Goal: Task Accomplishment & Management: Use online tool/utility

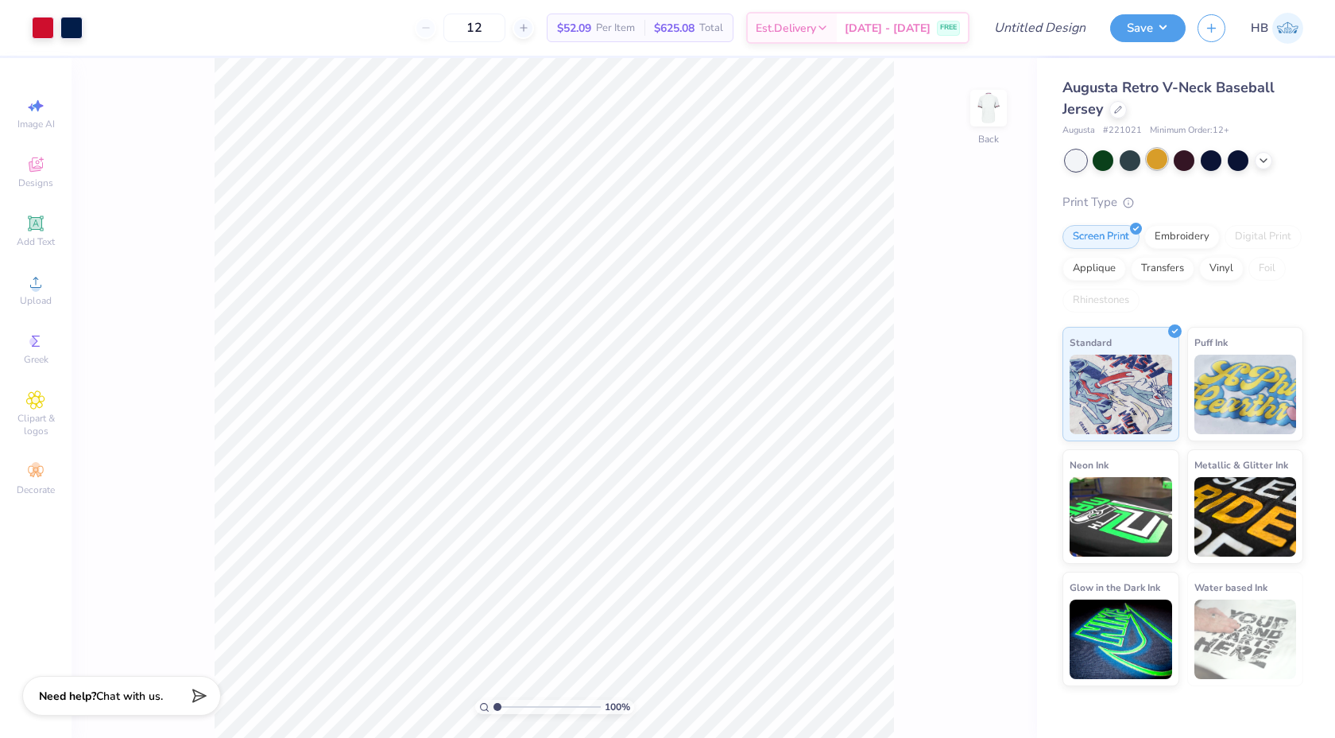
click at [1161, 153] on div at bounding box center [1157, 159] width 21 height 21
click at [1126, 160] on div at bounding box center [1130, 159] width 21 height 21
click at [1186, 158] on div at bounding box center [1184, 159] width 21 height 21
click at [1216, 159] on div at bounding box center [1211, 159] width 21 height 21
click at [1235, 161] on div at bounding box center [1238, 159] width 21 height 21
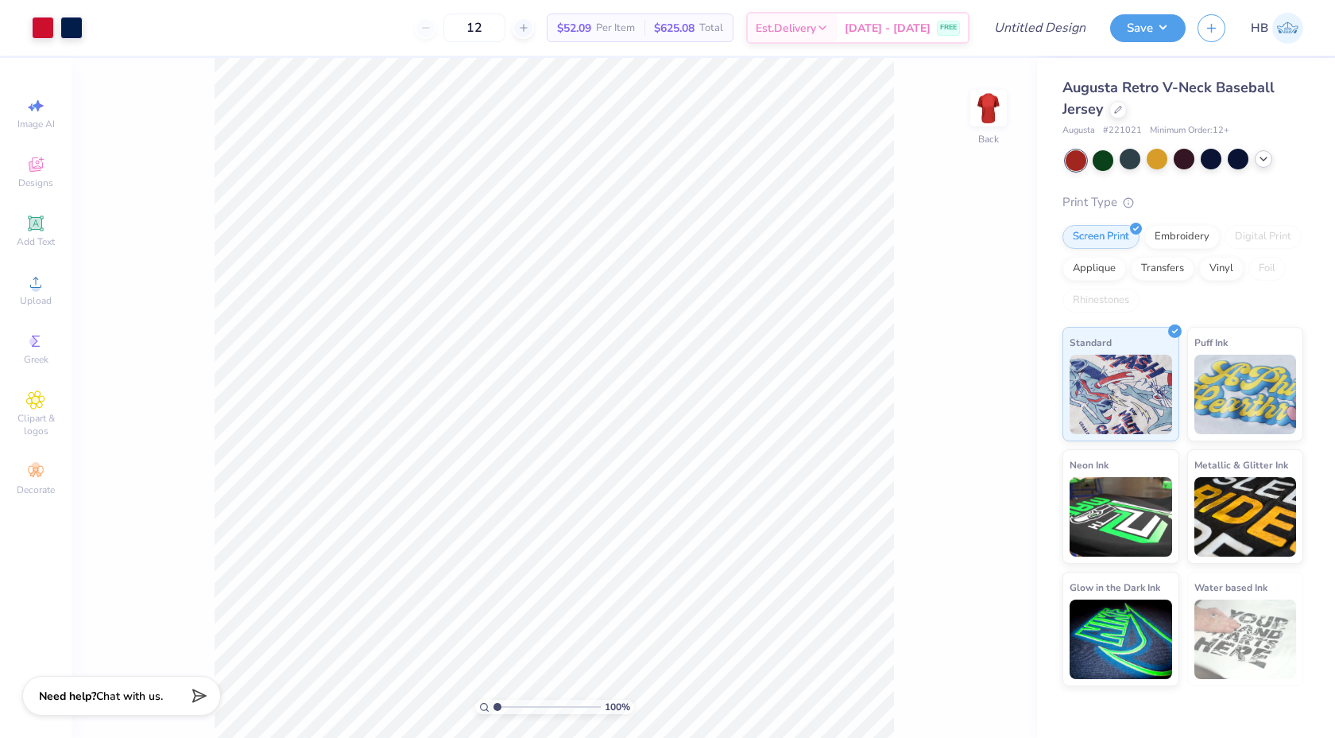
click at [1262, 161] on icon at bounding box center [1264, 159] width 13 height 13
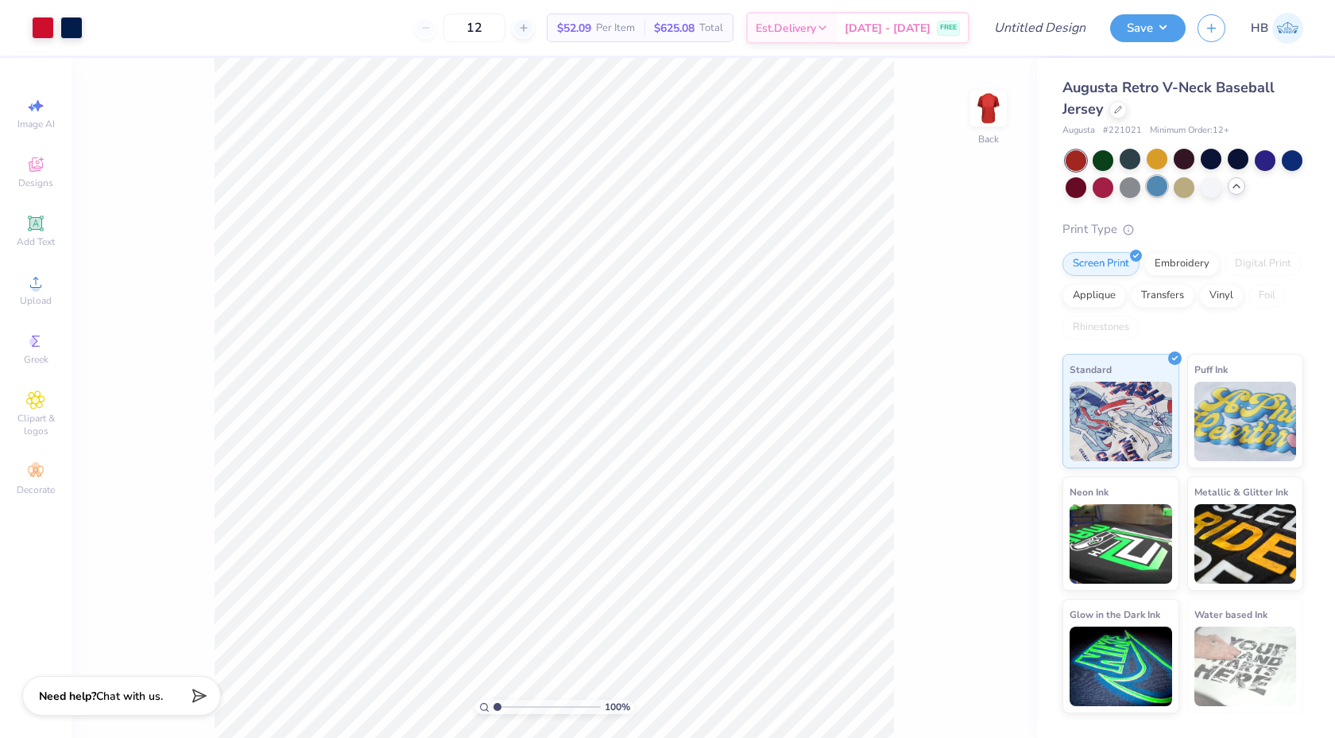
click at [1166, 187] on div at bounding box center [1157, 186] width 21 height 21
click at [1177, 190] on div at bounding box center [1184, 186] width 21 height 21
click at [1205, 186] on div at bounding box center [1211, 186] width 21 height 21
click at [1118, 111] on icon at bounding box center [1118, 108] width 8 height 8
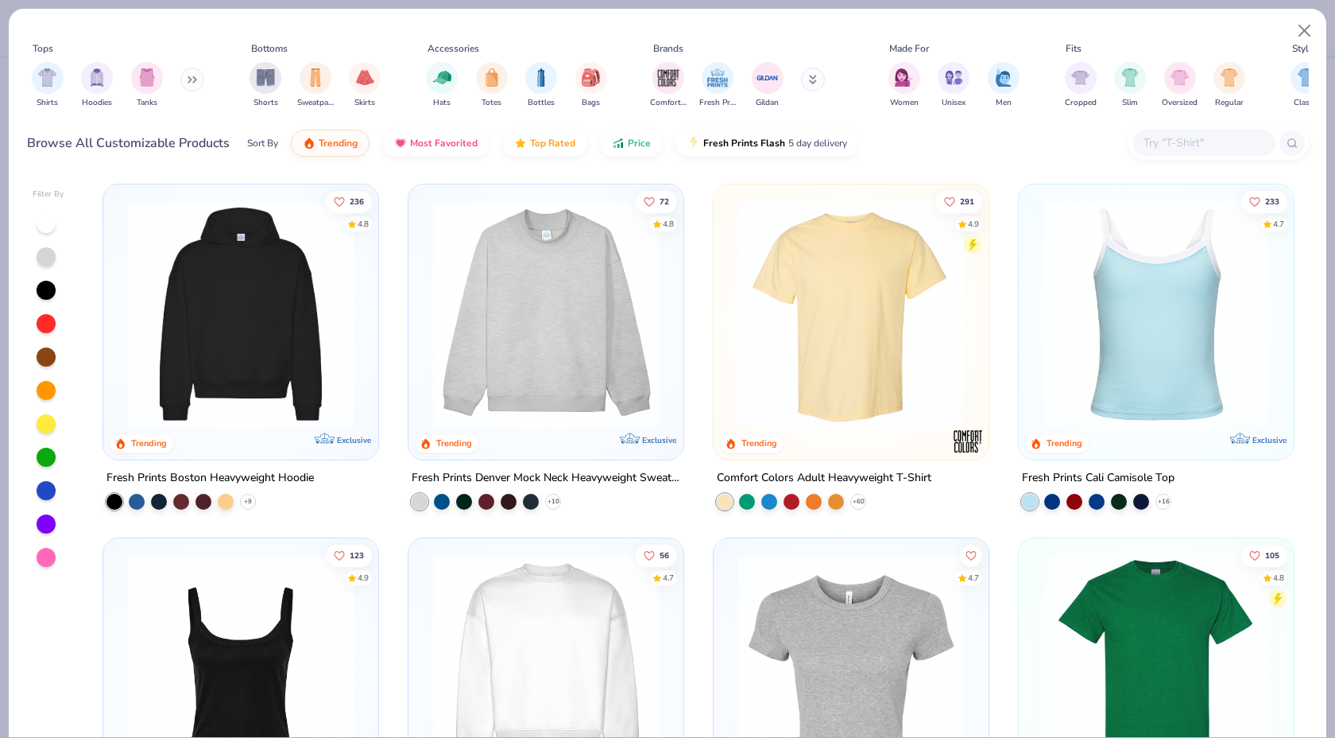
click at [193, 86] on button at bounding box center [192, 80] width 24 height 24
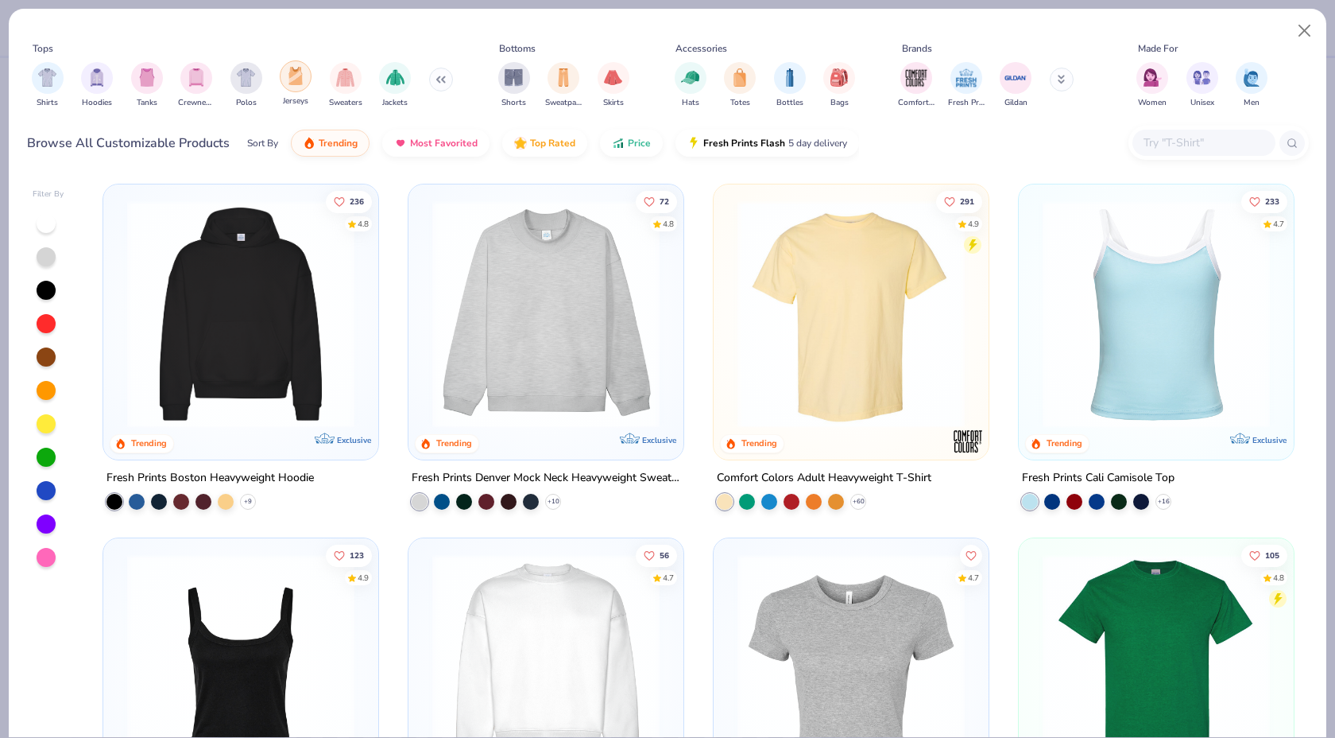
click at [304, 83] on div "filter for Jerseys" at bounding box center [296, 76] width 32 height 32
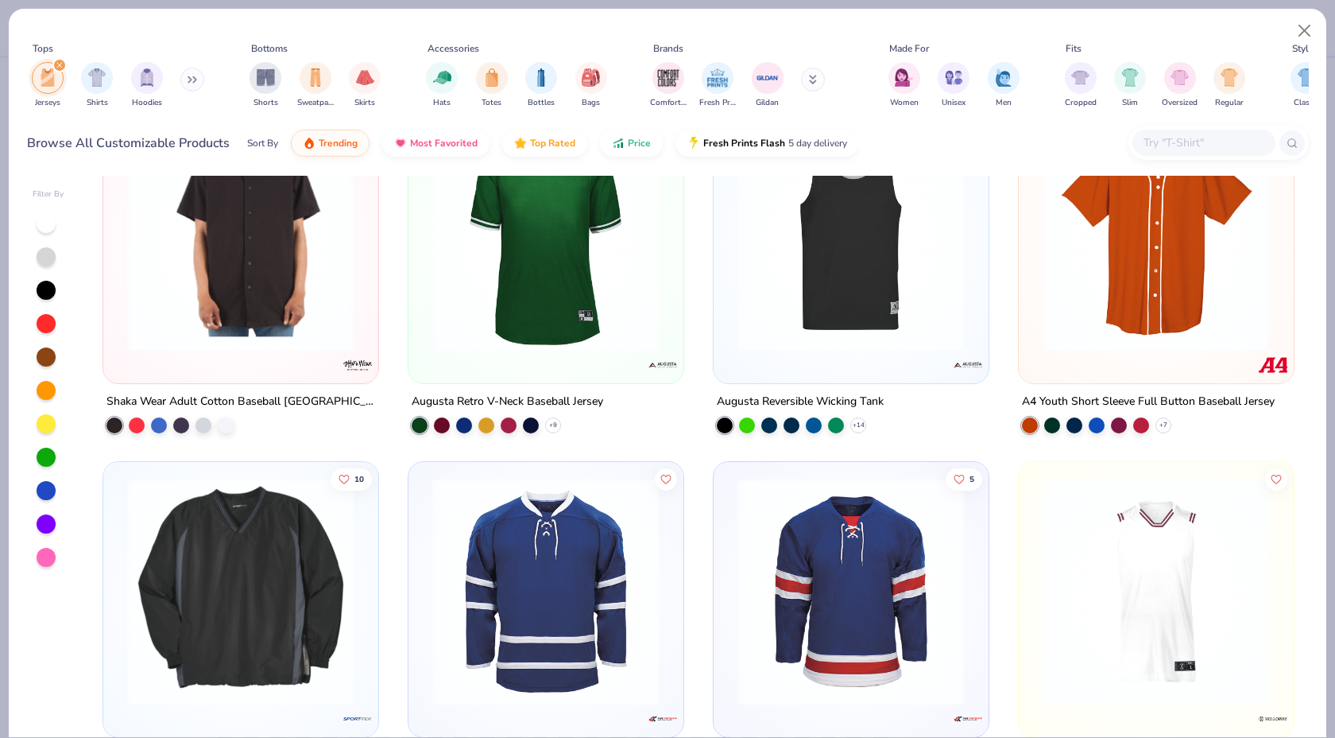
scroll to position [240, 0]
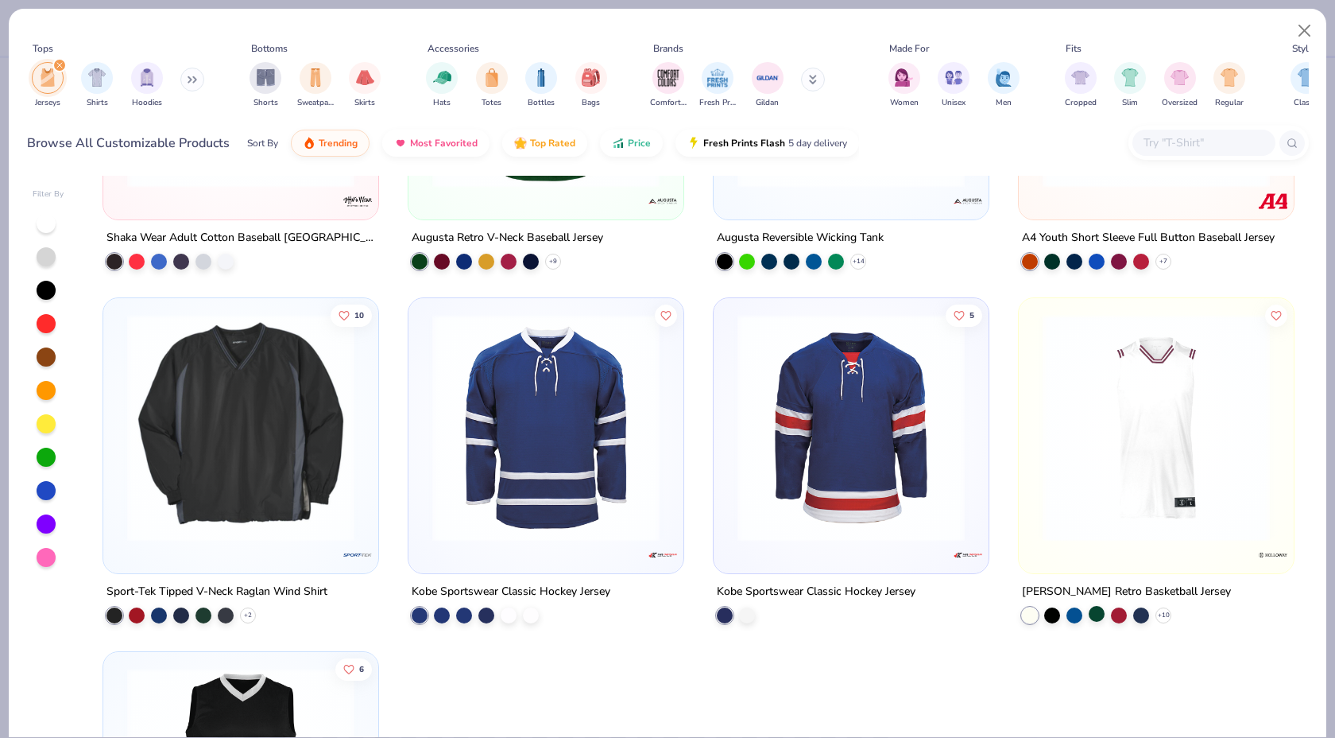
click at [1091, 607] on div at bounding box center [1097, 613] width 16 height 16
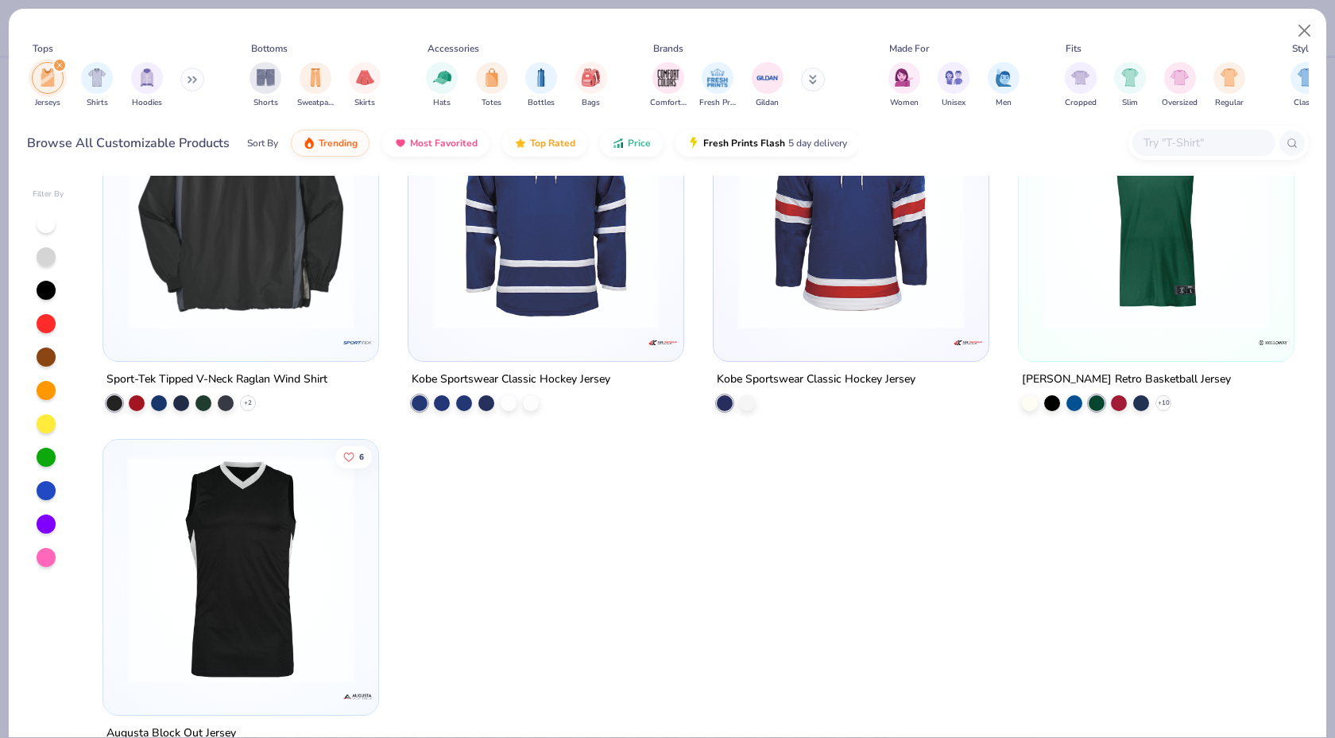
scroll to position [506, 0]
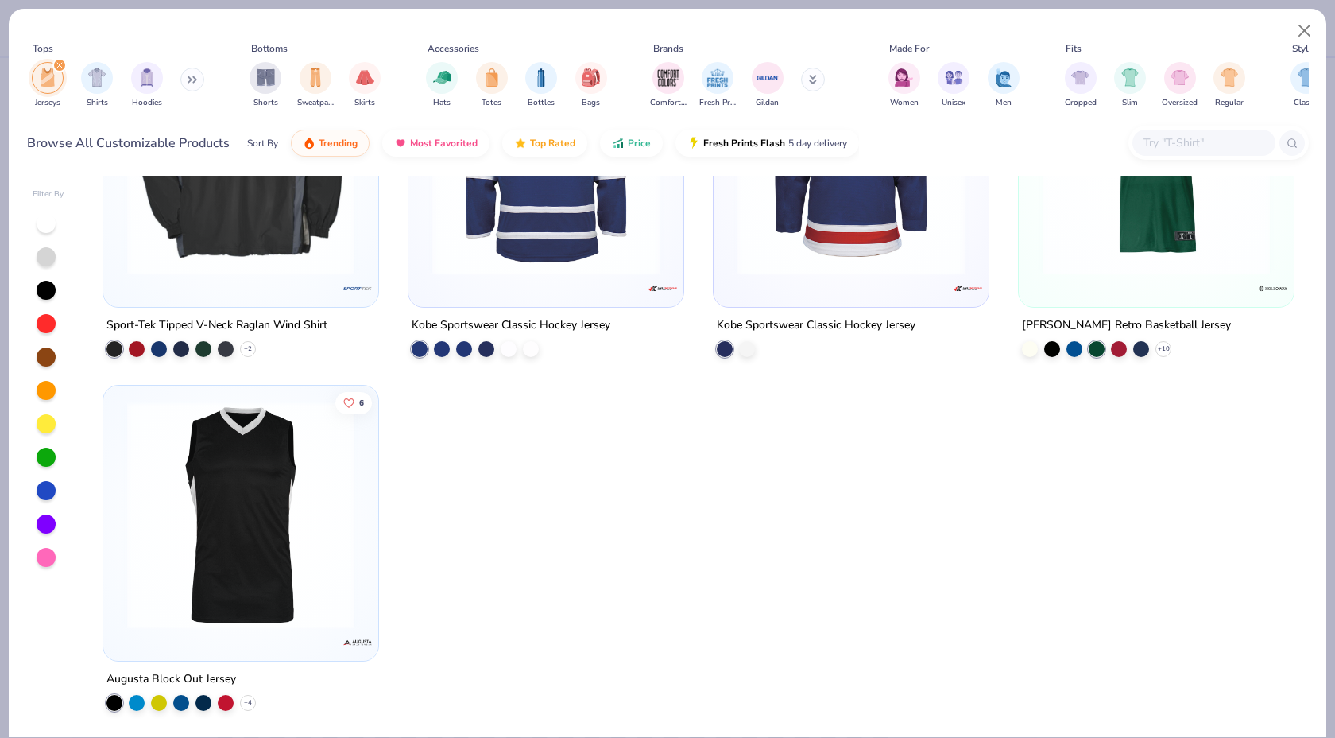
click at [257, 517] on img at bounding box center [240, 514] width 243 height 227
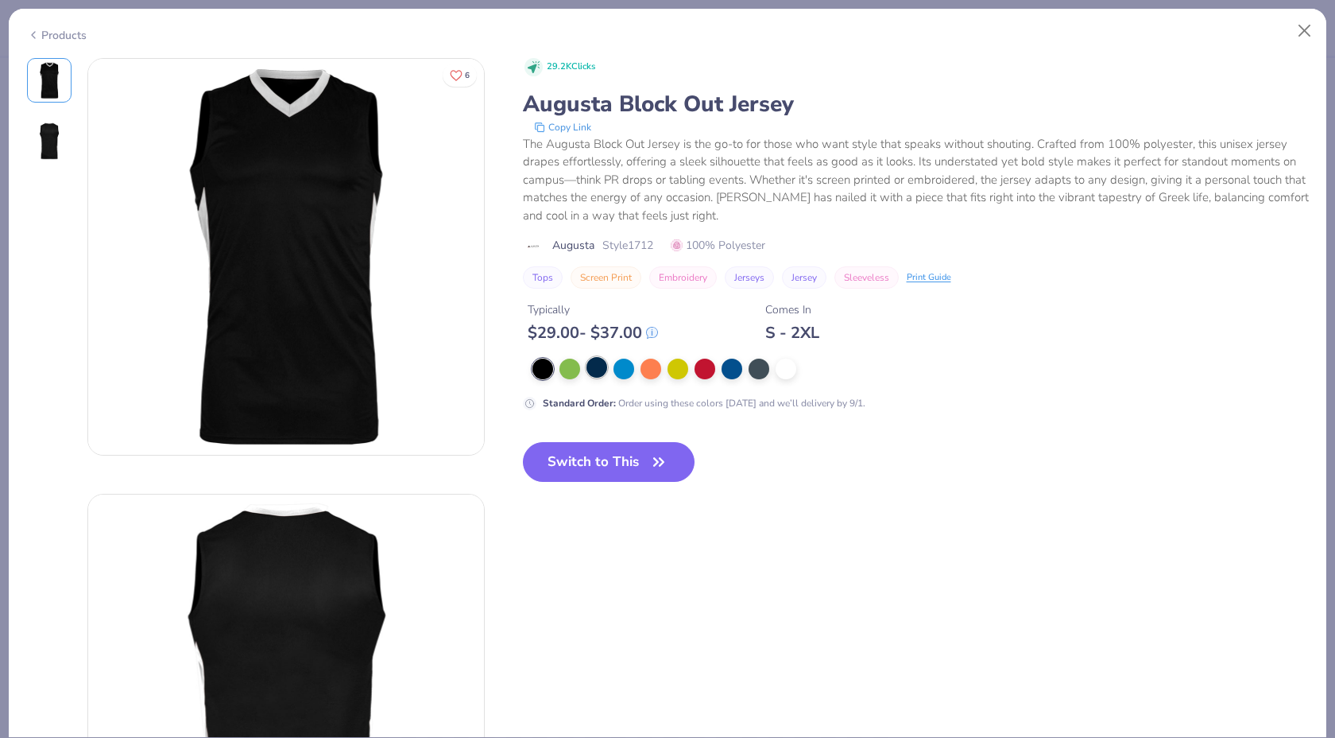
click at [595, 377] on div at bounding box center [597, 367] width 21 height 21
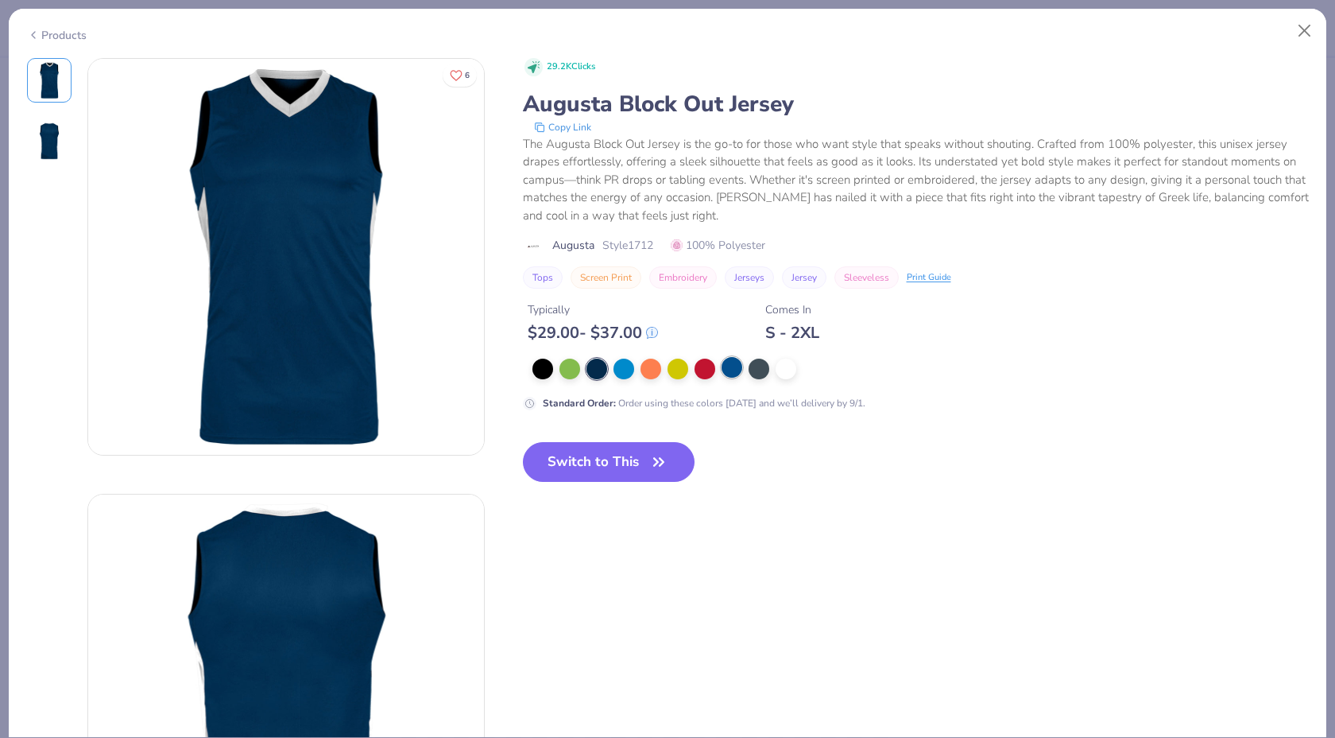
click at [727, 366] on div at bounding box center [732, 367] width 21 height 21
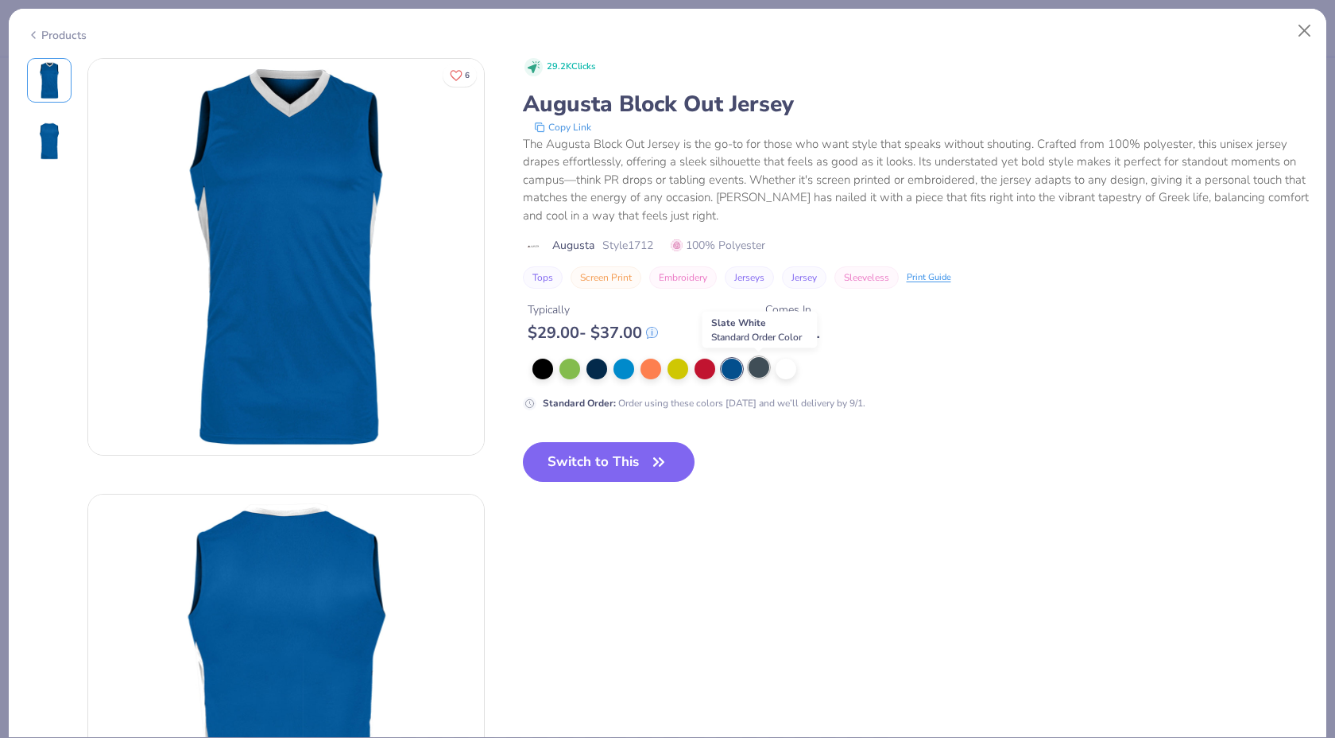
click at [760, 372] on div at bounding box center [759, 367] width 21 height 21
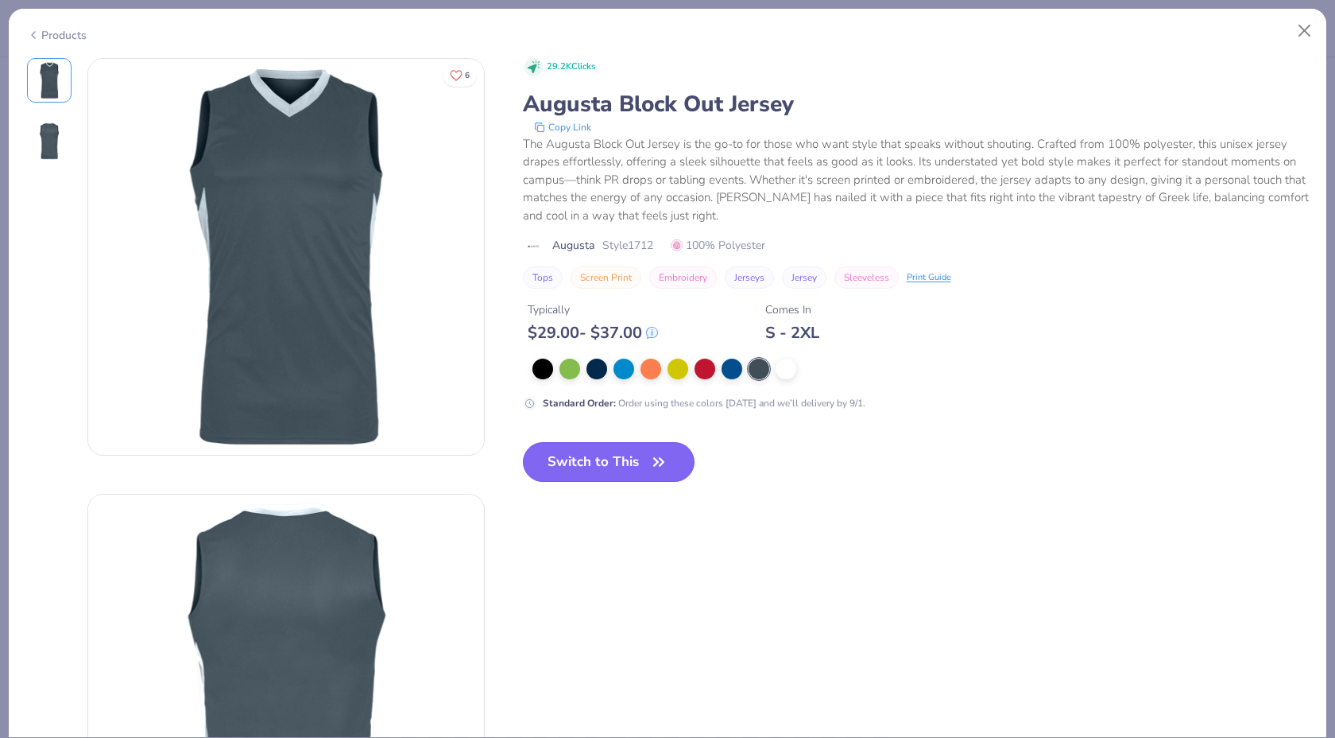
click at [623, 467] on button "Switch to This" at bounding box center [609, 462] width 172 height 40
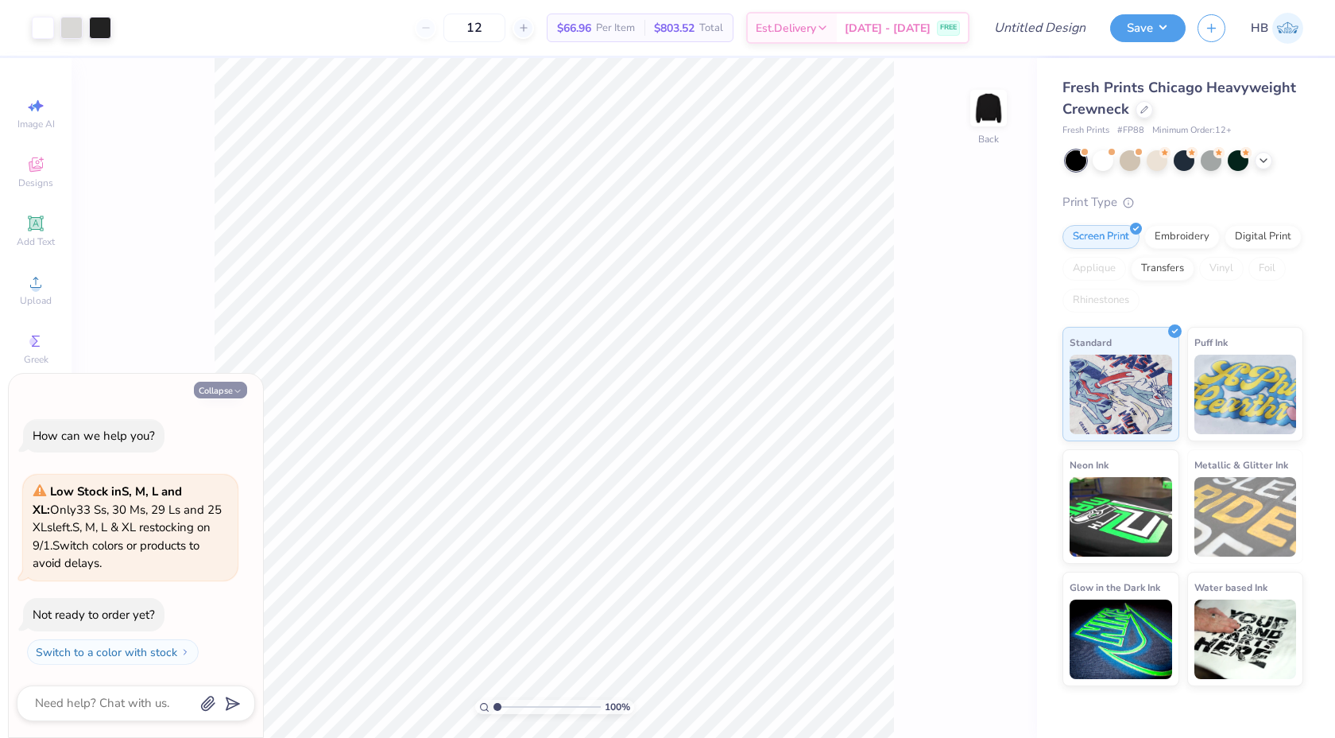
click at [236, 386] on icon "button" at bounding box center [238, 391] width 10 height 10
type textarea "x"
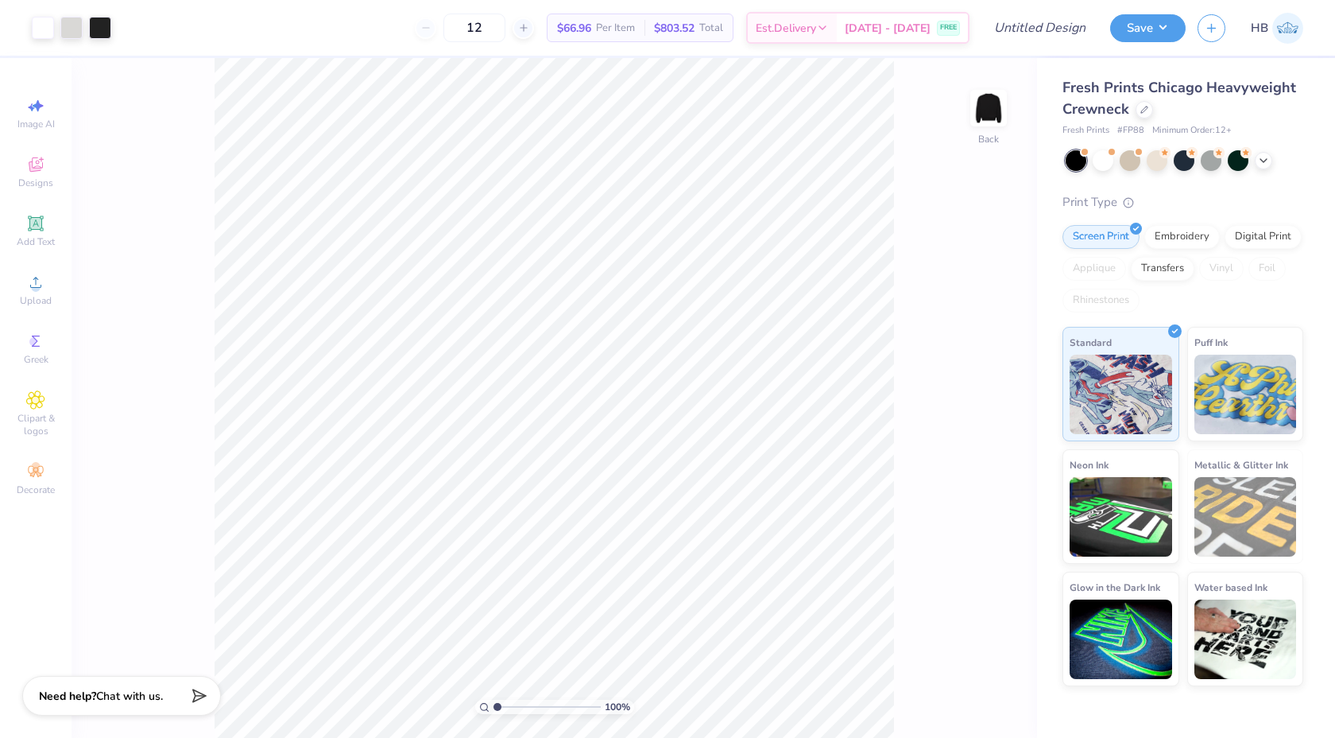
type input "4.95"
click at [539, 707] on input "range" at bounding box center [547, 707] width 107 height 14
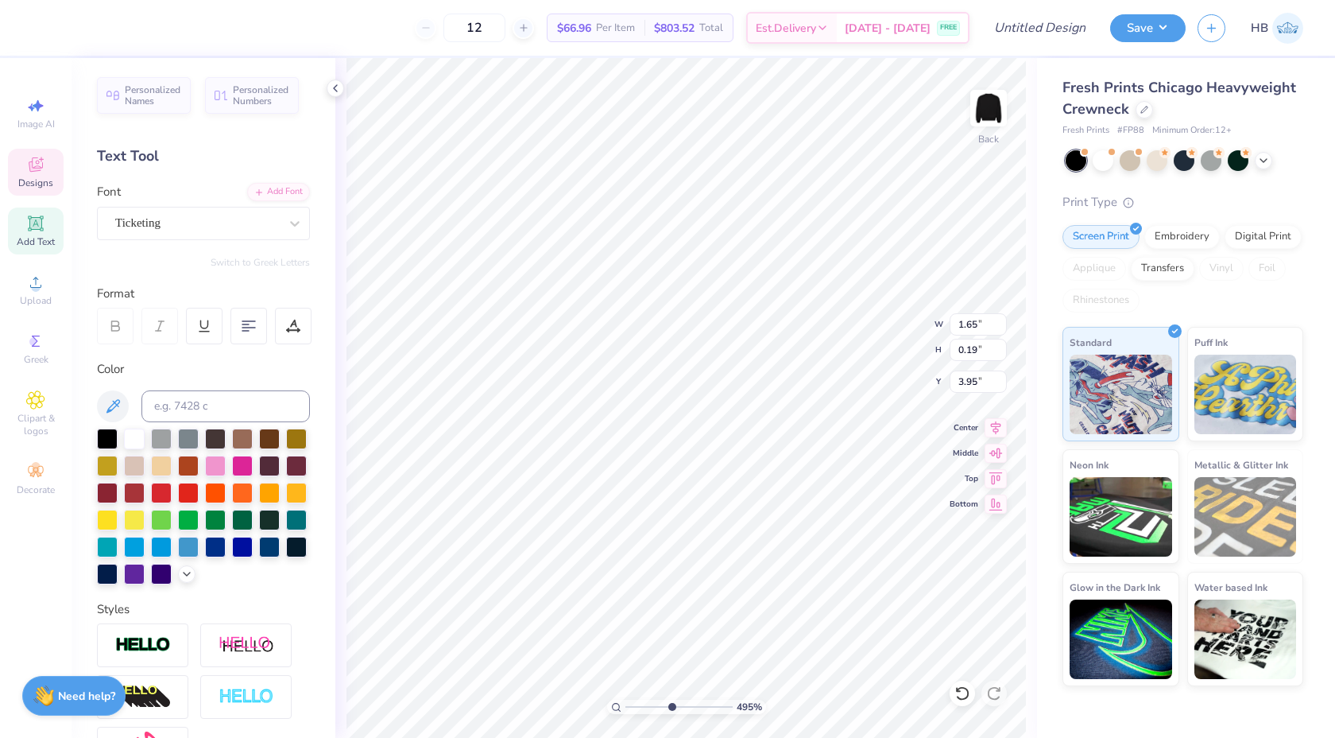
scroll to position [0, 6]
type textarea "TO LEAD. TO SERVE."
type input "2.38"
type input "0.40"
type input "3.43"
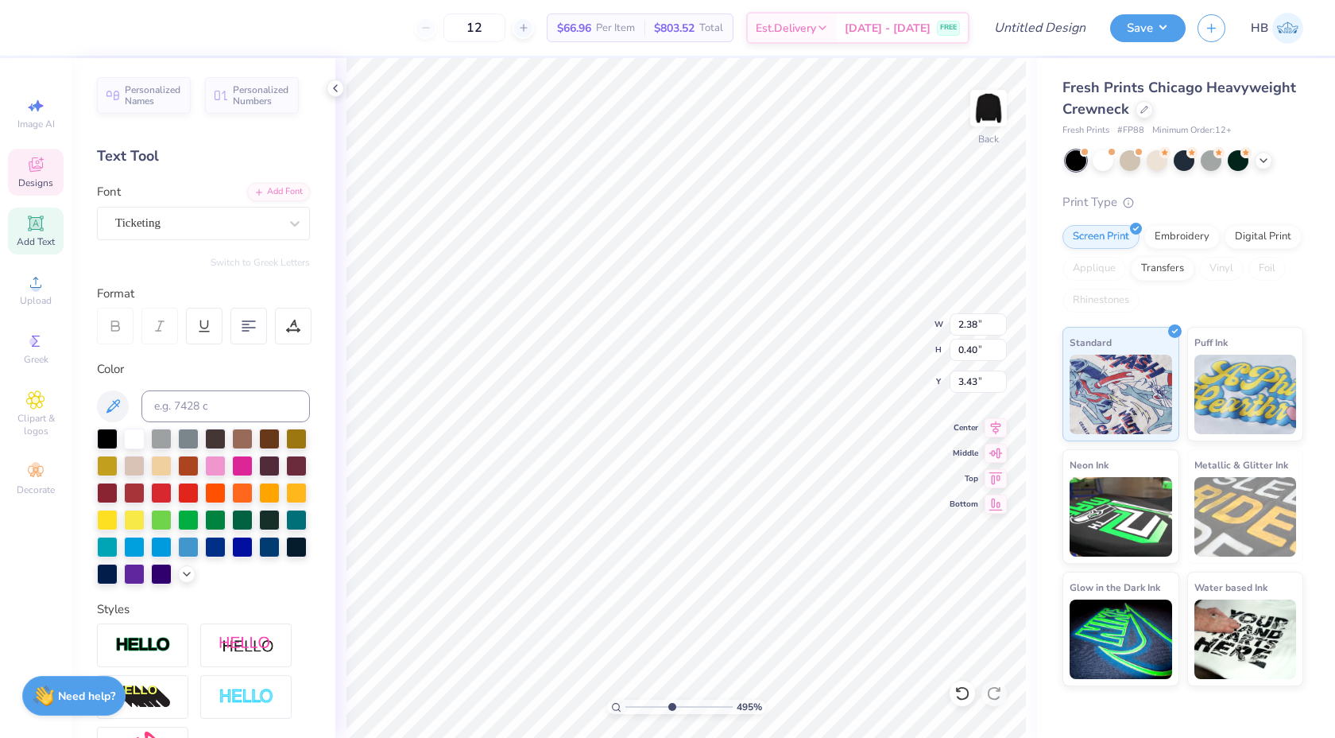
scroll to position [0, 2]
type textarea "THETA XI"
type input "0.47"
type input "0.19"
type input "4.55"
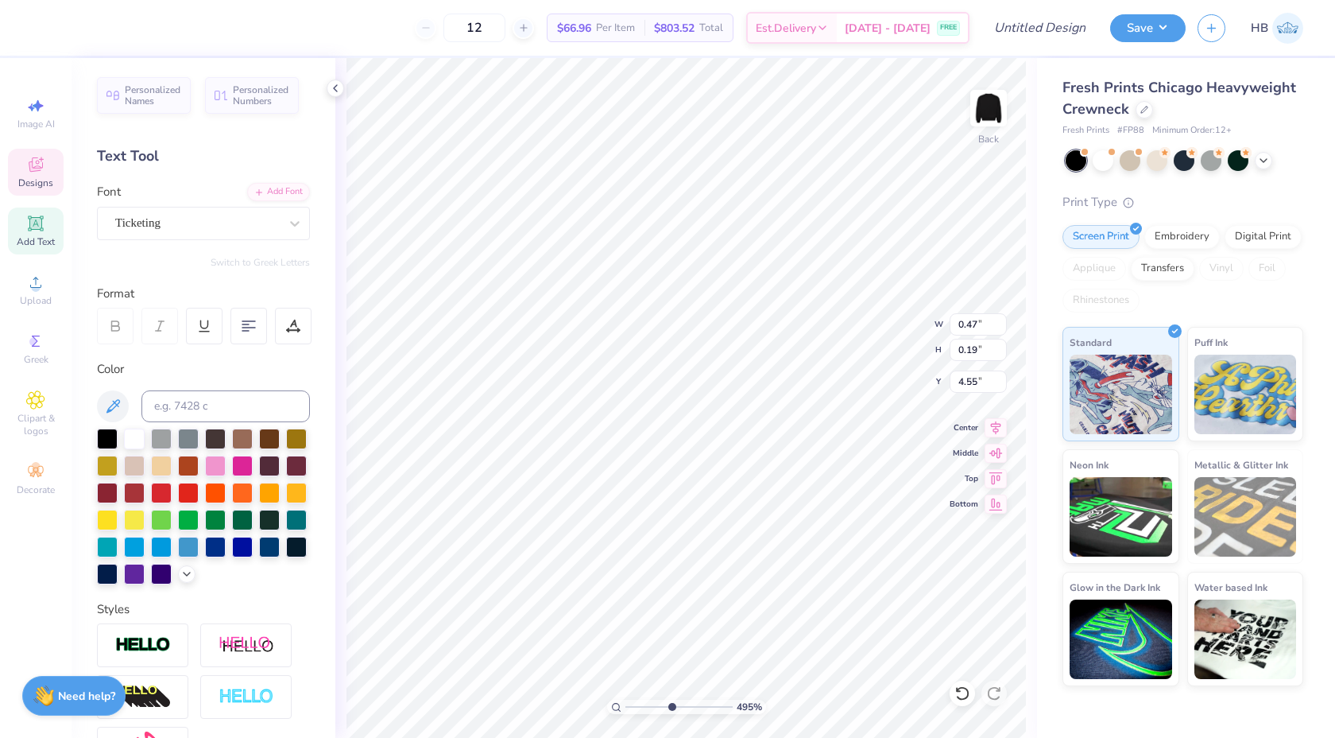
scroll to position [0, 0]
type textarea "1914"
drag, startPoint x: 669, startPoint y: 709, endPoint x: 615, endPoint y: 708, distance: 53.3
type input "1"
click at [626, 708] on input "range" at bounding box center [679, 707] width 107 height 14
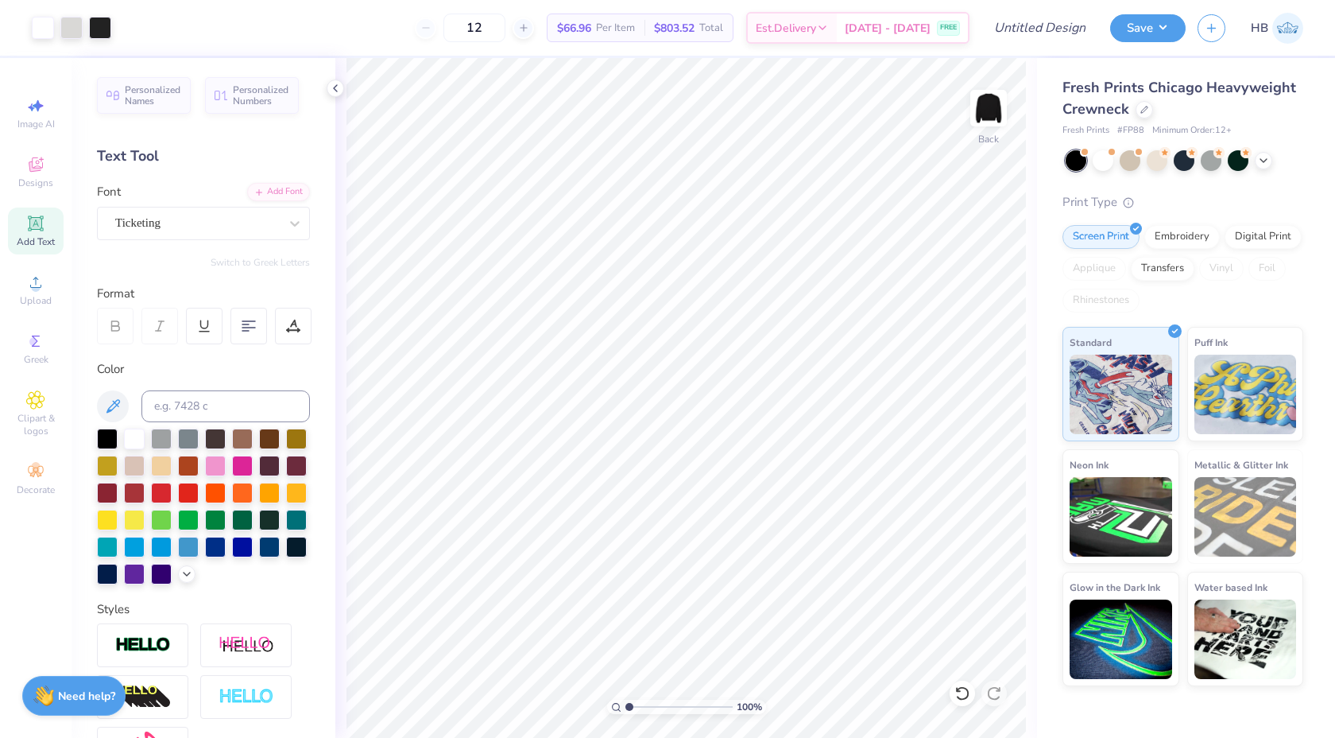
click at [1274, 157] on div at bounding box center [1185, 160] width 238 height 21
click at [1266, 157] on polyline at bounding box center [1264, 158] width 6 height 3
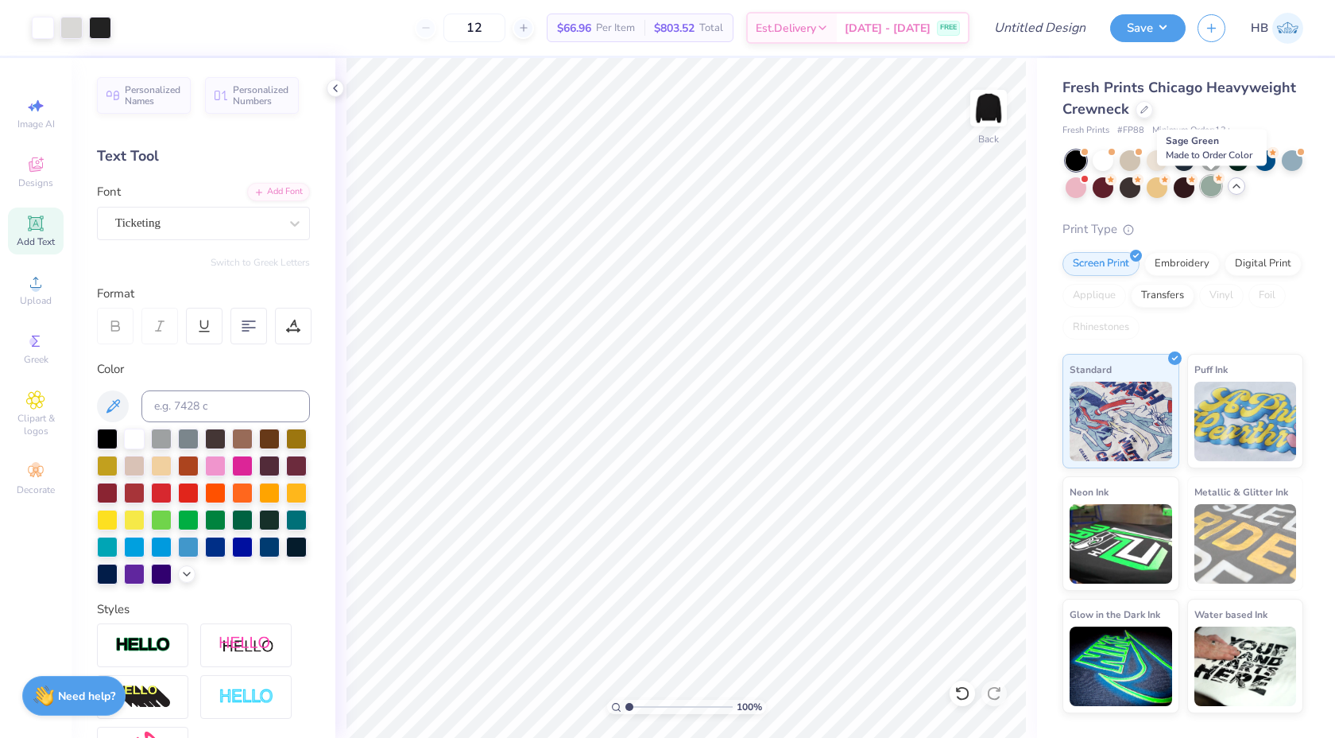
click at [1215, 186] on div at bounding box center [1211, 186] width 21 height 21
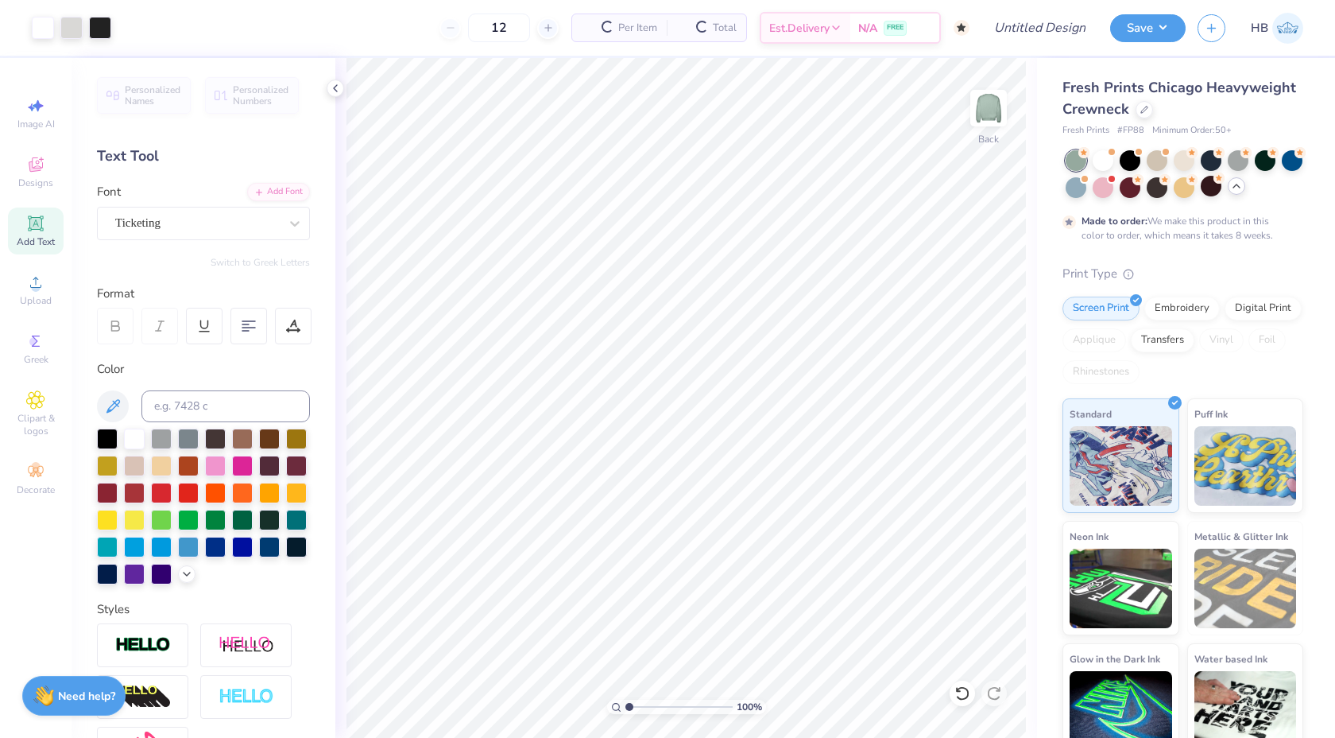
type input "50"
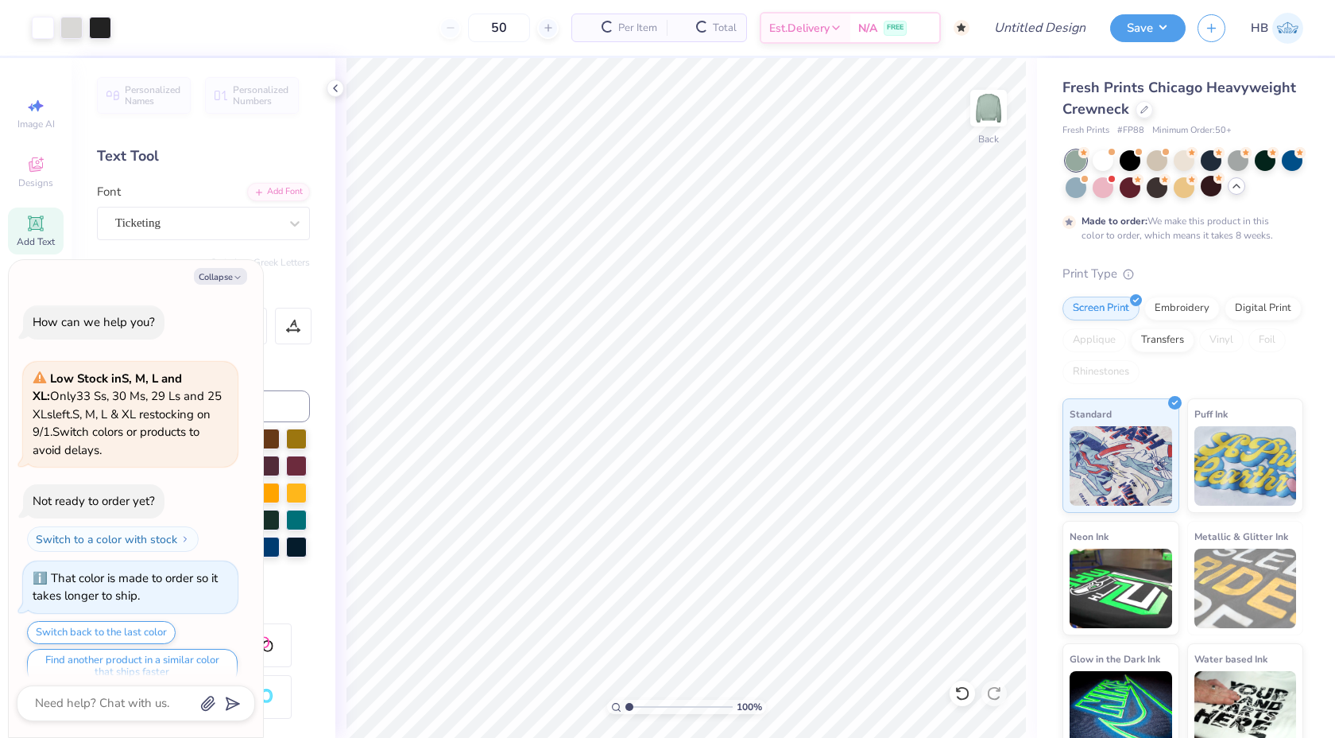
scroll to position [18, 0]
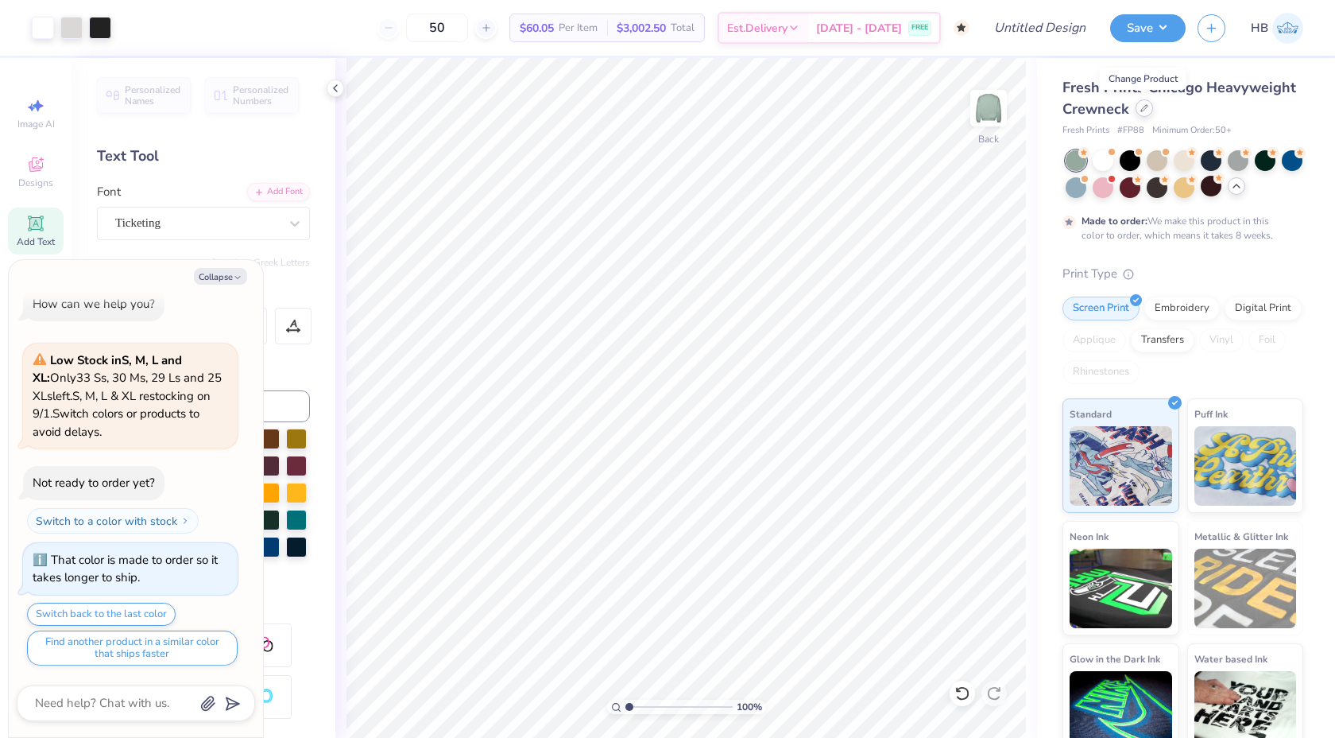
click at [1142, 109] on icon at bounding box center [1145, 108] width 8 height 8
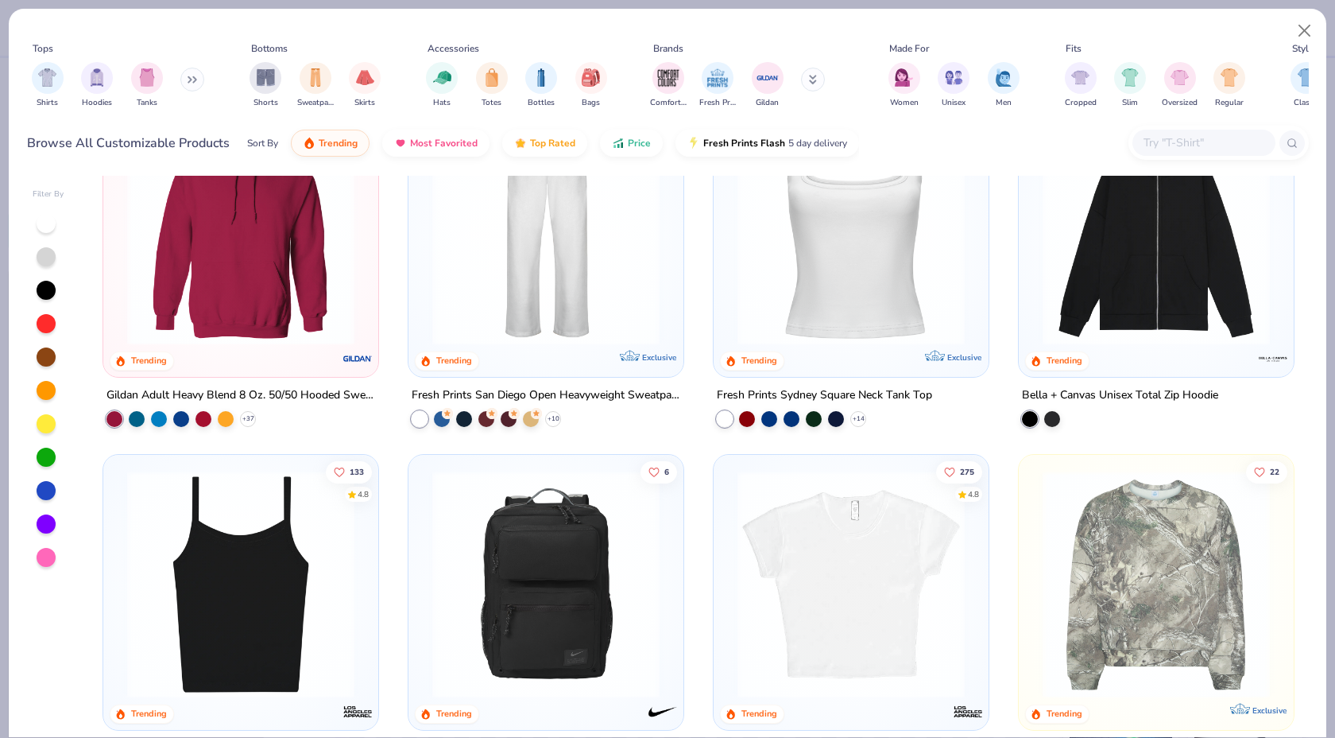
scroll to position [983, 0]
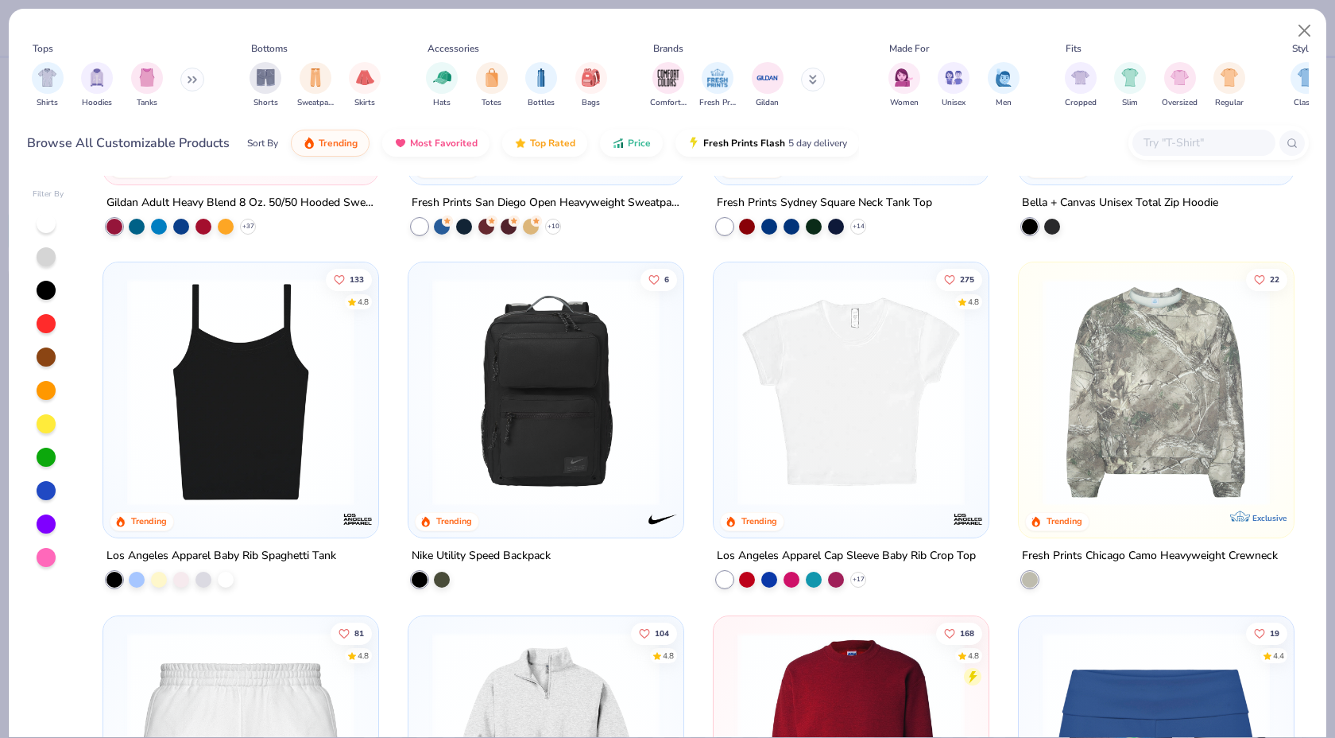
click at [1091, 416] on img at bounding box center [1156, 391] width 243 height 227
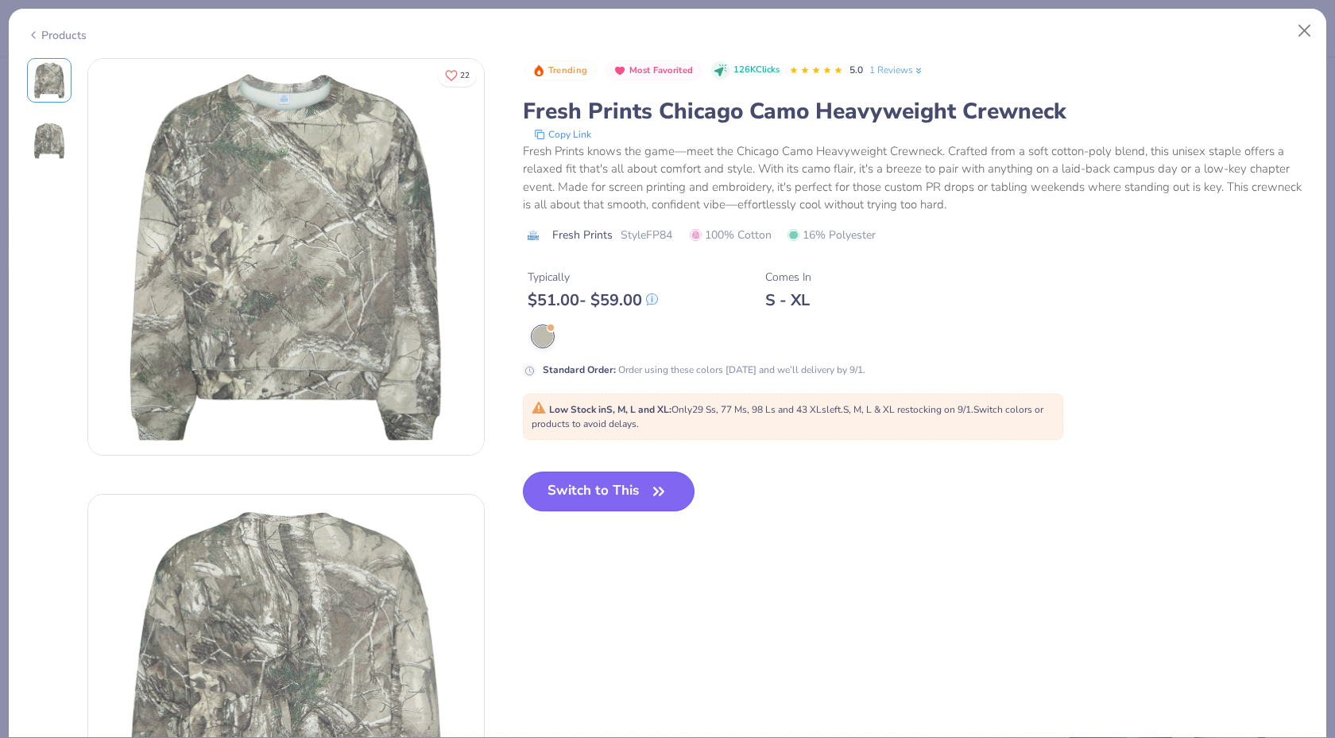
click at [639, 483] on button "Switch to This" at bounding box center [609, 491] width 172 height 40
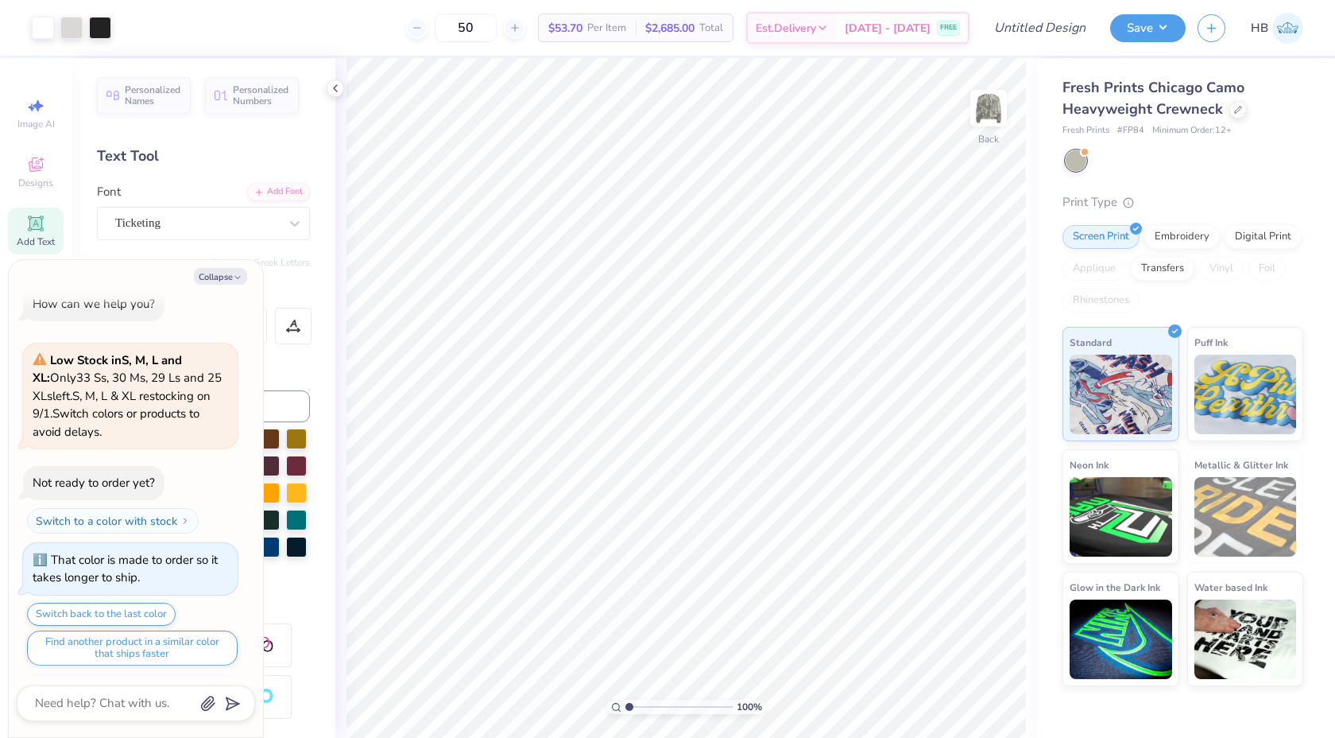
scroll to position [115, 0]
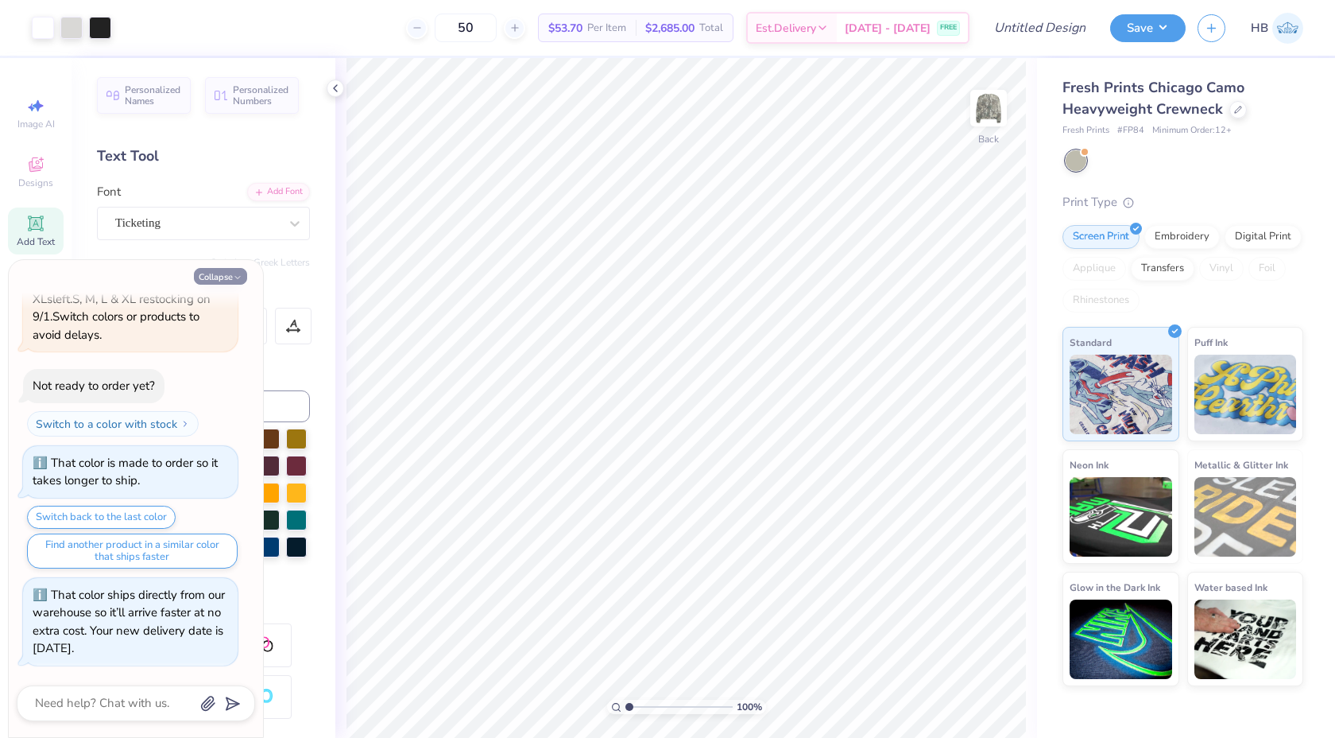
click at [232, 273] on button "Collapse" at bounding box center [220, 276] width 53 height 17
type textarea "x"
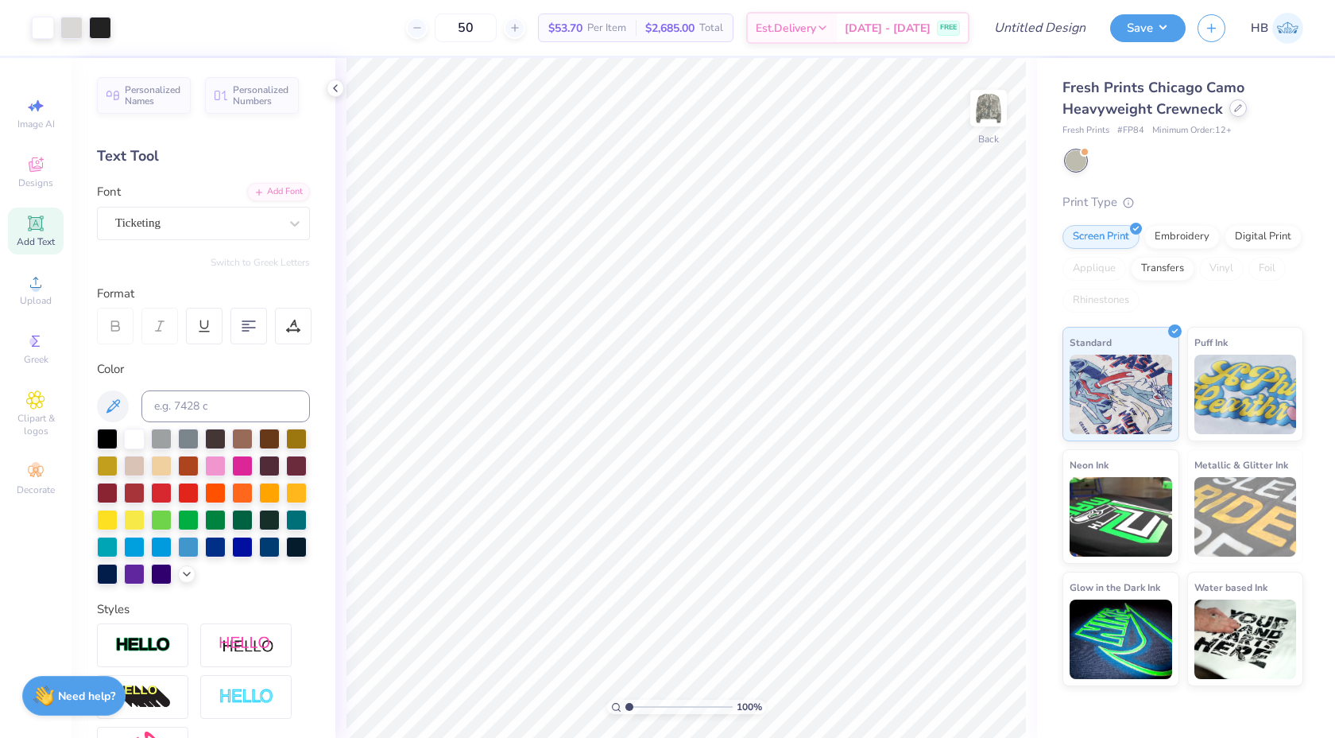
click at [1236, 112] on div at bounding box center [1238, 107] width 17 height 17
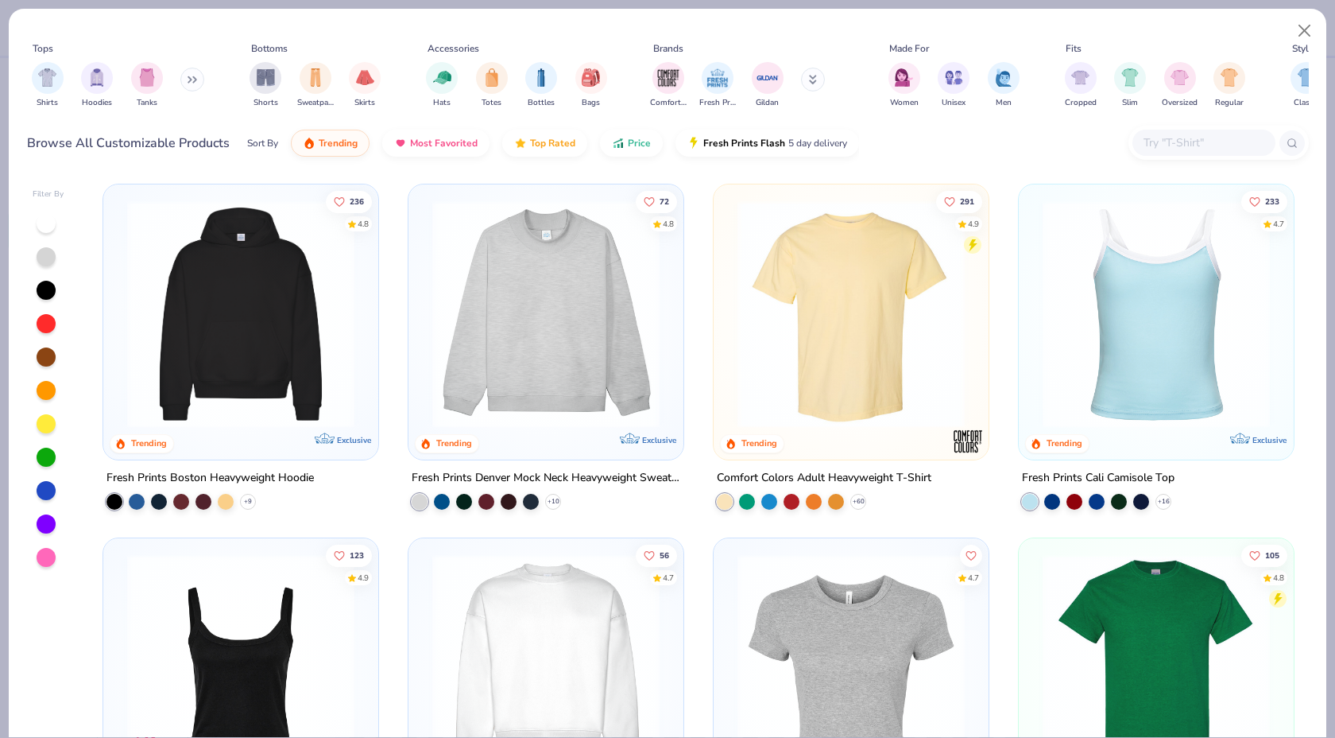
click at [200, 80] on button at bounding box center [192, 80] width 24 height 24
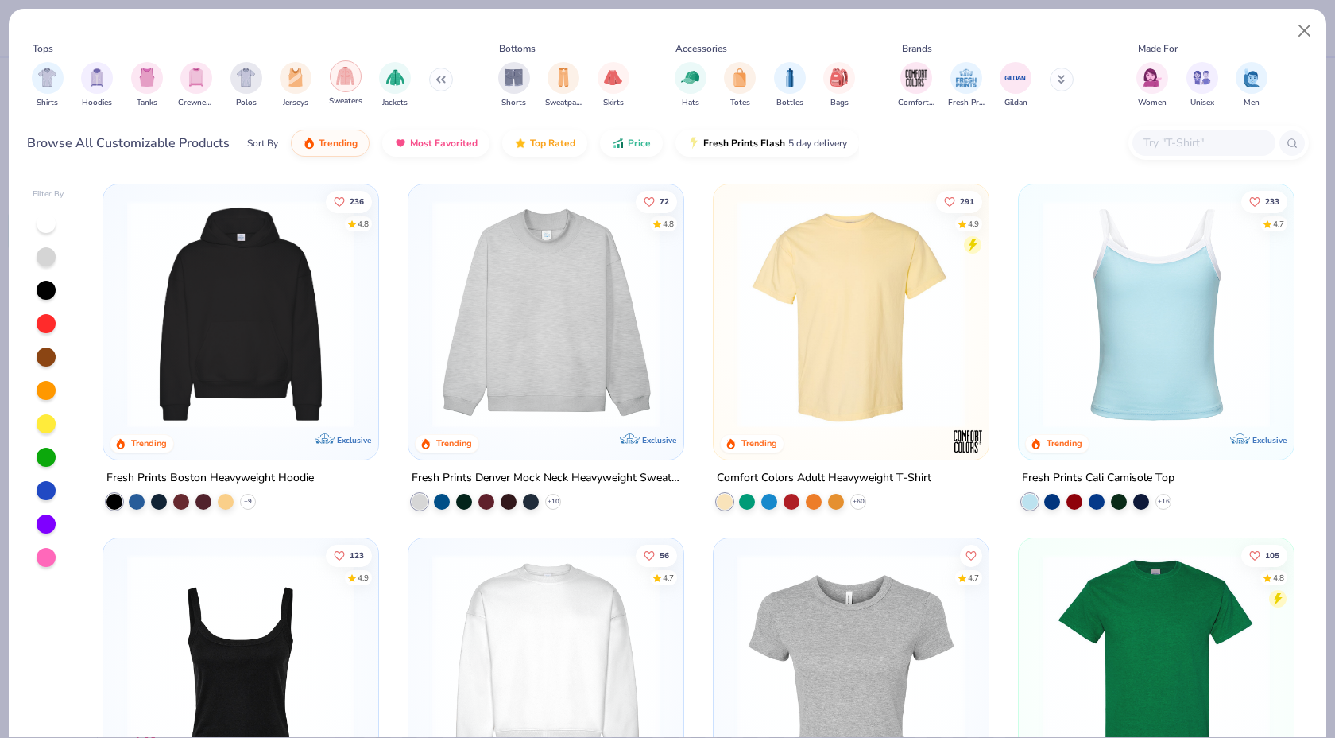
click at [347, 76] on img "filter for Sweaters" at bounding box center [345, 76] width 18 height 18
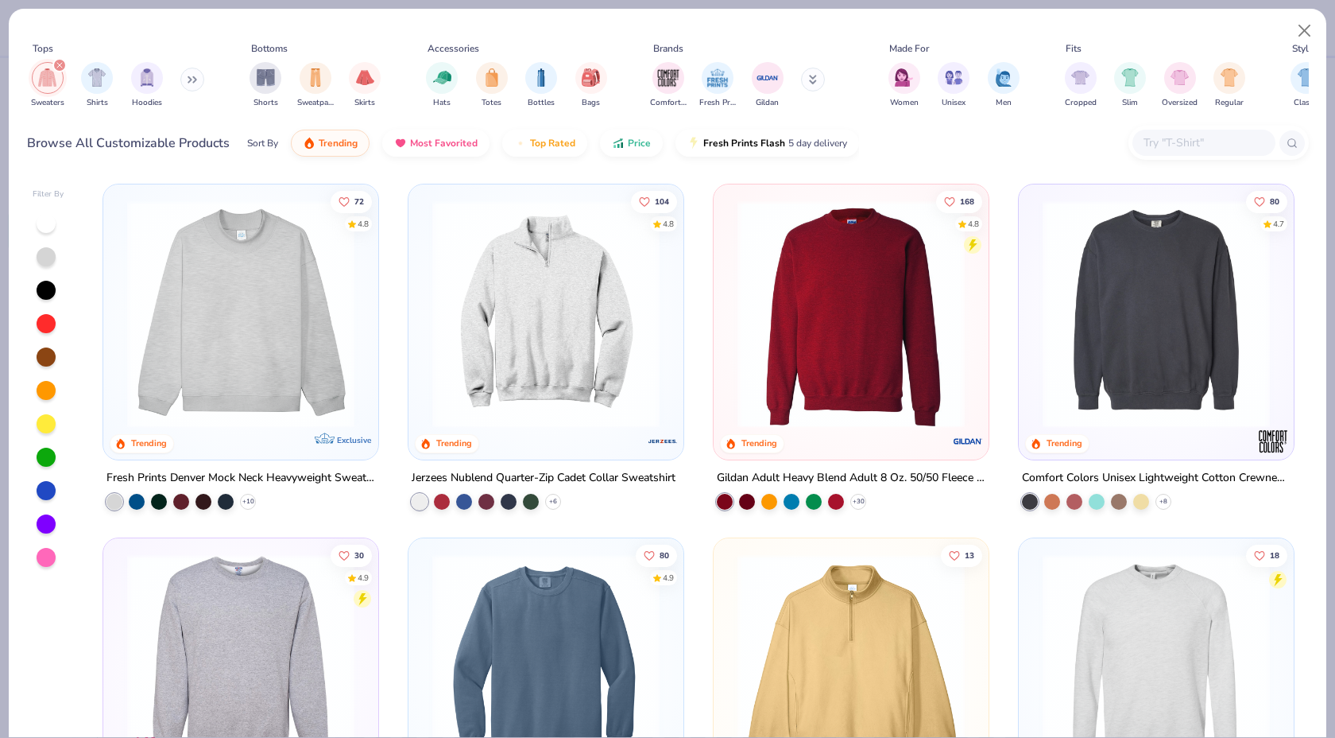
click at [1126, 304] on img at bounding box center [1156, 313] width 243 height 227
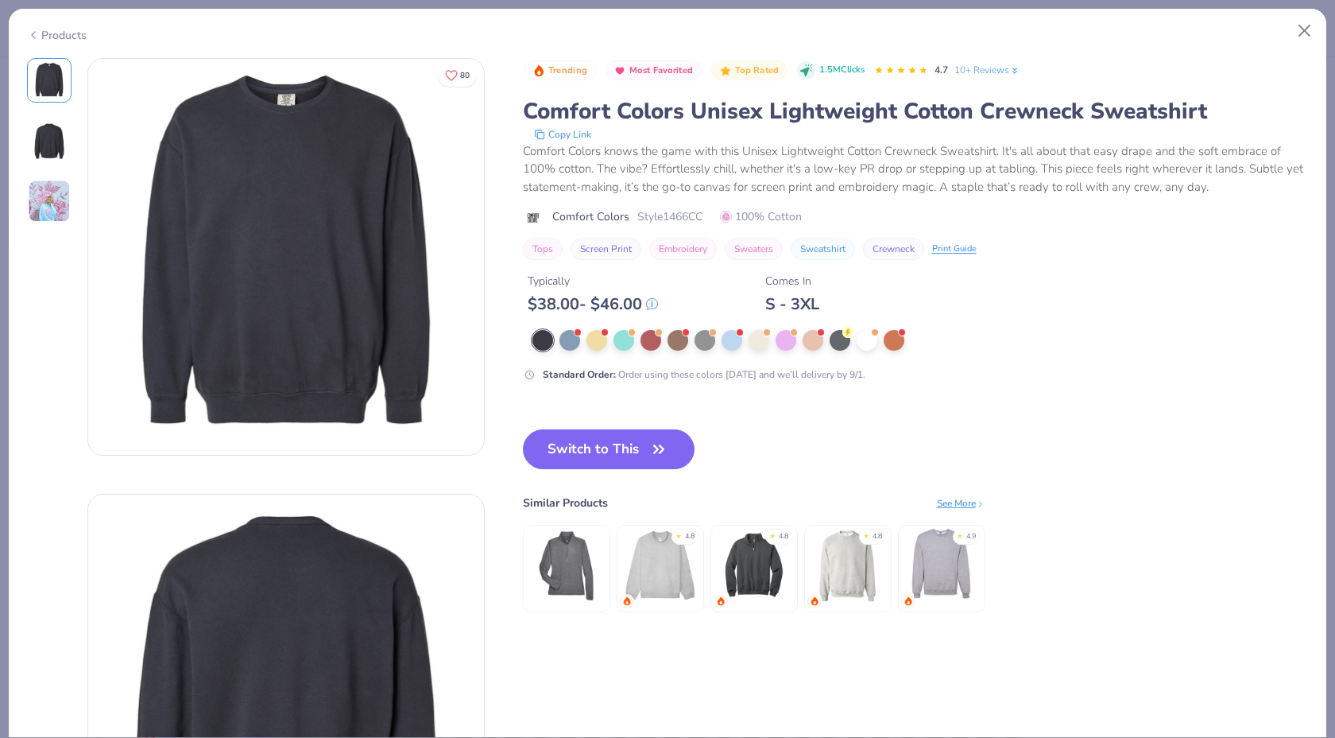
click at [29, 31] on icon at bounding box center [33, 34] width 13 height 19
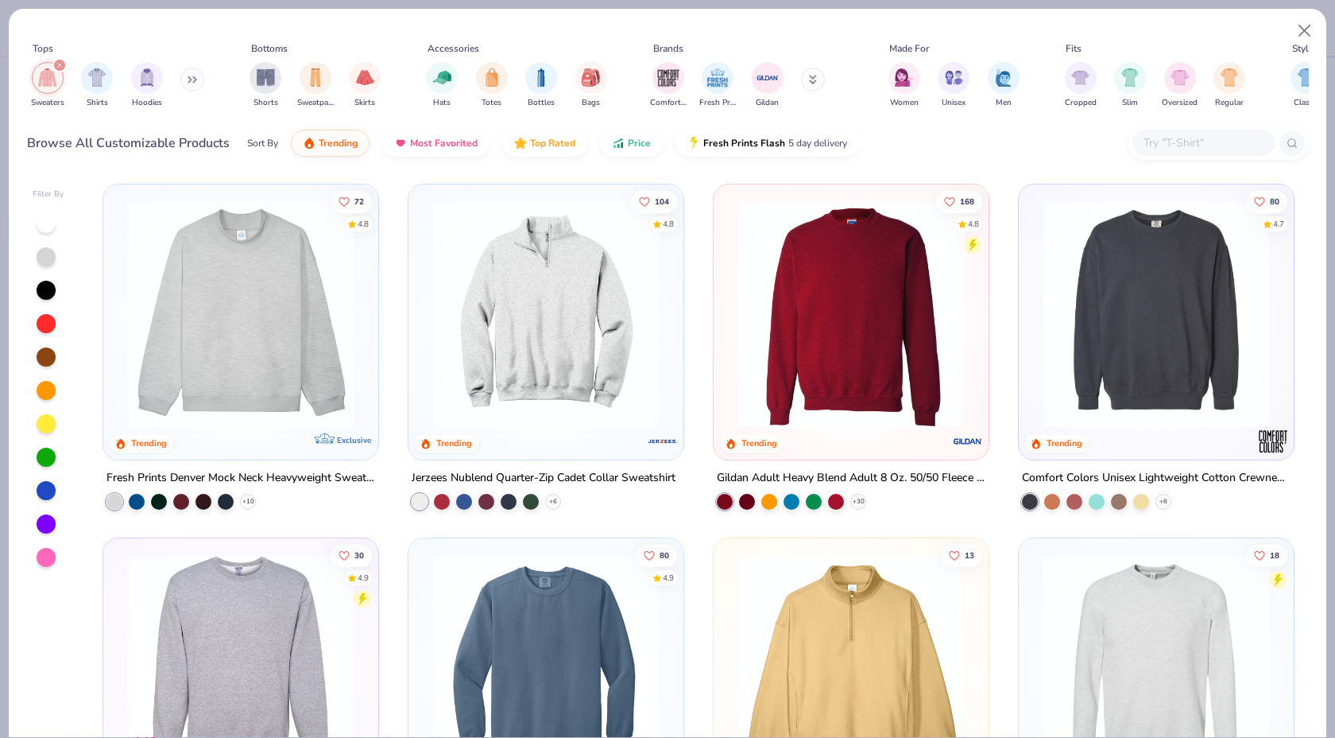
click at [752, 336] on img at bounding box center [851, 313] width 243 height 227
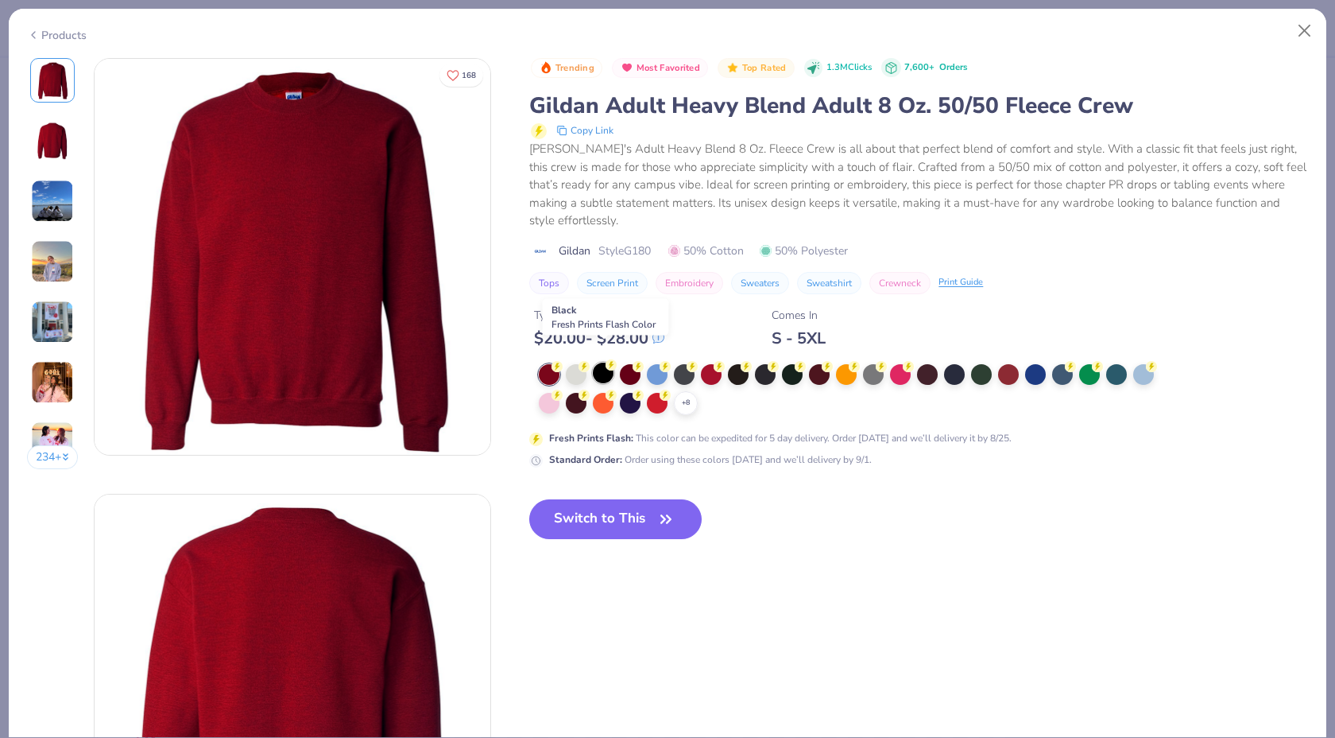
click at [605, 362] on div at bounding box center [603, 372] width 21 height 21
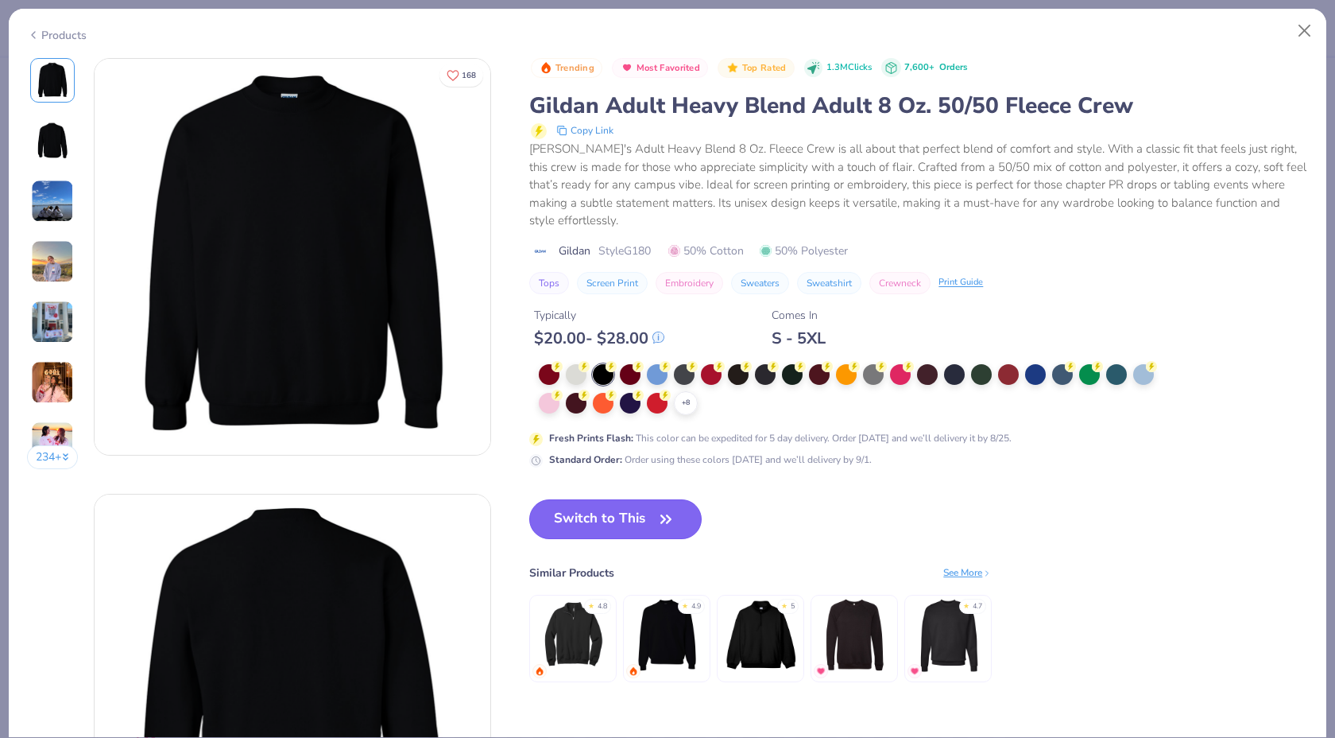
click at [600, 512] on button "Switch to This" at bounding box center [615, 519] width 172 height 40
click at [602, 503] on button "Switch to This" at bounding box center [615, 519] width 172 height 40
click at [679, 499] on button "Switch to This" at bounding box center [615, 519] width 172 height 40
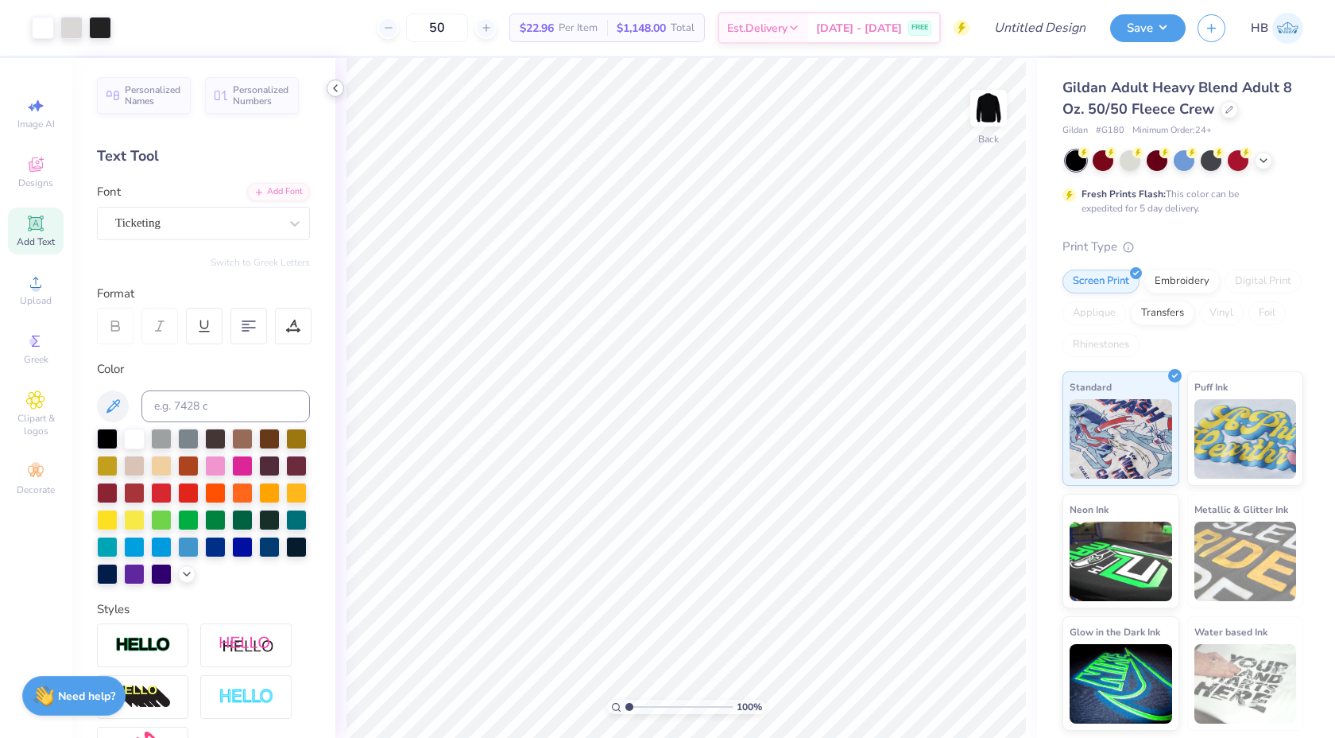
click at [339, 88] on icon at bounding box center [335, 88] width 13 height 13
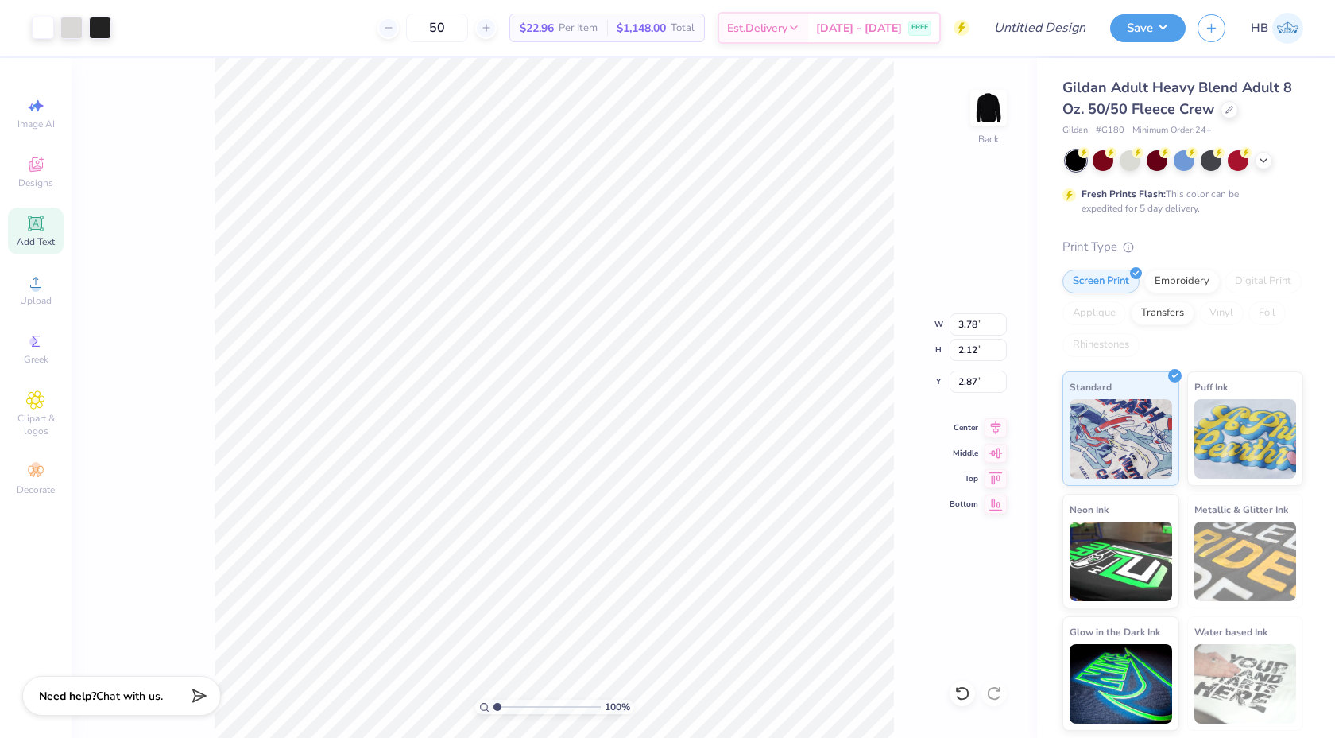
type input "3.78"
type input "2.12"
type input "3.00"
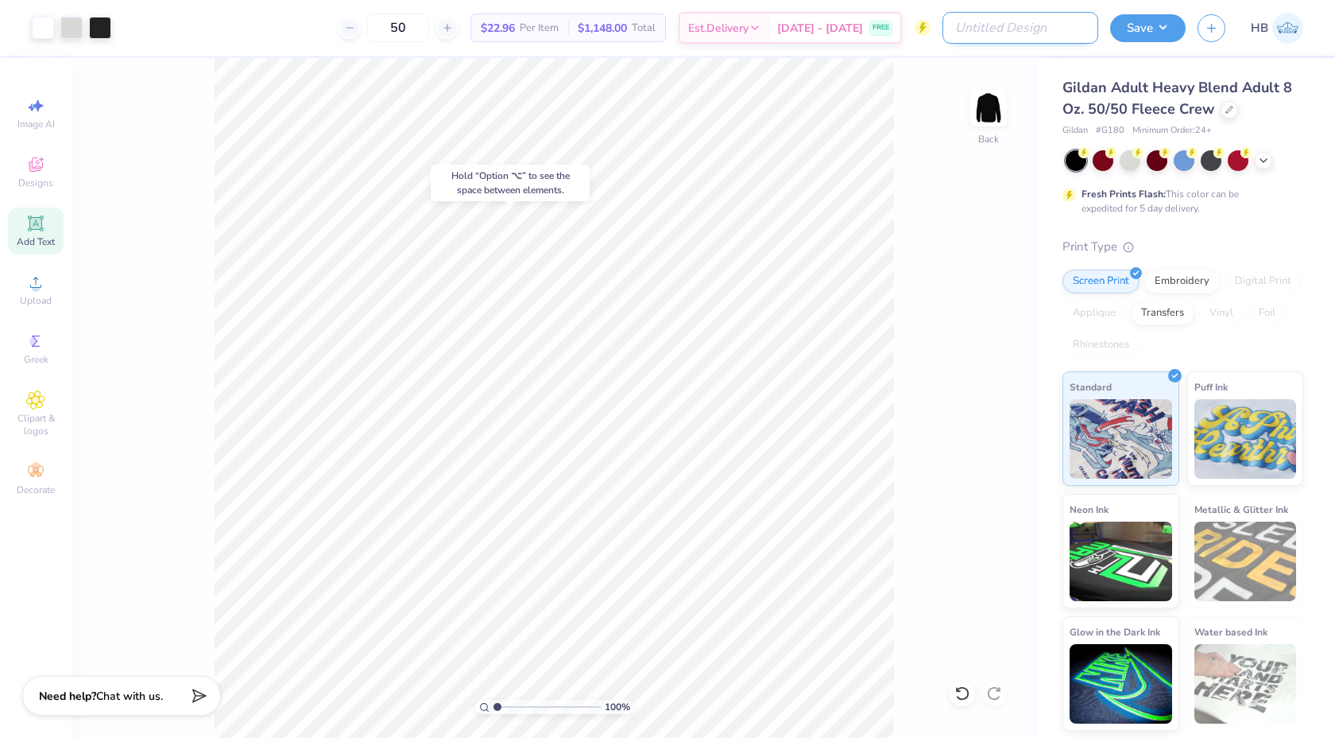
click at [1076, 24] on input "Design Title" at bounding box center [1021, 28] width 156 height 32
type input "Theta Xi crewneck"
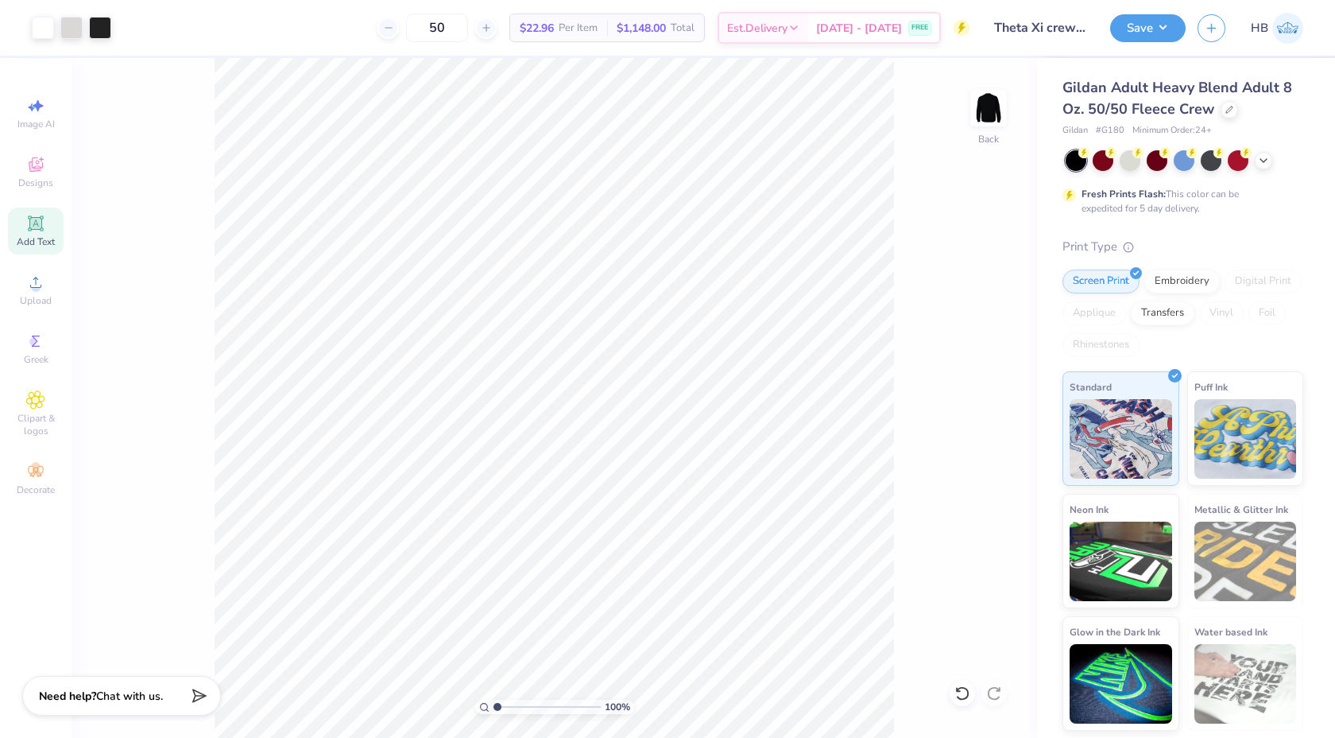
click at [959, 186] on div "100 % Back" at bounding box center [555, 398] width 966 height 680
click at [526, 707] on input "range" at bounding box center [547, 707] width 107 height 14
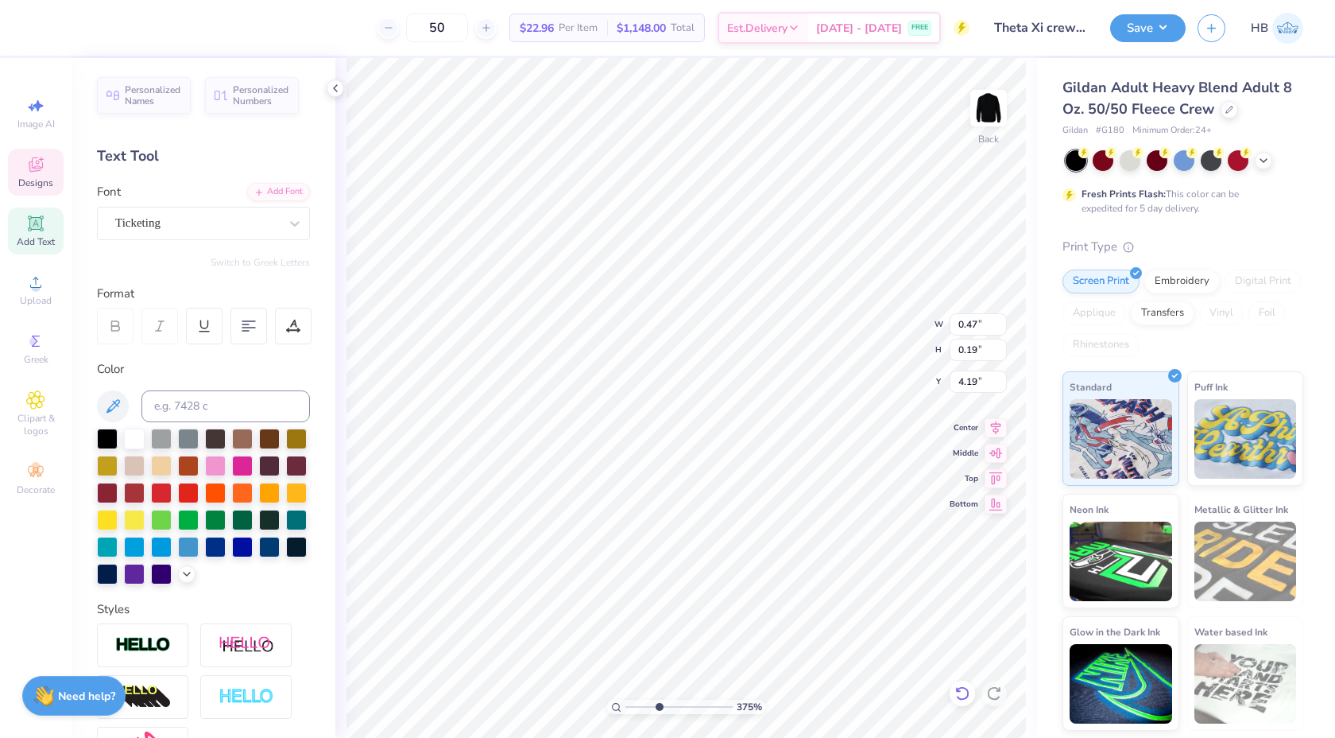
click at [958, 693] on icon at bounding box center [963, 693] width 16 height 16
drag, startPoint x: 657, startPoint y: 704, endPoint x: 642, endPoint y: 698, distance: 15.7
click at [642, 700] on input "range" at bounding box center [679, 707] width 107 height 14
click at [676, 706] on input "range" at bounding box center [679, 707] width 107 height 14
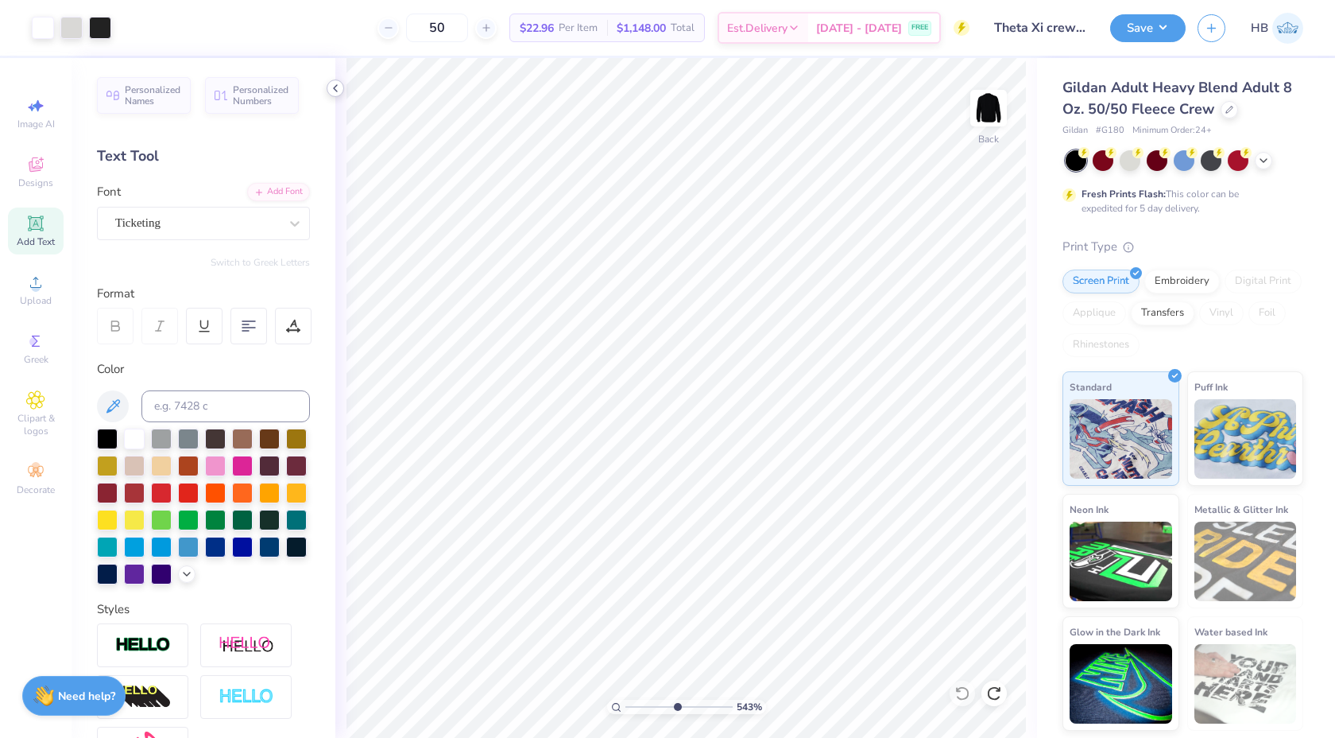
click at [335, 80] on div at bounding box center [335, 87] width 17 height 17
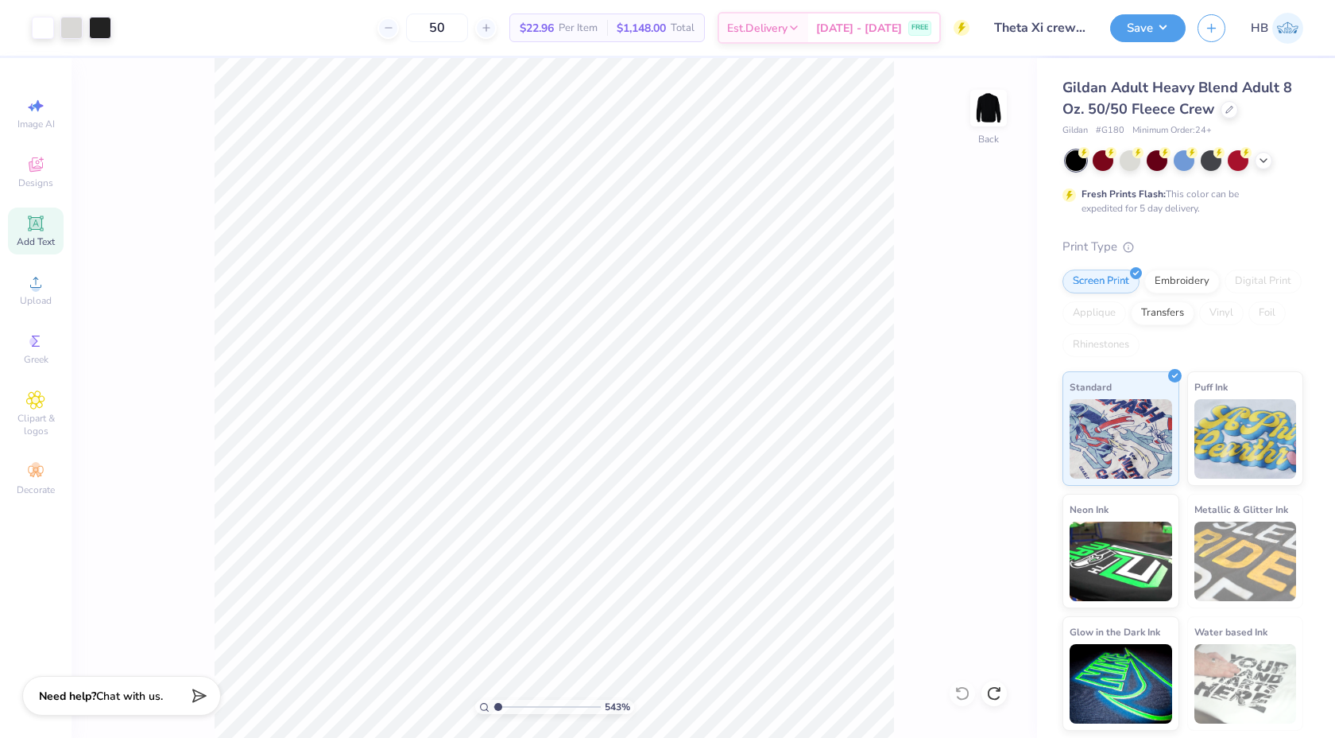
type input "1.12"
click at [498, 710] on input "range" at bounding box center [547, 707] width 107 height 14
type input "3.28"
type input "1.84"
type input "3.27"
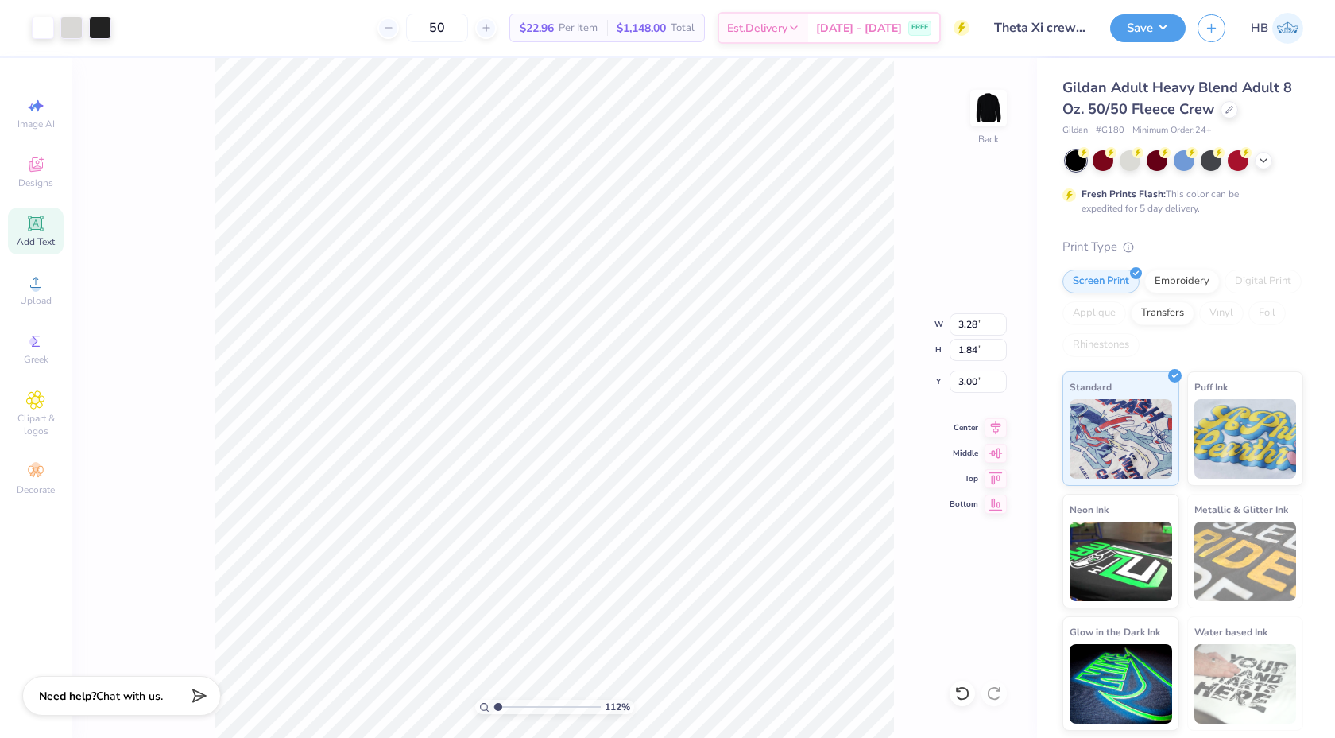
type input "3.00"
click at [1148, 23] on button "Save" at bounding box center [1149, 26] width 76 height 28
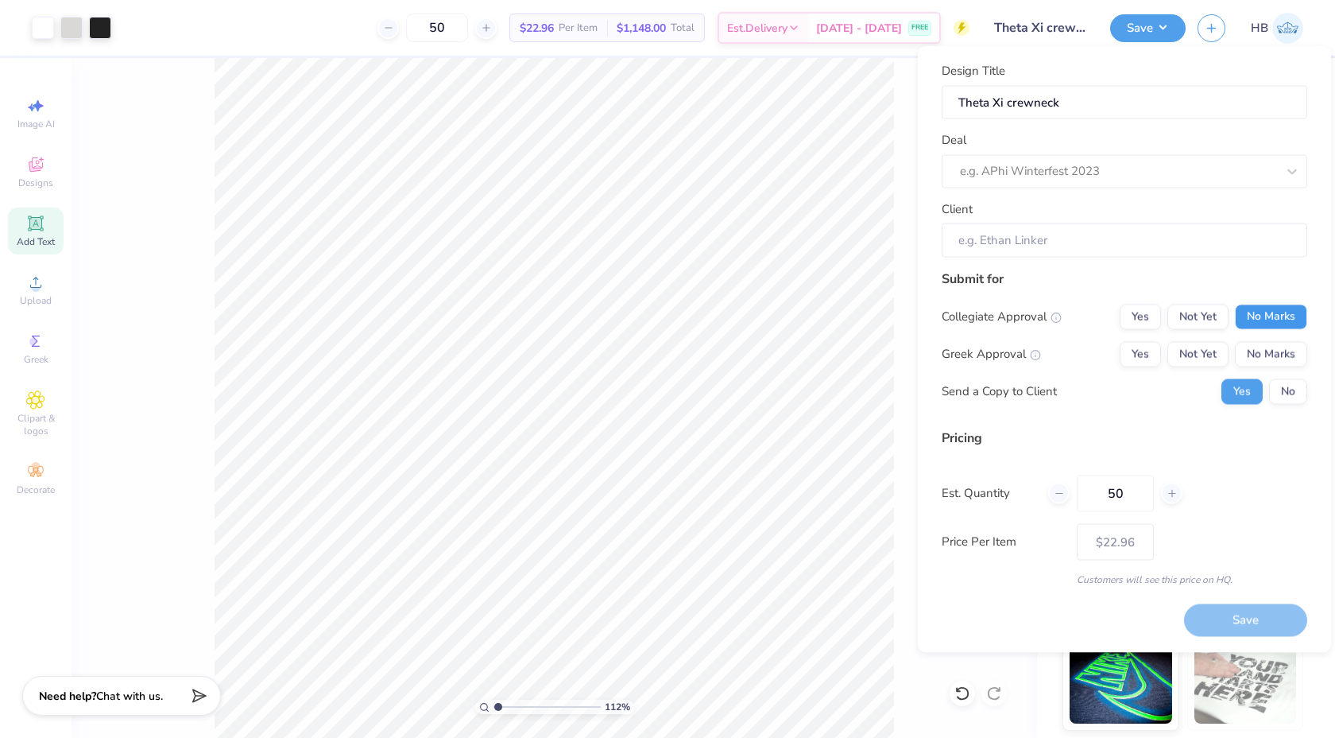
click at [1262, 316] on button "No Marks" at bounding box center [1271, 316] width 72 height 25
click at [1202, 344] on button "Not Yet" at bounding box center [1198, 353] width 61 height 25
type input "$22.96"
click at [1285, 395] on button "No" at bounding box center [1289, 390] width 38 height 25
click at [1157, 171] on div at bounding box center [1118, 171] width 316 height 21
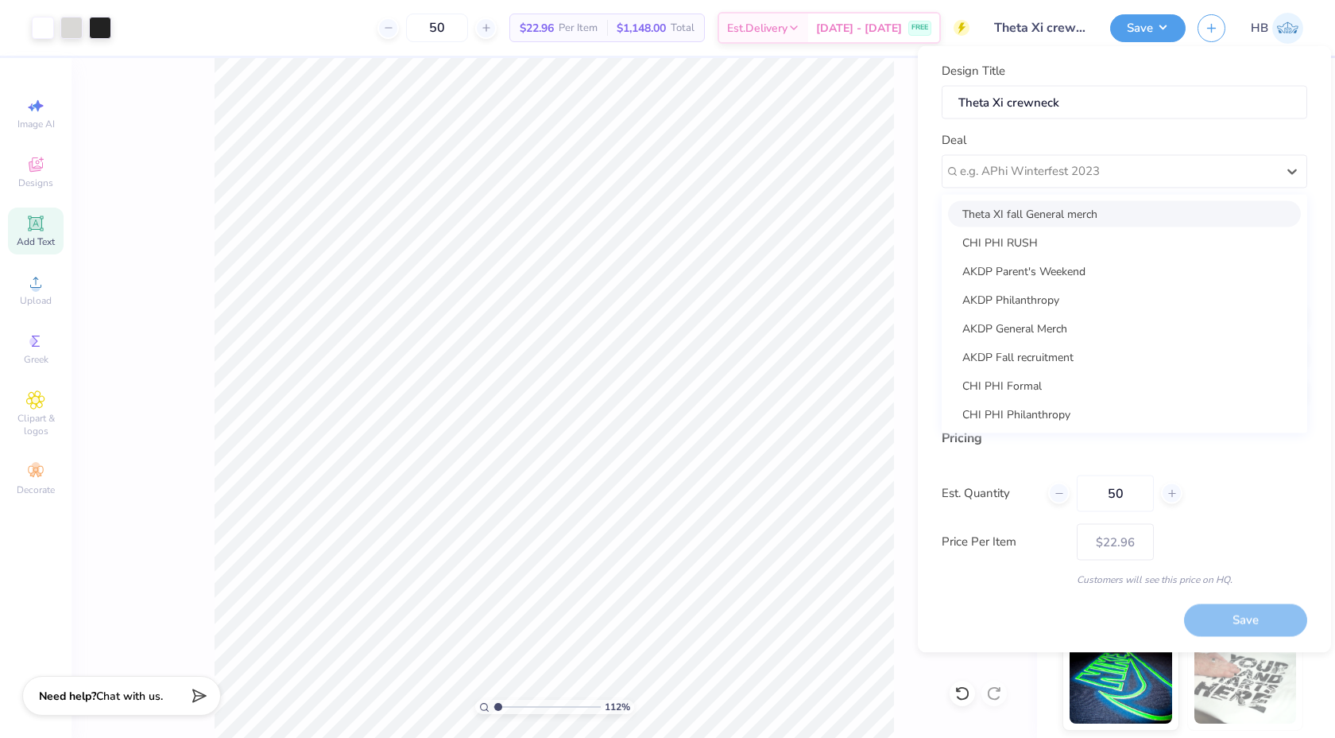
click at [1095, 220] on div "Theta XI fall General merch" at bounding box center [1124, 213] width 353 height 26
type input "David Faremouth"
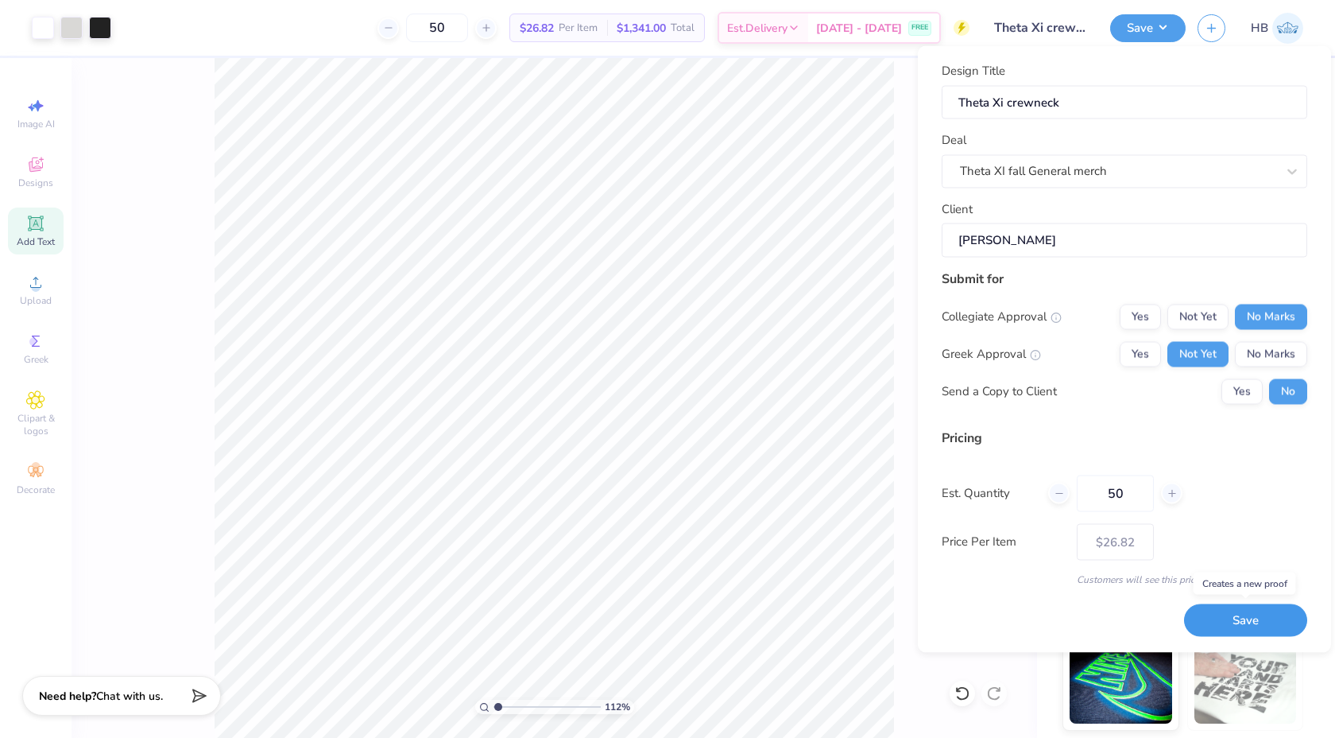
click at [1272, 617] on button "Save" at bounding box center [1245, 620] width 123 height 33
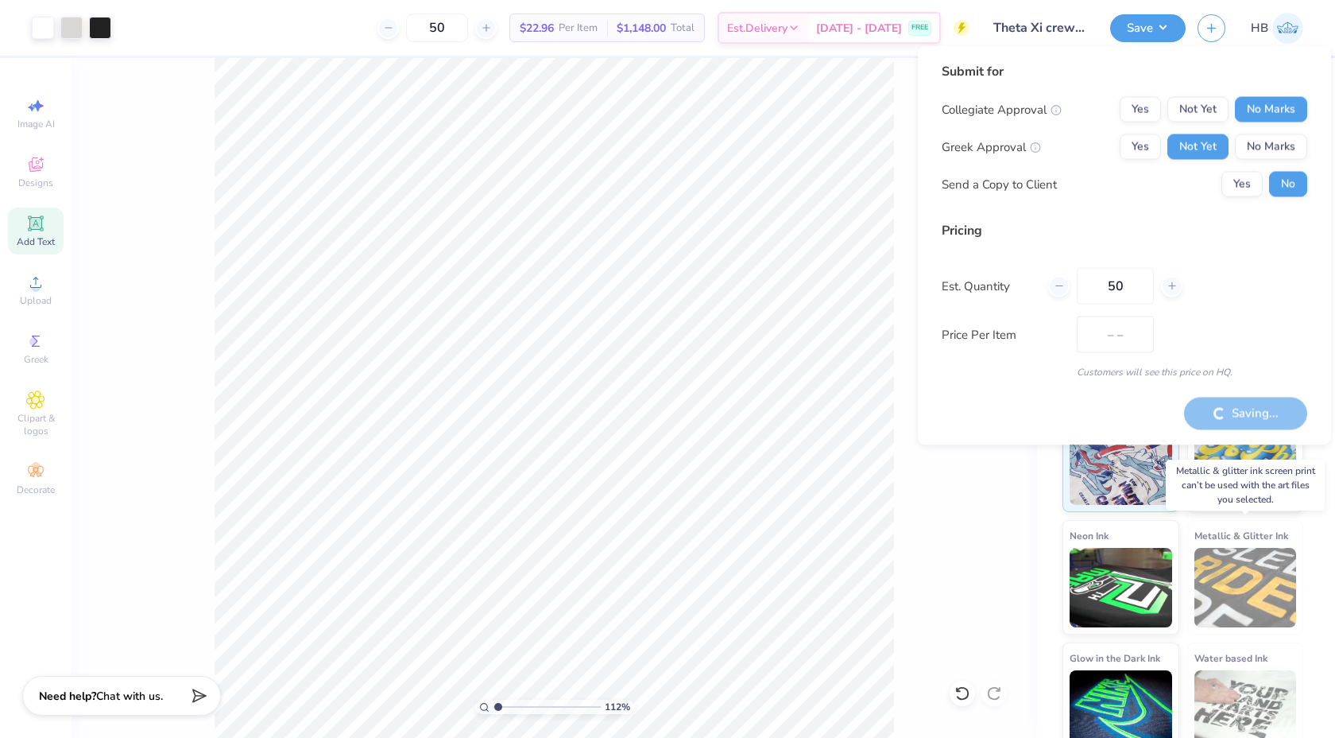
type input "$26.82"
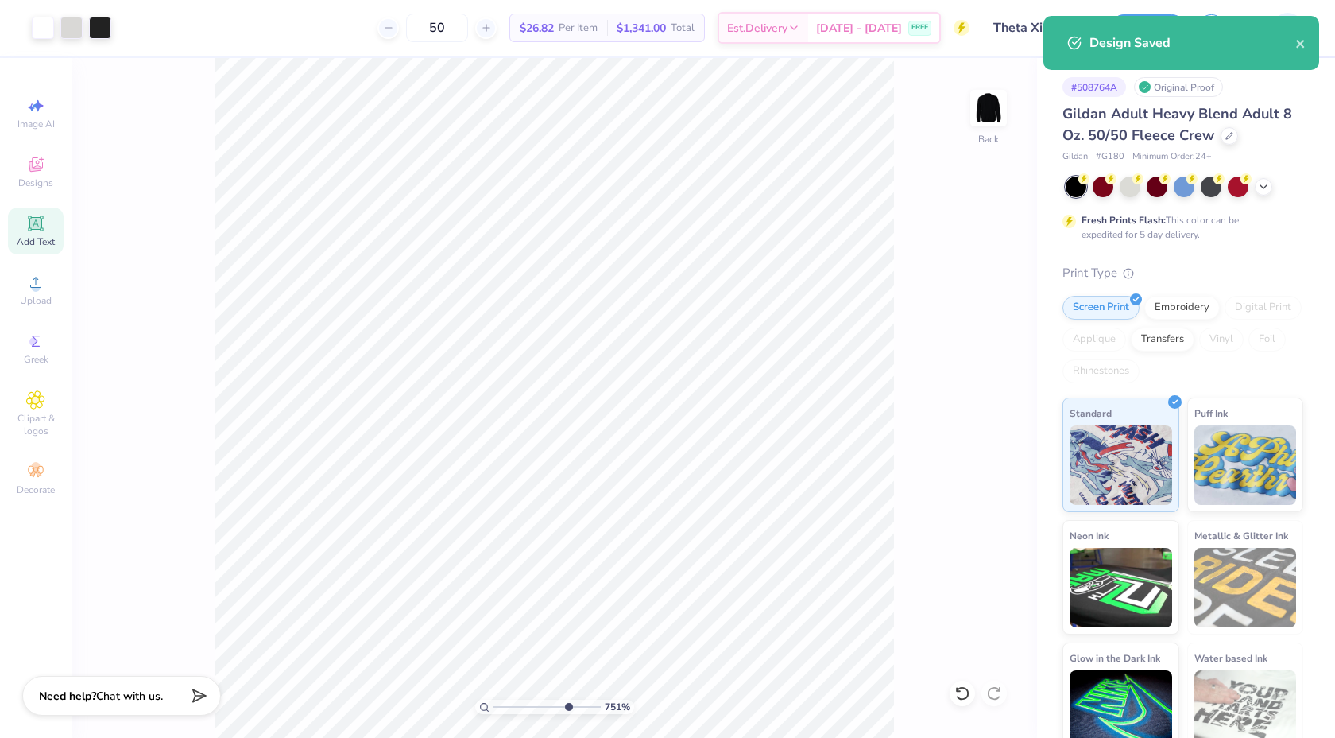
type input "7.51"
click at [566, 708] on input "range" at bounding box center [547, 707] width 107 height 14
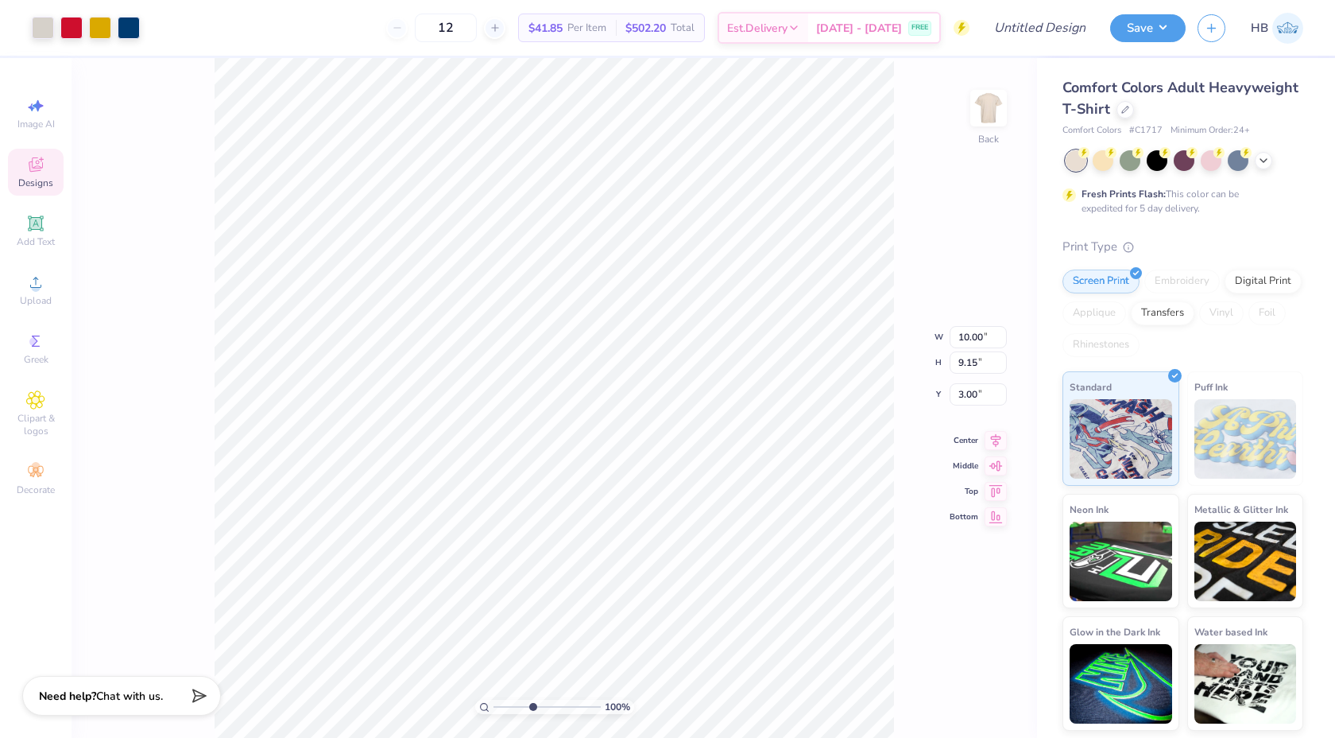
click at [532, 706] on input "range" at bounding box center [547, 707] width 107 height 14
type input "2.95"
click at [517, 707] on input "range" at bounding box center [547, 707] width 107 height 14
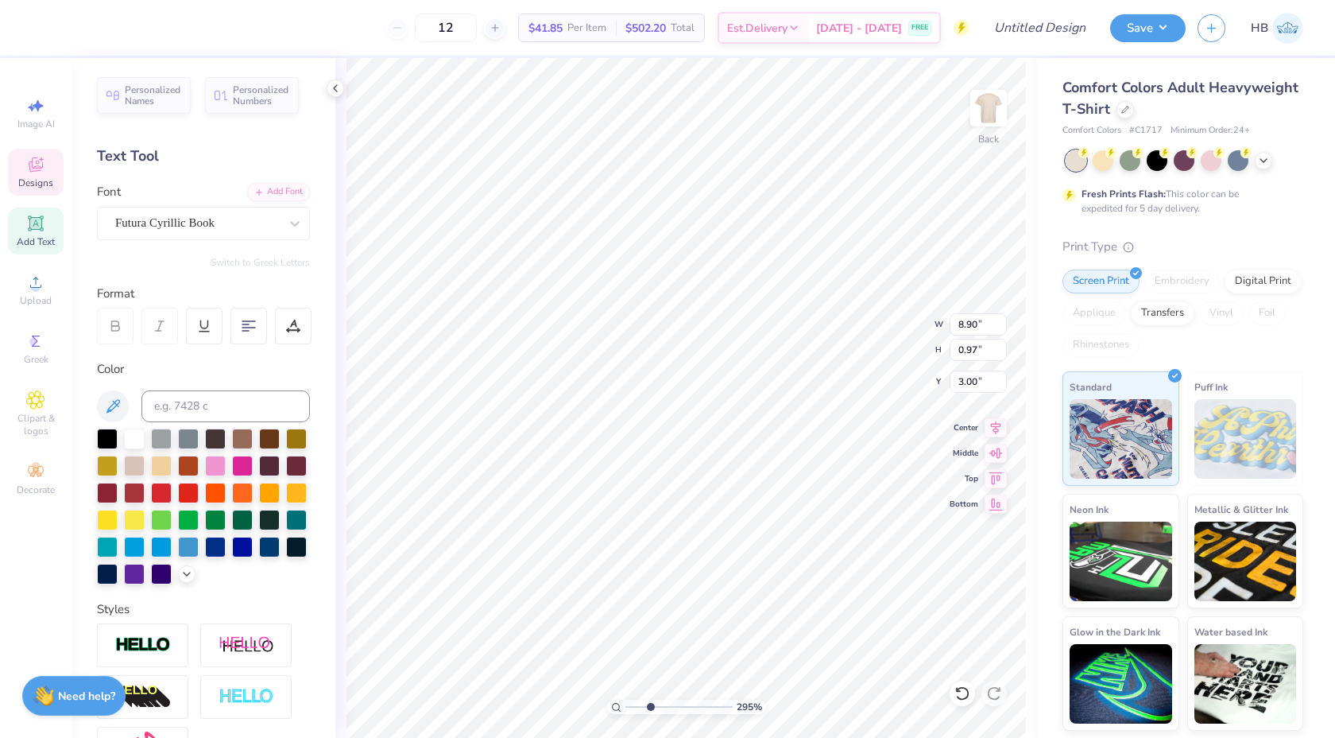
scroll to position [0, 6]
type textarea "TO LEAD. TO SERVE"
drag, startPoint x: 645, startPoint y: 704, endPoint x: 634, endPoint y: 702, distance: 12.0
type input "1.47"
click at [634, 702] on input "range" at bounding box center [679, 707] width 107 height 14
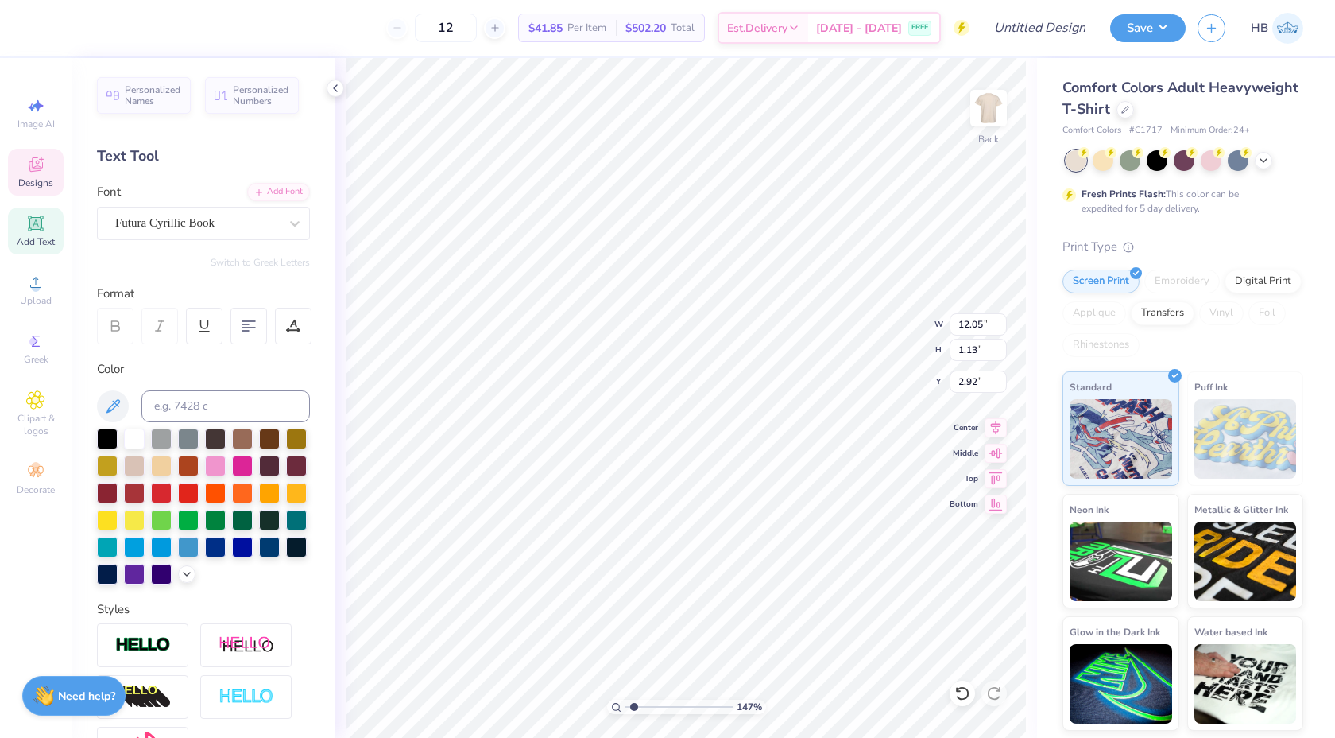
type textarea "TO LEAD. TO SERVE."
click at [561, 417] on li "Select All" at bounding box center [588, 411] width 125 height 31
type input "12.63"
type input "9.25"
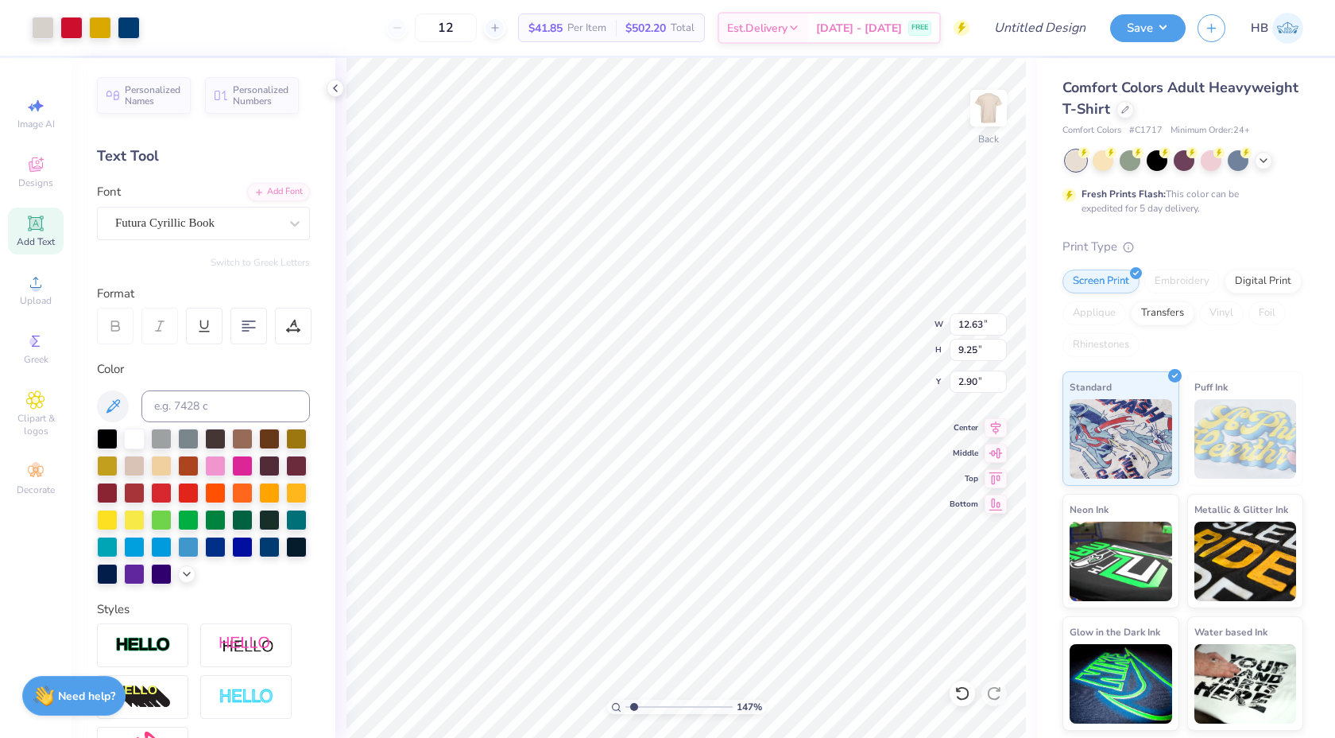
type input "2.90"
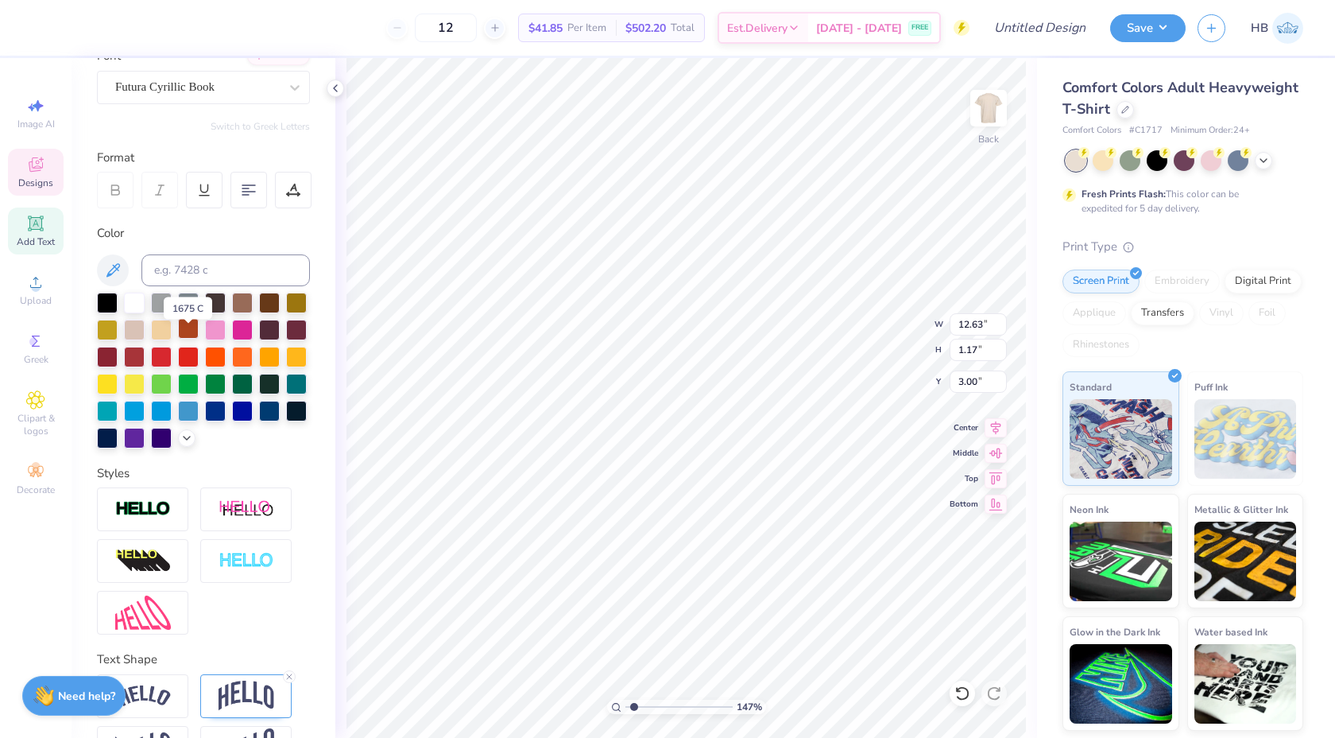
scroll to position [149, 0]
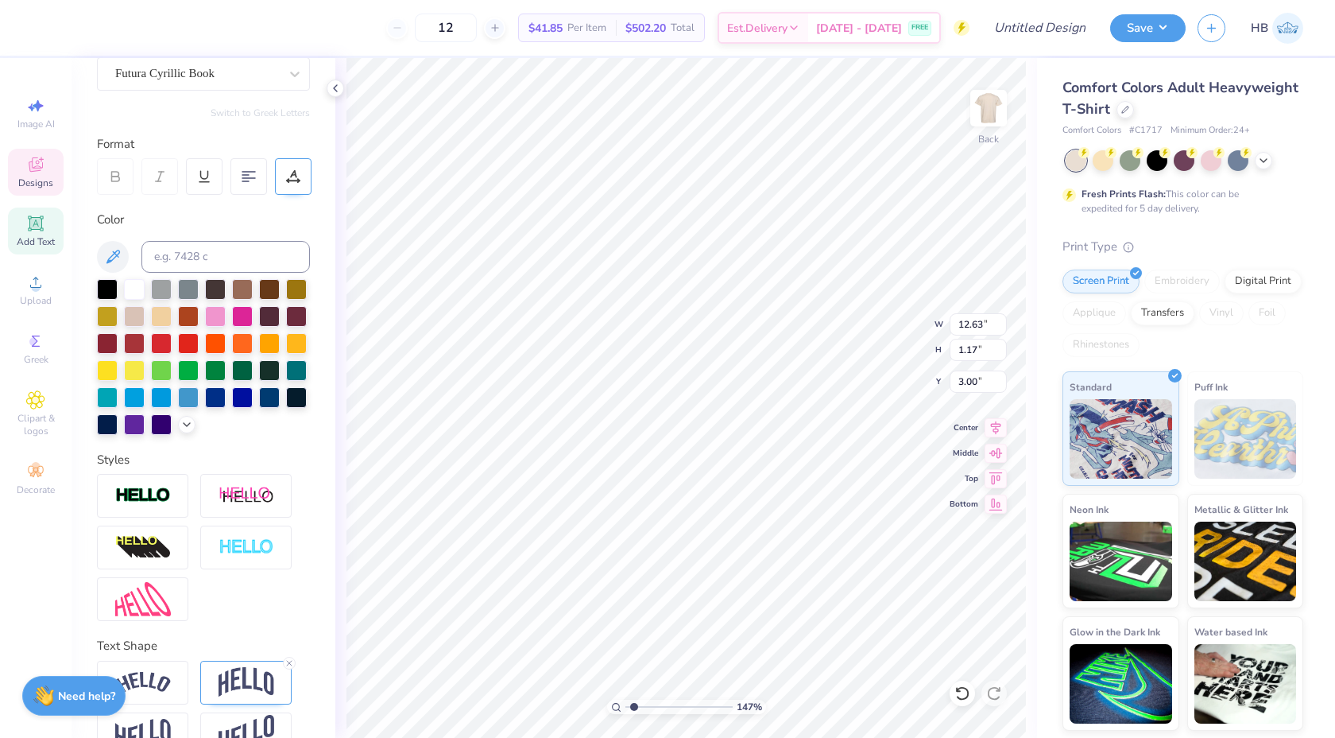
click at [296, 171] on icon at bounding box center [293, 176] width 14 height 14
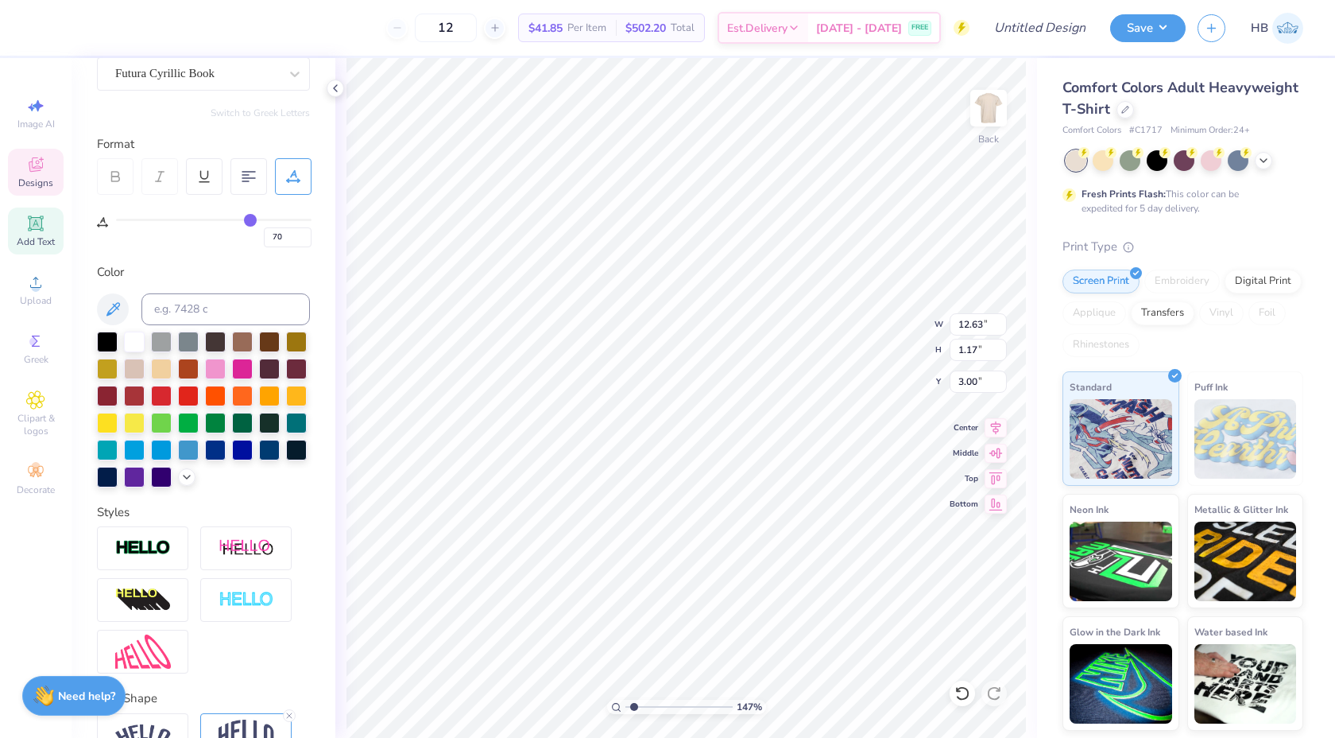
type input "69"
type input "68"
type input "67"
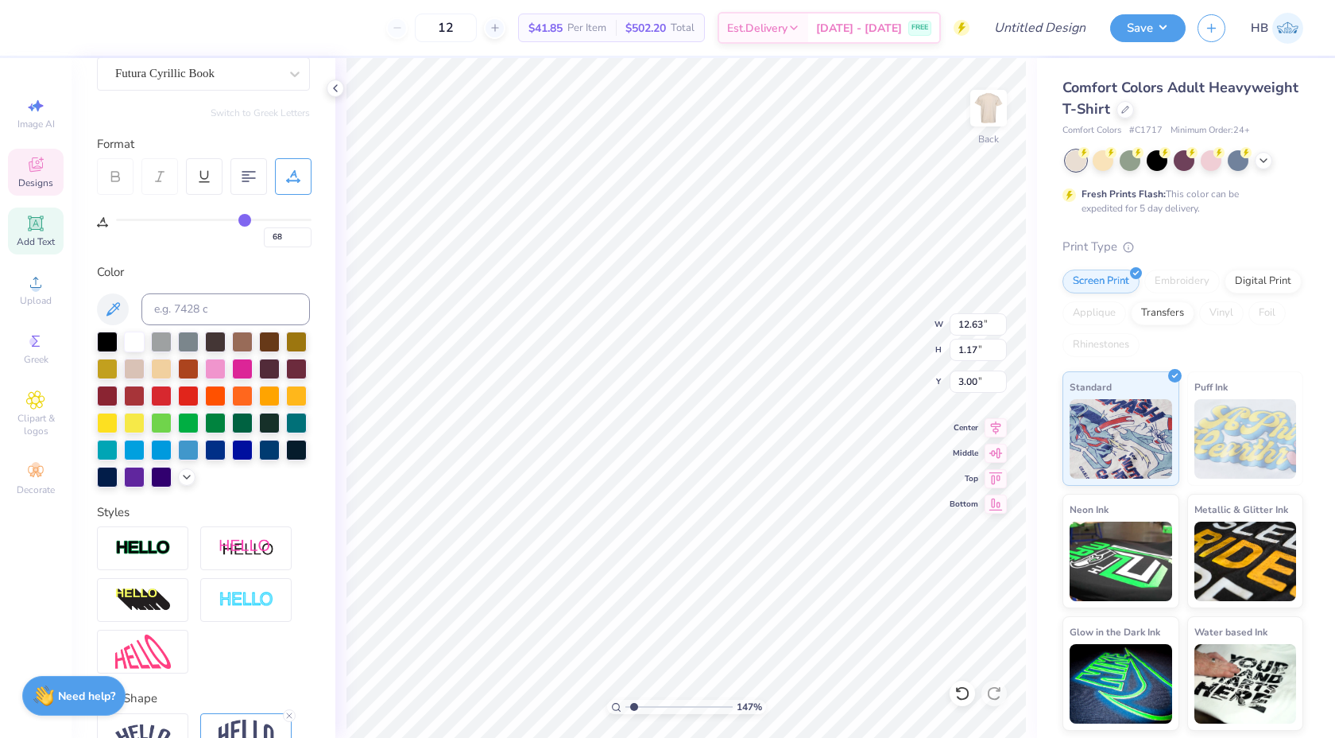
type input "67"
type input "66"
type input "65"
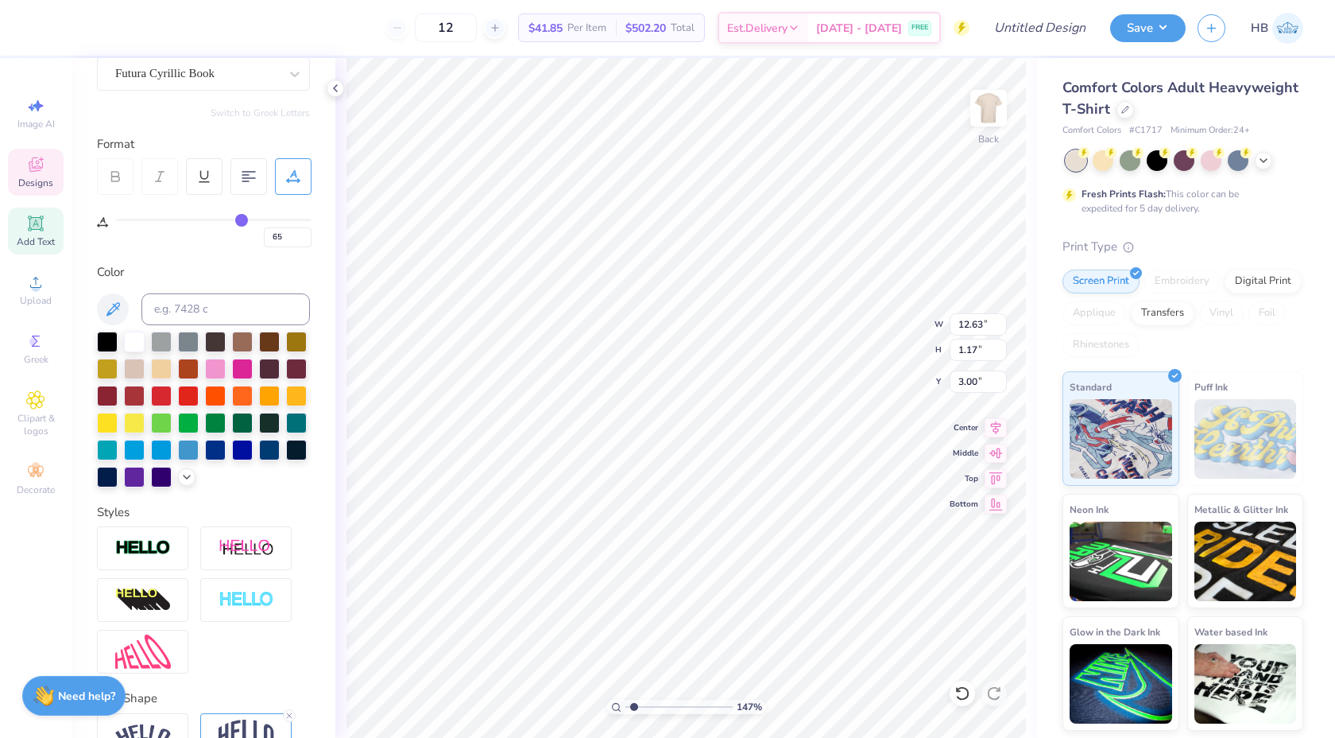
type input "64"
type input "63"
type input "62"
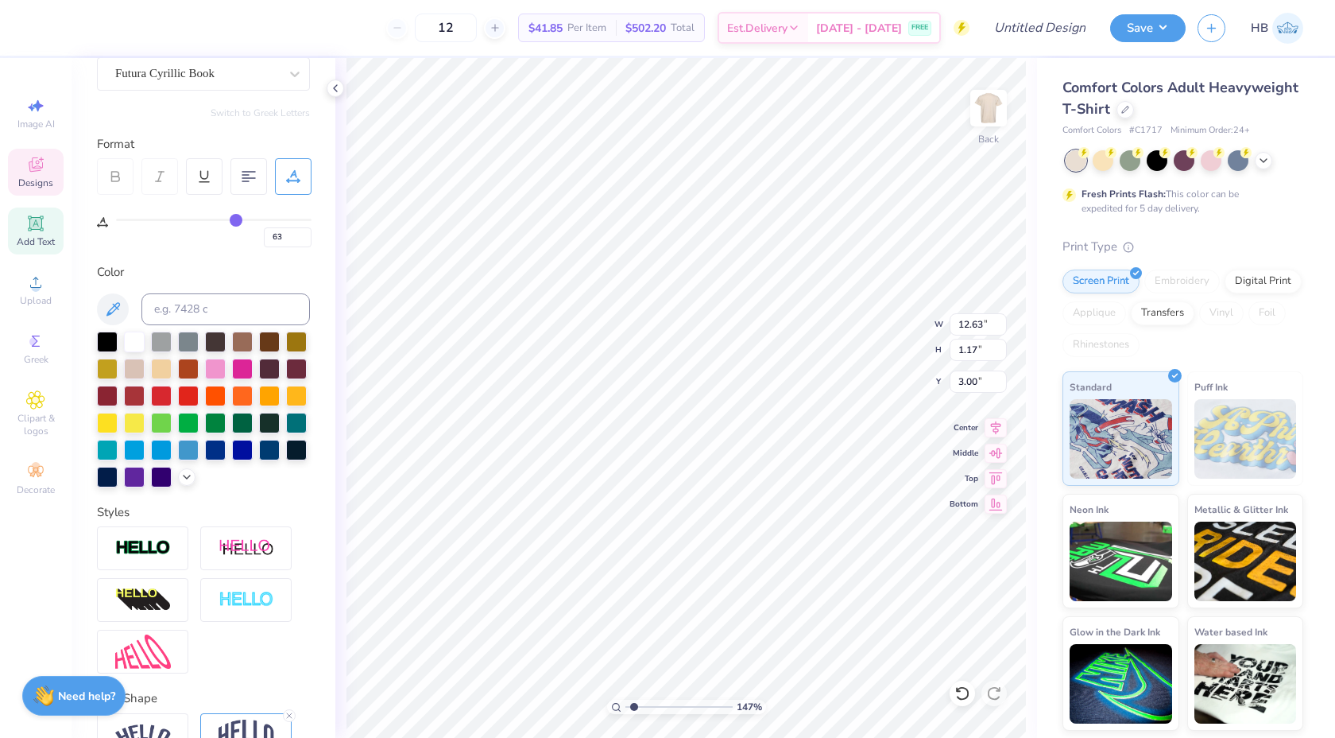
type input "62"
type input "61"
type input "60"
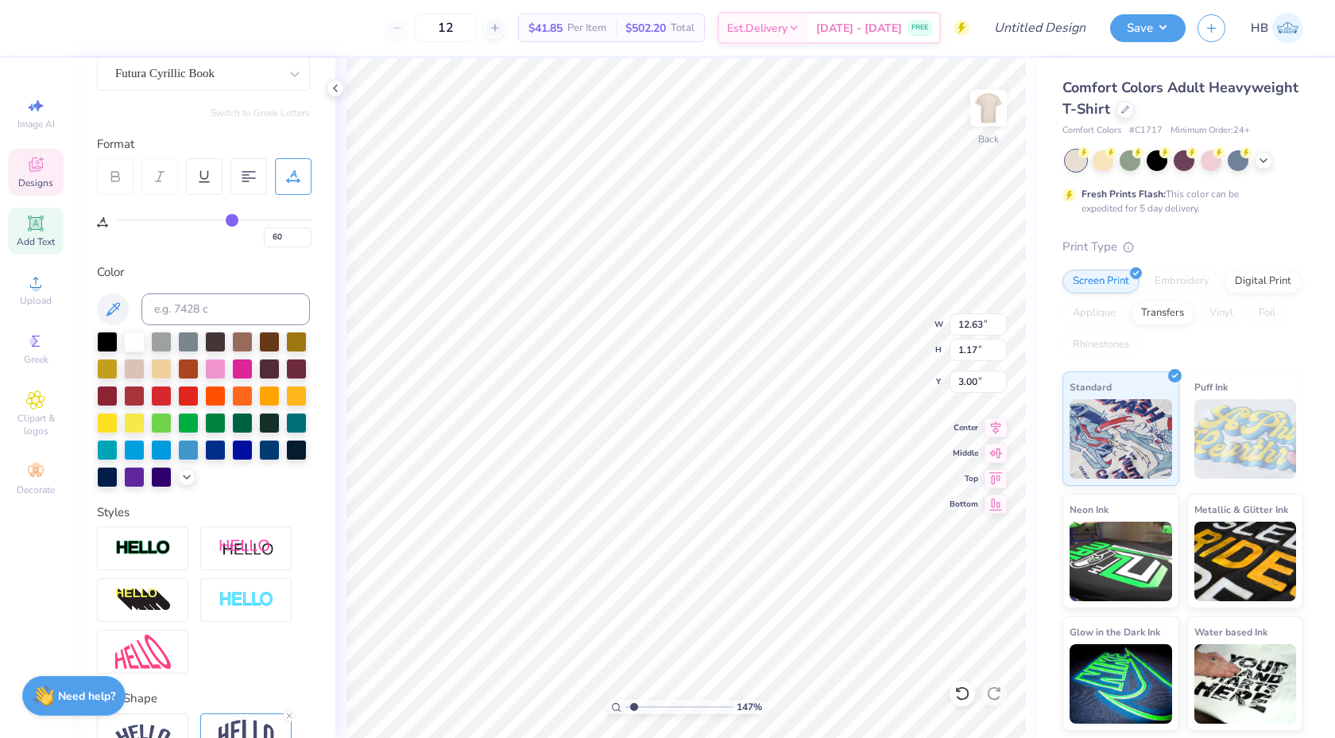
type input "59"
type input "58"
type input "57"
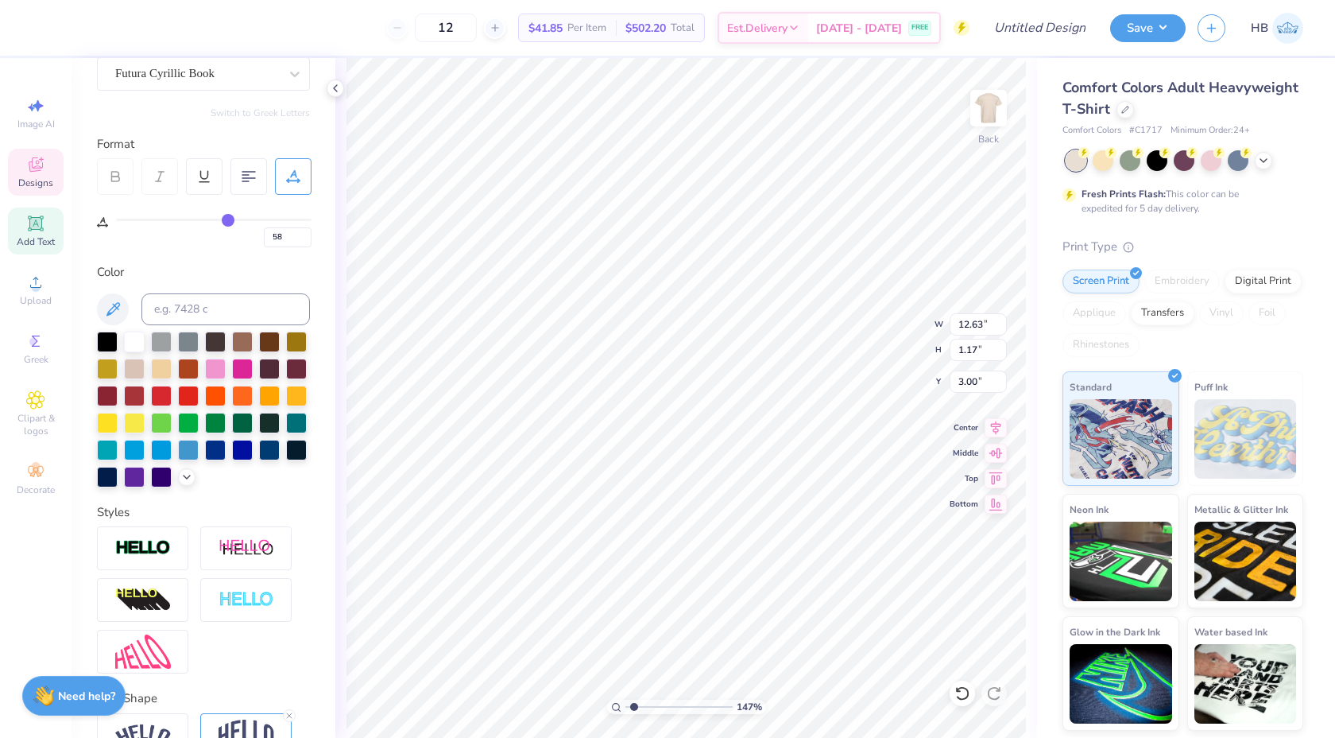
type input "57"
type input "56"
type input "55"
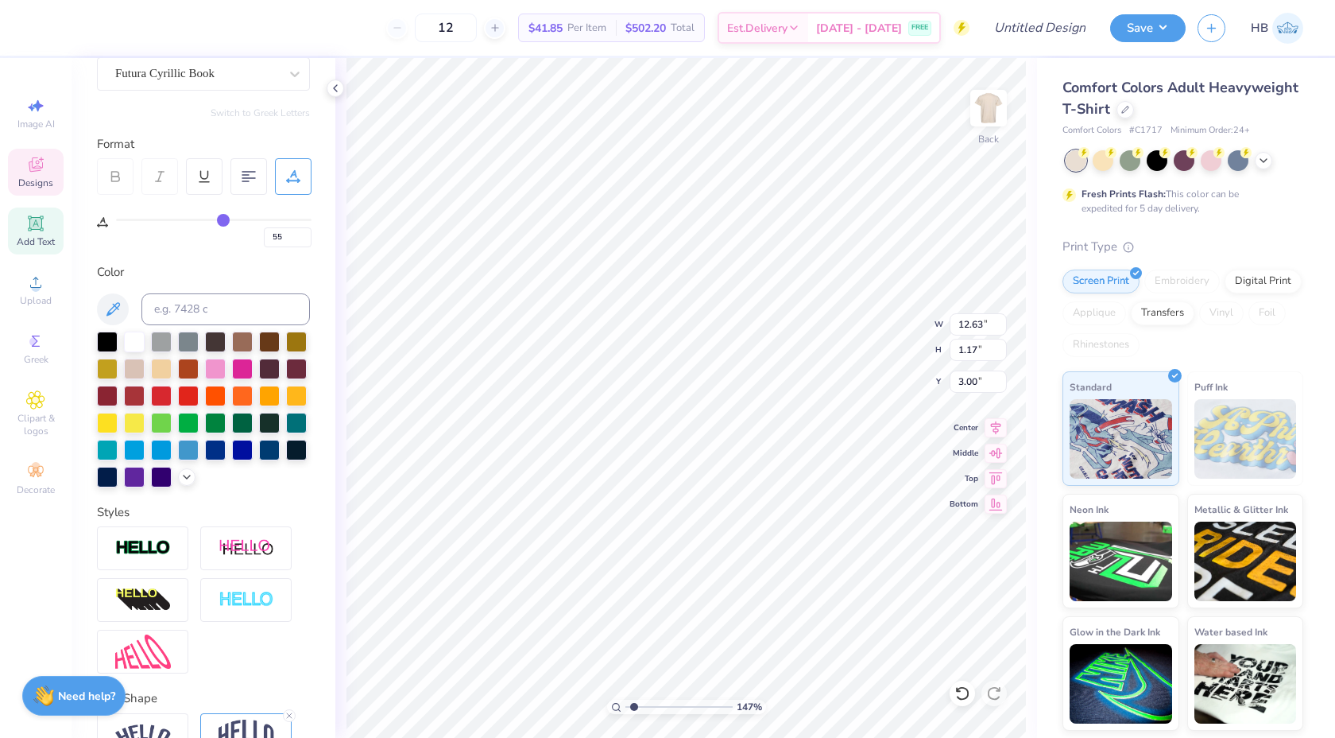
type input "54"
type input "53"
drag, startPoint x: 249, startPoint y: 222, endPoint x: 219, endPoint y: 221, distance: 29.4
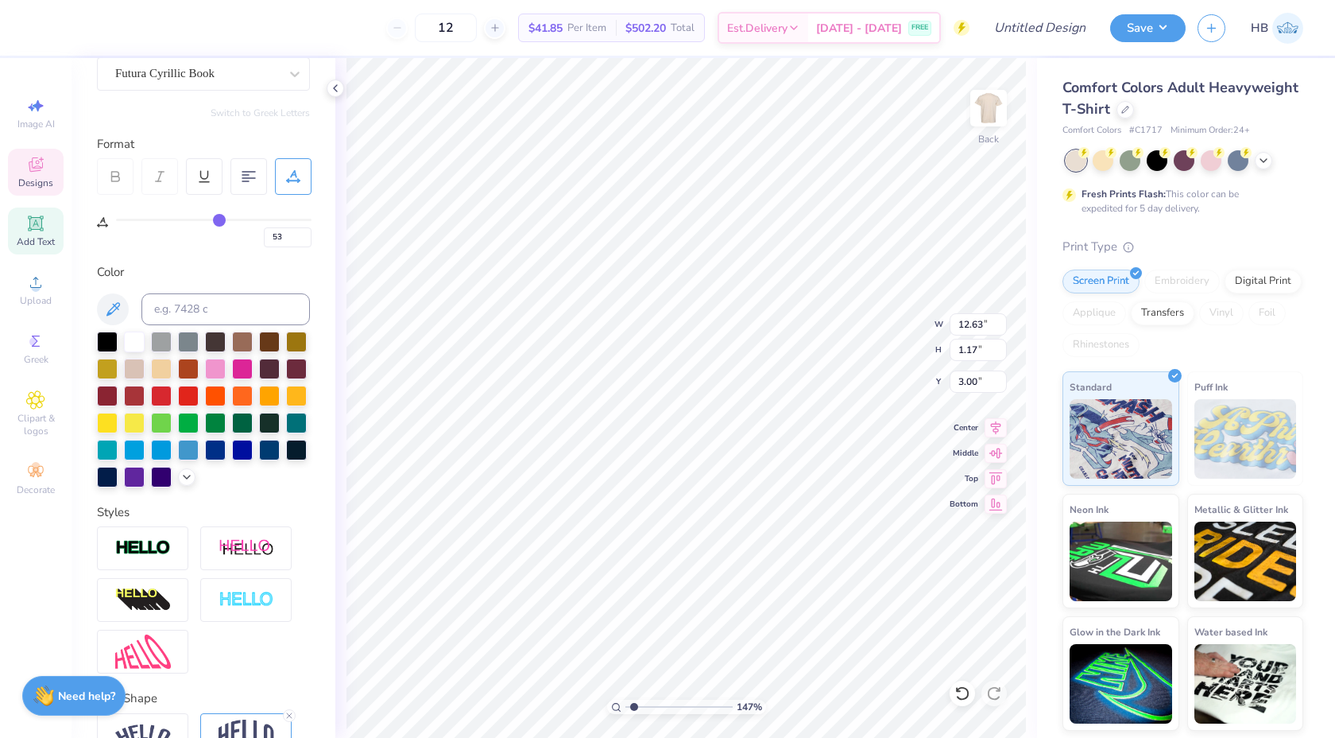
click at [219, 221] on input "range" at bounding box center [214, 220] width 196 height 2
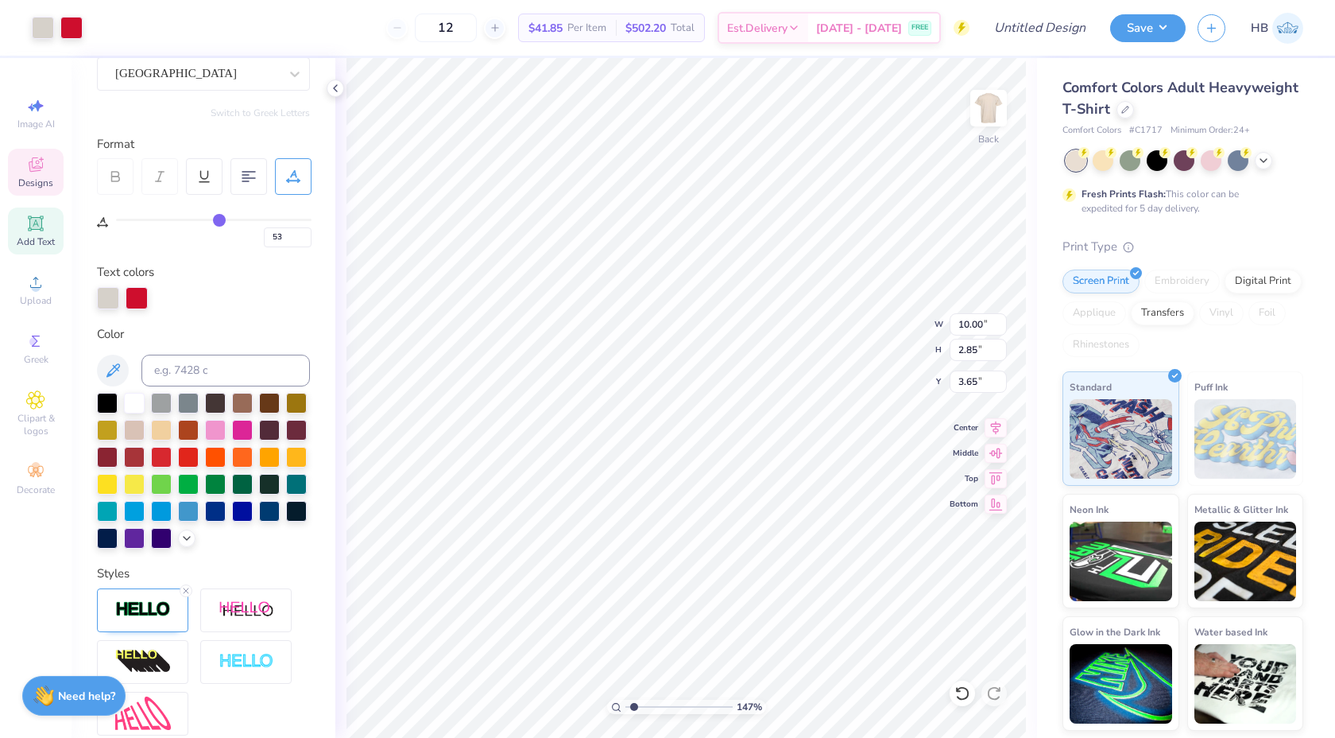
type input "0"
type textarea "THETA XI"
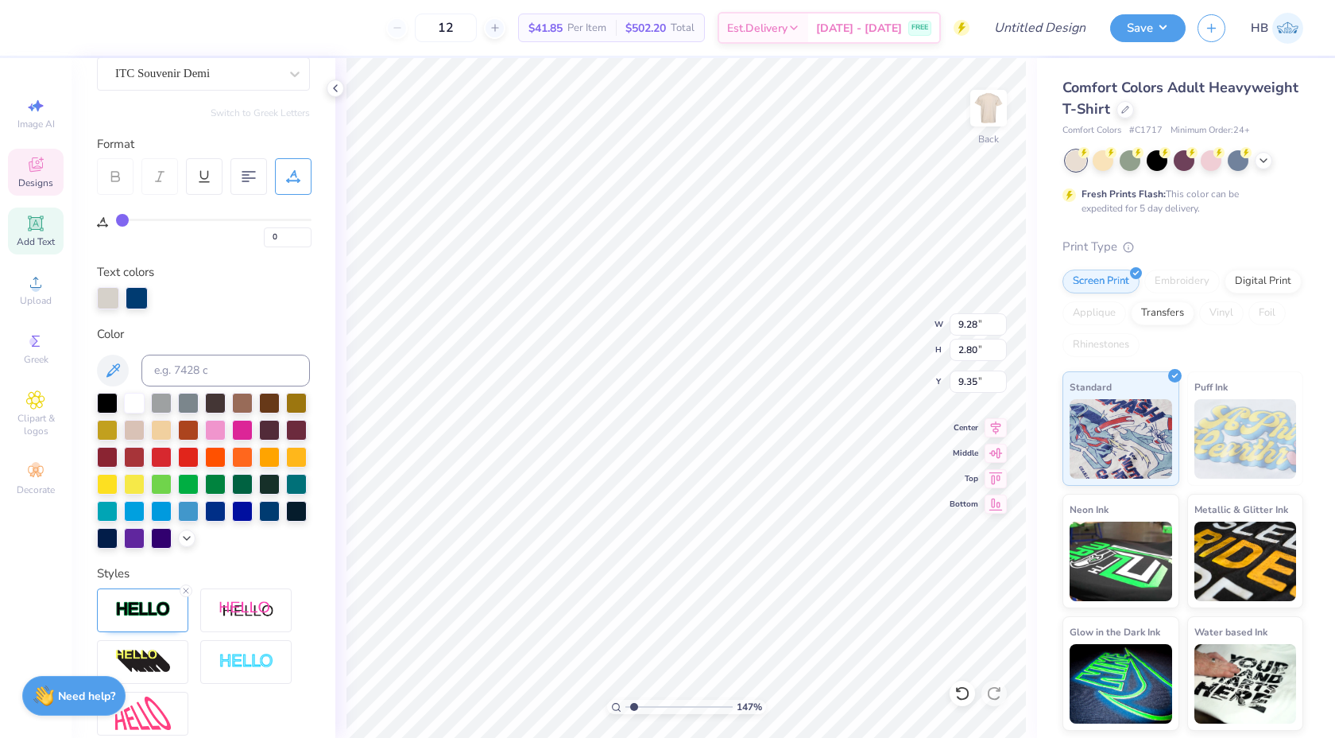
type textarea "1914"
type input "9.70"
type input "2.86"
type input "1.40"
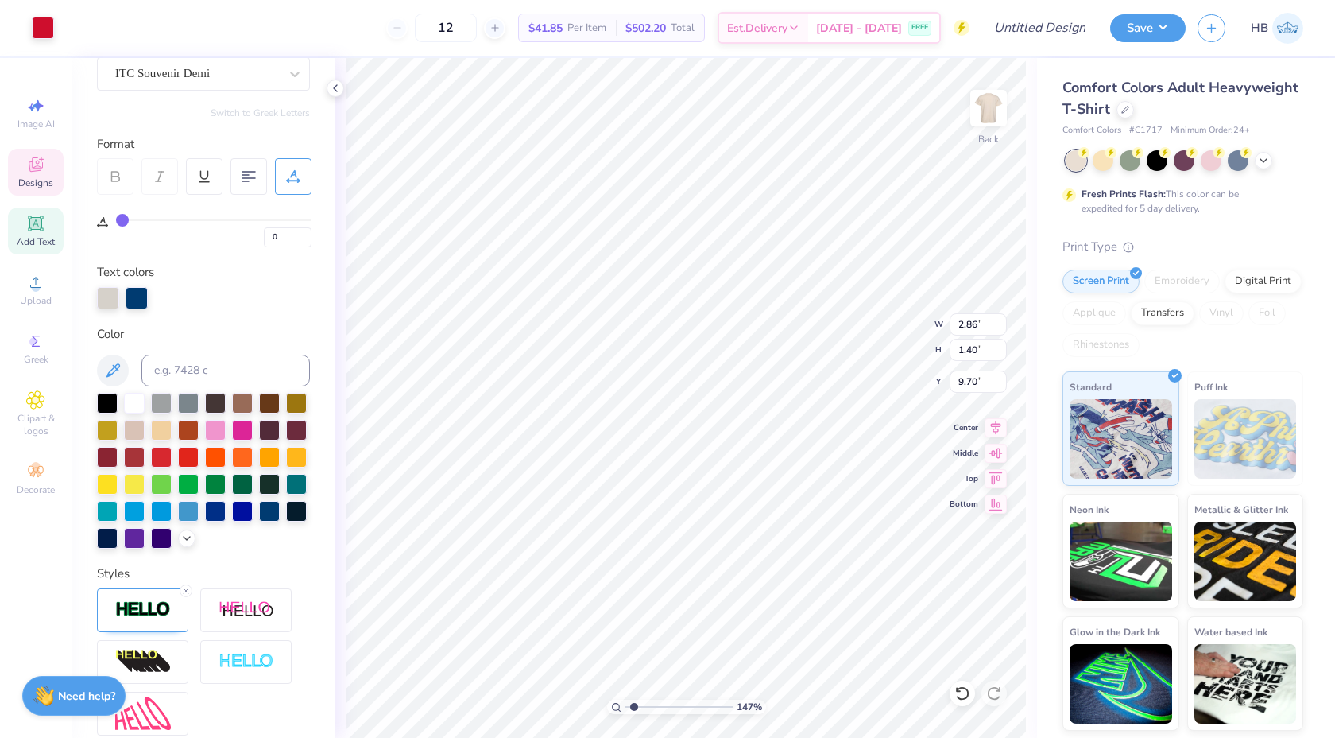
type input "6.72"
click at [964, 689] on icon at bounding box center [963, 693] width 16 height 16
click at [242, 74] on div "ITC Souvenir Demi" at bounding box center [197, 73] width 167 height 25
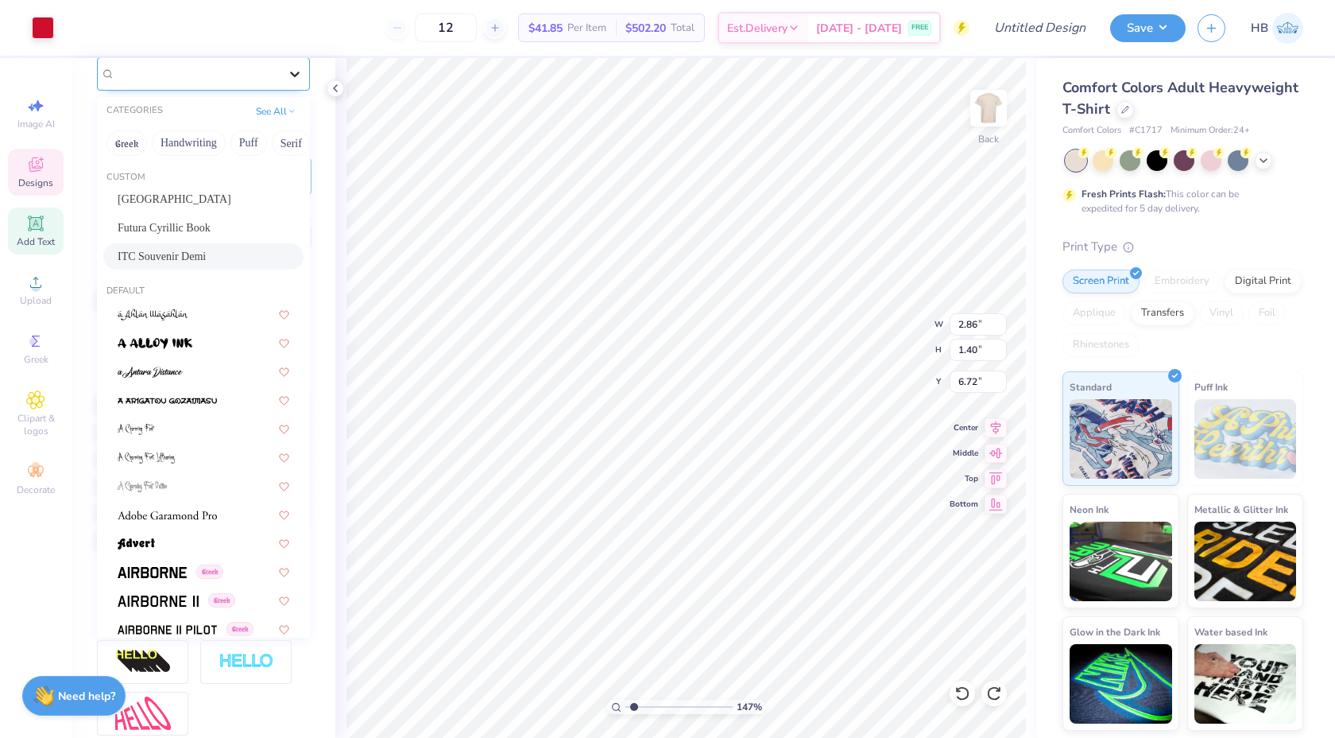
click at [288, 80] on icon at bounding box center [295, 74] width 16 height 16
click at [248, 72] on div "ITC Souvenir Demi" at bounding box center [197, 73] width 167 height 25
click at [200, 257] on span "ITC Souvenir Demi" at bounding box center [162, 256] width 88 height 17
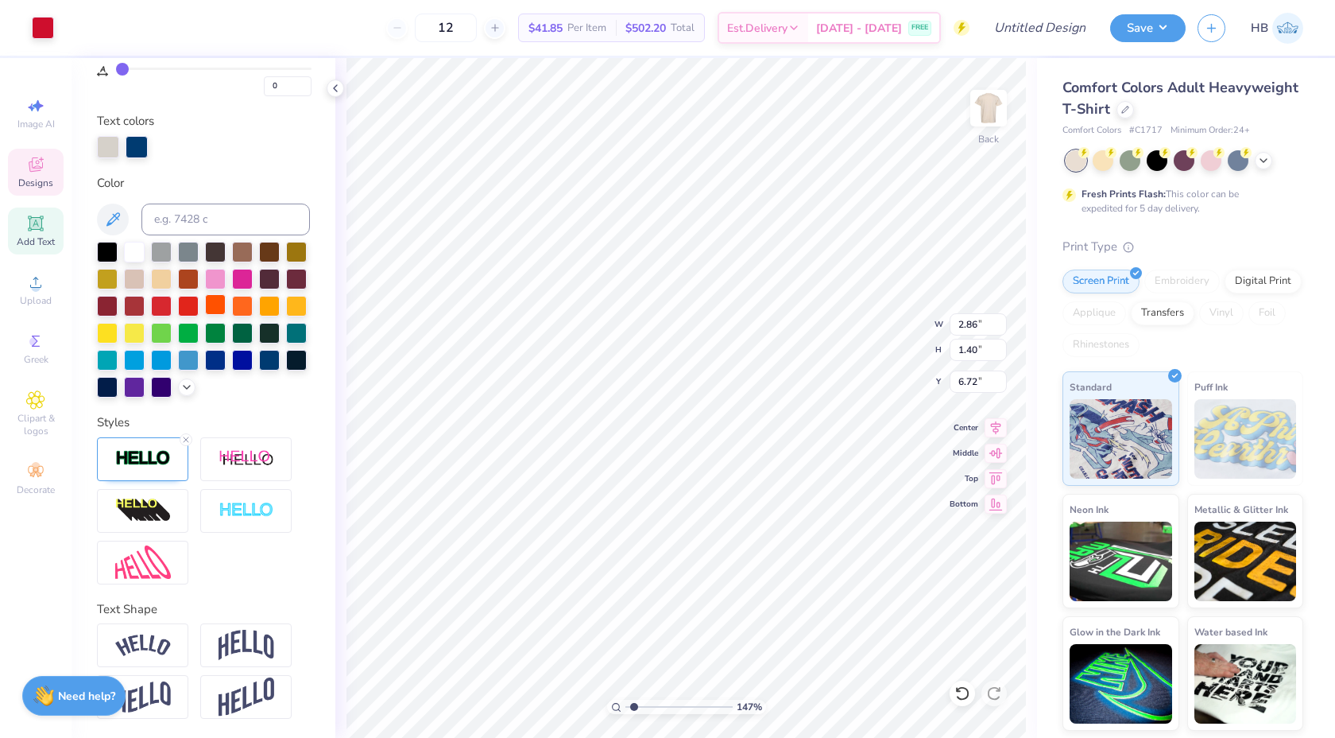
scroll to position [0, 0]
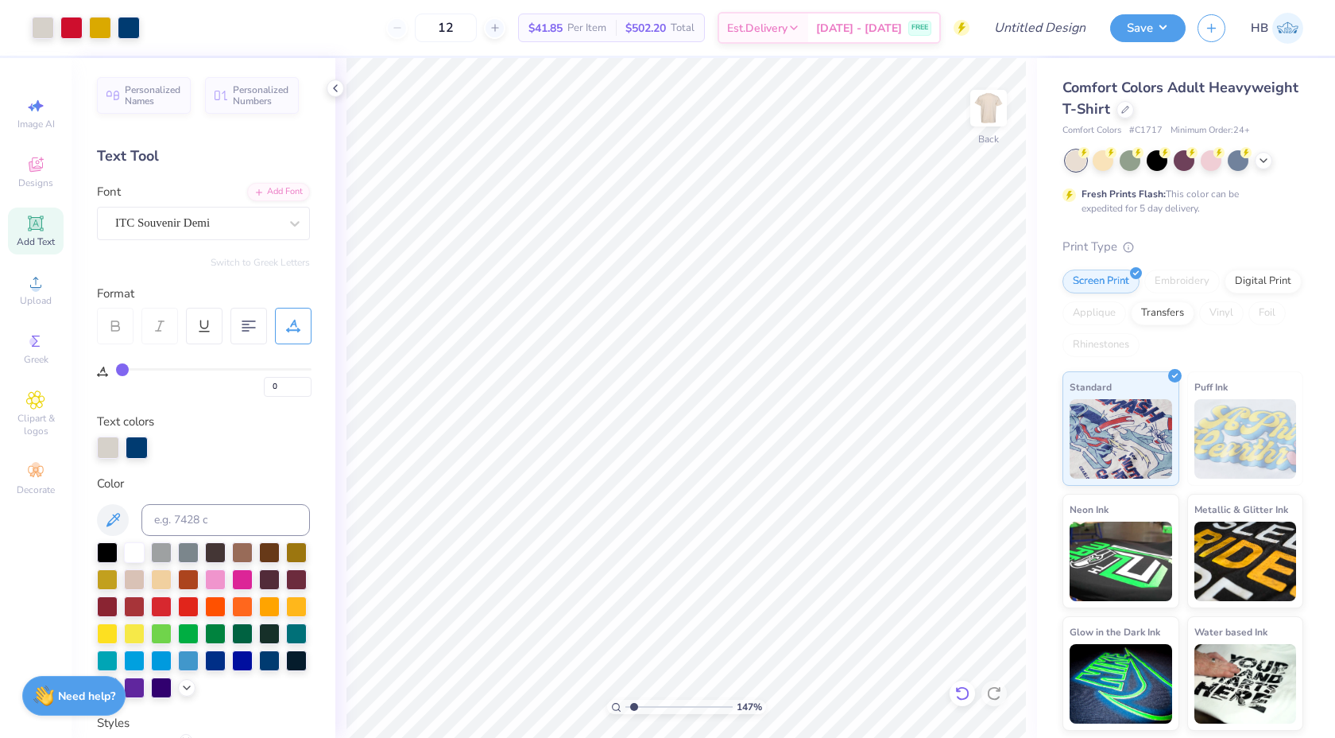
click at [960, 693] on icon at bounding box center [963, 693] width 16 height 16
click at [41, 358] on span "Greek" at bounding box center [36, 359] width 25 height 13
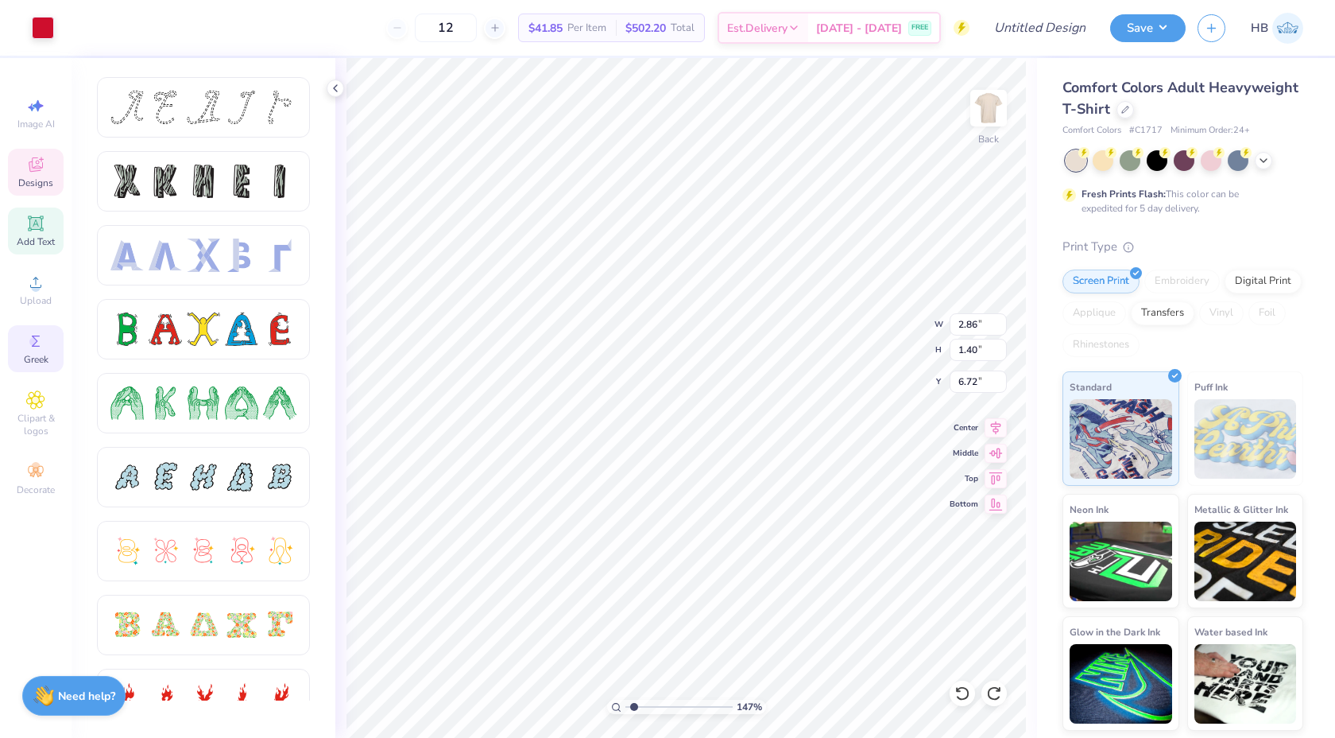
click at [24, 231] on div "Add Text" at bounding box center [36, 230] width 56 height 47
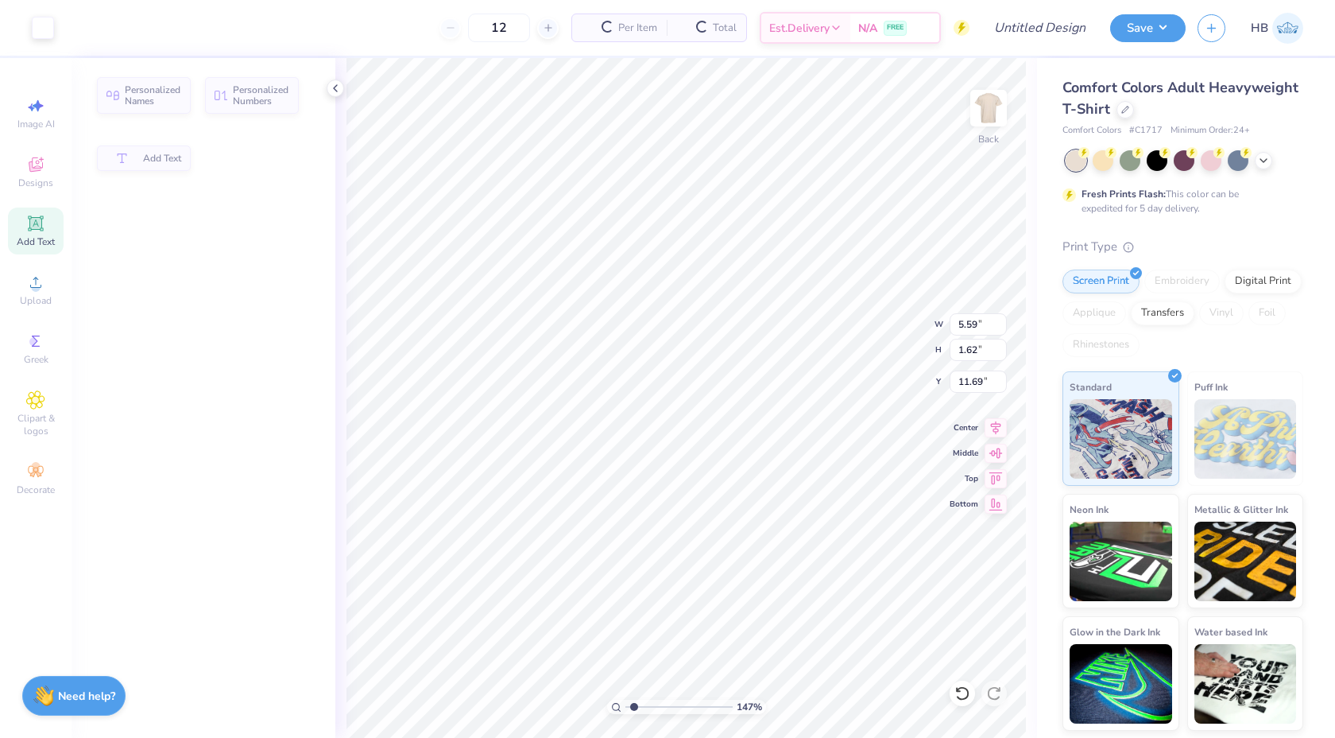
type input "5.59"
type input "1.62"
type input "11.69"
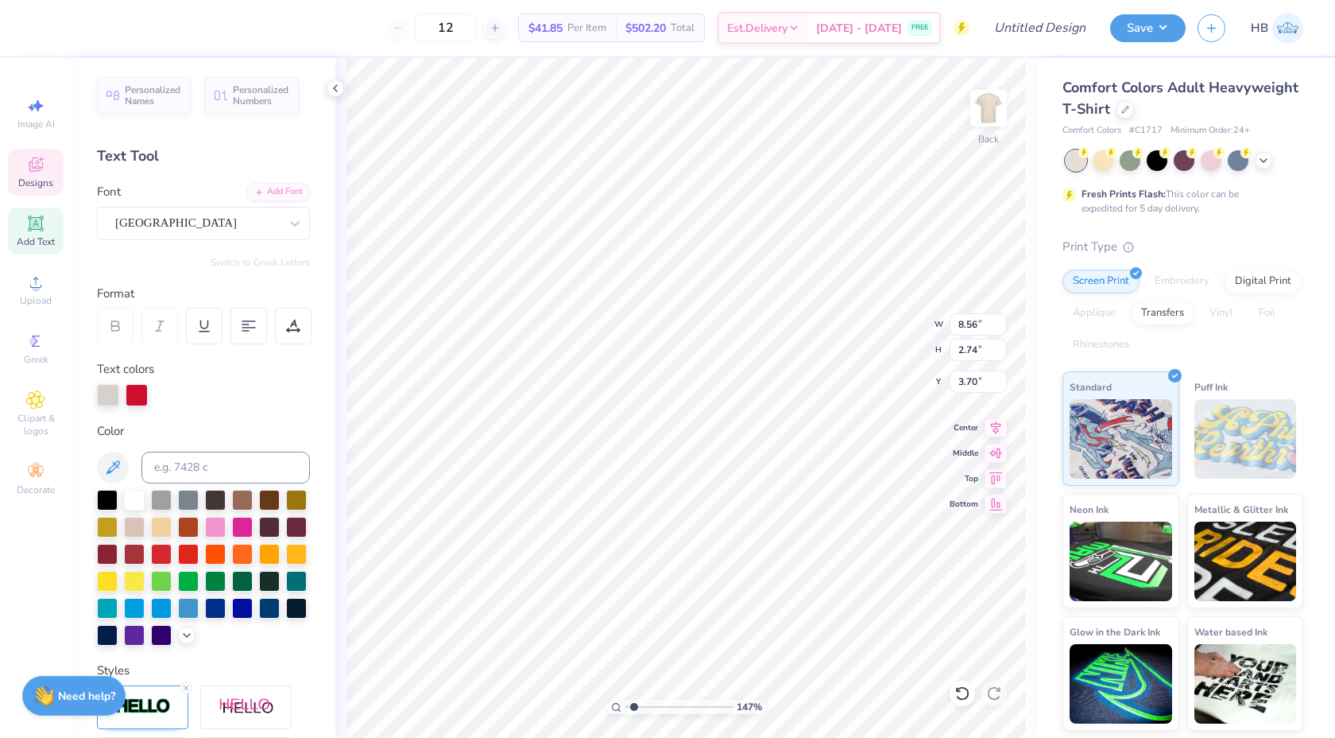
type input "2.86"
type input "1.40"
type input "6.72"
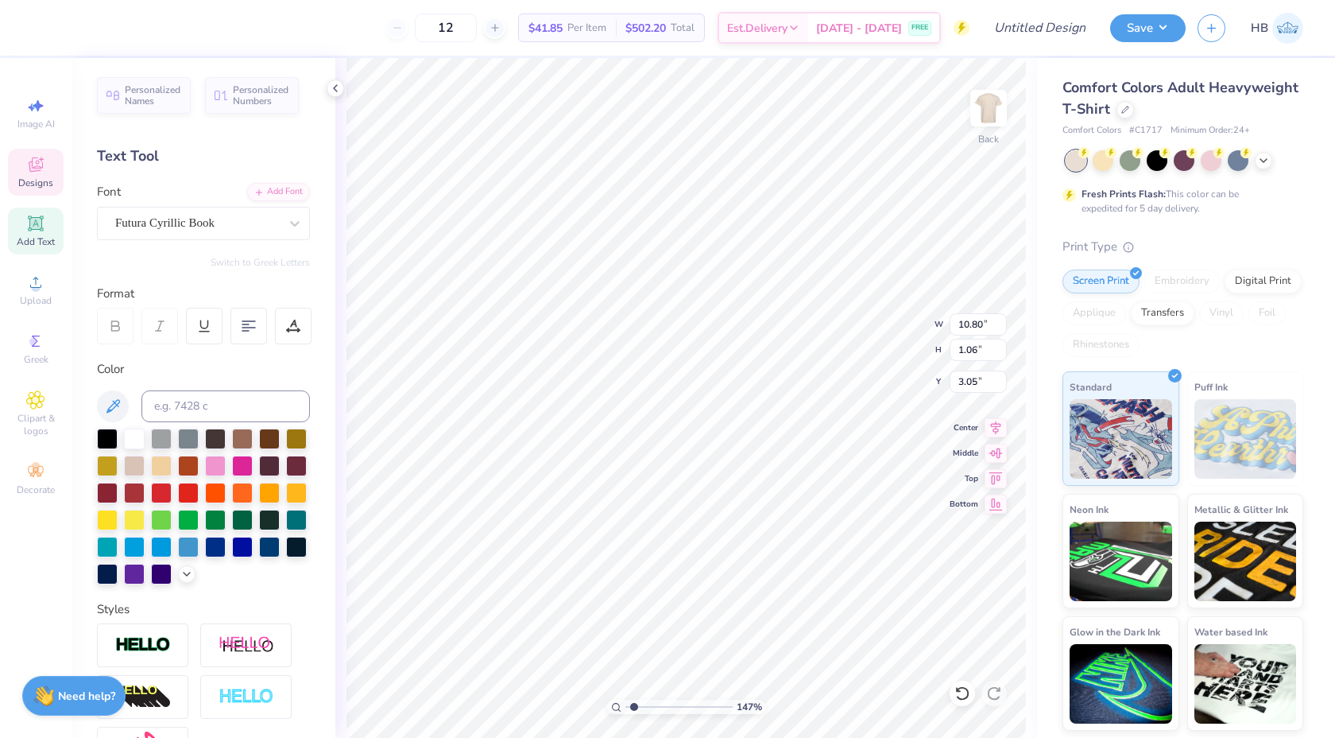
type input "2.86"
type input "1.40"
type input "6.72"
type input "2.95"
type input "1.44"
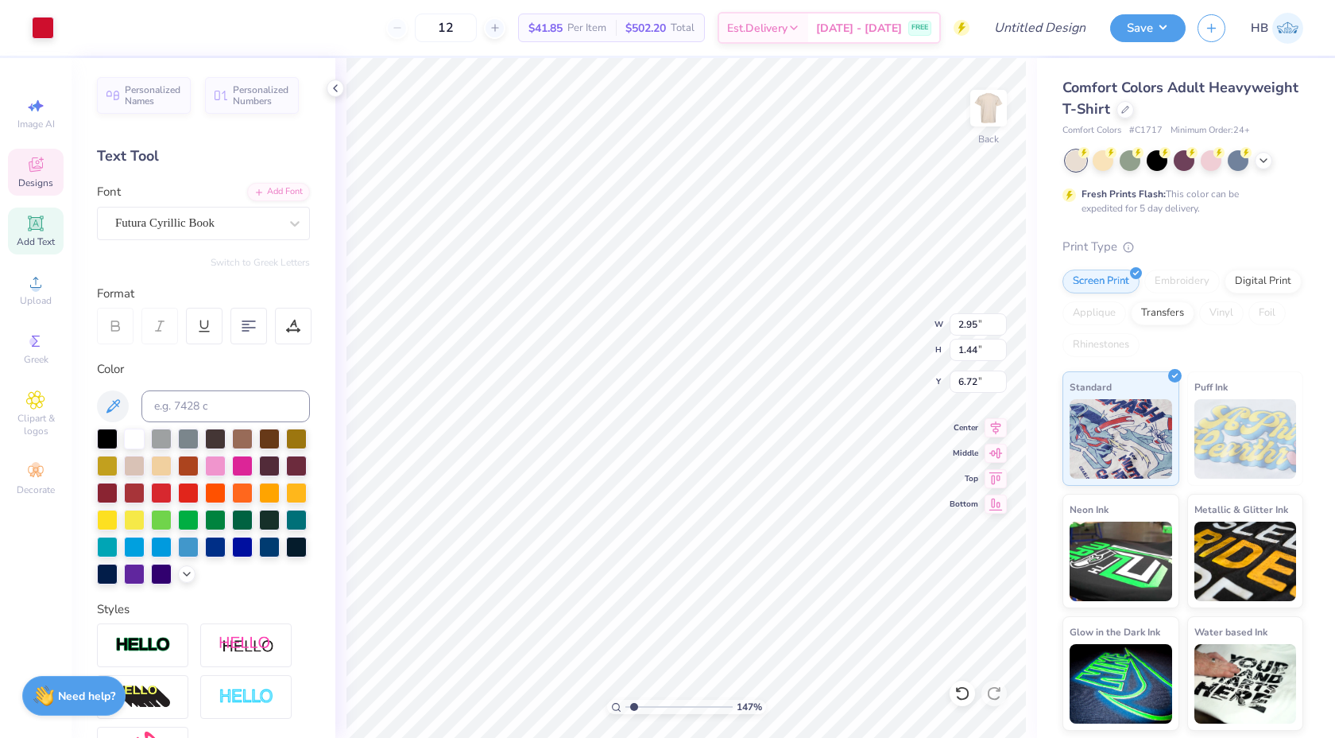
type input "8.56"
type input "2.74"
type input "3.70"
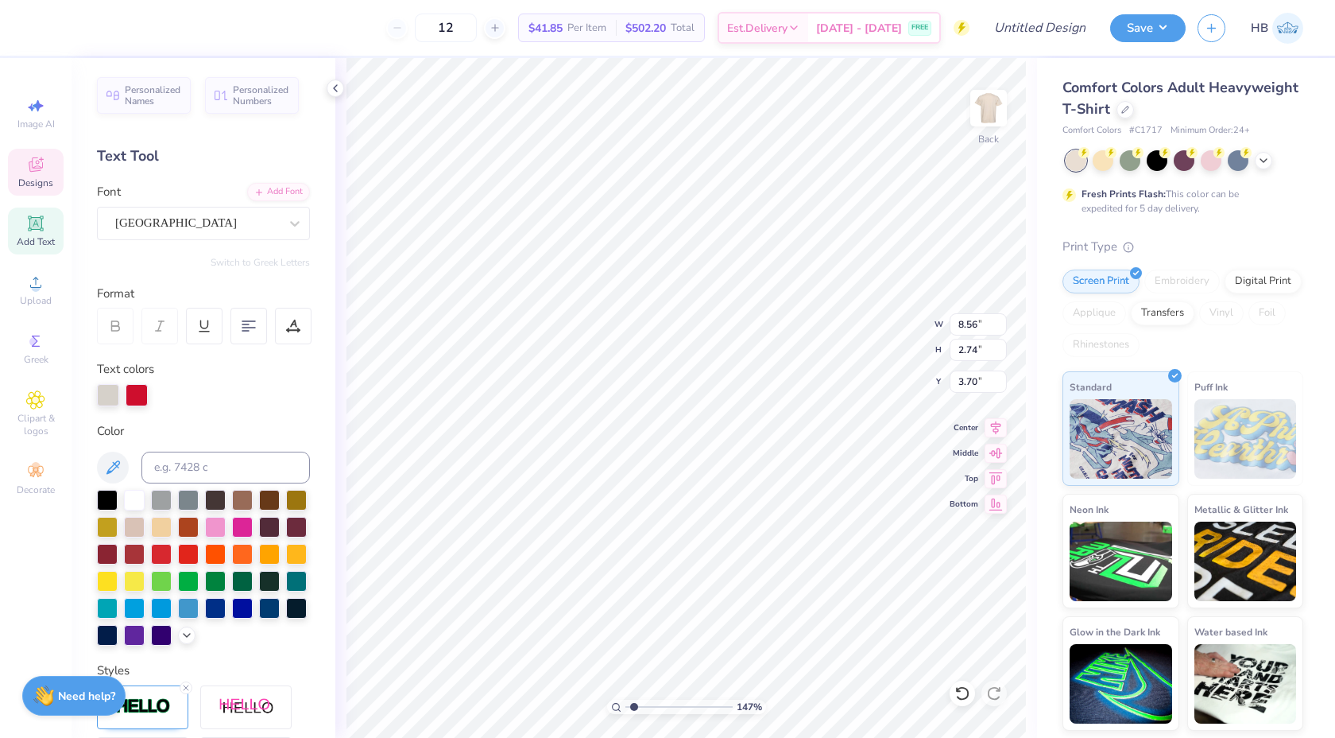
type input "5.67"
type input "4.64"
type input "5.45"
click at [962, 680] on div at bounding box center [962, 692] width 25 height 25
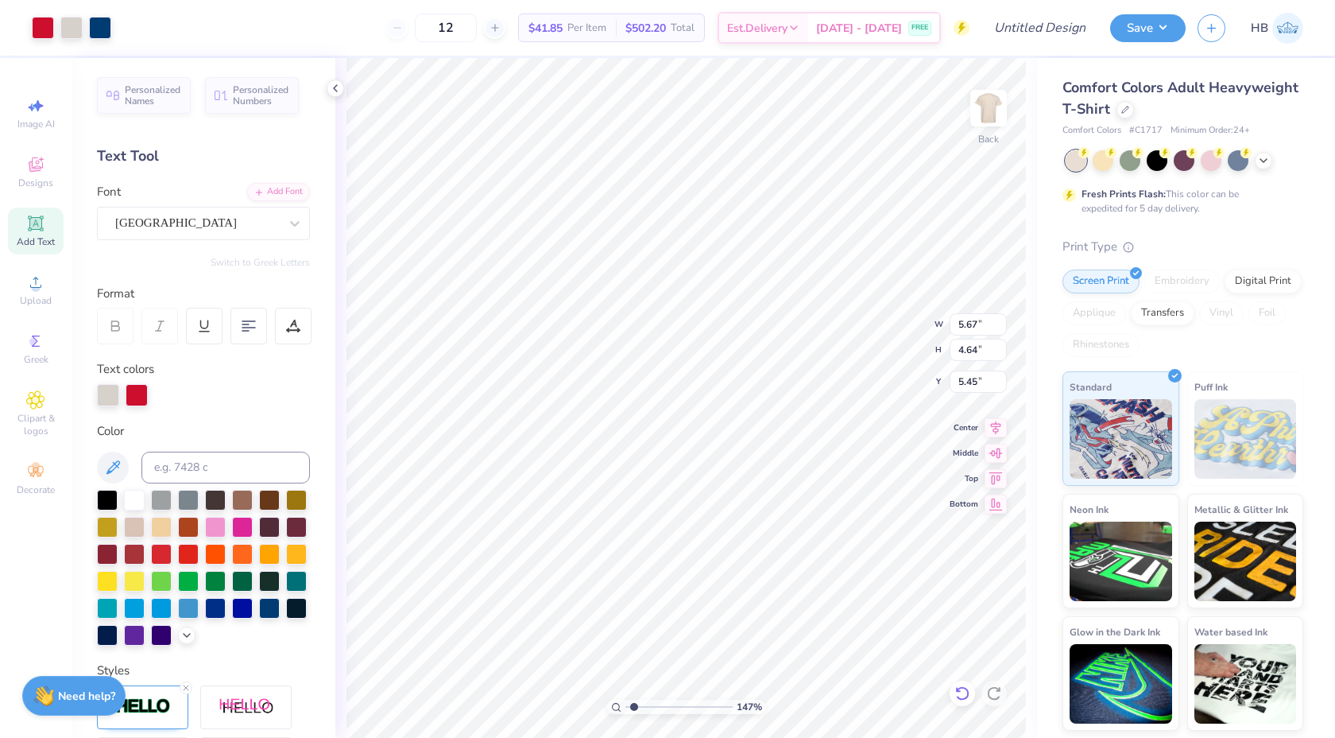
click at [962, 682] on div at bounding box center [962, 692] width 25 height 25
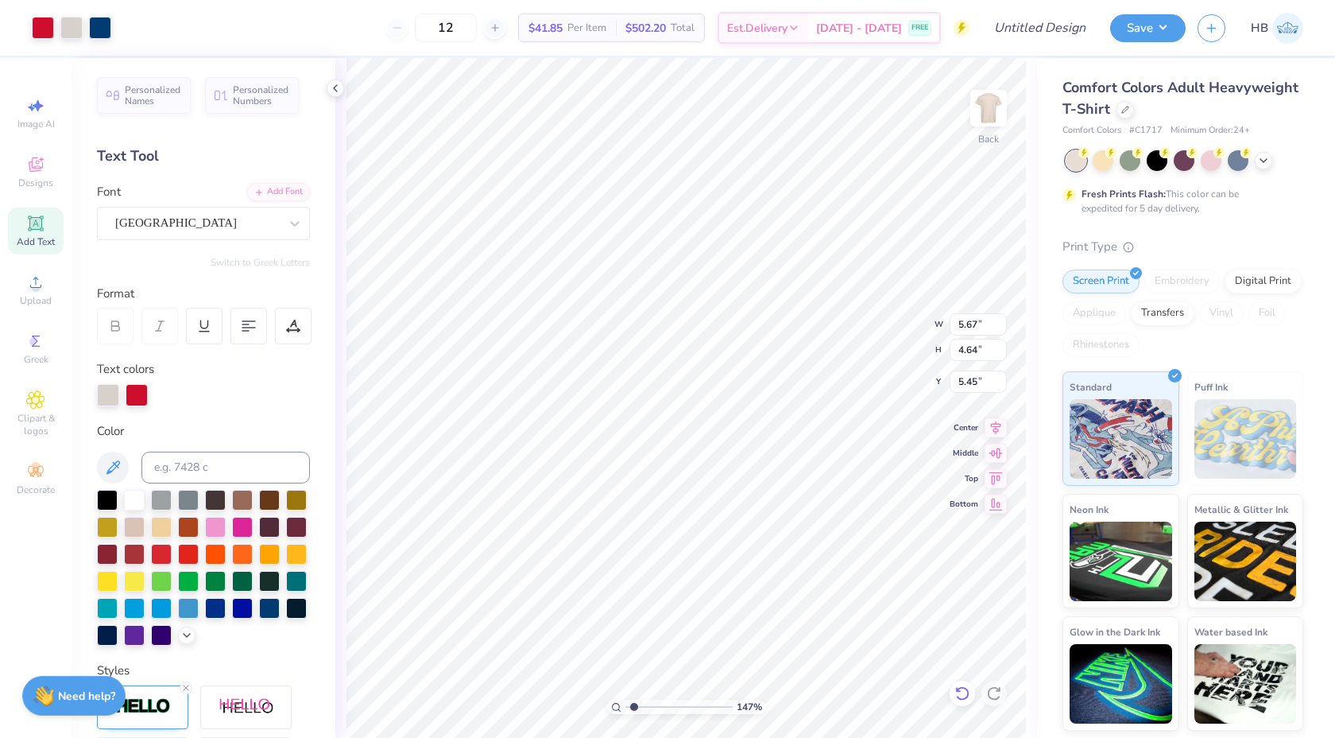
click at [962, 682] on div at bounding box center [962, 692] width 25 height 25
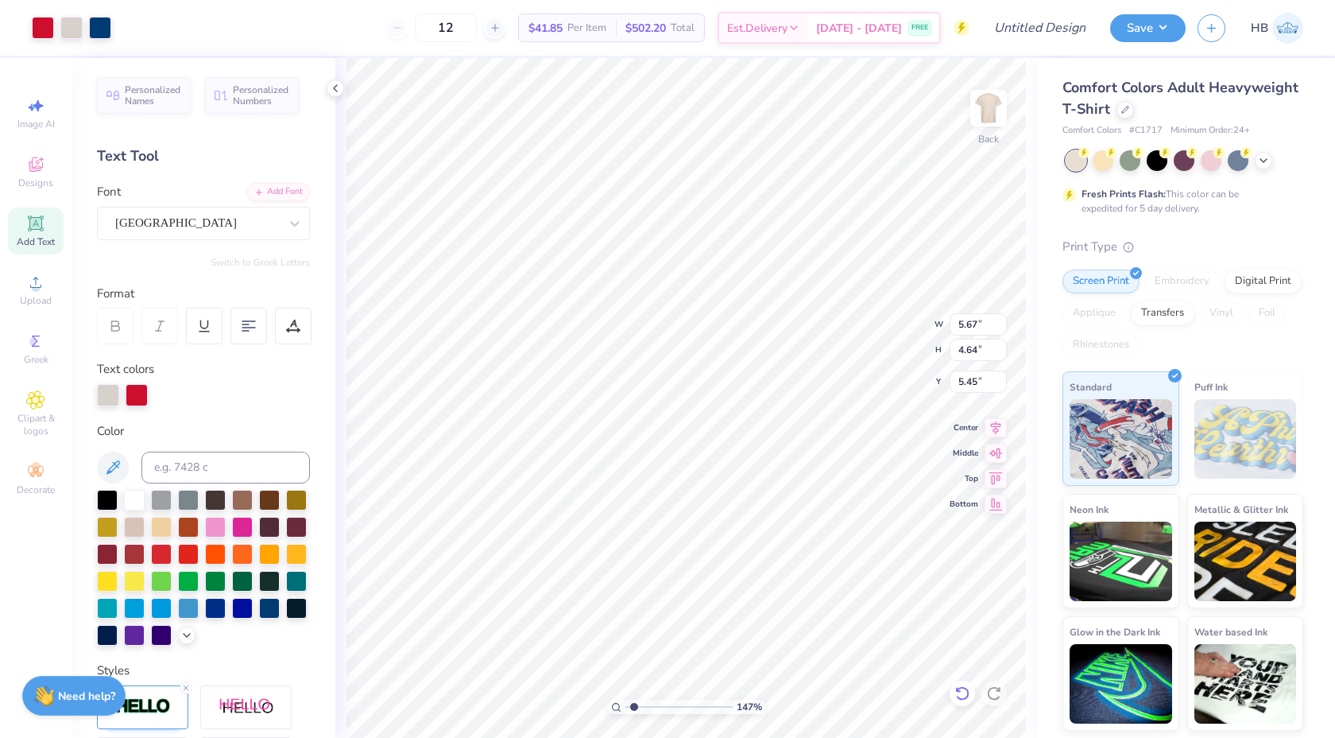
click at [962, 682] on div at bounding box center [962, 692] width 25 height 25
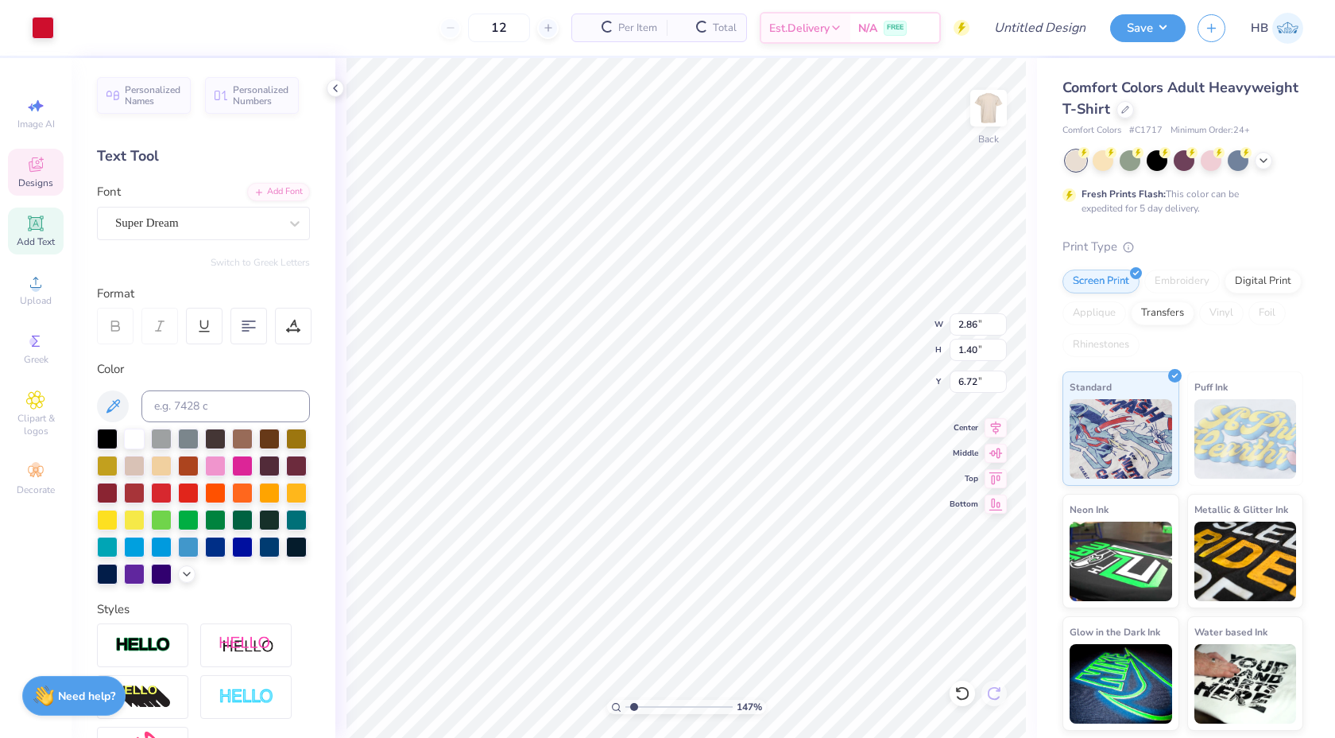
type input "2.86"
type input "1.40"
type input "6.72"
click at [218, 223] on div "Super Dream" at bounding box center [197, 223] width 167 height 25
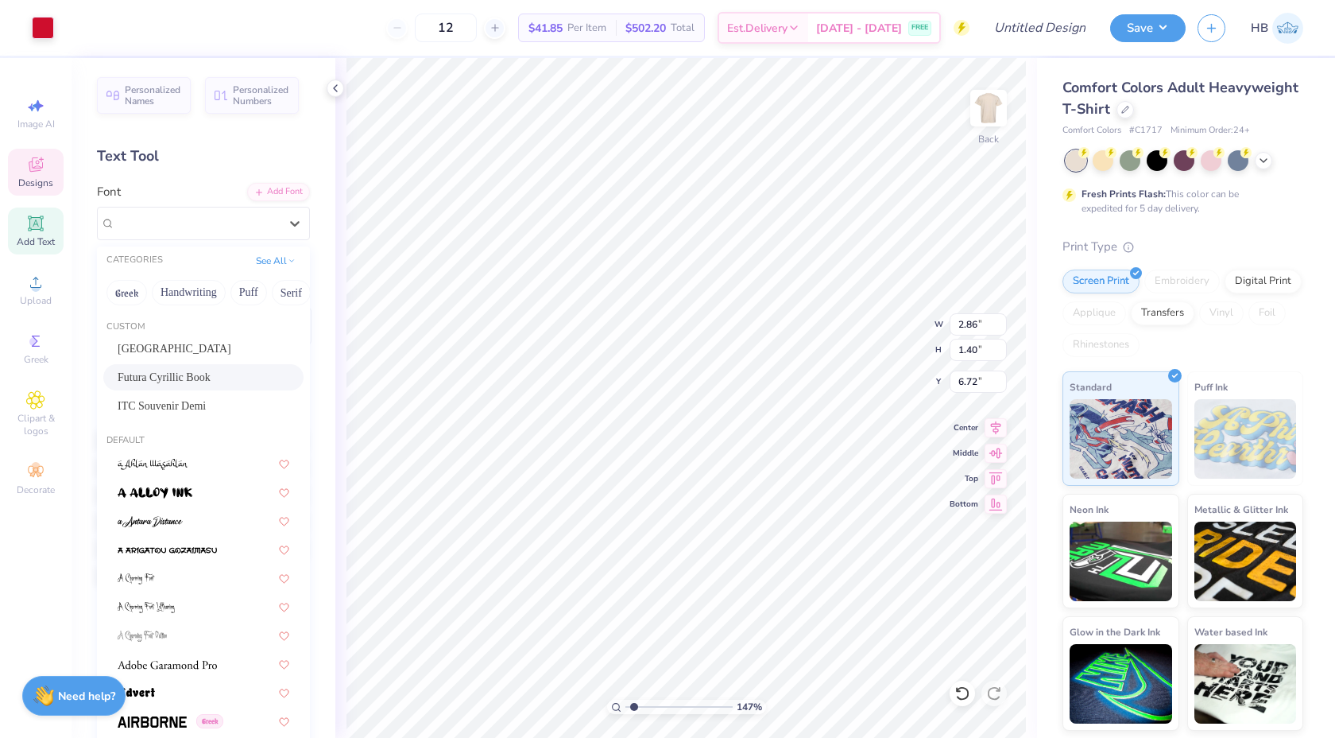
click at [199, 401] on span "ITC Souvenir Demi" at bounding box center [162, 405] width 88 height 17
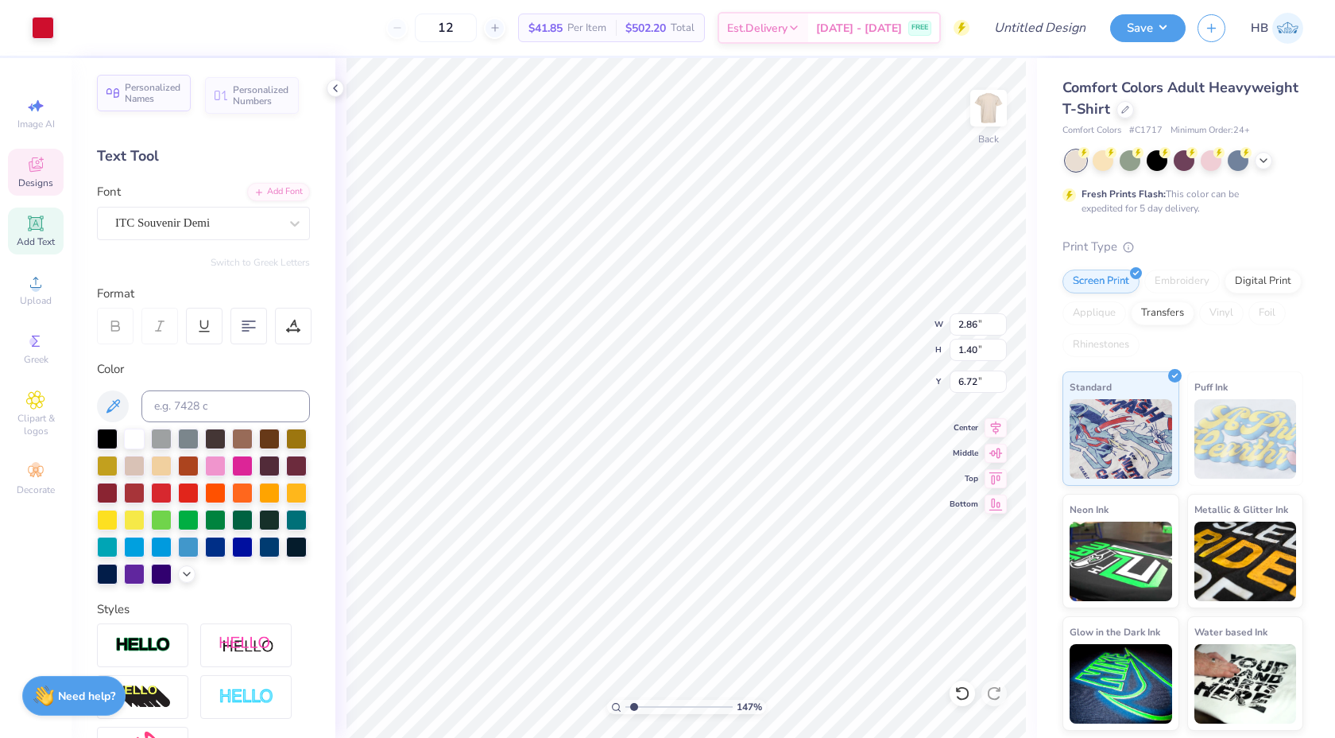
click at [162, 90] on span "Personalized Names" at bounding box center [153, 93] width 56 height 22
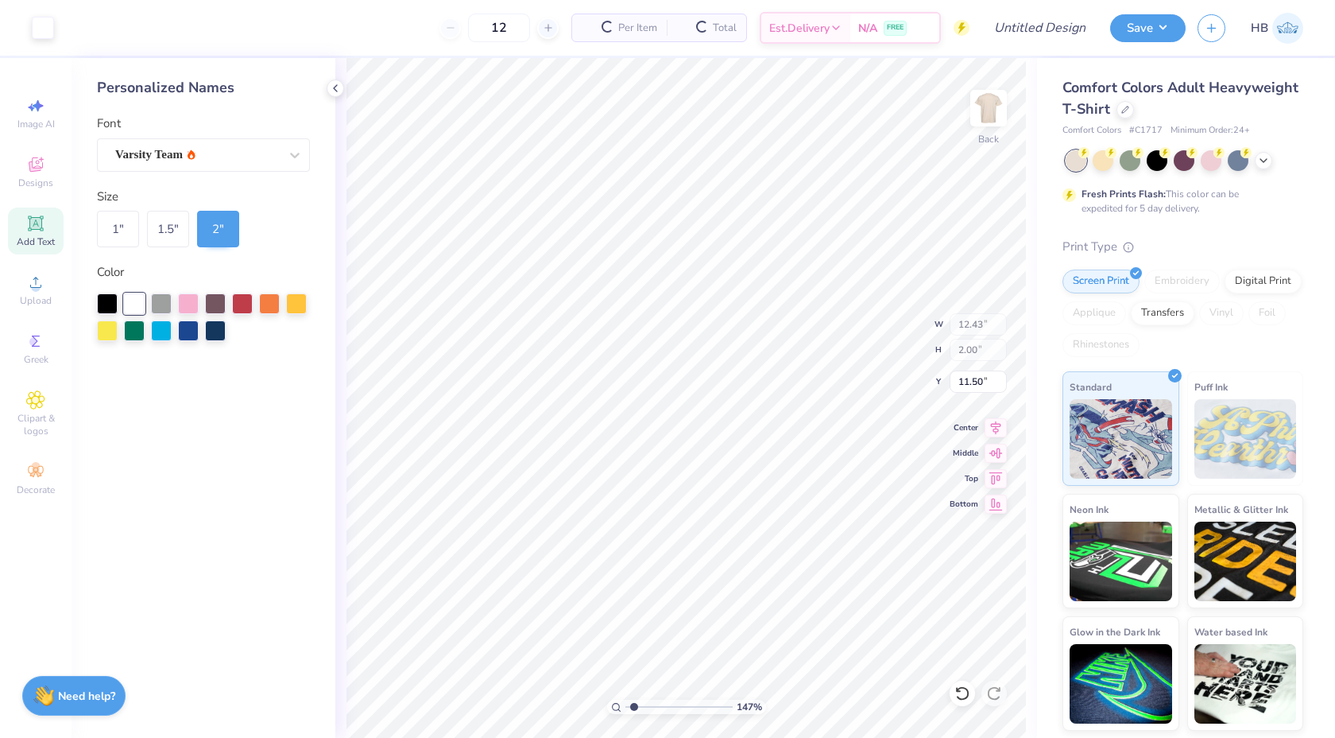
type input "12.43"
type input "2.00"
type input "11.50"
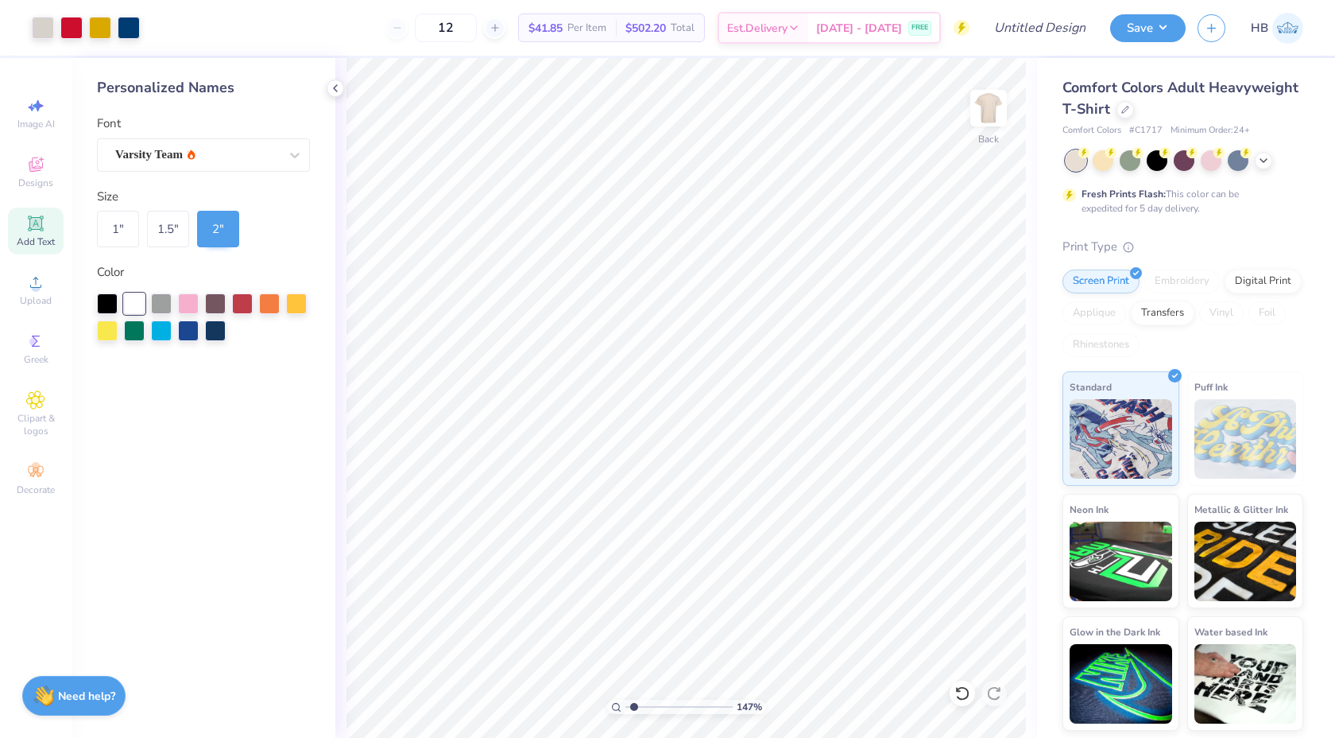
click at [37, 225] on icon at bounding box center [35, 223] width 12 height 12
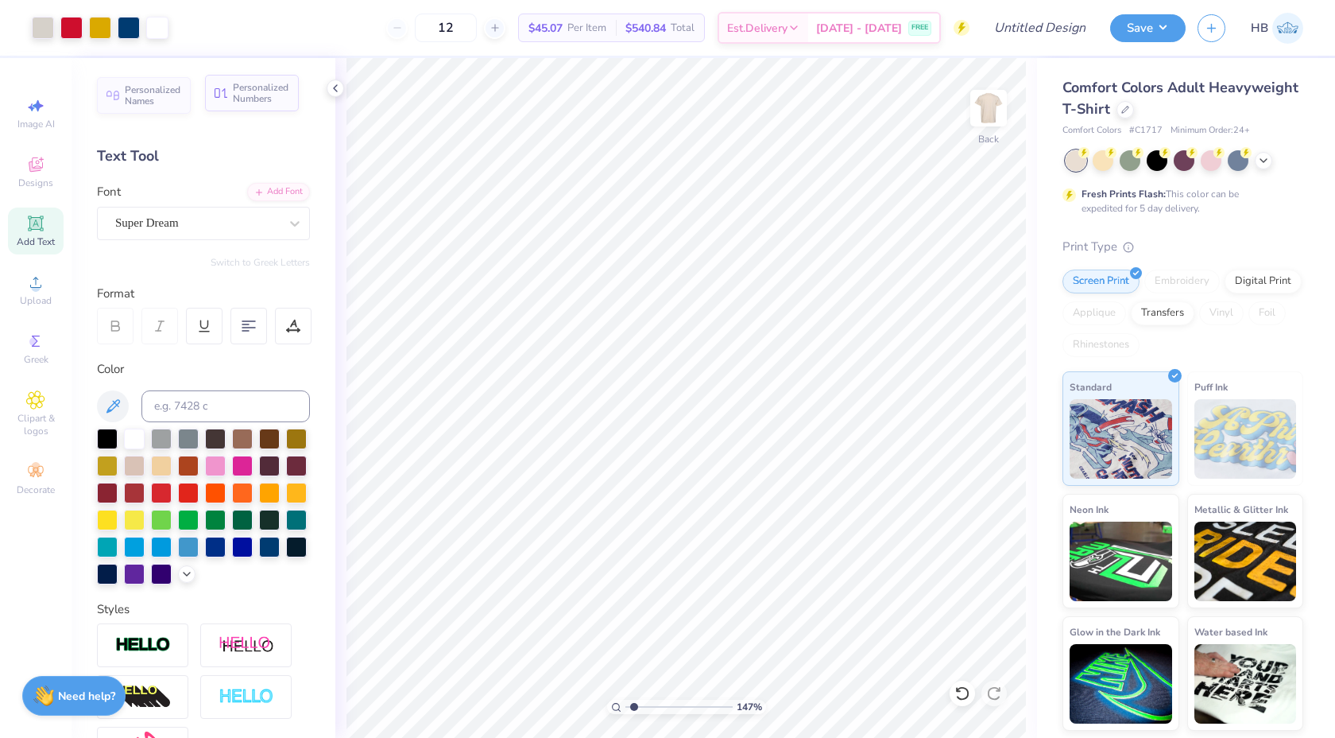
click at [273, 102] on span "Personalized Numbers" at bounding box center [261, 93] width 56 height 22
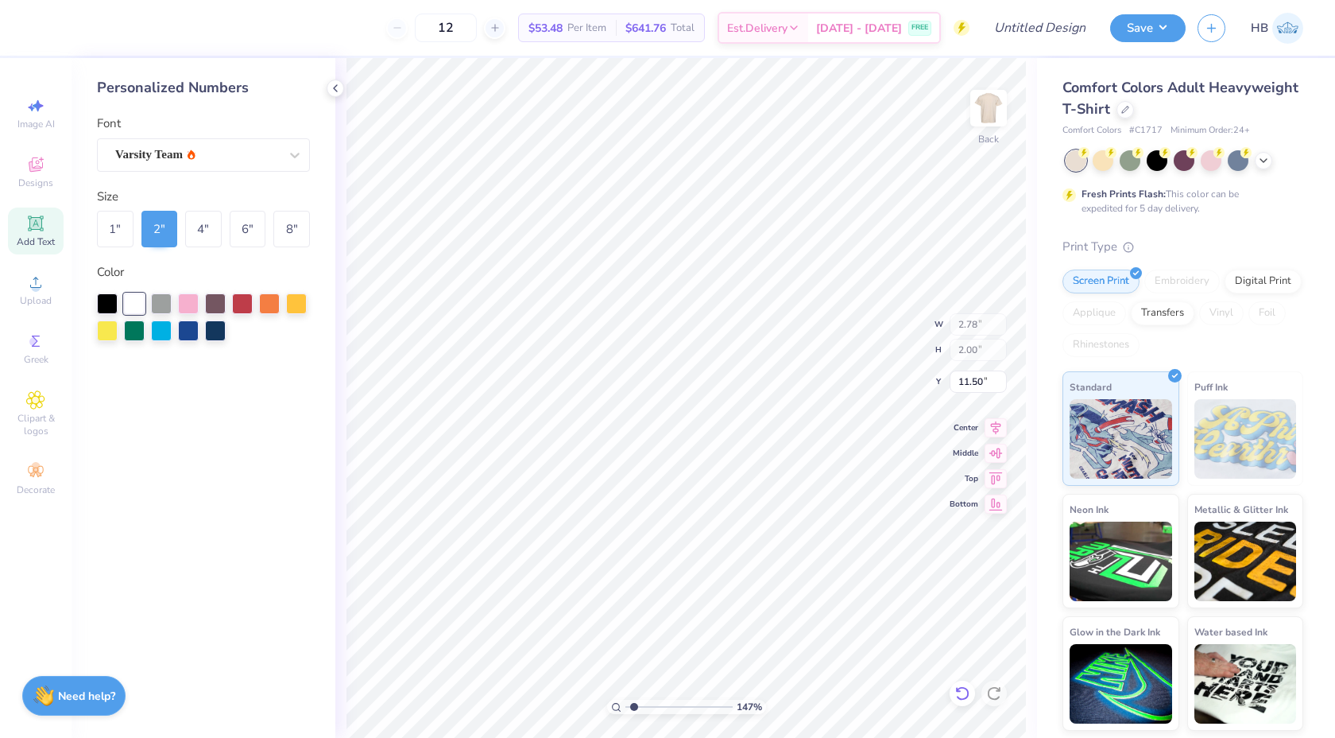
click at [964, 696] on icon at bounding box center [963, 693] width 16 height 16
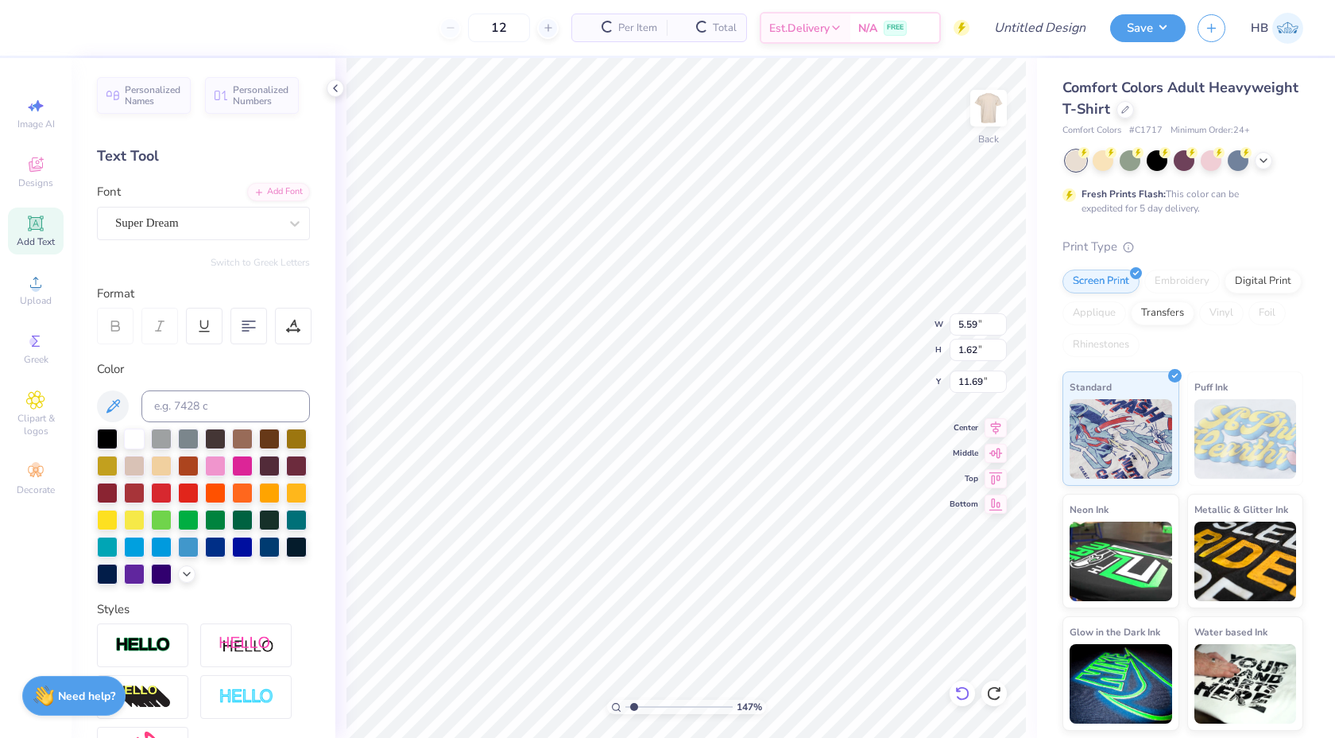
type input "5.59"
type input "1.62"
type input "11.69"
click at [964, 696] on icon at bounding box center [963, 693] width 16 height 16
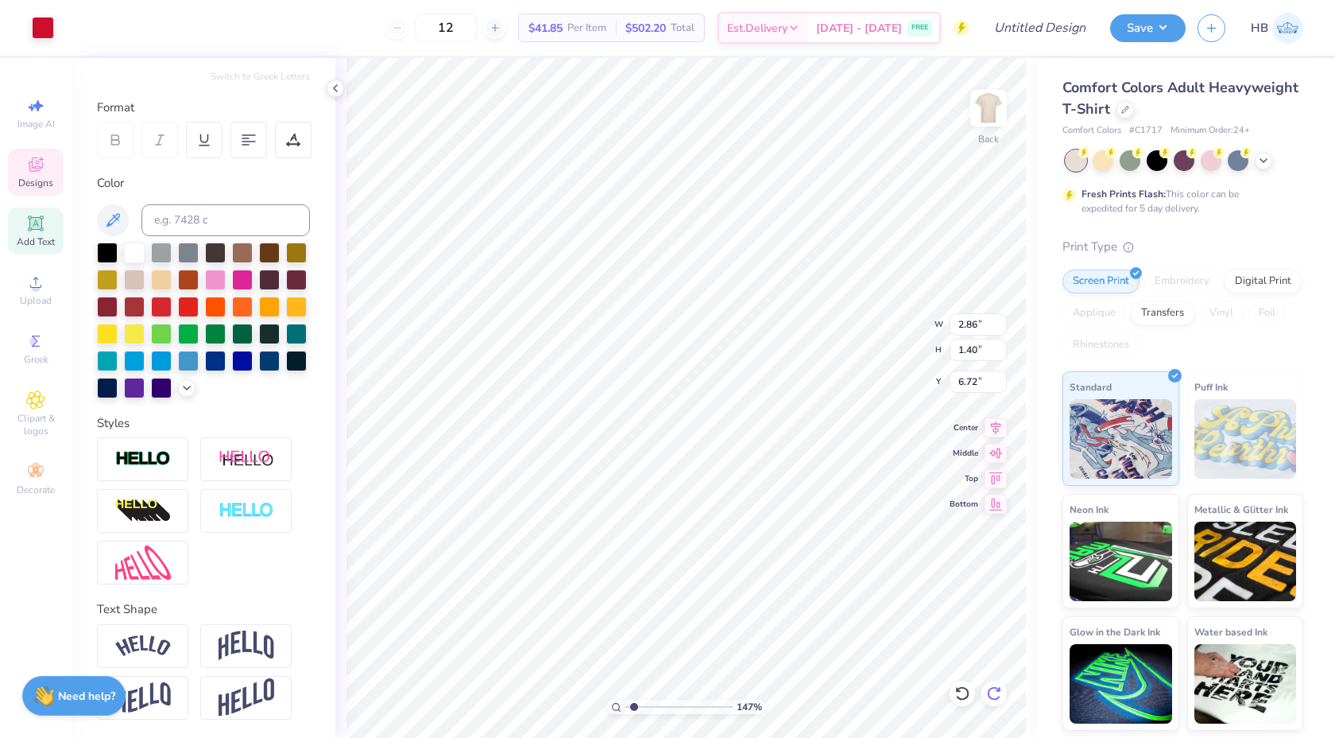
click at [997, 691] on icon at bounding box center [998, 689] width 3 height 3
type input "5.59"
type input "1.62"
type input "11.69"
click at [997, 691] on icon at bounding box center [998, 689] width 3 height 3
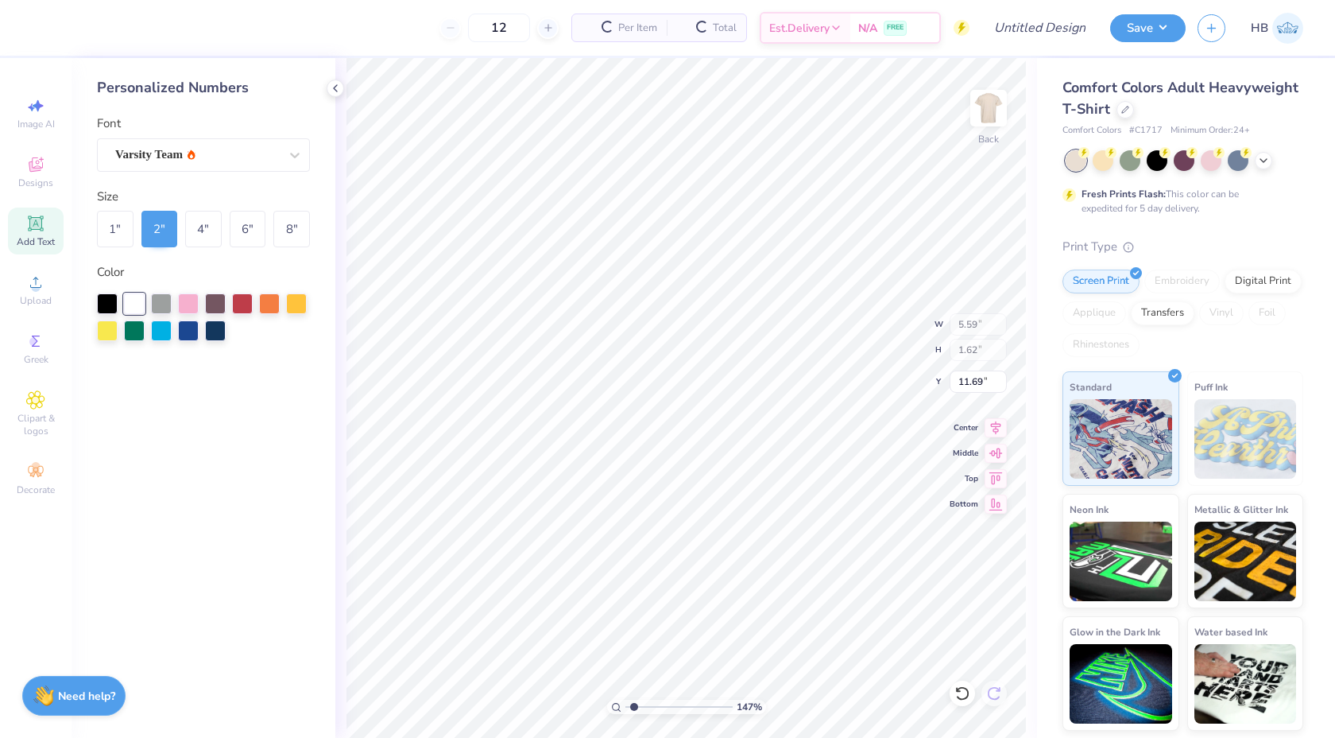
type input "2.78"
type input "2.00"
type input "11.50"
type input "5.59"
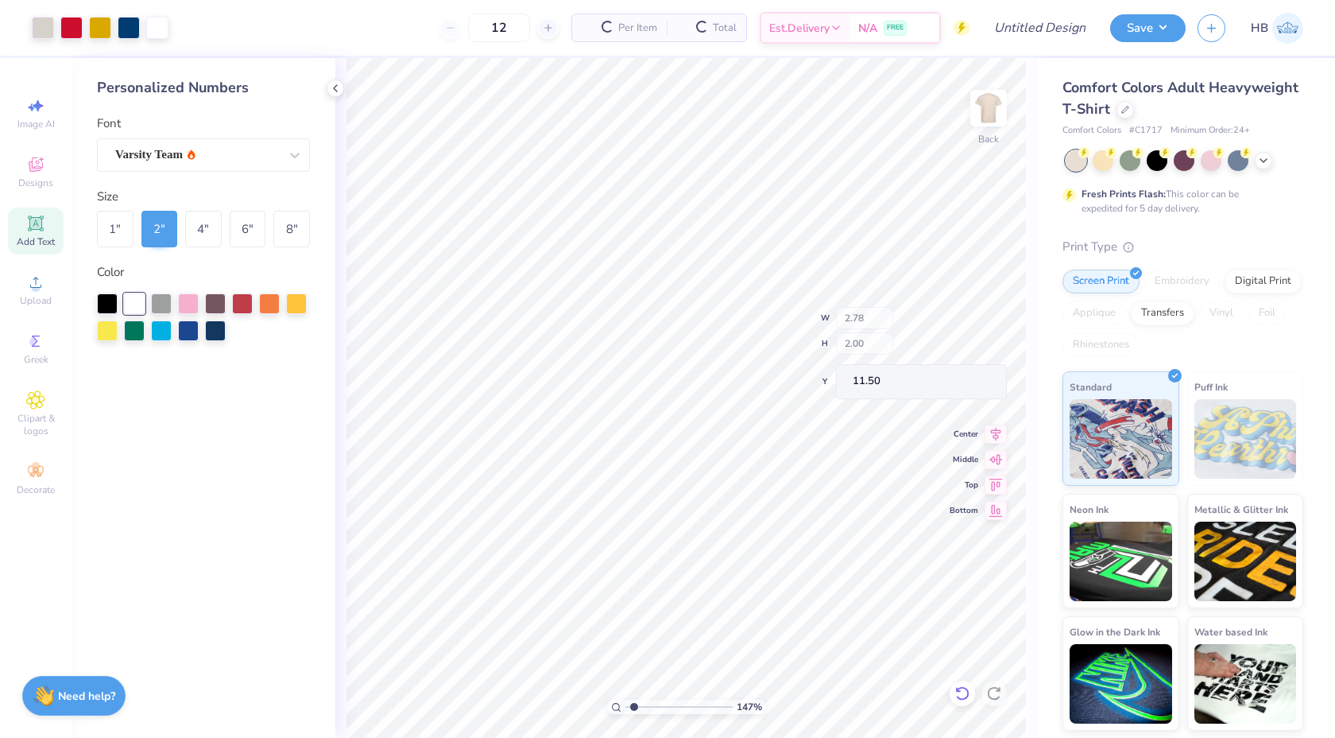
type input "1.62"
type input "11.69"
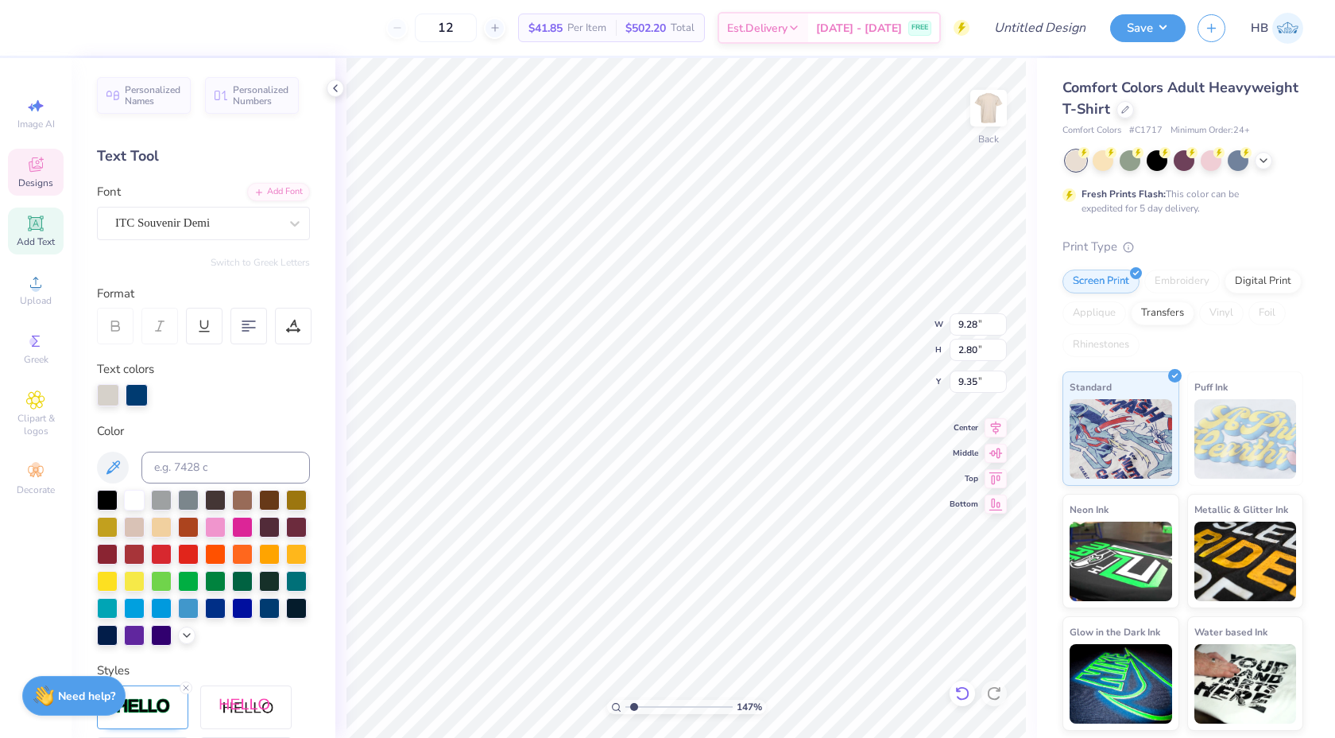
type textarea "1914"
type input "9.51"
click at [966, 694] on icon at bounding box center [963, 693] width 16 height 16
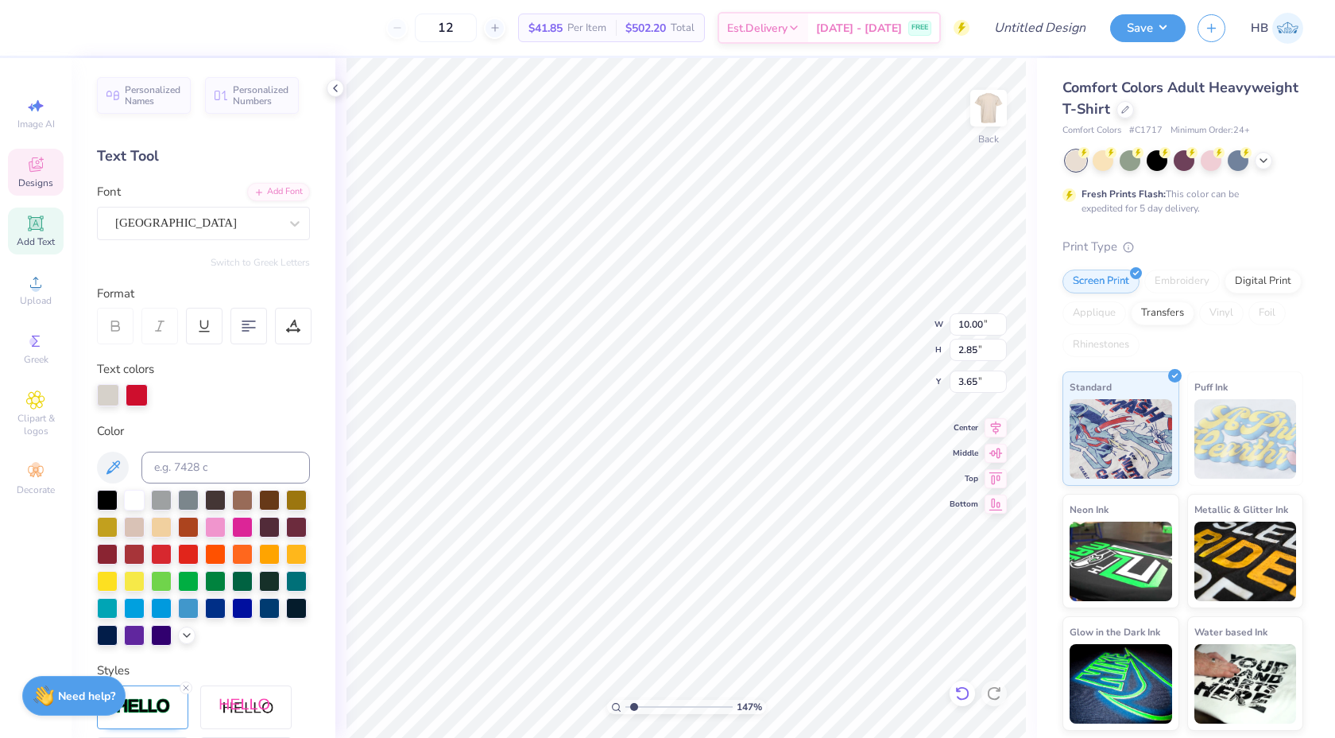
click at [966, 694] on icon at bounding box center [963, 693] width 16 height 16
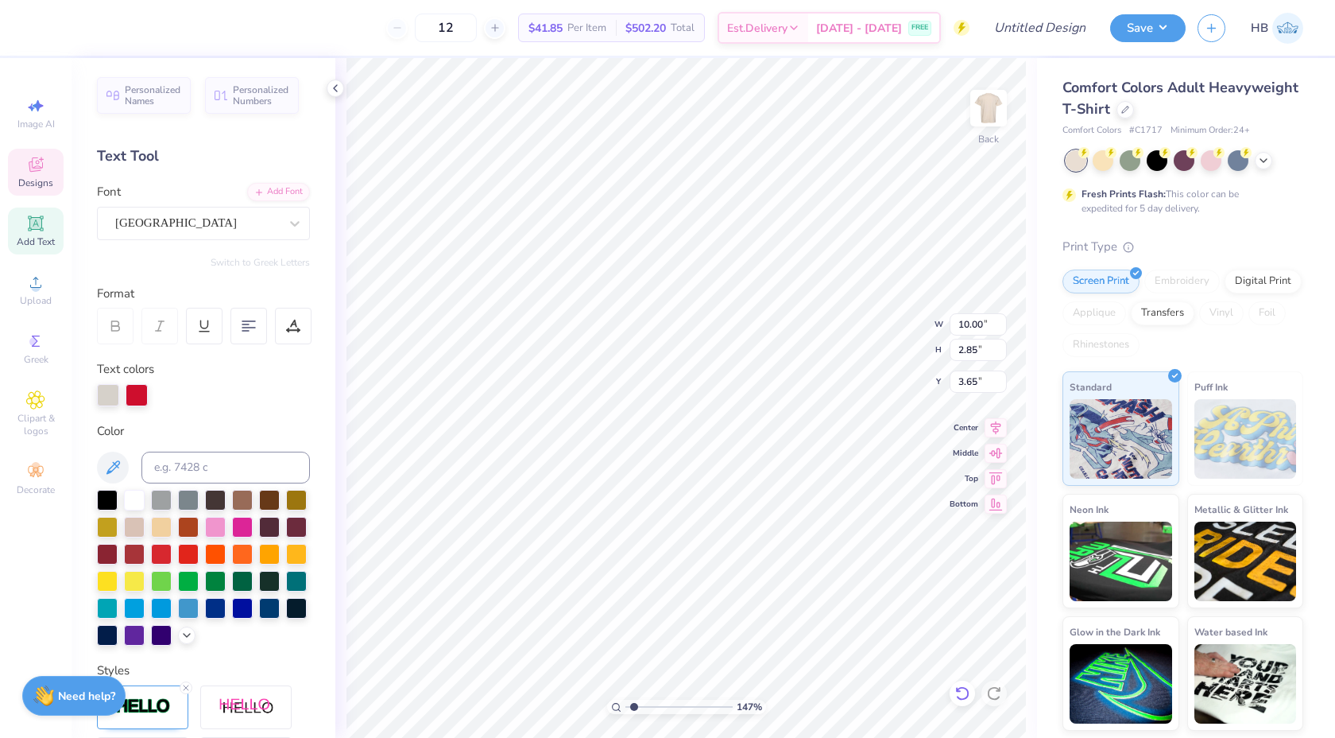
click at [966, 694] on icon at bounding box center [963, 693] width 16 height 16
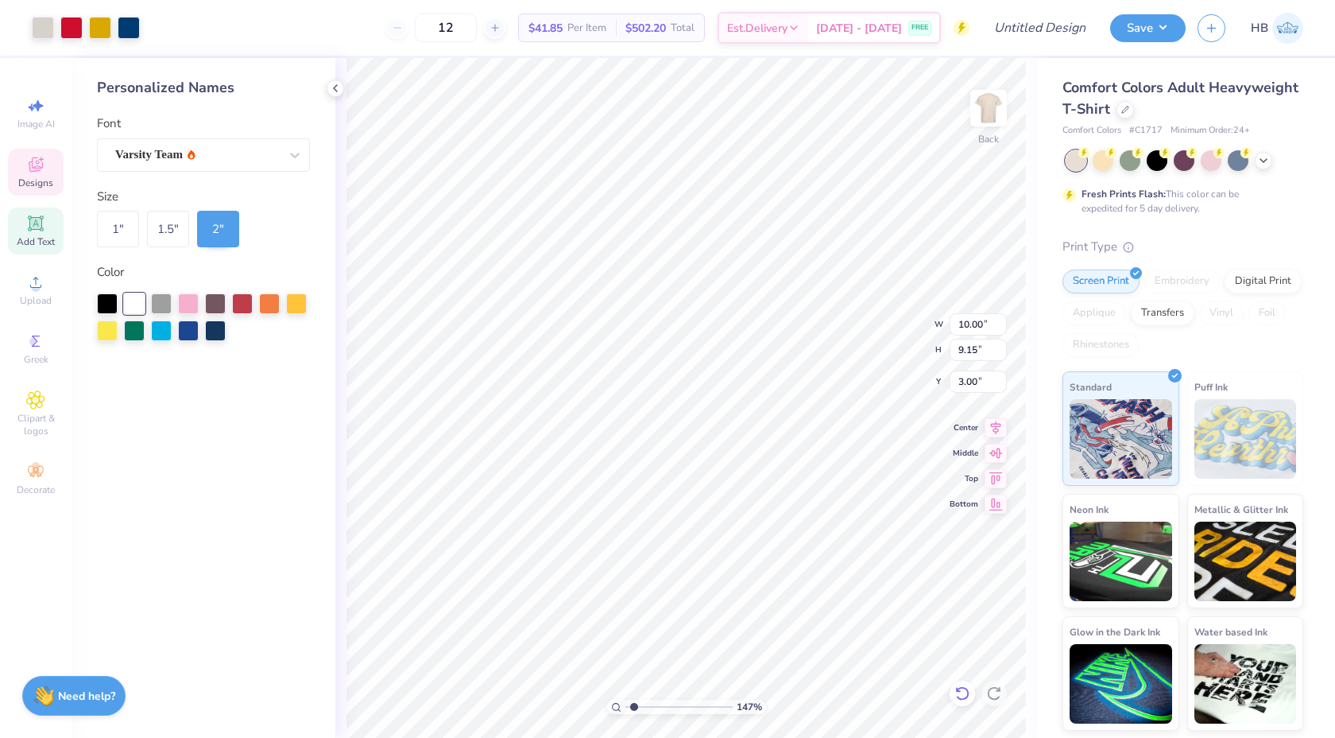
click at [954, 684] on div at bounding box center [962, 692] width 25 height 25
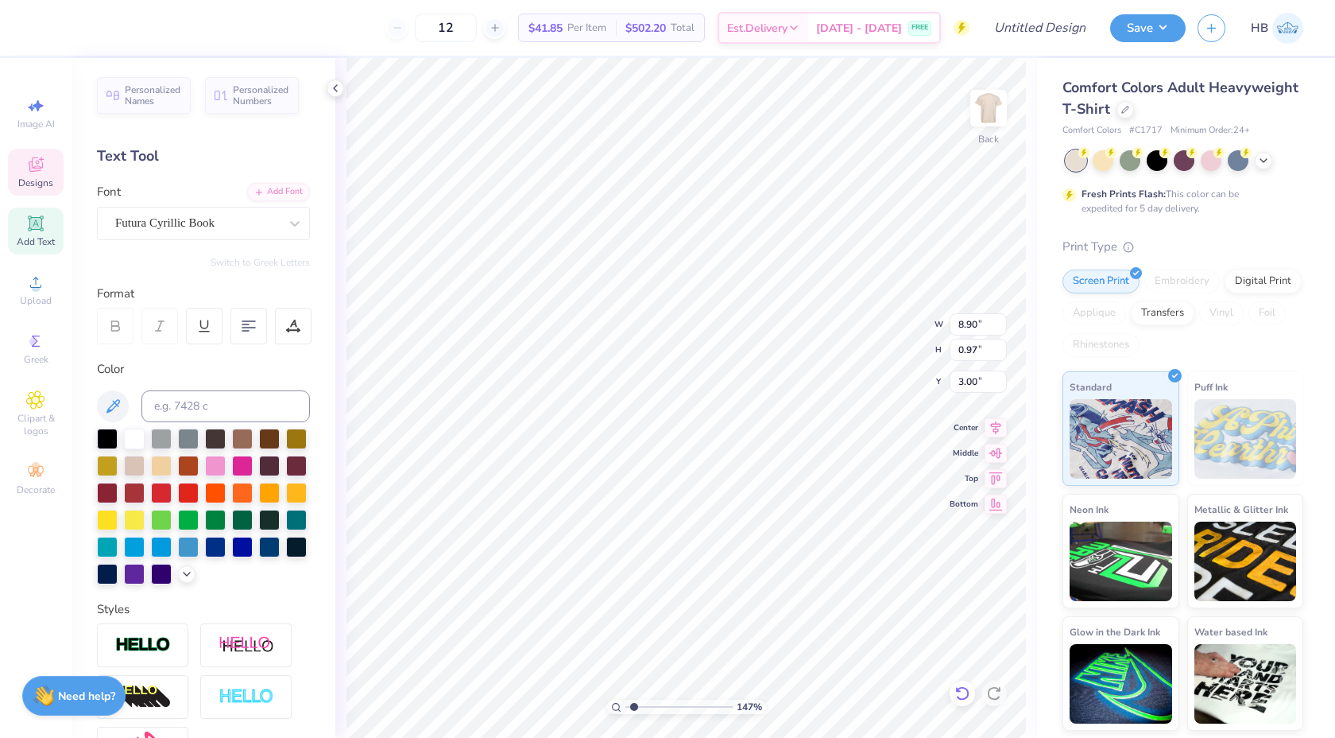
scroll to position [0, 6]
type textarea "TO LEAD. TO SERVE"
click at [300, 322] on icon at bounding box center [293, 326] width 14 height 14
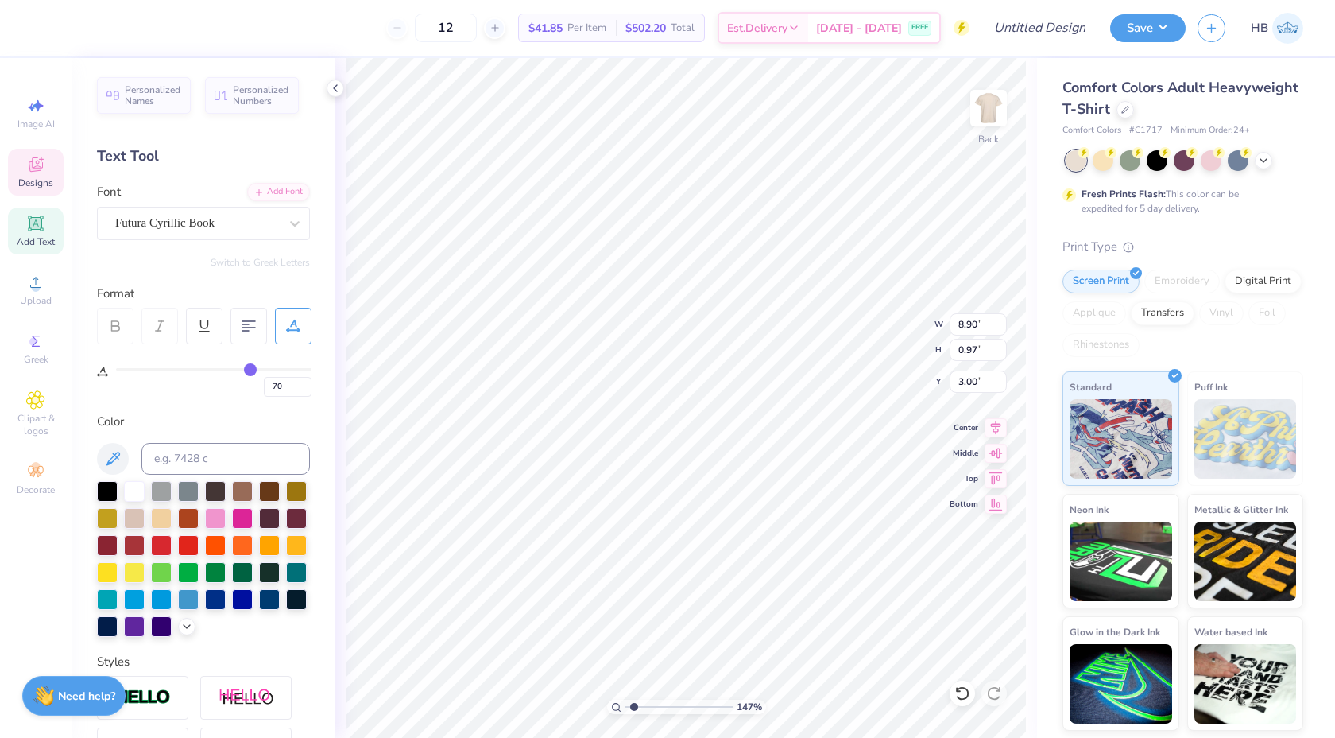
type input "69"
type input "68"
type input "67"
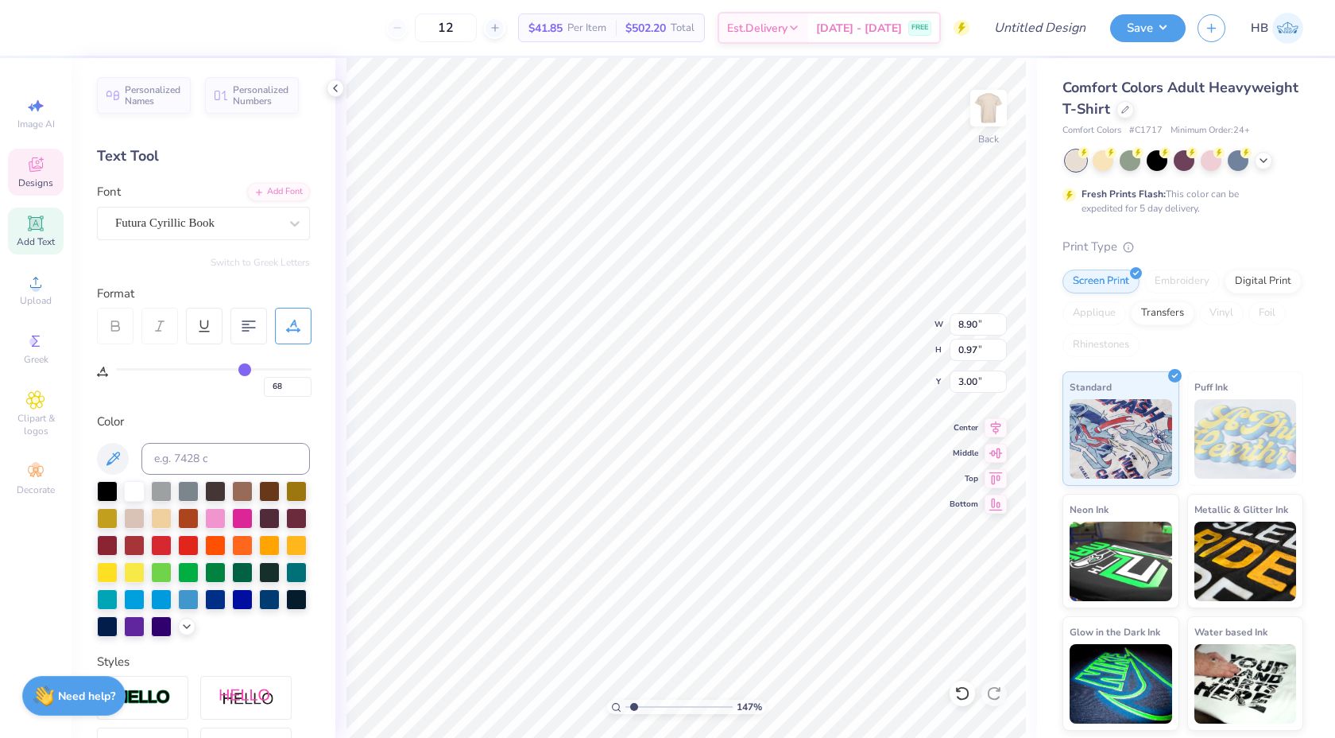
type input "67"
type input "66"
type input "65"
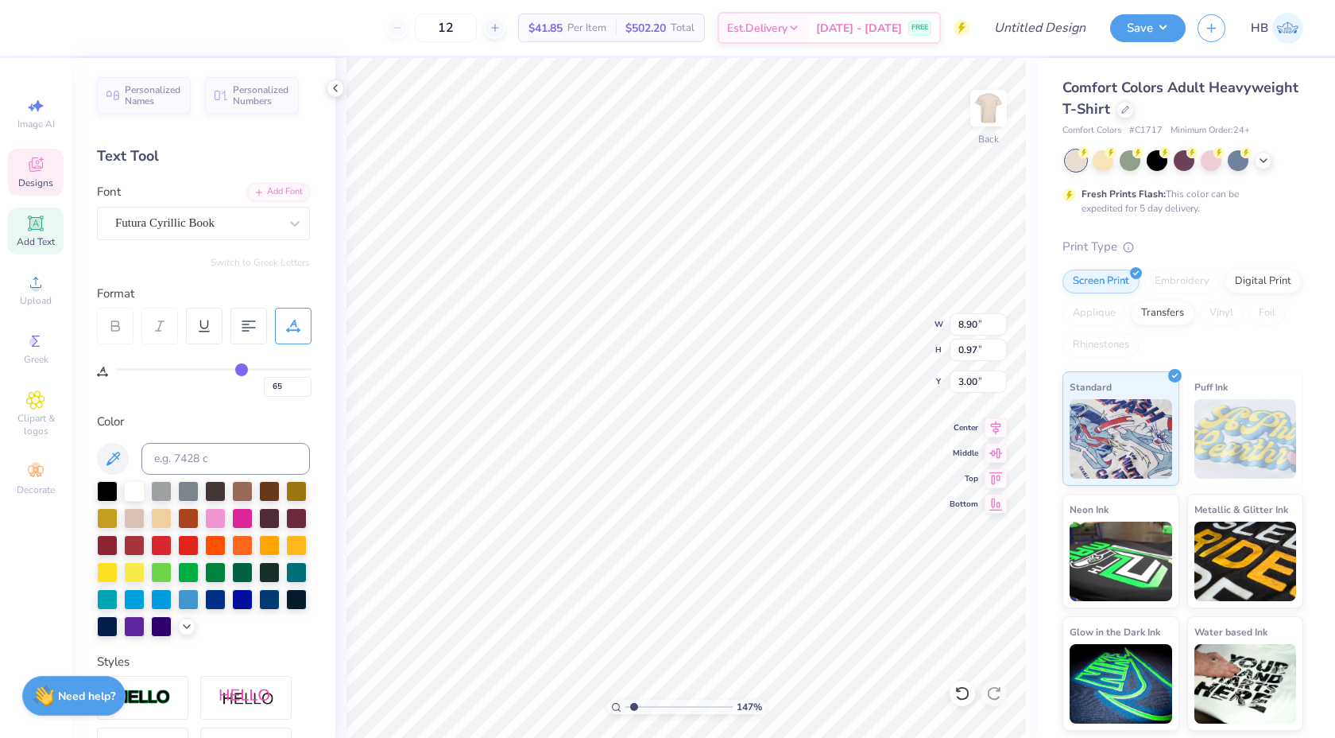
type input "64"
type input "63"
type input "62"
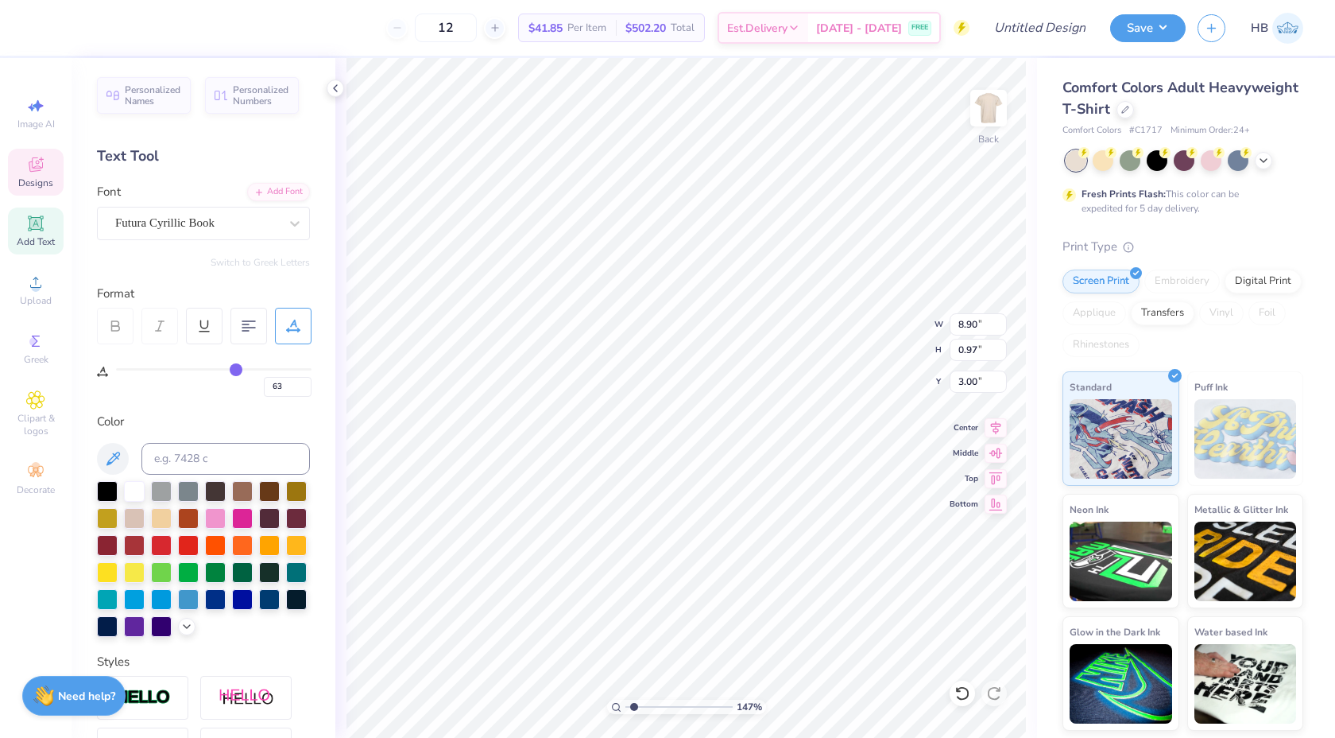
type input "62"
type input "61"
type input "60"
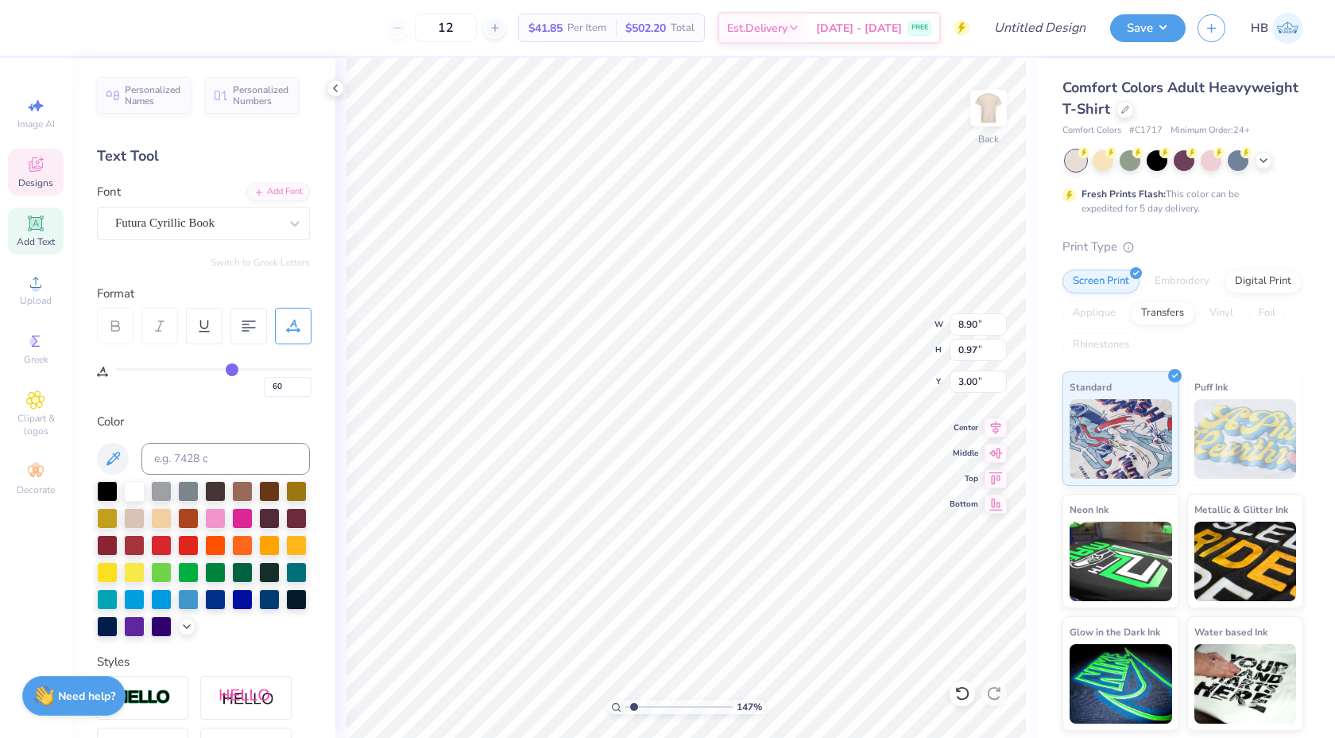
type input "59"
type input "60"
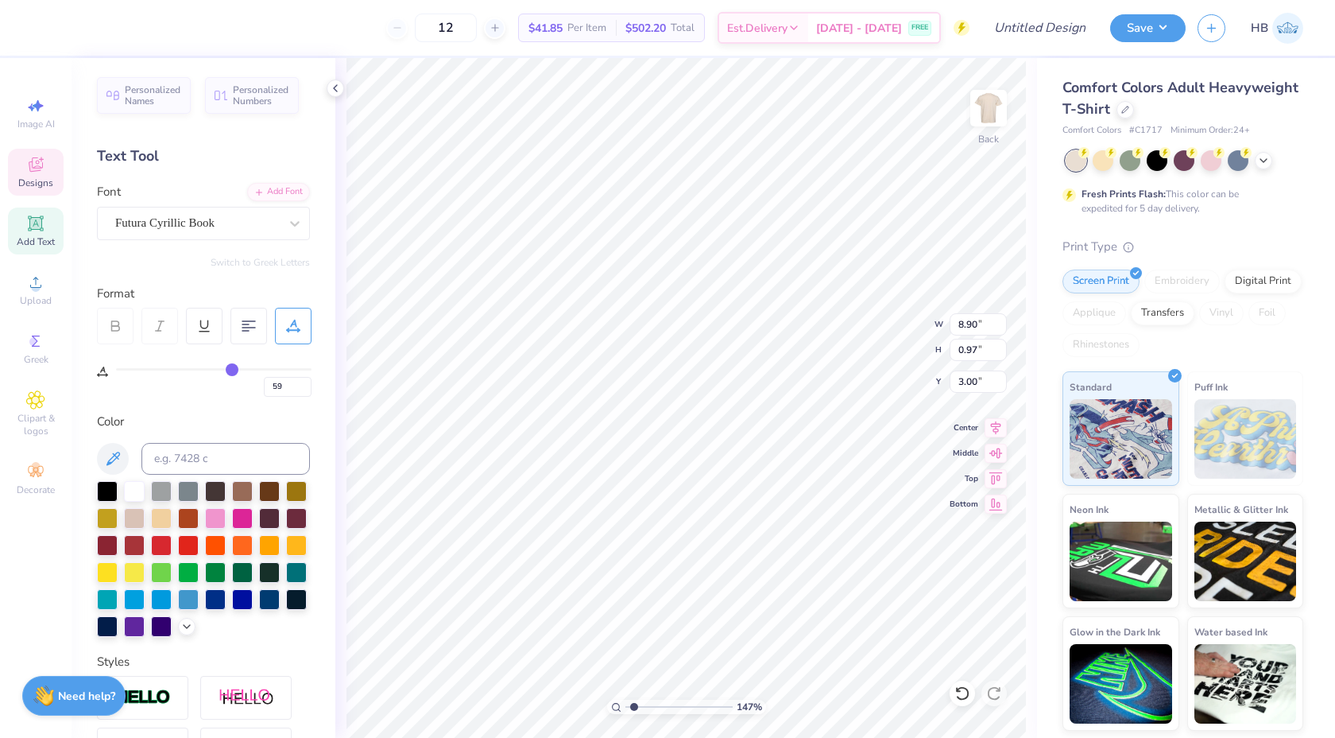
type input "60"
drag, startPoint x: 250, startPoint y: 369, endPoint x: 233, endPoint y: 369, distance: 17.5
click at [233, 369] on input "range" at bounding box center [214, 369] width 196 height 2
type input "0"
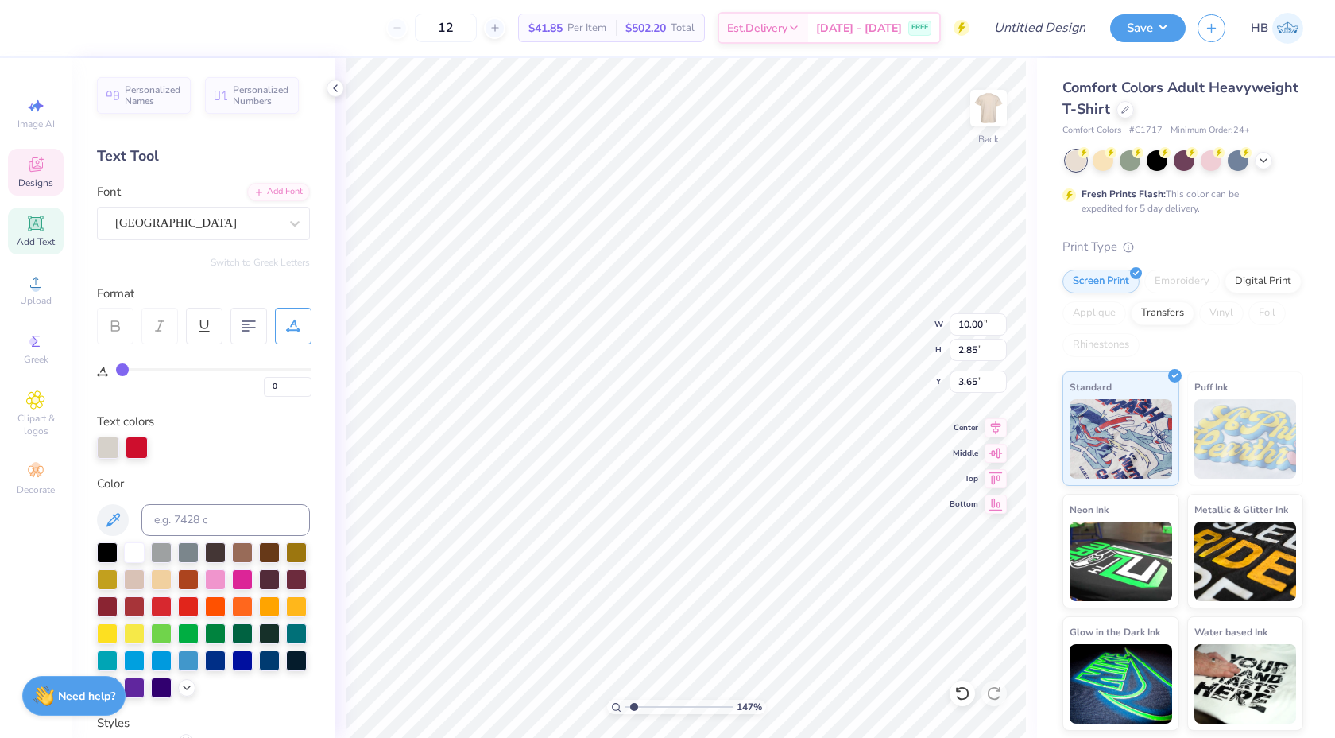
scroll to position [0, 2]
type textarea "THETA XI"
type textarea "1914"
click at [289, 195] on div "Add Font" at bounding box center [278, 190] width 63 height 18
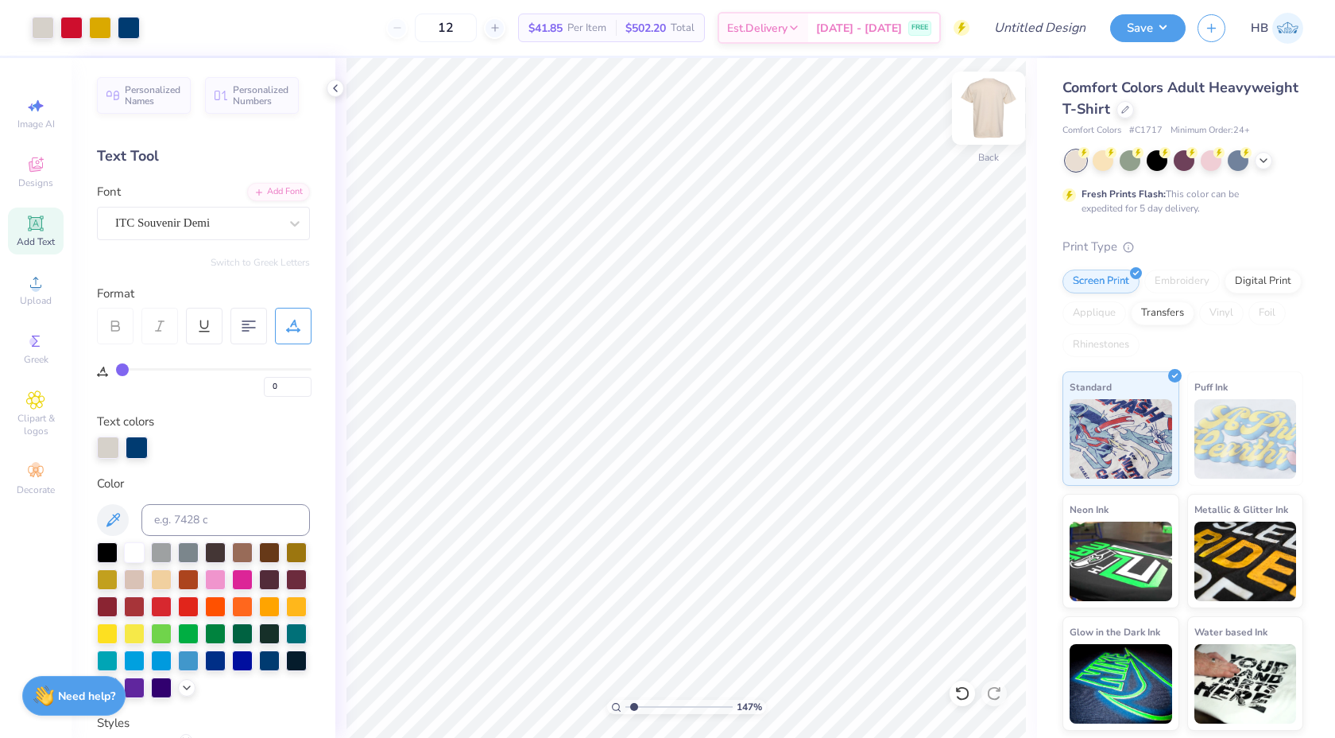
click at [991, 105] on img at bounding box center [989, 108] width 64 height 64
click at [33, 168] on icon at bounding box center [36, 164] width 14 height 14
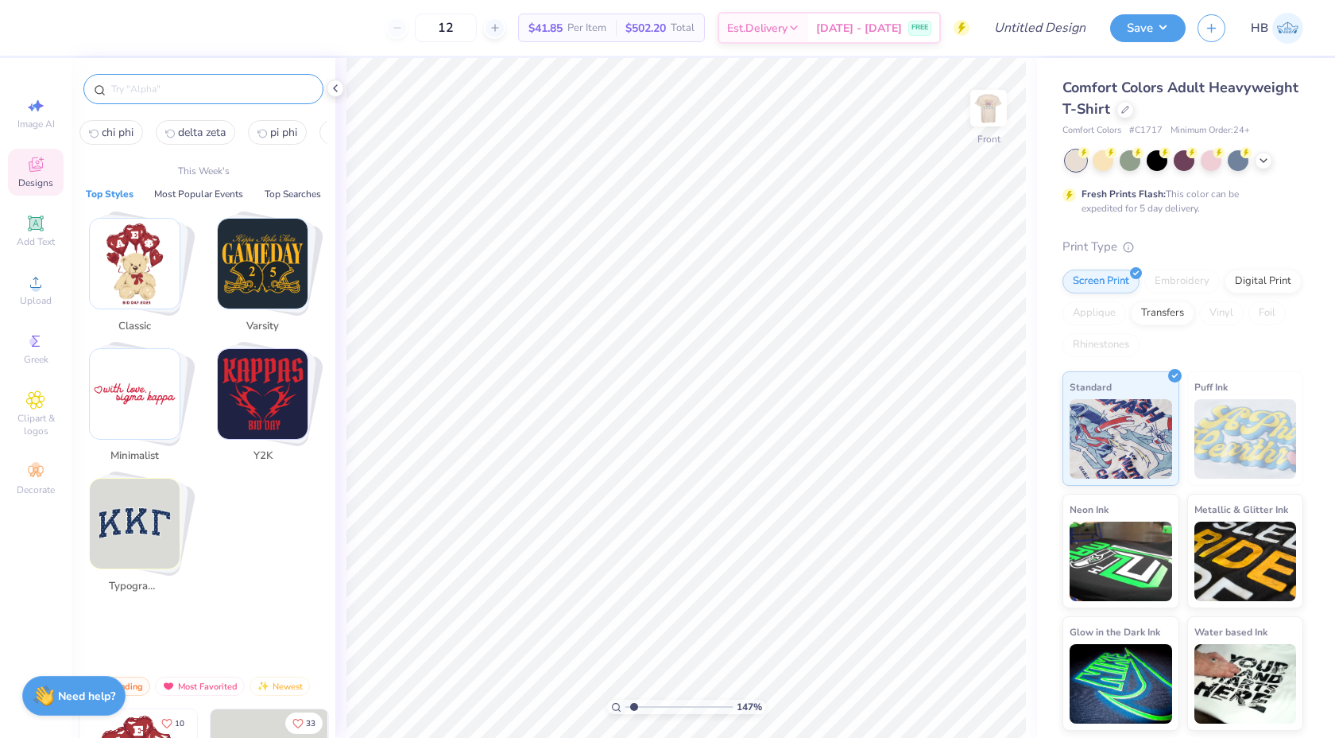
click at [169, 89] on input "text" at bounding box center [212, 89] width 204 height 16
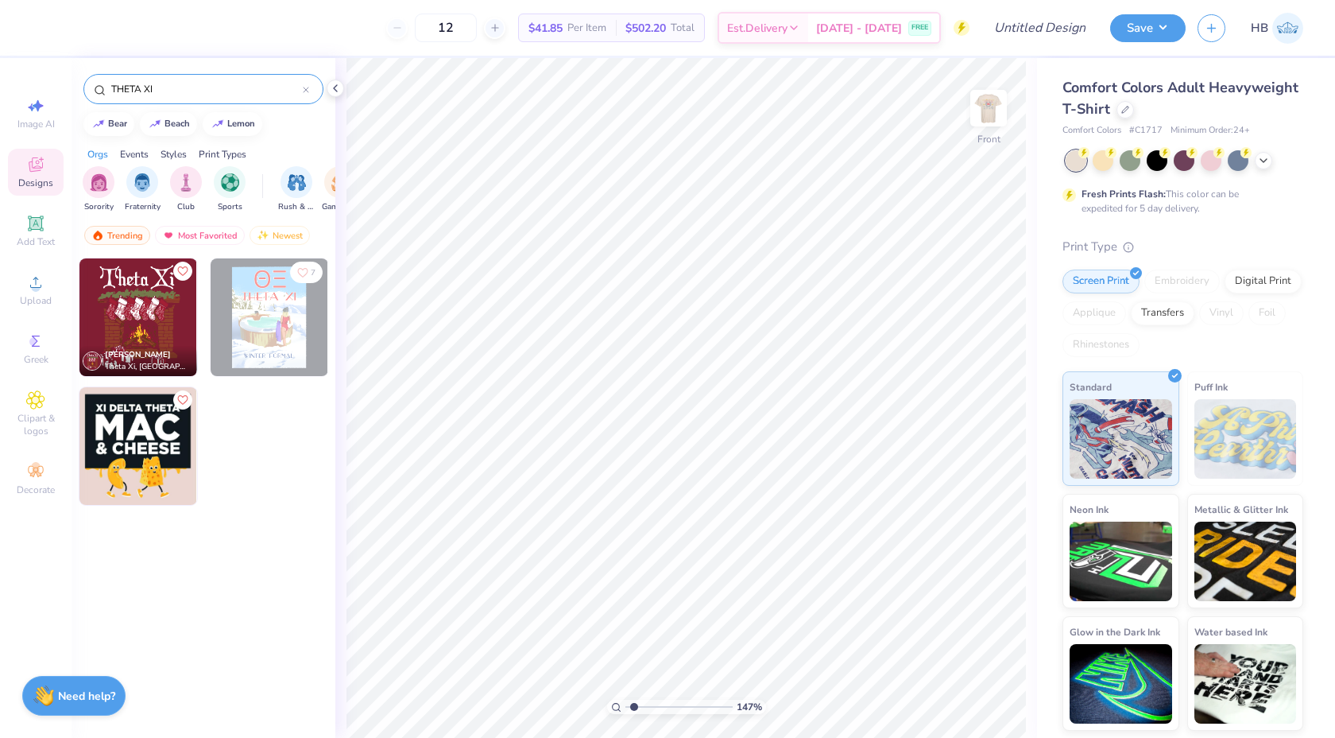
drag, startPoint x: 137, startPoint y: 92, endPoint x: 104, endPoint y: 92, distance: 32.6
click at [104, 92] on div "THETA XI" at bounding box center [203, 89] width 240 height 30
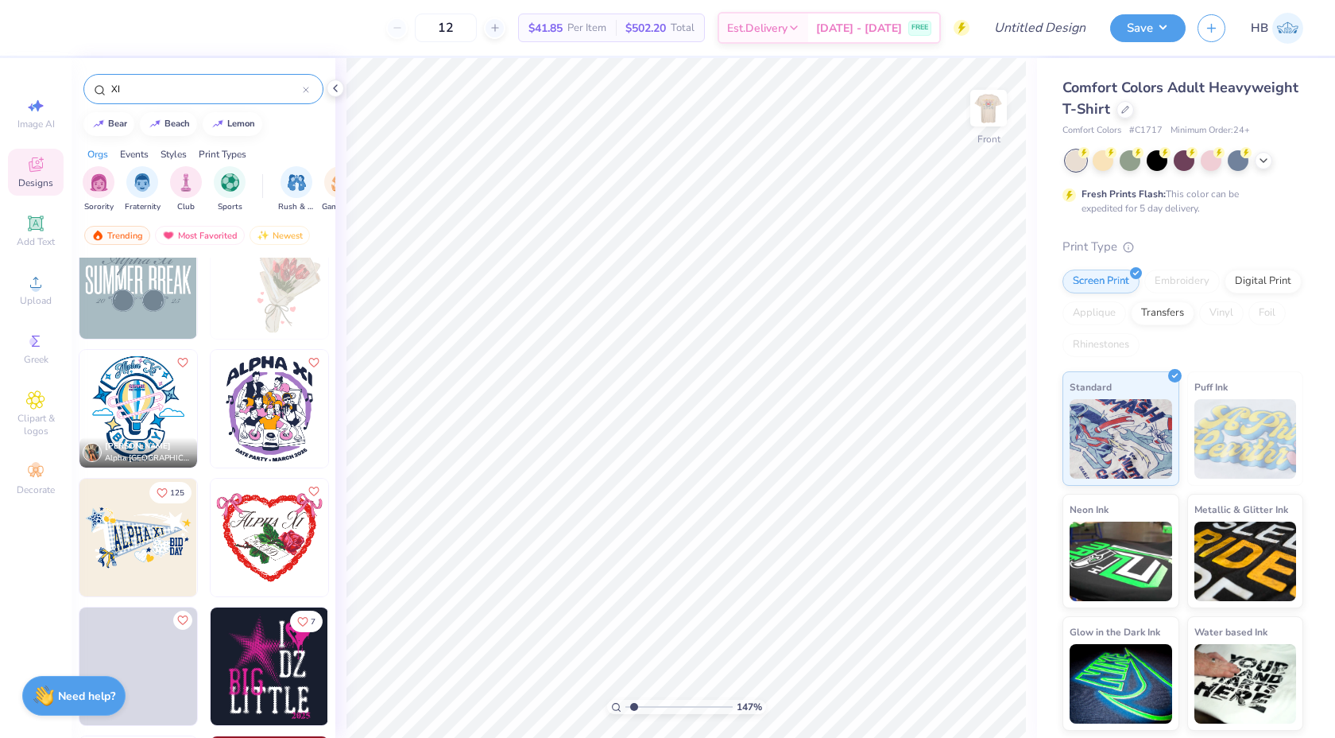
scroll to position [3513, 0]
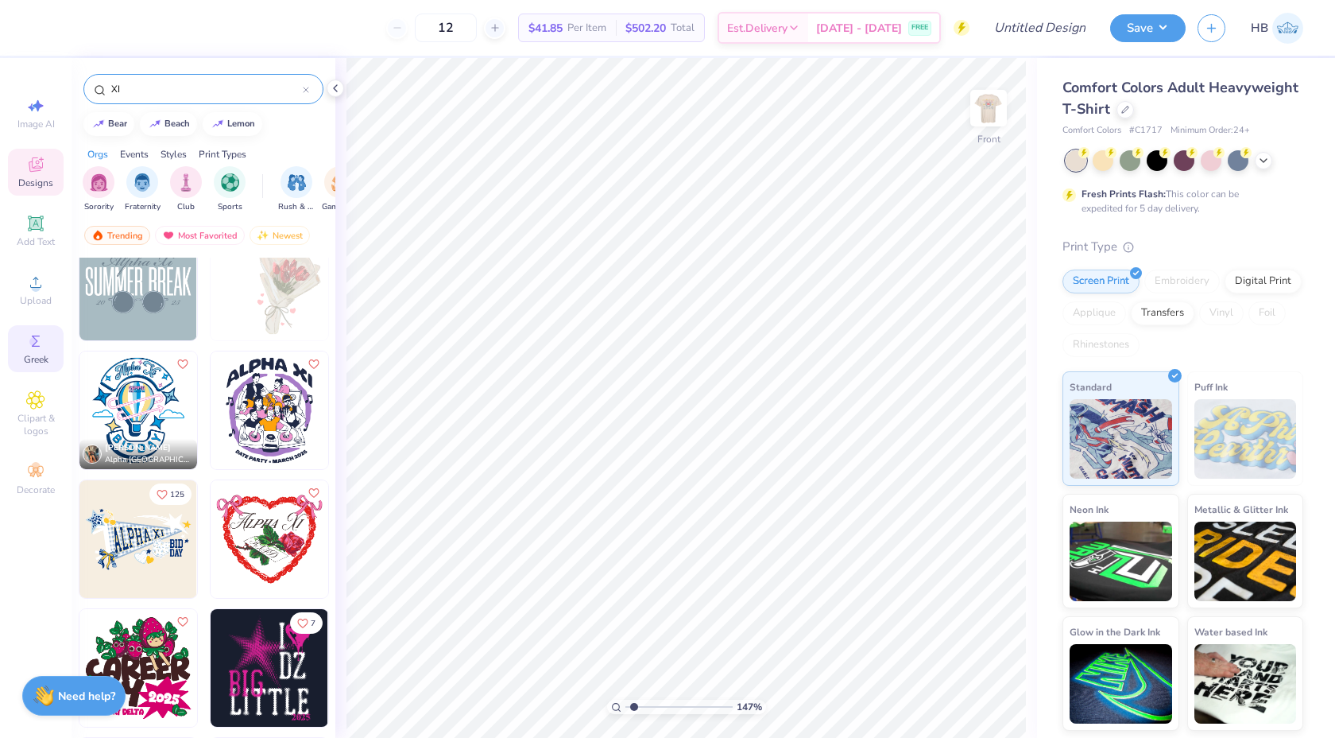
type input "XI"
click at [35, 354] on span "Greek" at bounding box center [36, 359] width 25 height 13
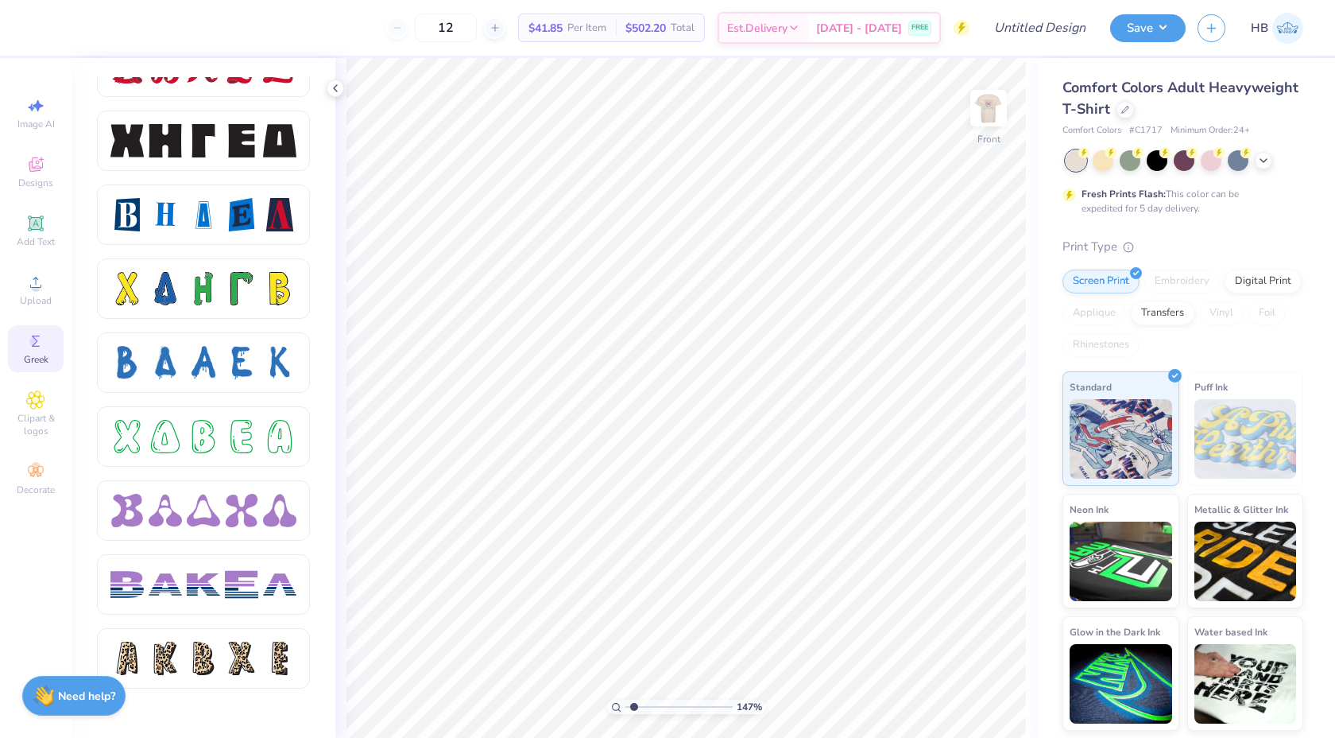
scroll to position [2107, 0]
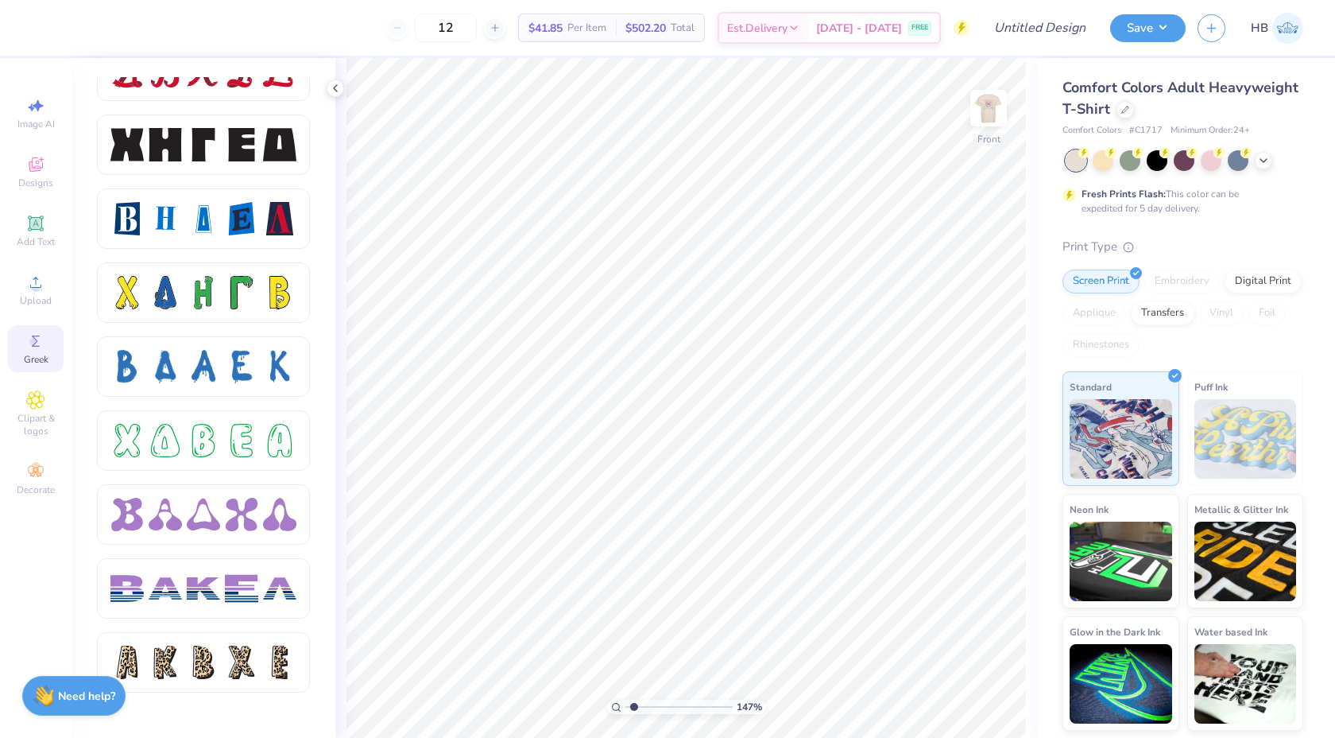
click at [183, 181] on div at bounding box center [203, 150] width 213 height 73
click at [178, 169] on div at bounding box center [203, 144] width 213 height 60
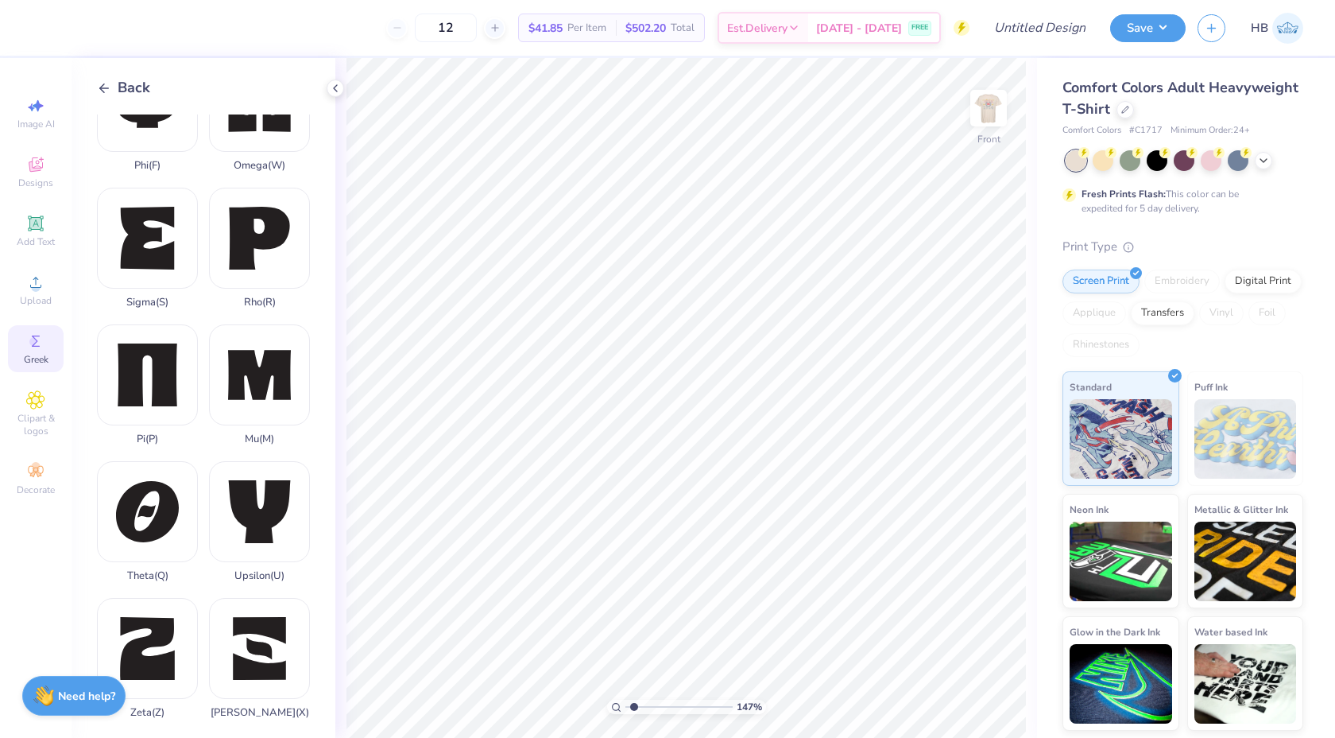
scroll to position [1020, 0]
click at [284, 673] on div "Xi ( X )" at bounding box center [259, 659] width 101 height 121
click at [110, 85] on icon at bounding box center [104, 88] width 14 height 14
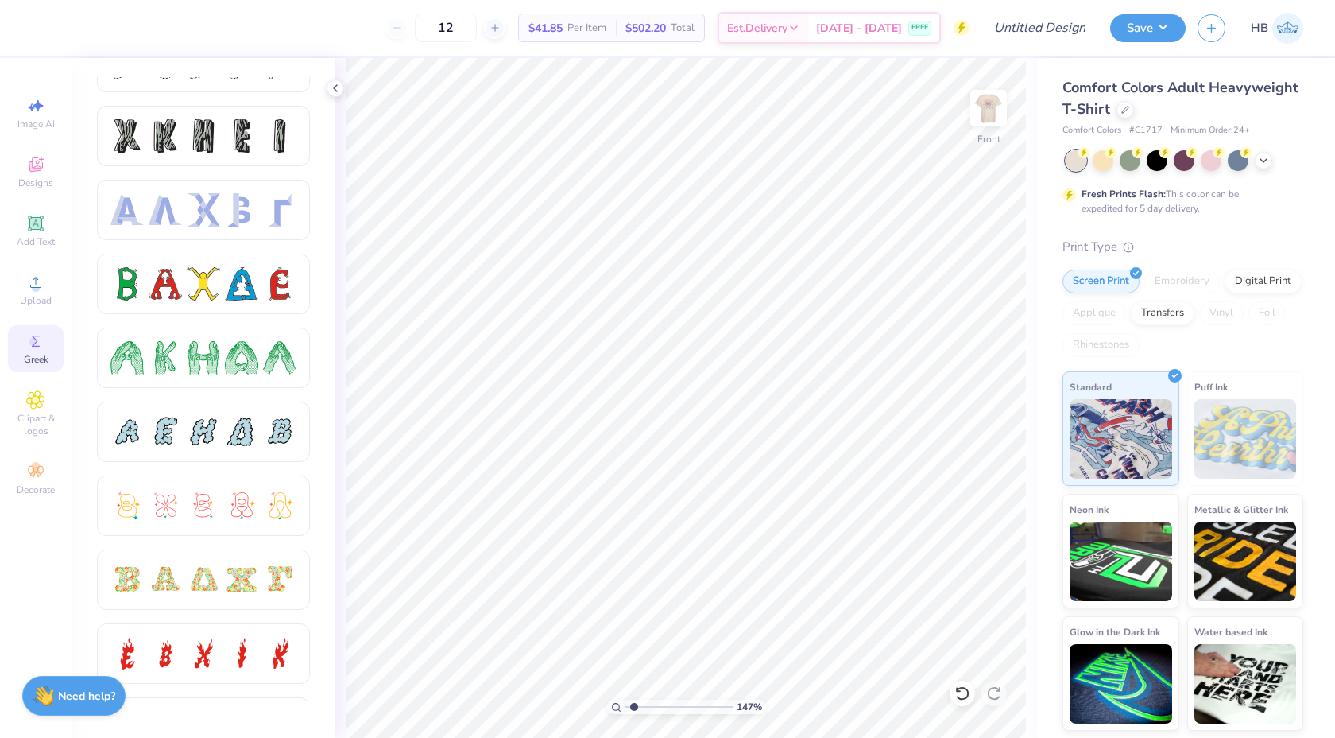
scroll to position [0, 0]
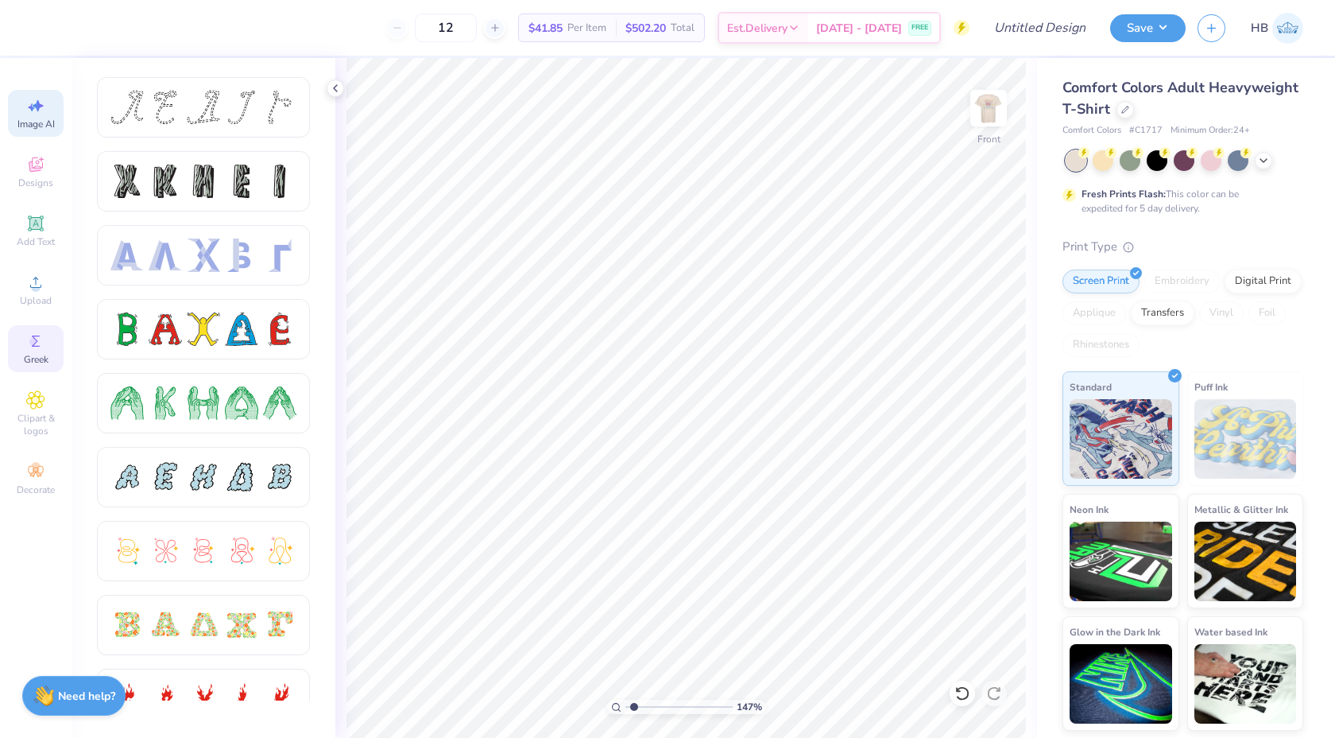
click at [36, 117] on div "Image AI" at bounding box center [36, 113] width 56 height 47
select select "4"
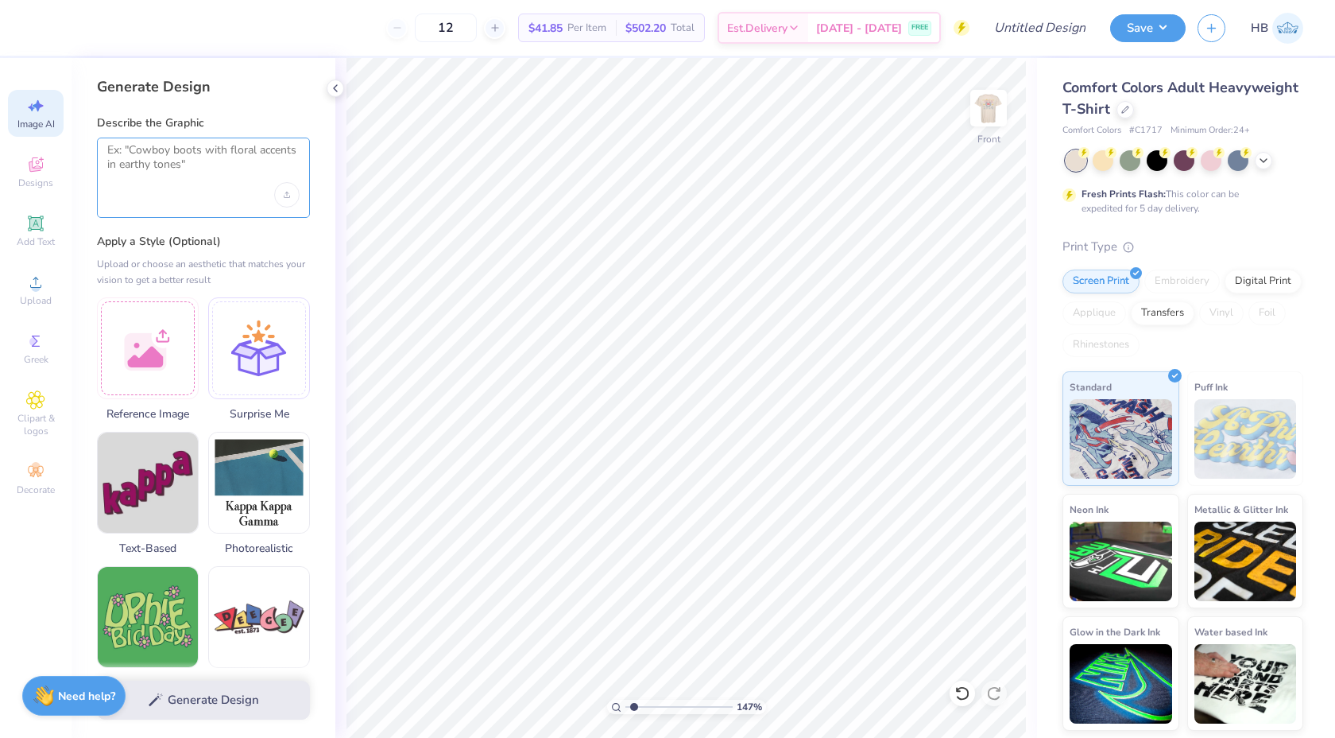
click at [151, 172] on textarea at bounding box center [203, 163] width 192 height 40
click at [963, 692] on icon at bounding box center [963, 693] width 16 height 16
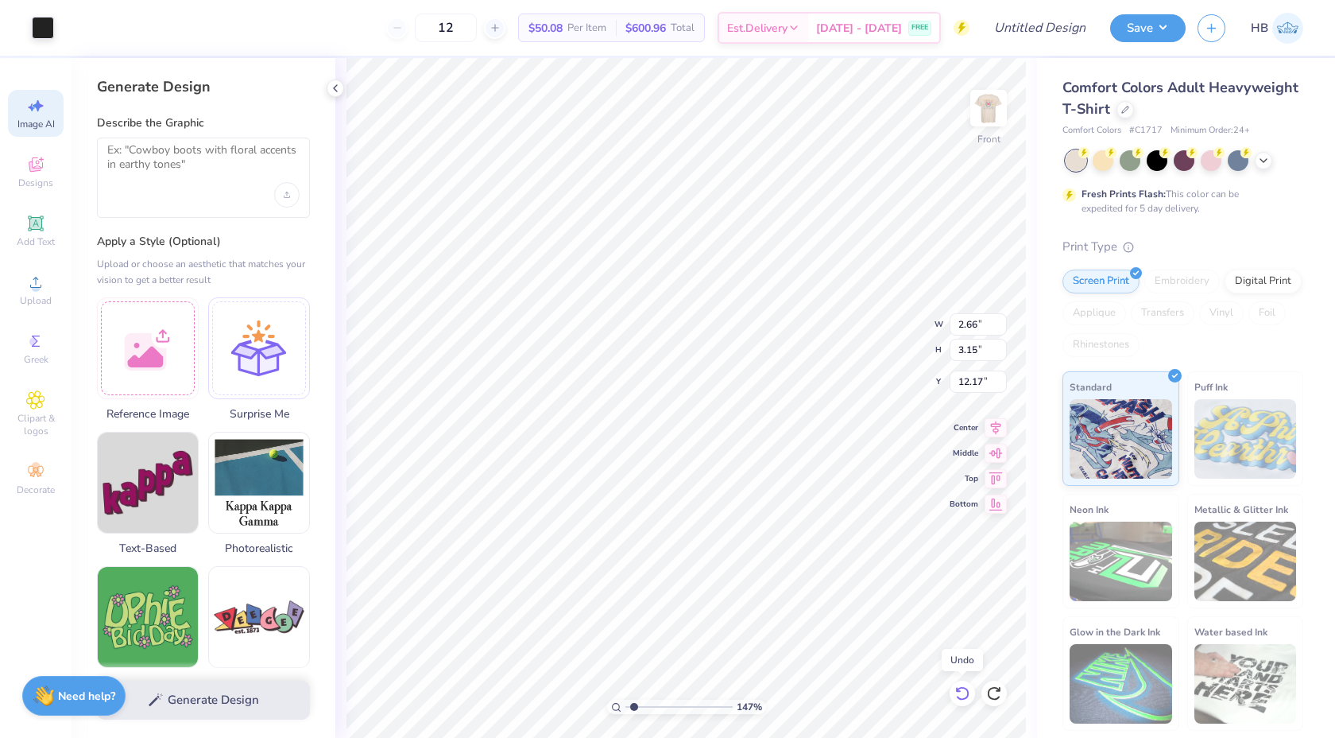
click at [963, 692] on icon at bounding box center [963, 693] width 16 height 16
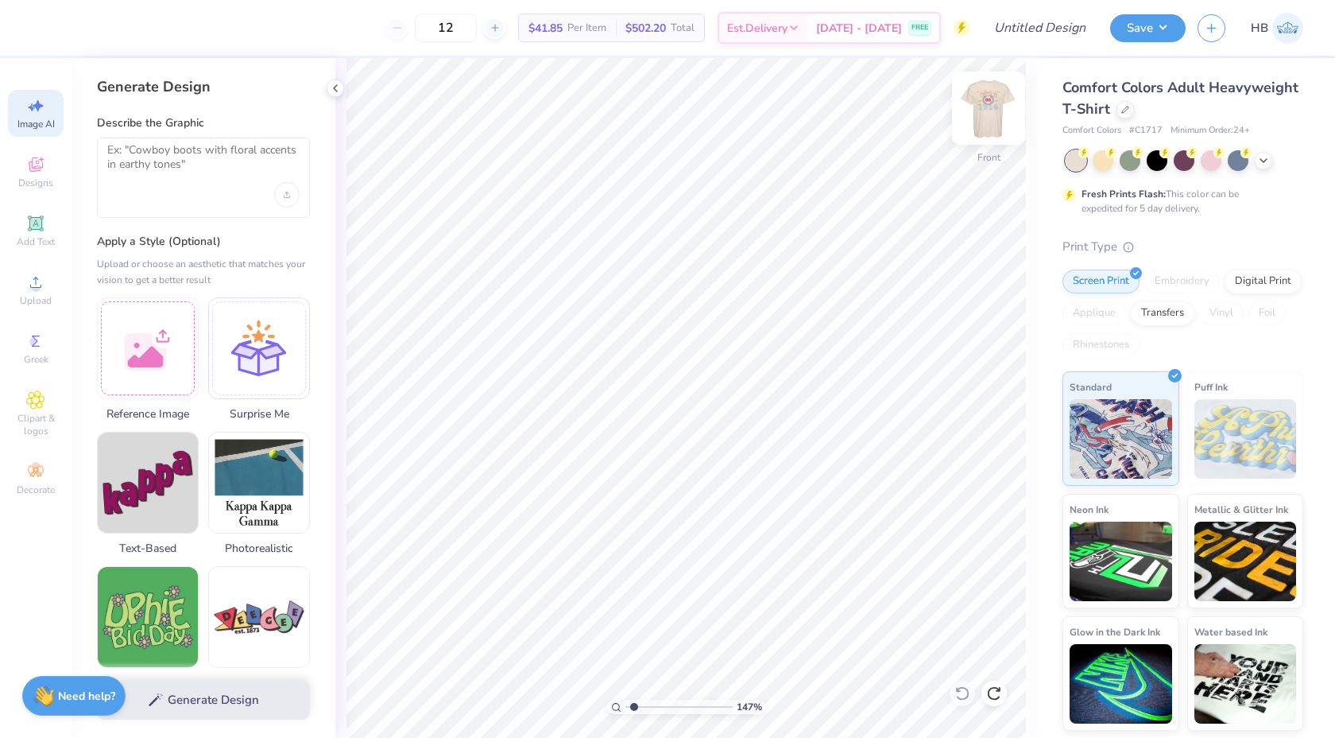
click at [995, 118] on img at bounding box center [989, 108] width 64 height 64
click at [205, 172] on textarea at bounding box center [203, 163] width 192 height 40
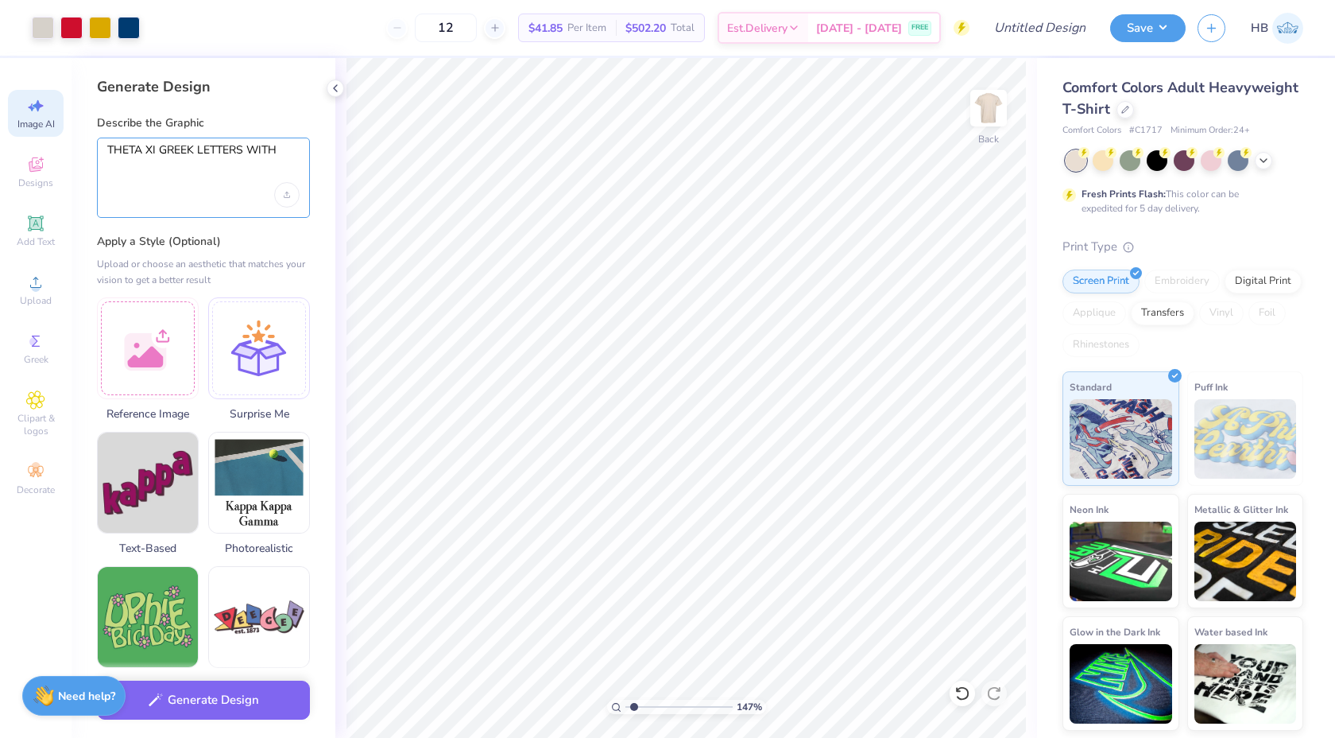
type textarea "THETA XI GREEK LETTERS WITH"
click at [345, 89] on div "147 % Back W 2.86 2.86 " H 1.40 1.40 " Y 6.72 6.72 " Center Middle Top Bottom" at bounding box center [686, 398] width 702 height 680
click at [259, 150] on textarea "THETA XI GREEK LETTERS WITH" at bounding box center [203, 163] width 192 height 40
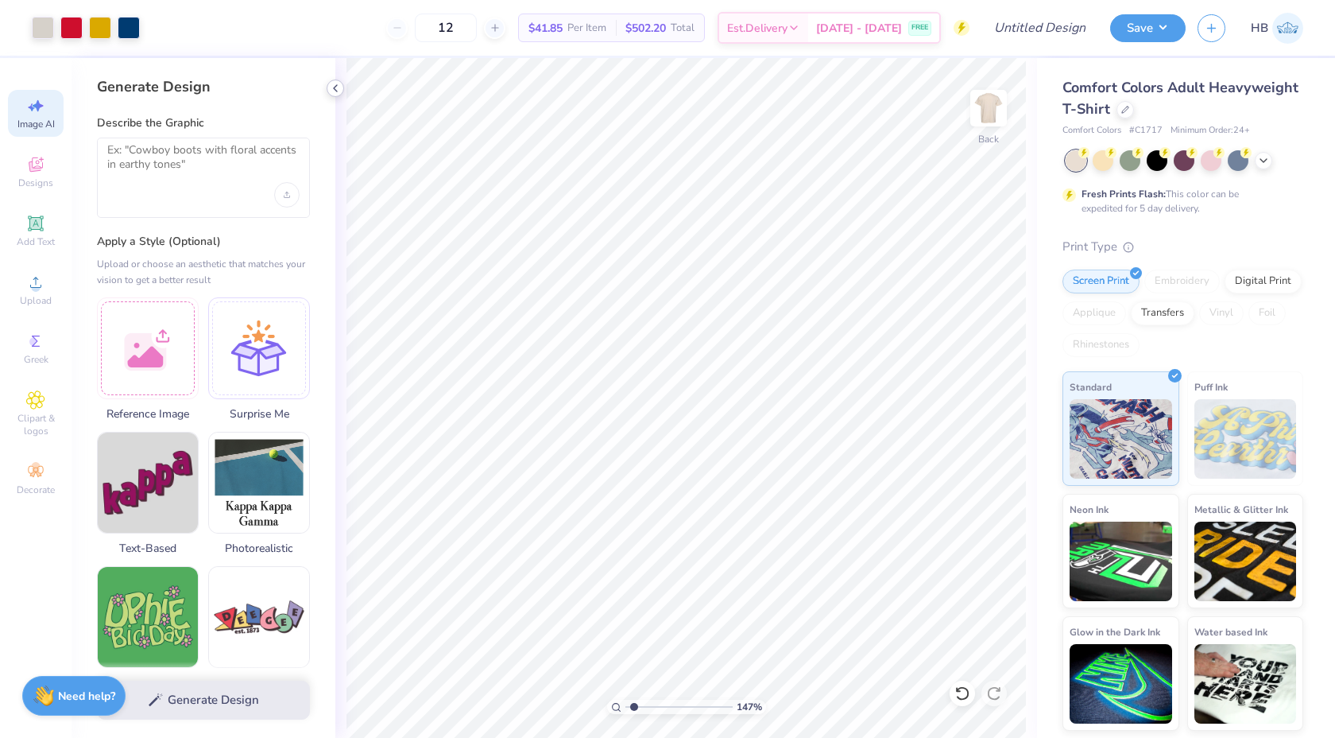
click at [339, 94] on icon at bounding box center [335, 88] width 13 height 13
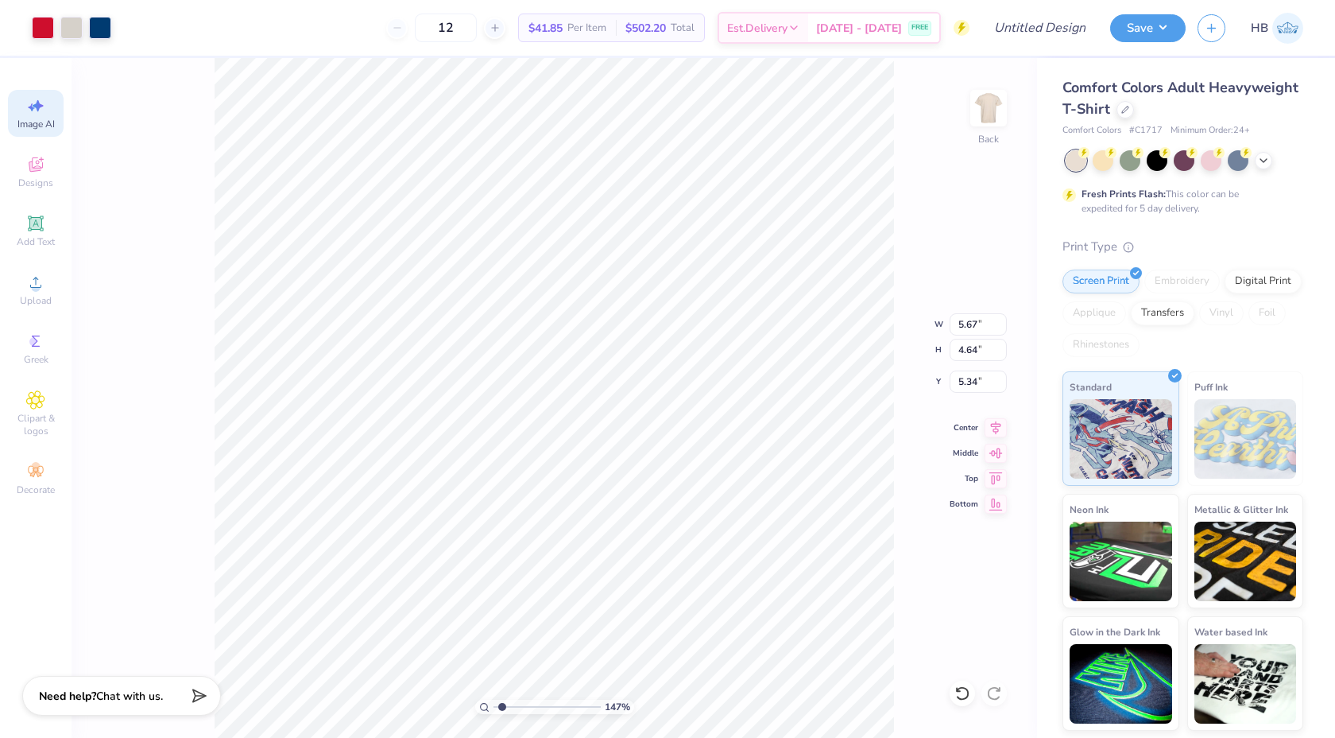
click at [147, 331] on div "147 % Back W 5.67 5.67 " H 4.64 4.64 " Y 5.34 5.34 " Center Middle Top Bottom" at bounding box center [555, 398] width 966 height 680
click at [37, 182] on span "Designs" at bounding box center [35, 182] width 35 height 13
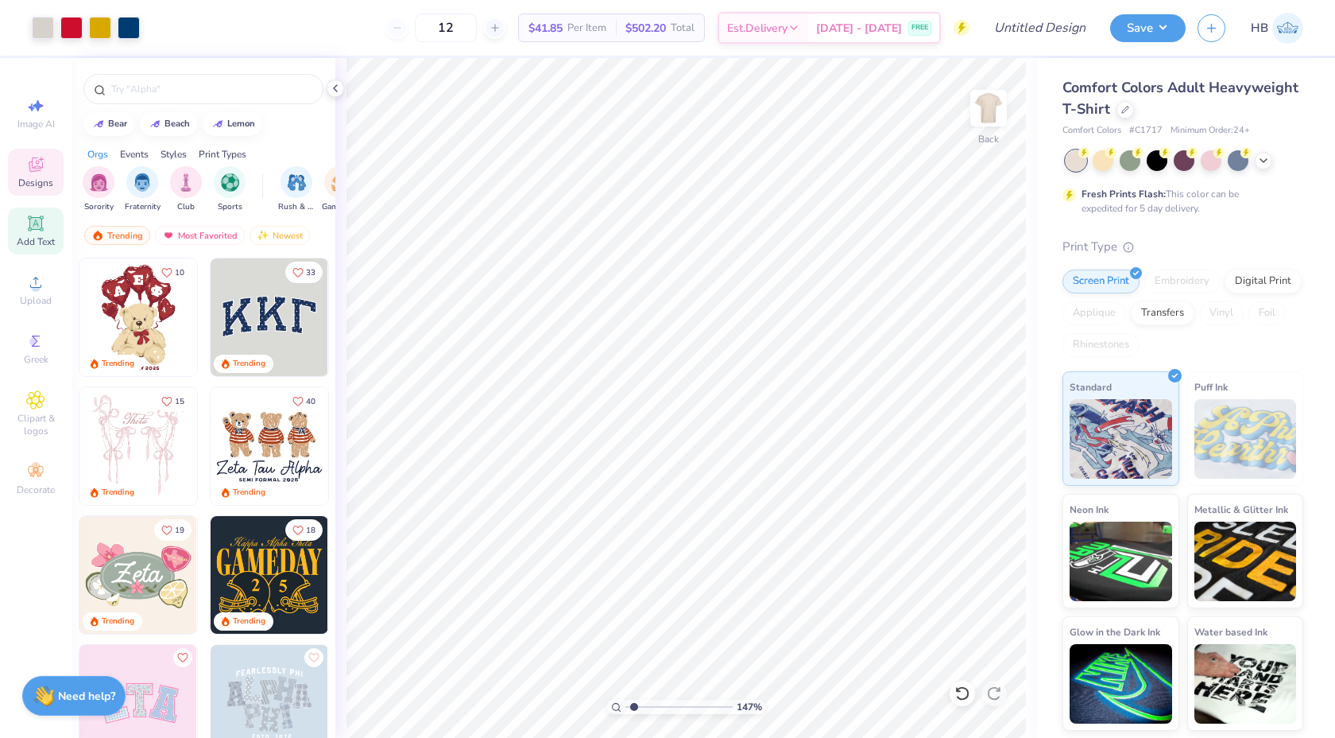
click at [37, 247] on span "Add Text" at bounding box center [36, 241] width 38 height 13
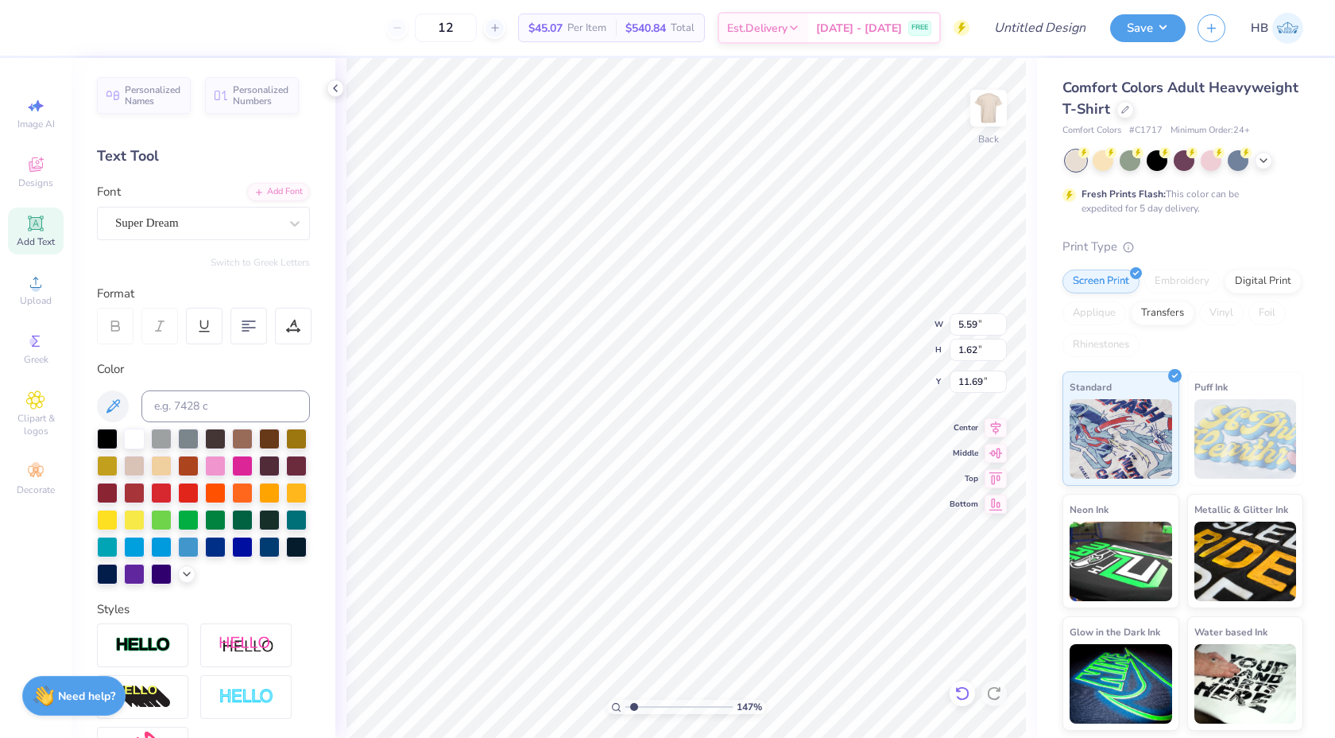
type textarea "TT"
click at [967, 688] on icon at bounding box center [963, 693] width 16 height 16
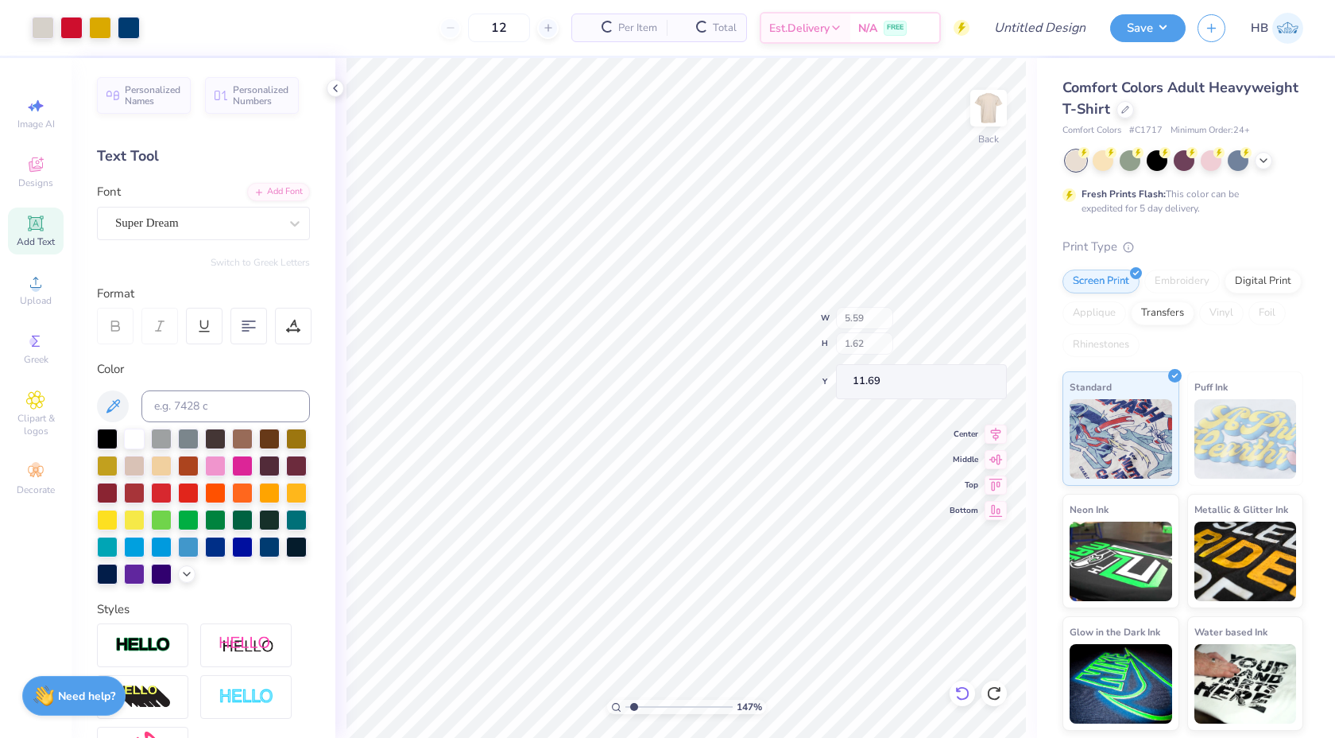
click at [967, 688] on icon at bounding box center [963, 693] width 16 height 16
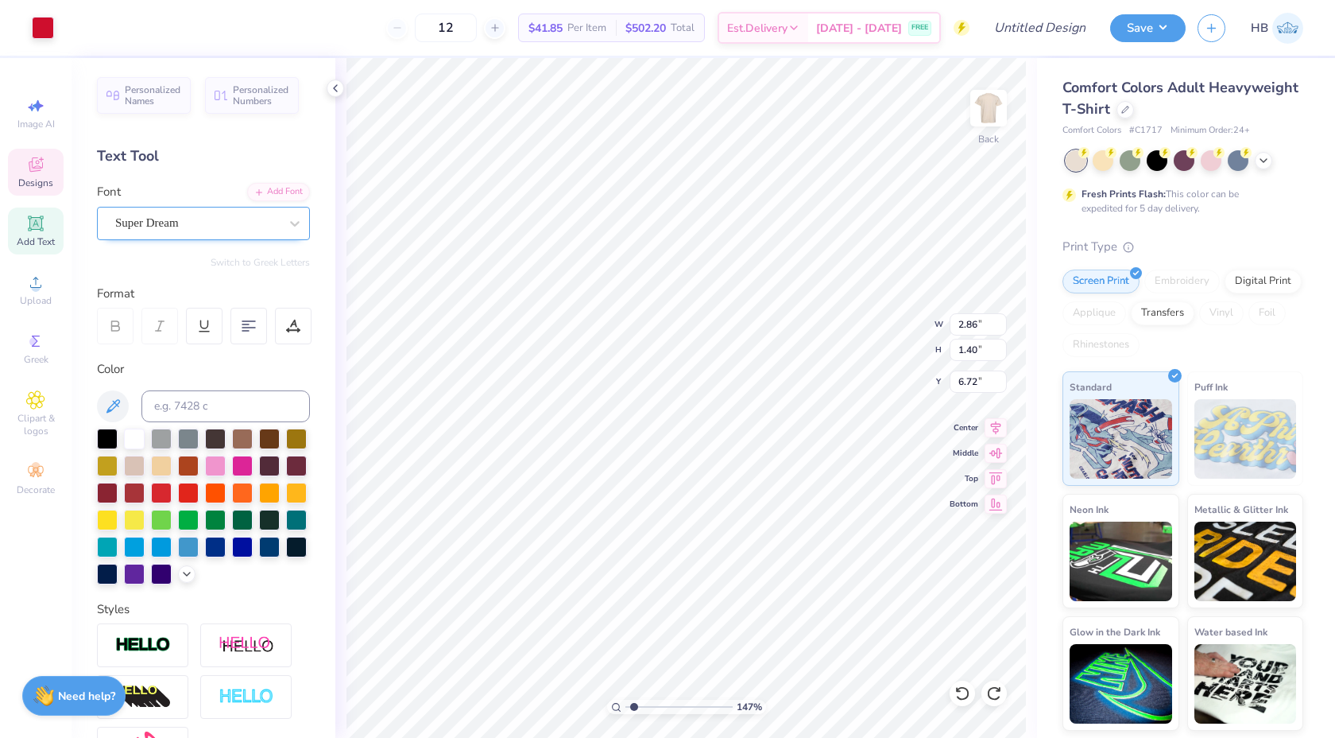
click at [248, 215] on div "Super Dream" at bounding box center [197, 223] width 167 height 25
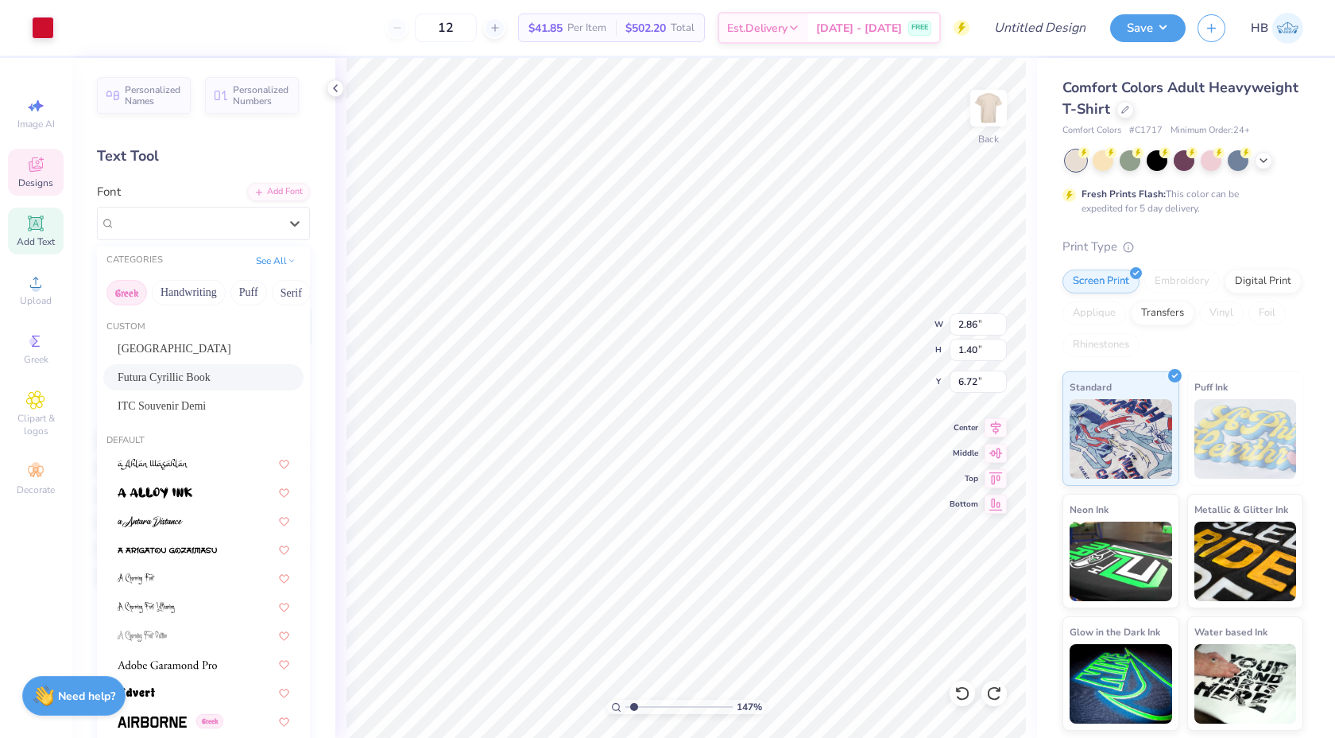
click at [145, 293] on button "Greek" at bounding box center [127, 292] width 41 height 25
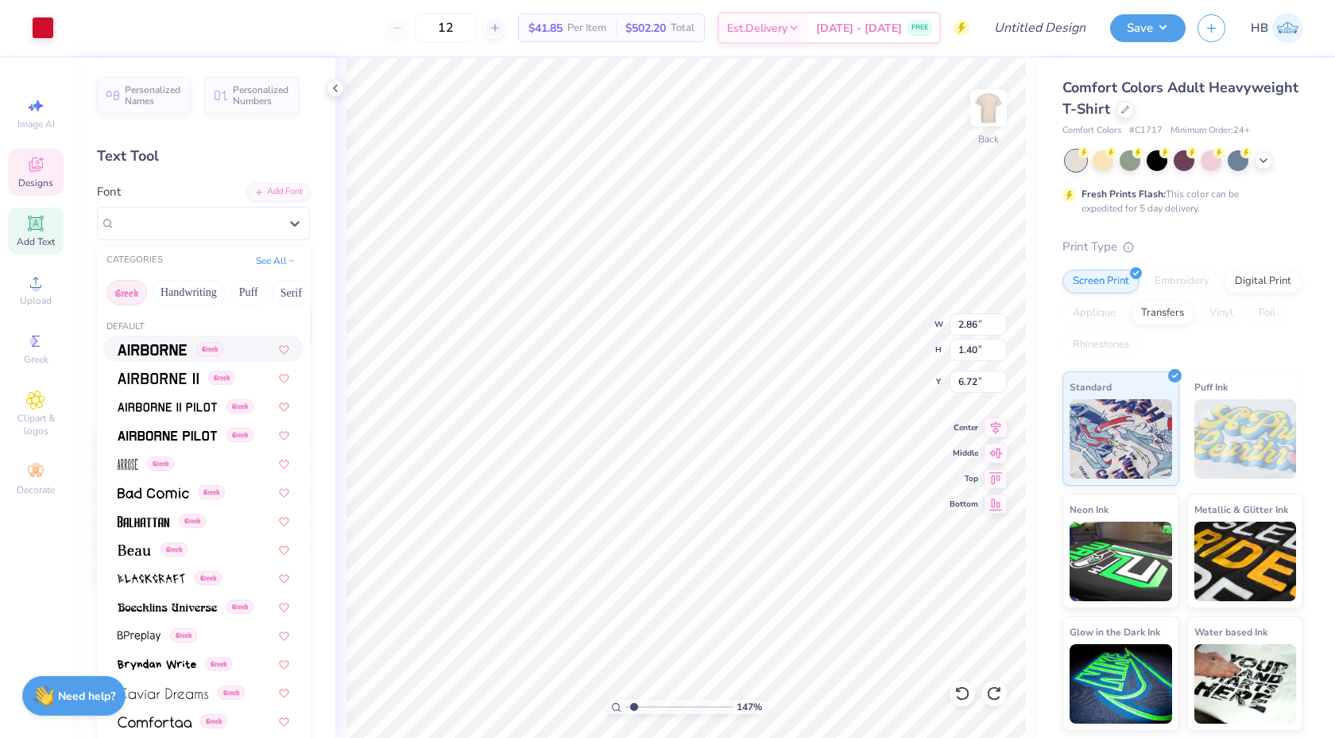
click at [136, 281] on button "Greek" at bounding box center [127, 292] width 41 height 25
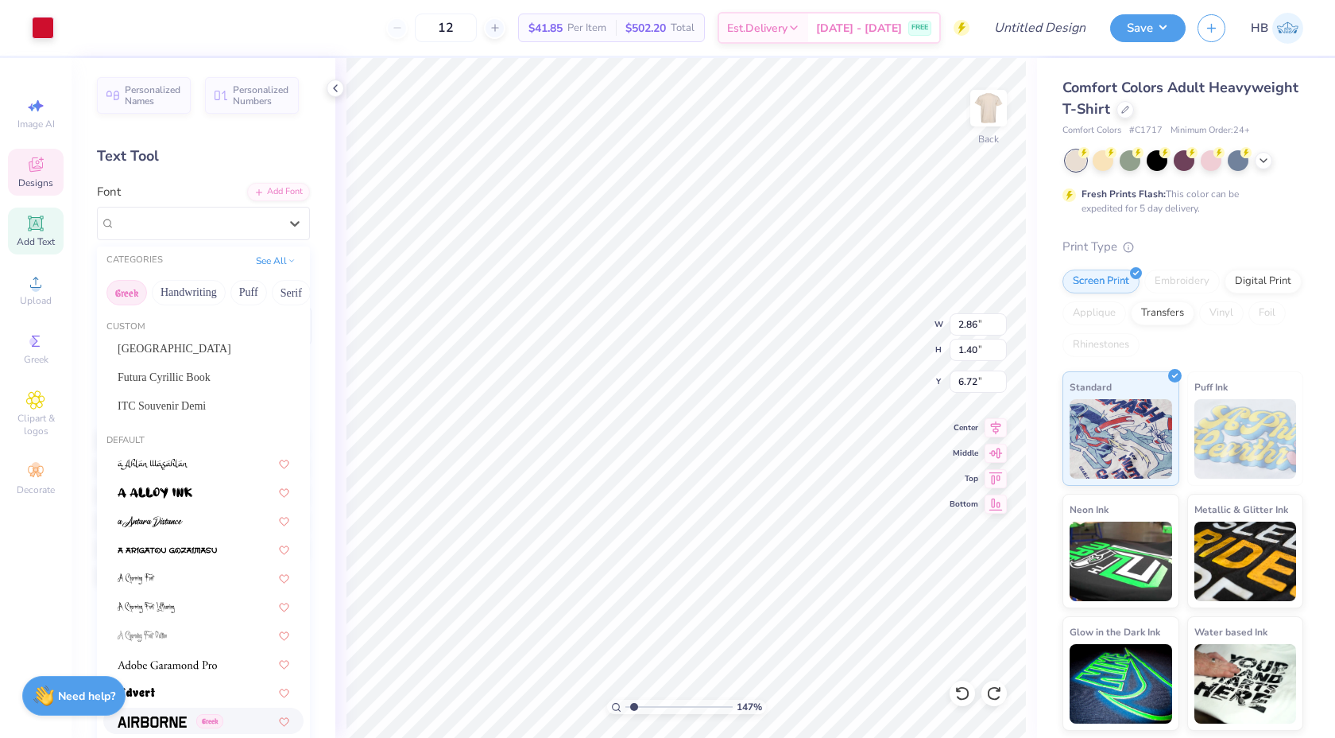
click at [141, 291] on button "Greek" at bounding box center [127, 292] width 41 height 25
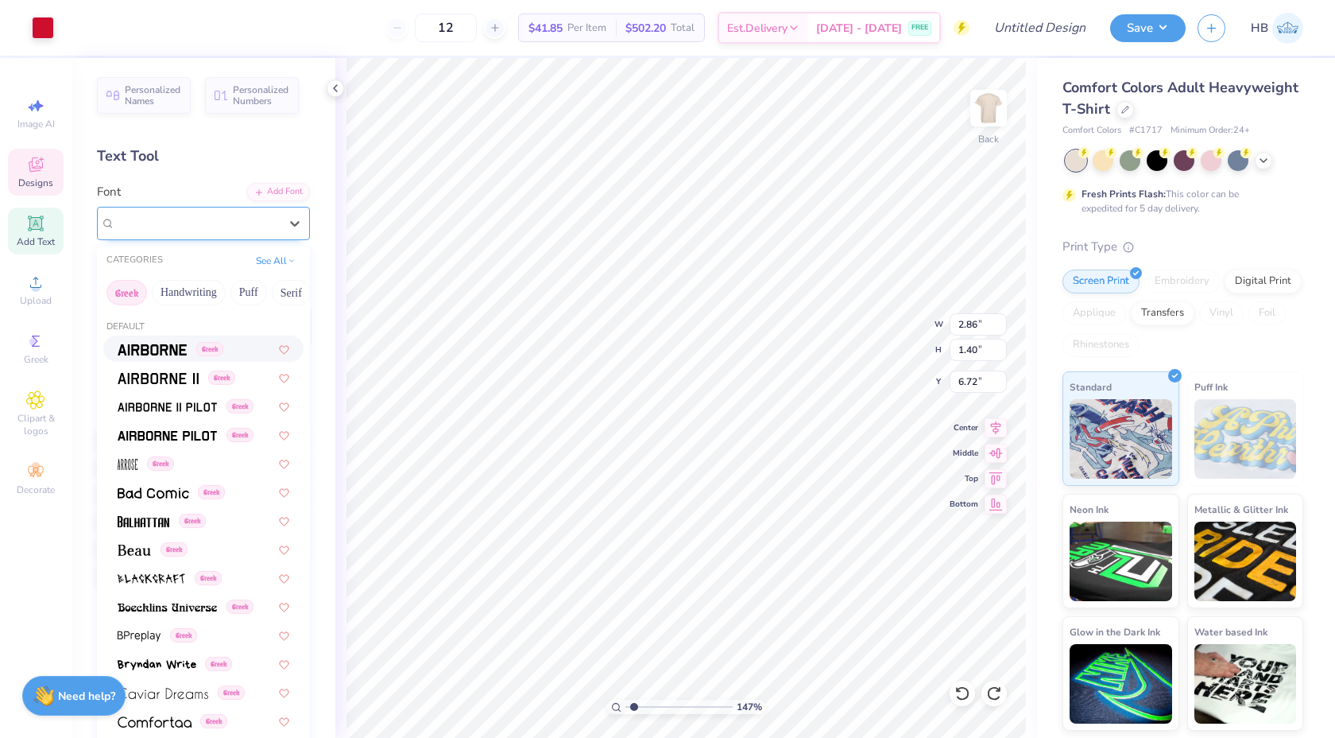
type input "Y"
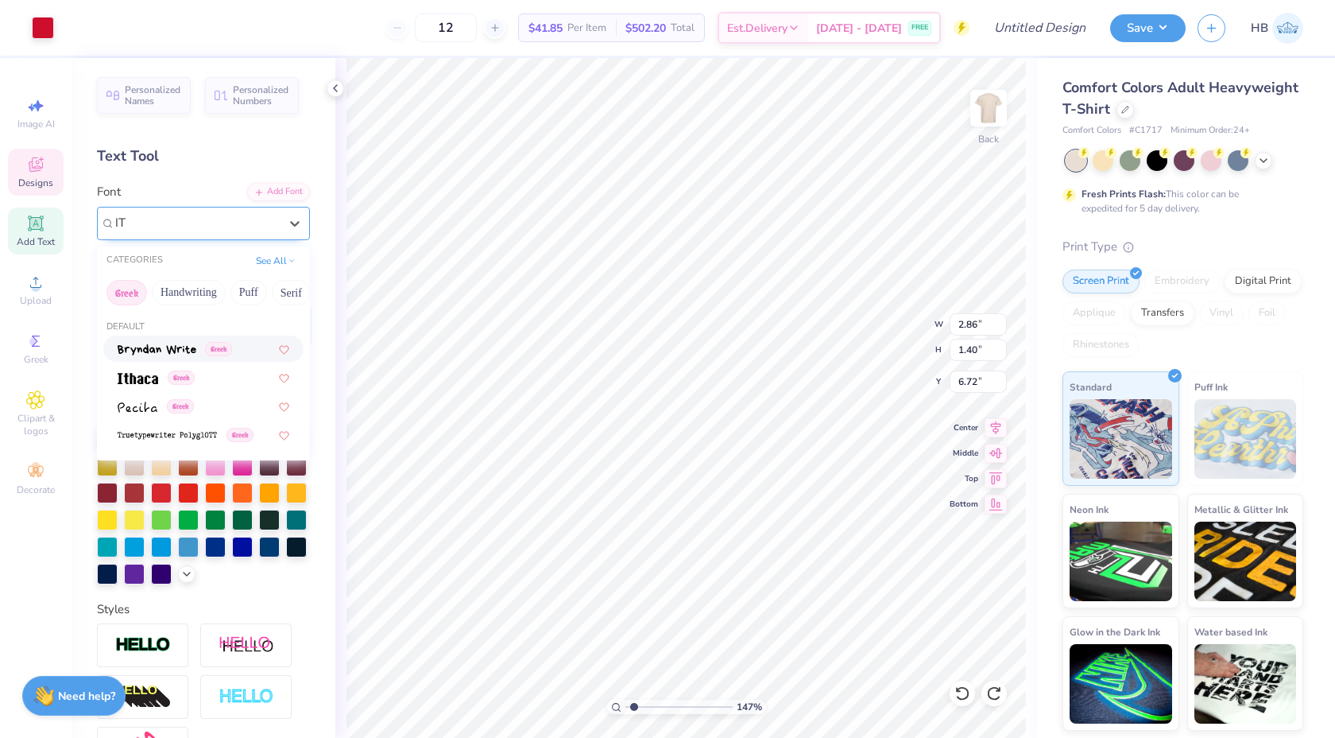
type input "I"
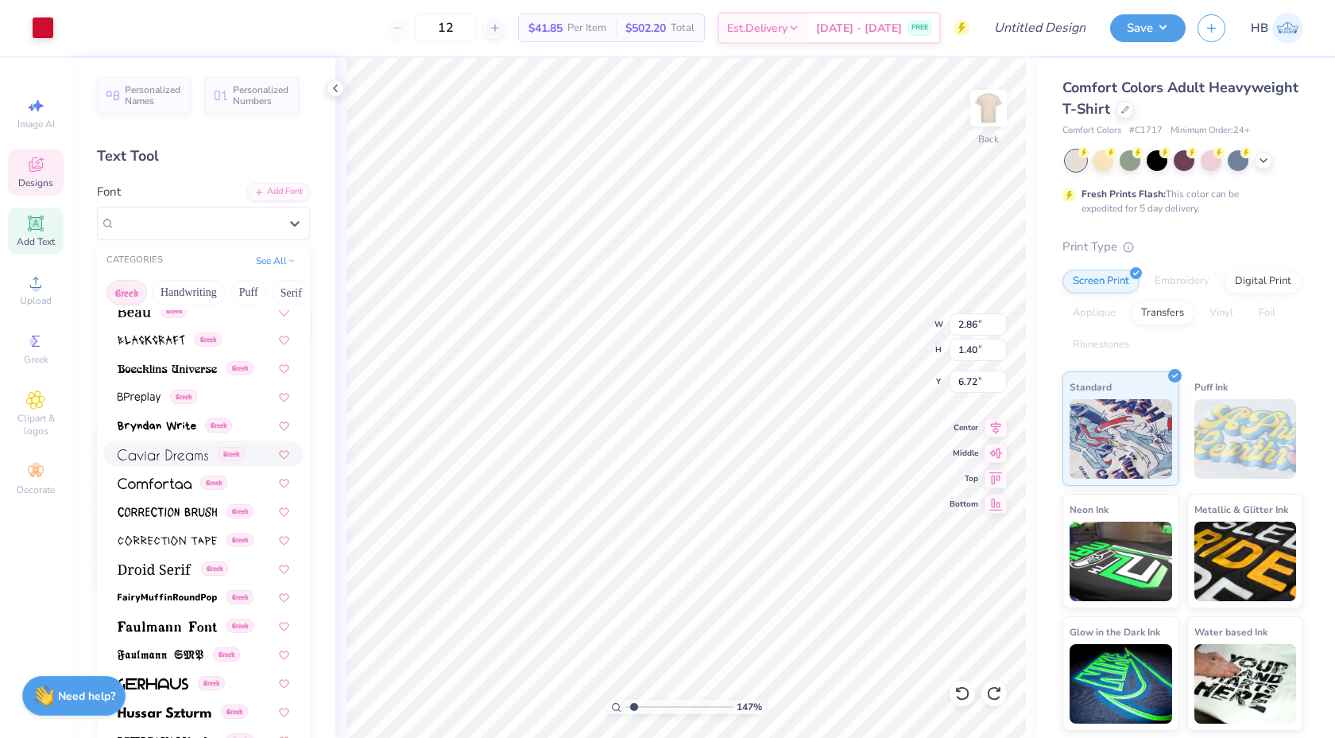
scroll to position [241, 0]
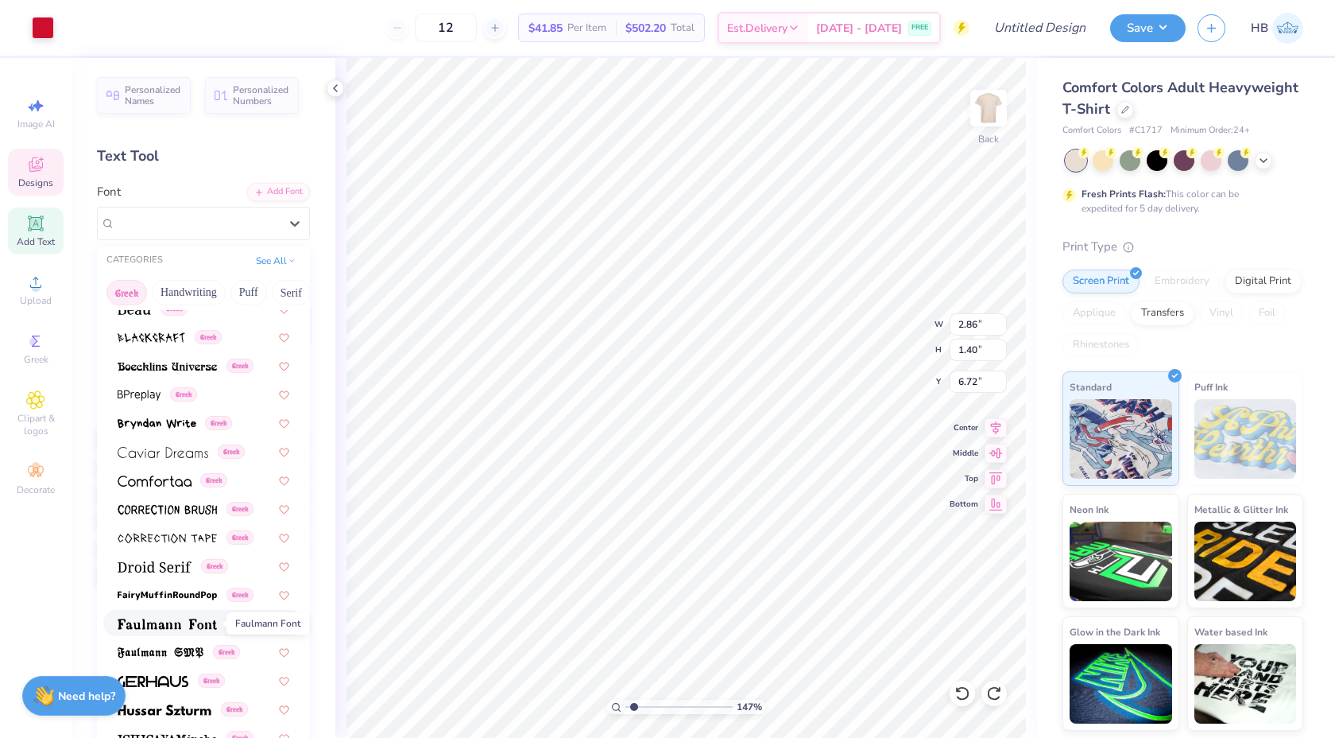
click at [156, 630] on span at bounding box center [167, 622] width 99 height 17
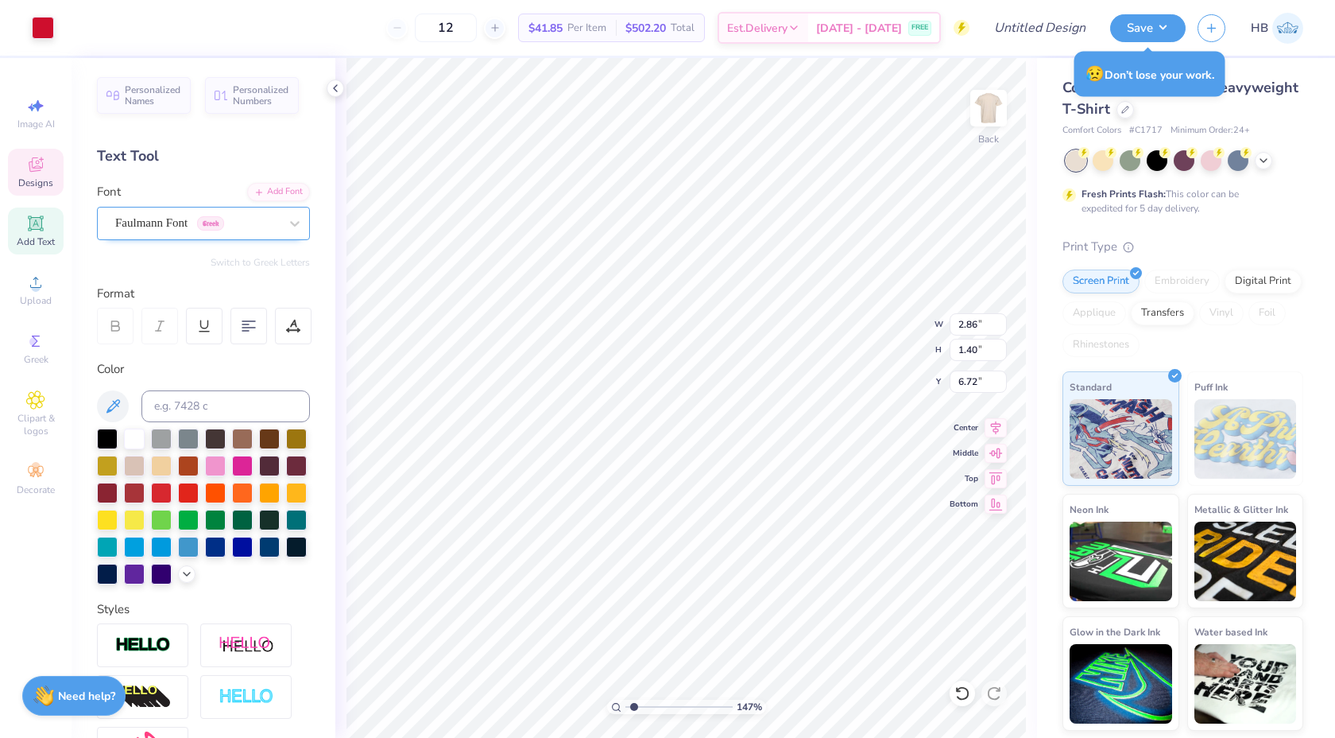
click at [177, 217] on div "Faulmann Font Greek" at bounding box center [197, 223] width 167 height 25
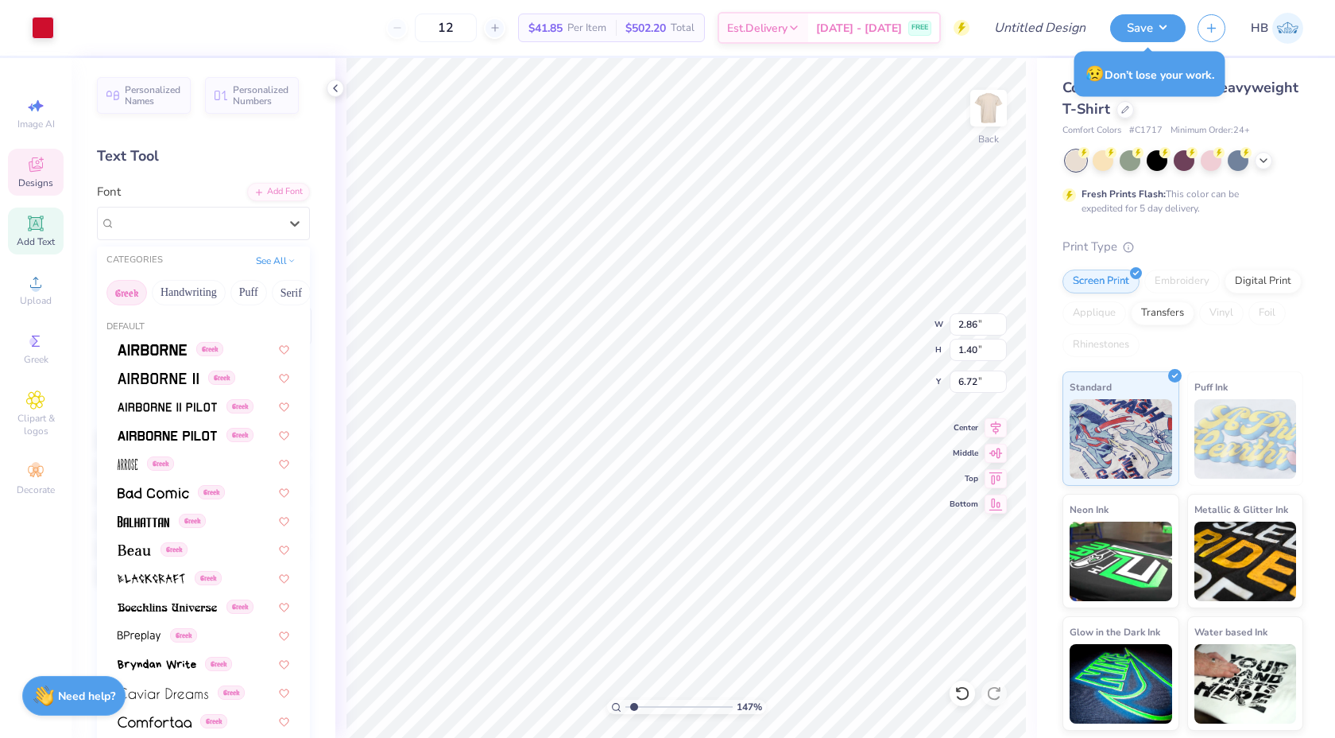
click at [192, 169] on div "Personalized Names Personalized Numbers Text Tool Add Font Font option Faulmann…" at bounding box center [204, 398] width 264 height 680
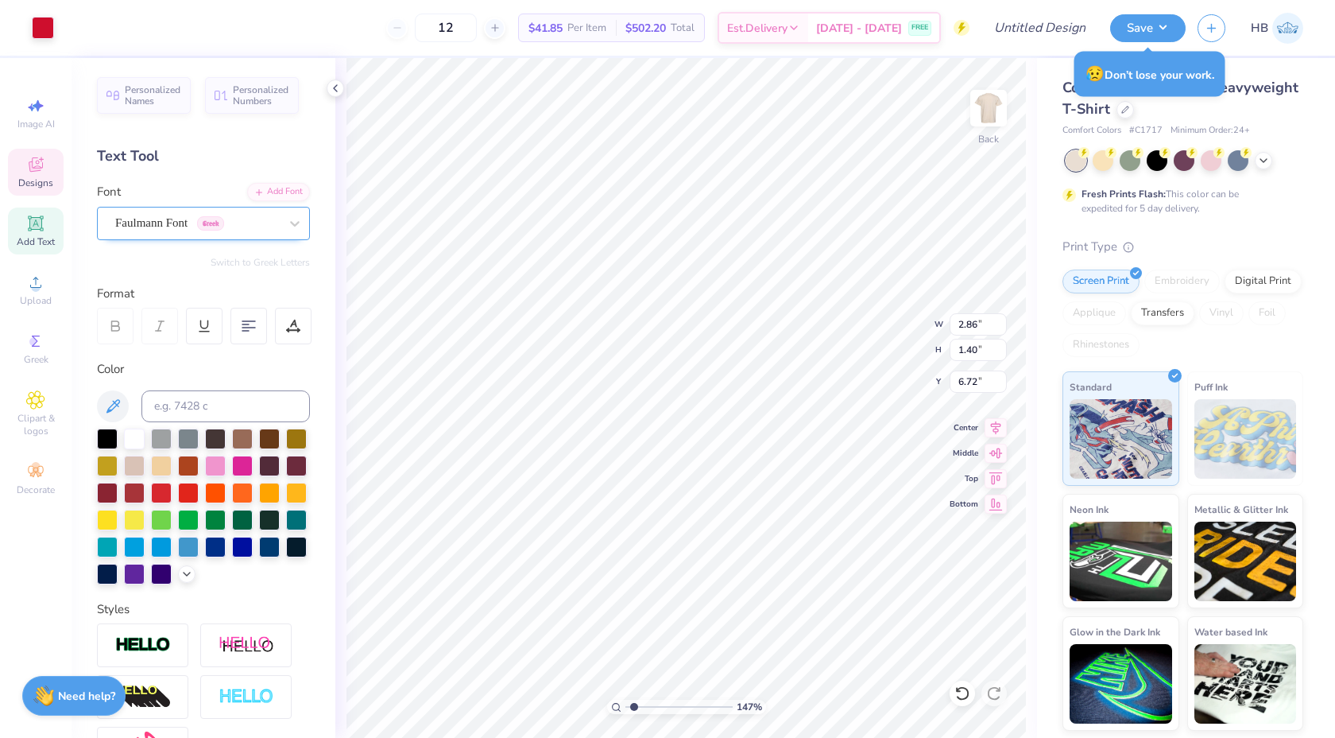
click at [217, 217] on div "Faulmann Font Greek" at bounding box center [197, 223] width 167 height 25
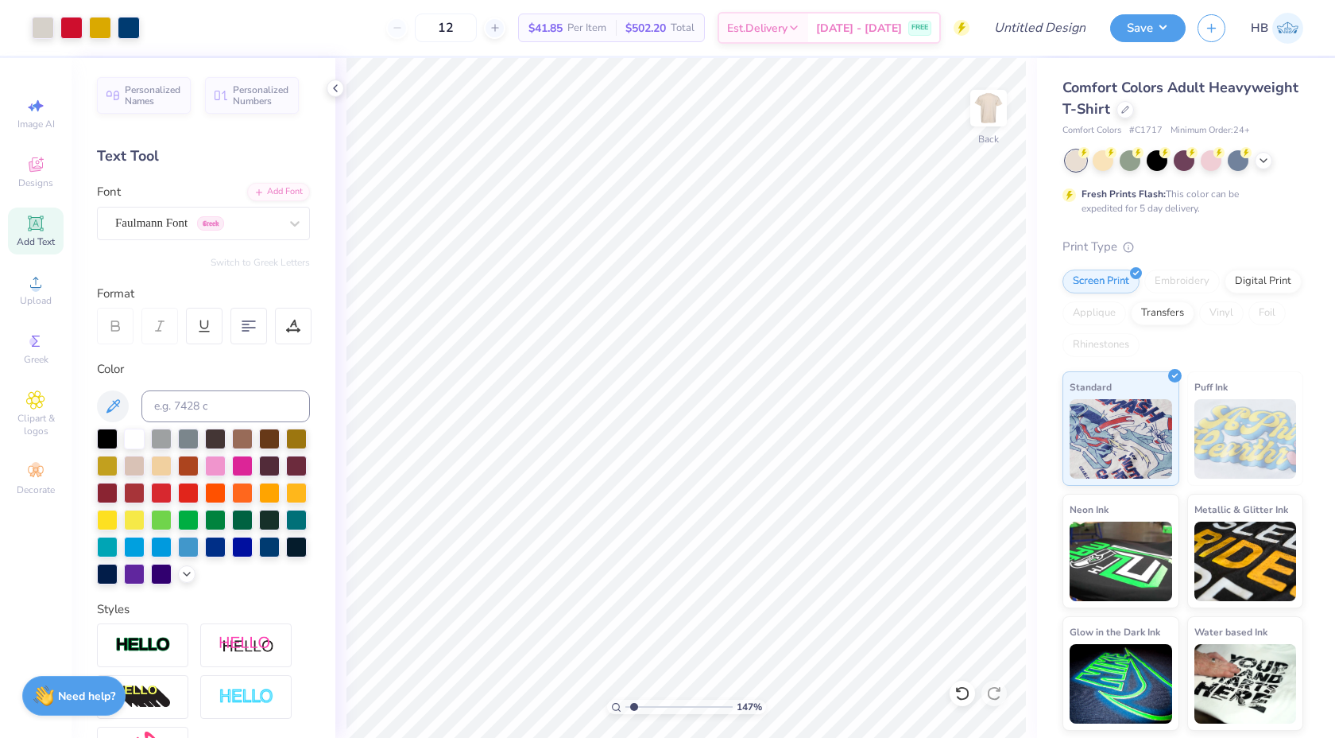
click at [41, 223] on icon at bounding box center [35, 223] width 12 height 12
click at [284, 228] on div at bounding box center [295, 223] width 29 height 29
click at [263, 221] on div "Super Dream" at bounding box center [197, 223] width 167 height 25
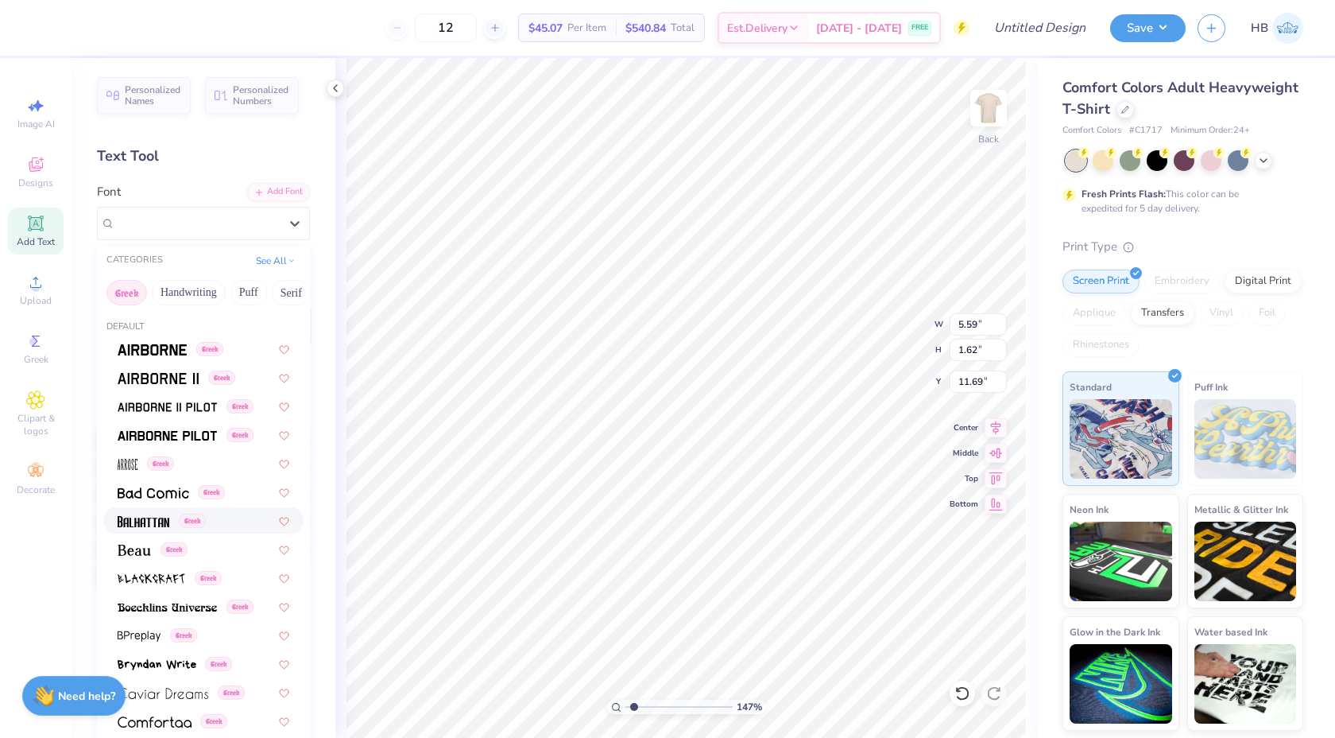
click at [156, 529] on div "Greek" at bounding box center [203, 520] width 200 height 26
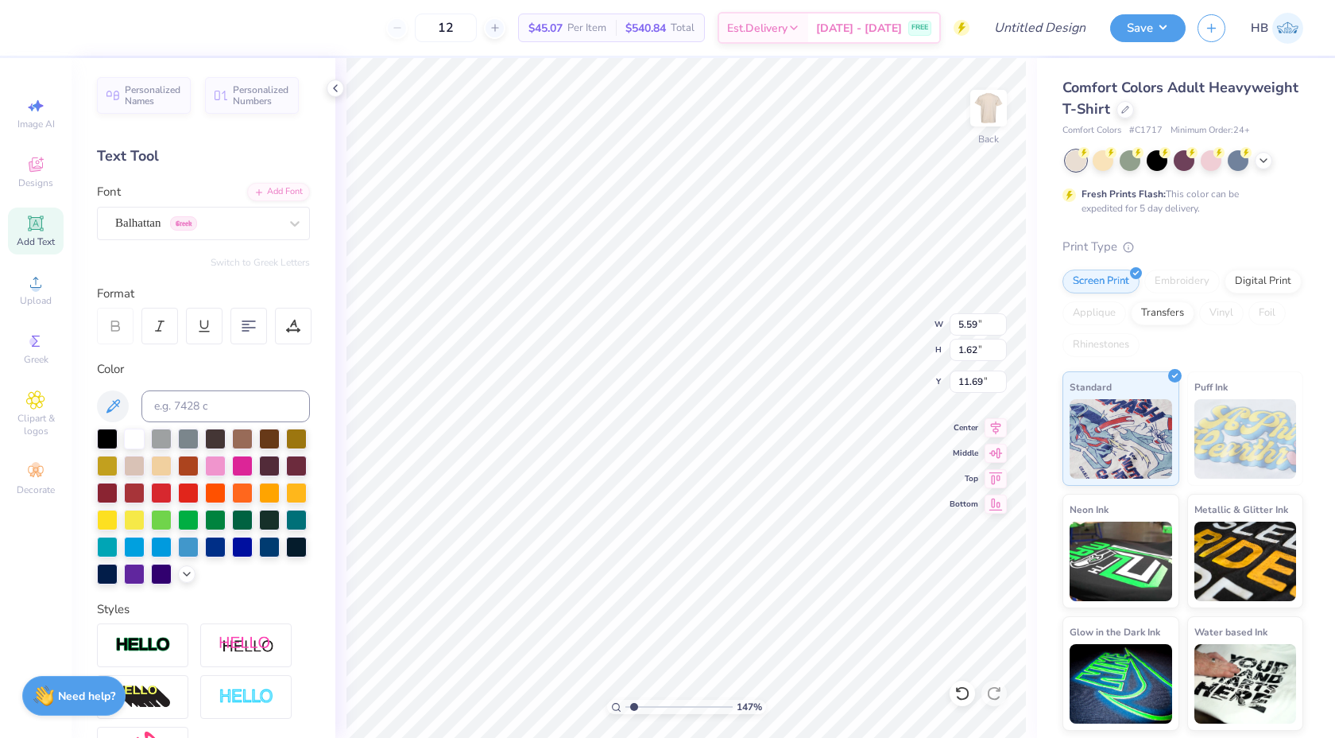
type textarea "T"
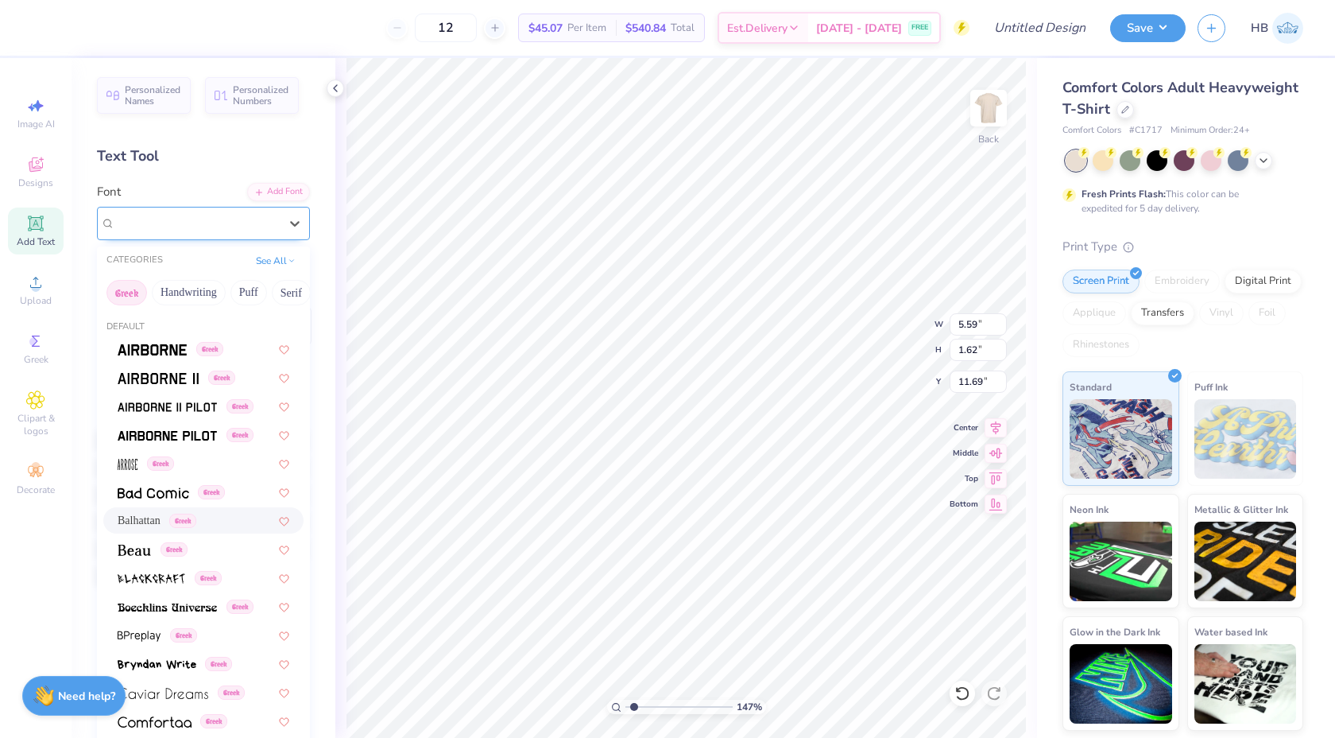
click at [182, 220] on div "Balhattan Greek" at bounding box center [197, 223] width 167 height 25
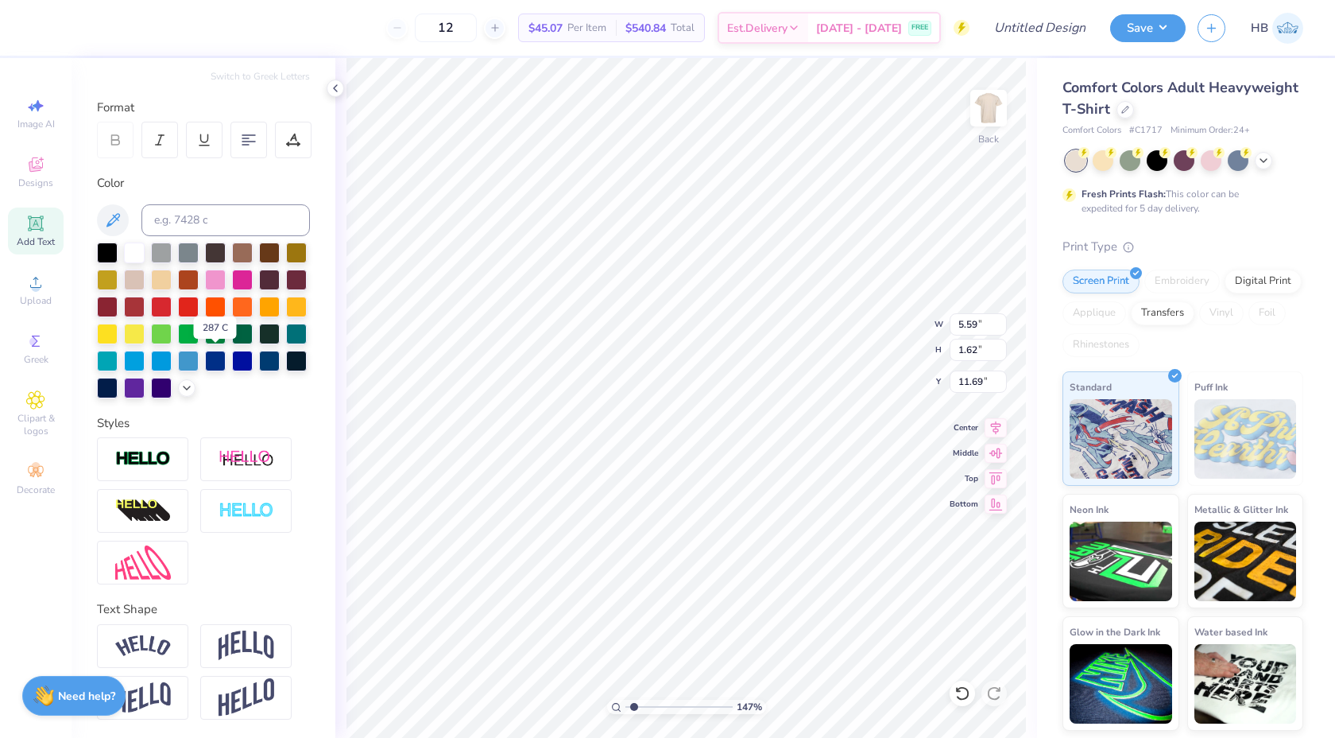
scroll to position [0, 0]
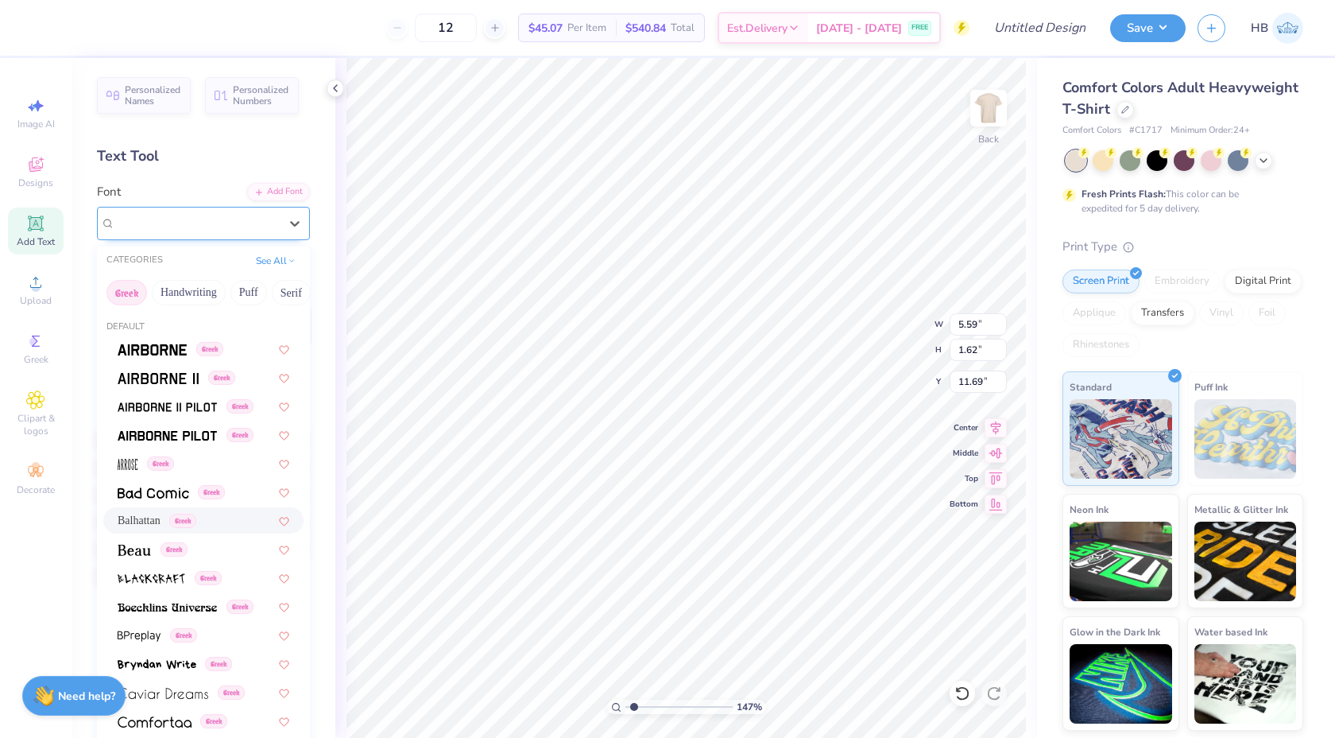
click at [145, 221] on div "Balhattan Greek" at bounding box center [197, 223] width 167 height 25
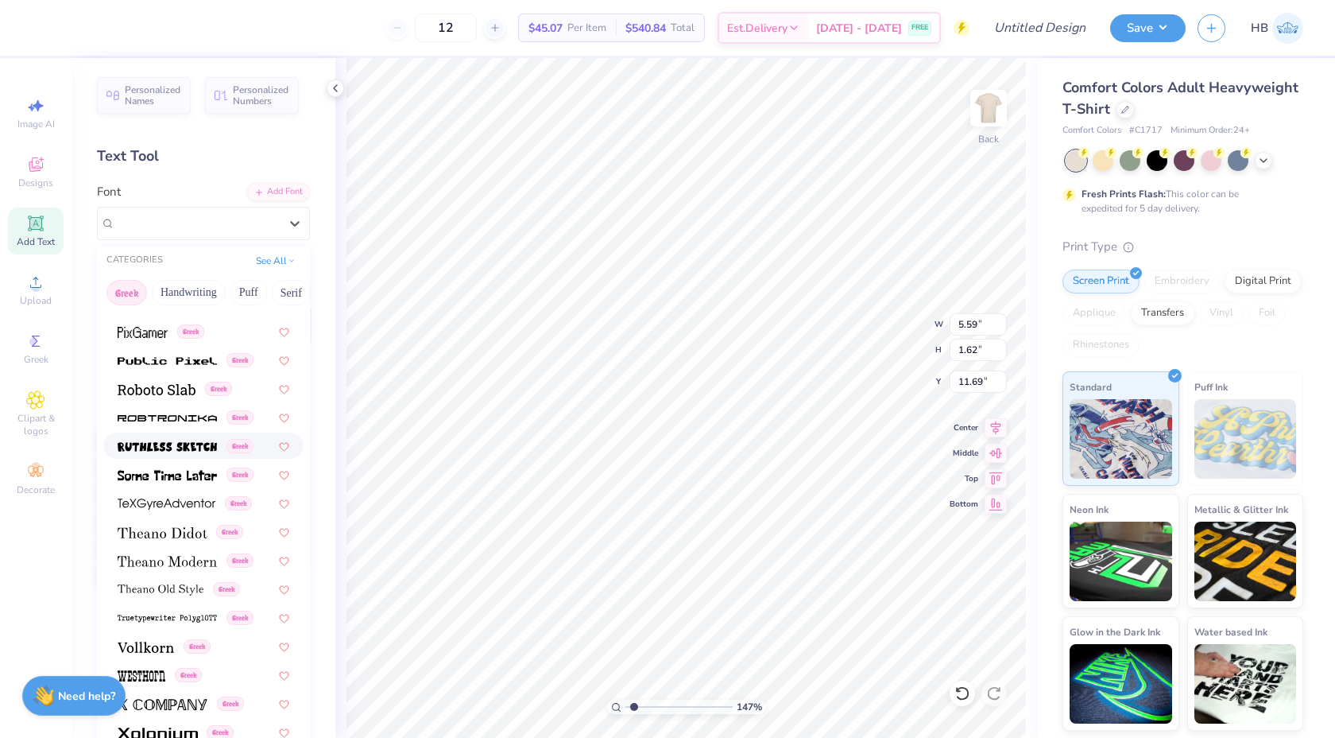
scroll to position [42, 0]
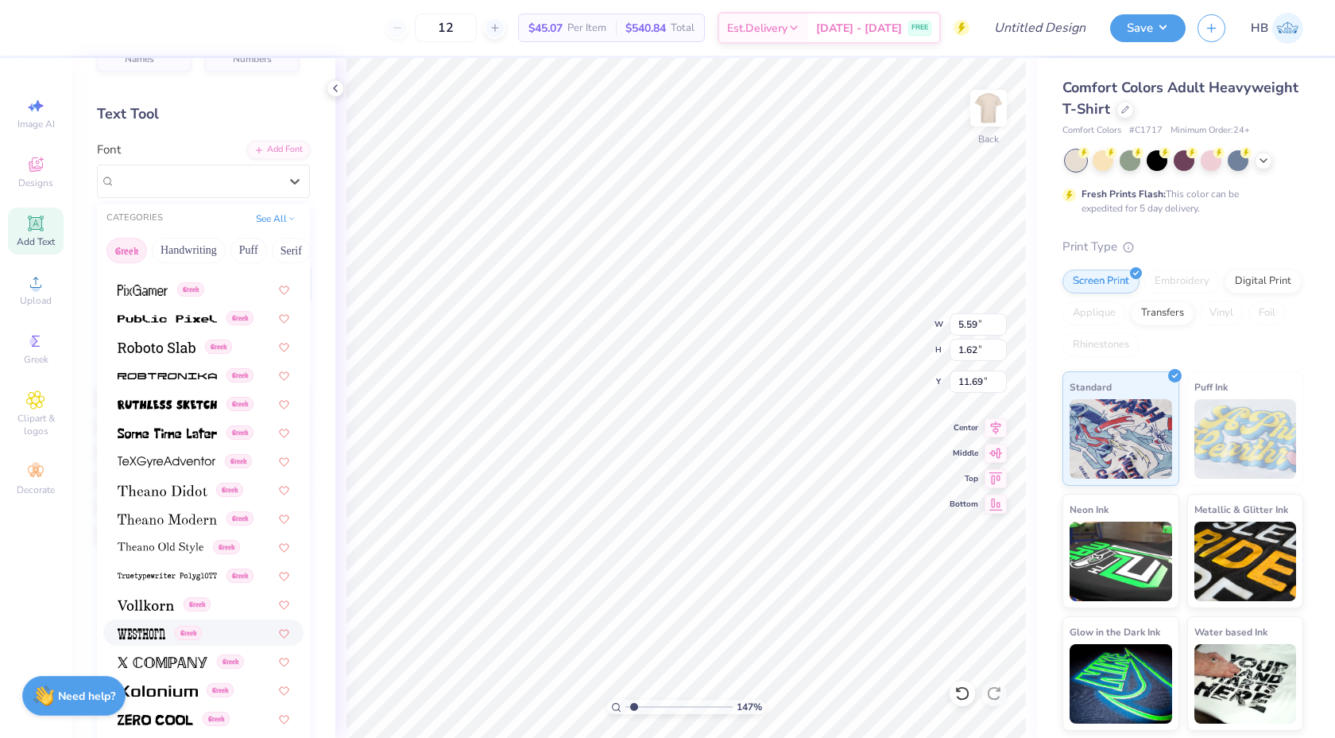
click at [190, 630] on span "Greek" at bounding box center [188, 633] width 27 height 14
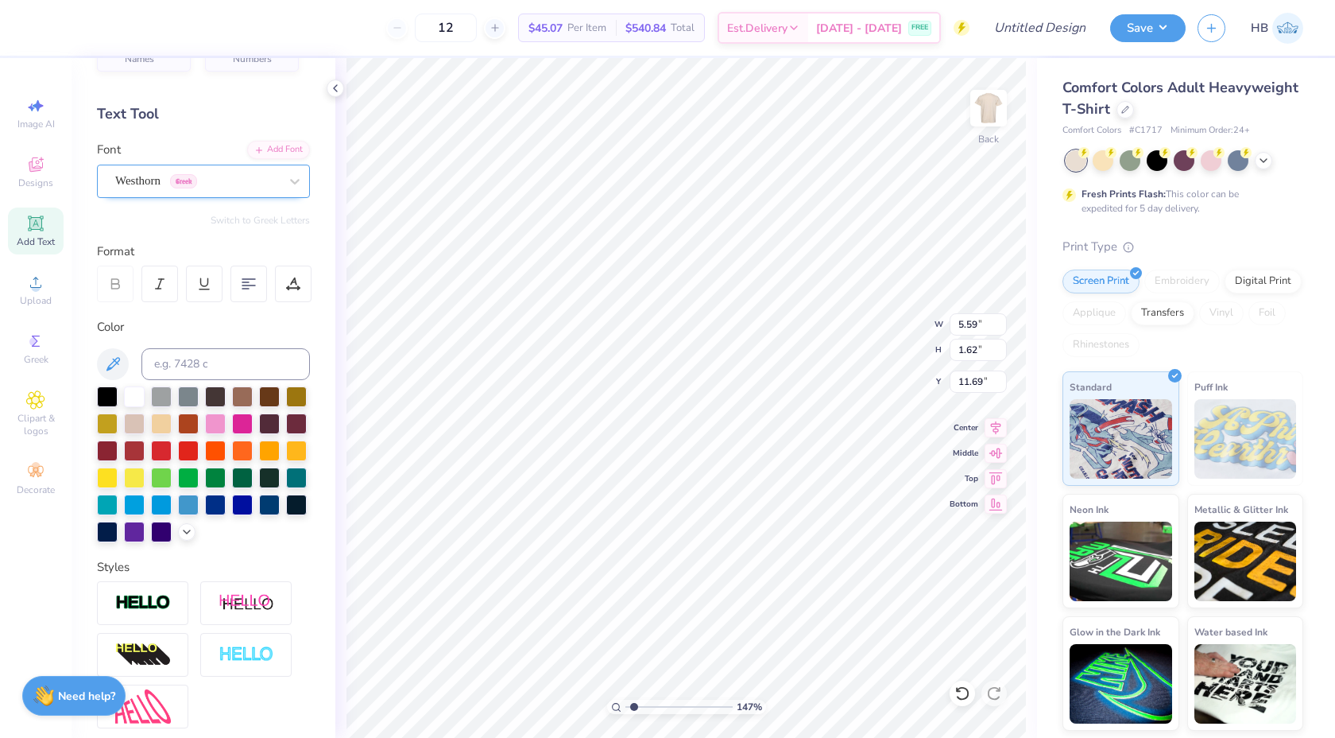
type textarea "T"
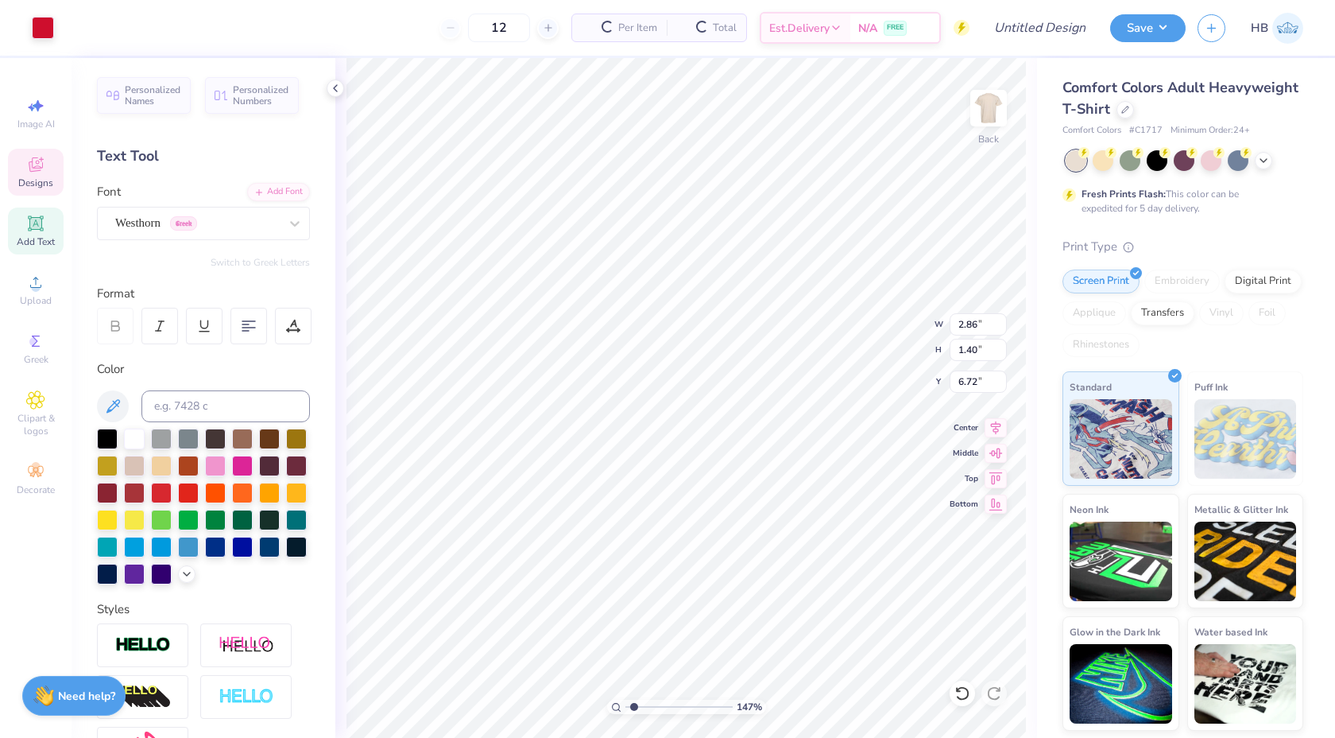
type input "2.86"
type input "1.40"
type input "6.72"
click at [250, 214] on div "Westhorn Greek" at bounding box center [197, 223] width 167 height 25
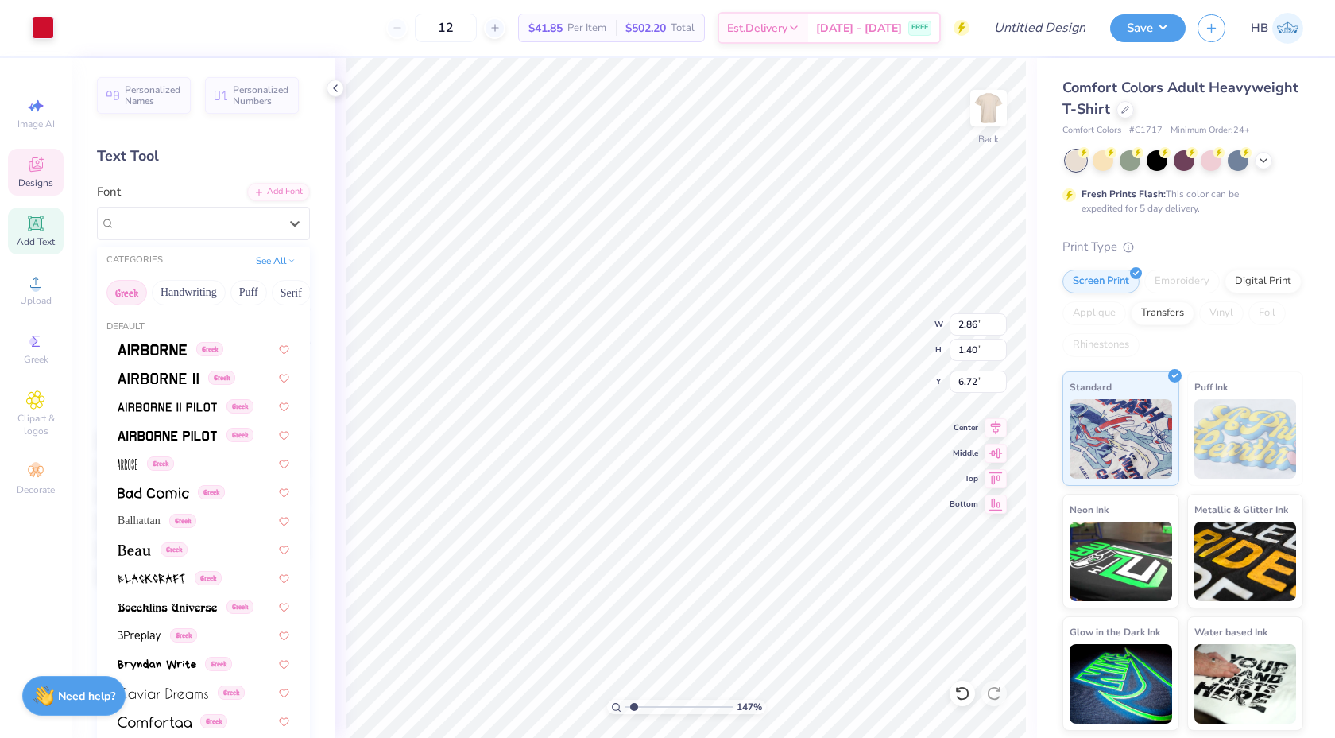
click at [135, 294] on button "Greek" at bounding box center [127, 292] width 41 height 25
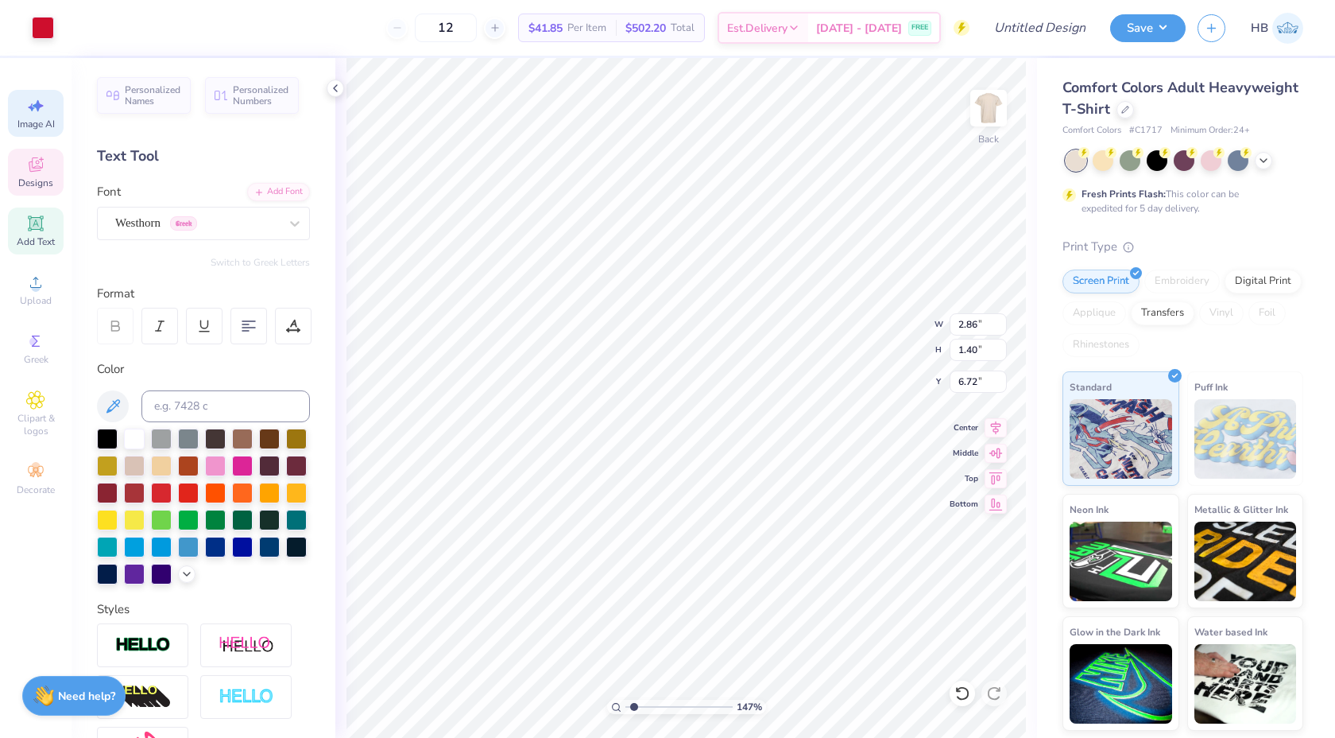
click at [32, 127] on span "Image AI" at bounding box center [35, 124] width 37 height 13
select select "4"
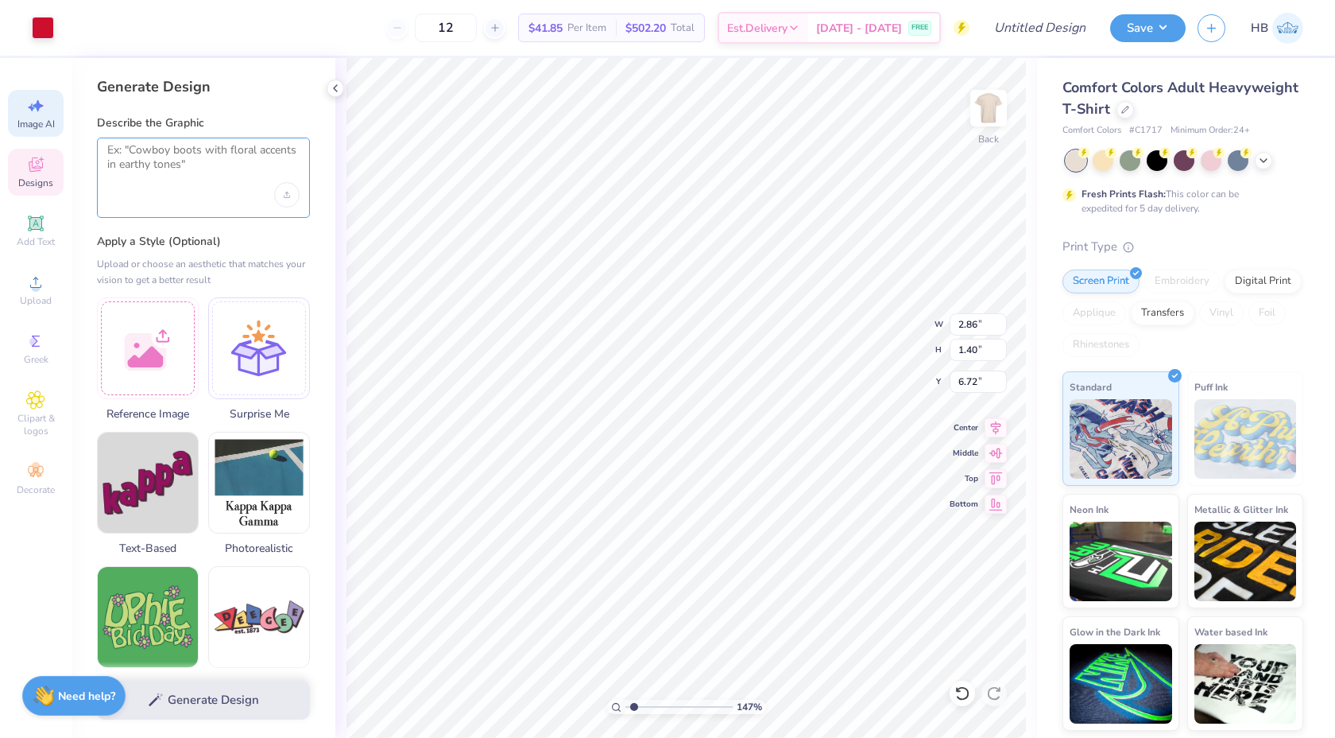
click at [136, 177] on textarea at bounding box center [203, 163] width 192 height 40
paste textarea "THETA XI GREEK LETTERS WITH"
type textarea "THETA XI GREEK LETTERS WITH ITC DEMI FONT"
click at [223, 699] on button "Generate Design" at bounding box center [203, 695] width 213 height 39
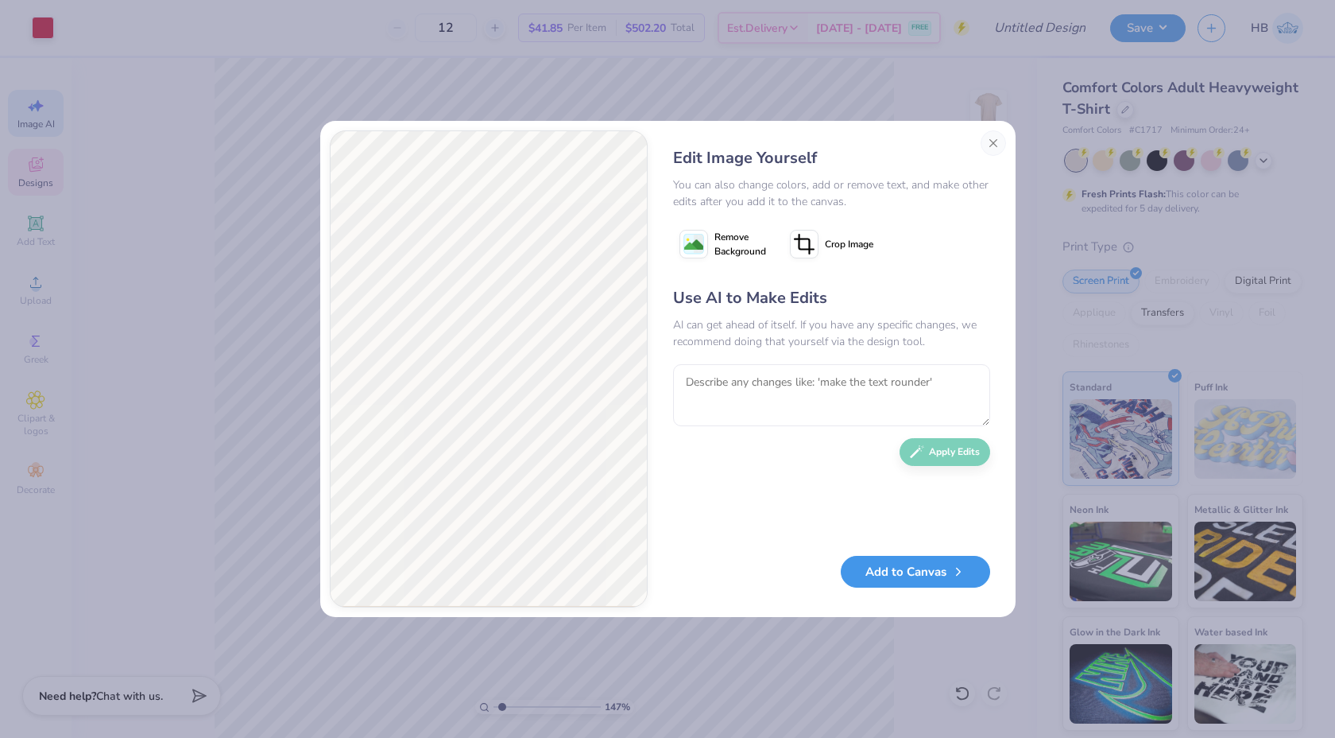
click at [907, 576] on button "Add to Canvas" at bounding box center [915, 572] width 149 height 33
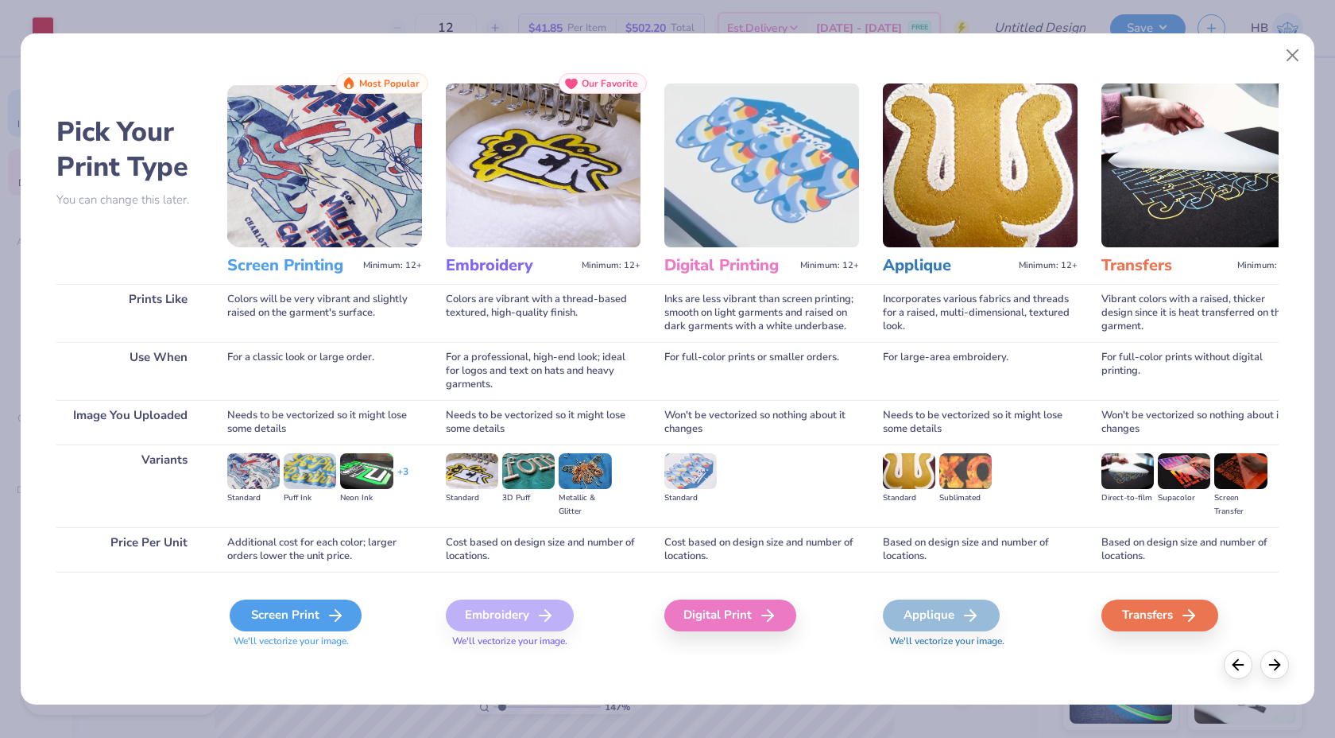
click at [253, 614] on div "Screen Print" at bounding box center [296, 615] width 132 height 32
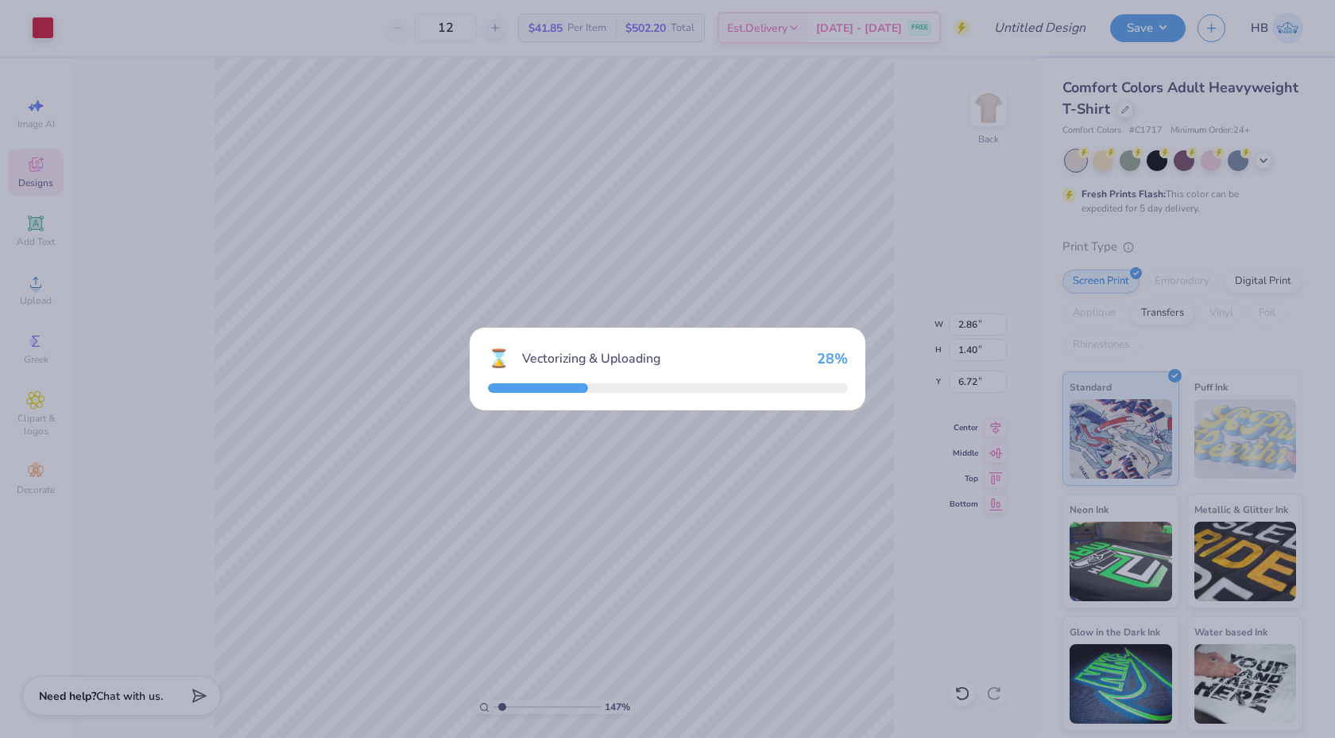
drag, startPoint x: 324, startPoint y: 619, endPoint x: 298, endPoint y: 597, distance: 33.8
click at [298, 597] on div "⌛ Vectorizing & Uploading 28 %" at bounding box center [667, 369] width 1335 height 738
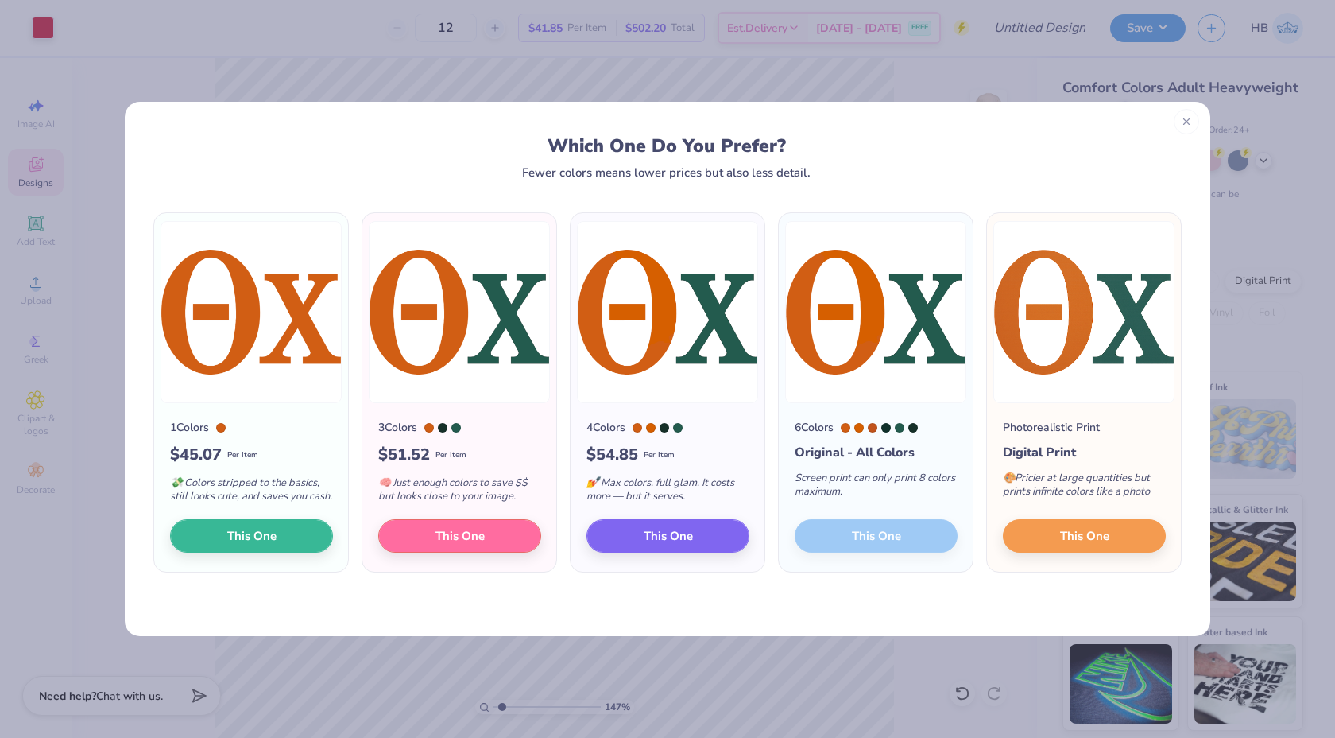
click at [1184, 123] on icon at bounding box center [1186, 121] width 11 height 11
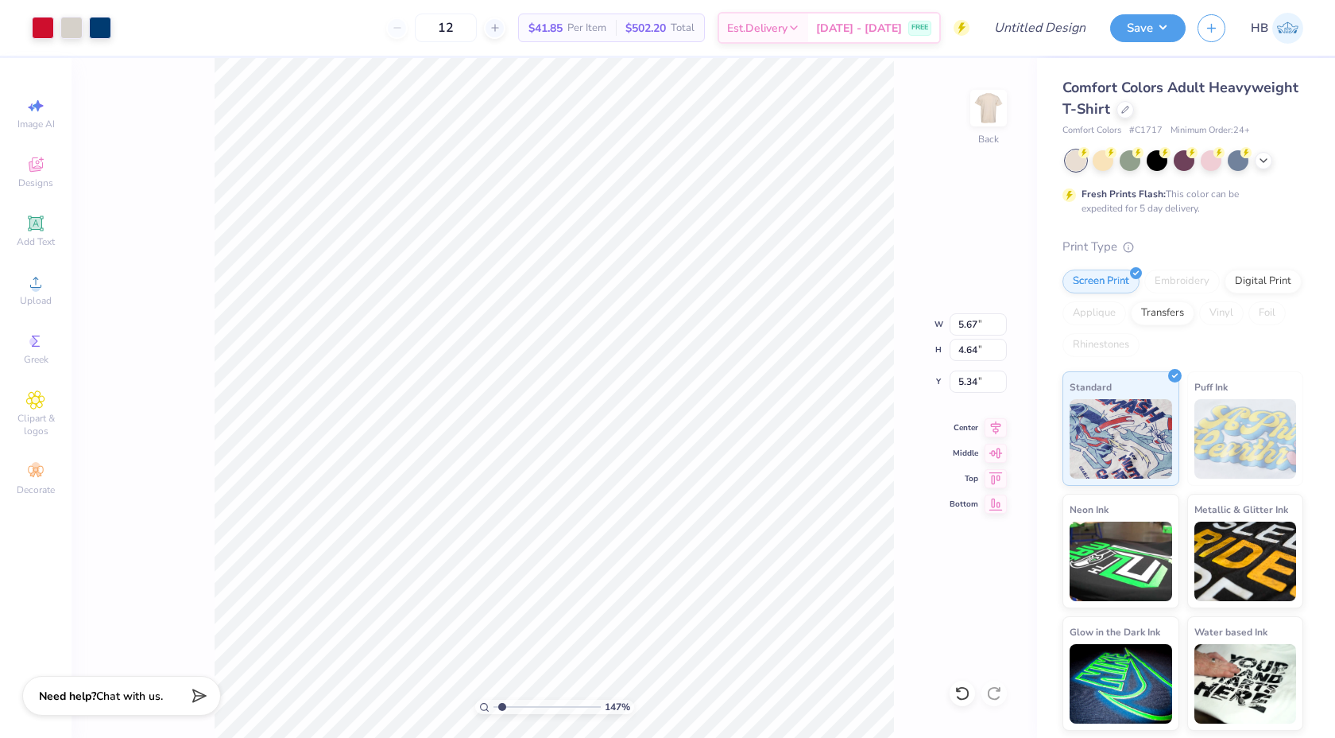
type input "5.67"
type input "4.64"
type input "5.34"
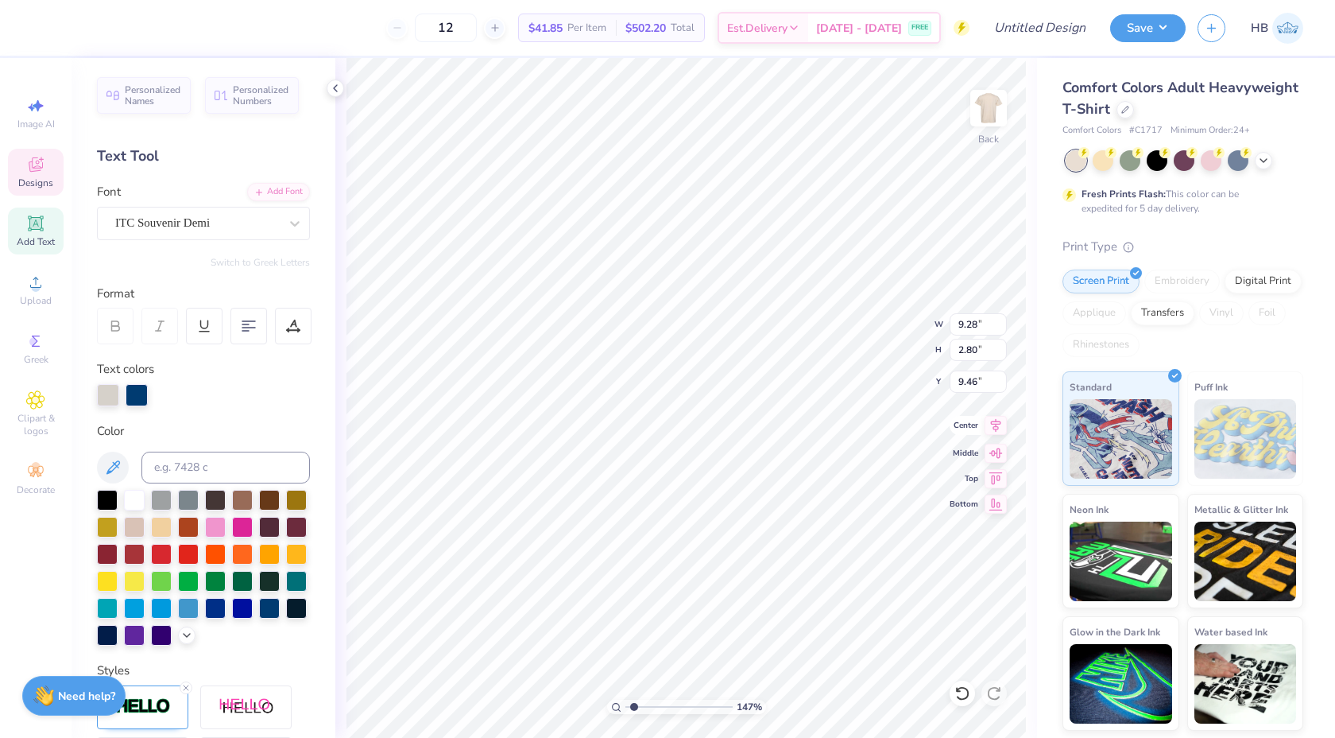
click at [997, 431] on icon at bounding box center [996, 425] width 22 height 19
type input "9.95"
click at [257, 196] on div "Add Font" at bounding box center [278, 190] width 63 height 18
click at [199, 207] on div "ITC Souvenir Demi" at bounding box center [203, 223] width 213 height 33
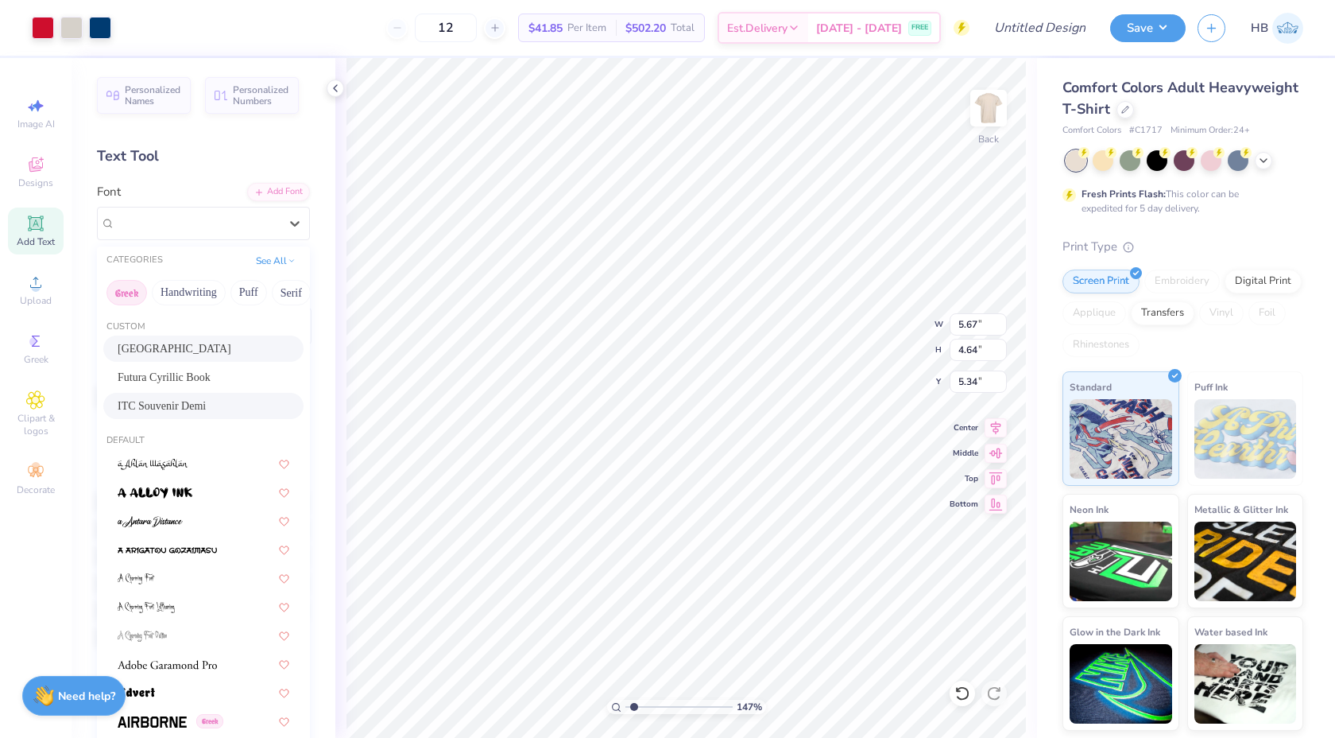
click at [119, 287] on button "Greek" at bounding box center [127, 292] width 41 height 25
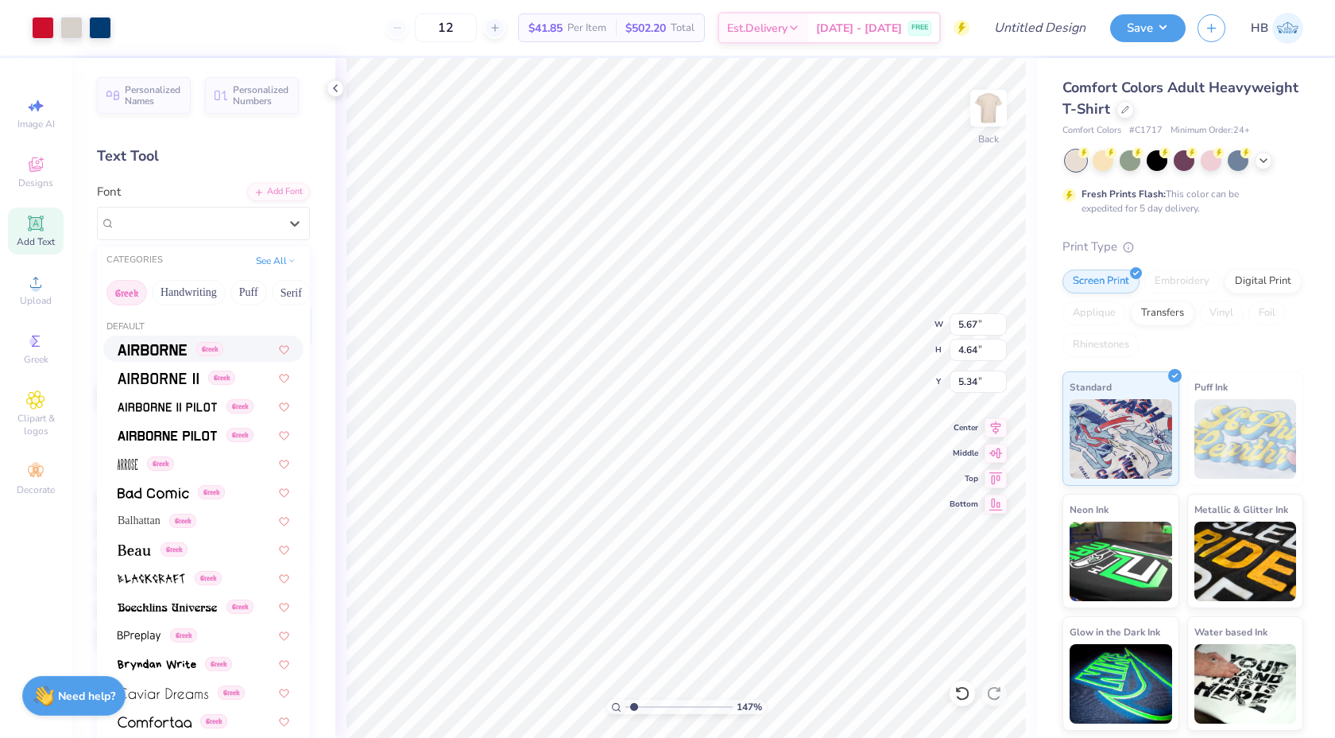
click at [205, 351] on span "Greek" at bounding box center [209, 349] width 27 height 14
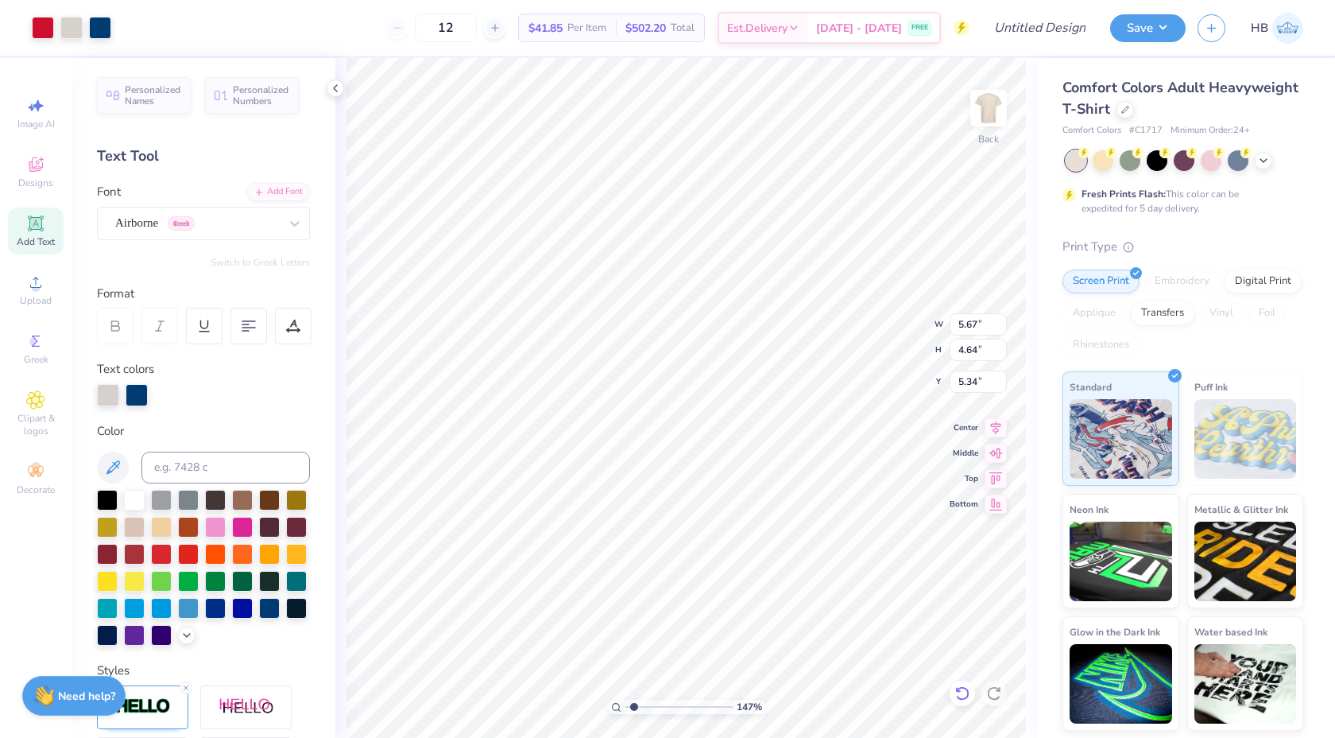
click at [958, 699] on icon at bounding box center [963, 693] width 16 height 16
click at [253, 213] on div "Airborne Greek" at bounding box center [197, 223] width 167 height 25
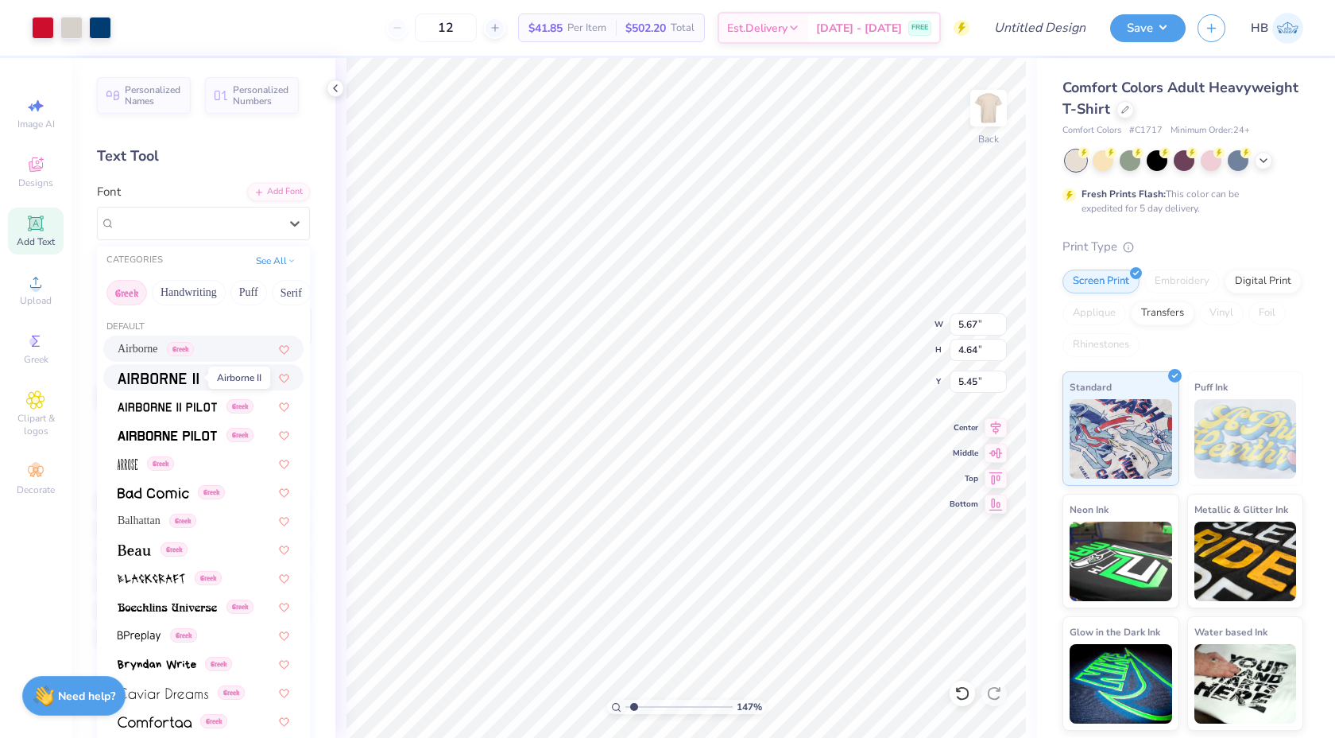
click at [177, 379] on img at bounding box center [158, 378] width 81 height 11
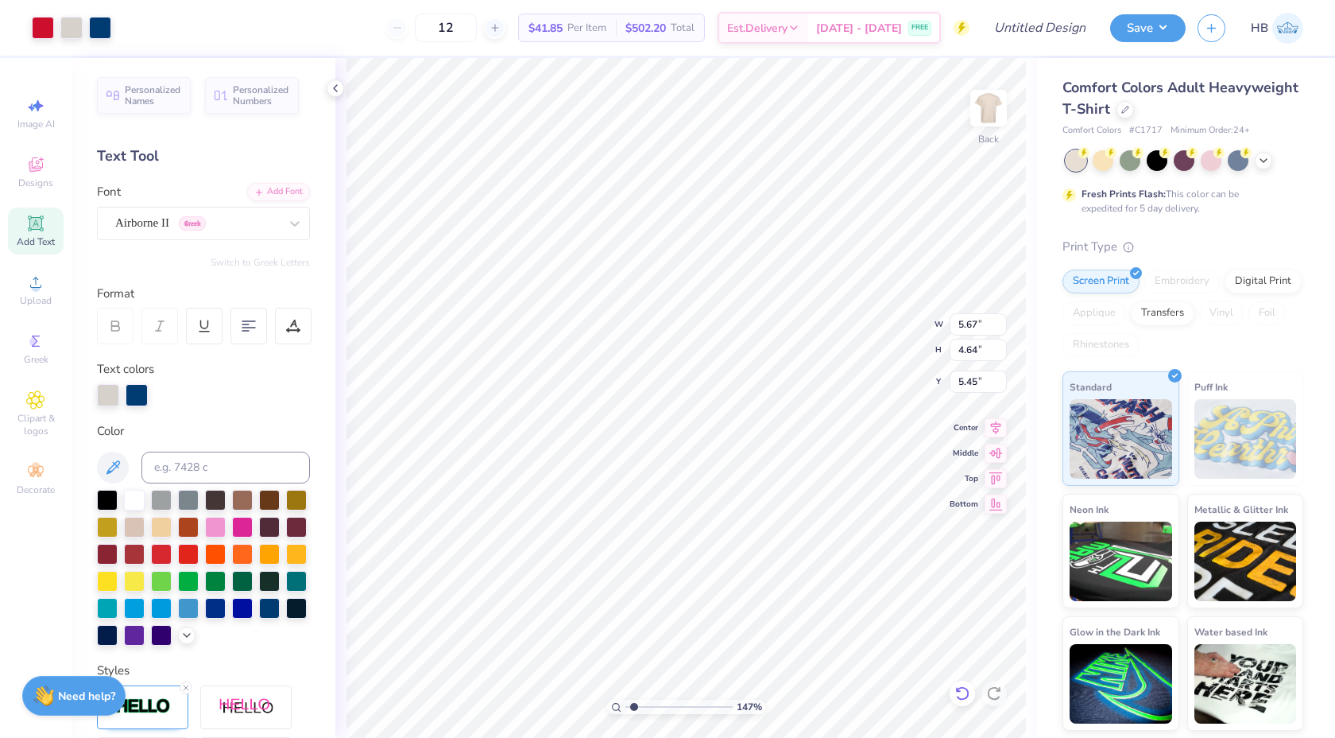
click at [963, 695] on icon at bounding box center [963, 693] width 16 height 16
click at [963, 692] on icon at bounding box center [963, 693] width 16 height 16
type input "5.34"
type input "2.86"
type input "1.40"
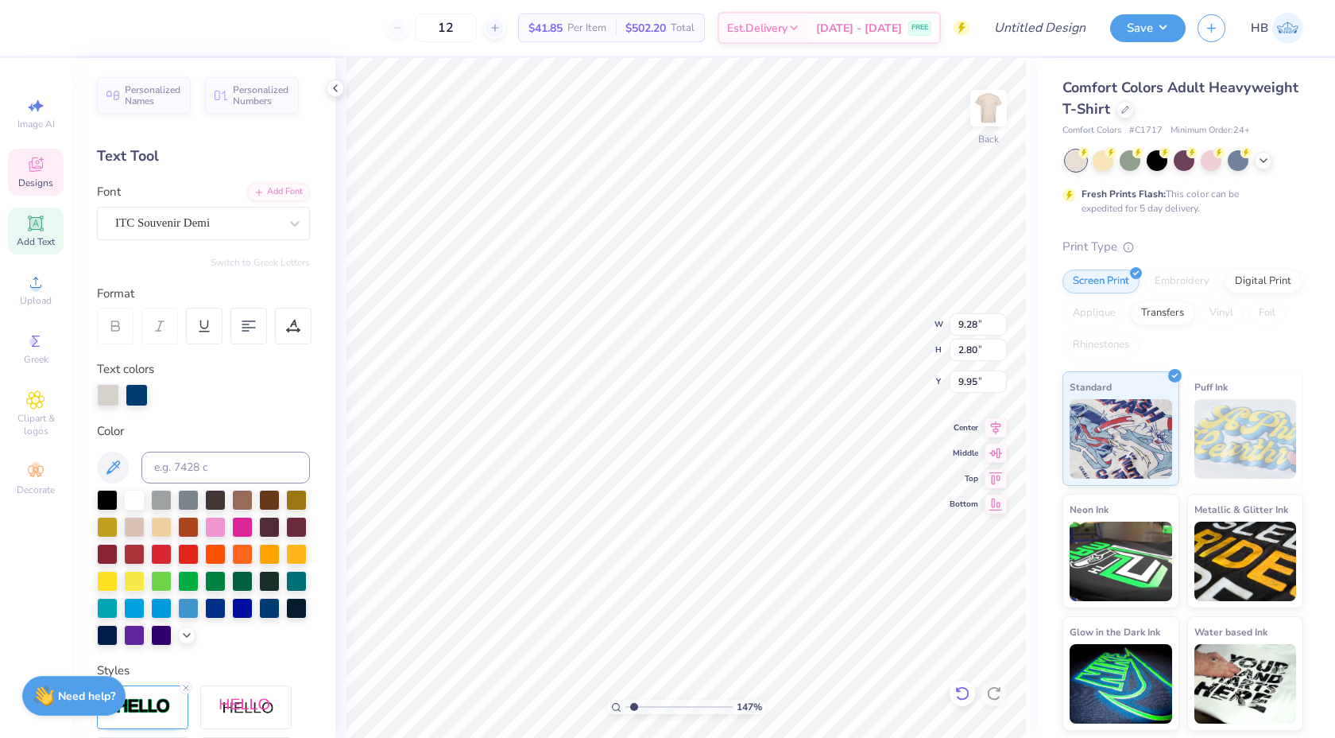
type input "6.72"
click at [251, 230] on div "ITC Souvenir Demi" at bounding box center [197, 223] width 167 height 25
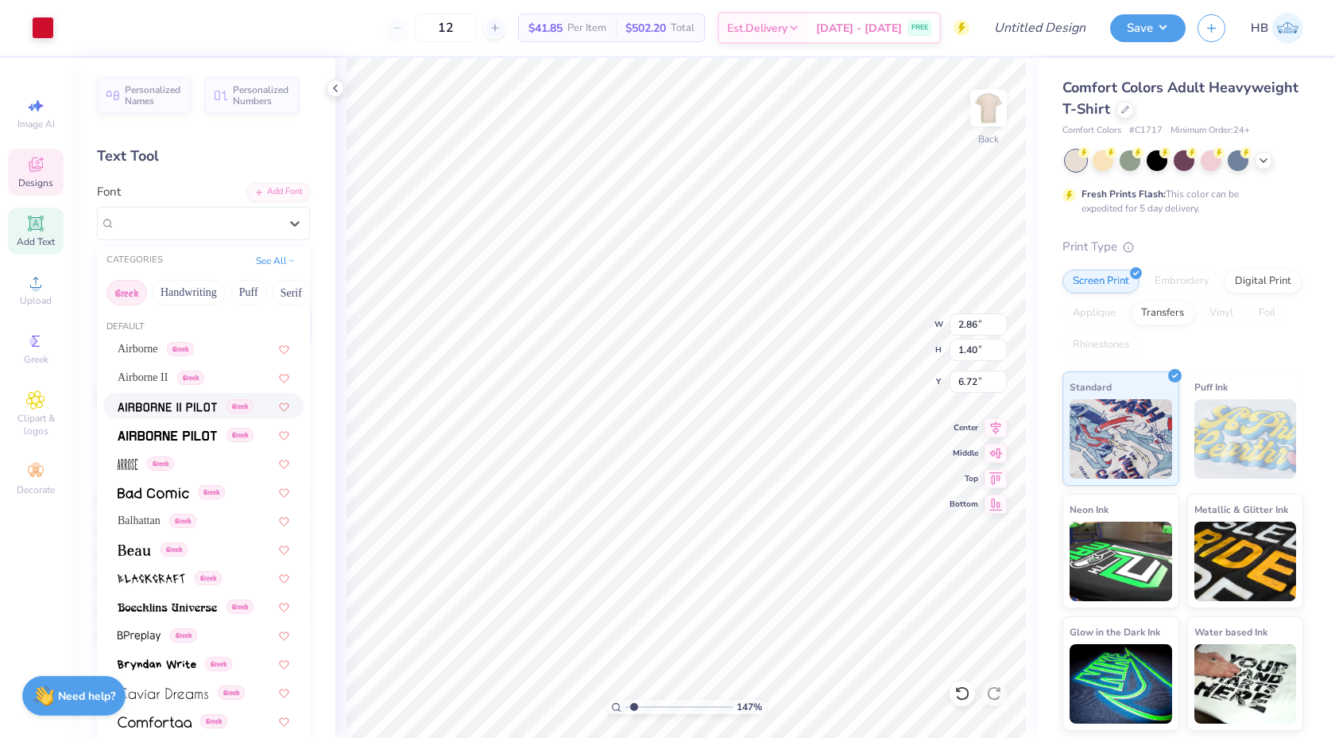
click at [159, 406] on img at bounding box center [167, 406] width 99 height 11
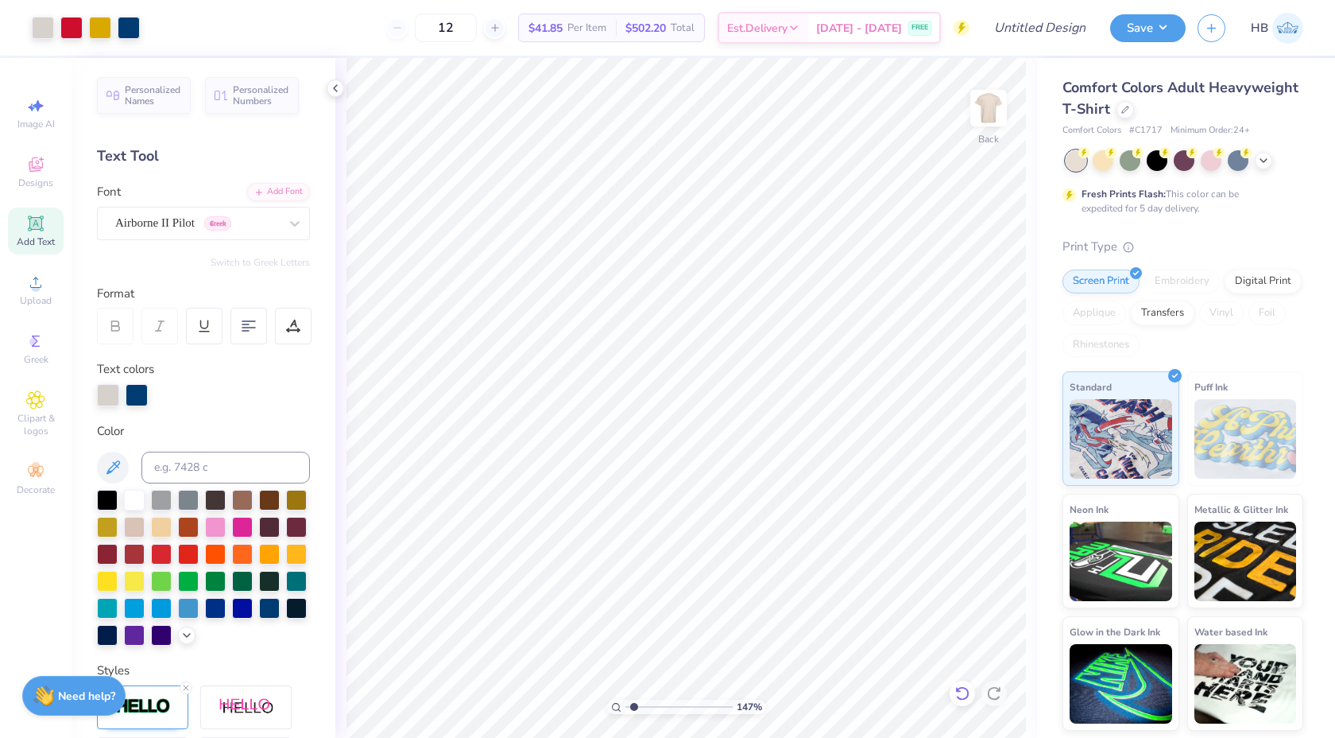
click at [955, 697] on icon at bounding box center [963, 693] width 16 height 16
click at [32, 185] on span "Designs" at bounding box center [35, 182] width 35 height 13
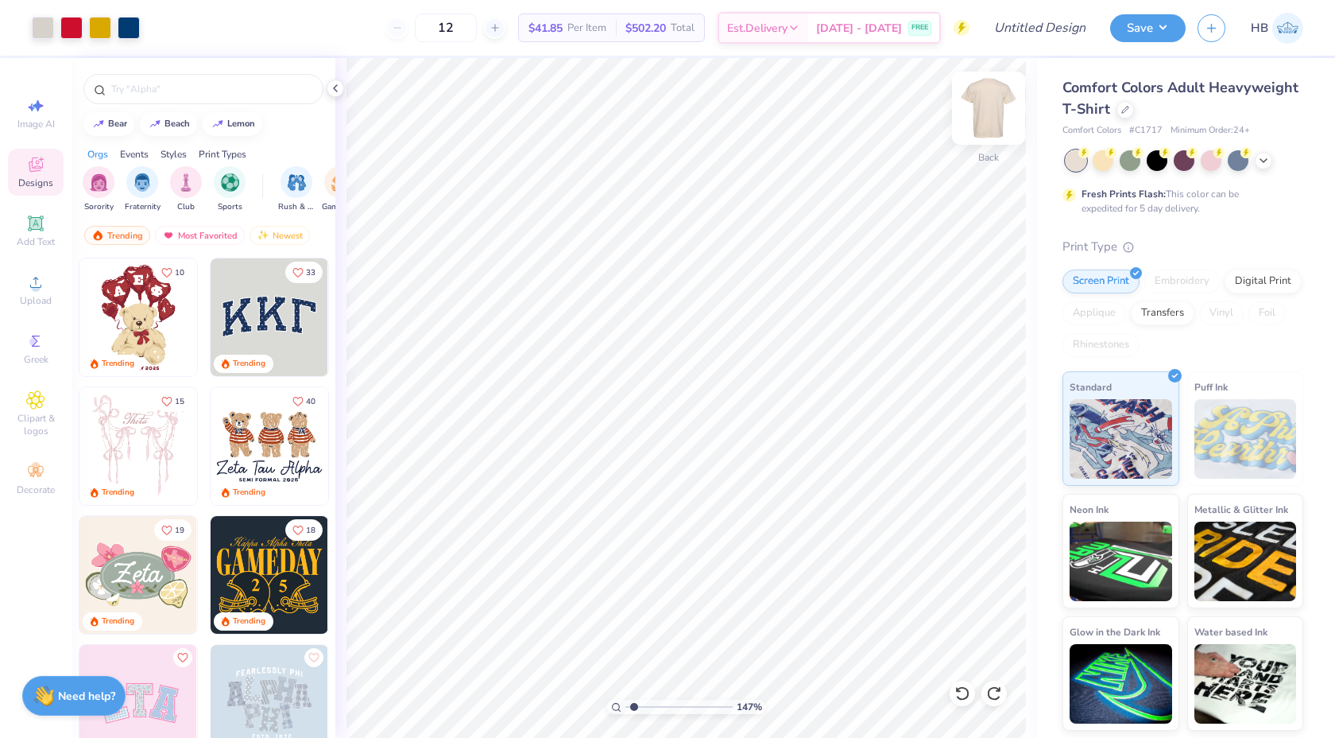
click at [986, 126] on img at bounding box center [989, 108] width 64 height 64
click at [176, 85] on input "text" at bounding box center [212, 89] width 204 height 16
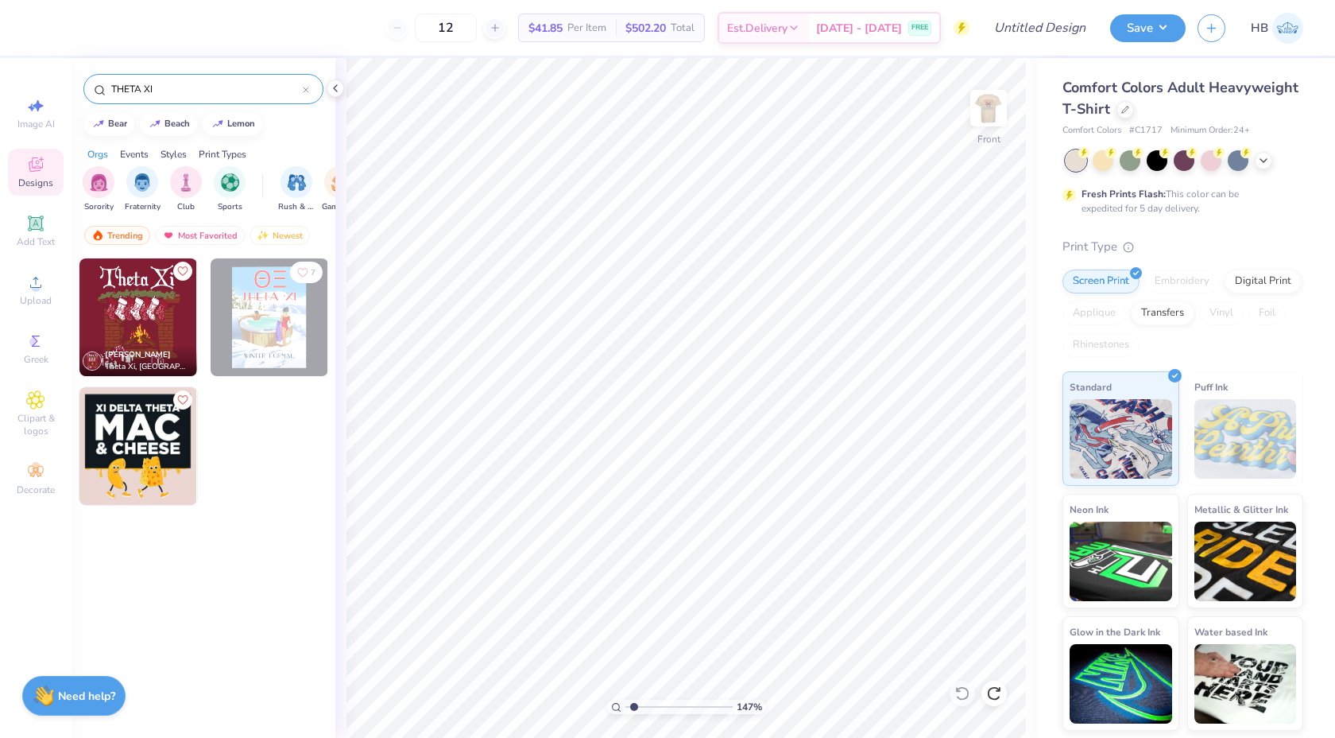
click at [132, 90] on input "THETA XI" at bounding box center [206, 89] width 193 height 16
type input "XI"
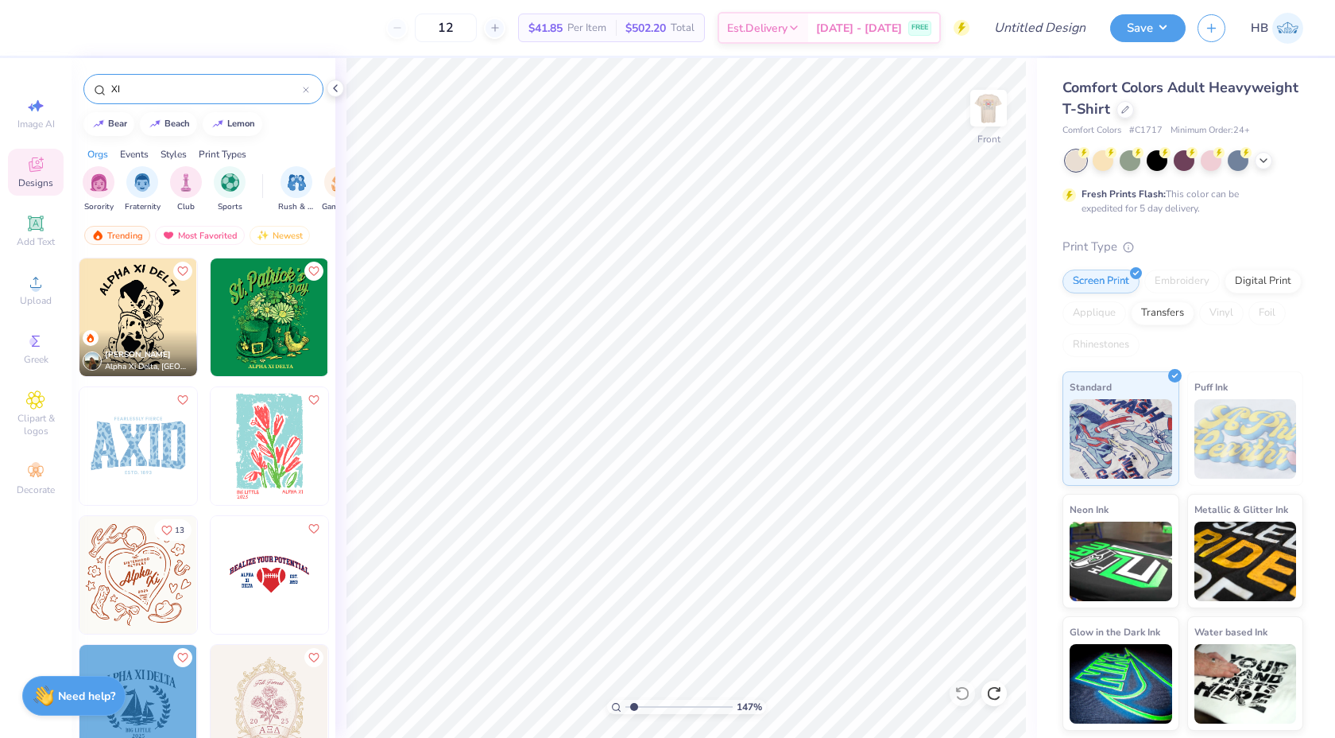
click at [161, 100] on div "XI" at bounding box center [203, 89] width 240 height 30
click at [140, 188] on img "filter for Fraternity" at bounding box center [142, 181] width 17 height 18
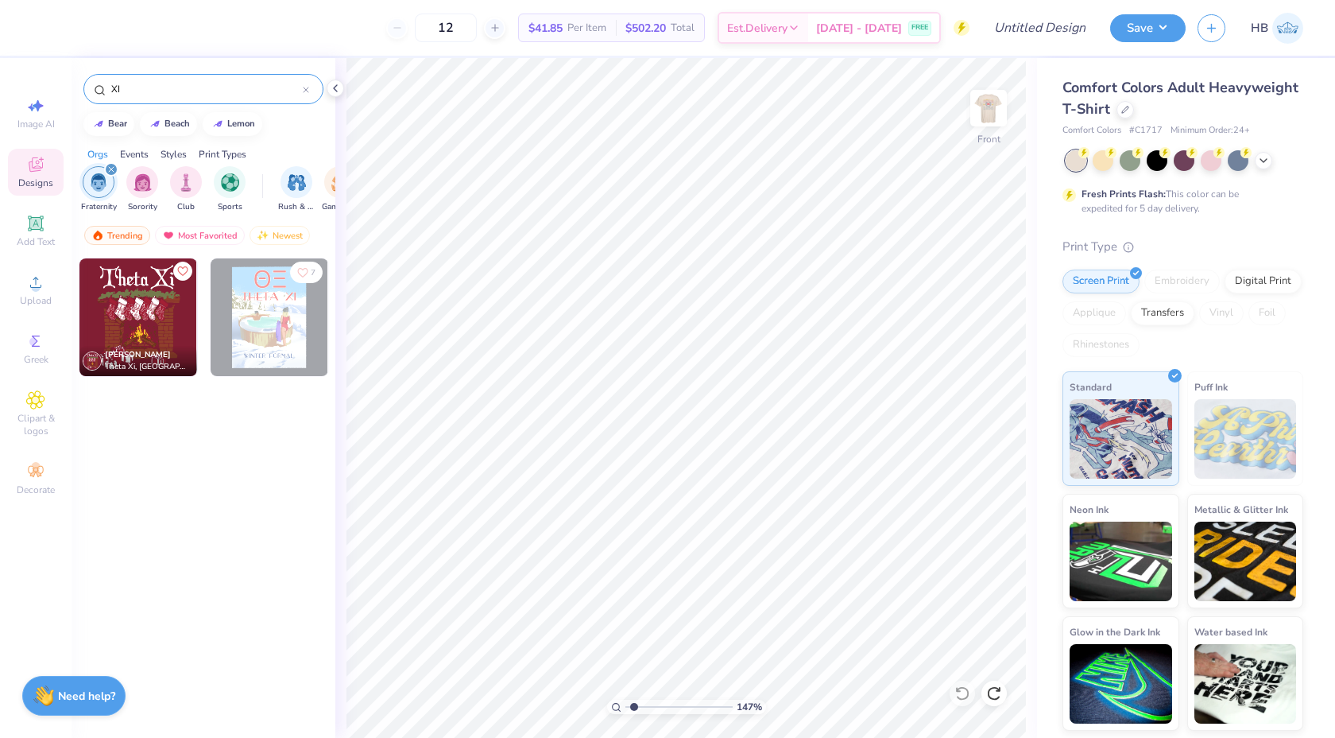
click at [101, 175] on img "filter for Fraternity" at bounding box center [98, 182] width 17 height 18
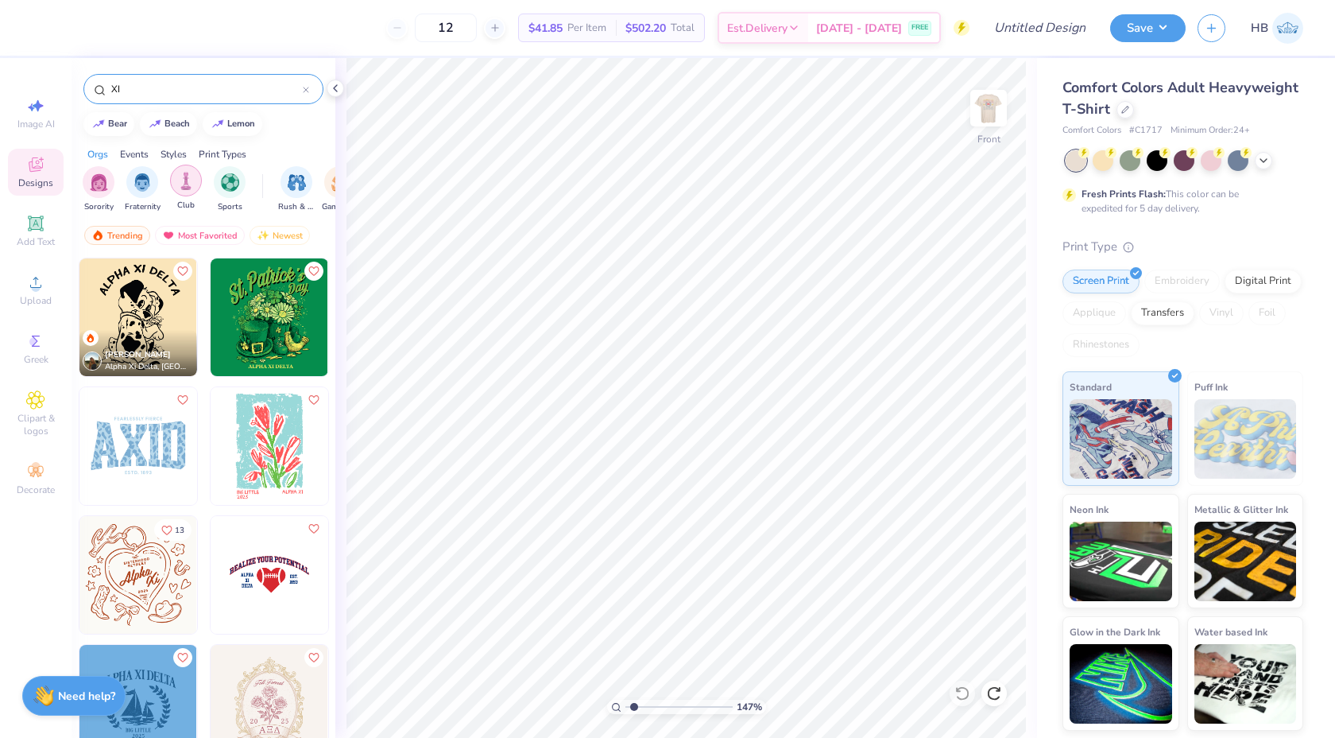
click at [187, 184] on img "filter for Club" at bounding box center [185, 181] width 17 height 18
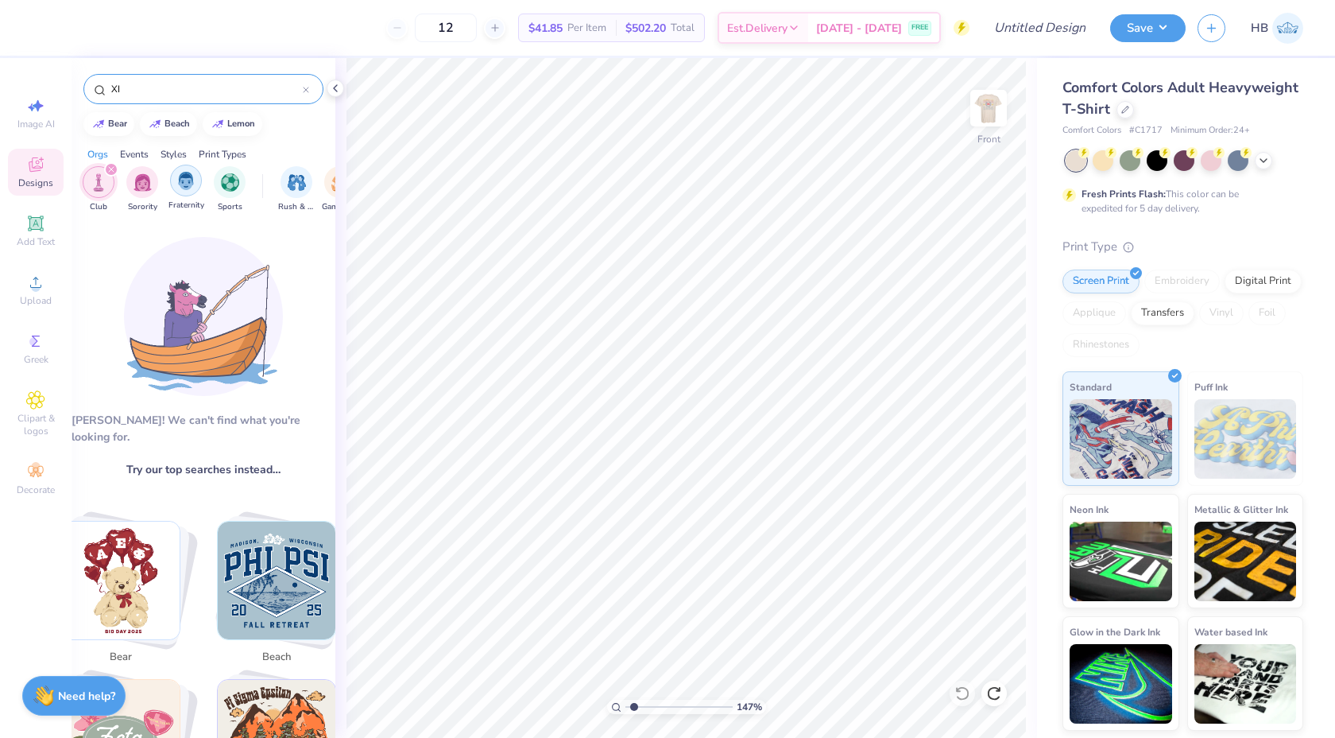
click at [185, 176] on img "filter for Fraternity" at bounding box center [185, 181] width 17 height 18
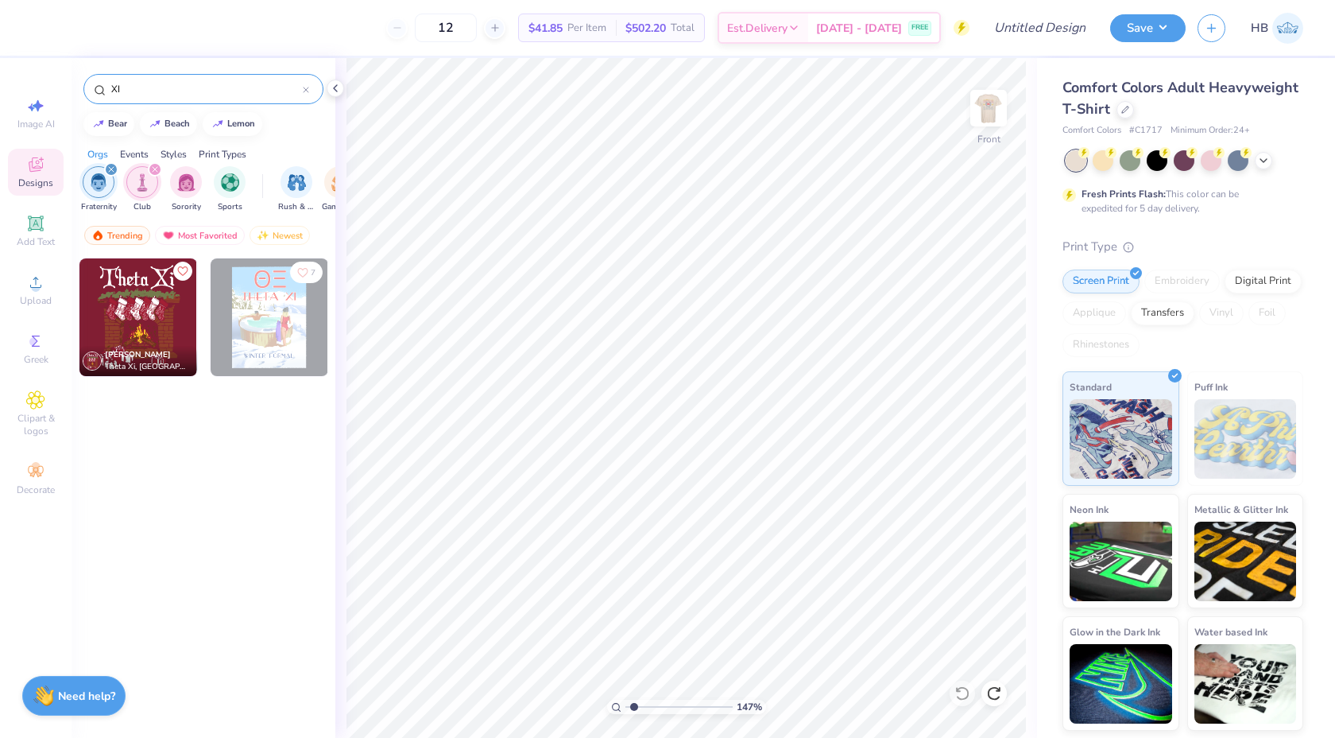
click at [153, 172] on icon "filter for Club" at bounding box center [155, 169] width 6 height 6
click at [109, 169] on icon "filter for Fraternity" at bounding box center [111, 169] width 6 height 6
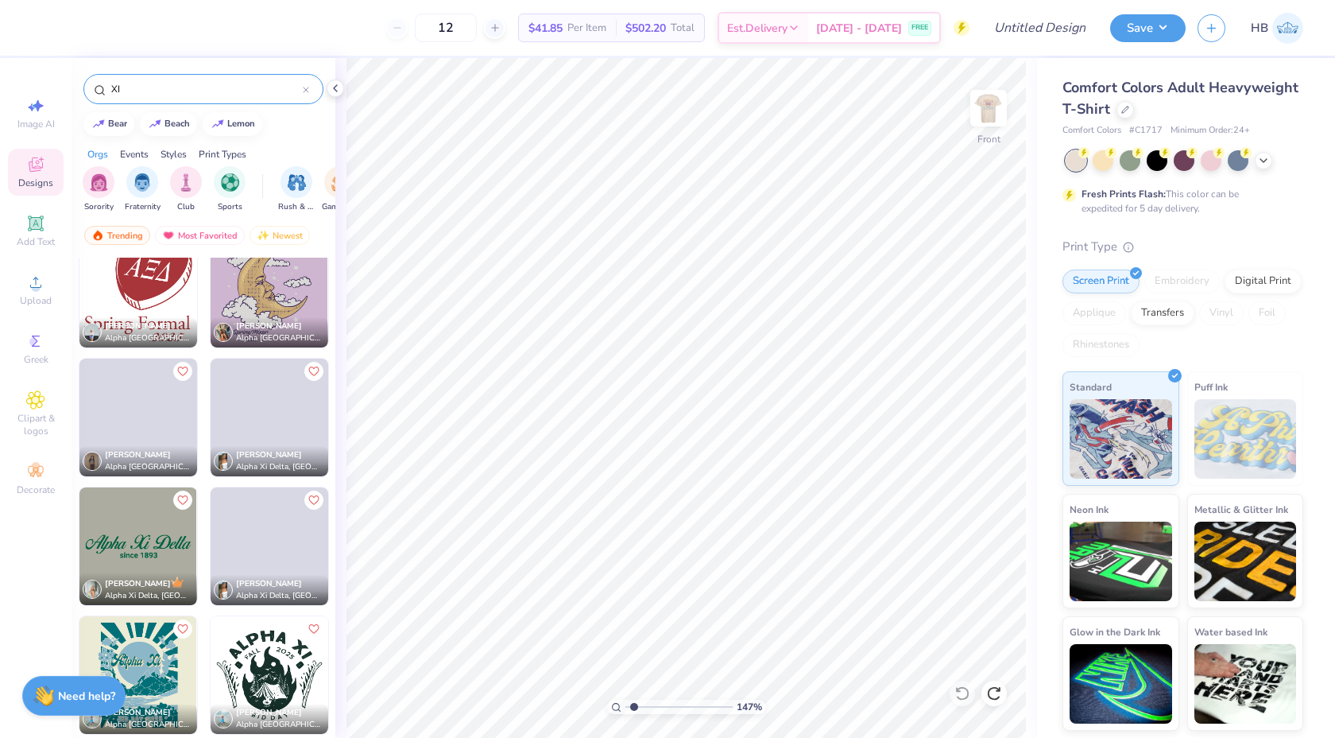
scroll to position [4410, 0]
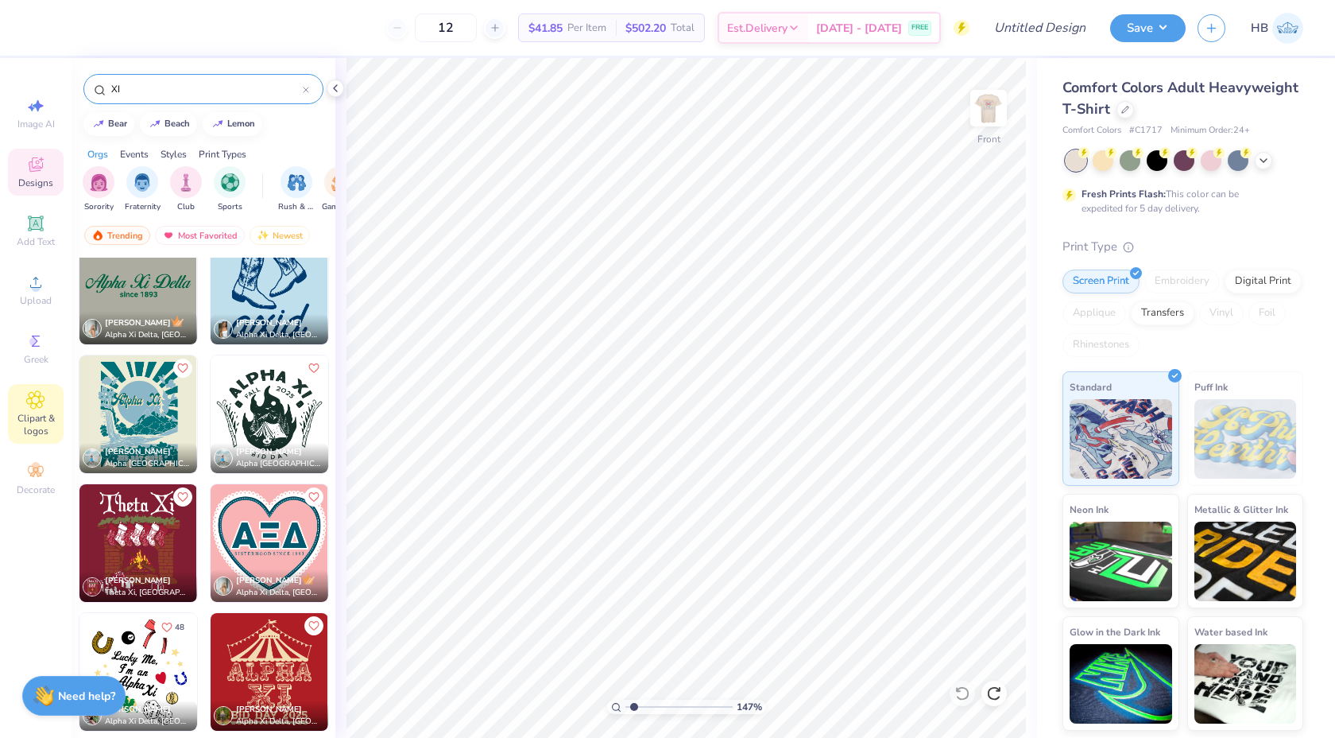
click at [29, 404] on icon at bounding box center [35, 399] width 18 height 19
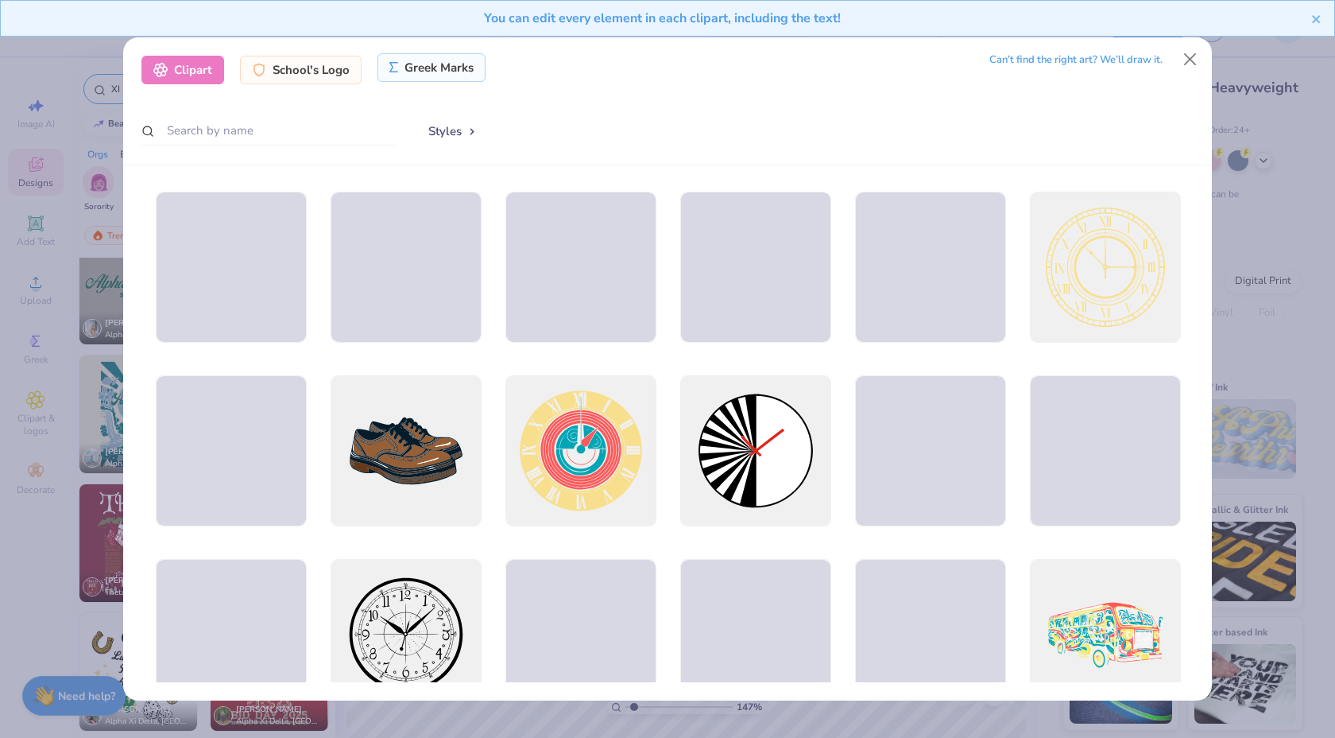
click at [428, 64] on div "Greek Marks" at bounding box center [432, 67] width 109 height 29
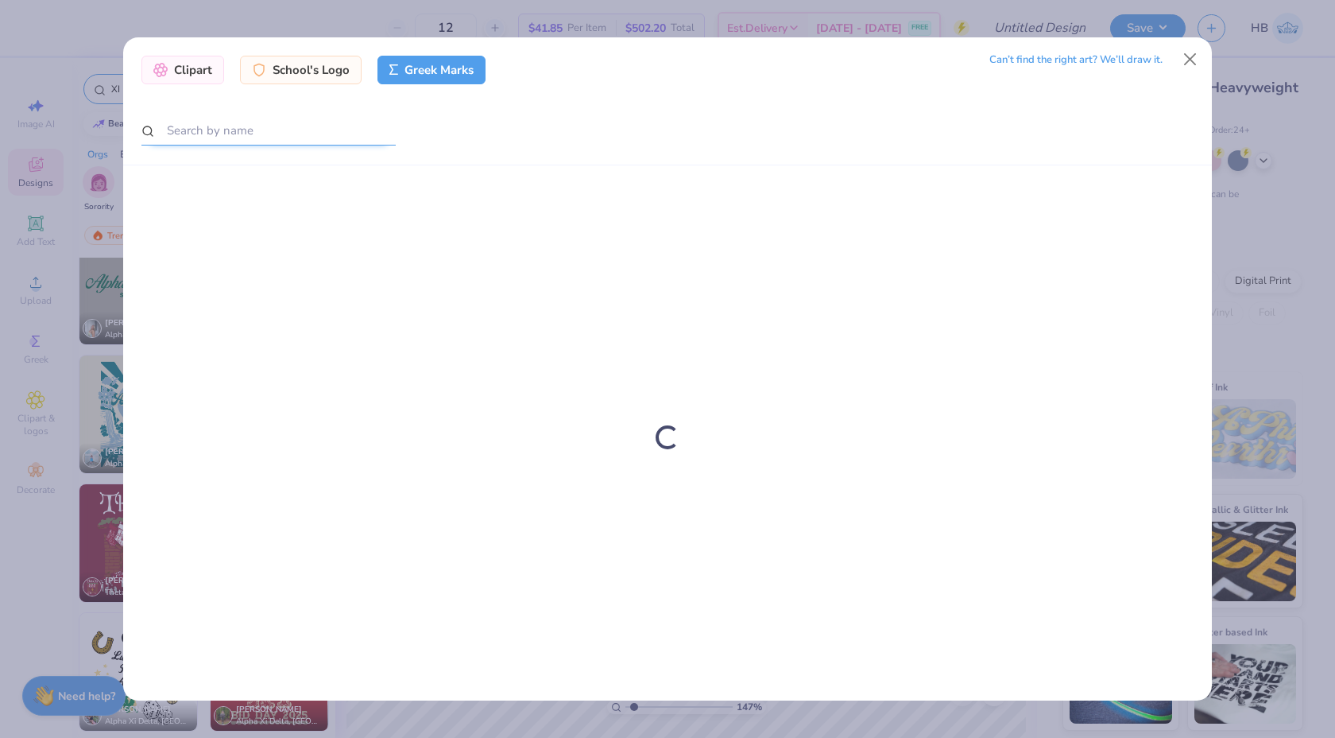
click at [304, 124] on input "text" at bounding box center [268, 130] width 254 height 29
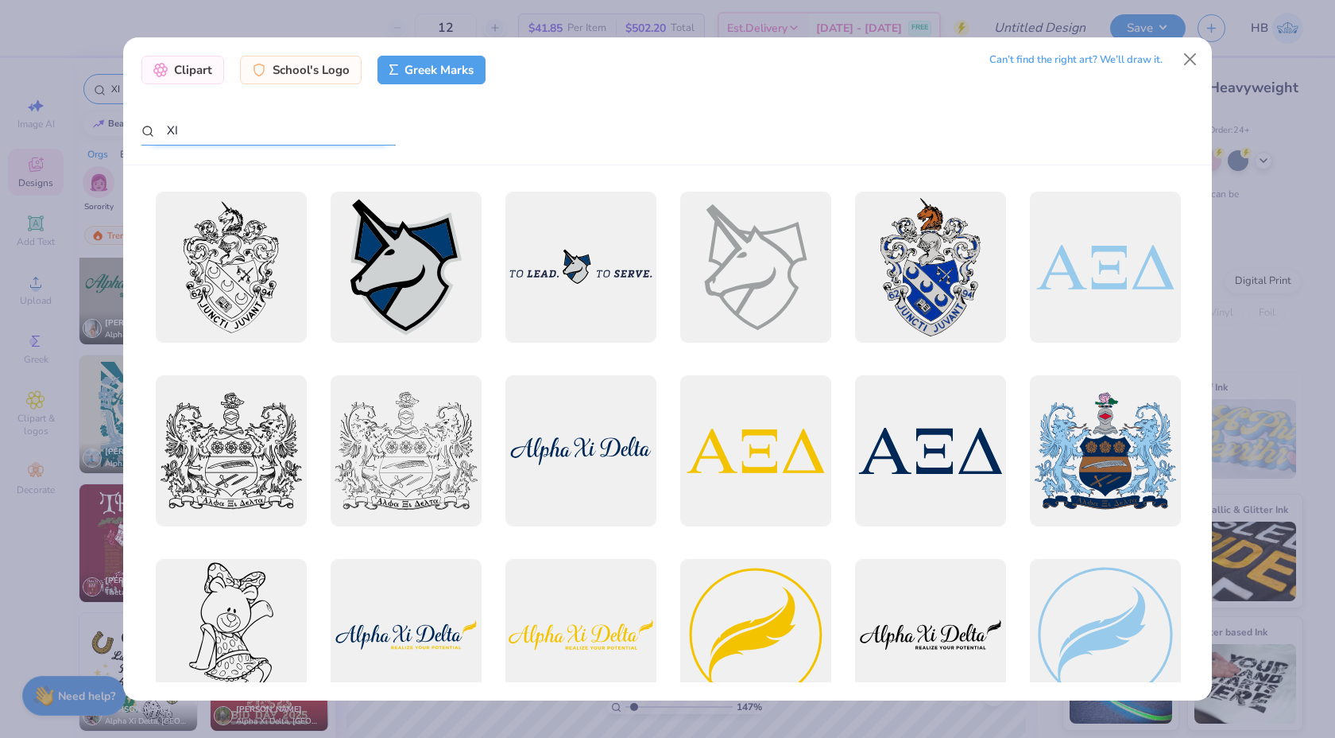
click at [168, 132] on input "XI" at bounding box center [268, 130] width 254 height 29
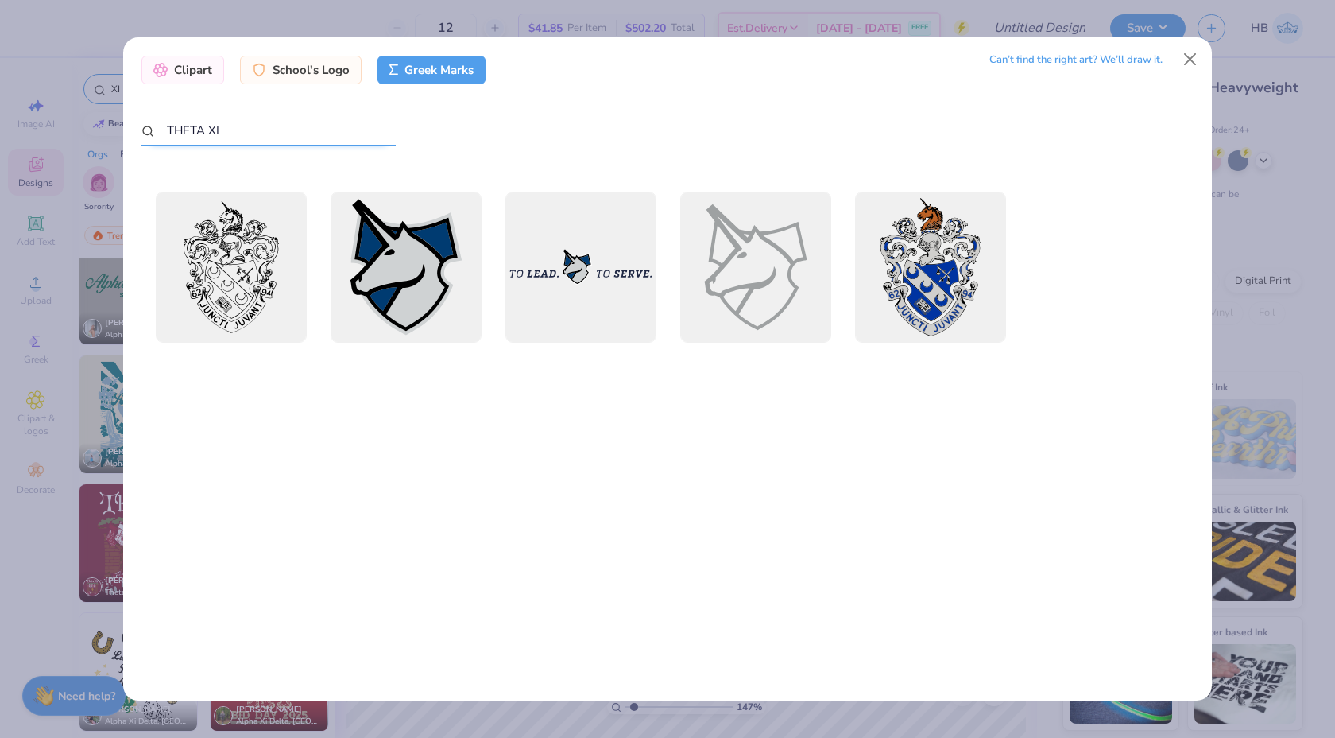
click at [235, 137] on input "THETA XI" at bounding box center [268, 130] width 254 height 29
type input "THETA XI"
click at [196, 64] on div "Clipart" at bounding box center [182, 67] width 83 height 29
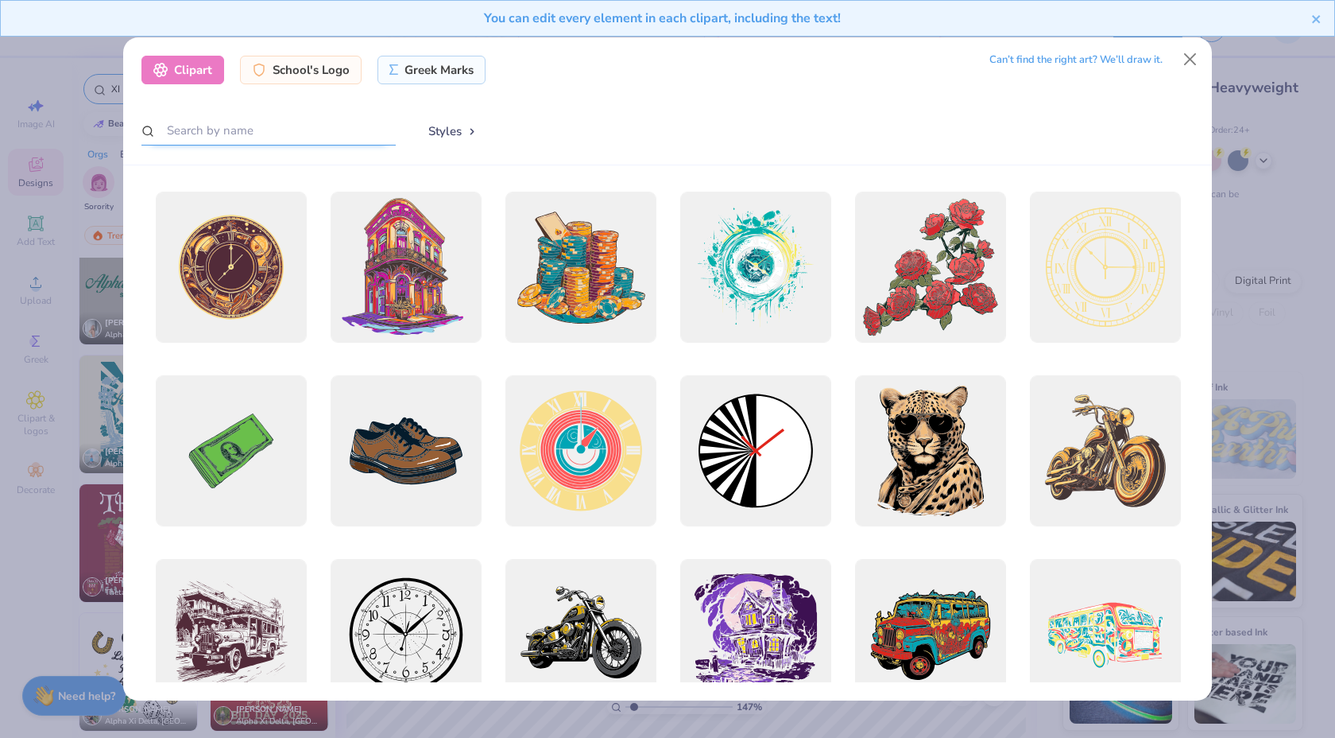
click at [250, 121] on input "text" at bounding box center [268, 130] width 254 height 29
type input "XI"
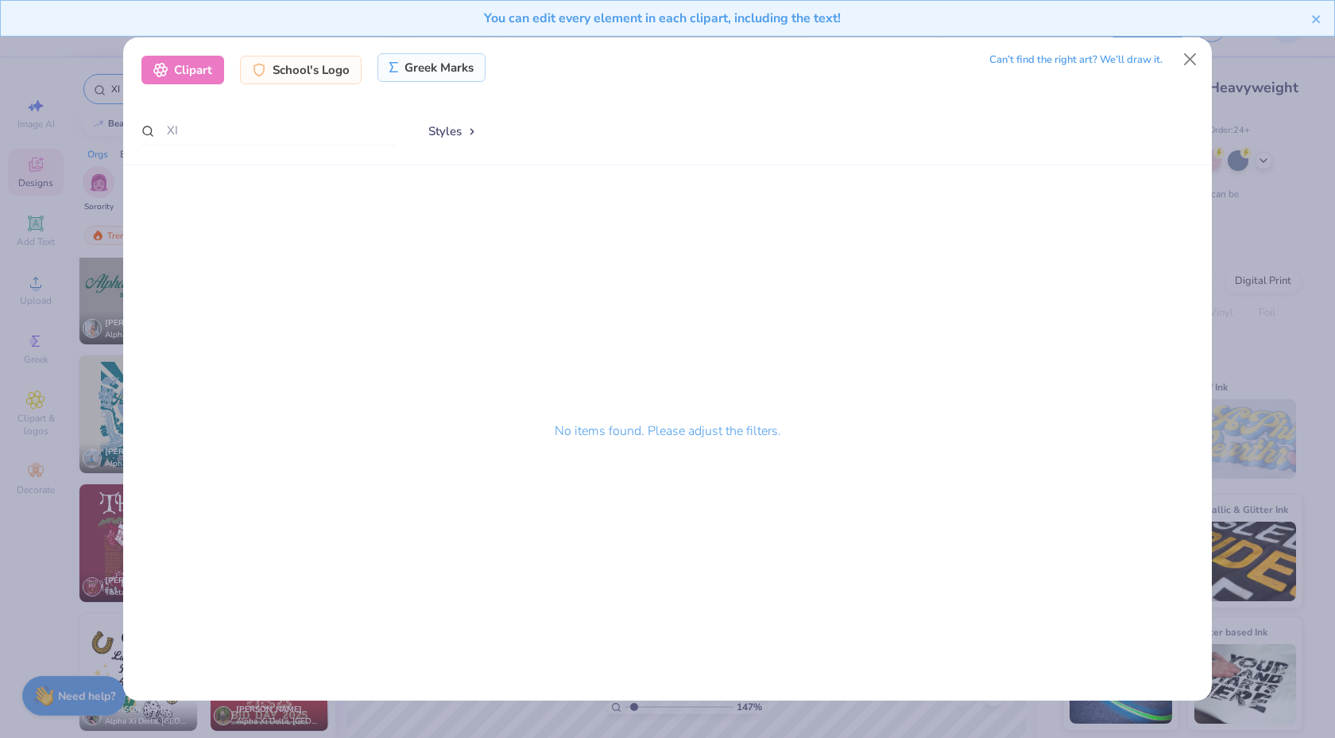
click at [394, 66] on icon at bounding box center [395, 67] width 10 height 11
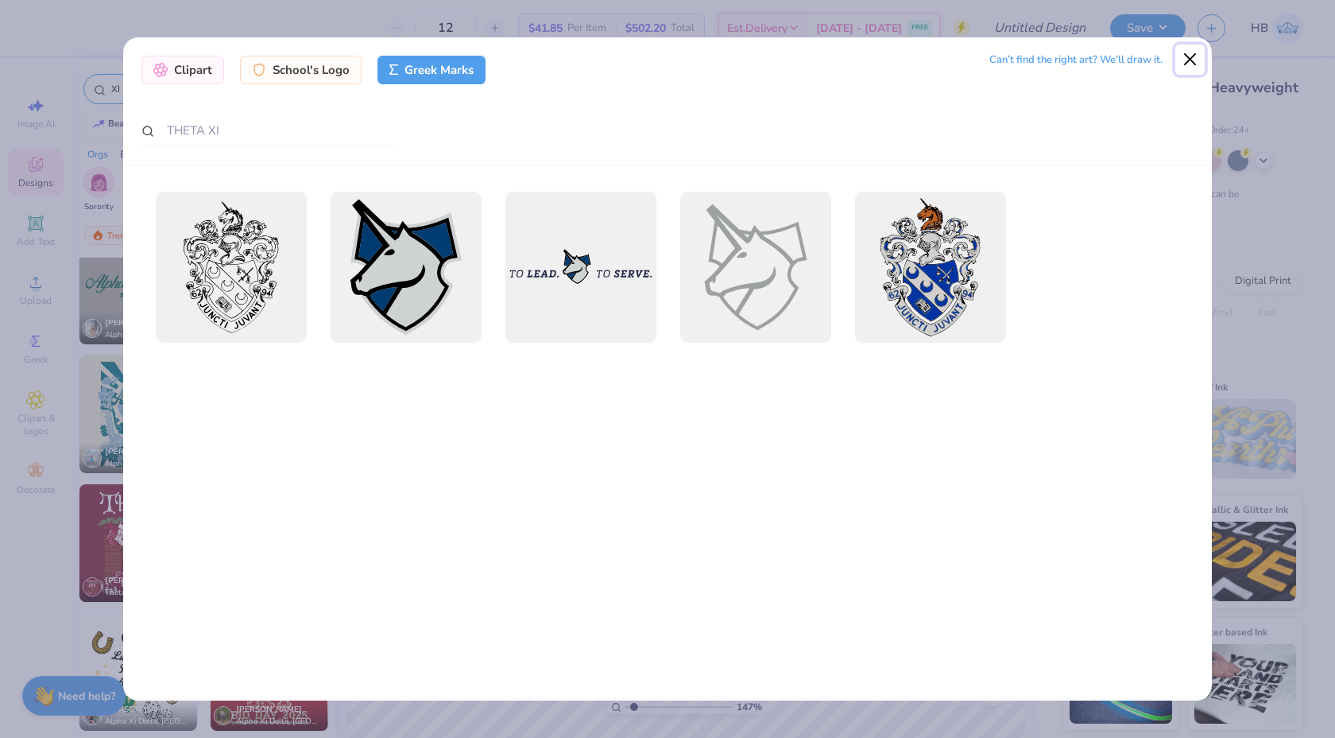
click at [1192, 61] on button "Close" at bounding box center [1191, 60] width 30 height 30
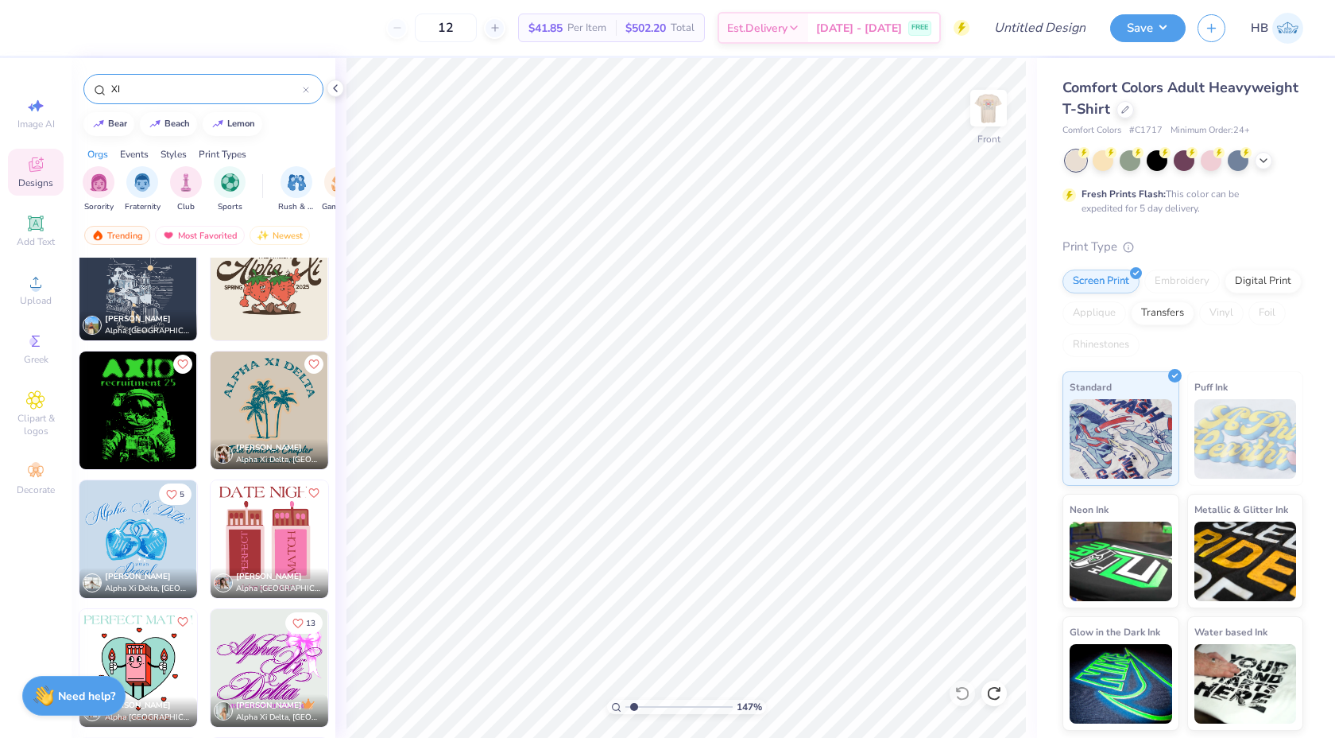
scroll to position [5513, 0]
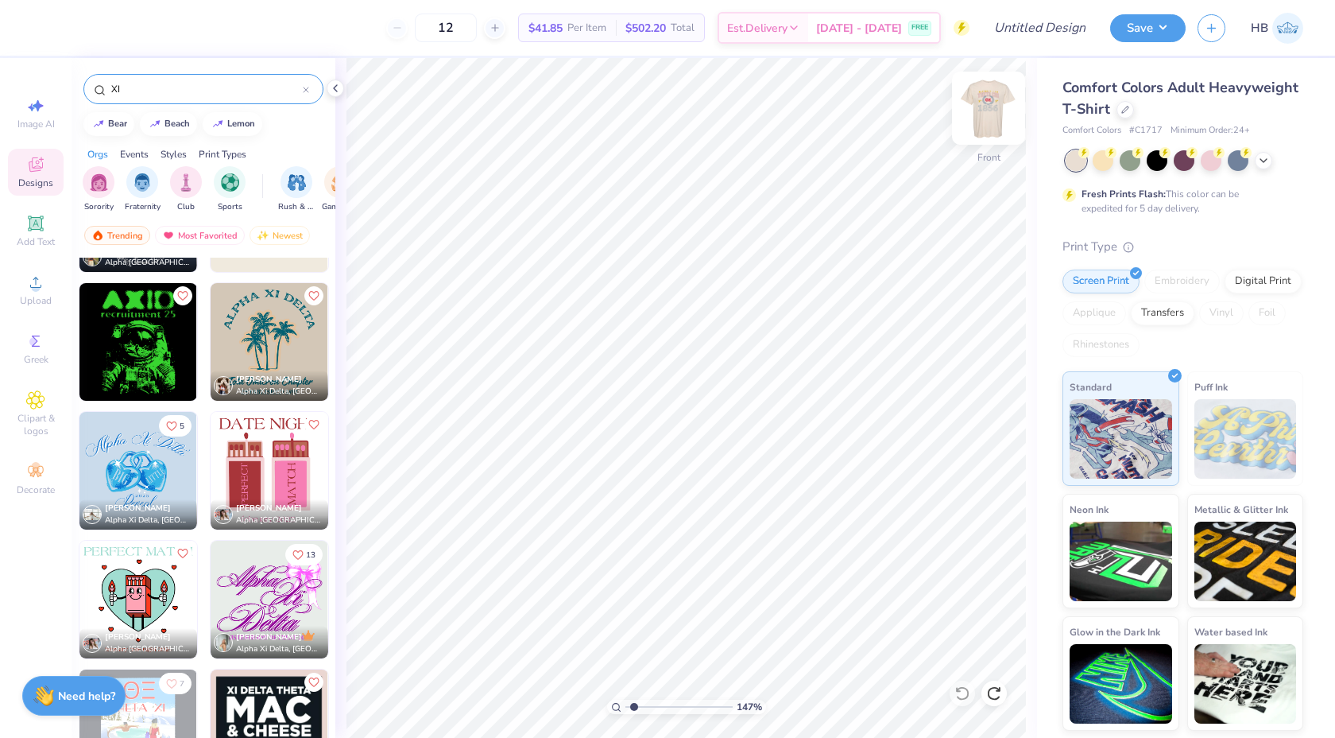
click at [977, 111] on img at bounding box center [989, 108] width 64 height 64
click at [337, 88] on icon at bounding box center [335, 88] width 13 height 13
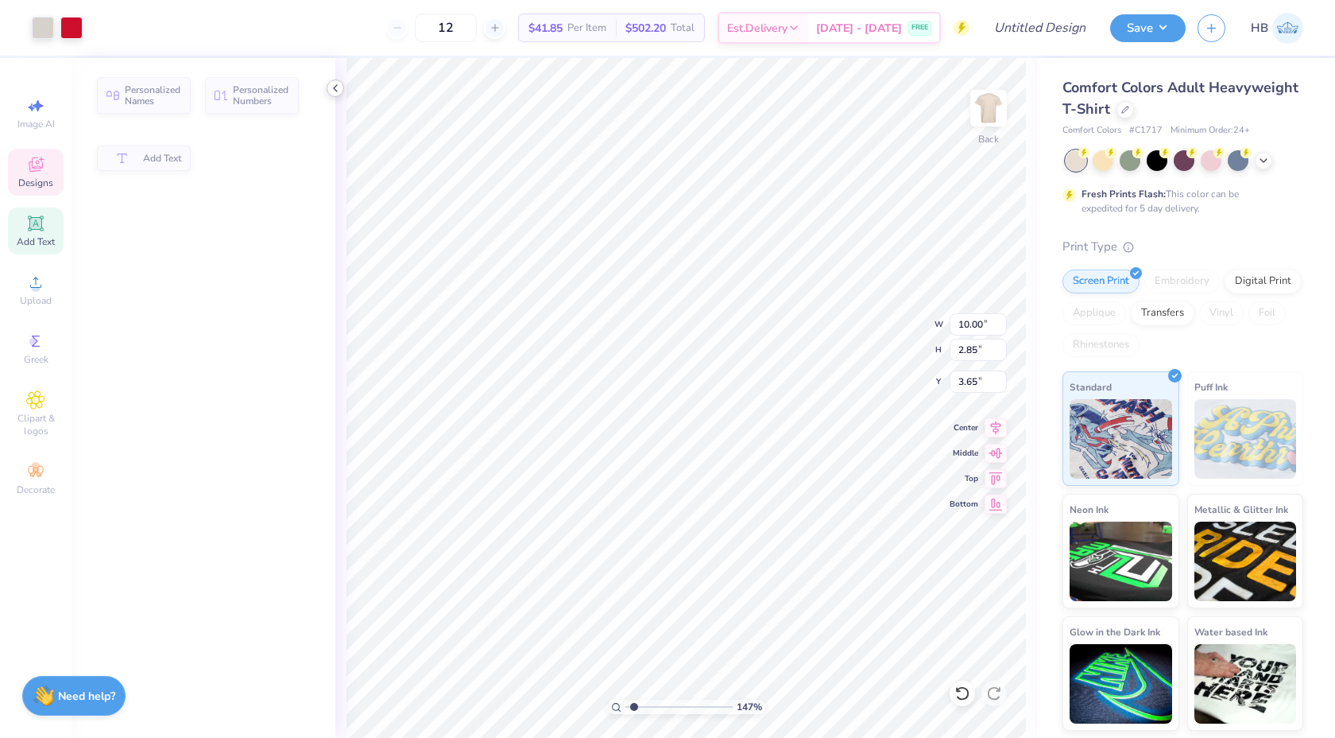
type input "10.00"
type input "2.85"
type input "3.65"
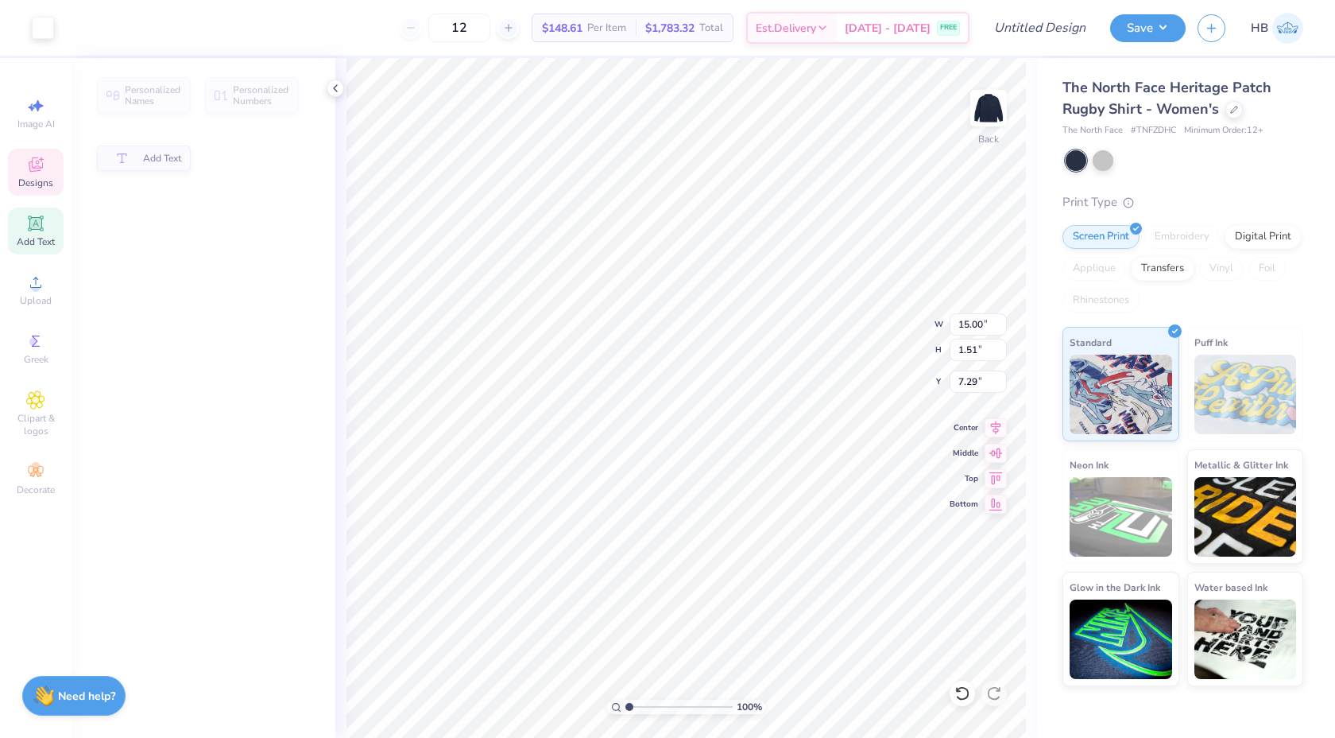
type input "1.51"
type input "7.29"
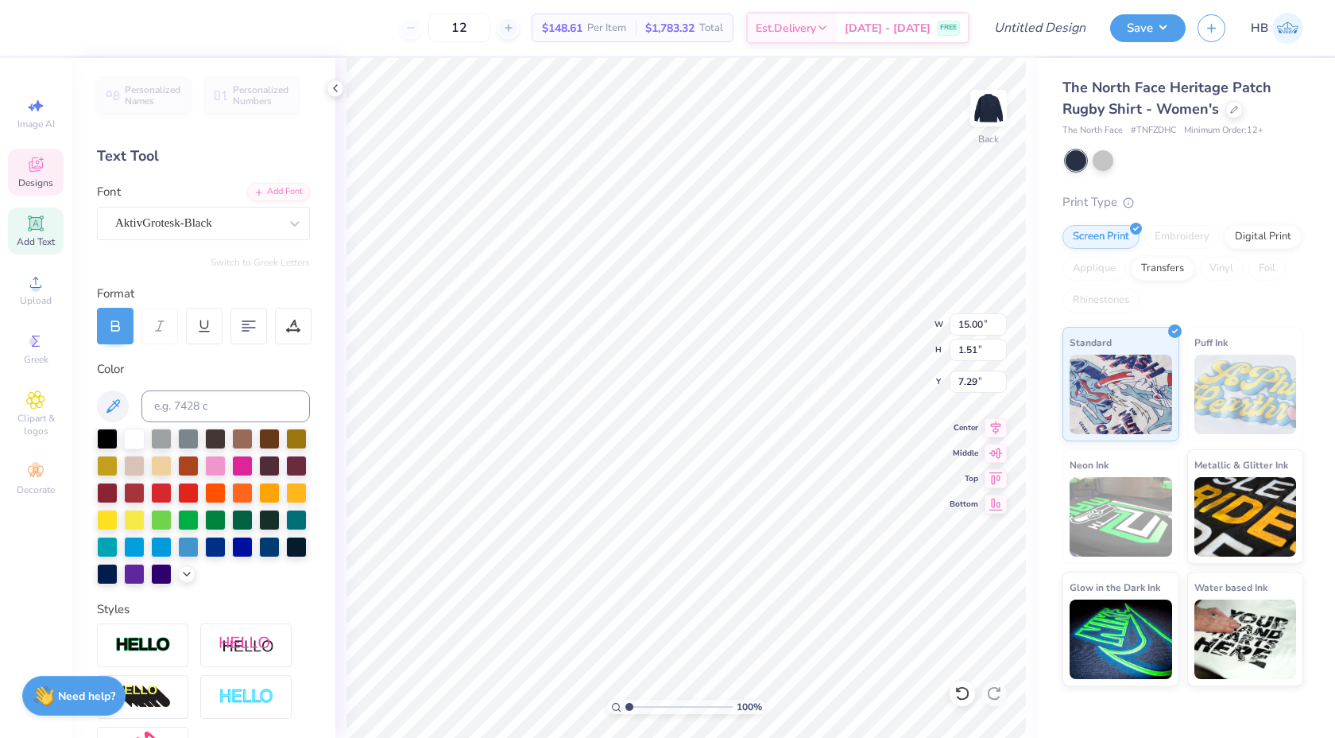
type textarea "THETA XI"
type input "7.29"
click at [294, 334] on div at bounding box center [293, 326] width 37 height 37
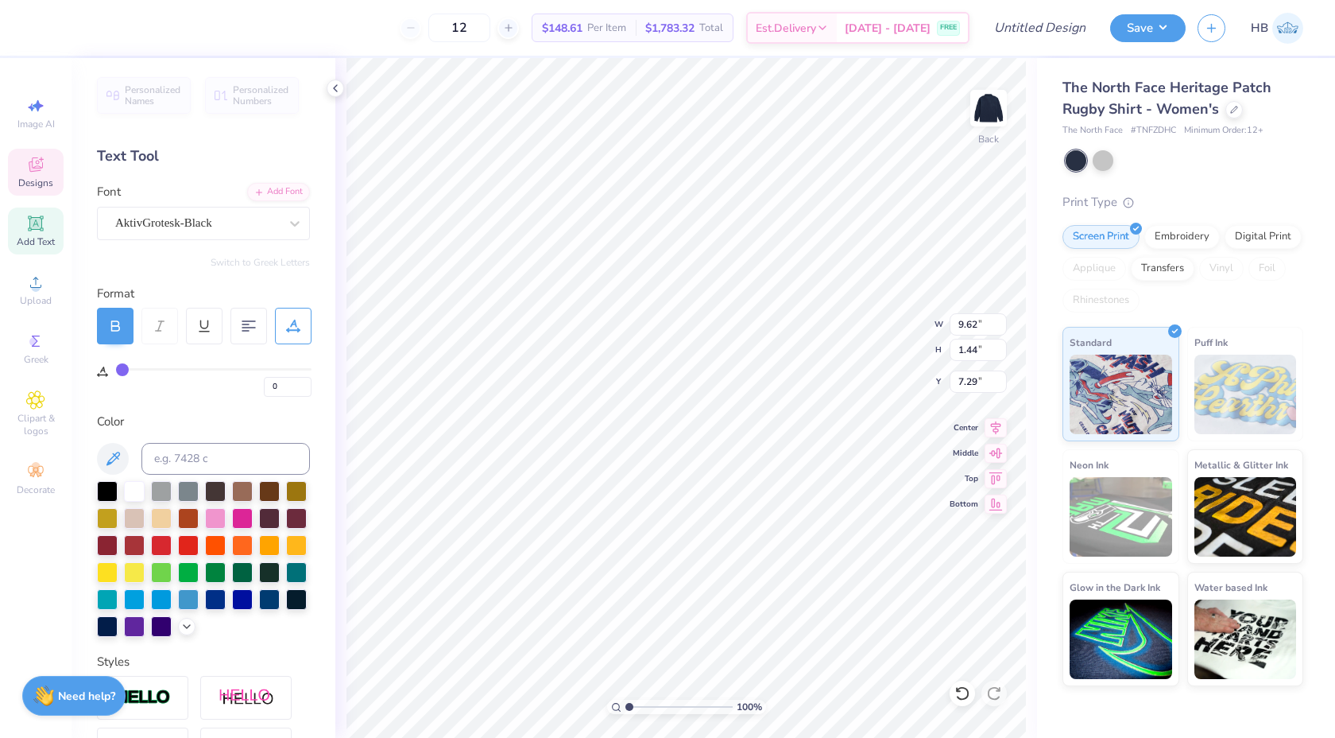
type input "31"
click at [180, 369] on input "range" at bounding box center [214, 369] width 196 height 2
type input "14.00"
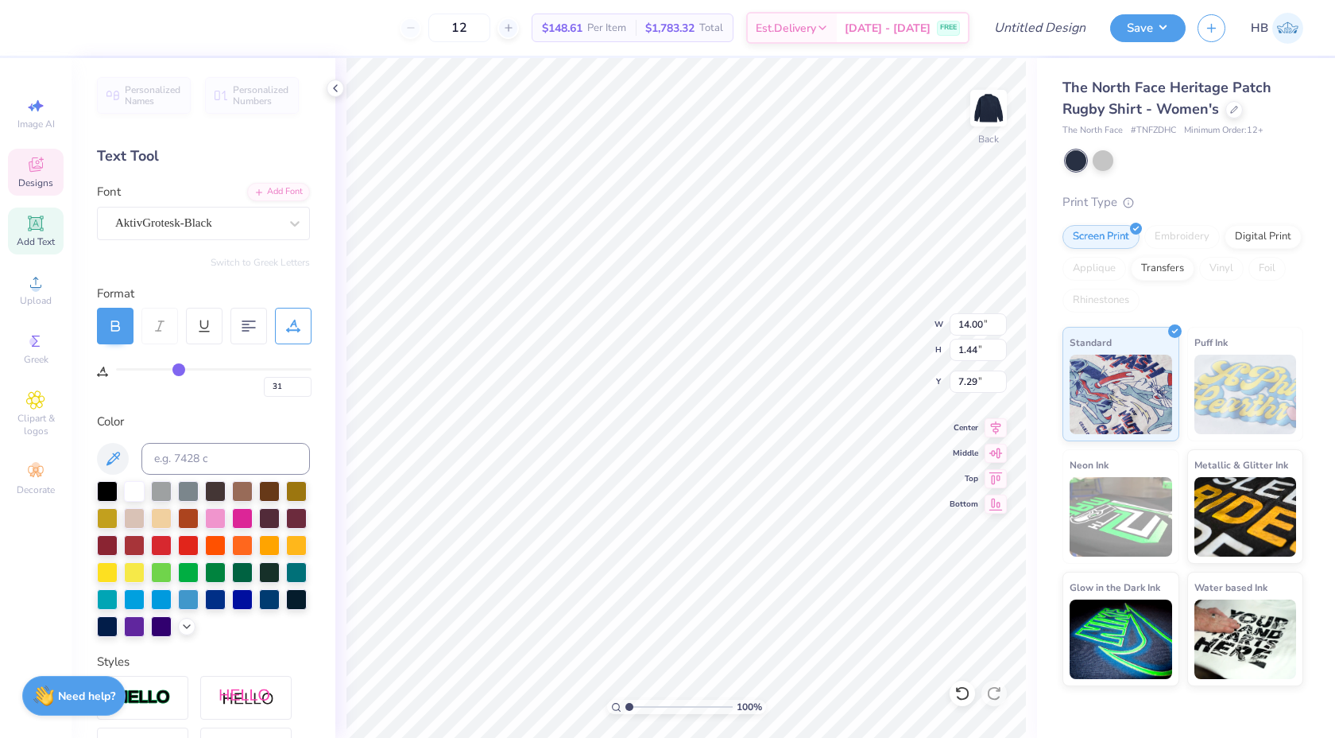
type input "30"
type input "29"
type input "28"
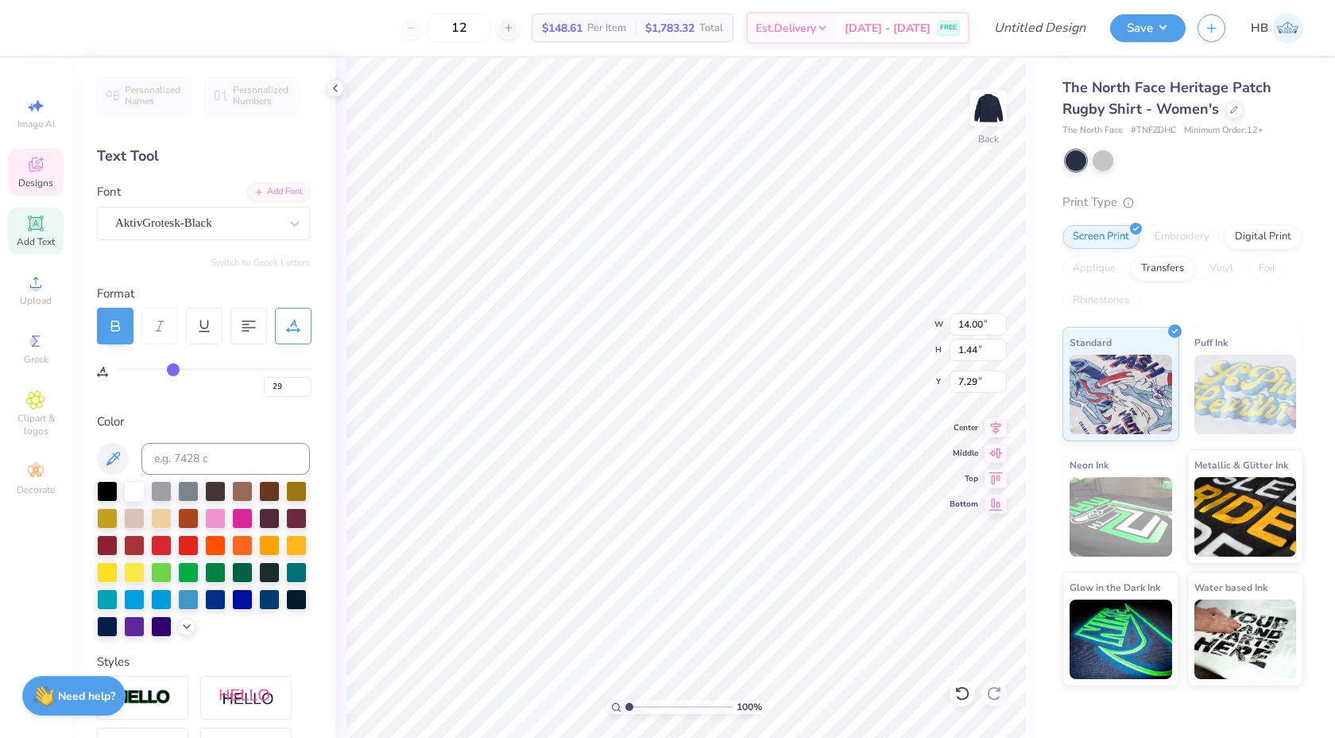
type input "28"
type input "26"
type input "25"
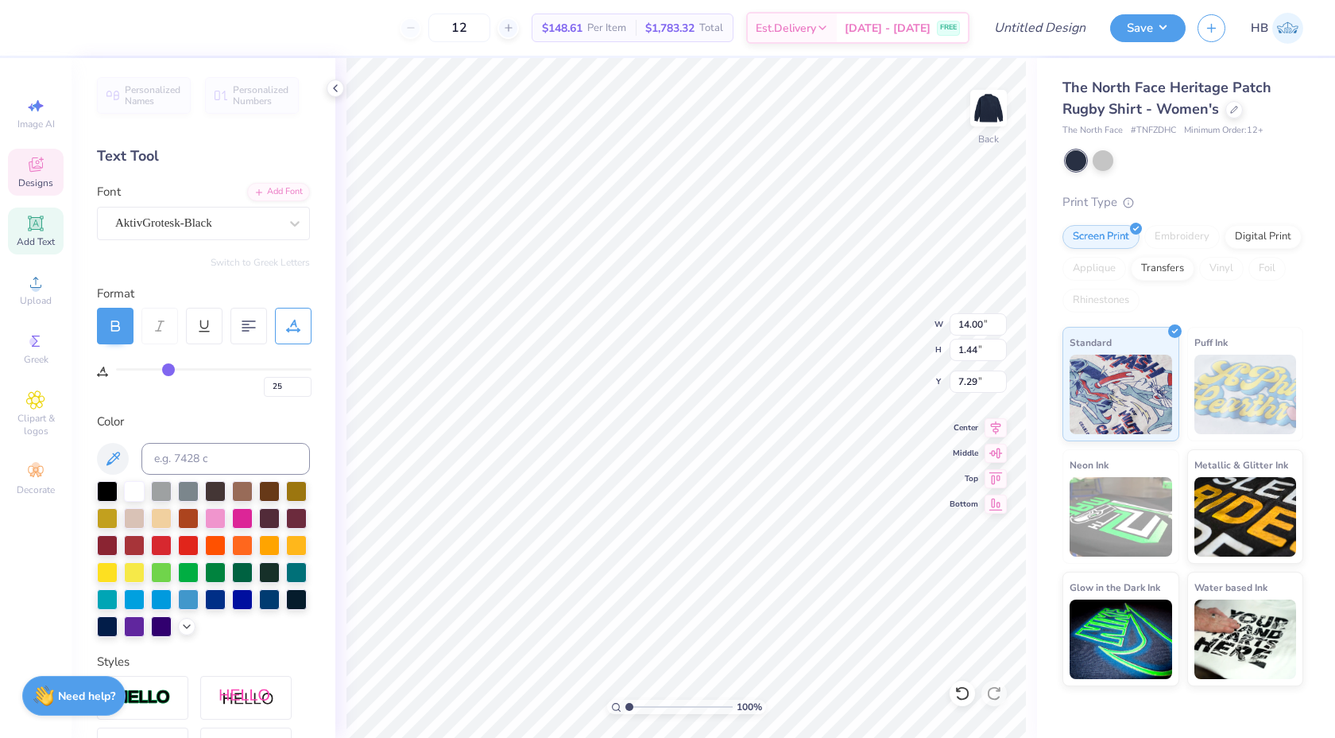
type input "23"
type input "22"
type input "21"
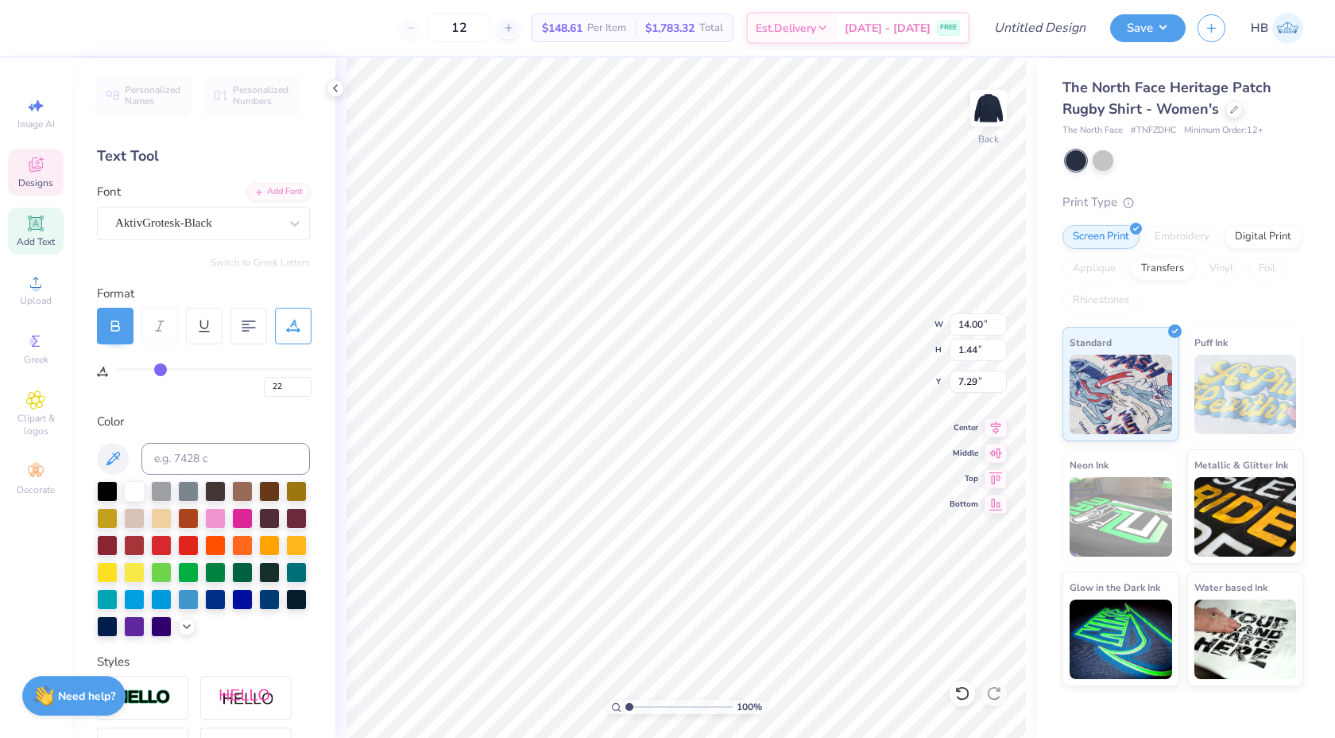
type input "21"
type input "20"
type input "19"
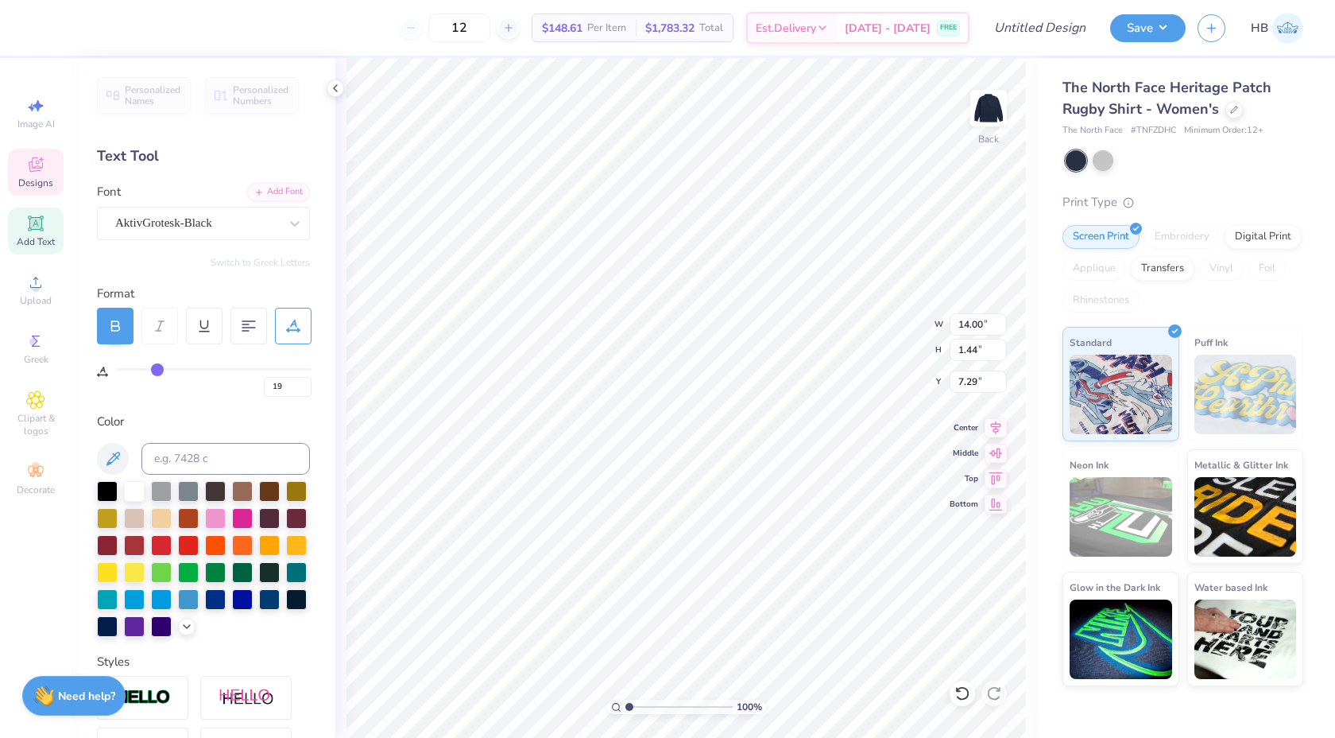
type input "18"
type input "17"
type input "12.02"
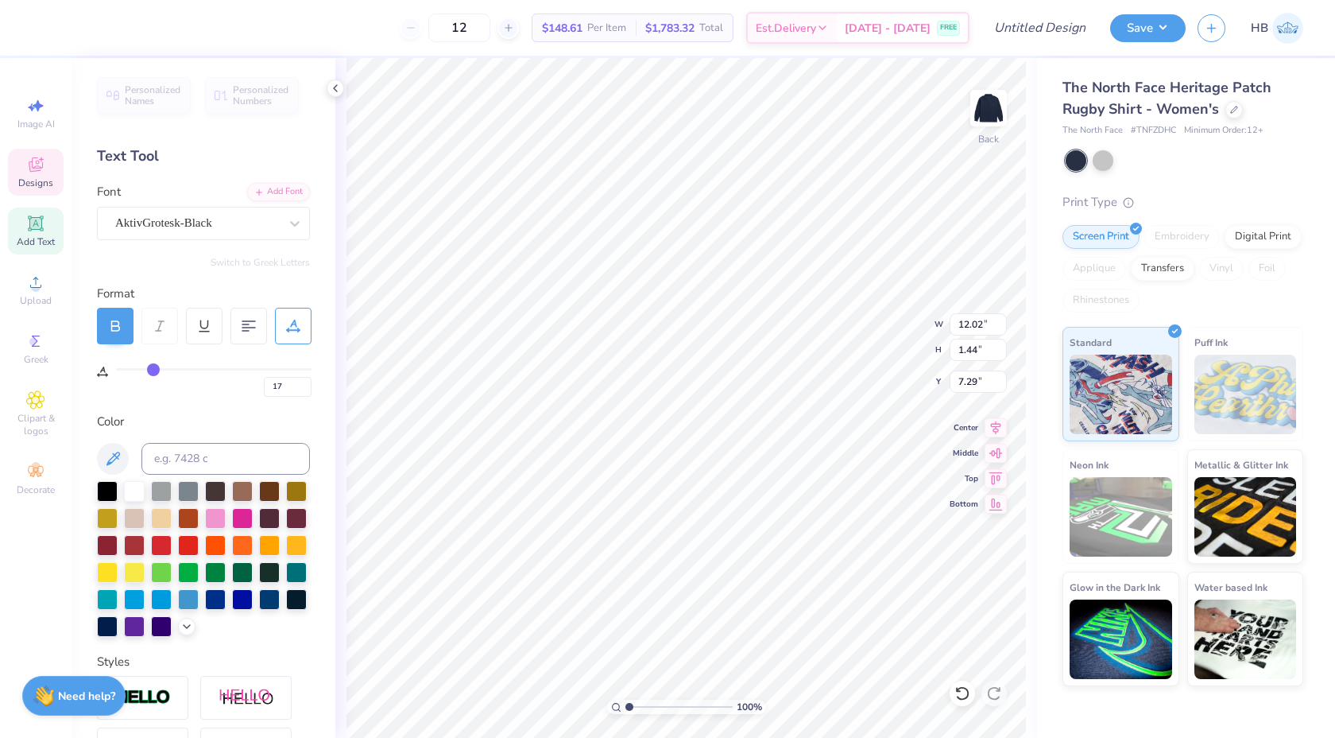
drag, startPoint x: 179, startPoint y: 369, endPoint x: 154, endPoint y: 369, distance: 24.6
click at [154, 369] on input "range" at bounding box center [214, 369] width 196 height 2
type input "23"
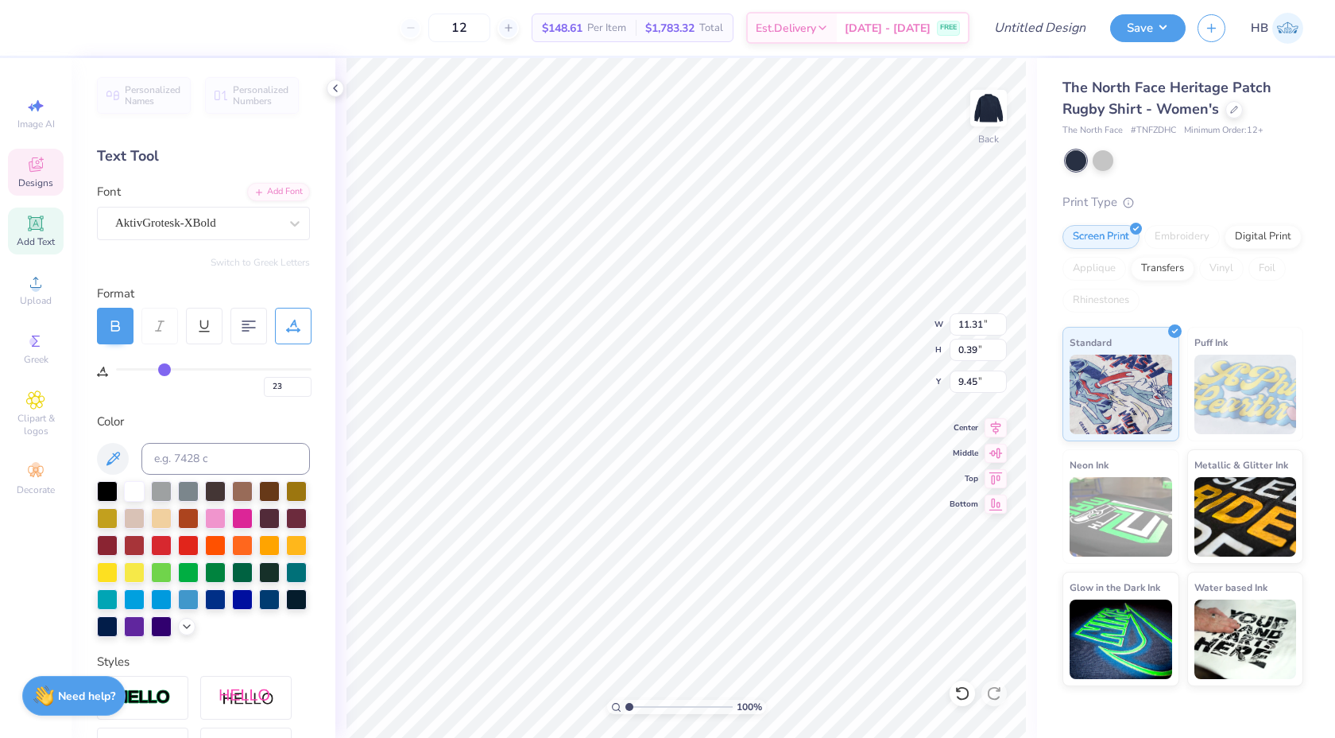
type textarea "TO LEAD. TO SERVE."
click at [46, 401] on div "Clipart & logos" at bounding box center [36, 414] width 56 height 60
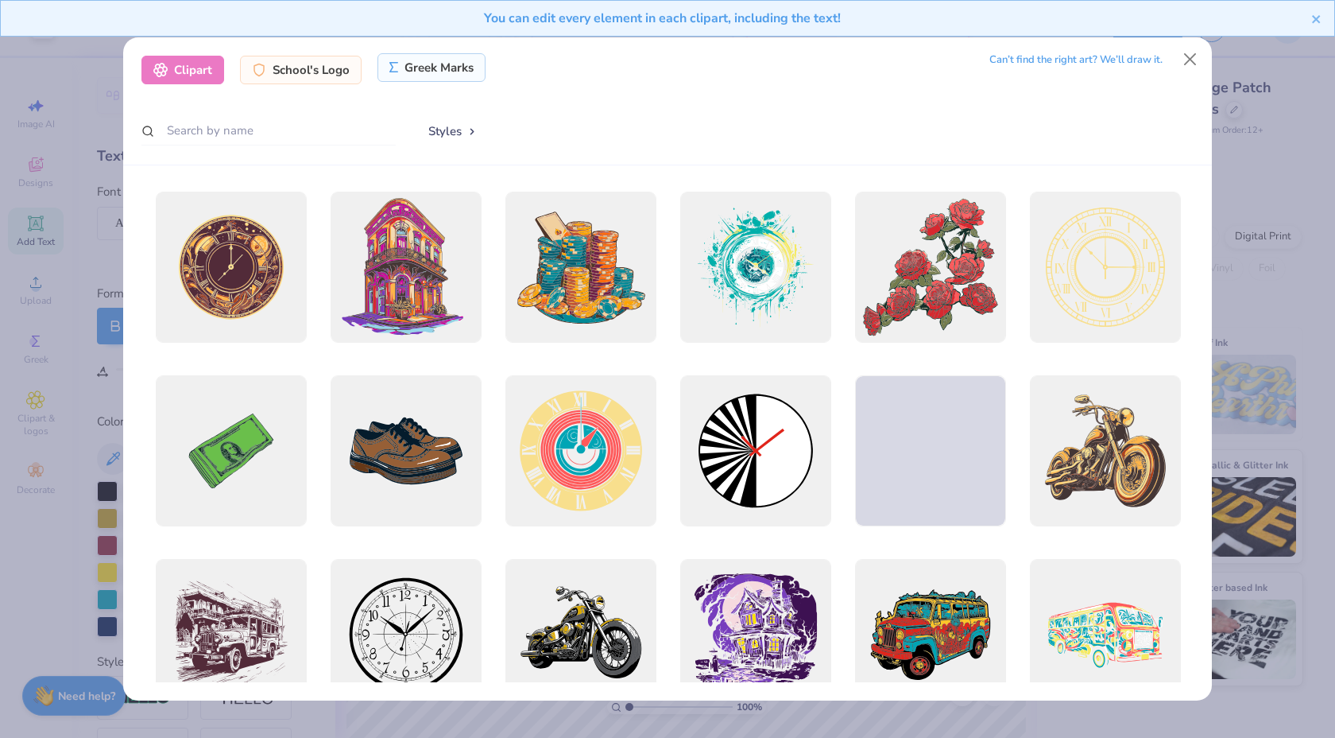
click at [435, 72] on div "Greek Marks" at bounding box center [432, 67] width 109 height 29
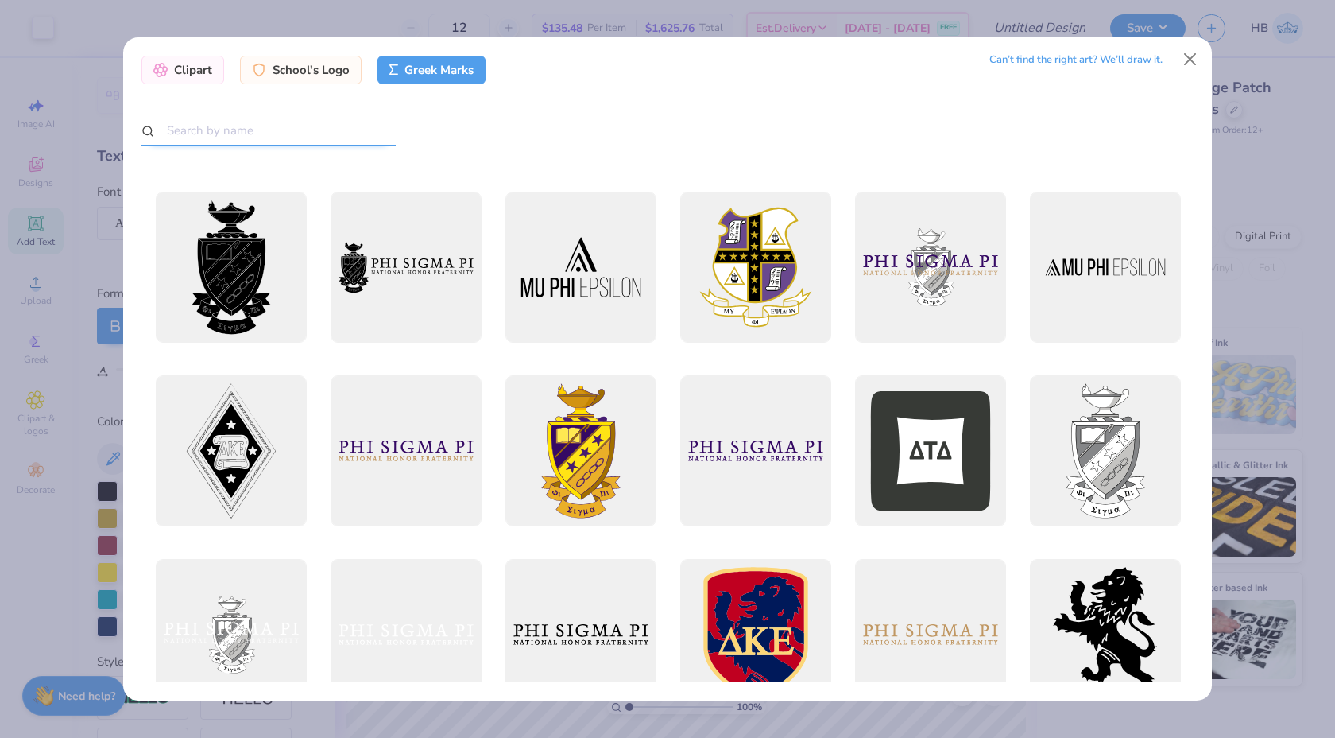
click at [297, 142] on input "text" at bounding box center [268, 130] width 254 height 29
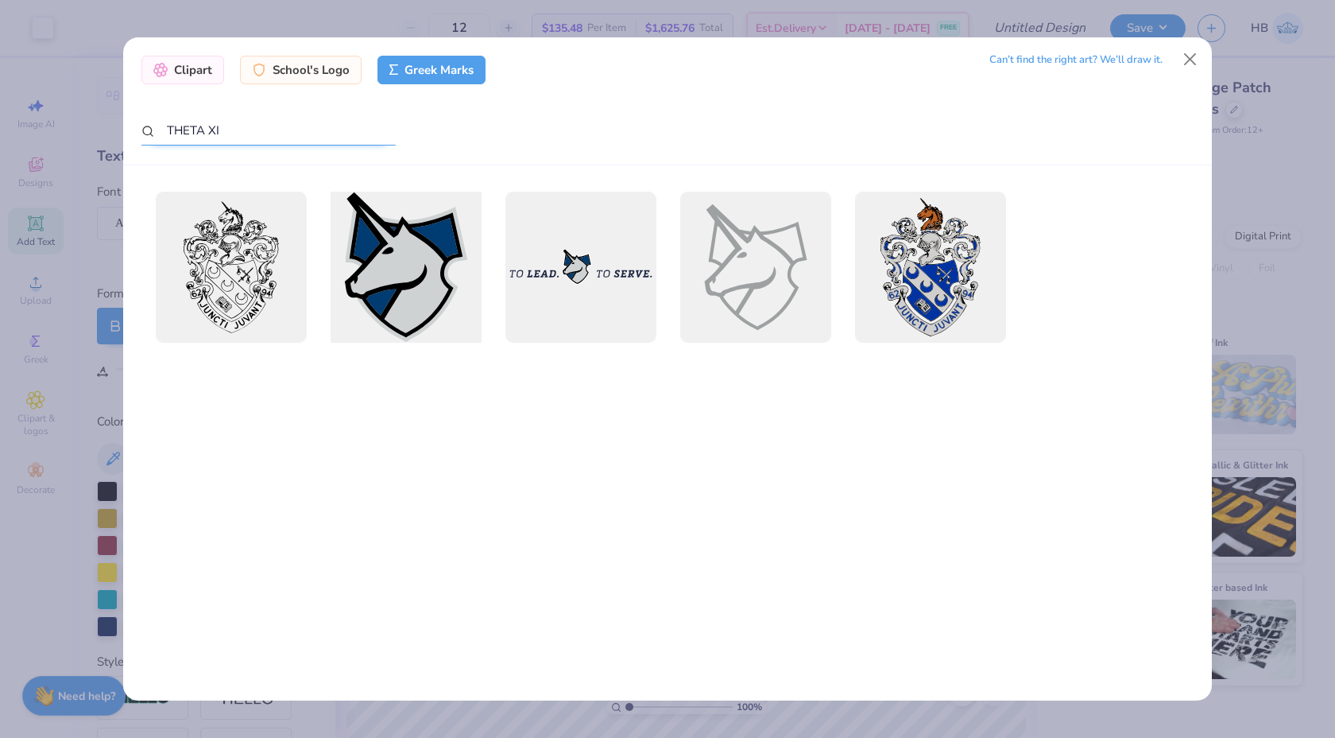
type input "THETA XI"
click at [448, 269] on div at bounding box center [406, 267] width 166 height 166
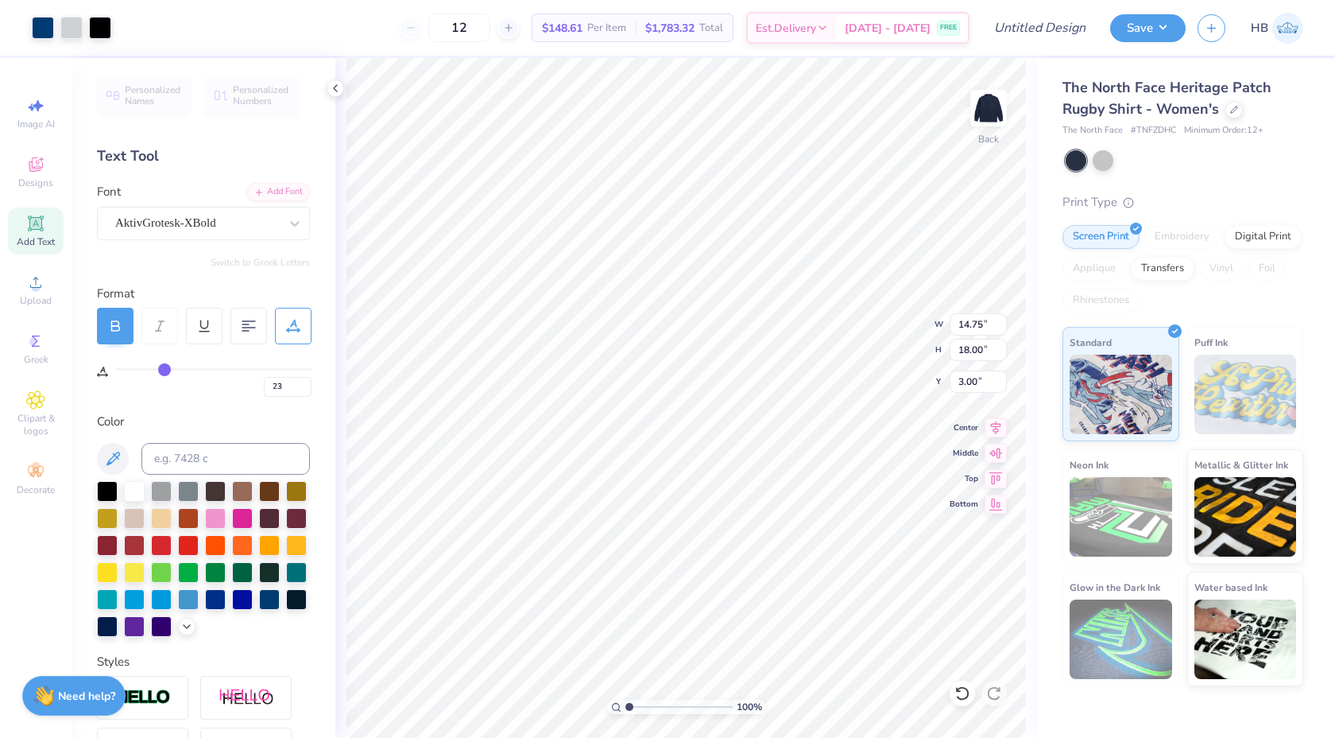
type input "3.05"
type input "3.72"
type input "2.35"
type input "2.34"
type input "2.85"
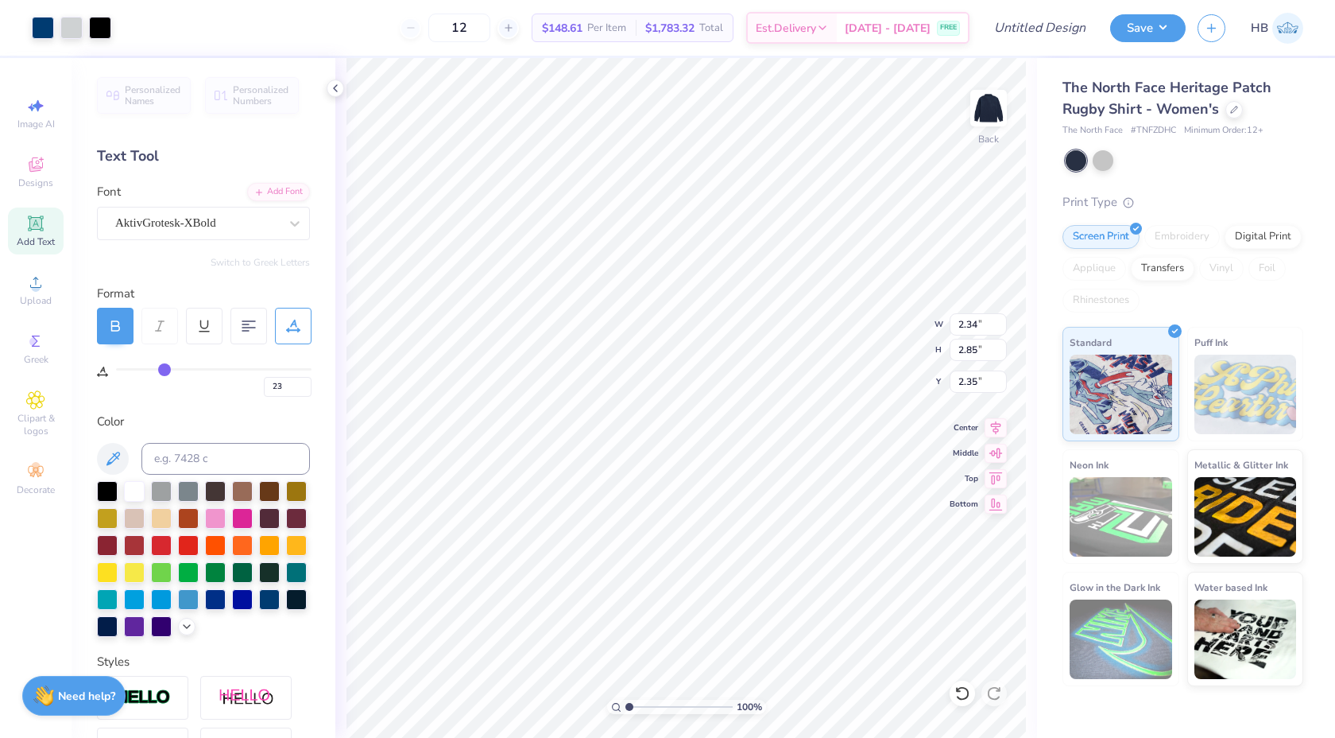
type input "2.58"
click at [475, 25] on input "12" at bounding box center [459, 28] width 62 height 29
type input "1"
type input "2"
type input "50"
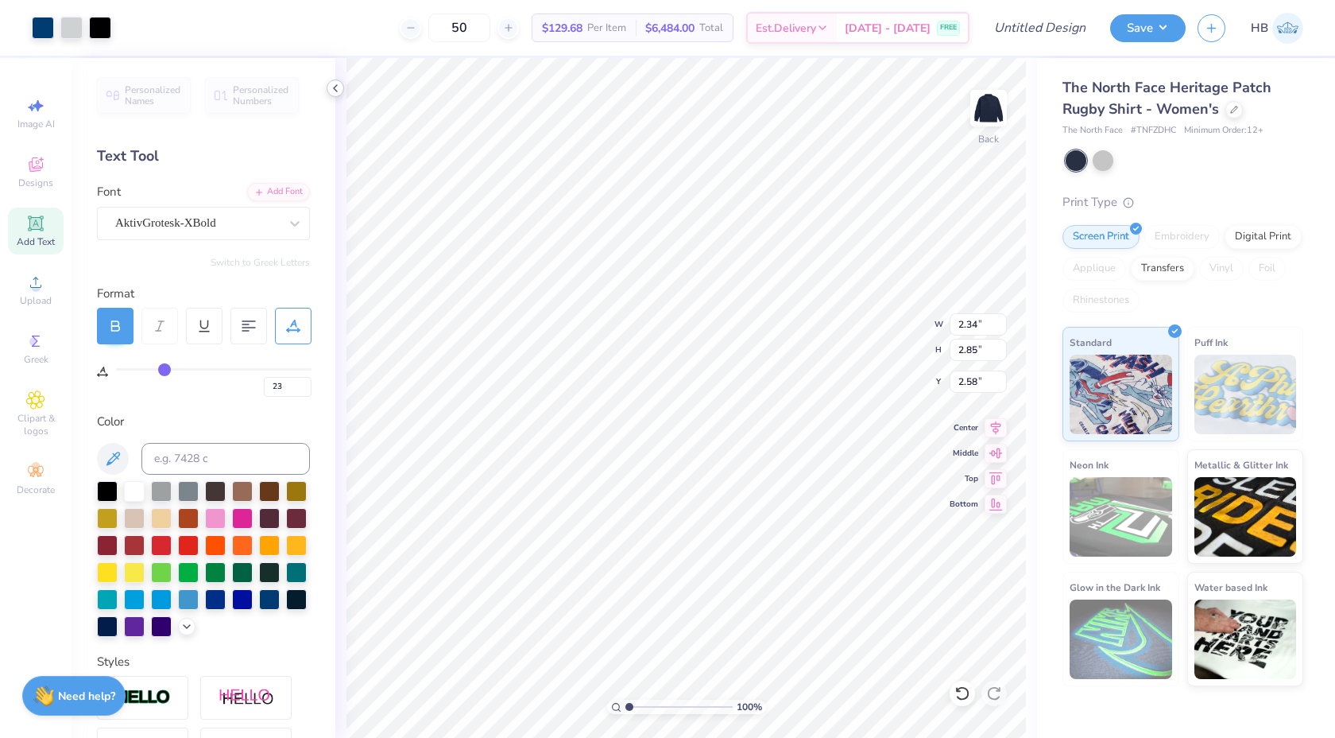
click at [329, 88] on icon at bounding box center [335, 88] width 13 height 13
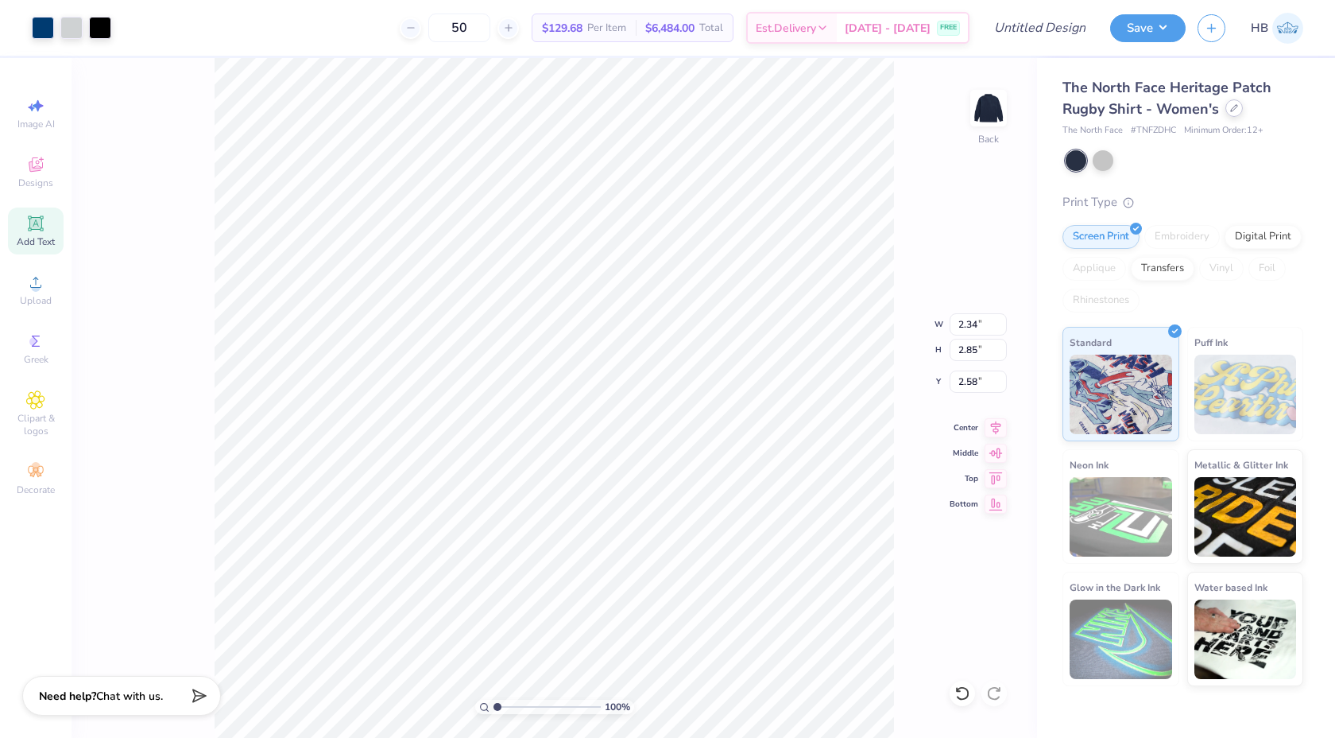
click at [1235, 113] on div at bounding box center [1234, 107] width 17 height 17
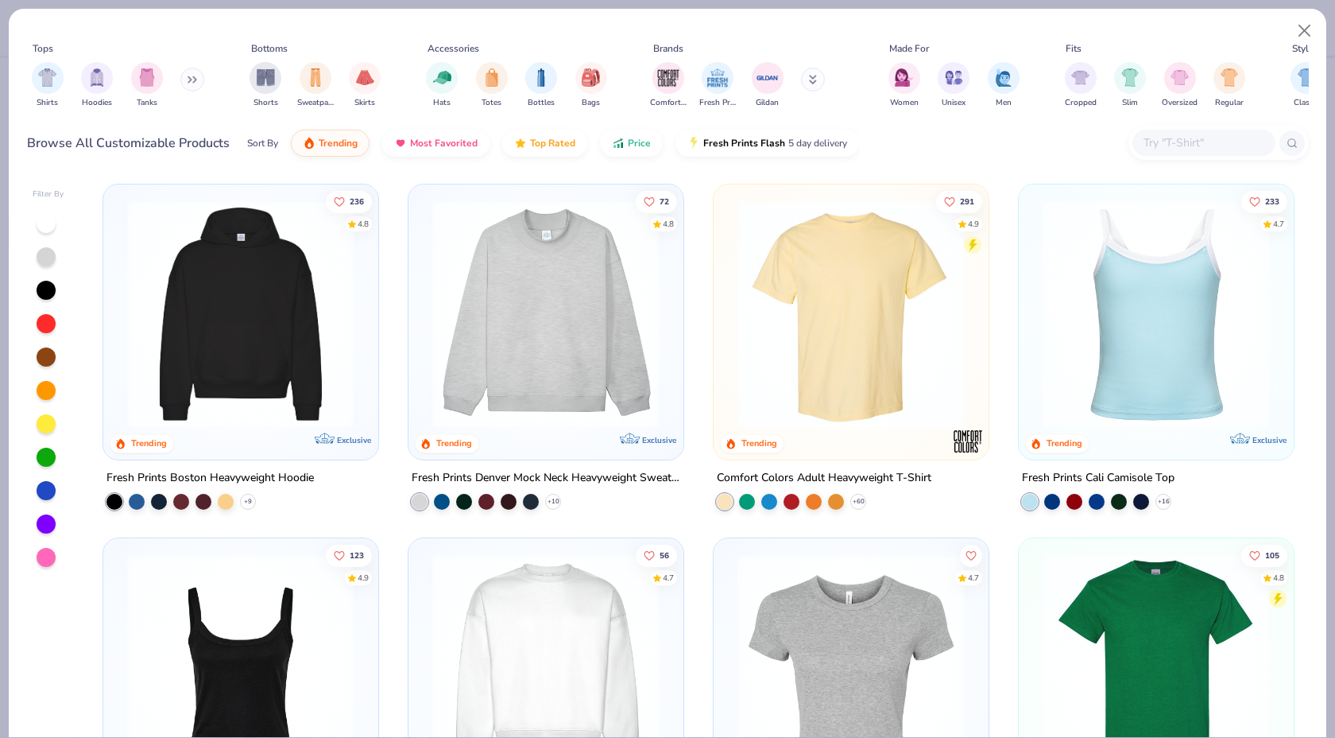
click at [1192, 137] on input "text" at bounding box center [1203, 143] width 122 height 18
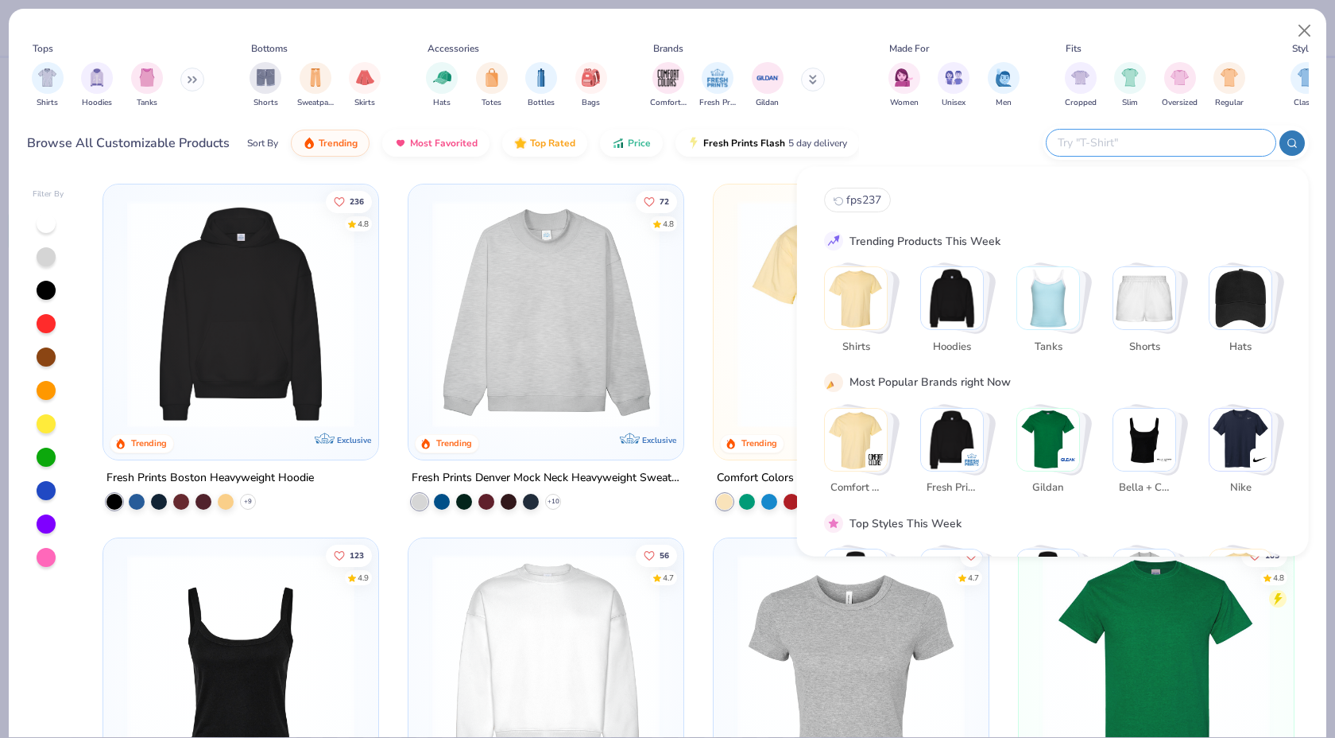
type input "M"
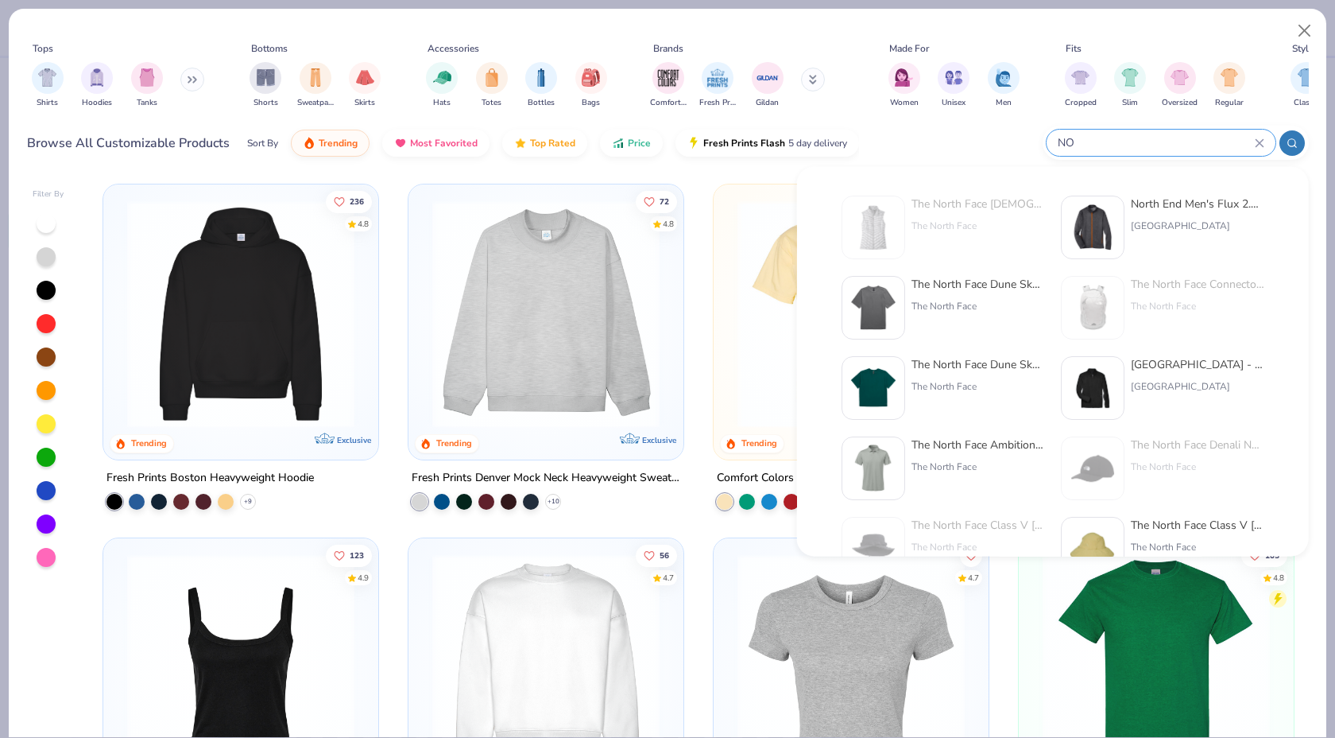
type input "N"
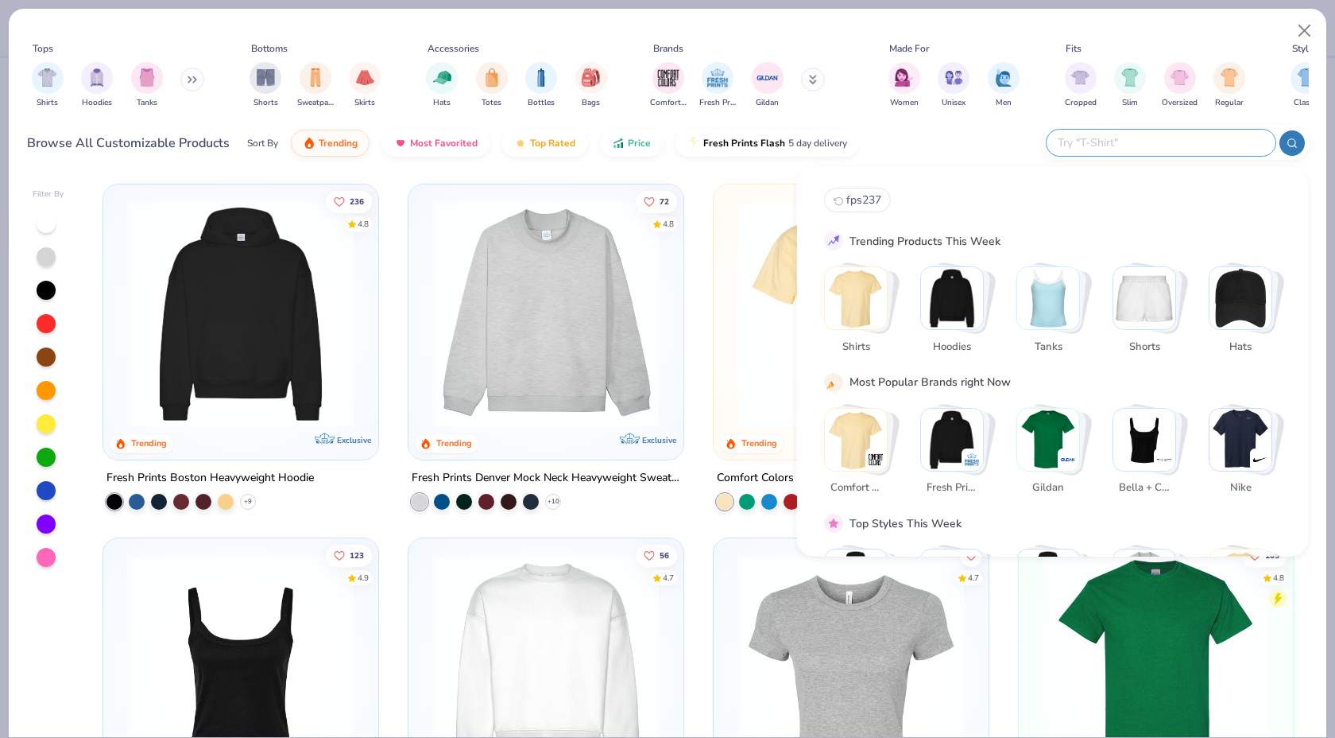
click at [814, 69] on div "Comfort Colors Fresh Prints Gildan" at bounding box center [748, 85] width 200 height 59
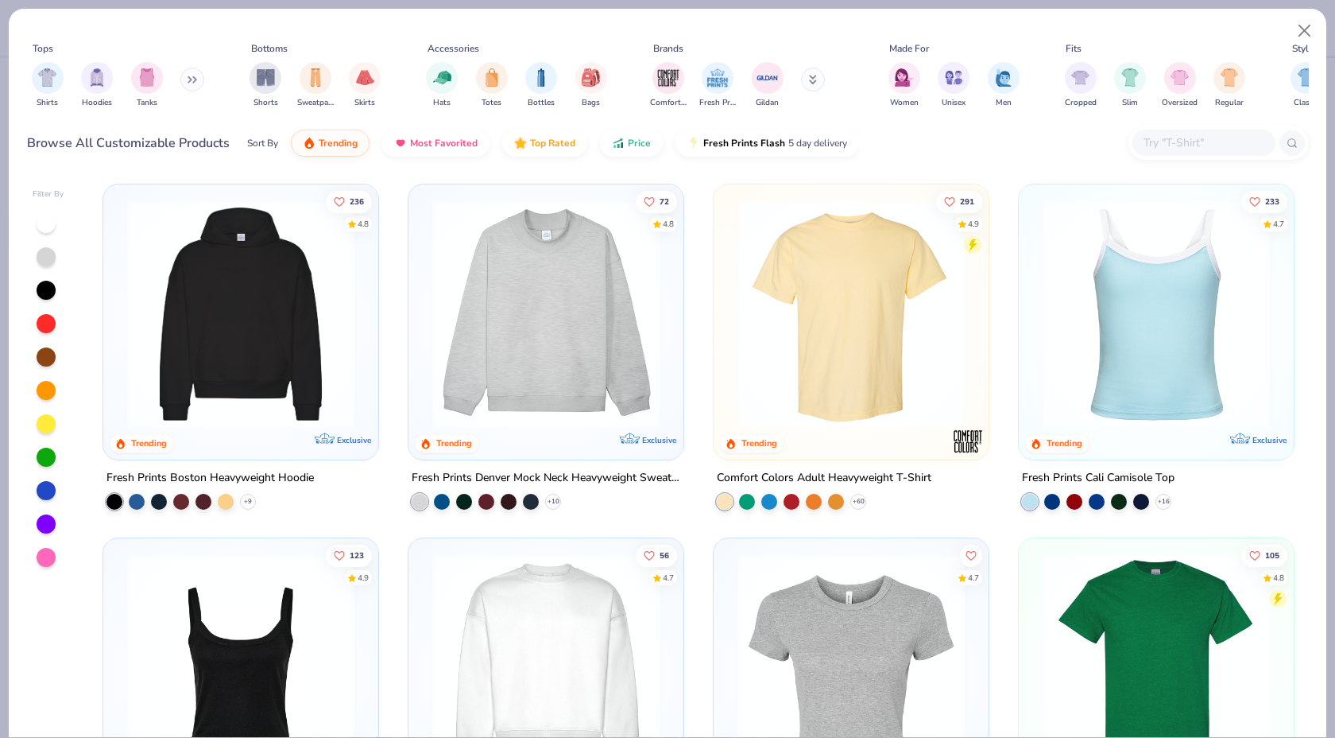
click at [813, 76] on button at bounding box center [813, 80] width 24 height 24
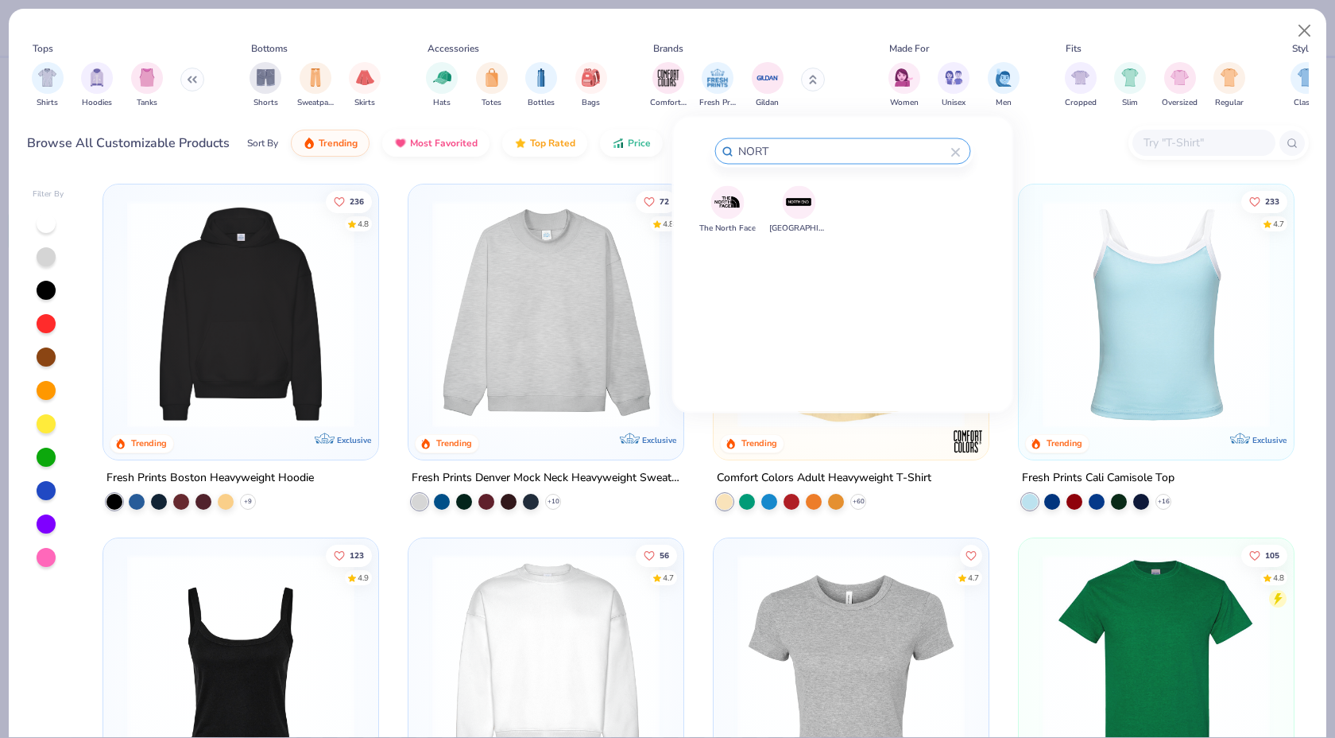
type input "NORT"
click at [726, 200] on img at bounding box center [728, 202] width 28 height 28
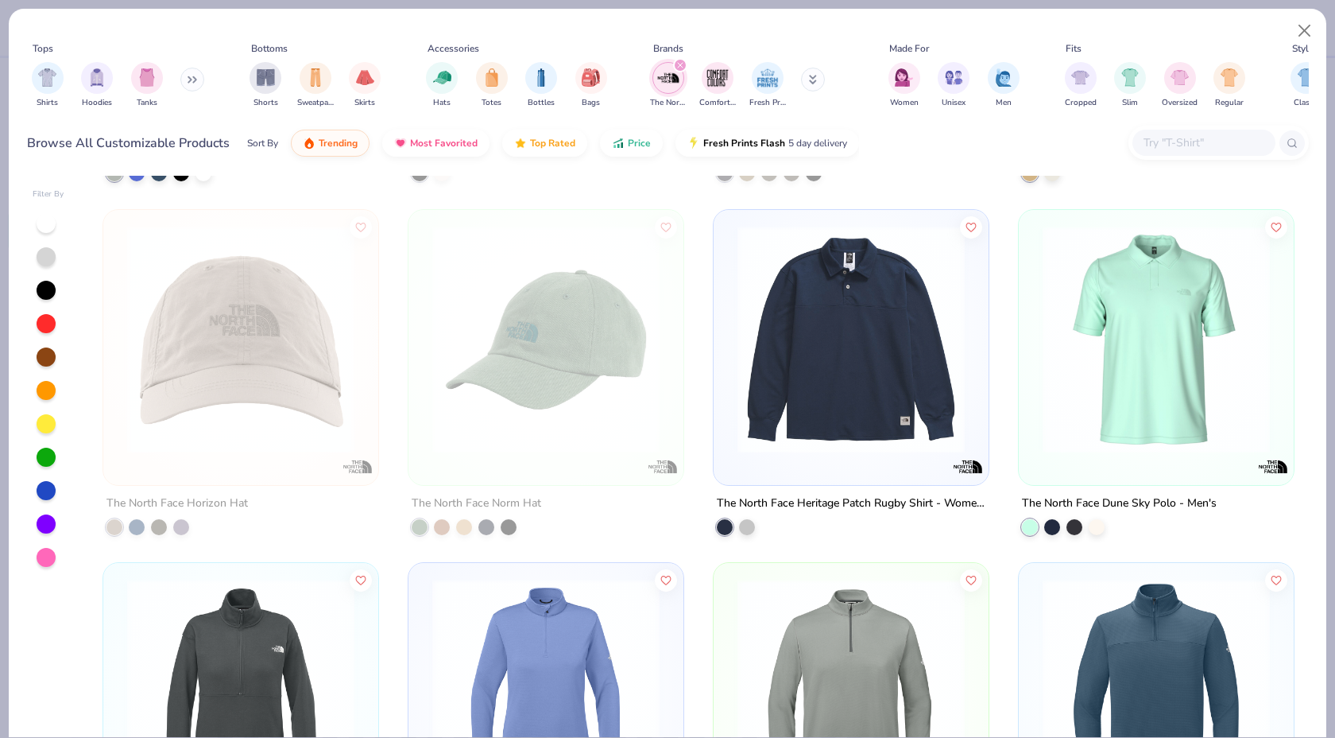
scroll to position [692, 0]
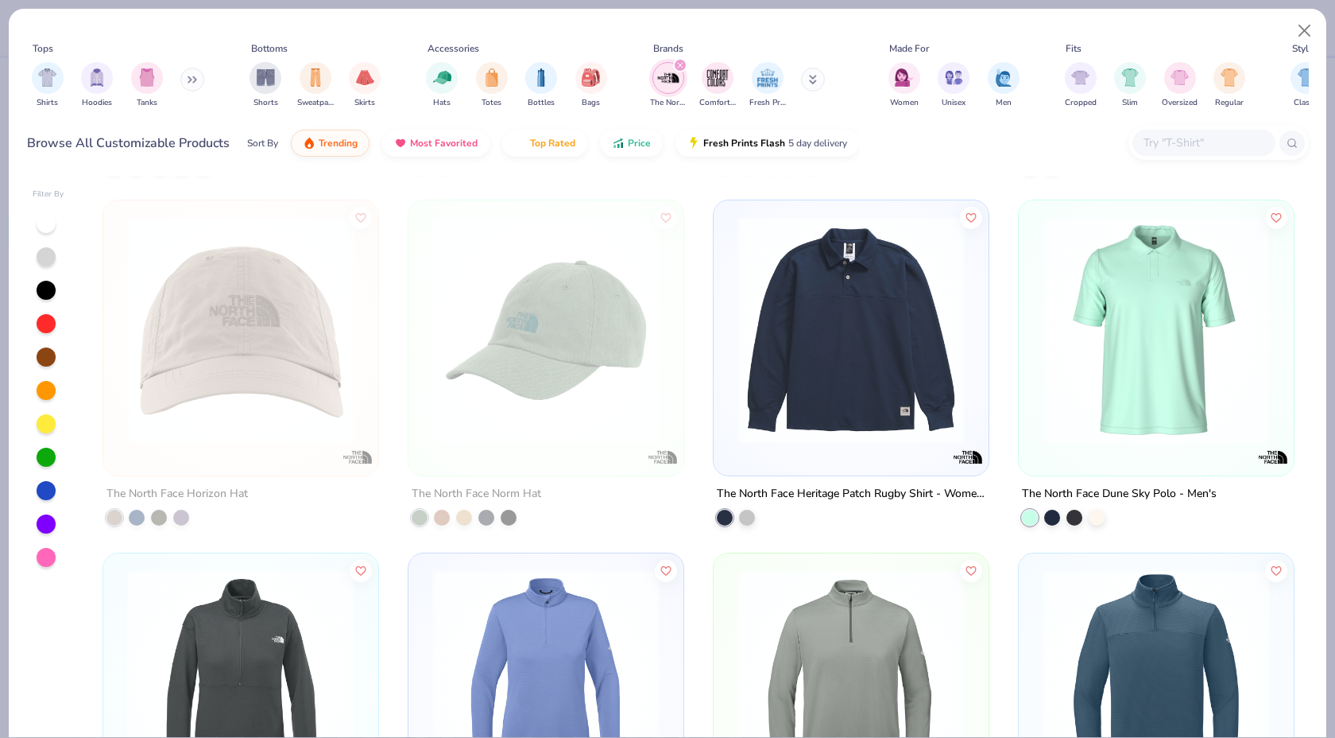
click at [1196, 140] on input "text" at bounding box center [1203, 143] width 122 height 18
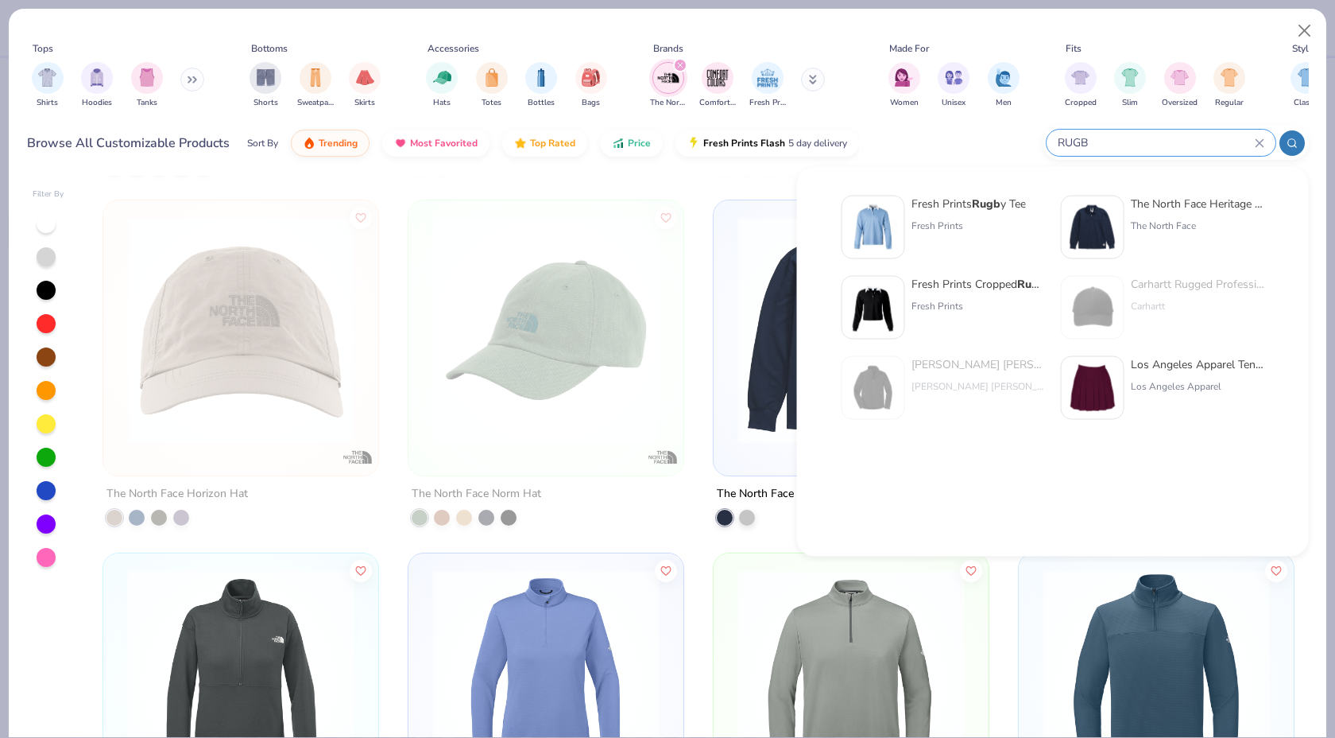
type input "RUGB"
click at [994, 203] on strong "Rugb" at bounding box center [986, 203] width 29 height 15
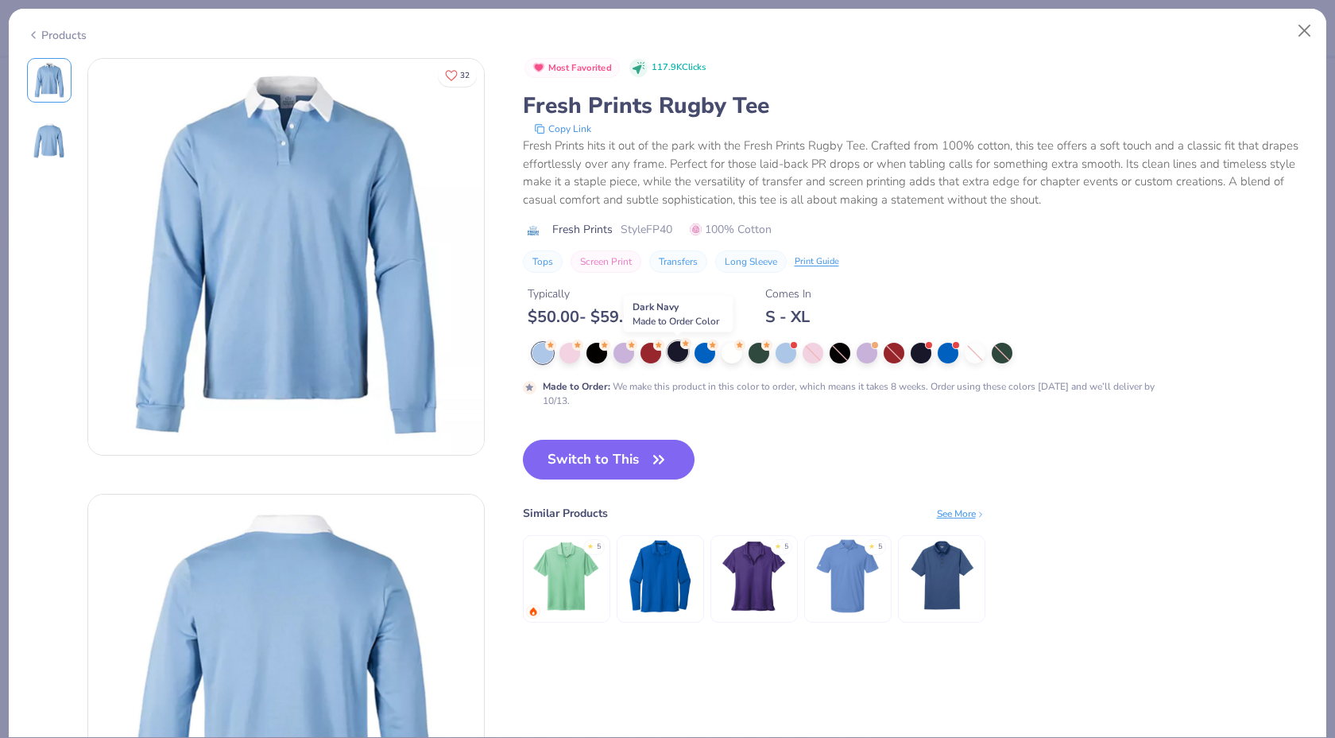
click at [669, 351] on div at bounding box center [678, 351] width 21 height 21
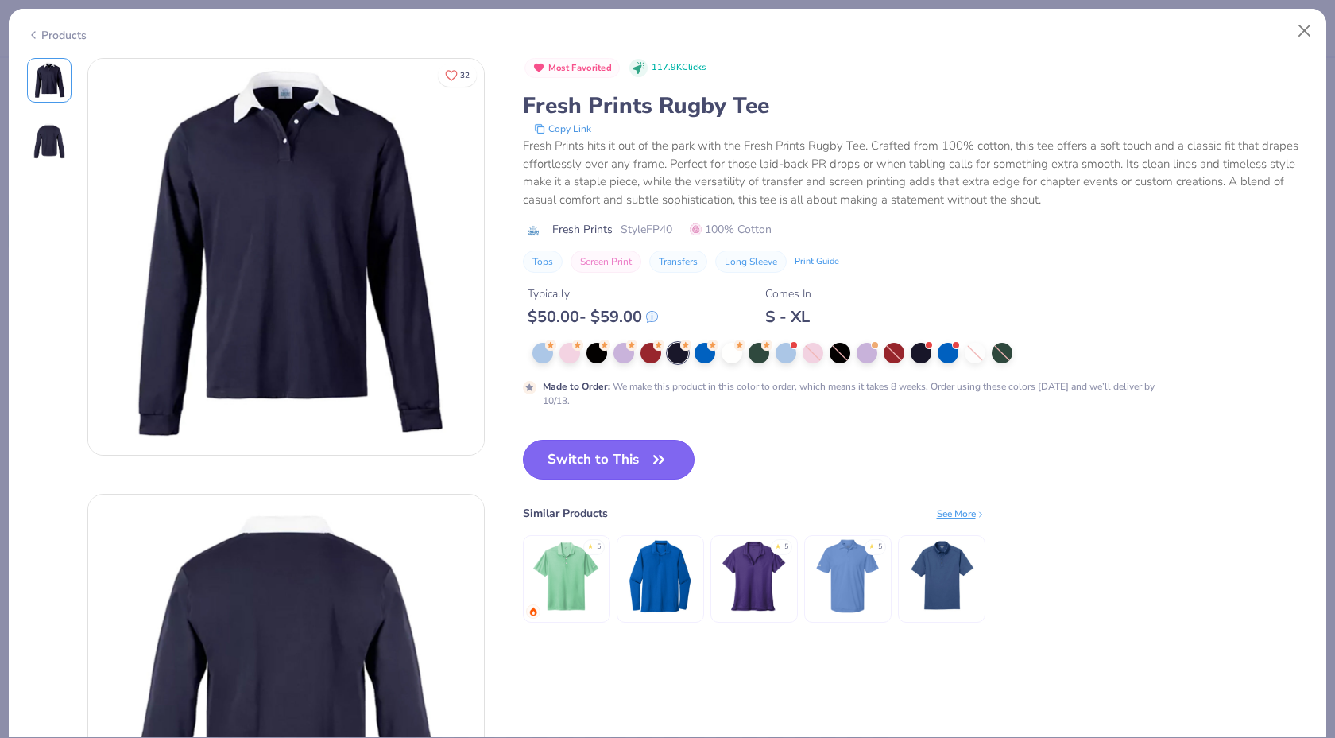
click at [617, 448] on button "Switch to This" at bounding box center [609, 460] width 172 height 40
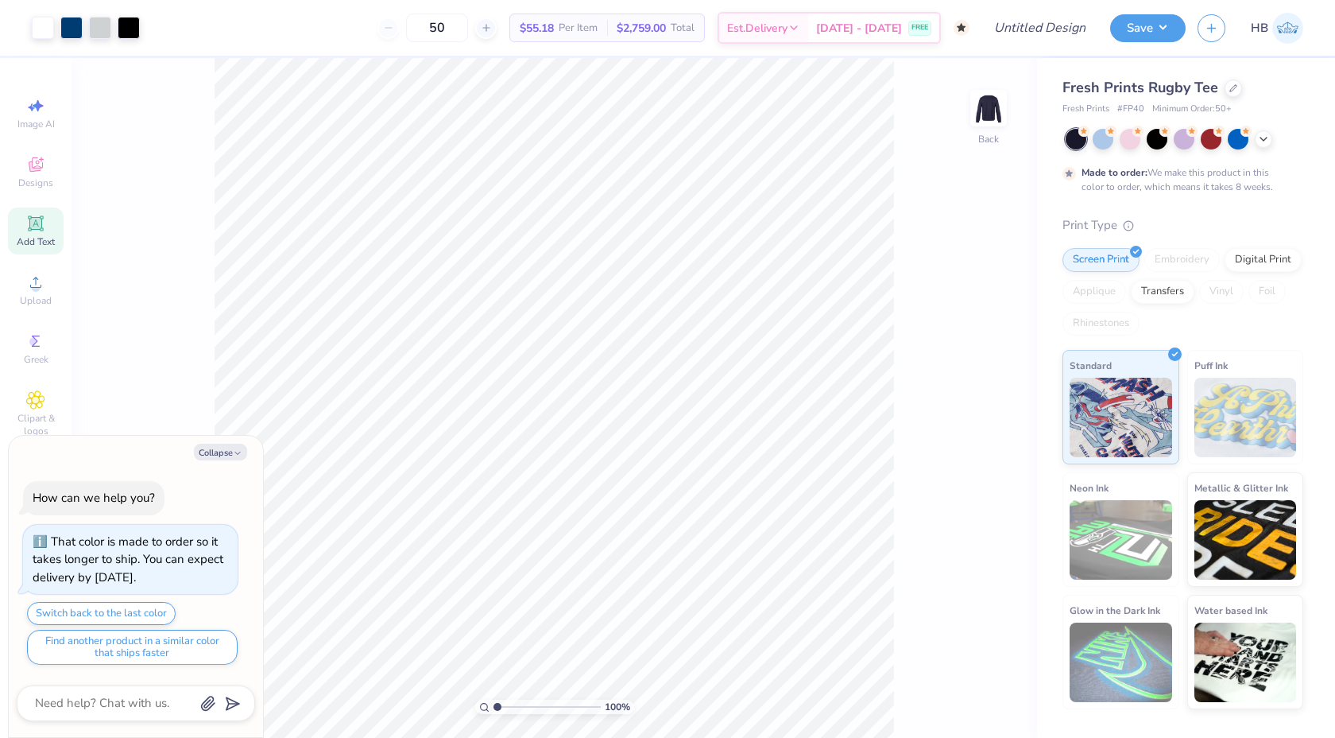
type textarea "x"
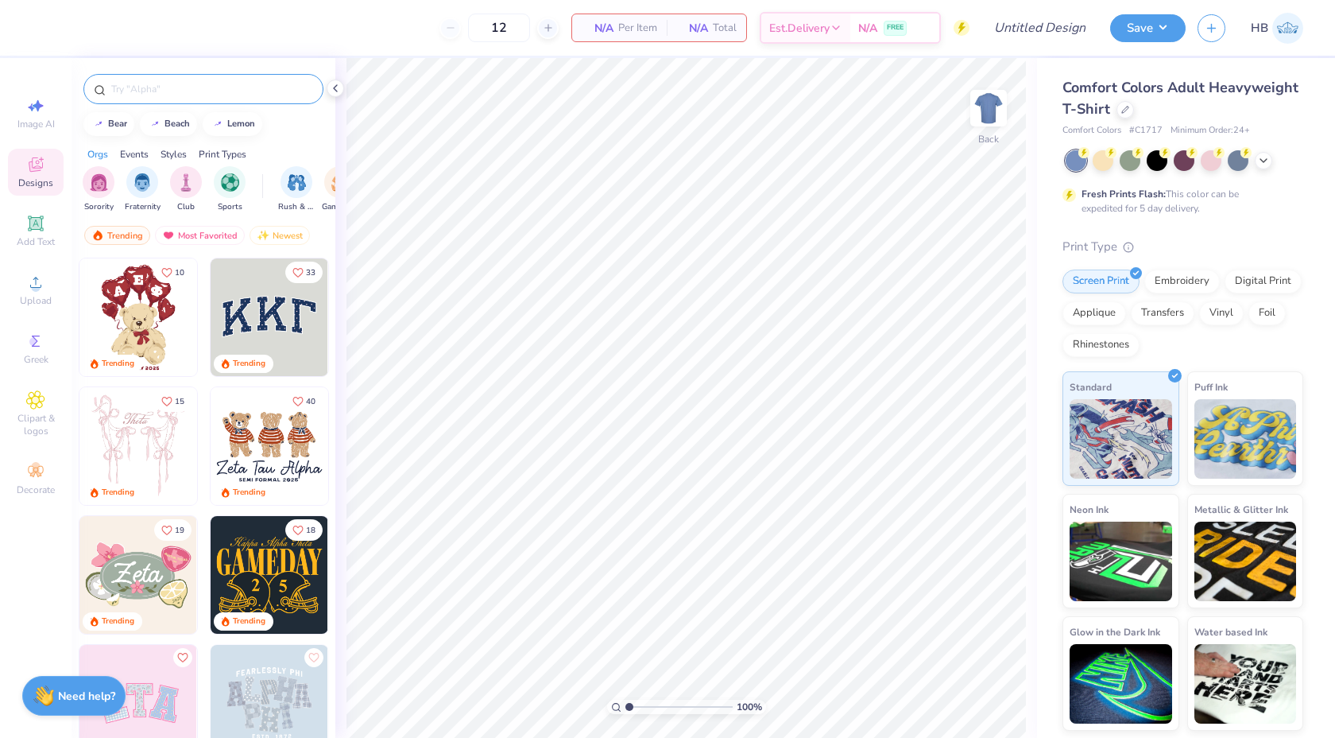
click at [141, 93] on input "text" at bounding box center [212, 89] width 204 height 16
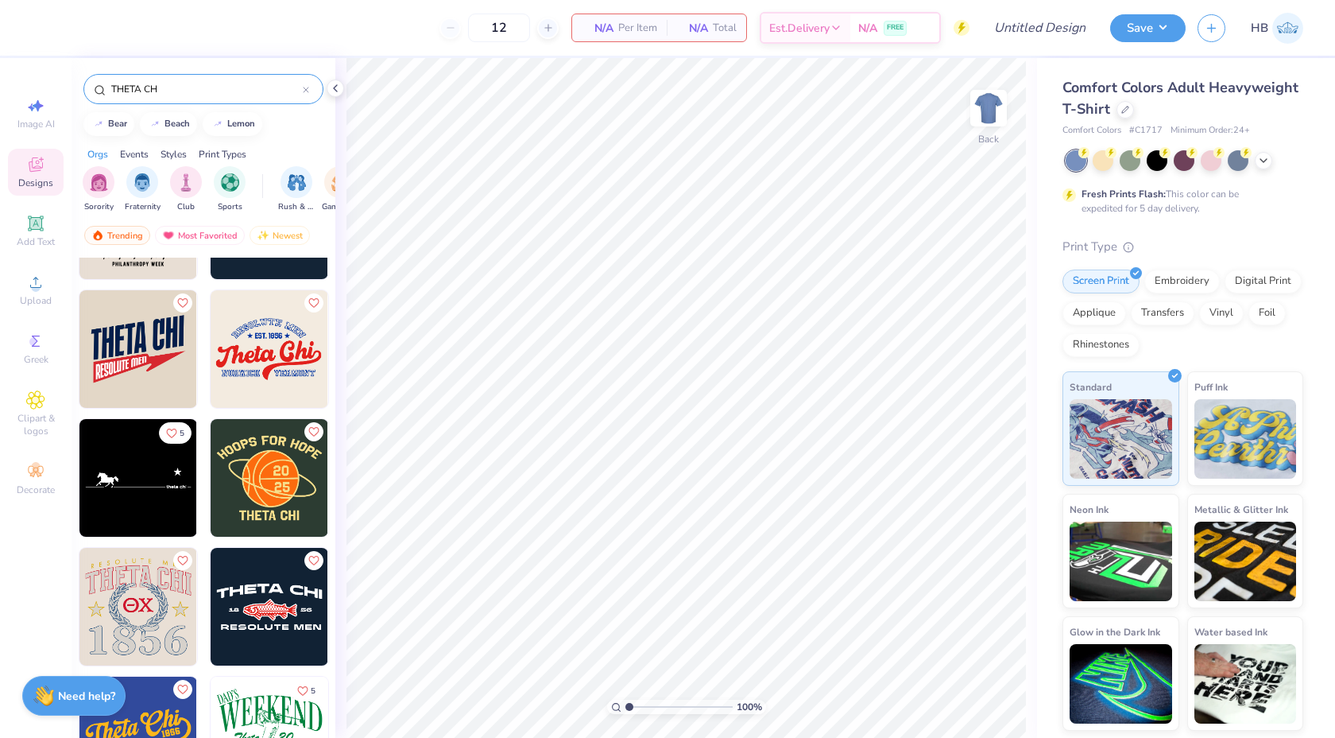
scroll to position [902, 0]
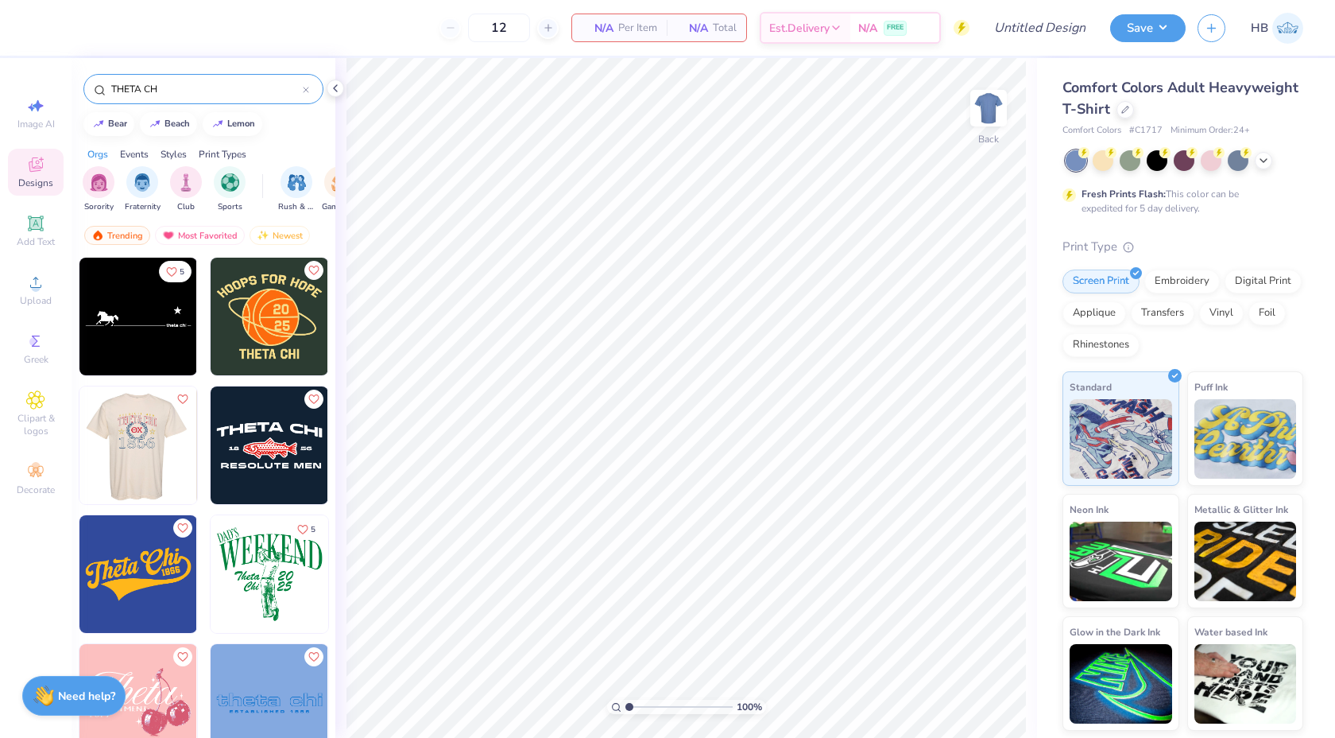
type input "THETA CH"
click at [163, 458] on img at bounding box center [138, 445] width 118 height 118
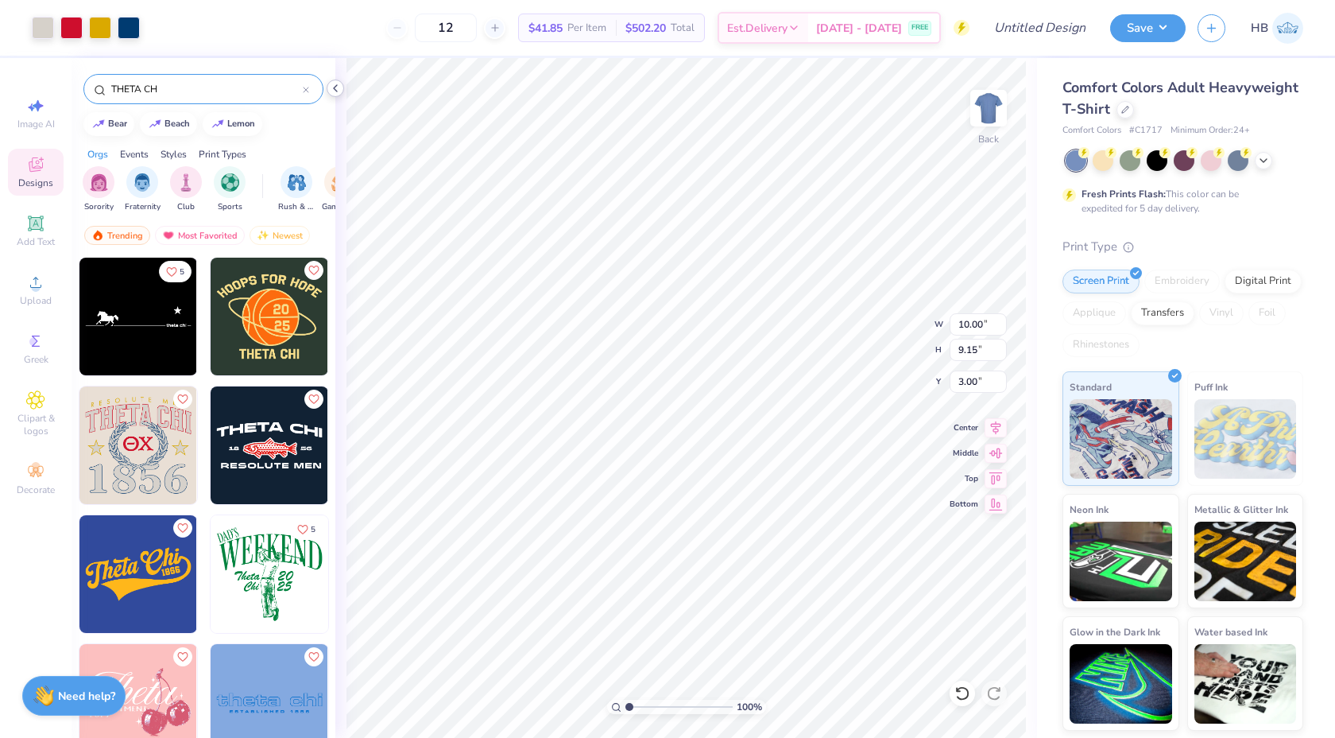
click at [339, 83] on icon at bounding box center [335, 88] width 13 height 13
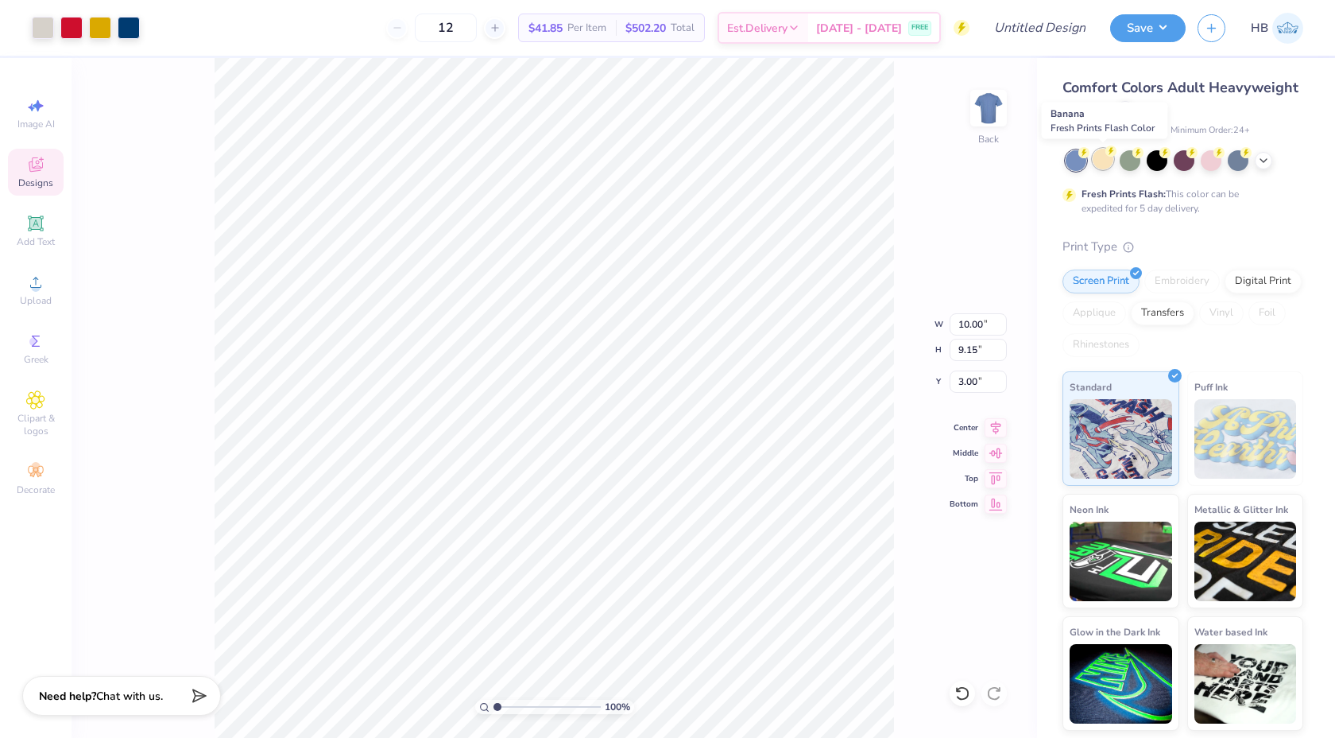
click at [1107, 160] on div at bounding box center [1103, 159] width 21 height 21
click at [1270, 153] on div at bounding box center [1185, 160] width 238 height 21
click at [1265, 161] on icon at bounding box center [1264, 159] width 13 height 13
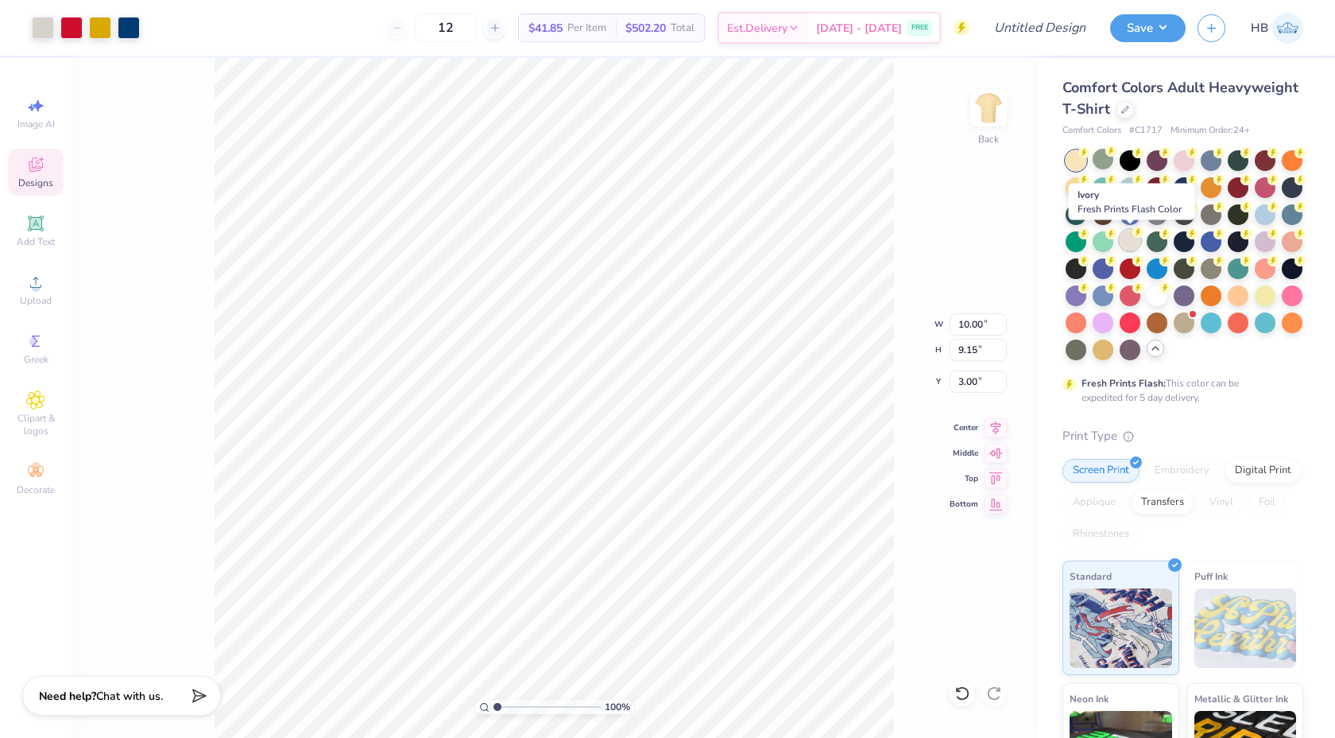
click at [1122, 238] on div at bounding box center [1130, 240] width 21 height 21
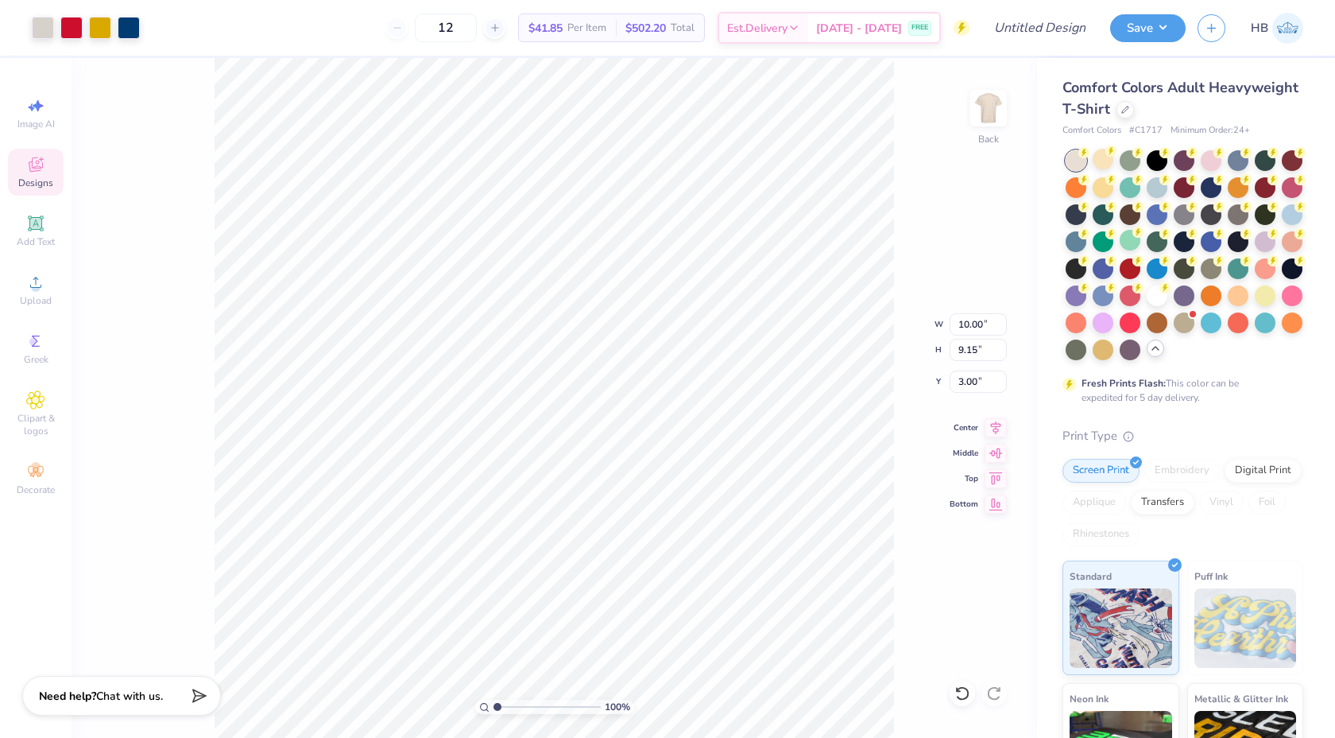
click at [911, 233] on div "100 % Back W 10.00 10.00 " H 9.15 9.15 " Y 3.00 3.00 " Center Middle Top Bottom" at bounding box center [555, 398] width 966 height 680
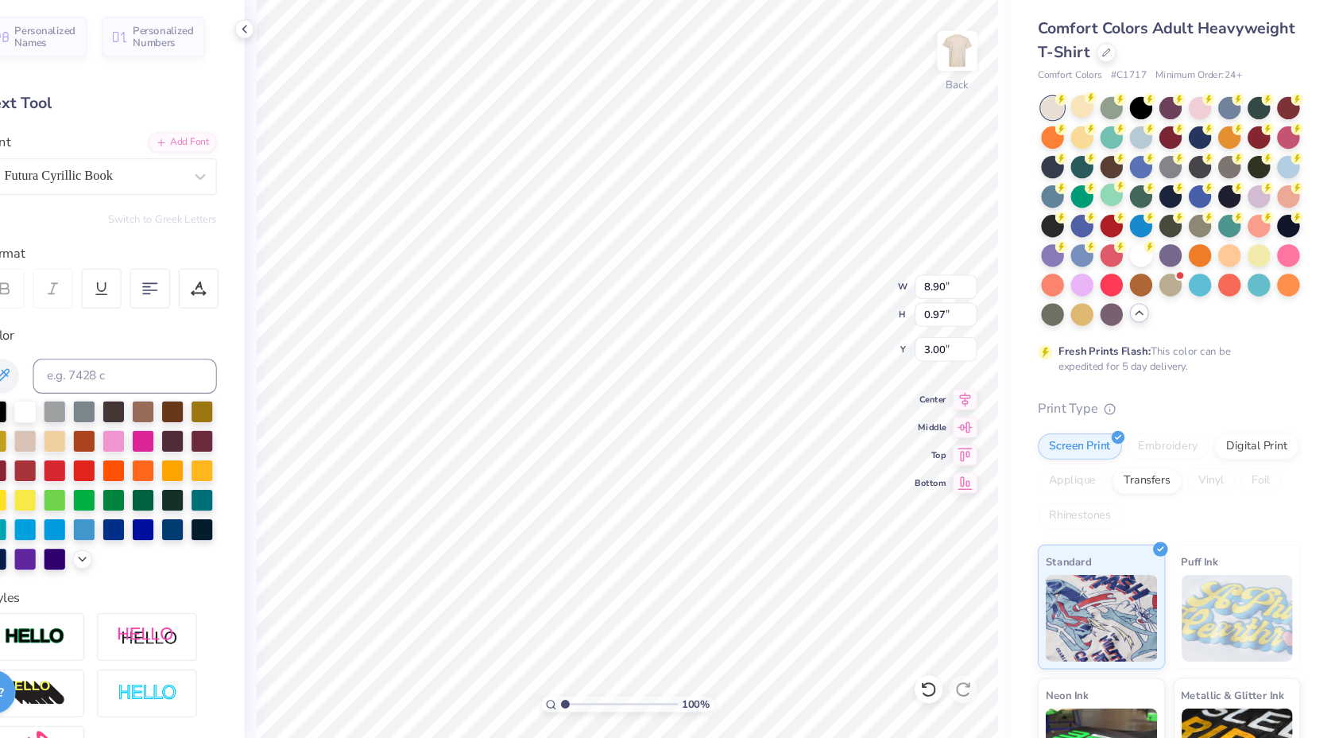
scroll to position [0, 6]
type textarea "TO LEAD. TO SERVE."
click at [287, 325] on icon at bounding box center [293, 326] width 14 height 14
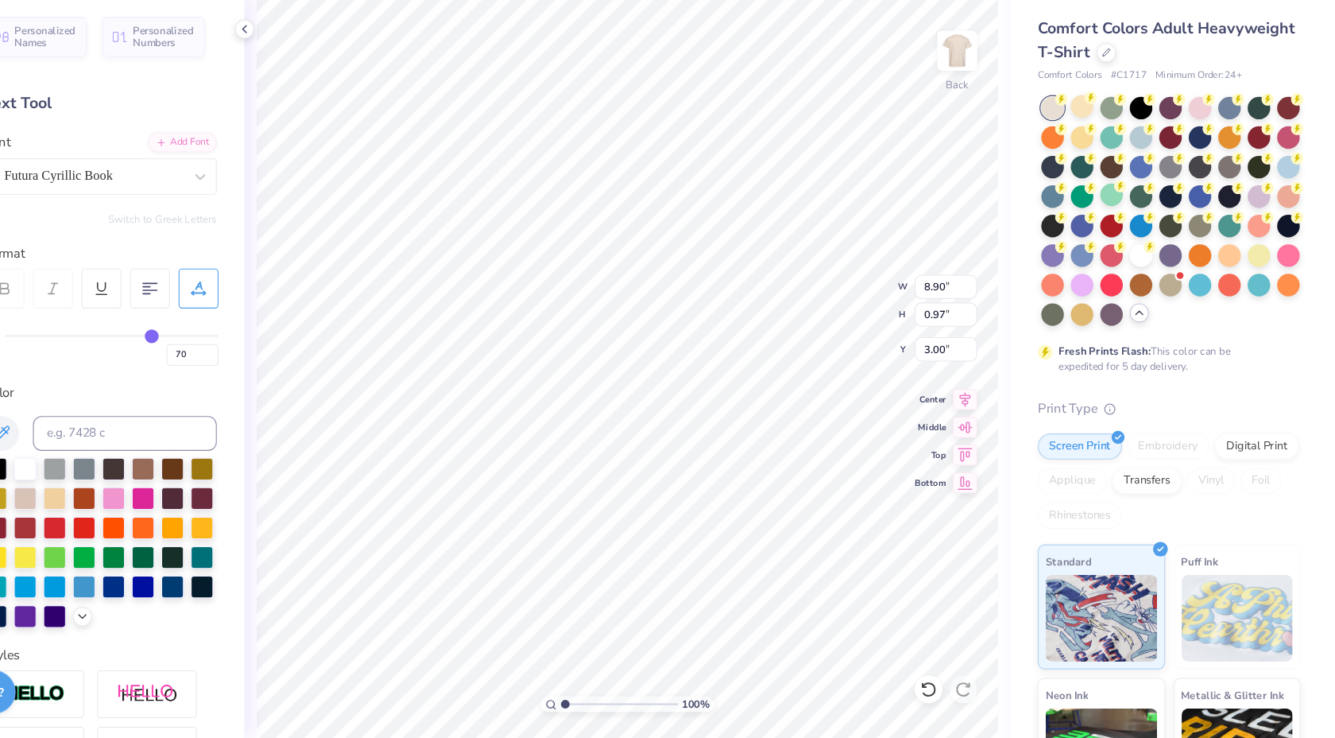
type input "66"
type input "63"
type input "59"
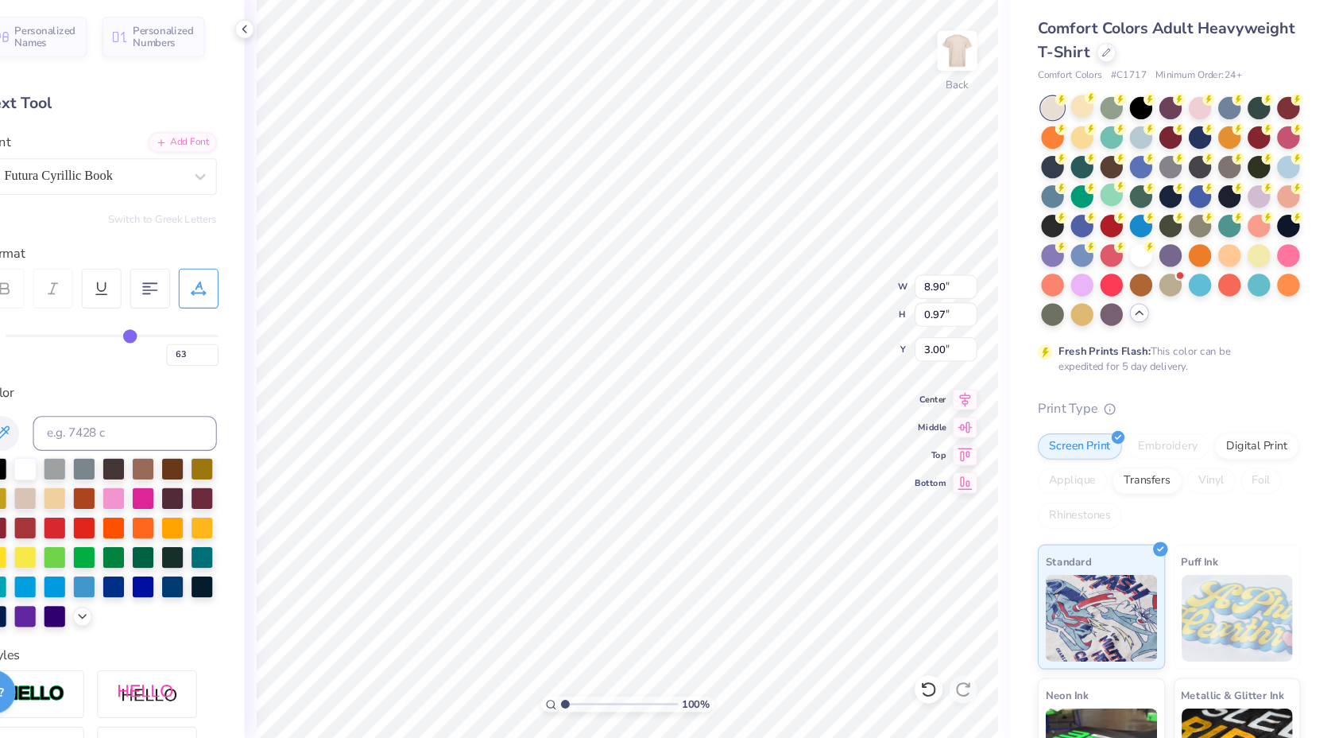
type input "59"
type input "58"
type input "56"
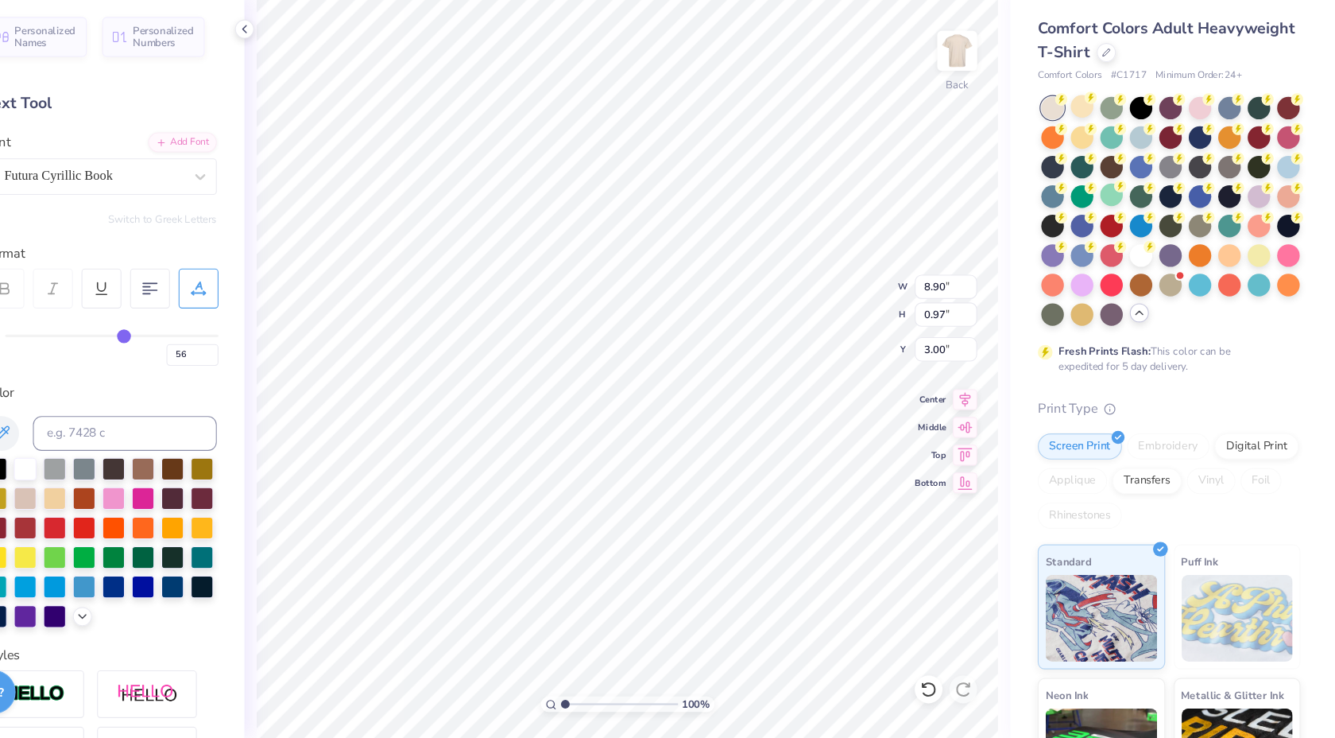
type input "55"
type input "50"
type input "55"
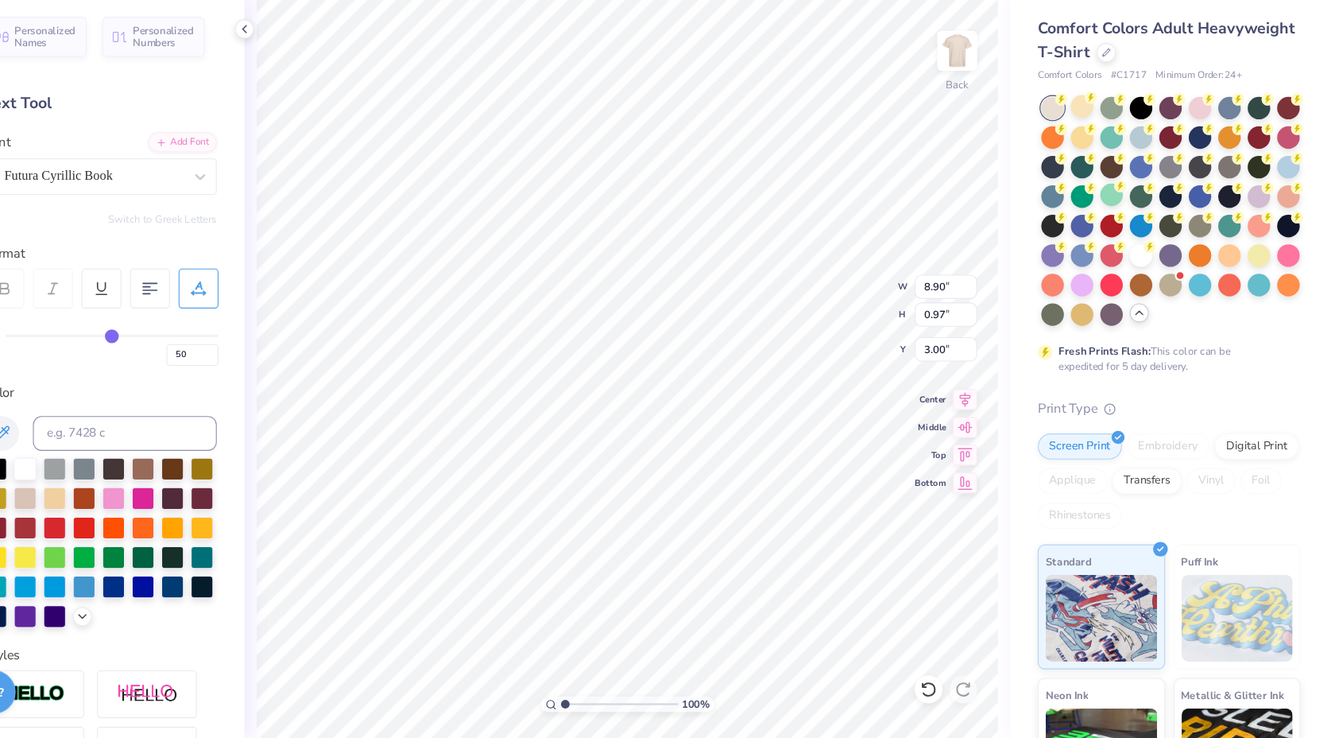
type input "55"
type input "50"
type input "49"
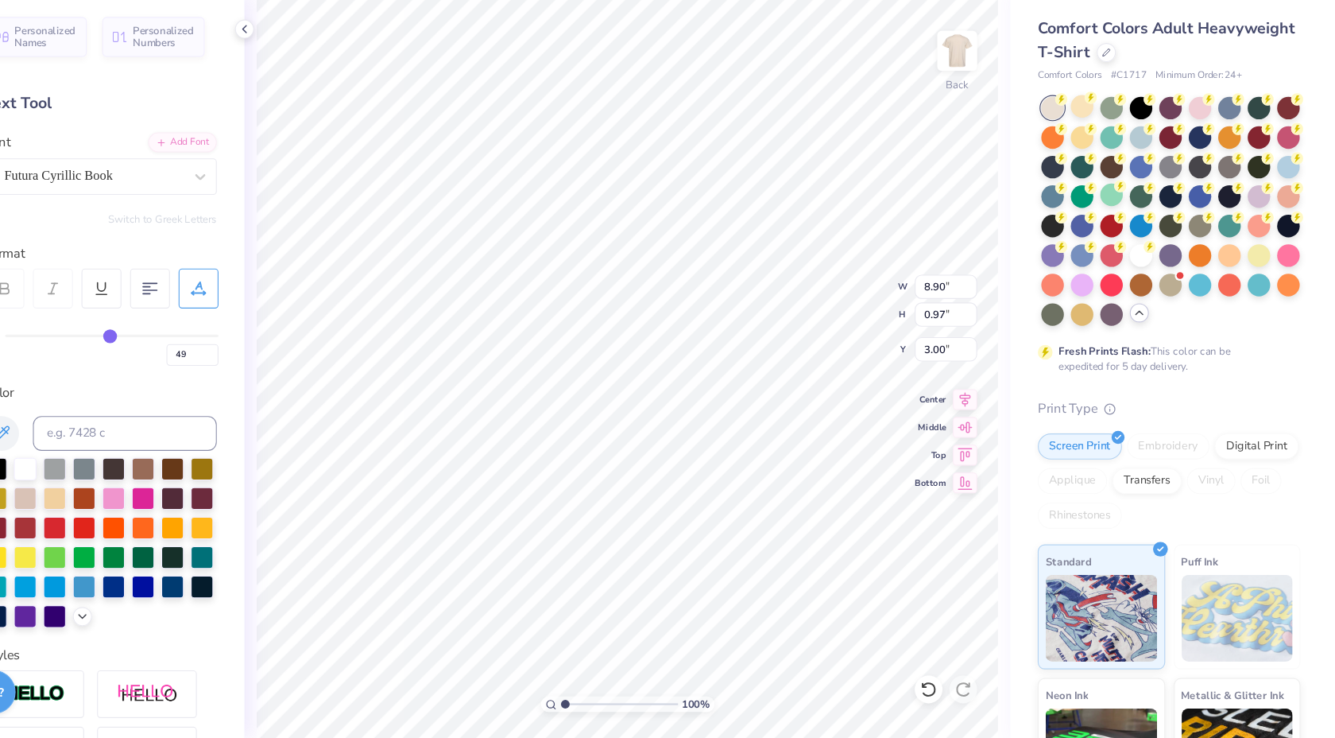
type input "49"
type input "51"
type input "52"
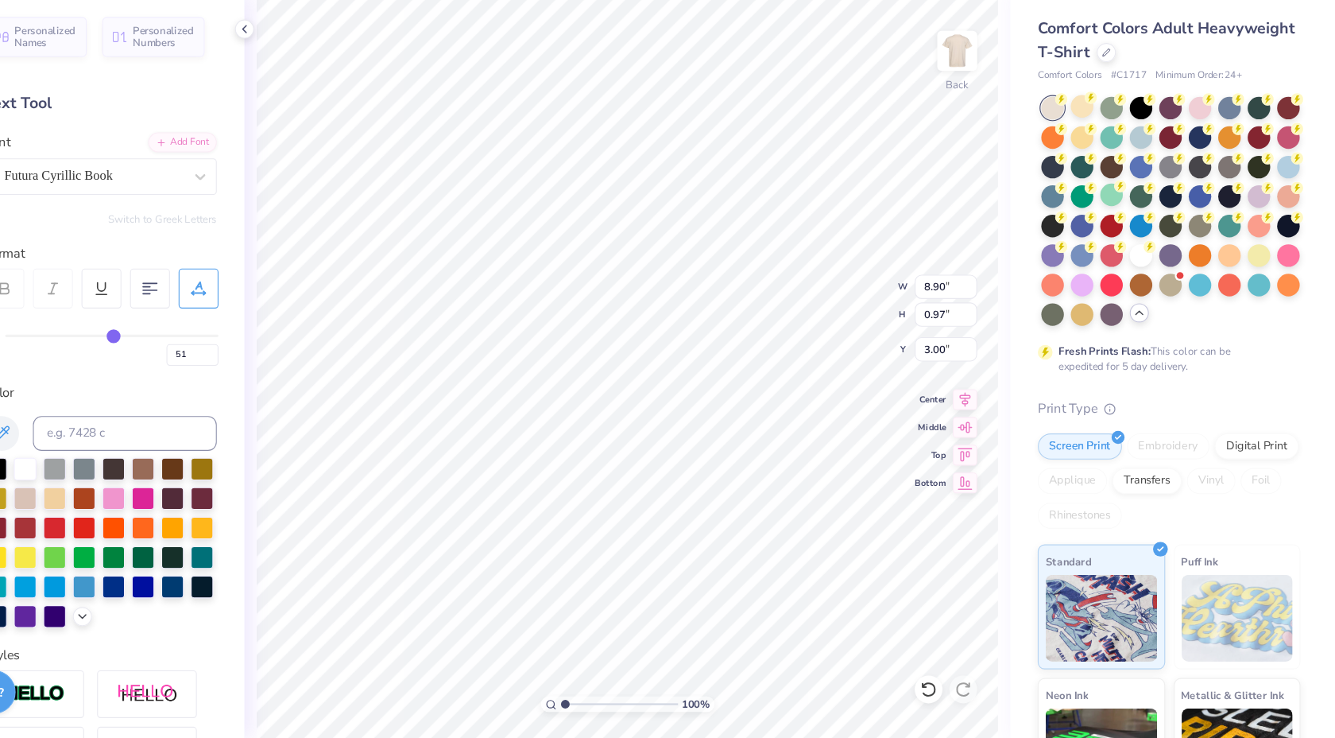
type input "52"
type input "53"
type input "52"
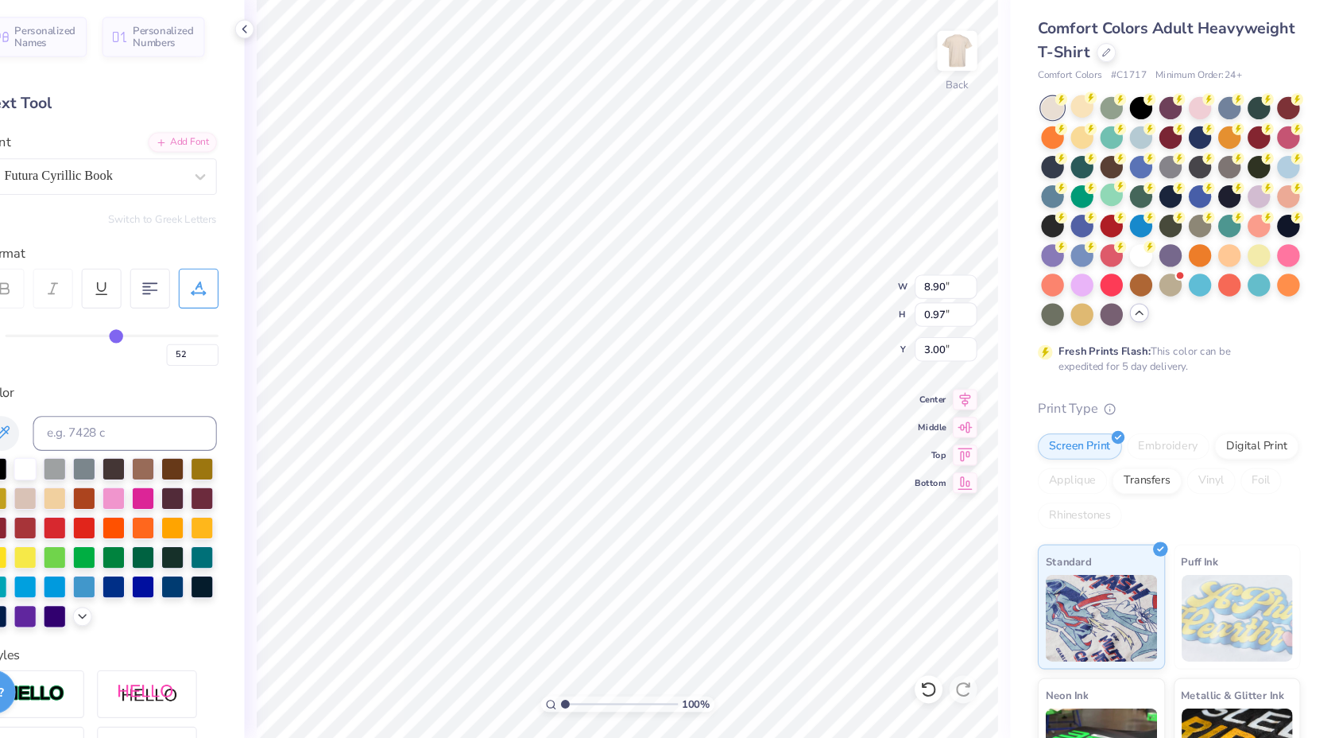
type input "51"
type input "50"
type input "49"
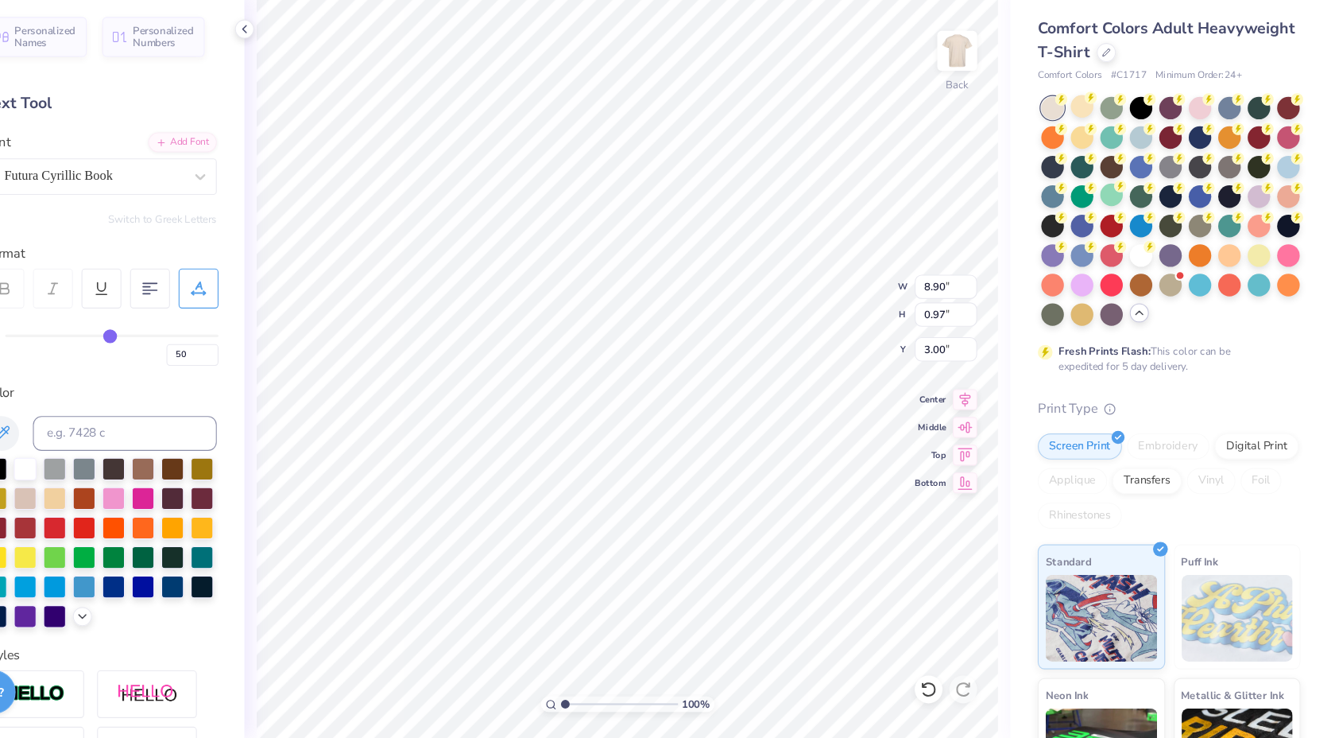
type input "49"
type input "50"
type input "51"
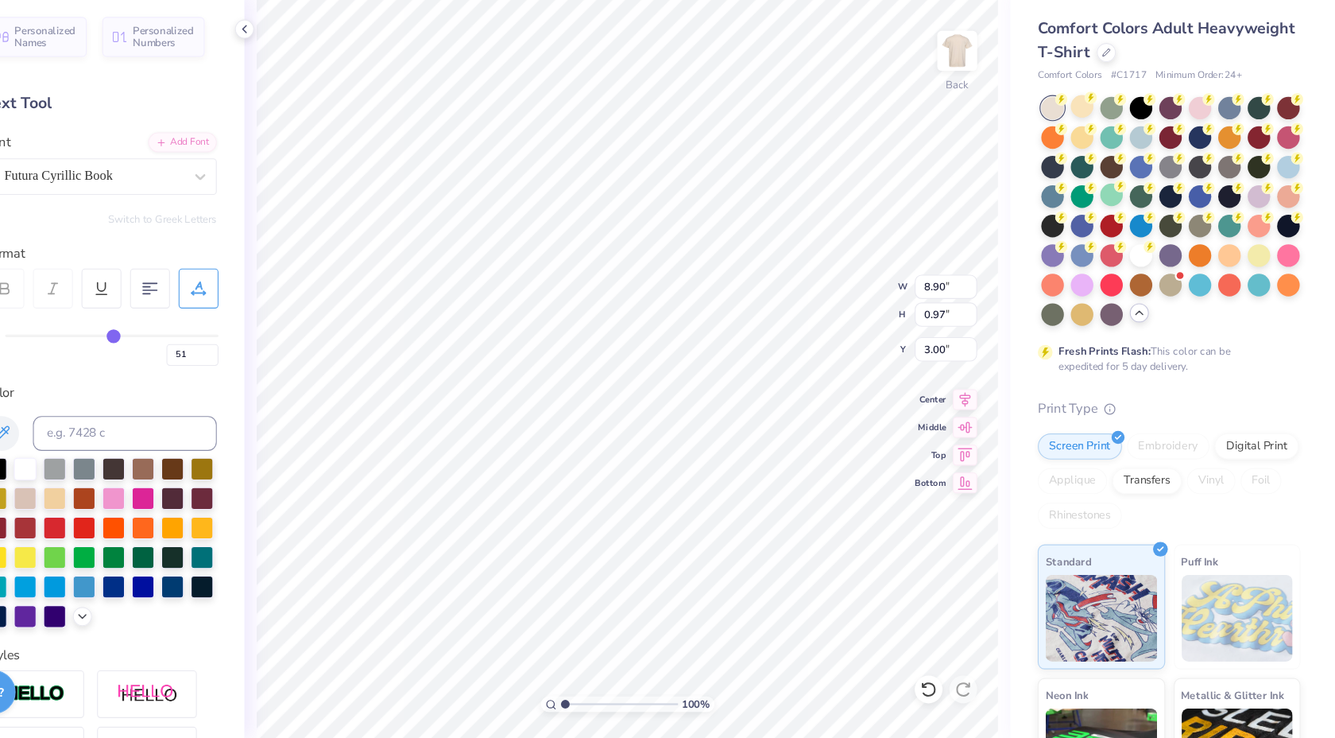
type input "51"
type input "50"
drag, startPoint x: 244, startPoint y: 367, endPoint x: 214, endPoint y: 367, distance: 30.2
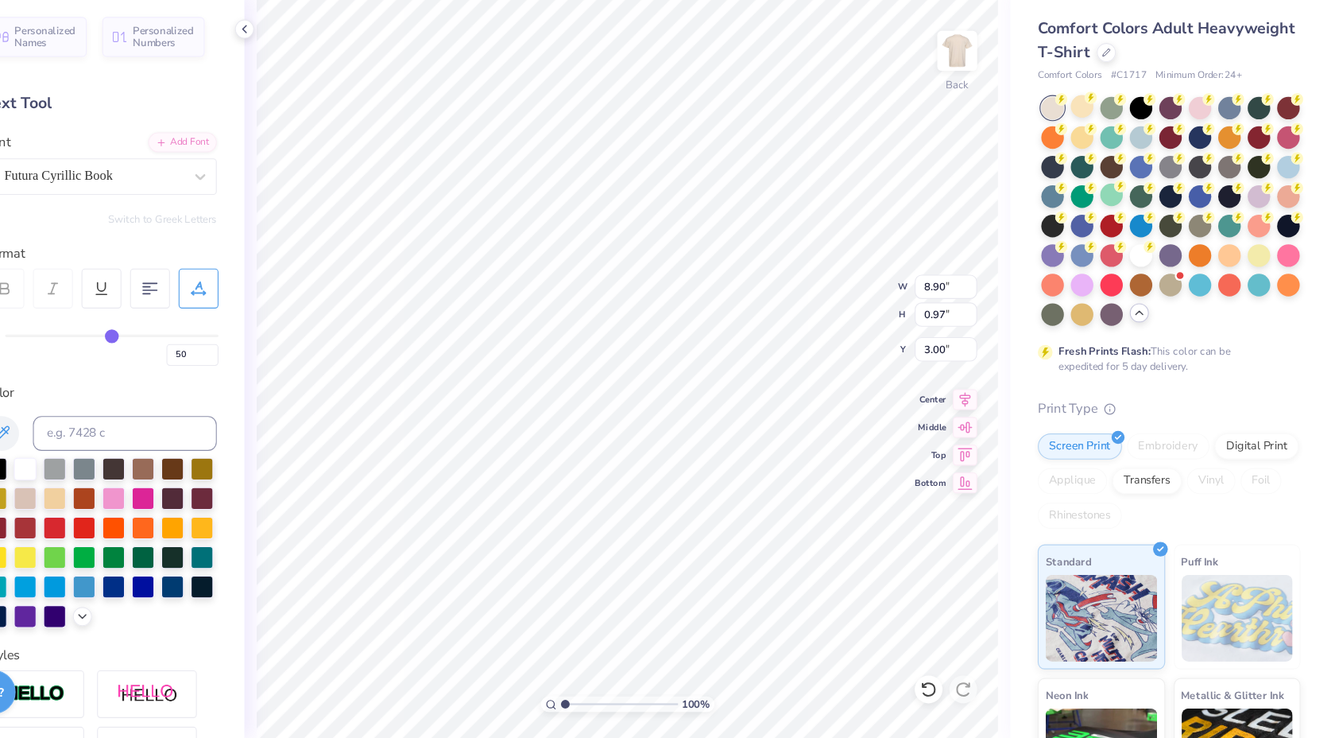
click at [214, 368] on input "range" at bounding box center [214, 369] width 196 height 2
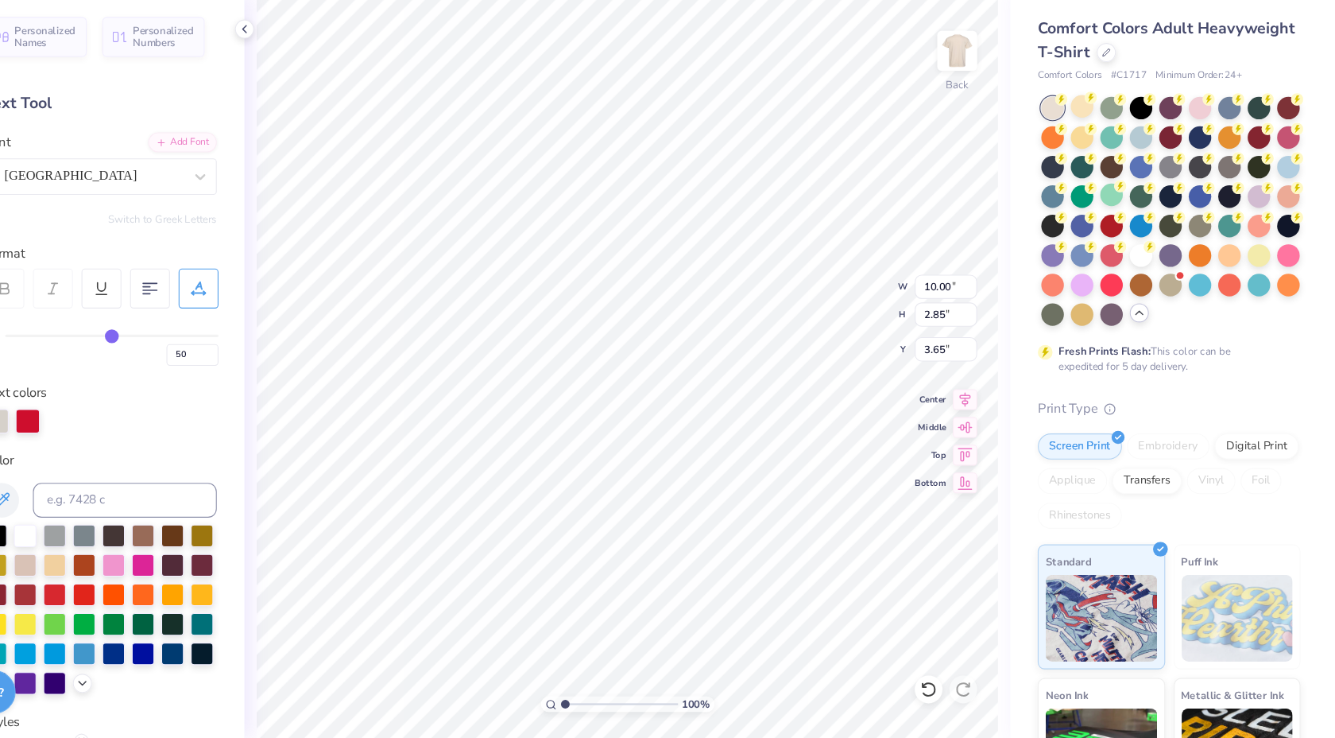
type input "0"
type textarea "THETA XI"
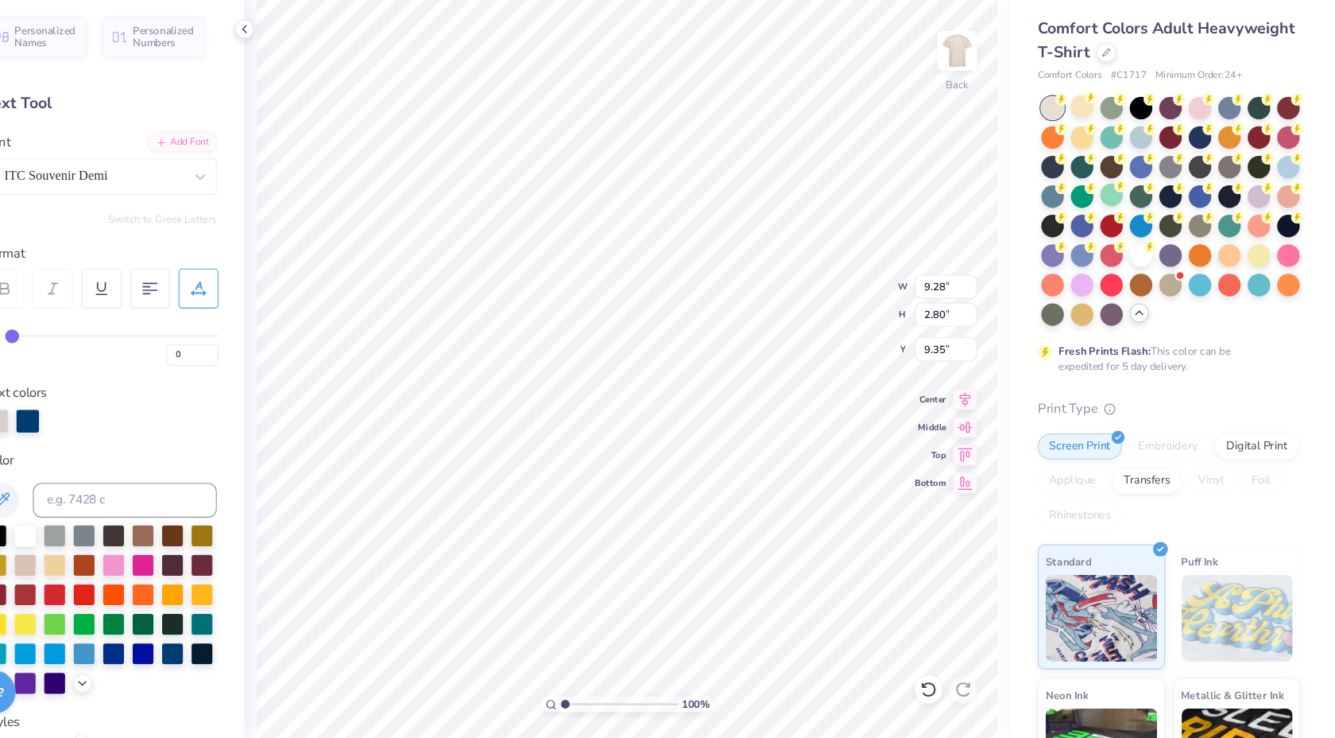
type textarea "1914"
type input "9.70"
click at [337, 92] on icon at bounding box center [335, 88] width 13 height 13
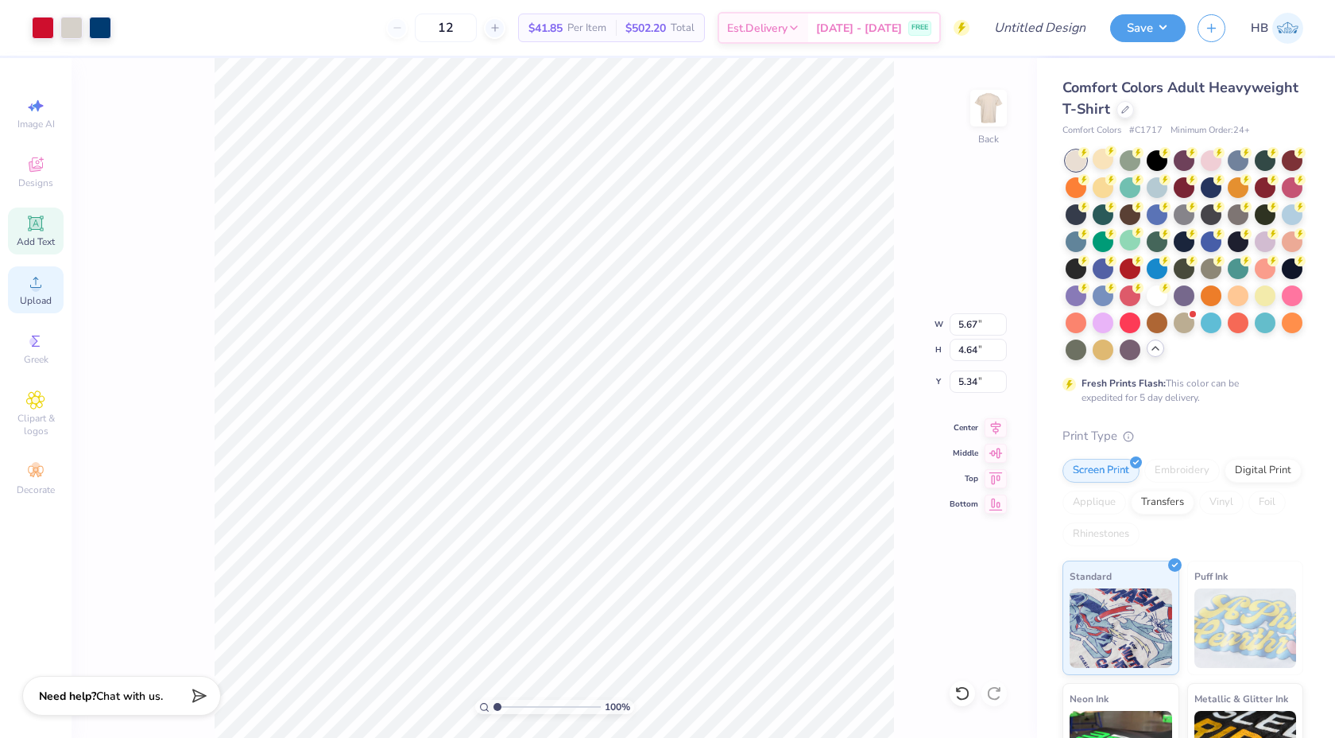
click at [47, 305] on span "Upload" at bounding box center [36, 300] width 32 height 13
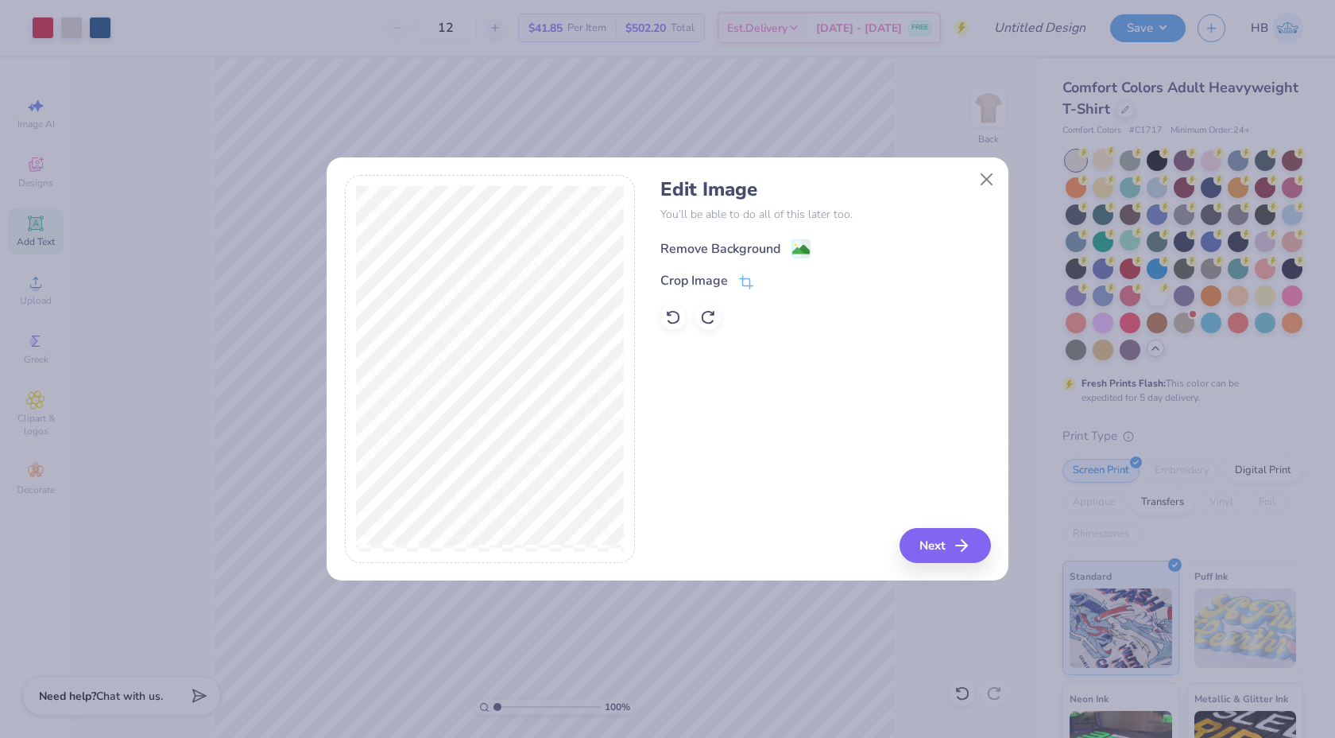
click at [796, 252] on image at bounding box center [801, 249] width 17 height 17
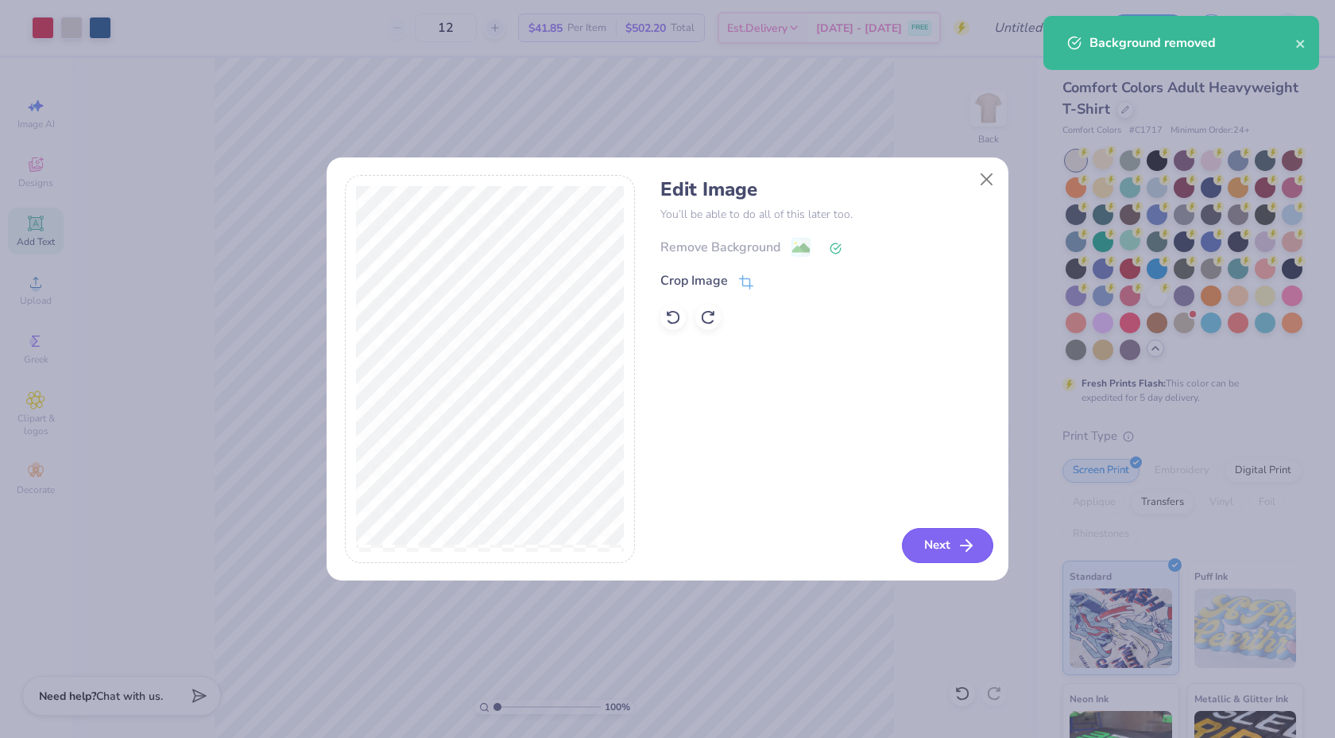
click at [944, 545] on button "Next" at bounding box center [947, 545] width 91 height 35
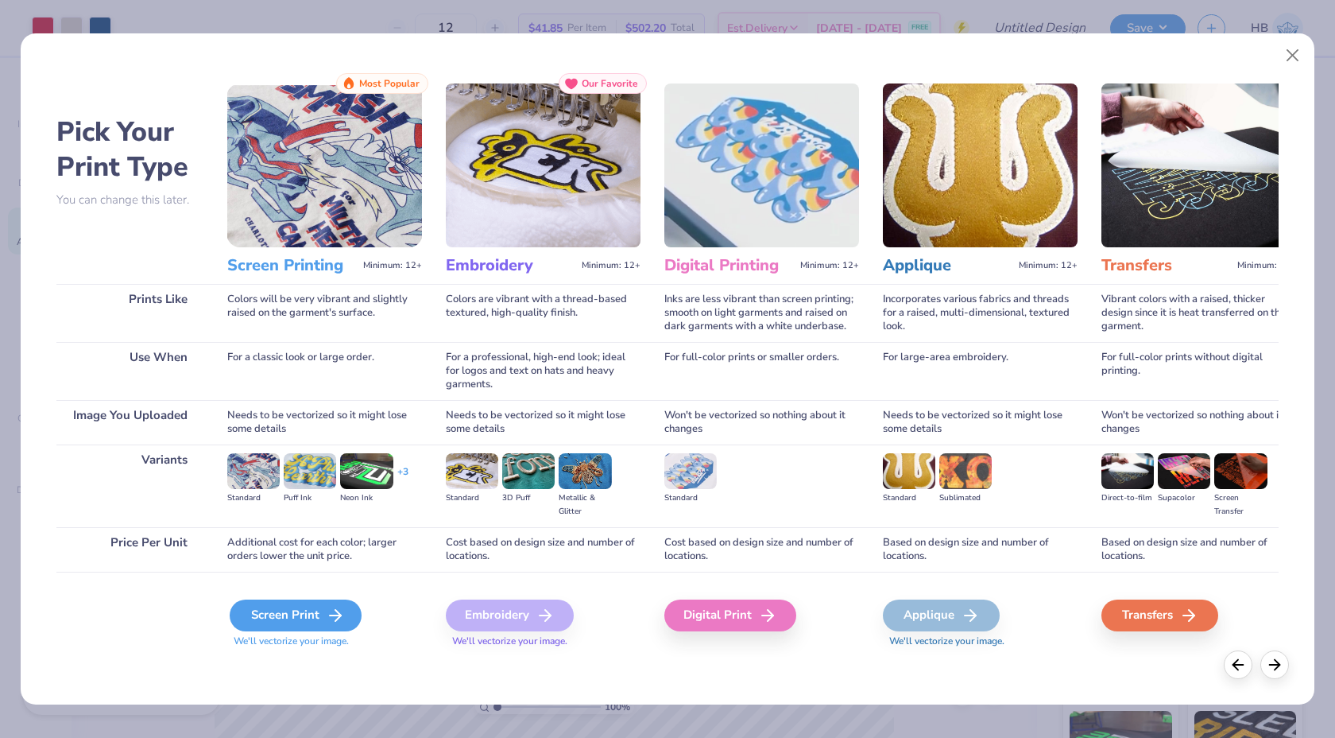
click at [298, 606] on div "Screen Print" at bounding box center [296, 615] width 132 height 32
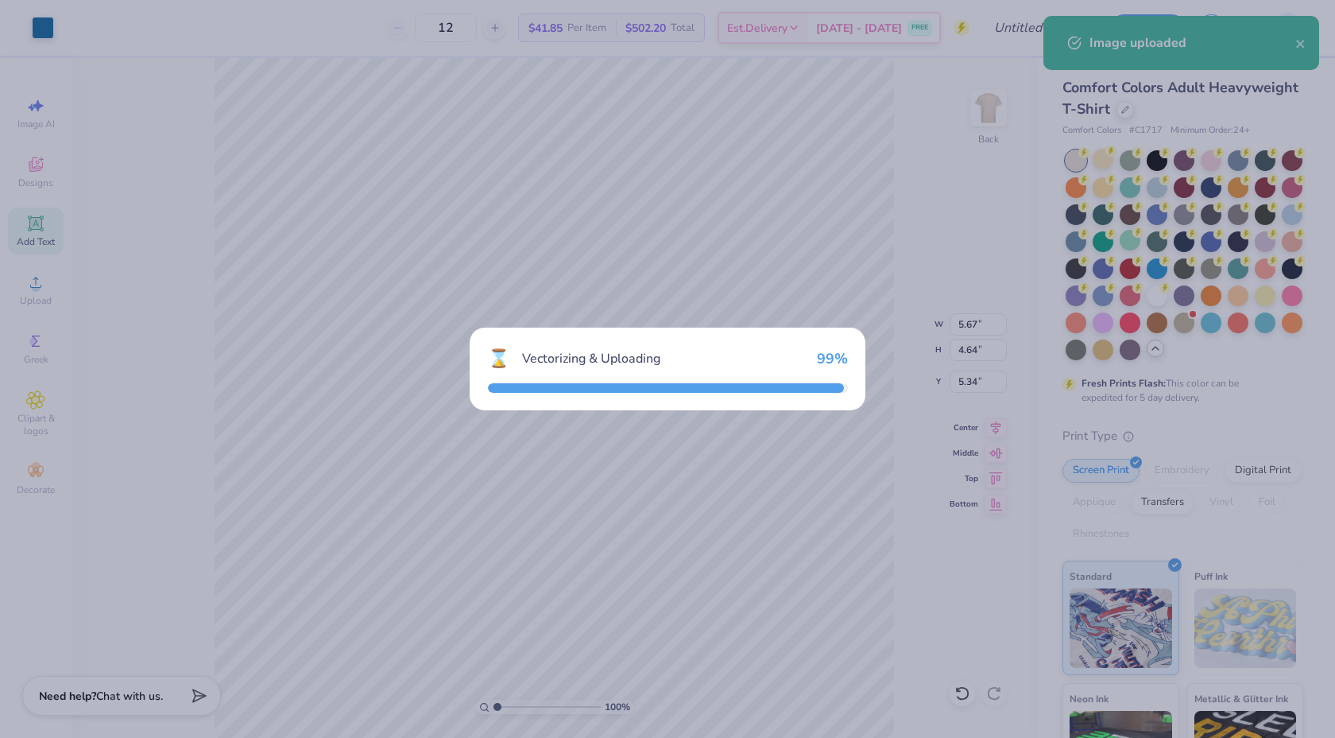
type input "14.17"
type input "7.67"
type input "8.66"
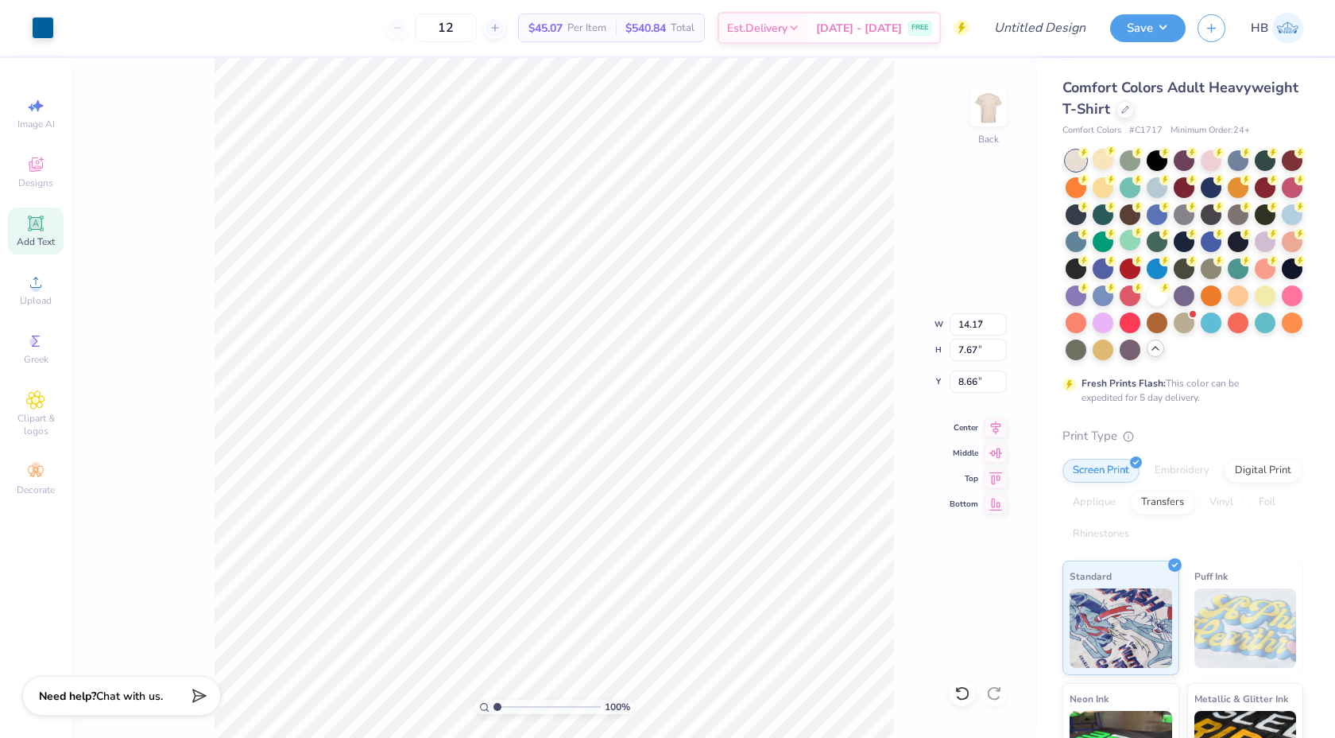
type input "5.48"
type input "2.97"
type input "2.86"
type input "1.40"
type input "6.72"
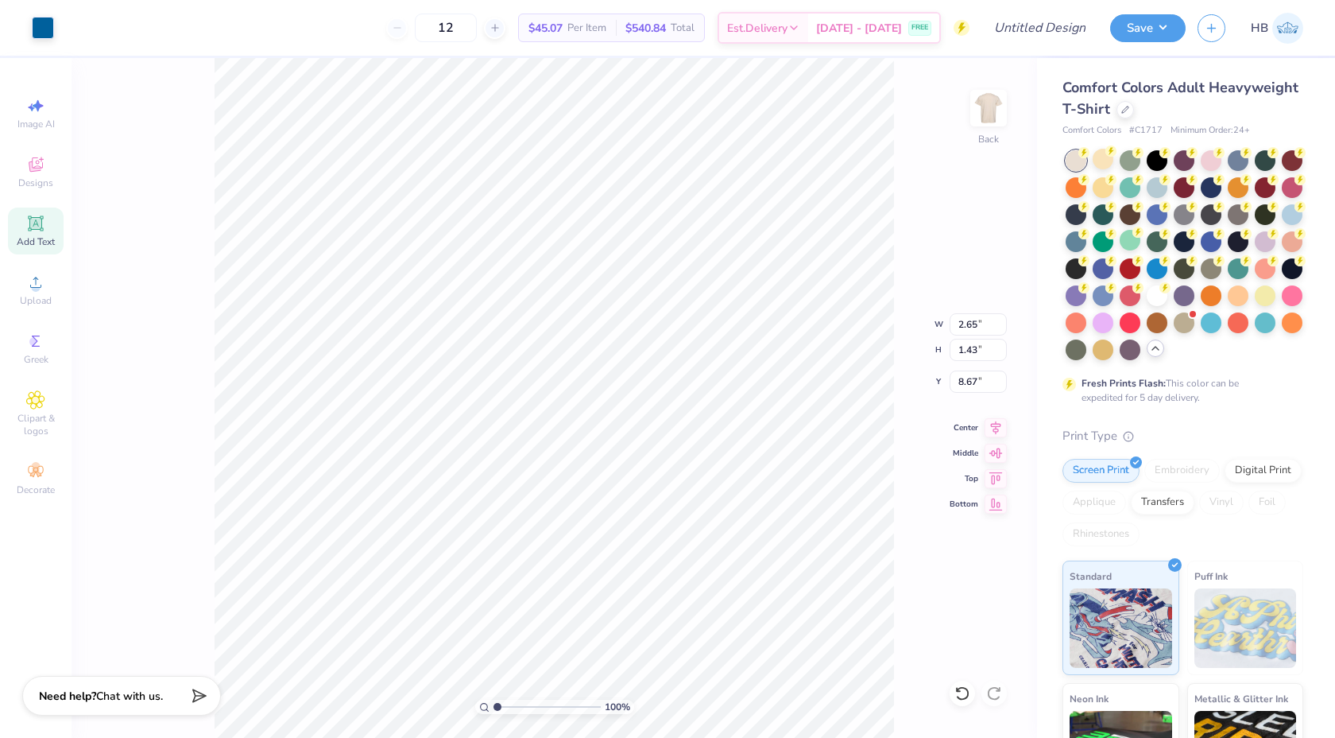
type input "2.65"
type input "1.43"
type input "6.73"
click at [43, 28] on div at bounding box center [43, 26] width 22 height 22
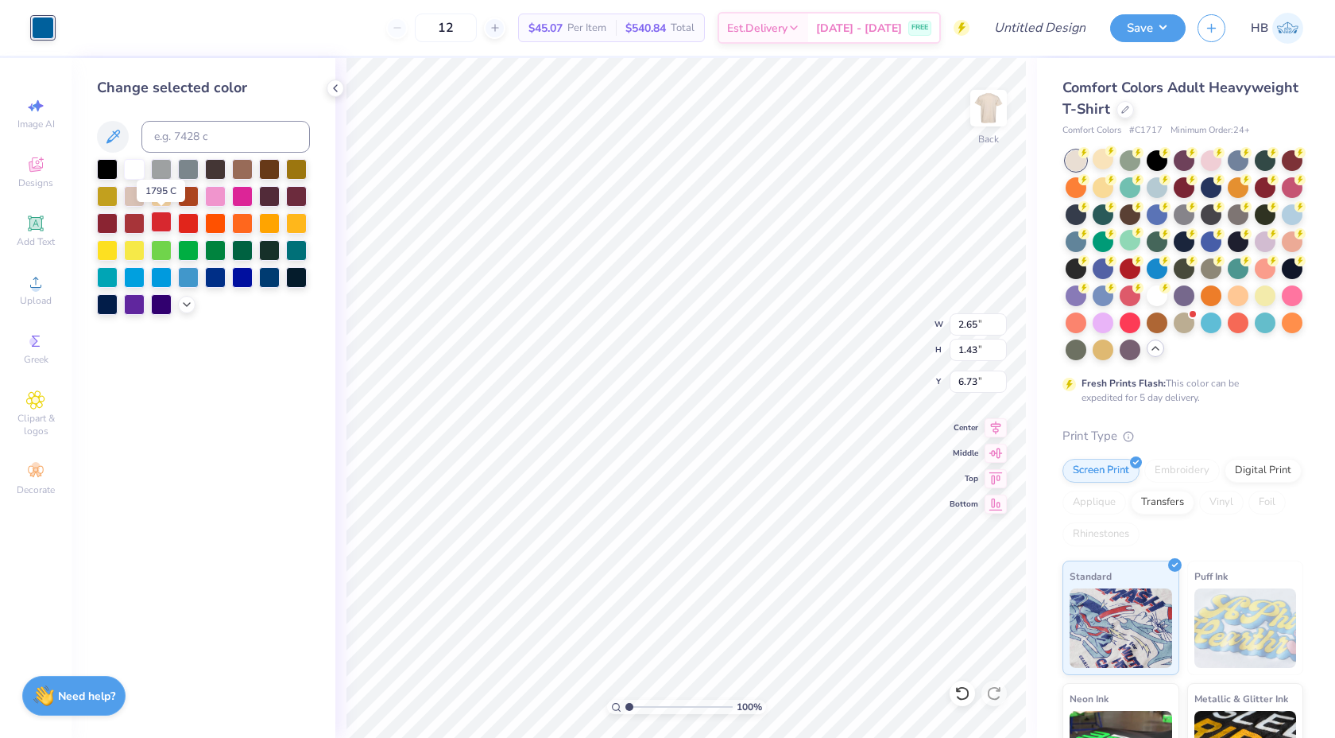
click at [157, 223] on div at bounding box center [161, 221] width 21 height 21
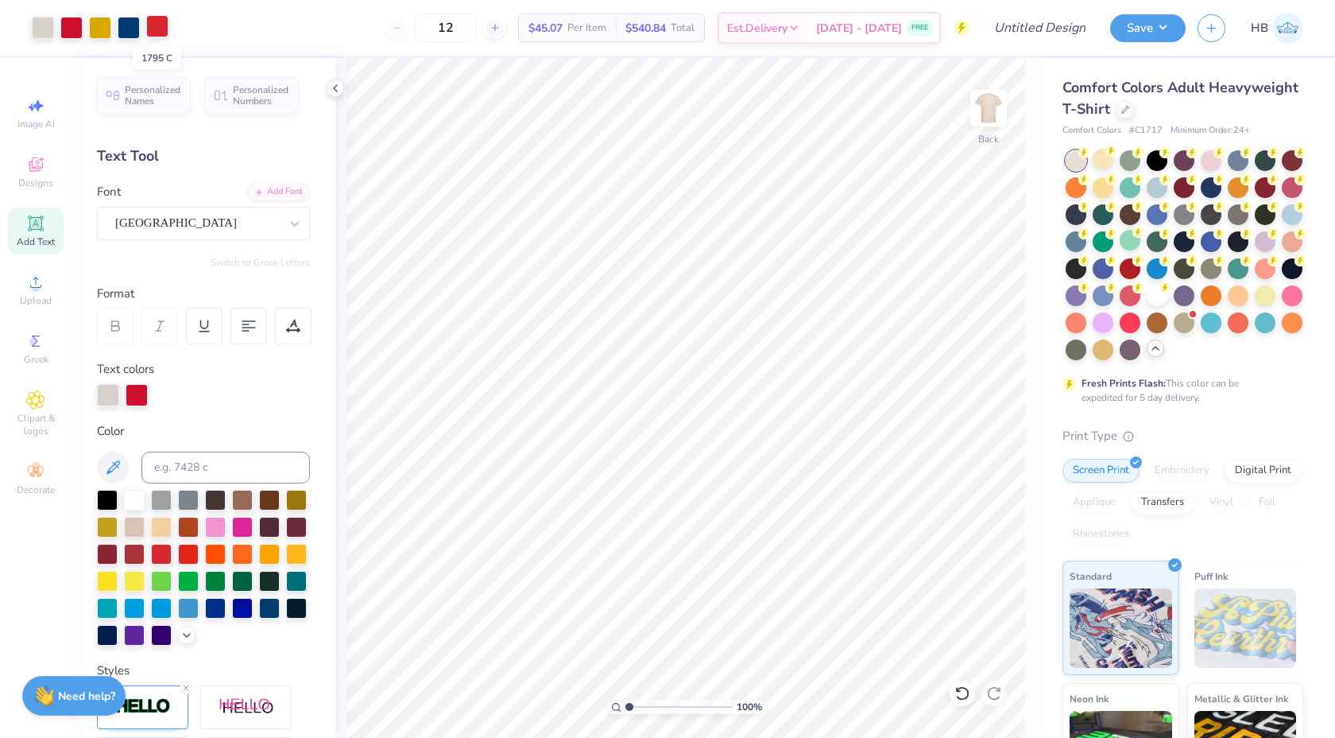
click at [157, 30] on div at bounding box center [157, 26] width 22 height 22
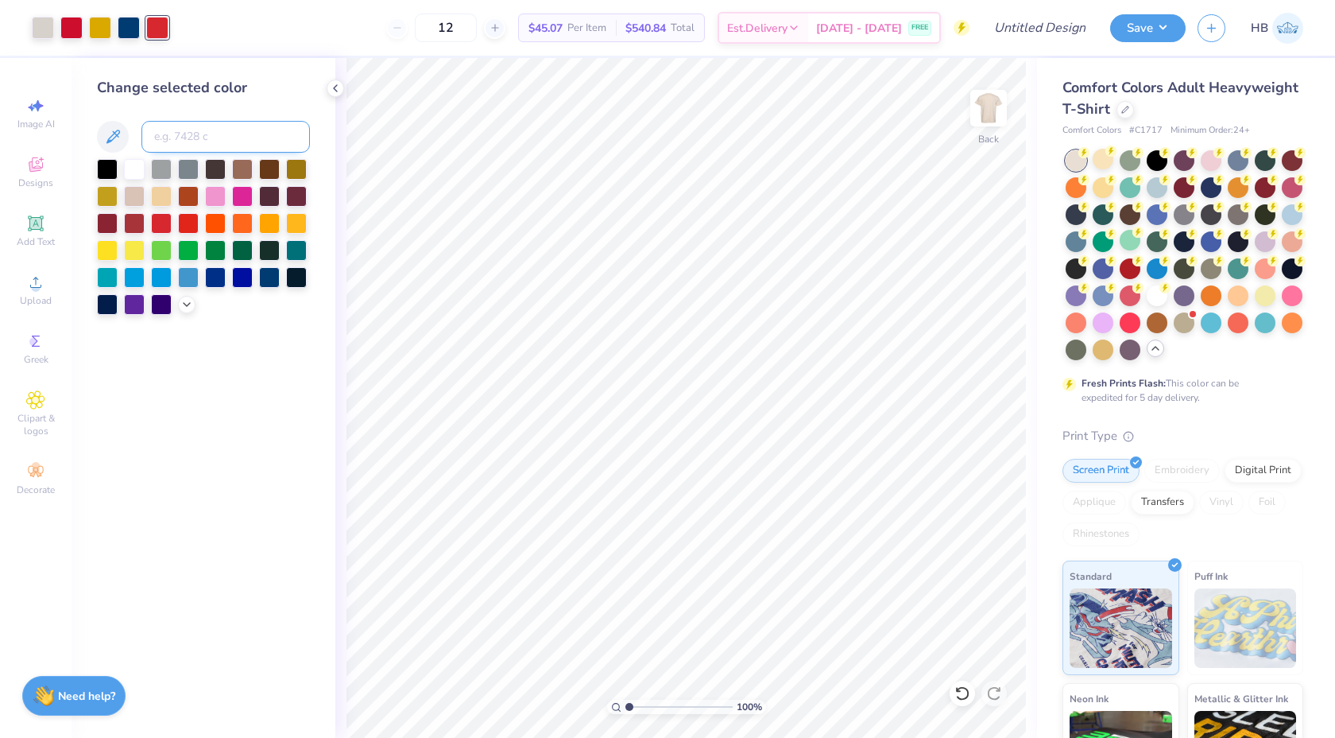
click at [184, 144] on input at bounding box center [225, 137] width 169 height 32
type input "186"
click at [331, 91] on icon at bounding box center [335, 88] width 13 height 13
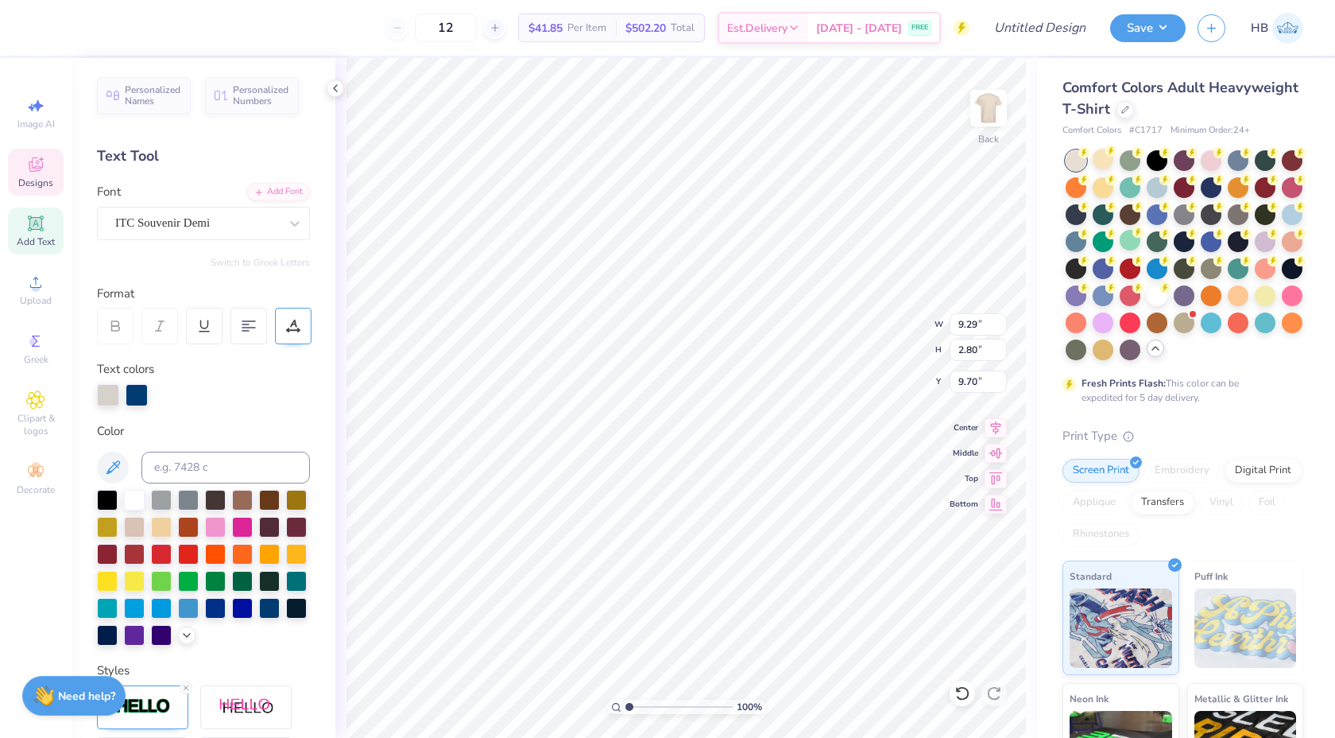
click at [289, 319] on icon at bounding box center [293, 326] width 14 height 14
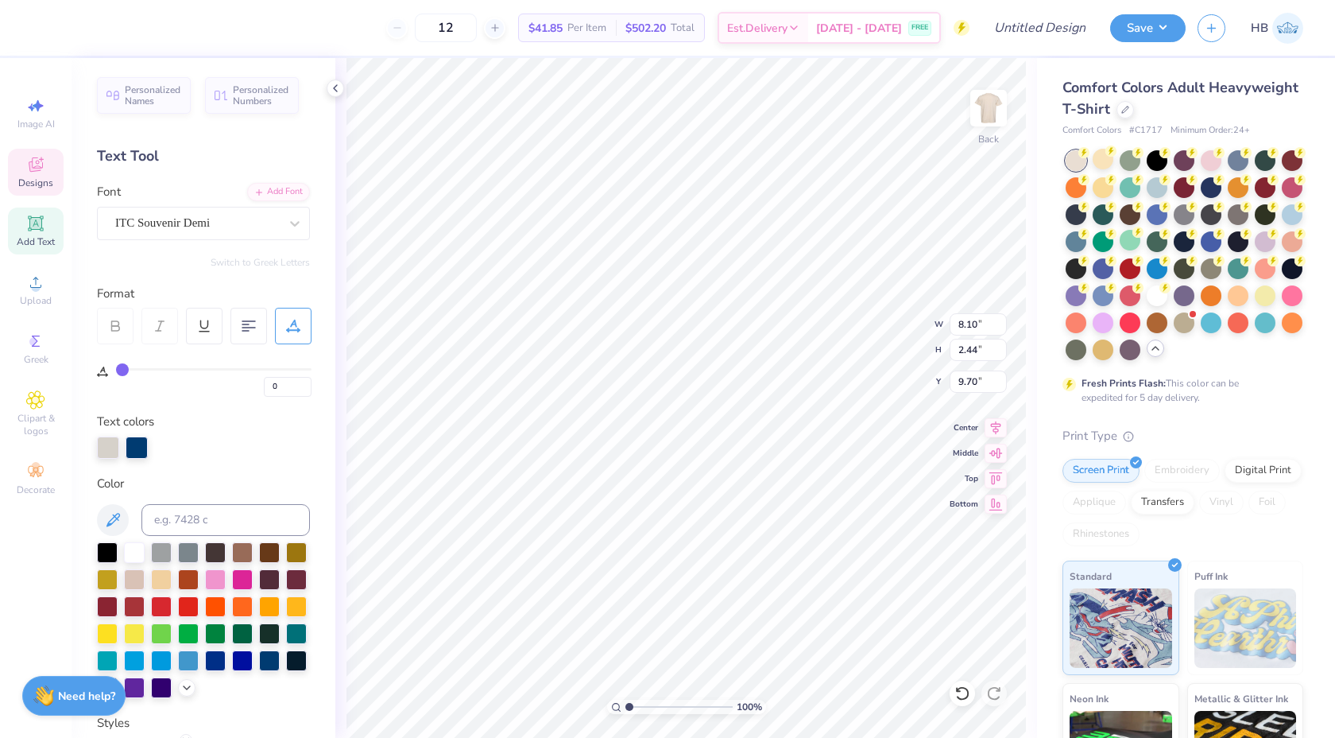
type input "8.10"
type input "2.44"
type input "10.06"
type input "5.07"
type input "4.99"
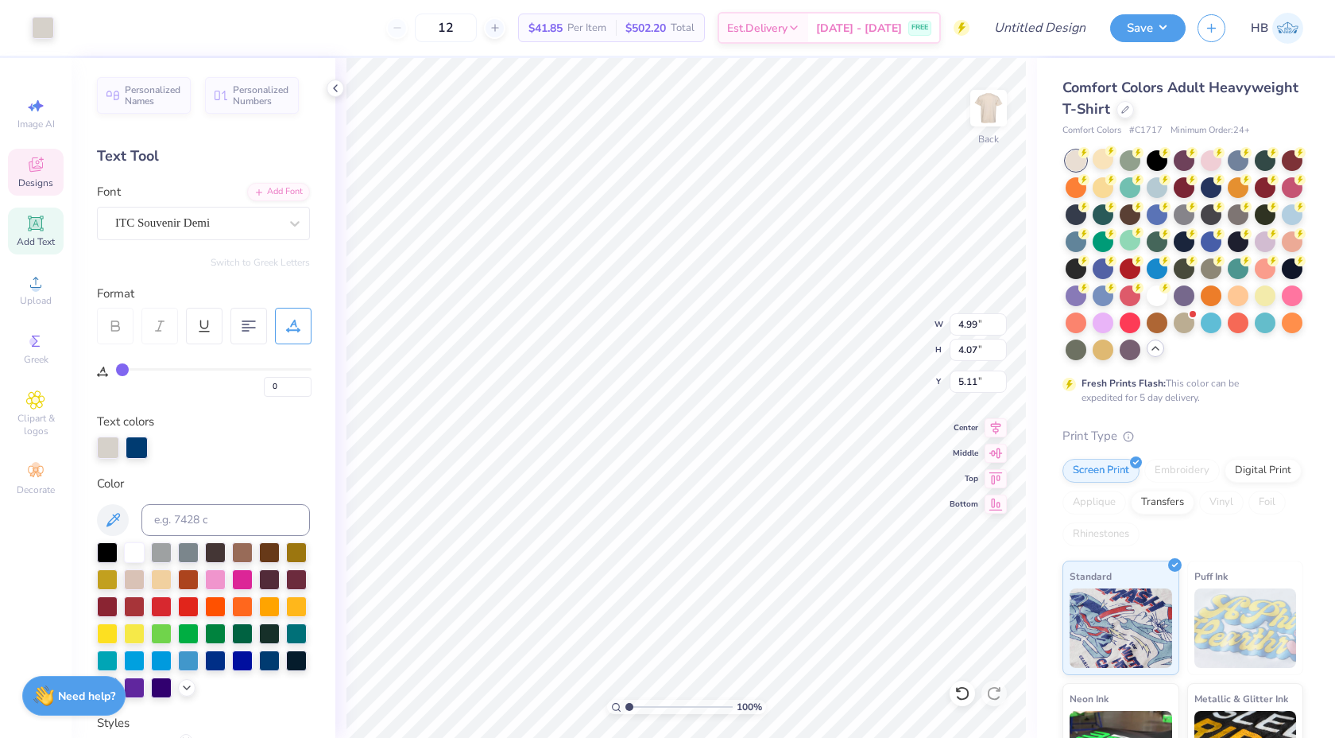
type input "4.07"
click at [960, 693] on icon at bounding box center [963, 693] width 16 height 16
type input "5.61"
type input "4.57"
type input "8.10"
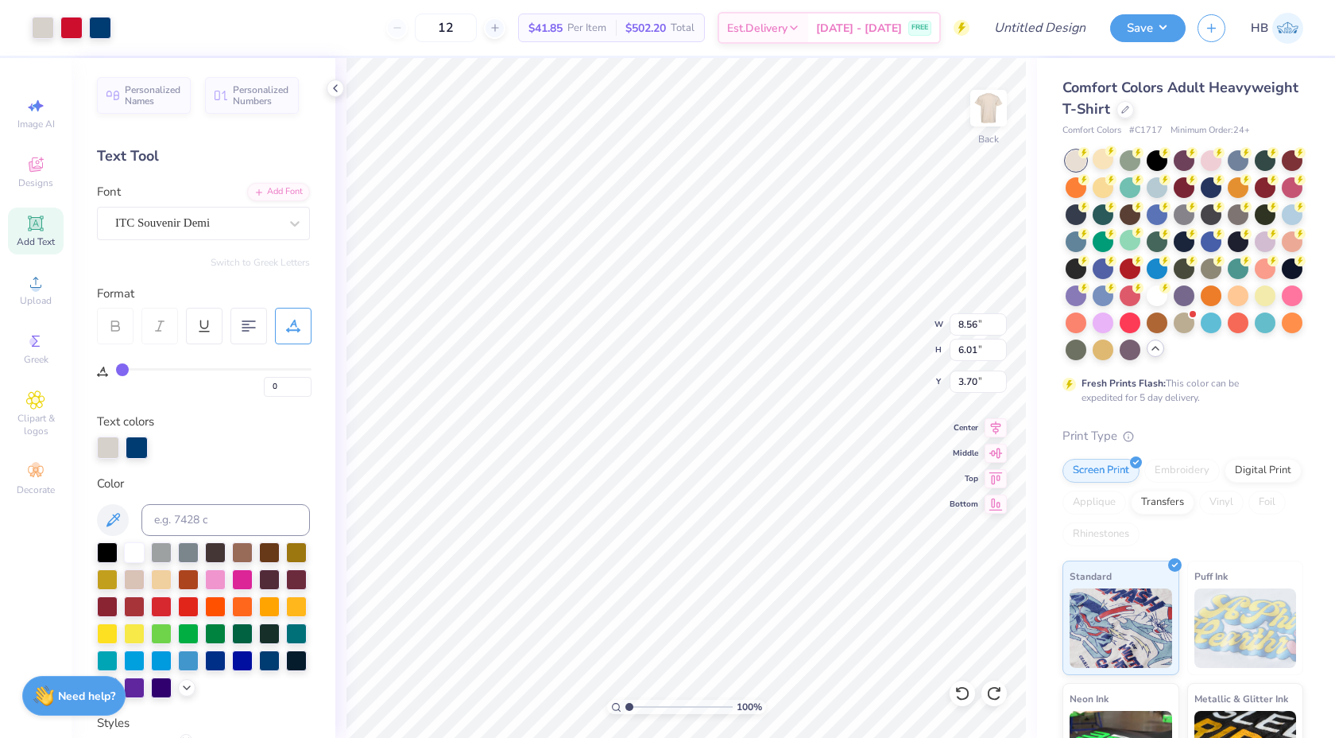
type input "2.44"
type input "9.79"
type input "5.19"
type input "6.73"
click at [338, 85] on icon at bounding box center [335, 88] width 13 height 13
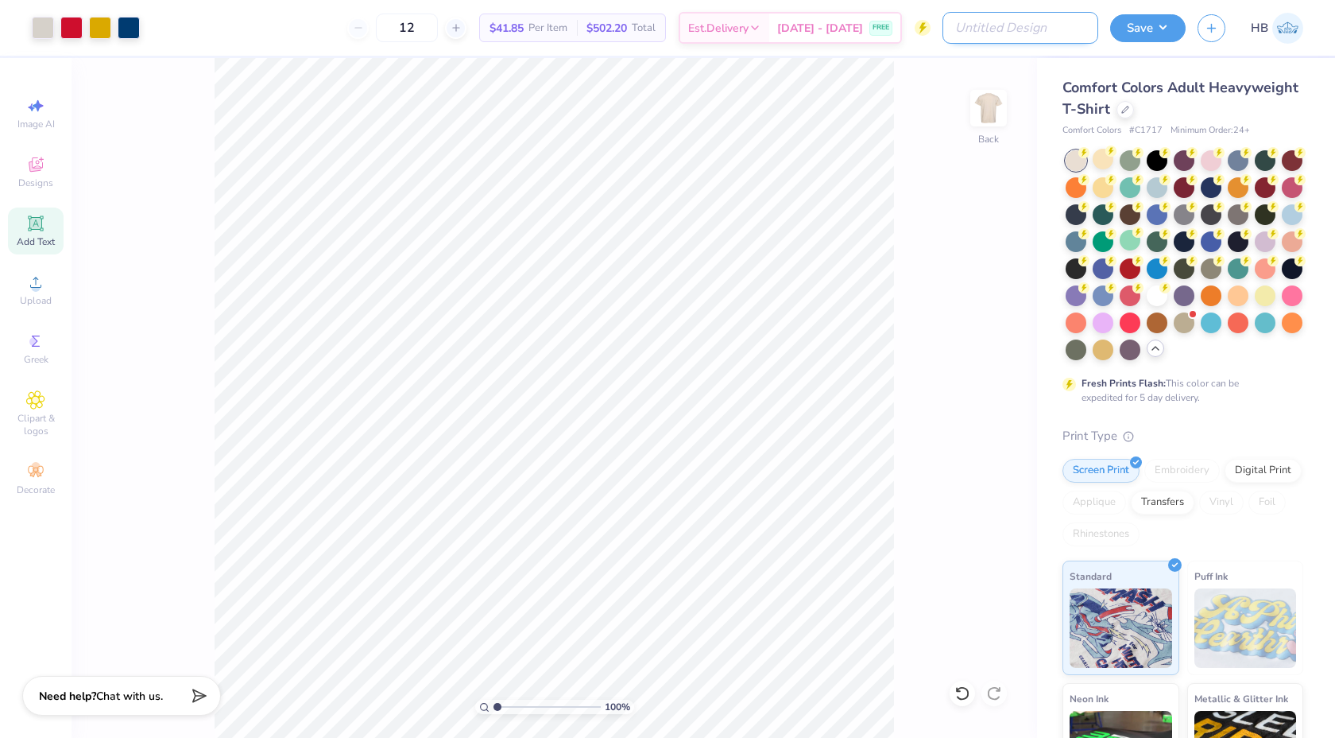
click at [1051, 29] on input "Design Title" at bounding box center [1021, 28] width 156 height 32
type input "THETA XI"
click at [954, 190] on div "100 % Back" at bounding box center [555, 398] width 966 height 680
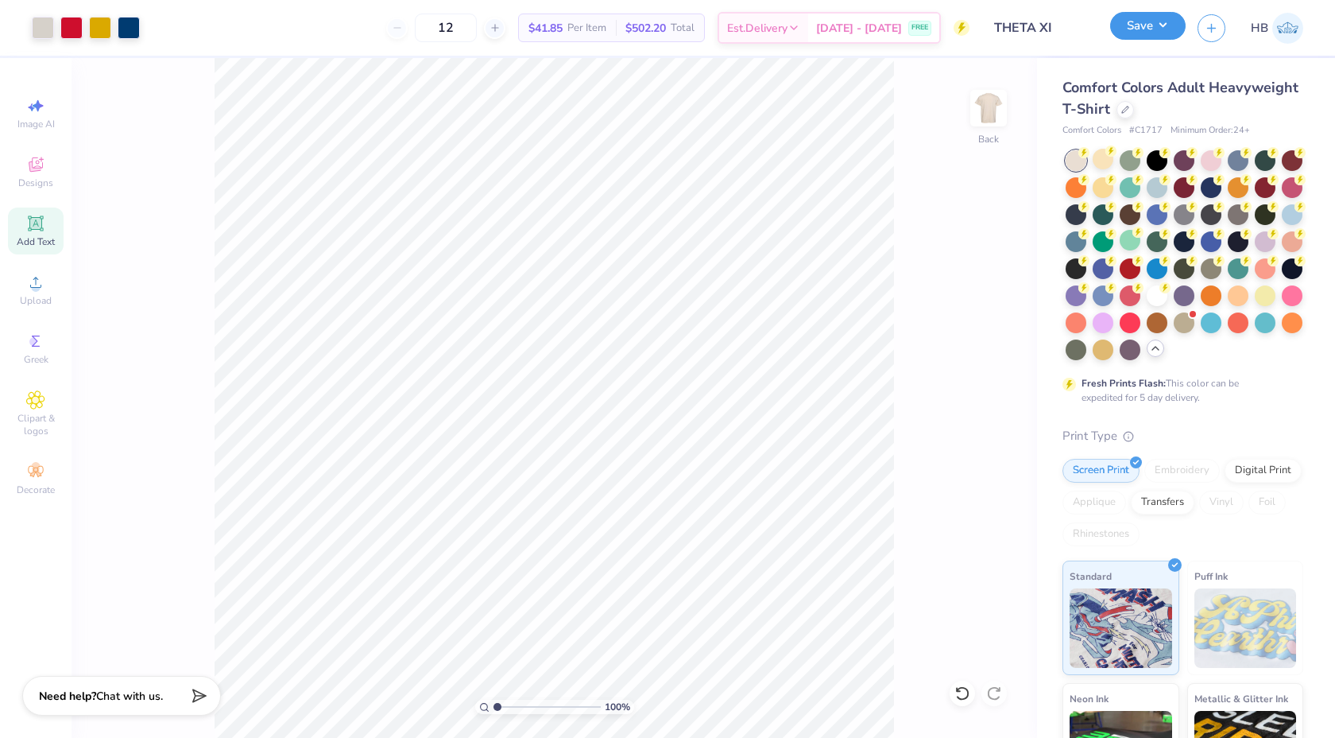
click at [1162, 29] on button "Save" at bounding box center [1149, 26] width 76 height 28
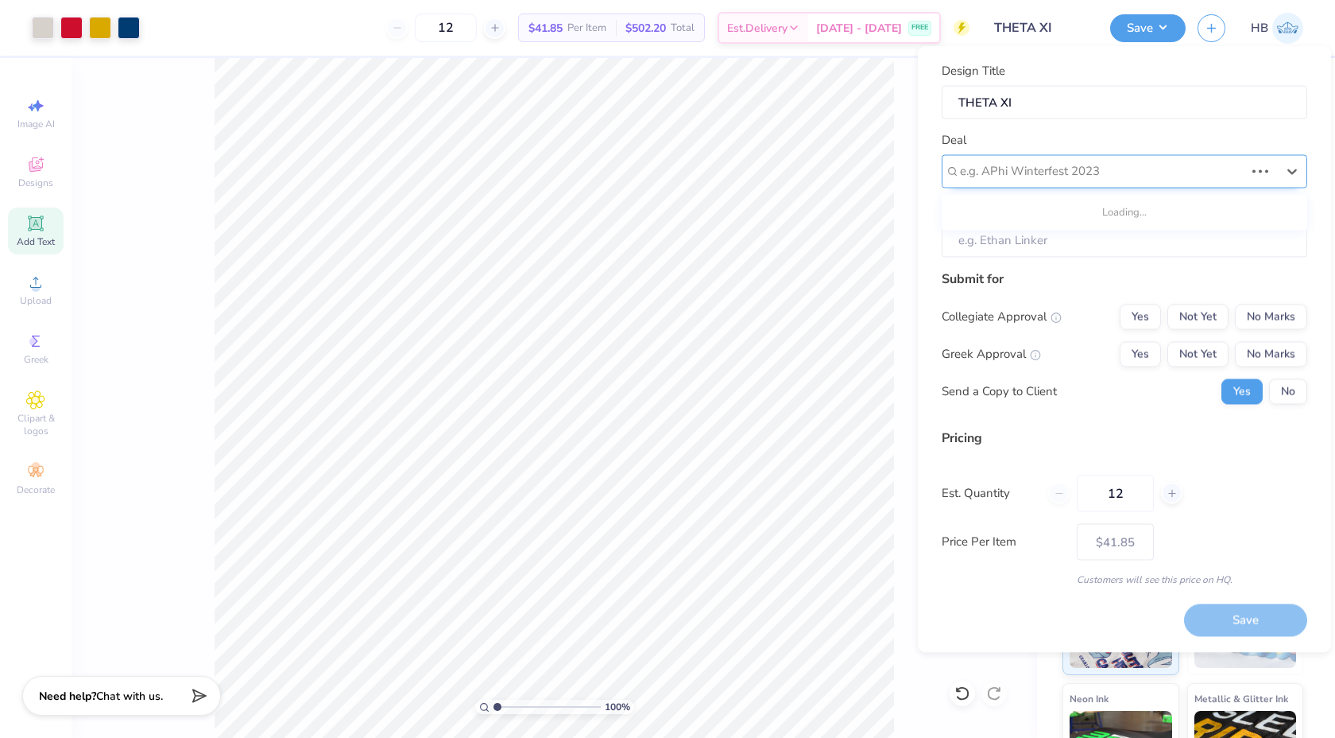
click at [1083, 180] on div at bounding box center [1102, 171] width 285 height 21
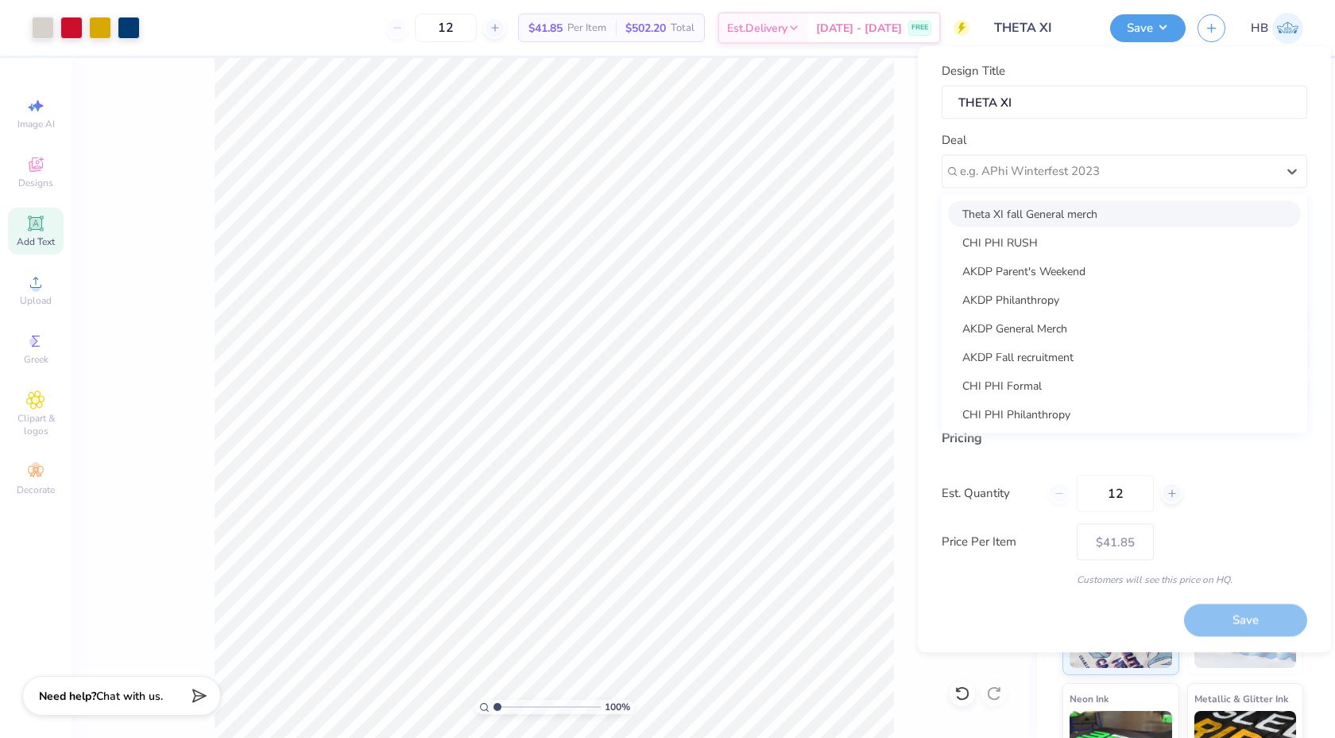
click at [1077, 215] on div "Theta XI fall General merch" at bounding box center [1124, 213] width 353 height 26
type input "[PERSON_NAME]"
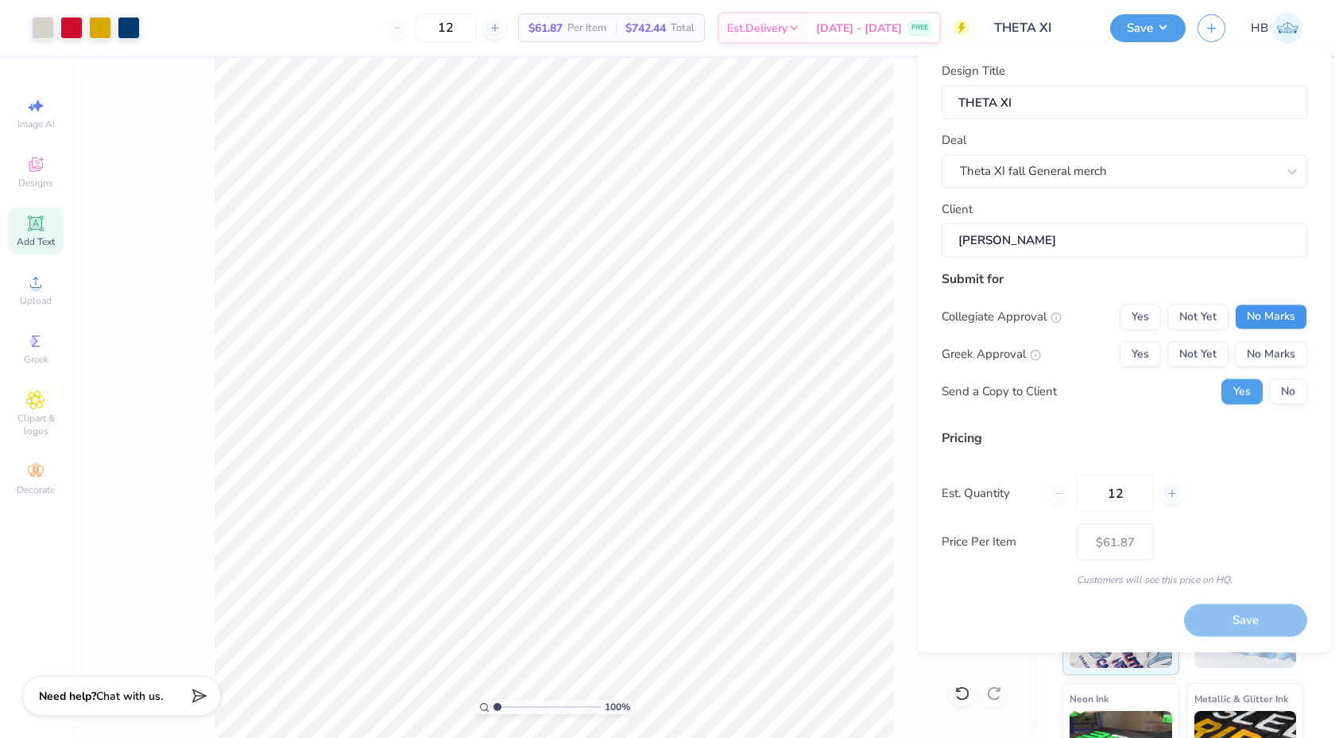
click at [1272, 310] on button "No Marks" at bounding box center [1271, 316] width 72 height 25
click at [1145, 351] on button "Yes" at bounding box center [1140, 353] width 41 height 25
type input "$48.89"
click at [1291, 387] on button "No" at bounding box center [1289, 390] width 38 height 25
click at [1139, 495] on input "12" at bounding box center [1115, 493] width 77 height 37
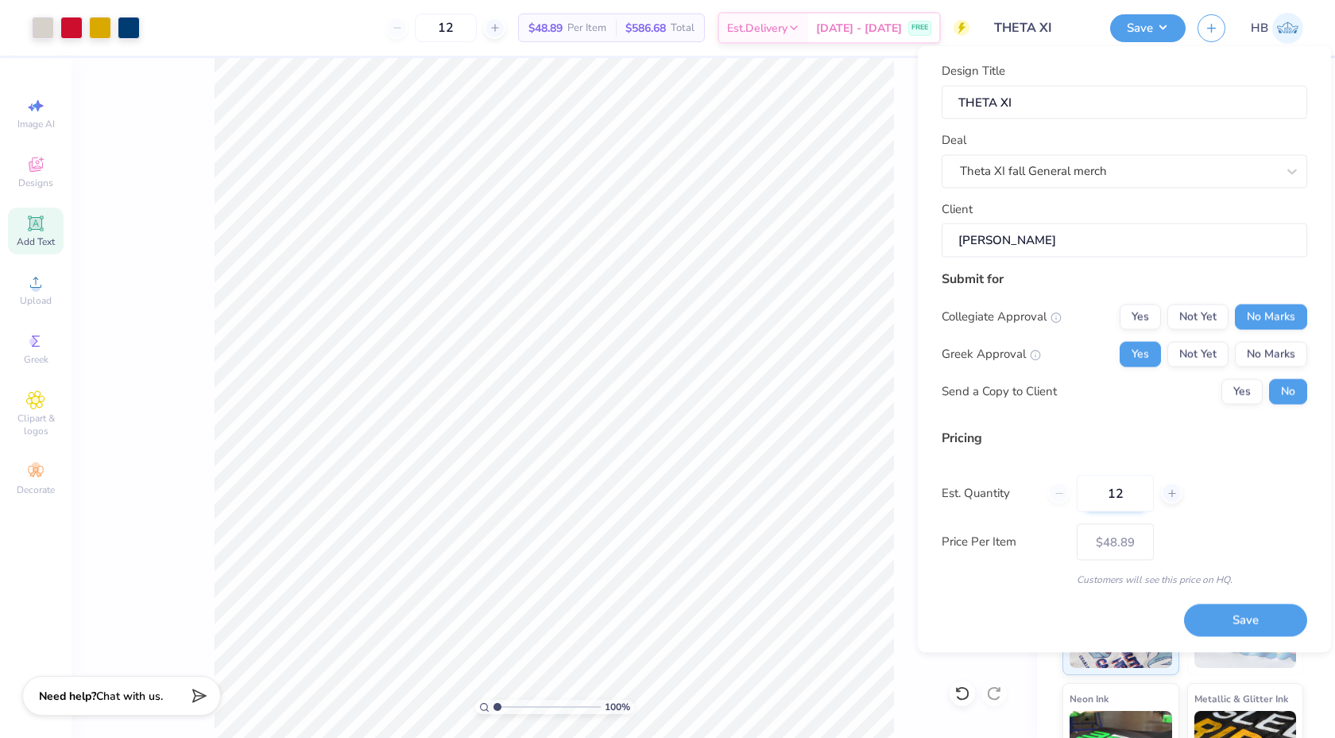
click at [1139, 495] on input "12" at bounding box center [1115, 493] width 77 height 37
type input "20"
type input "$41.75"
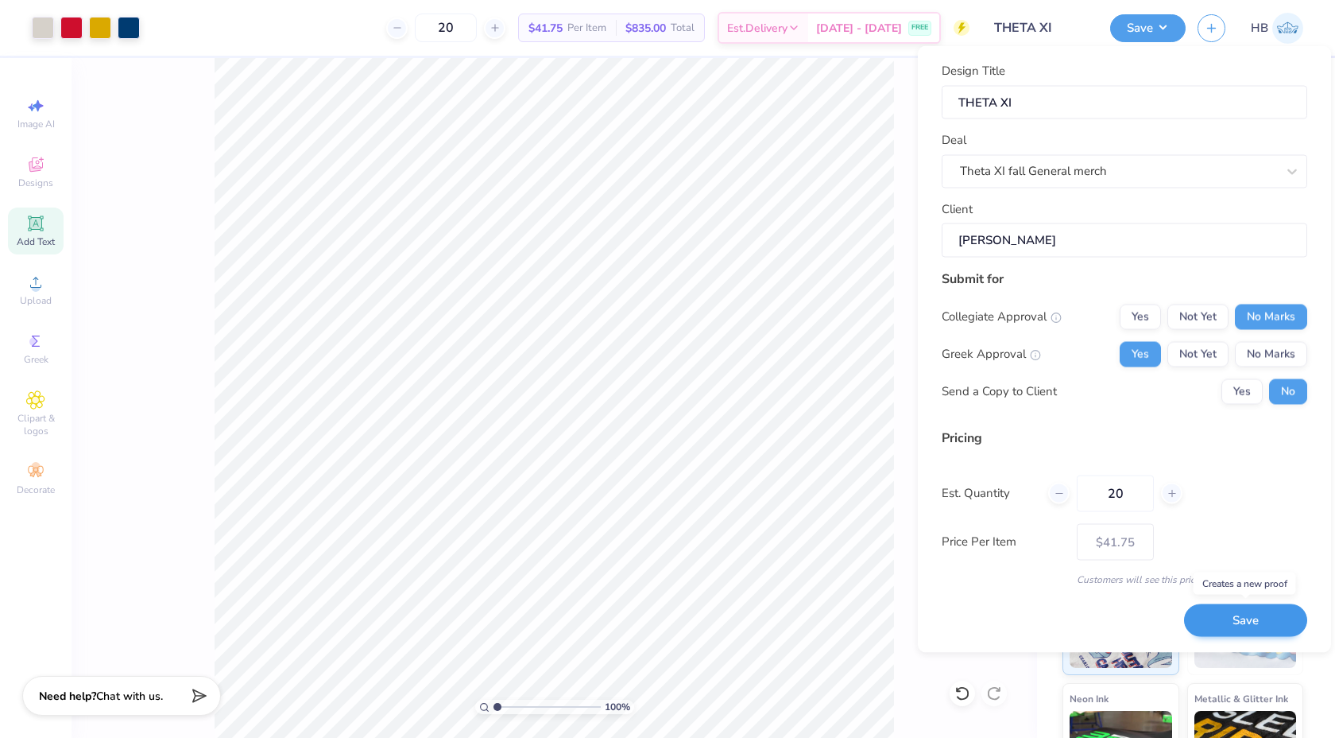
type input "20"
click at [1223, 611] on button "Save" at bounding box center [1245, 620] width 123 height 33
type input "$41.75"
click at [1293, 29] on img at bounding box center [1288, 28] width 31 height 31
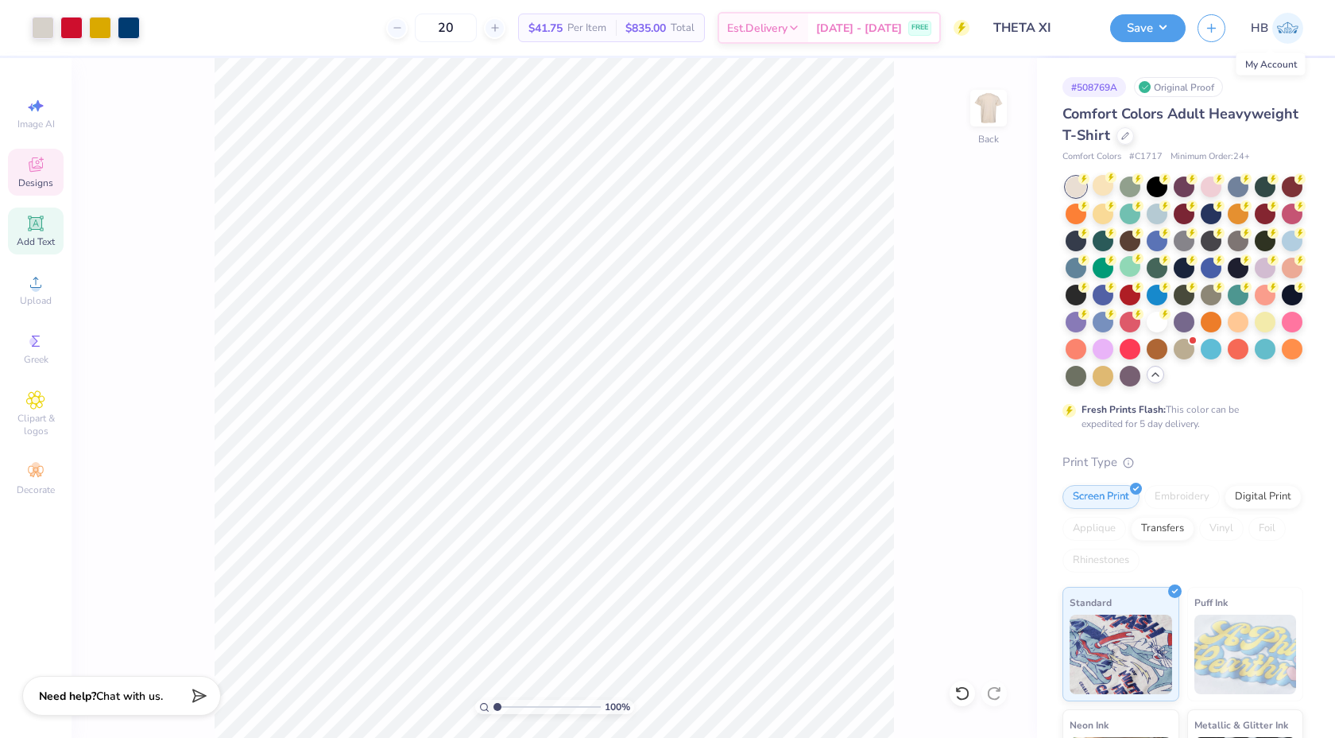
click at [41, 174] on div "Designs" at bounding box center [36, 172] width 56 height 47
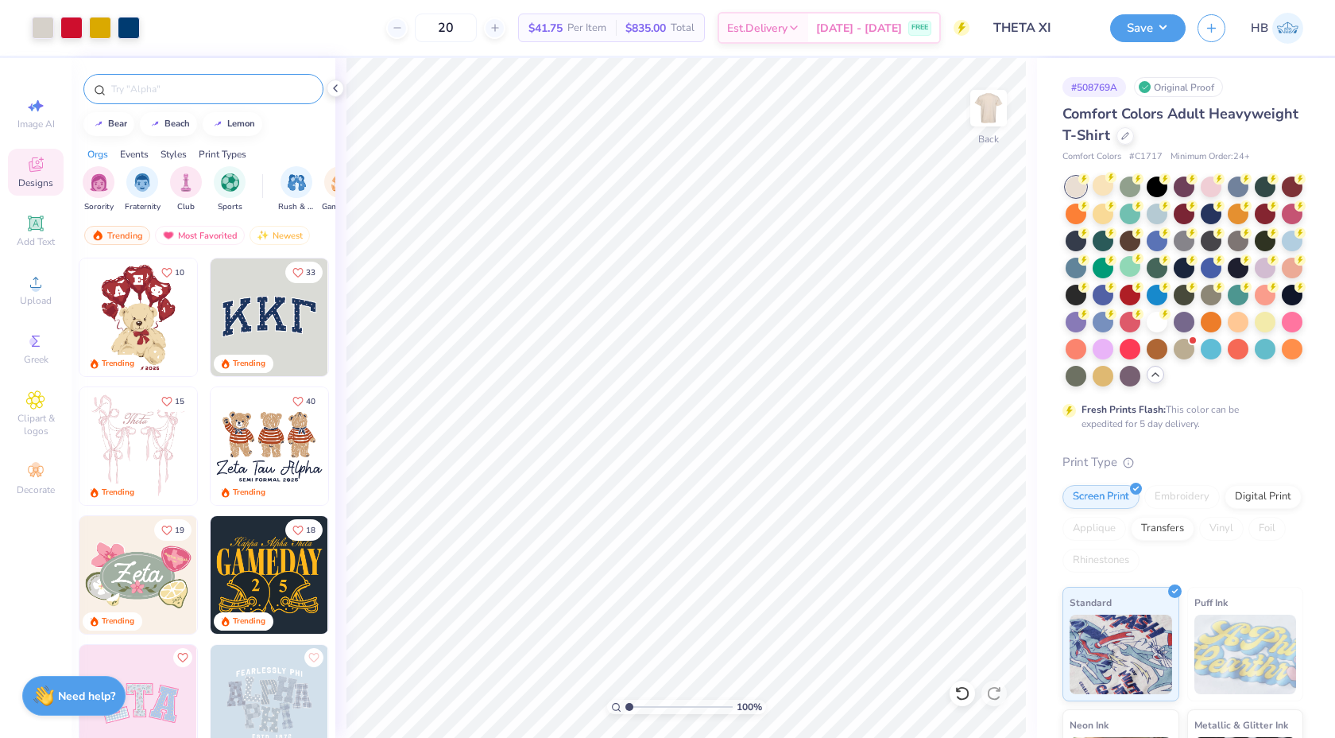
click at [177, 79] on div at bounding box center [203, 89] width 240 height 30
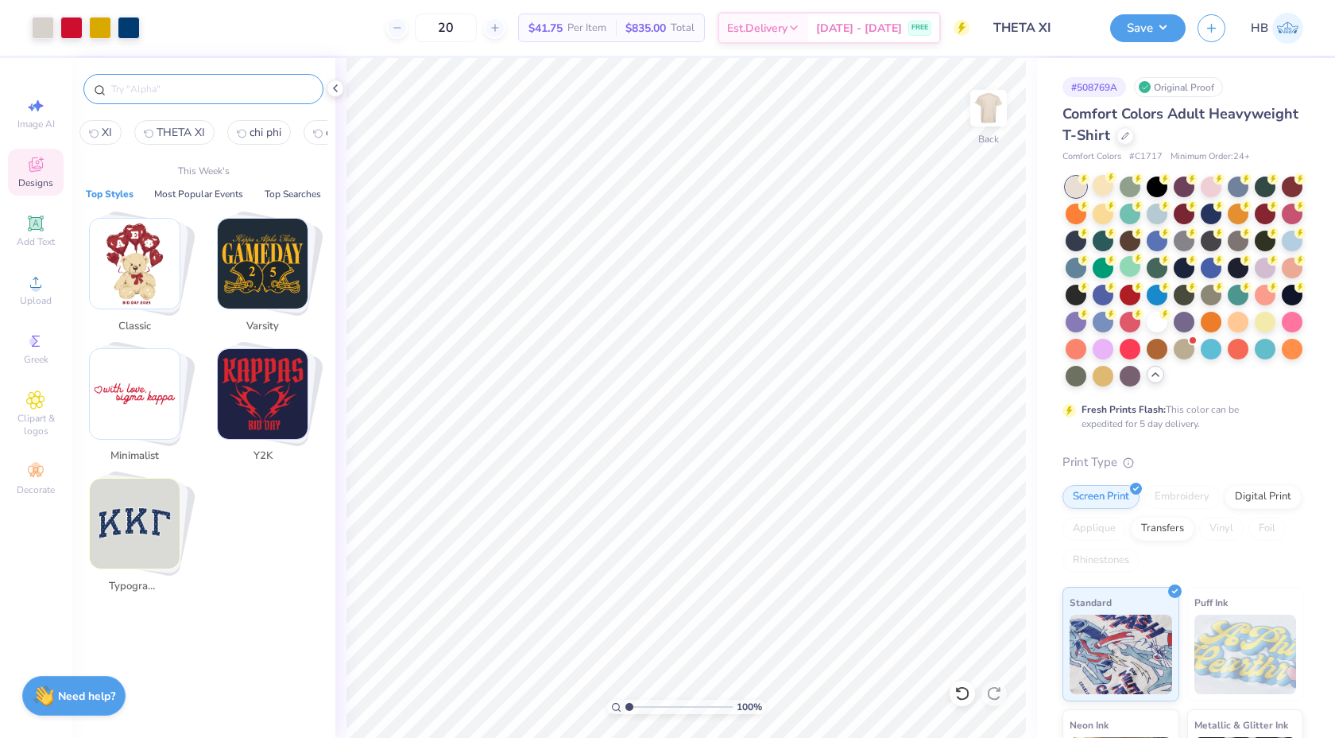
click at [178, 89] on input "text" at bounding box center [212, 89] width 204 height 16
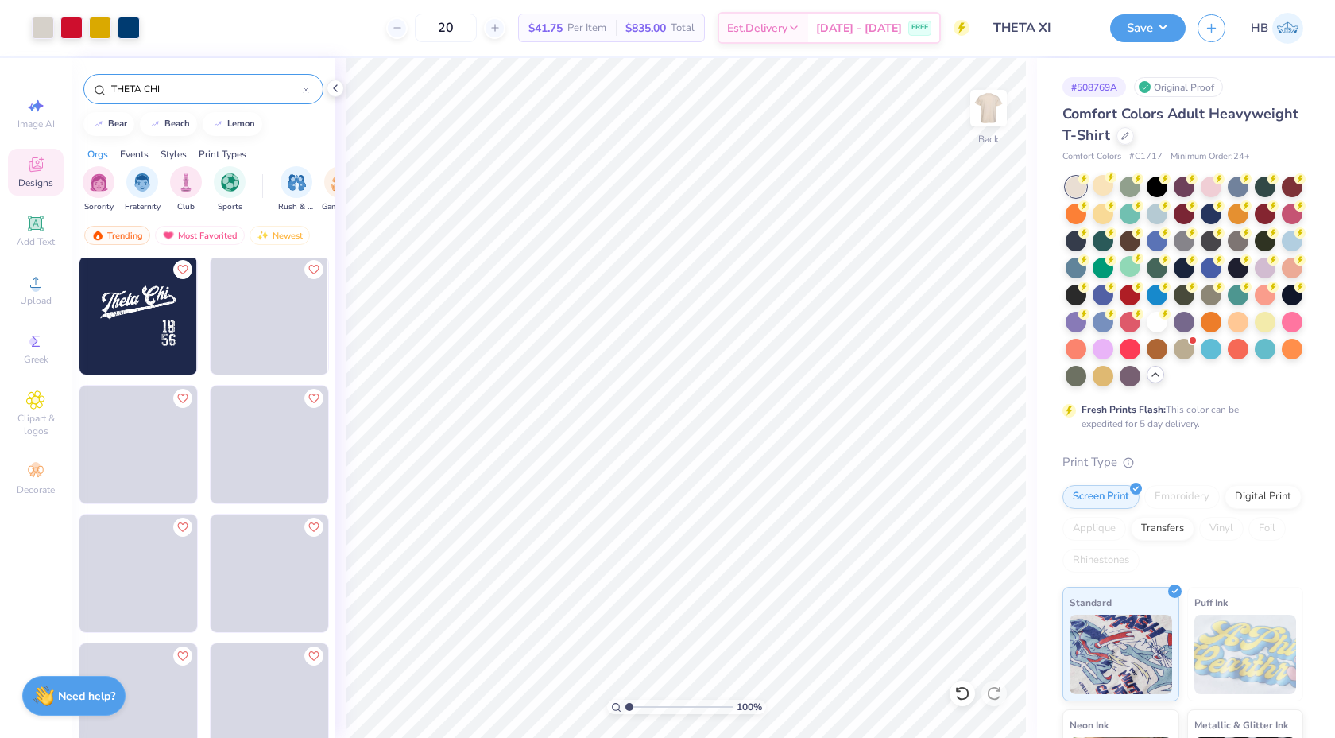
scroll to position [2190, 0]
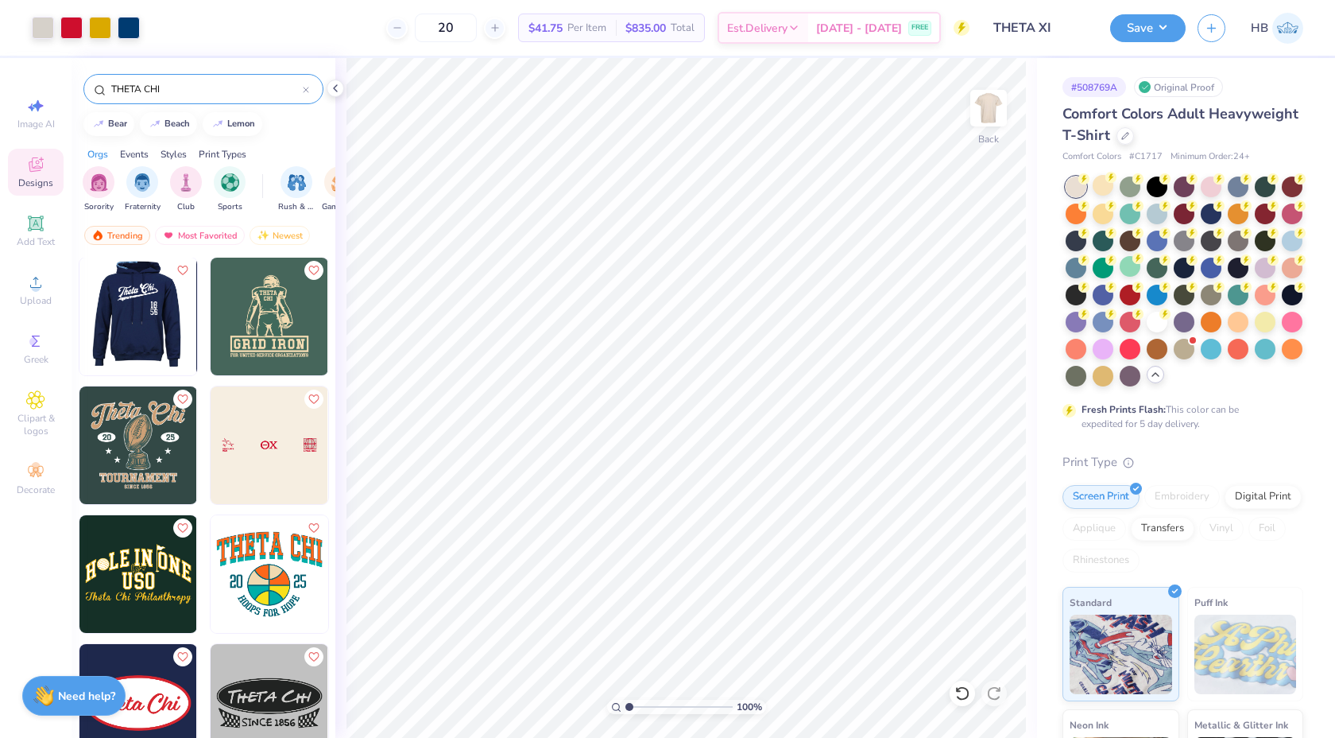
type input "THETA CHI"
click at [161, 339] on img at bounding box center [138, 317] width 118 height 118
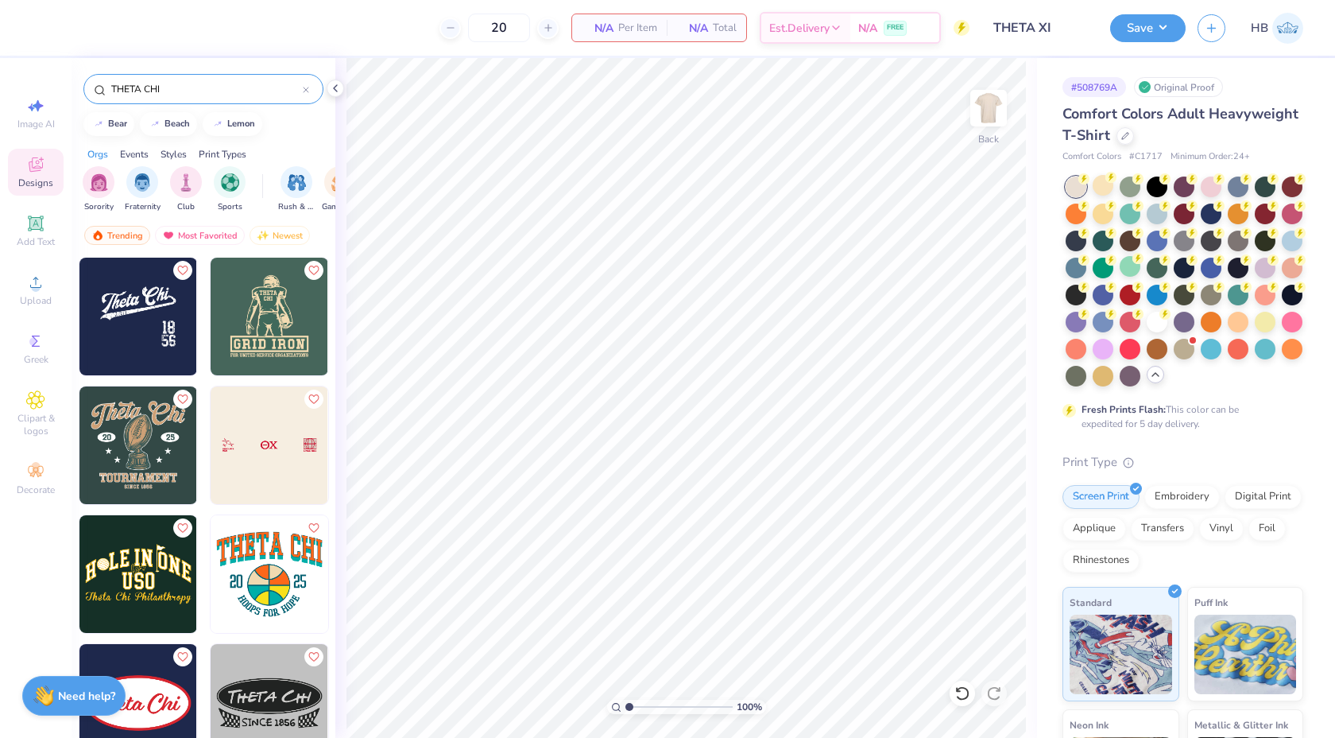
click at [178, 321] on img at bounding box center [138, 317] width 118 height 118
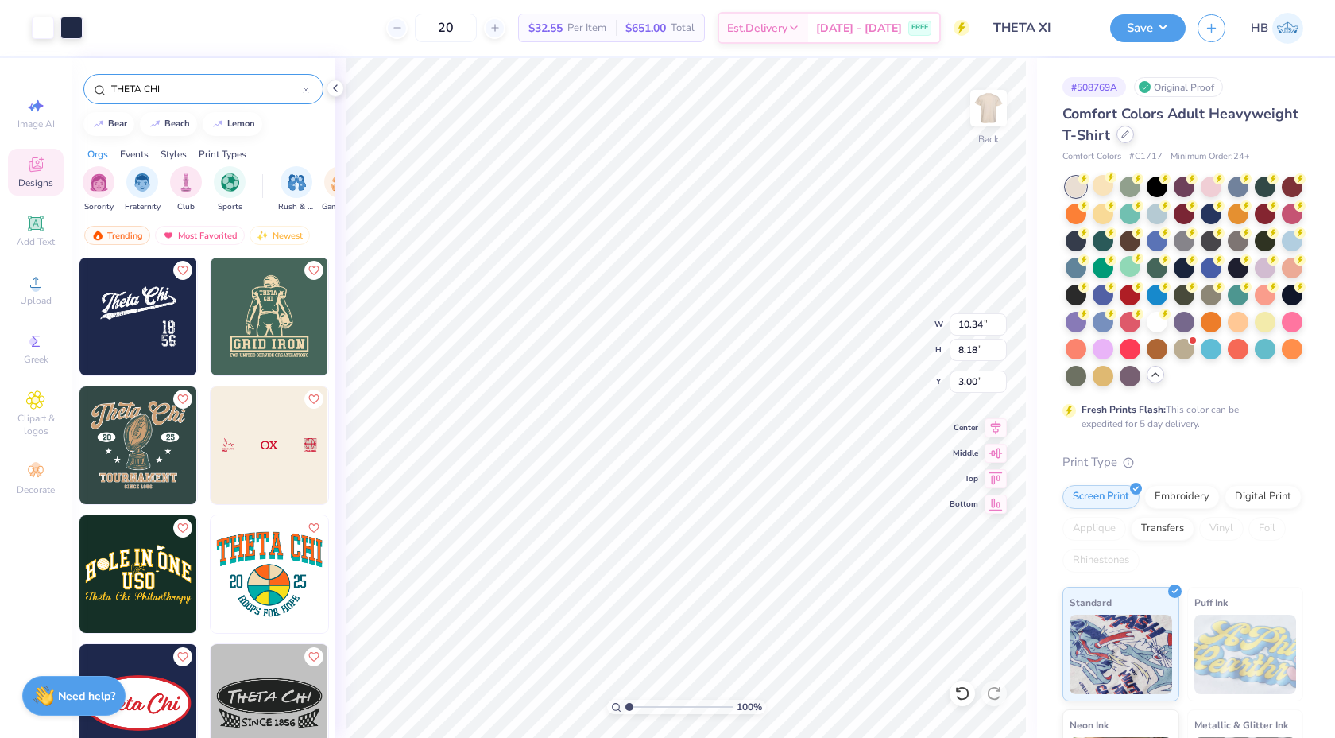
click at [1121, 139] on div at bounding box center [1125, 134] width 17 height 17
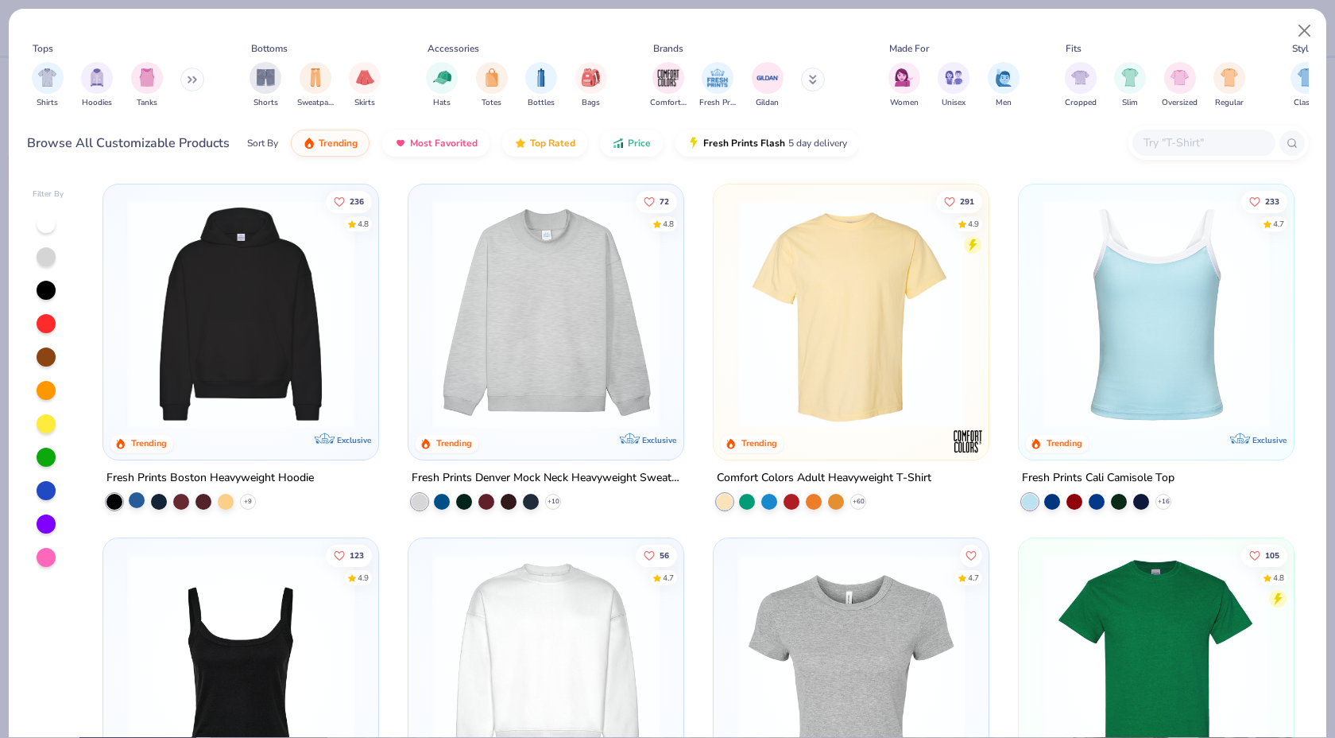
click at [139, 500] on div at bounding box center [137, 500] width 16 height 16
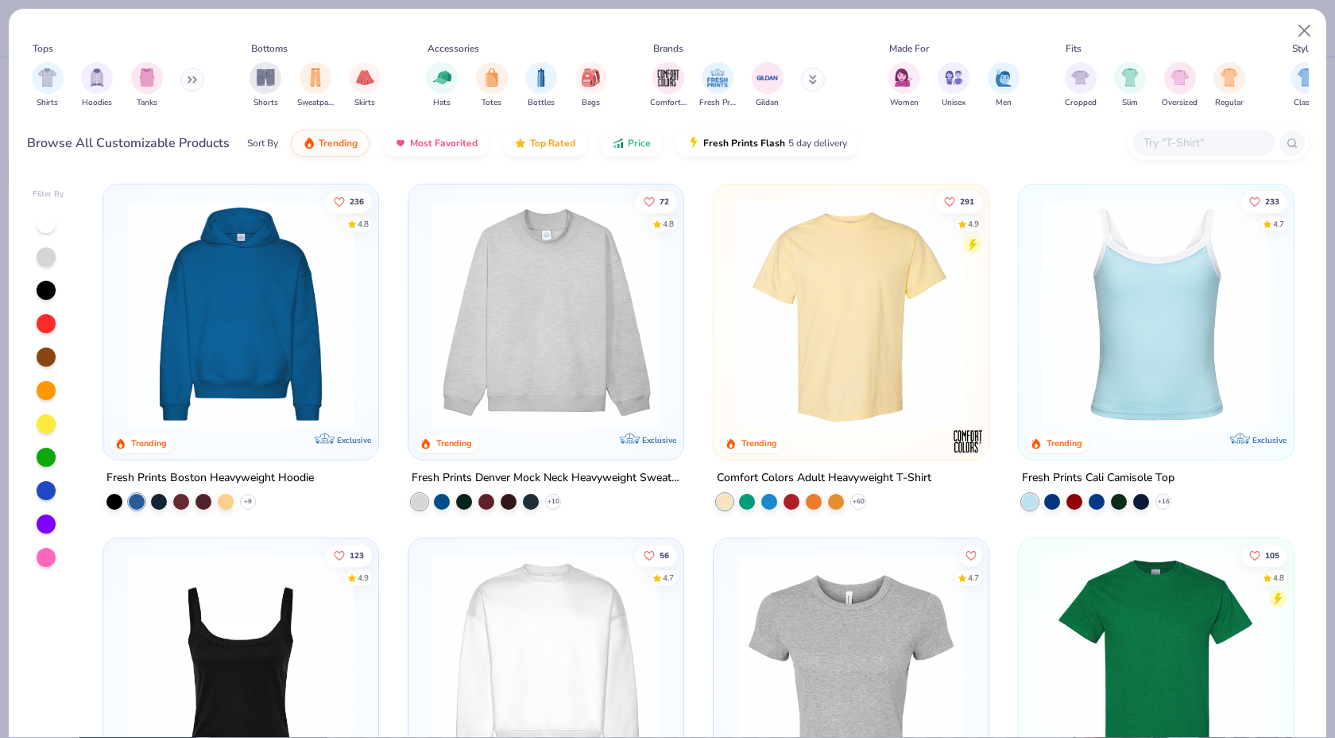
click at [243, 374] on img at bounding box center [240, 313] width 243 height 227
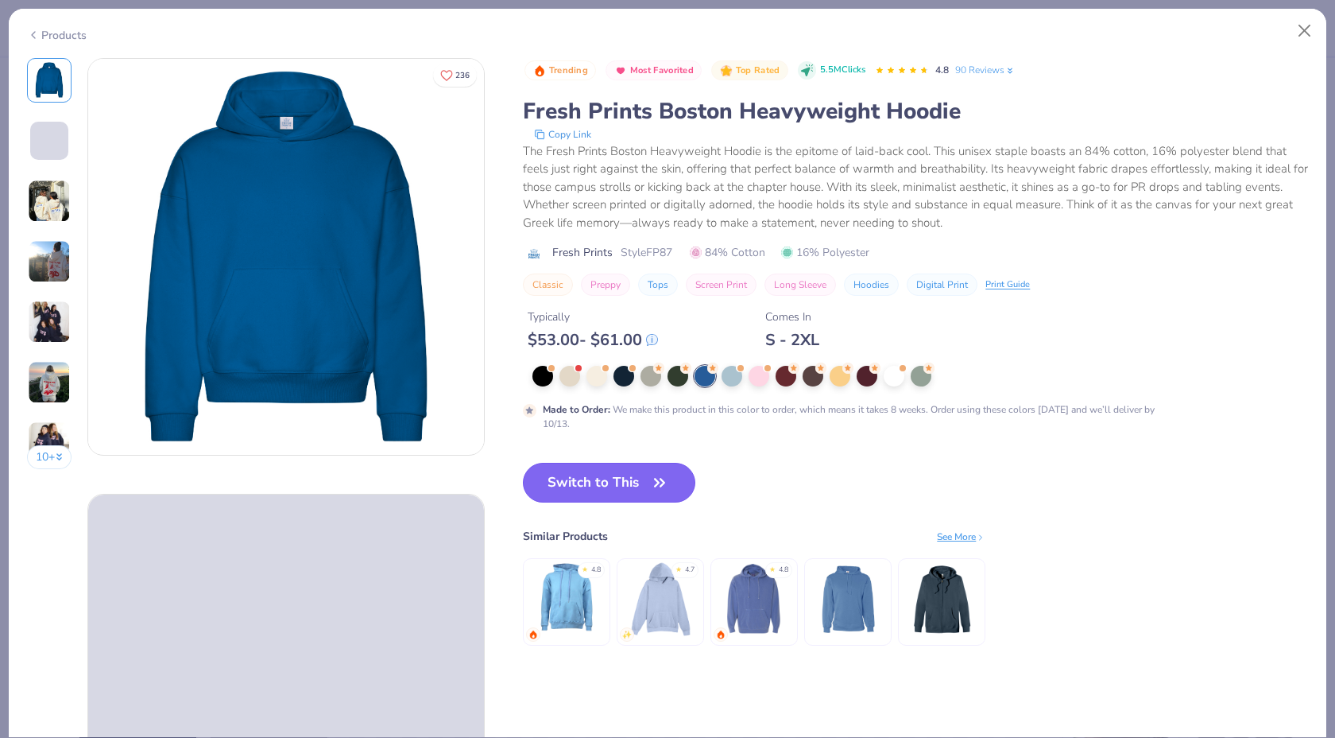
click at [614, 472] on button "Switch to This" at bounding box center [609, 483] width 172 height 40
click at [670, 480] on icon "button" at bounding box center [660, 482] width 22 height 22
type input "50"
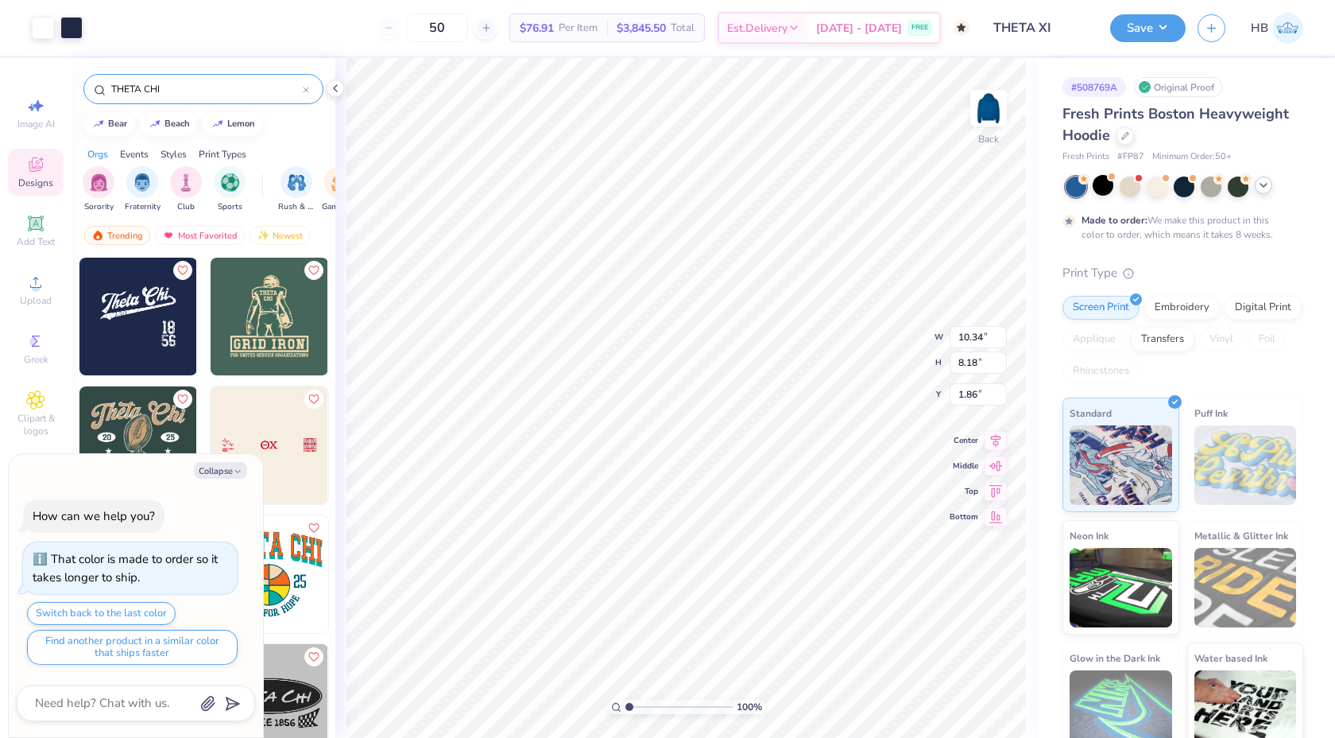
type textarea "x"
type input "3.00"
type textarea "x"
type input "9.36"
type input "3.68"
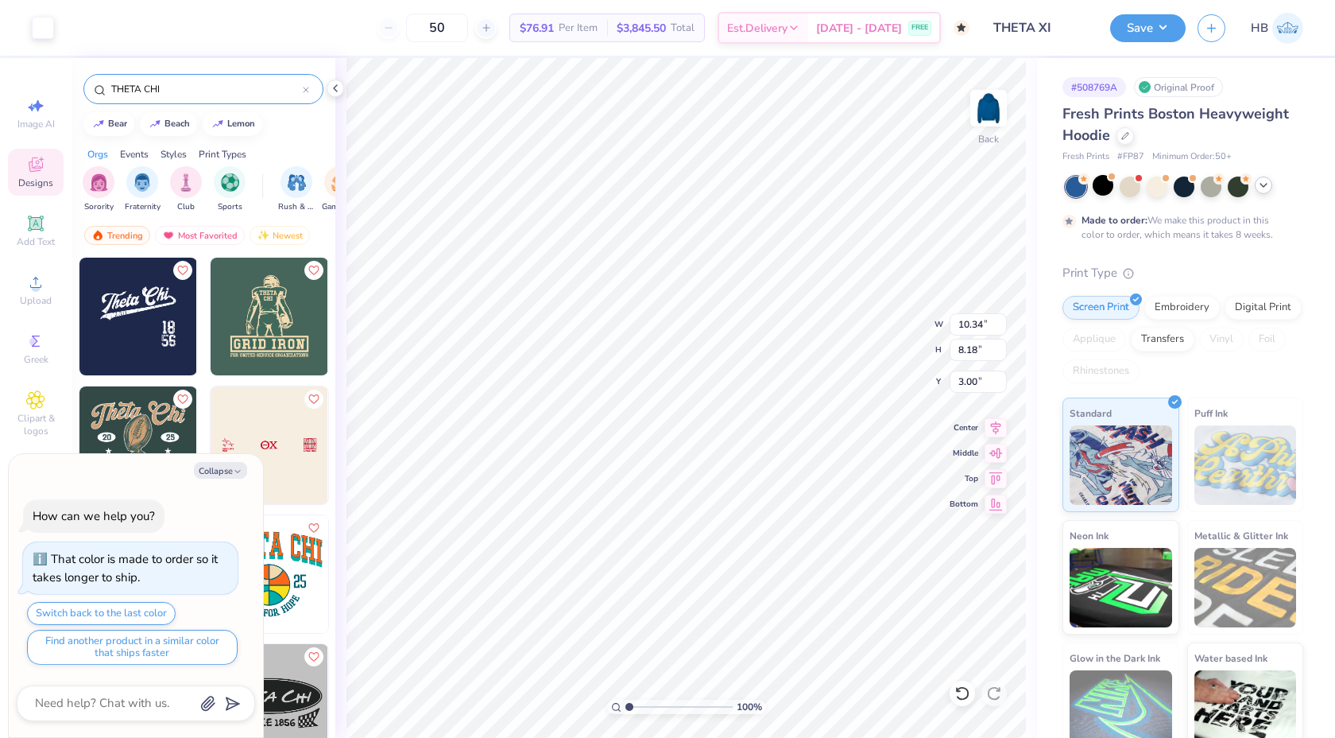
type input "3.01"
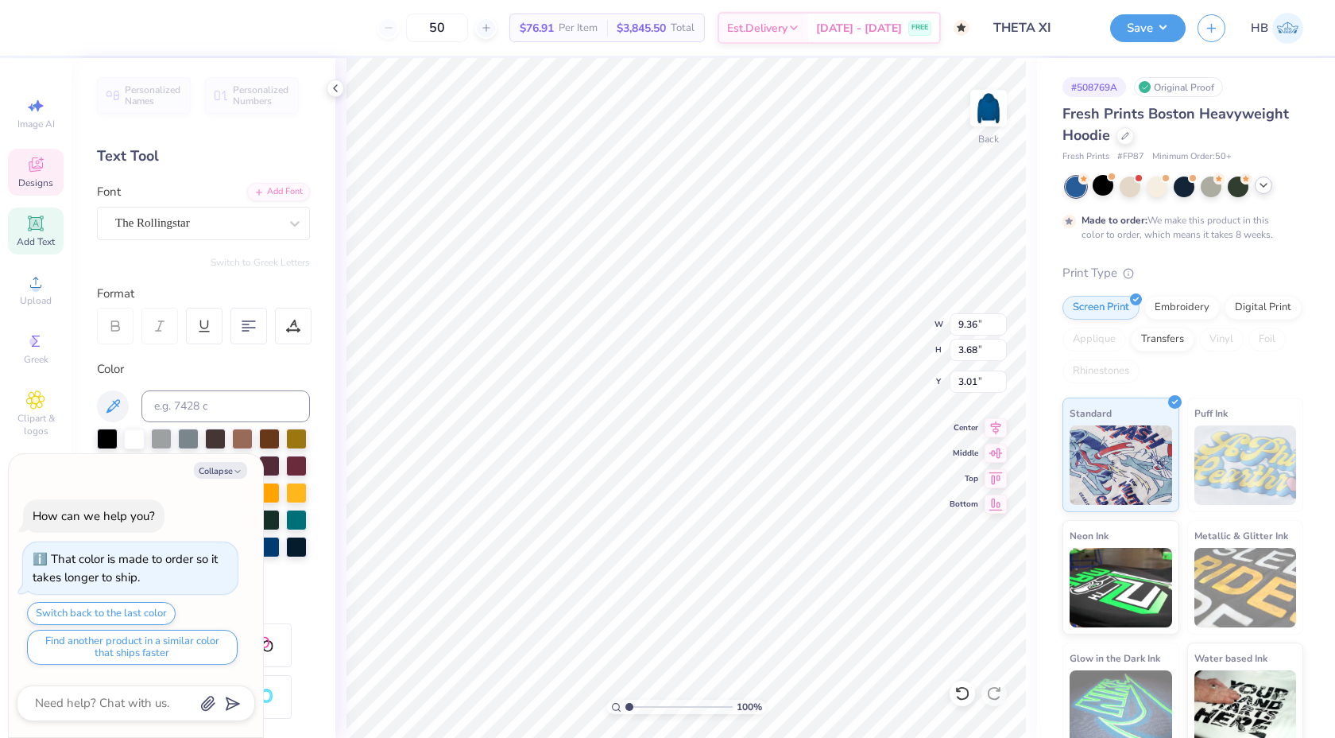
scroll to position [0, 2]
type textarea "x"
type textarea "Theta X"
type textarea "x"
type textarea "Theta XI"
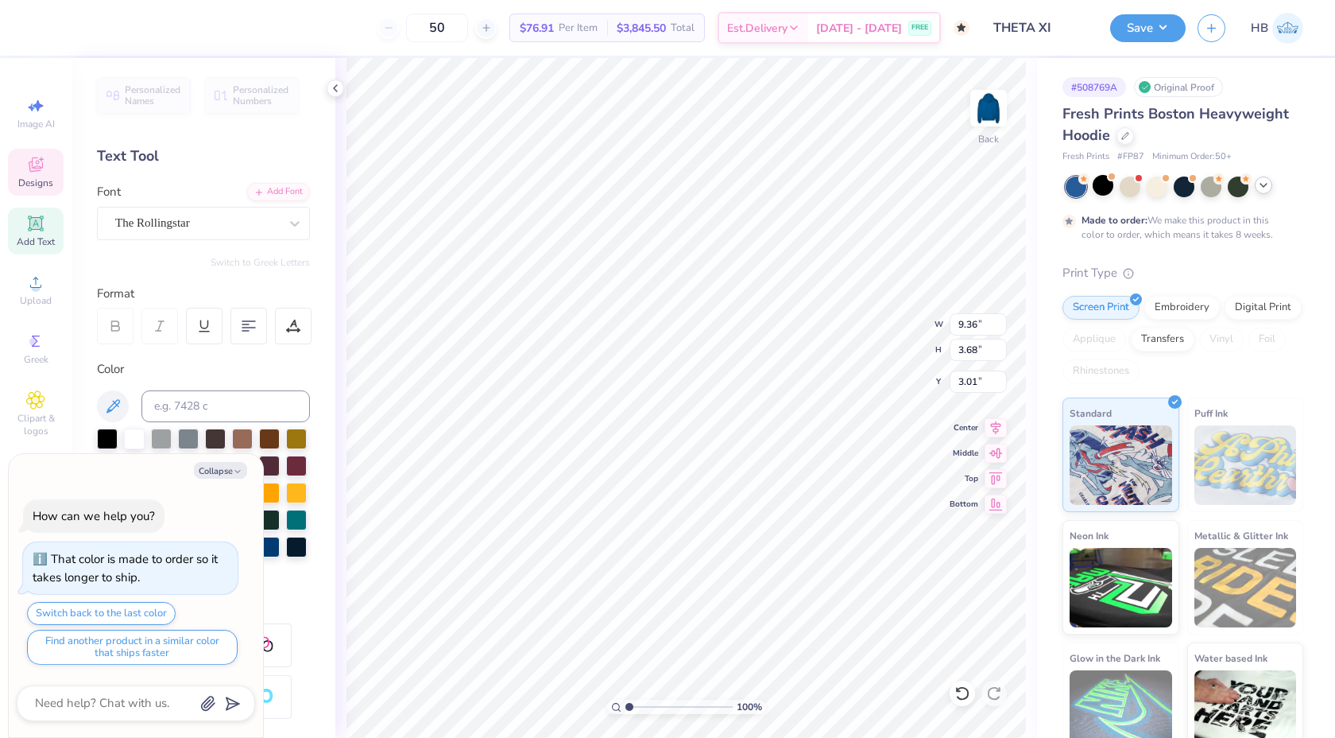
type textarea "x"
type textarea "Theta X"
type textarea "x"
type textarea "Theta Xi"
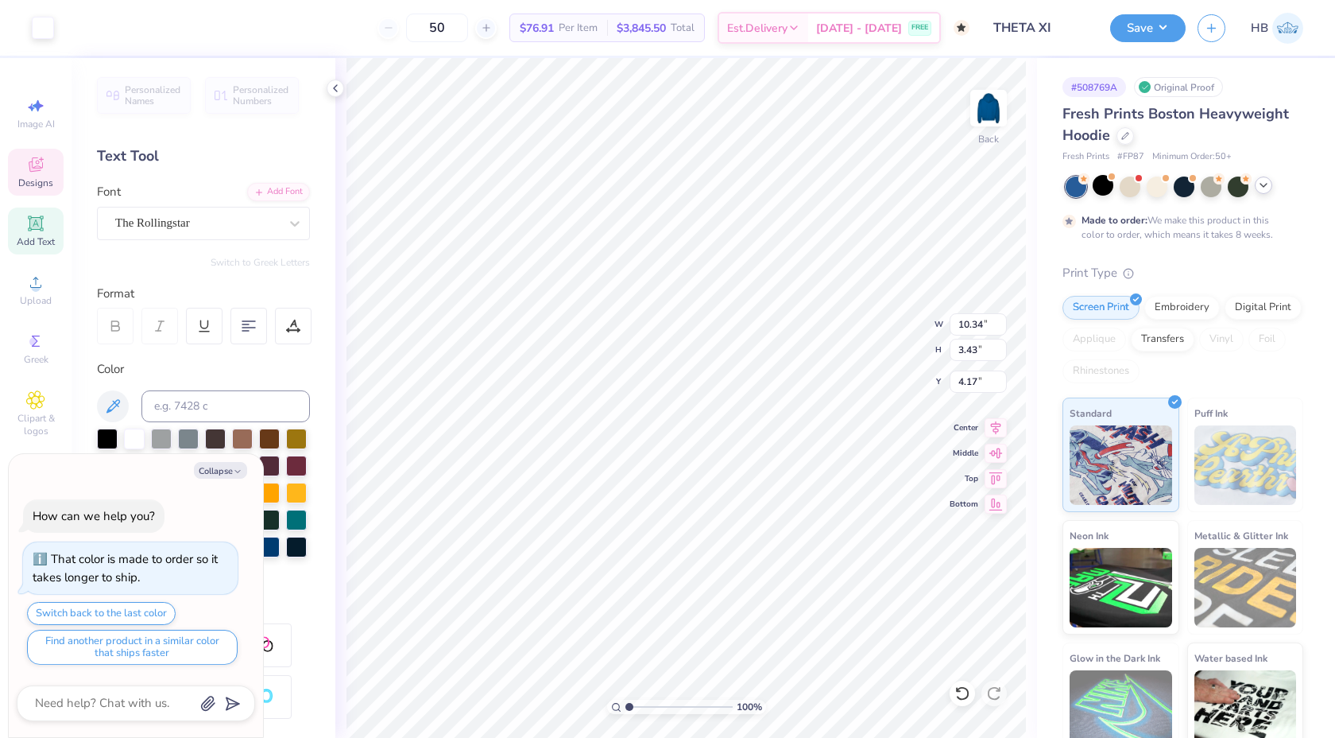
type textarea "x"
type input "4.51"
type textarea "x"
type textarea "1"
type textarea "x"
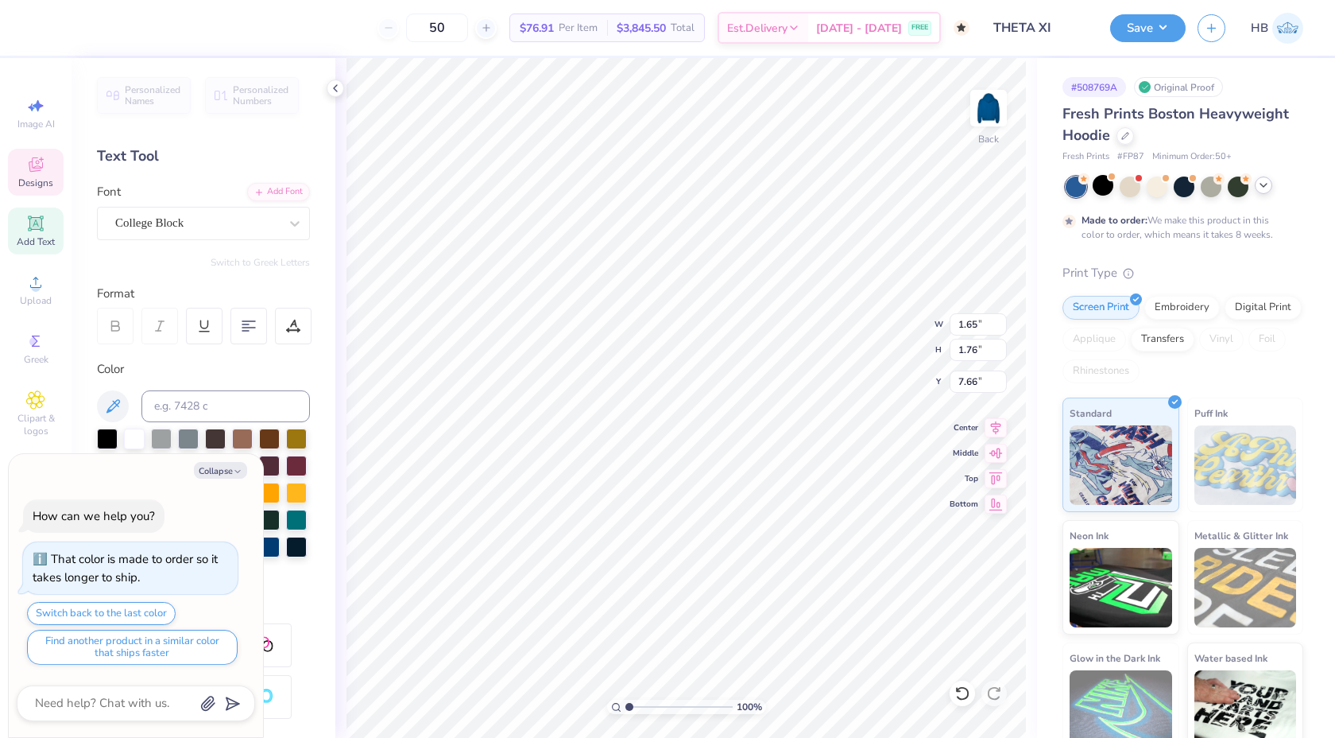
type textarea "19"
type textarea "x"
type input "1.89"
type input "1.62"
type input "9.55"
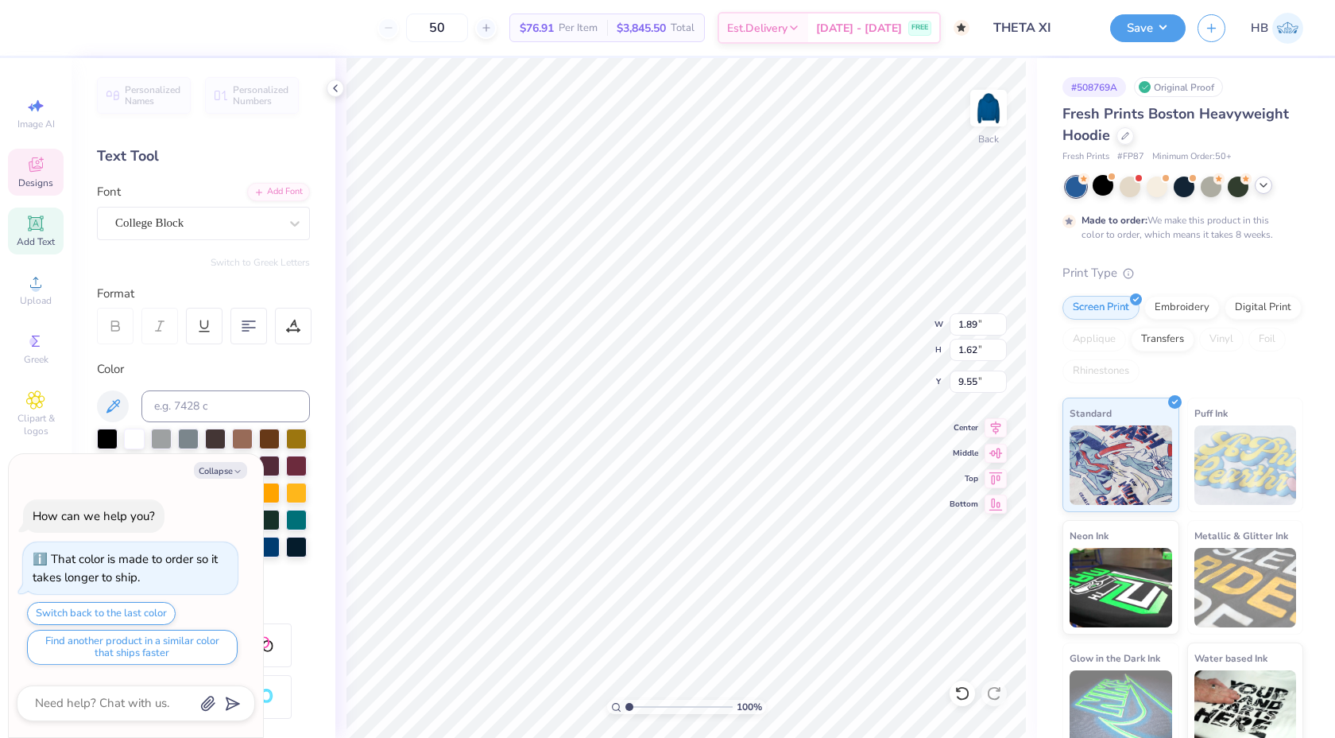
type textarea "x"
type textarea "1"
type textarea "x"
type textarea "14"
click at [339, 87] on icon at bounding box center [335, 88] width 13 height 13
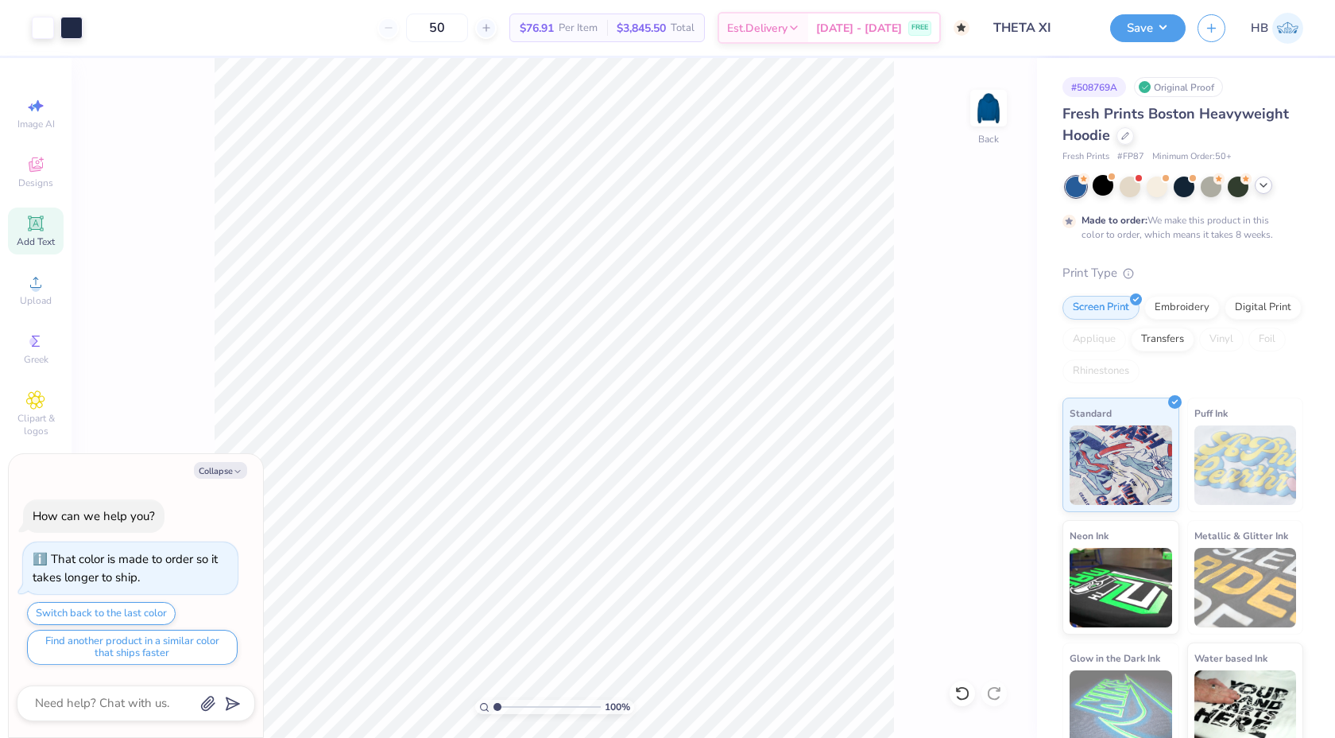
click at [39, 235] on span "Add Text" at bounding box center [36, 241] width 38 height 13
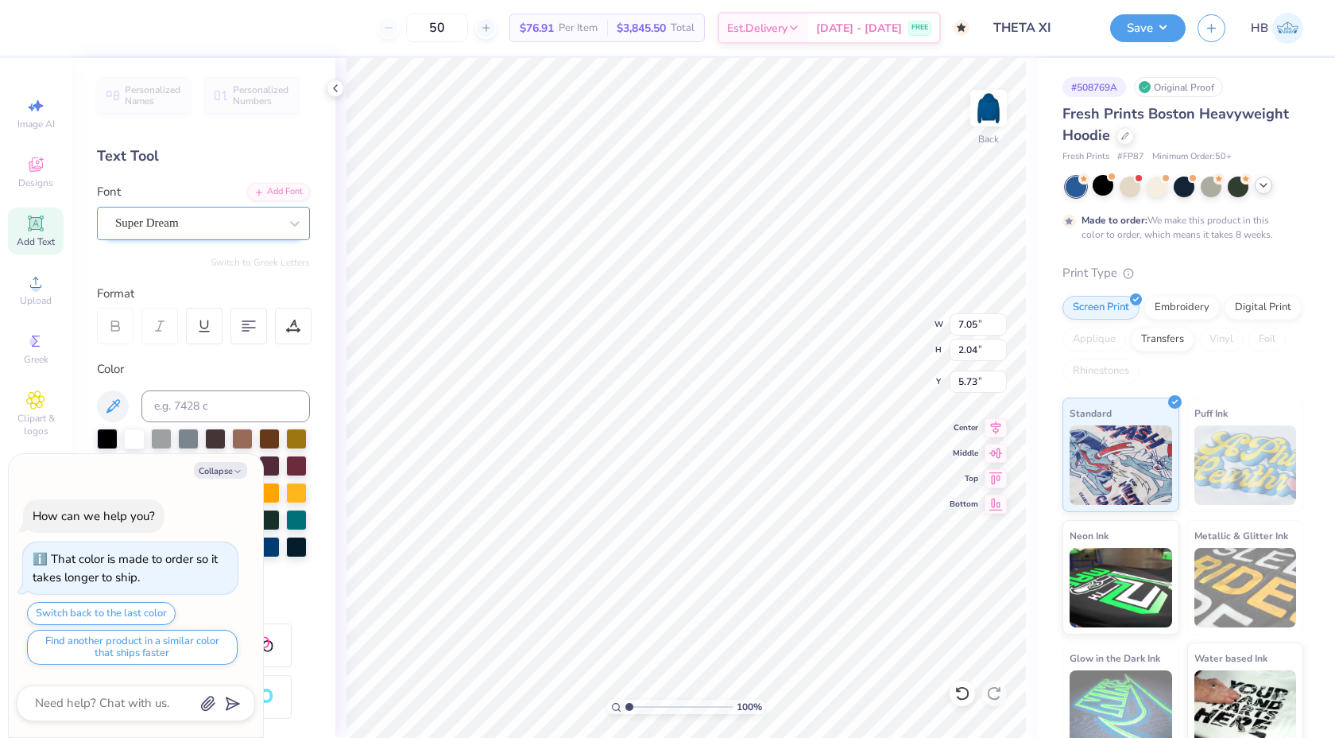
click at [147, 219] on div "Super Dream" at bounding box center [197, 223] width 167 height 25
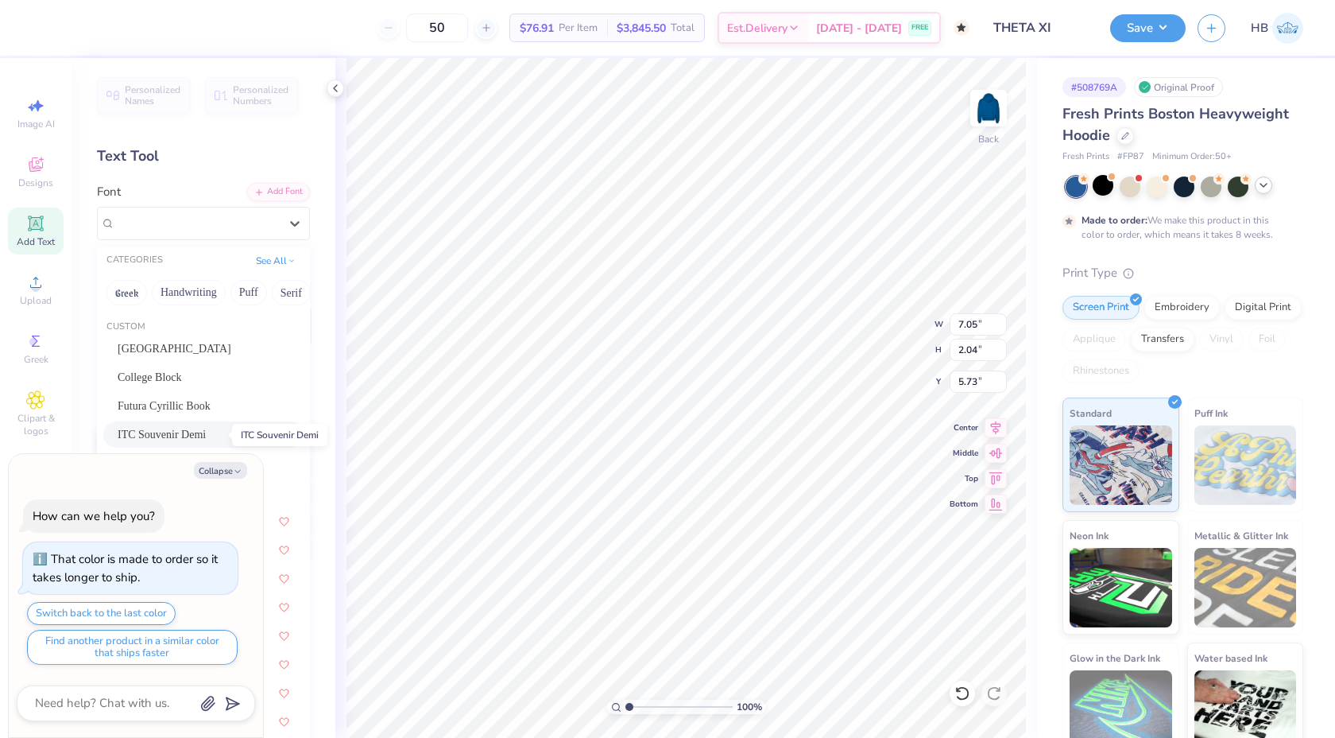
click at [206, 439] on span "ITC Souvenir Demi" at bounding box center [162, 434] width 88 height 17
type textarea "x"
type input "7.99"
type input "2.13"
type input "5.68"
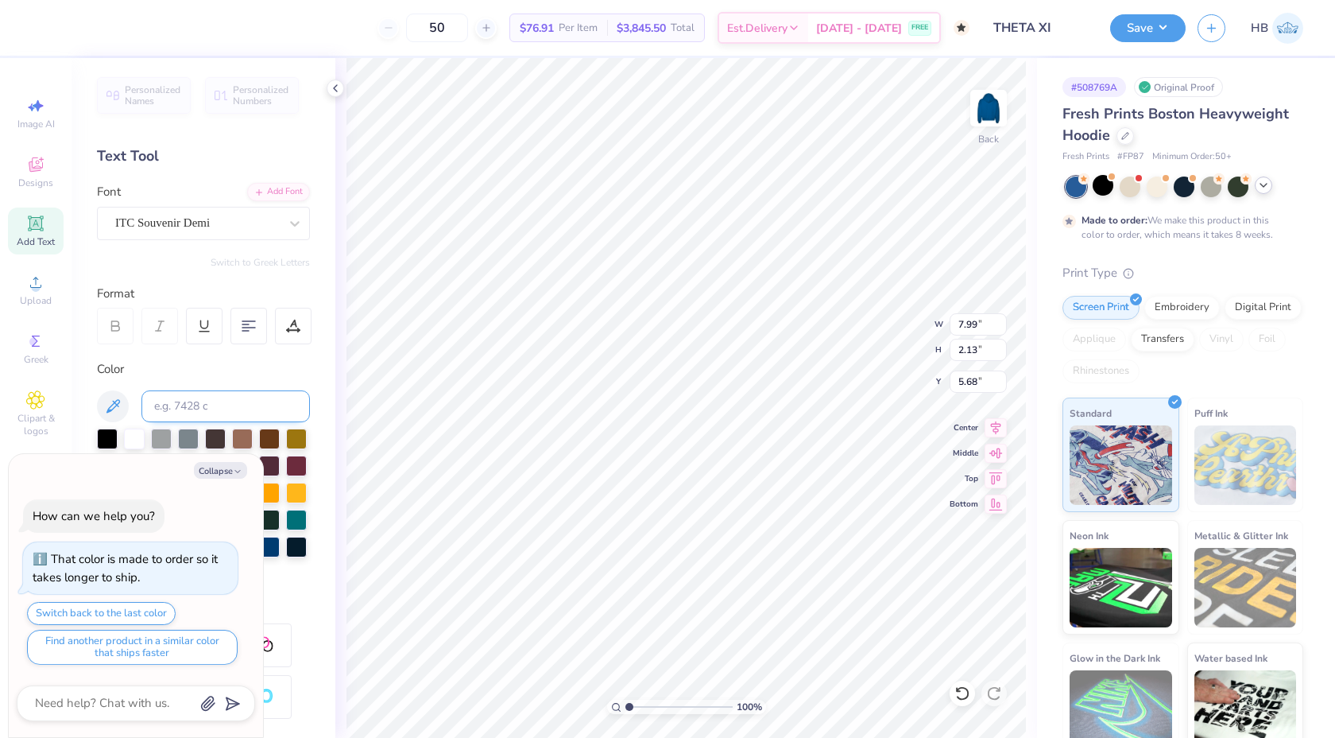
type textarea "x"
type input "8.34"
type textarea "x"
type textarea "t"
type textarea "x"
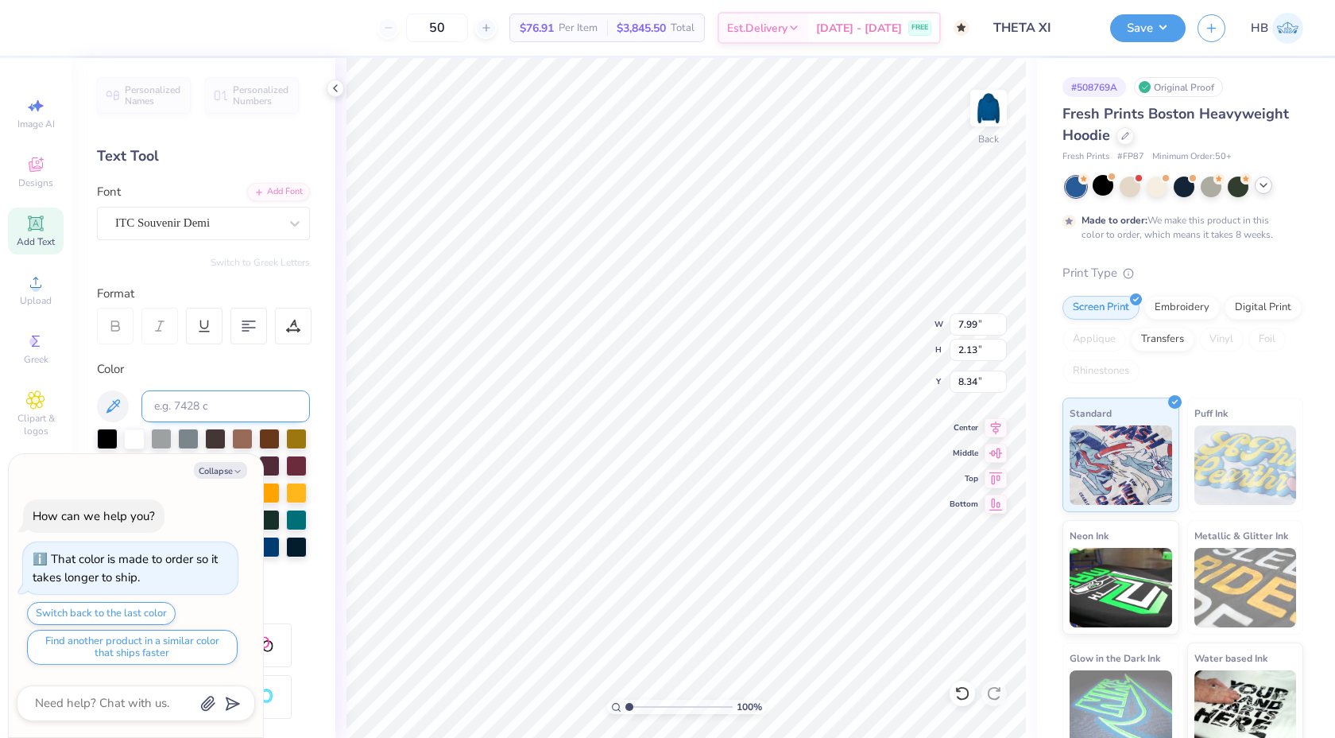
type textarea "x"
type textarea "T"
type textarea "x"
type textarea "To"
type textarea "x"
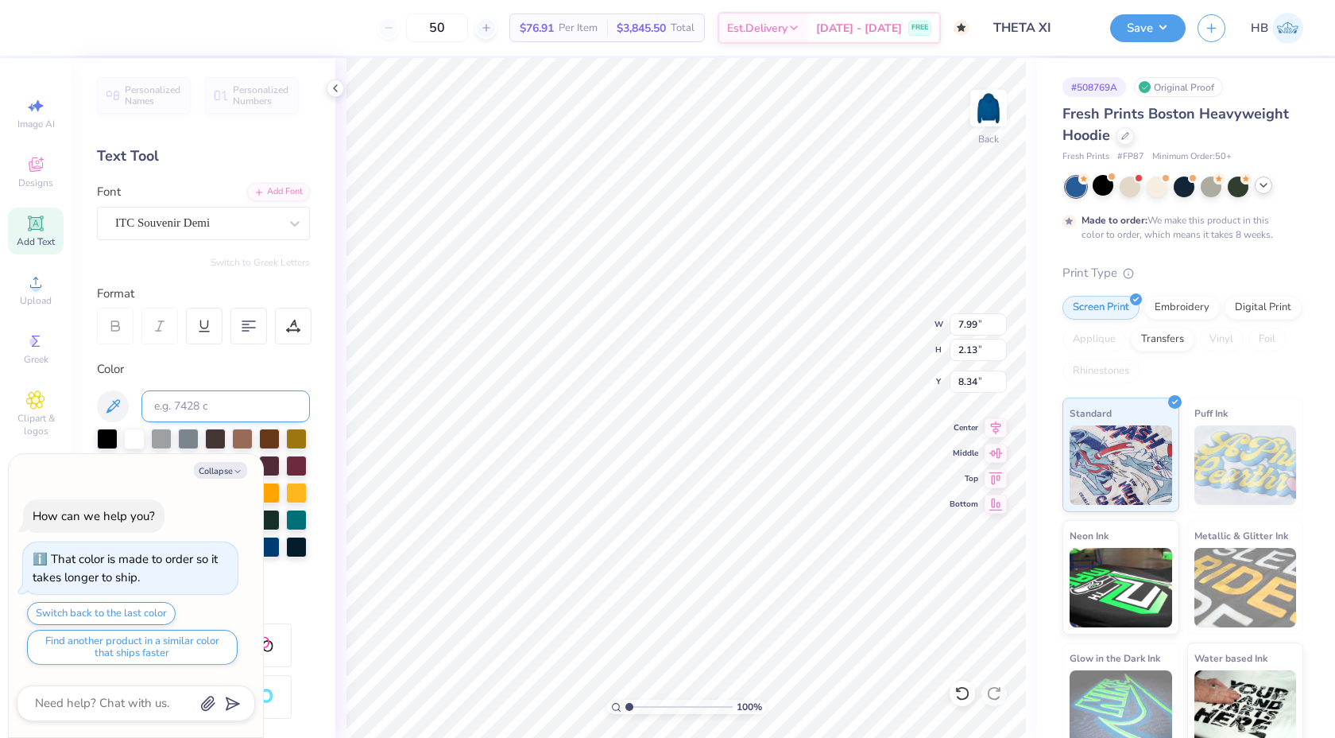
type textarea "To"
type textarea "x"
type textarea "To L"
type textarea "x"
type textarea "To LE"
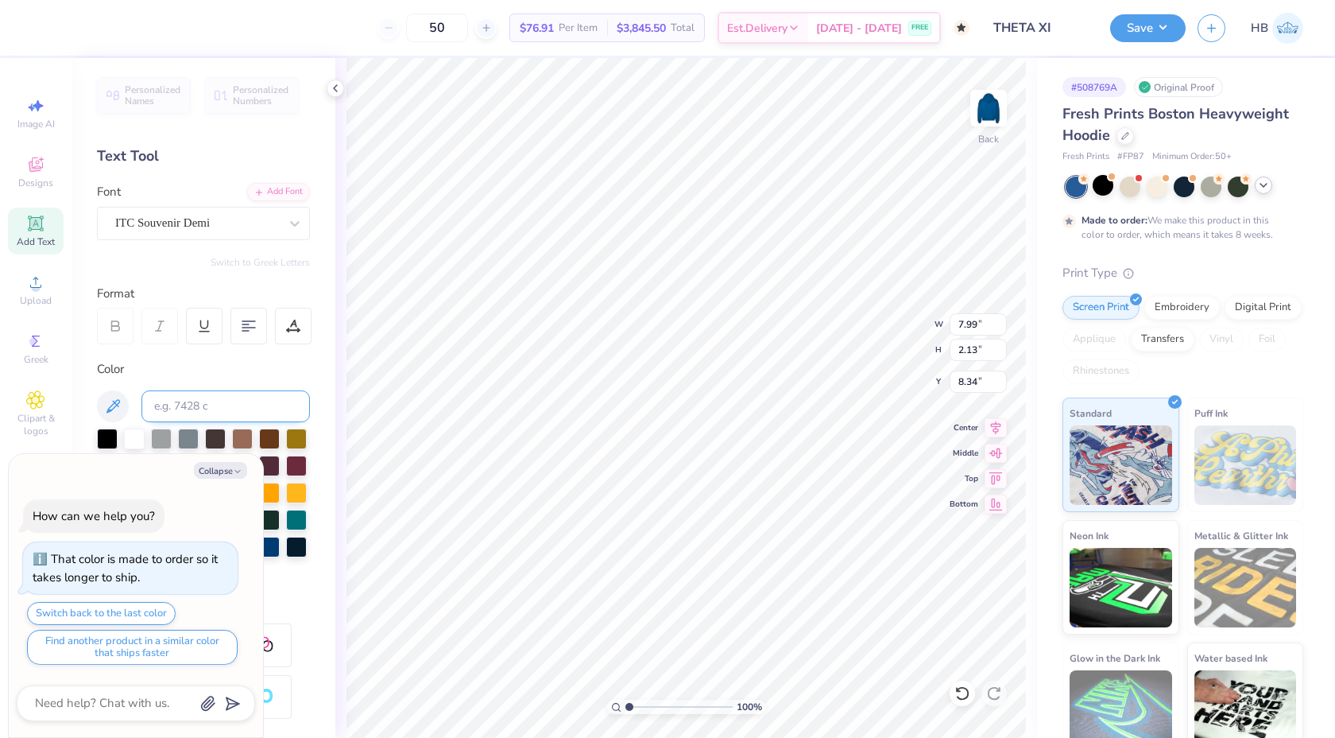
type textarea "x"
type textarea "To L"
type textarea "x"
type textarea "To Le"
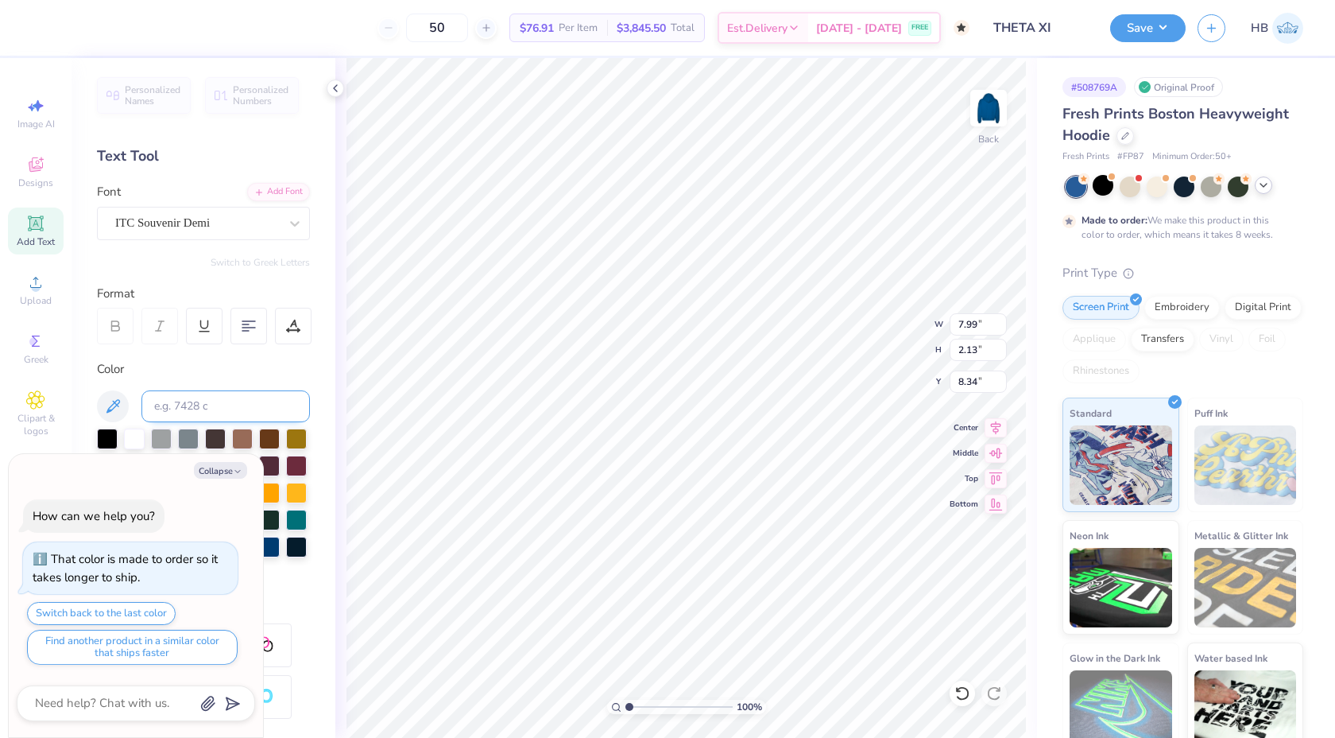
type textarea "x"
type textarea "To Lea"
type textarea "x"
type textarea "To Lead"
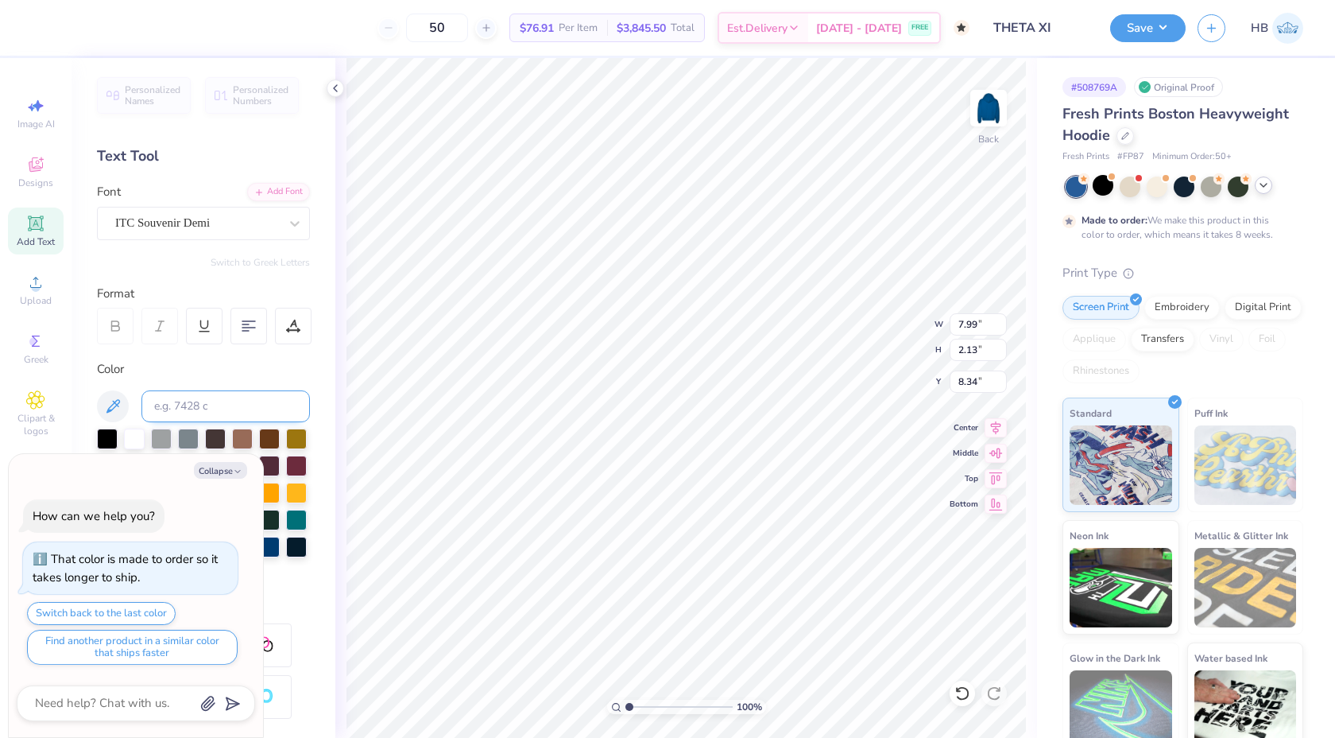
type textarea "x"
type textarea "To Lead."
type textarea "x"
type textarea "To Lead."
type textarea "x"
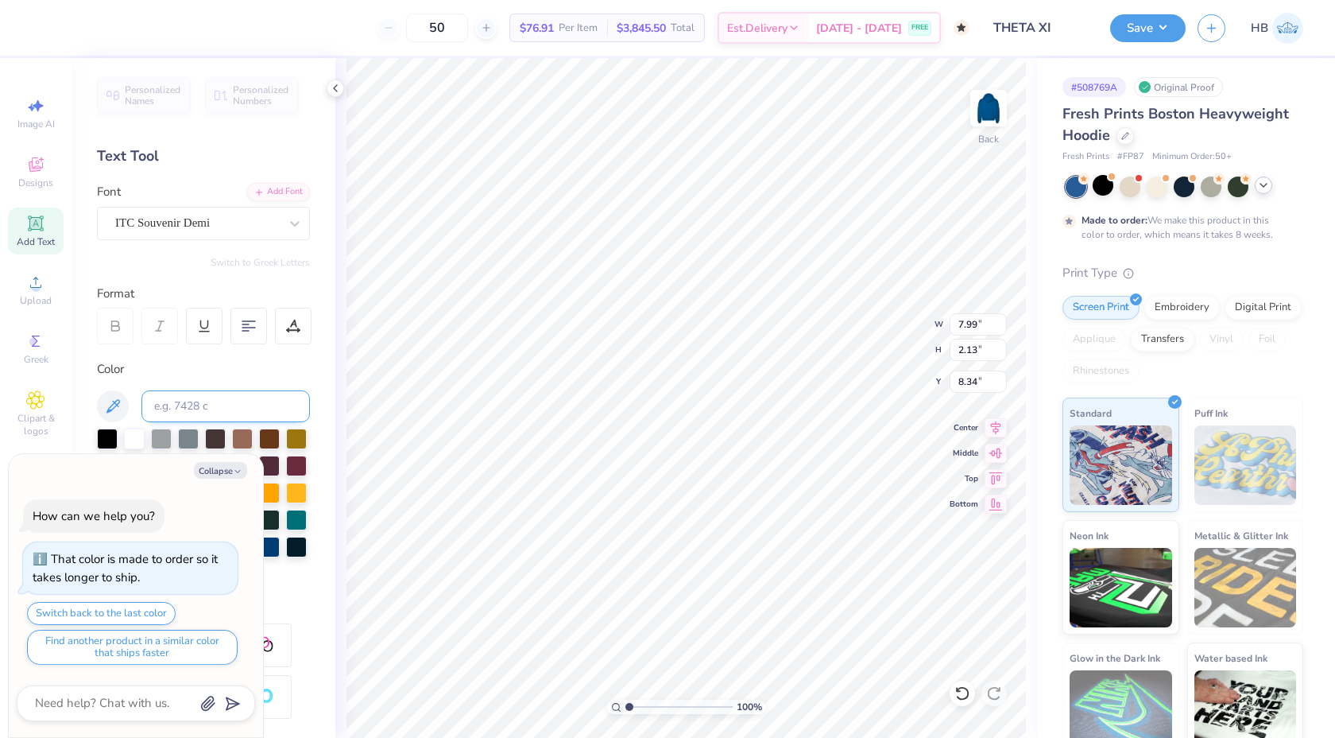
type textarea "To Lead. T"
type textarea "x"
type textarea "To Lead. TO"
type textarea "x"
type textarea "To Lead. T"
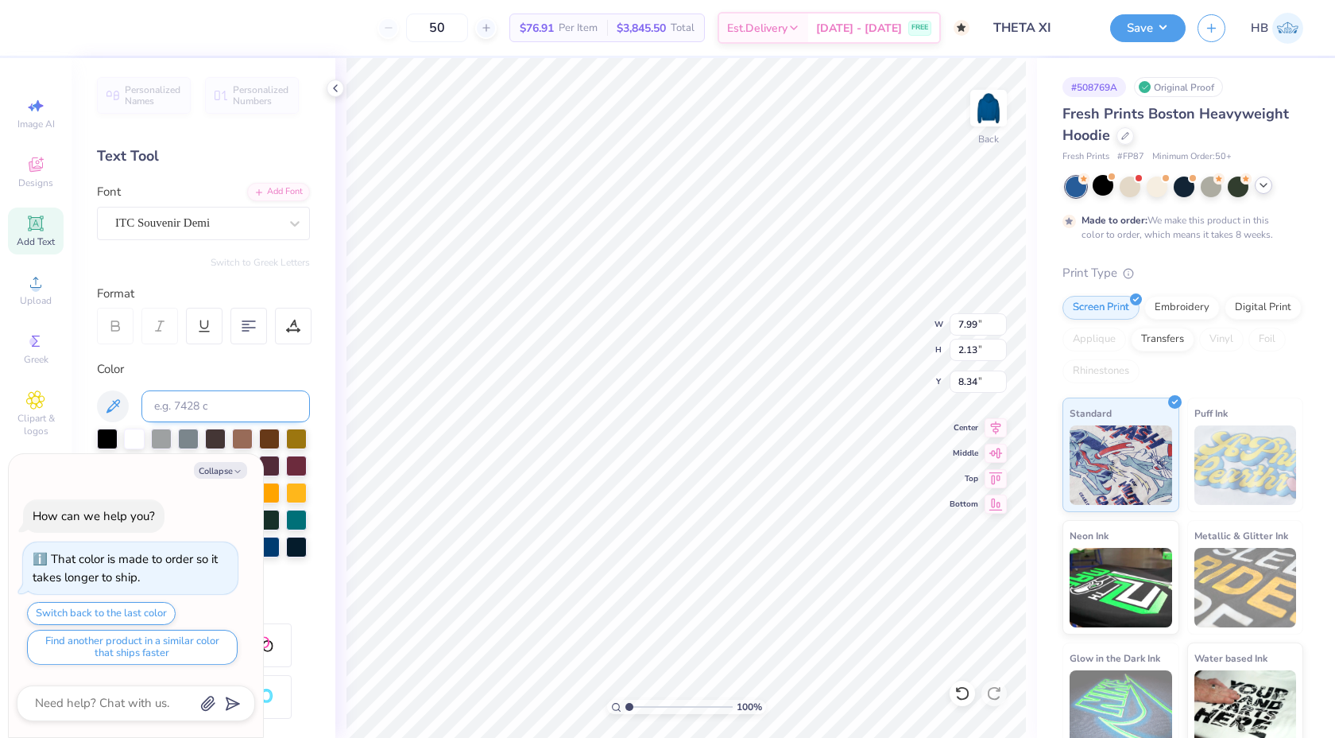
type textarea "x"
type textarea "To Lead. TO"
type textarea "x"
type textarea "To Lead. TO"
type textarea "x"
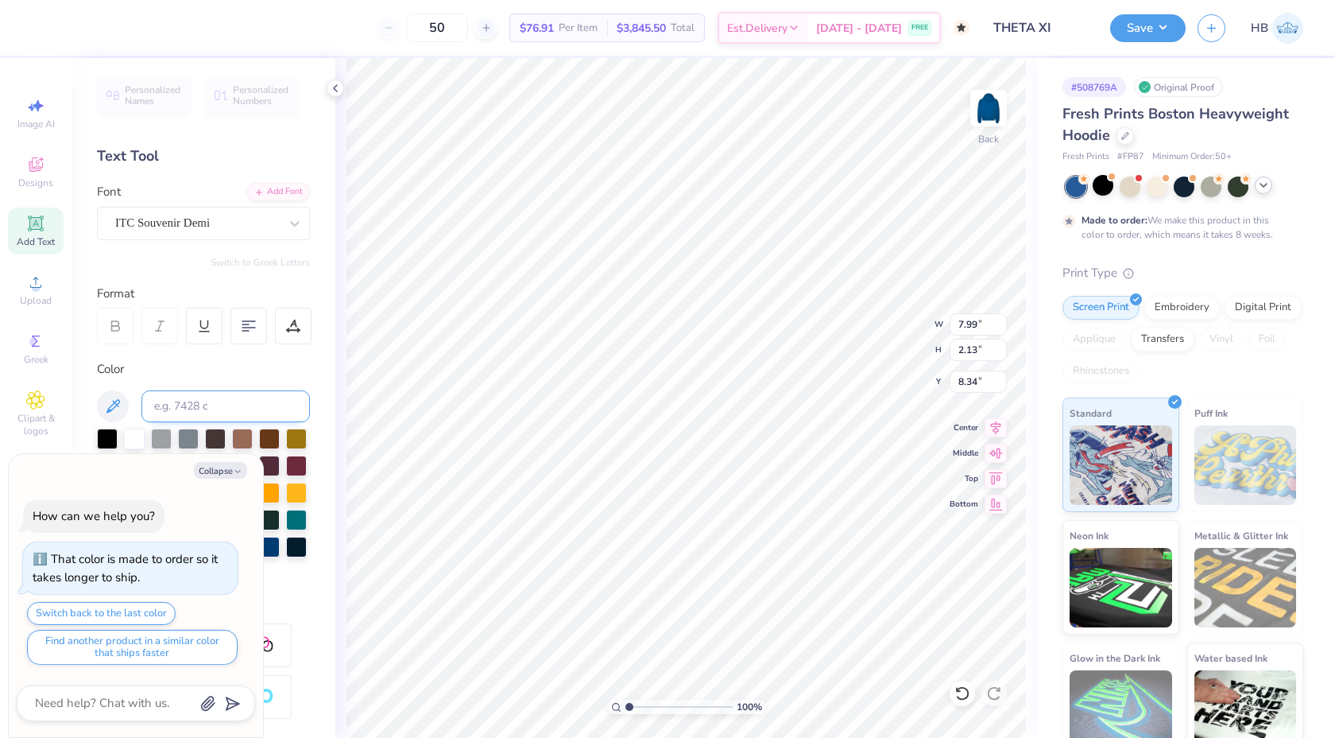
type textarea "To Lead. TO"
type textarea "x"
type textarea "To Lead. T"
type textarea "x"
type textarea "To Lead. Tp"
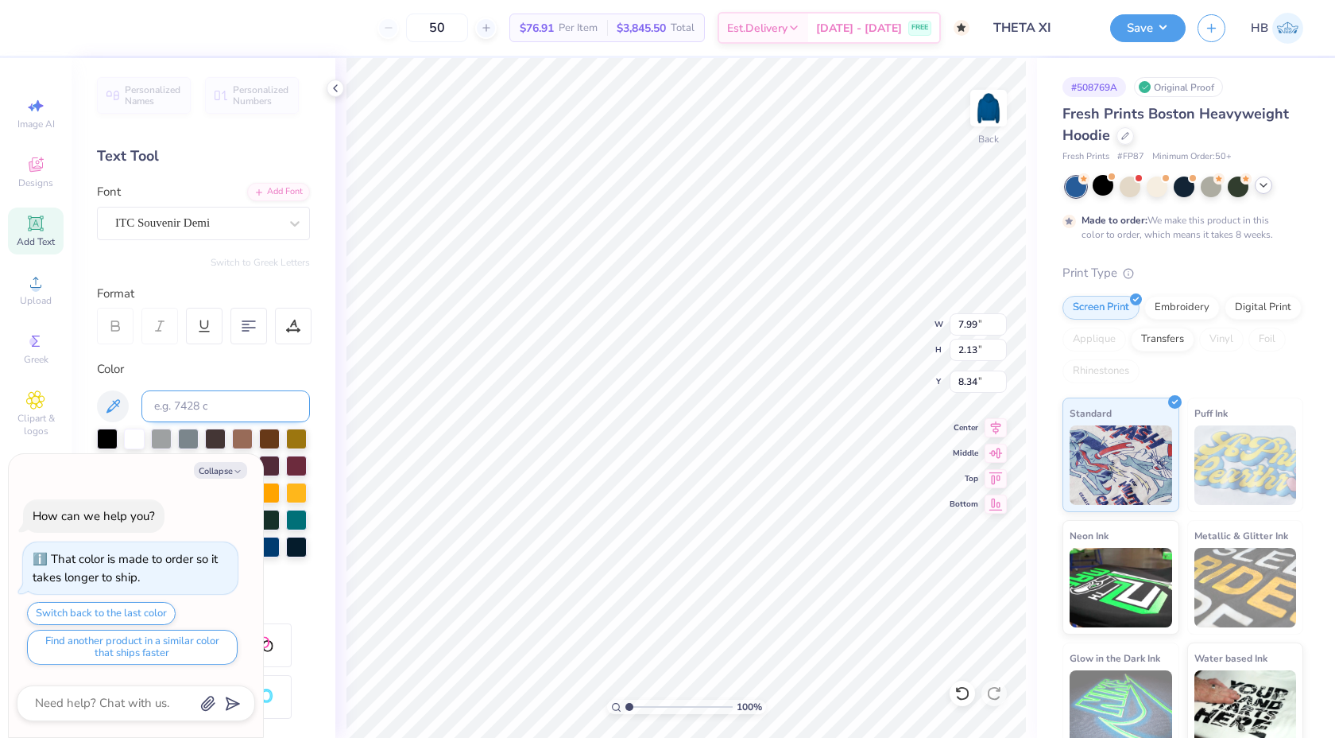
type textarea "x"
type textarea "To Lead. T"
type textarea "x"
type textarea "To Lead. To"
type textarea "x"
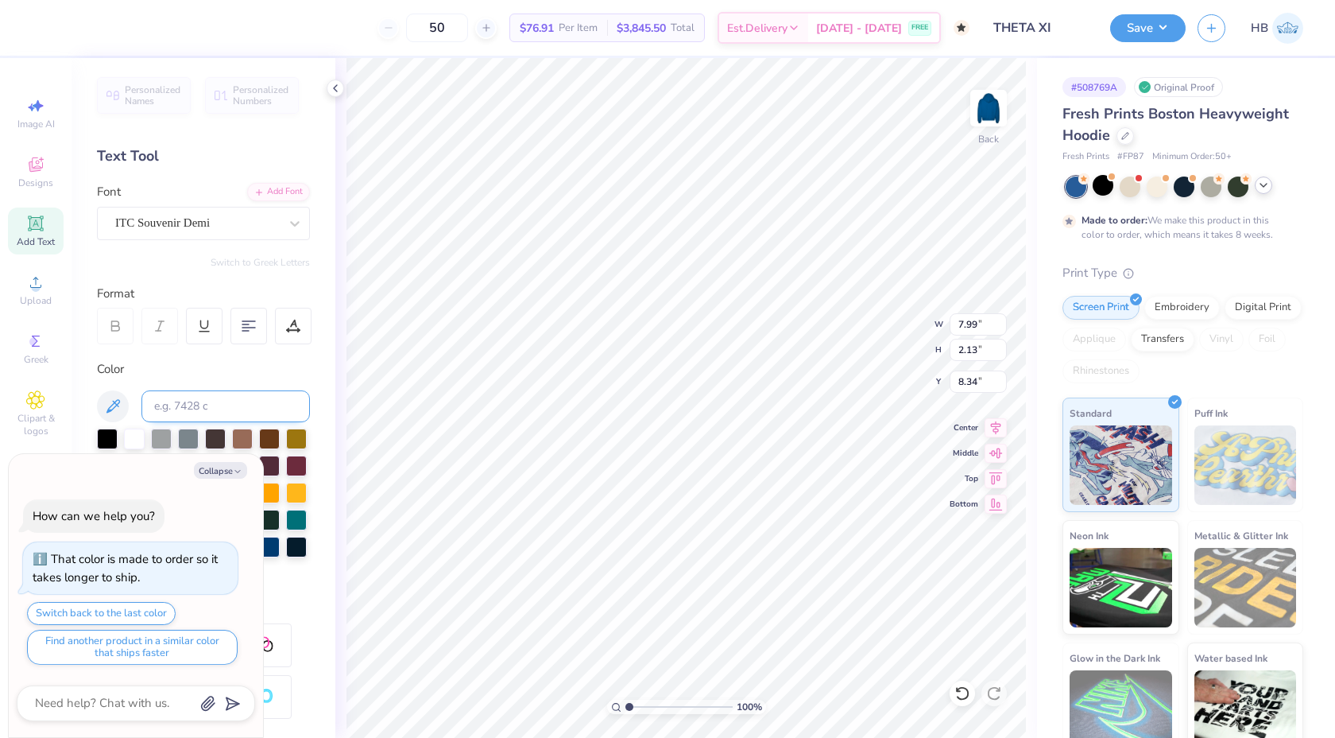
type textarea "To Lead. To"
type textarea "x"
type textarea "To Lead. To S"
type textarea "x"
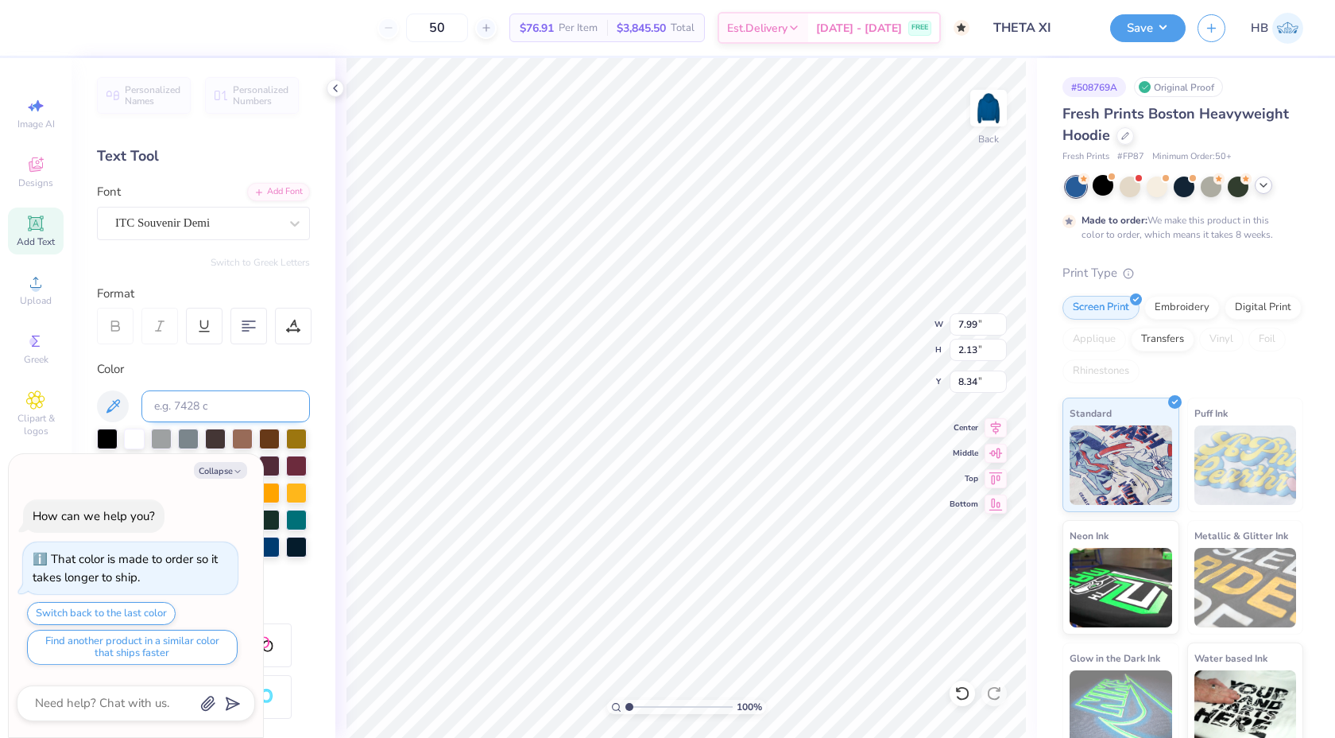
type textarea "To Lead. To Se"
type textarea "x"
type textarea "To Lead. To Ser"
type textarea "x"
type textarea "To Lead. To Serv"
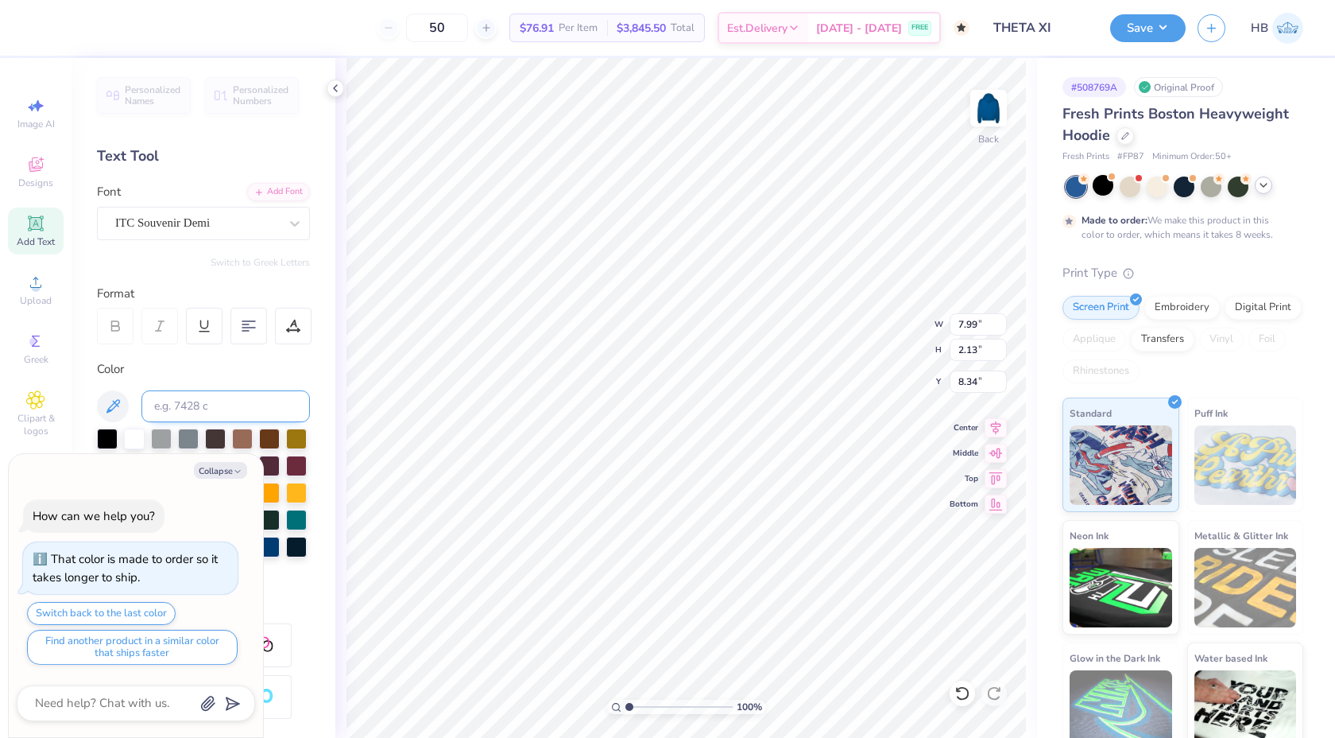
scroll to position [0, 4]
type textarea "x"
type textarea "To Lead. To Serve"
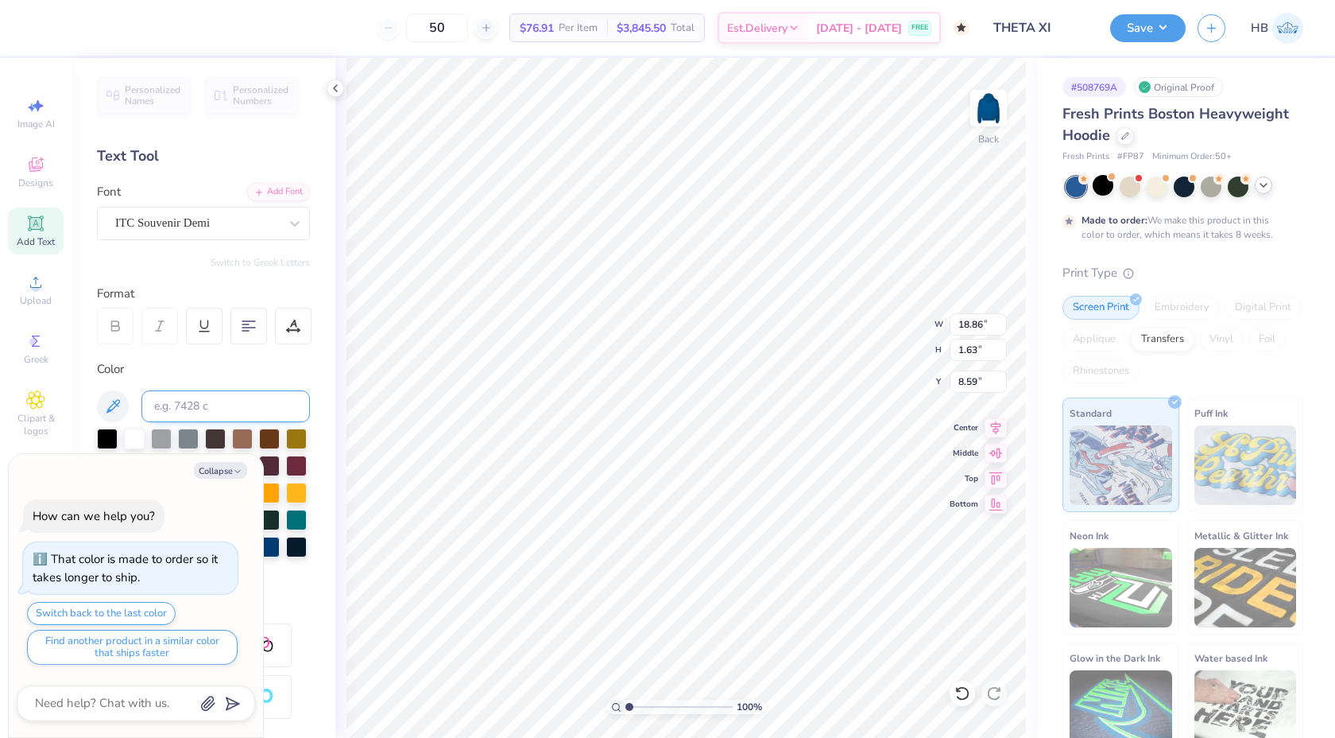
type textarea "x"
type input "14.16"
type input "1.22"
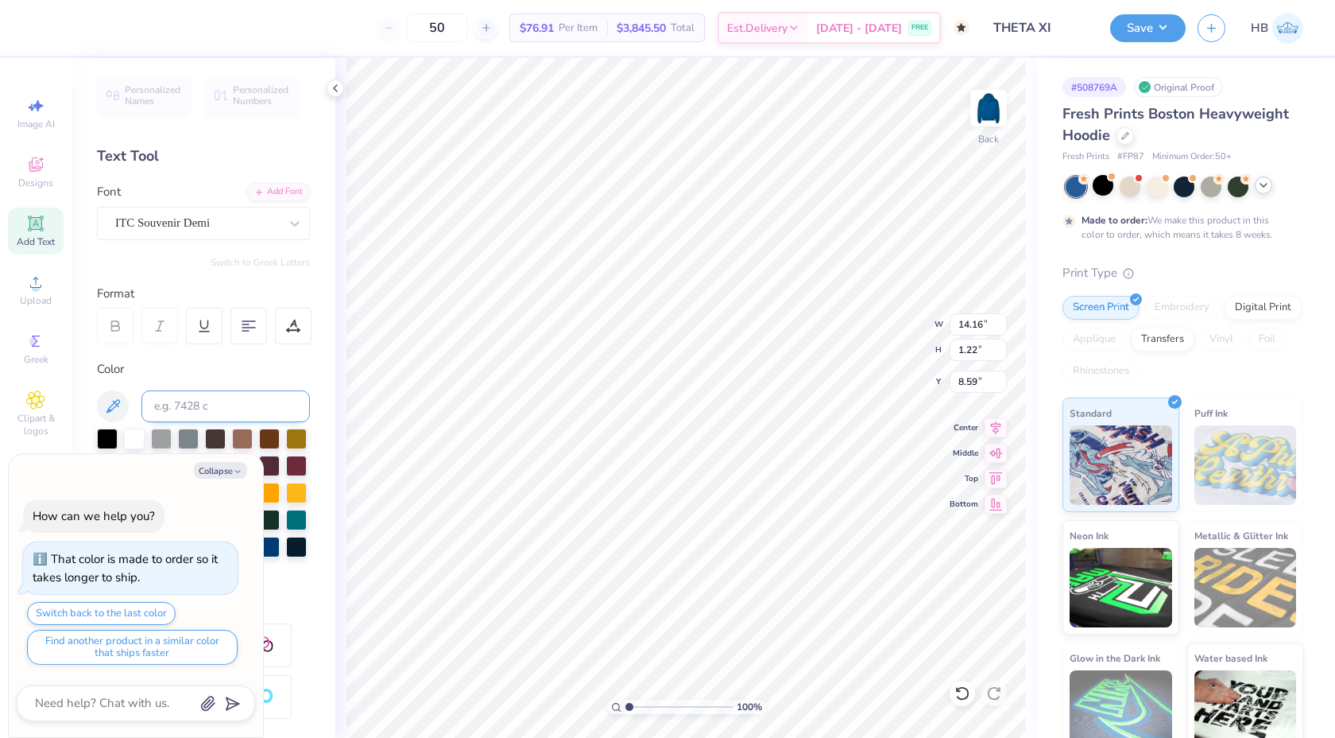
type textarea "x"
type input "6.75"
type textarea "x"
type input "7.92"
type input "0.68"
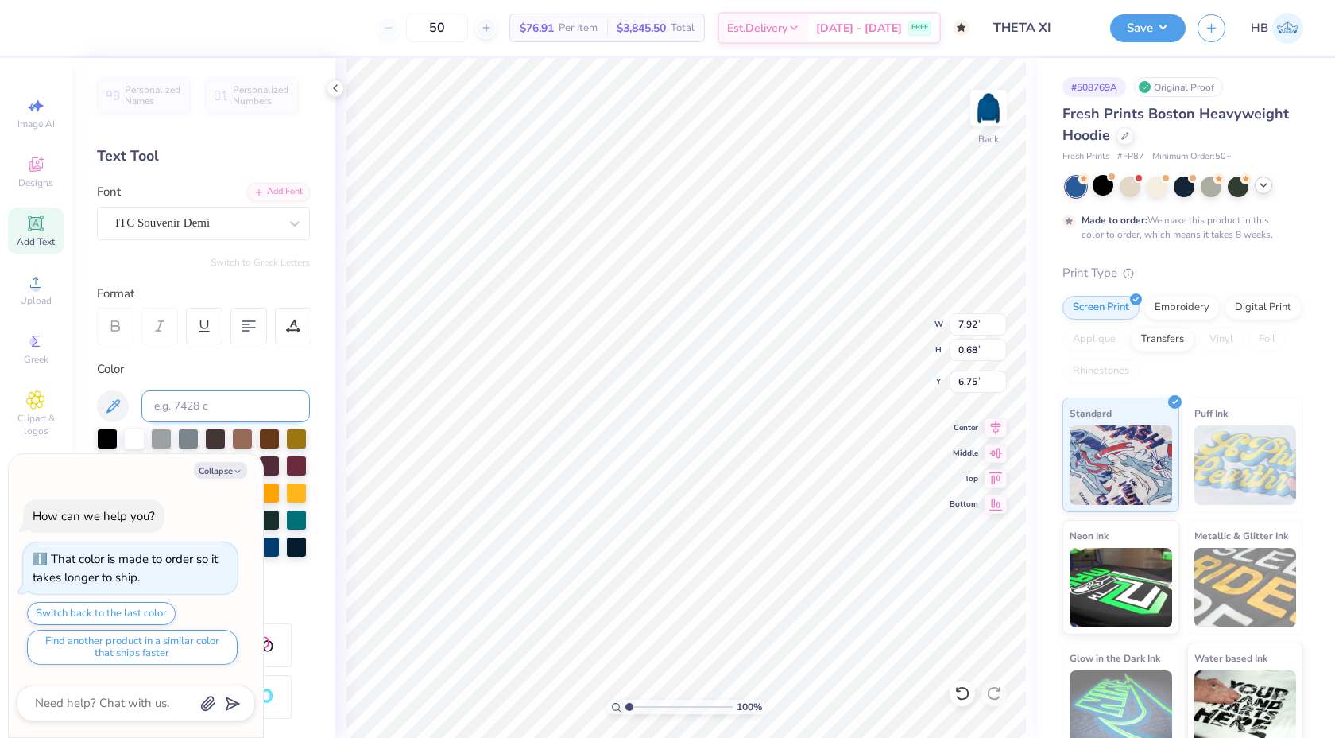
type textarea "x"
type input "7.53"
type textarea "x"
type input "8.45"
type textarea "x"
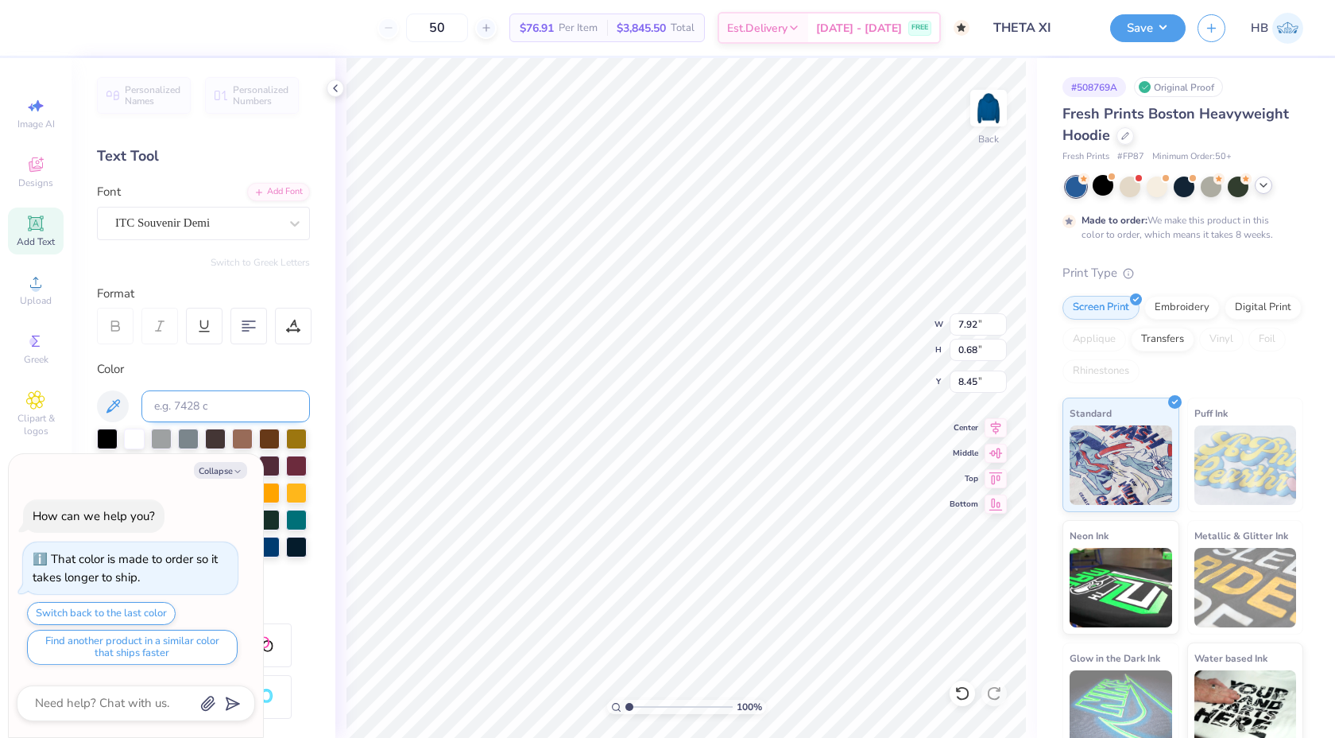
type input "10.34"
type input "3.43"
type input "4.51"
type textarea "x"
type input "4.49"
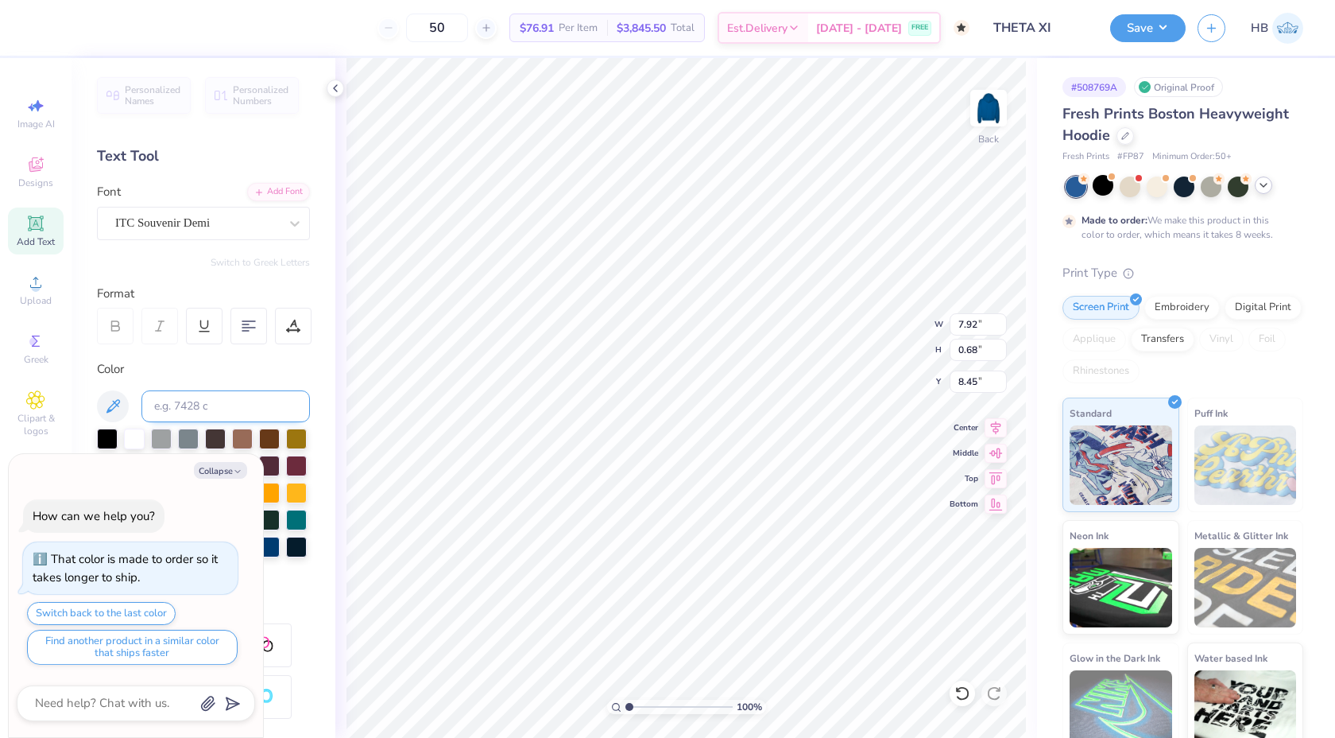
type textarea "x"
type input "9.41"
type textarea "x"
click at [301, 340] on div at bounding box center [293, 326] width 37 height 37
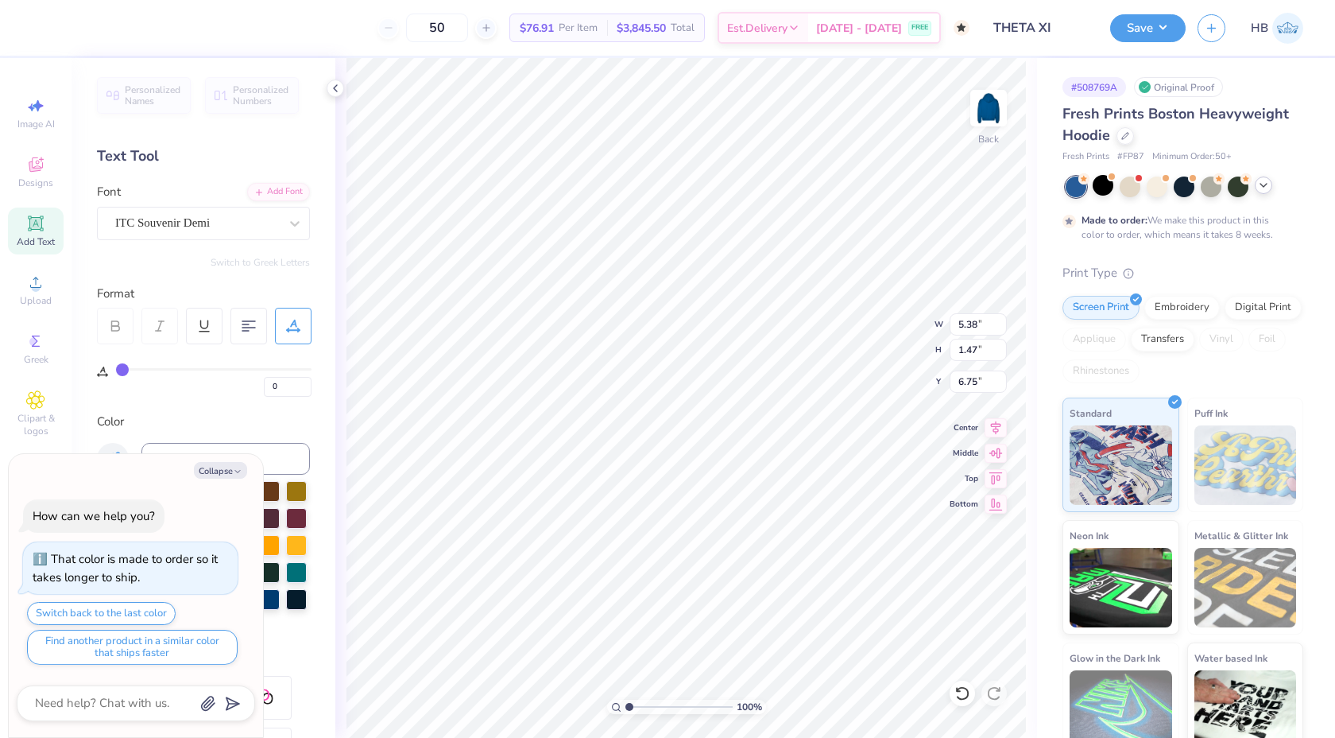
click at [169, 371] on div "0" at bounding box center [214, 382] width 196 height 29
click at [169, 369] on input "range" at bounding box center [214, 369] width 196 height 2
drag, startPoint x: 169, startPoint y: 369, endPoint x: 151, endPoint y: 370, distance: 17.6
click at [151, 370] on input "range" at bounding box center [214, 369] width 196 height 2
click at [269, 219] on div "ITC Souvenir Demi" at bounding box center [197, 223] width 167 height 25
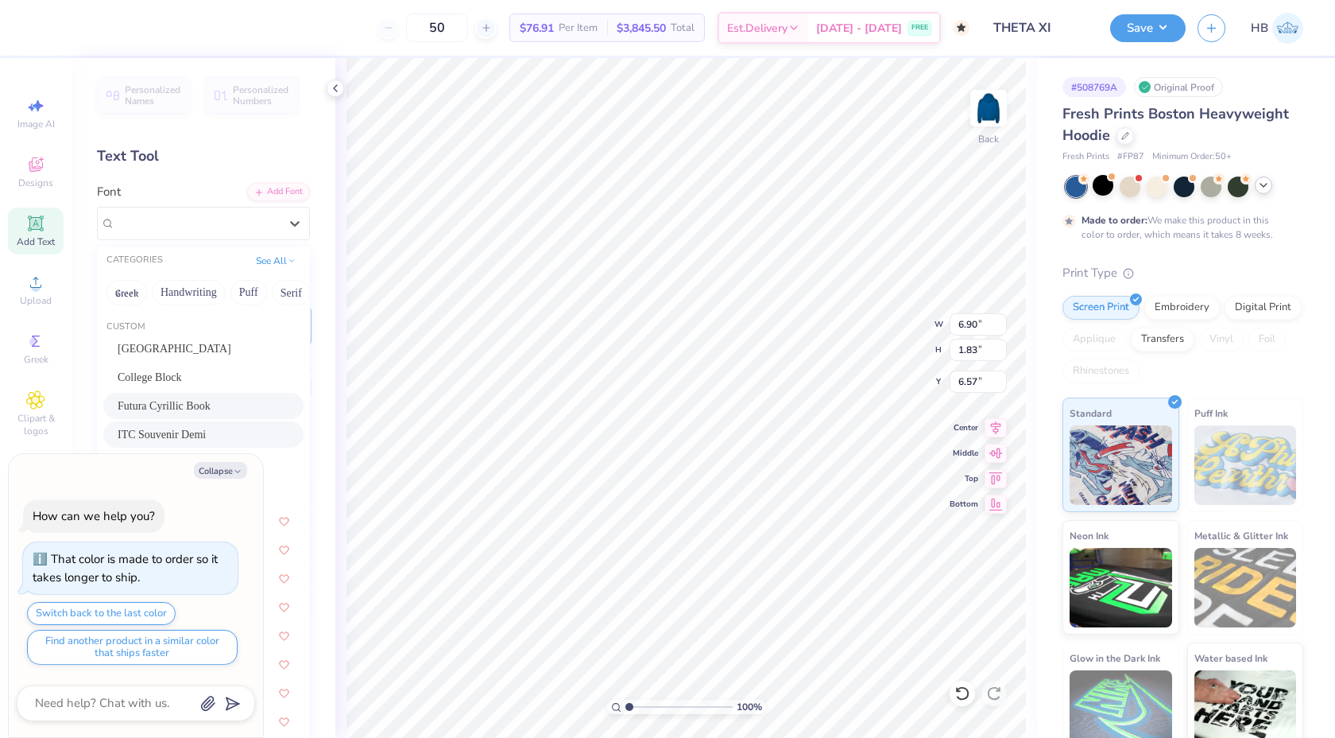
click at [201, 404] on div "Futura Cyrillic Book" at bounding box center [204, 405] width 172 height 17
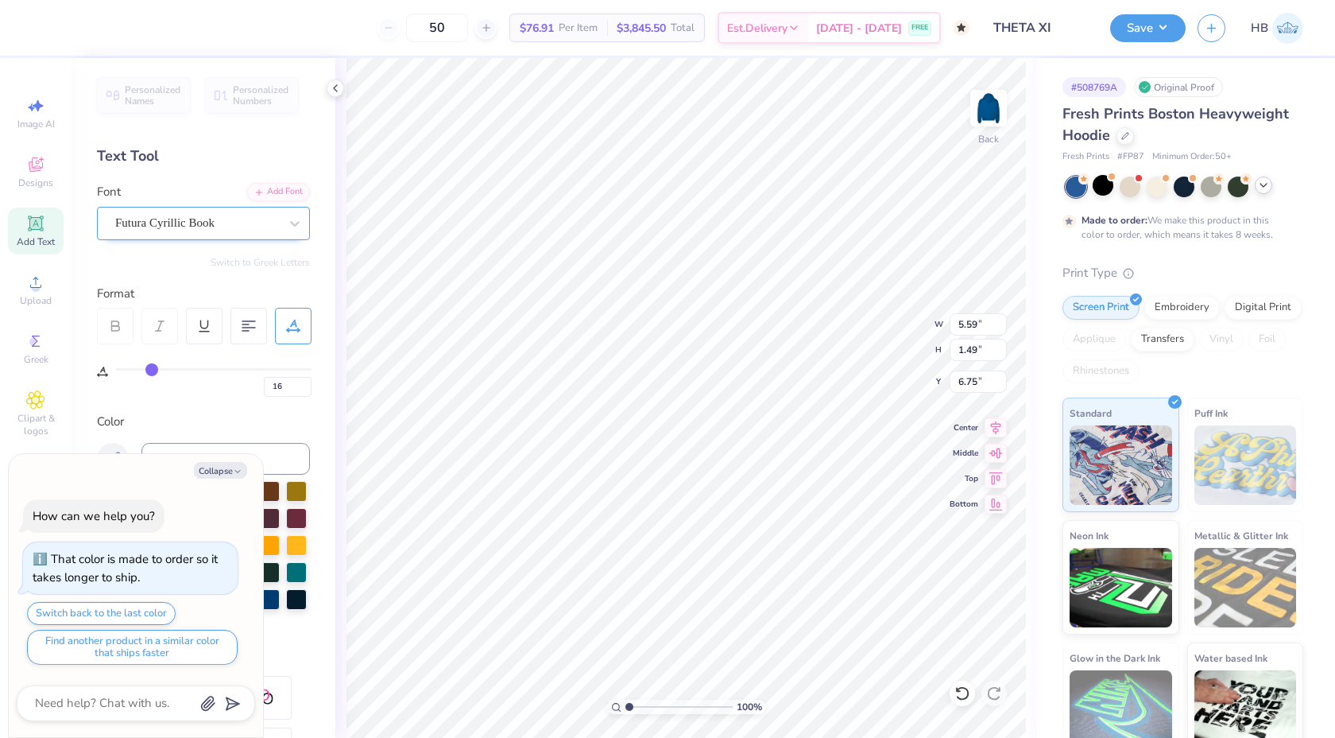
click at [246, 227] on div "Futura Cyrillic Book" at bounding box center [197, 223] width 167 height 25
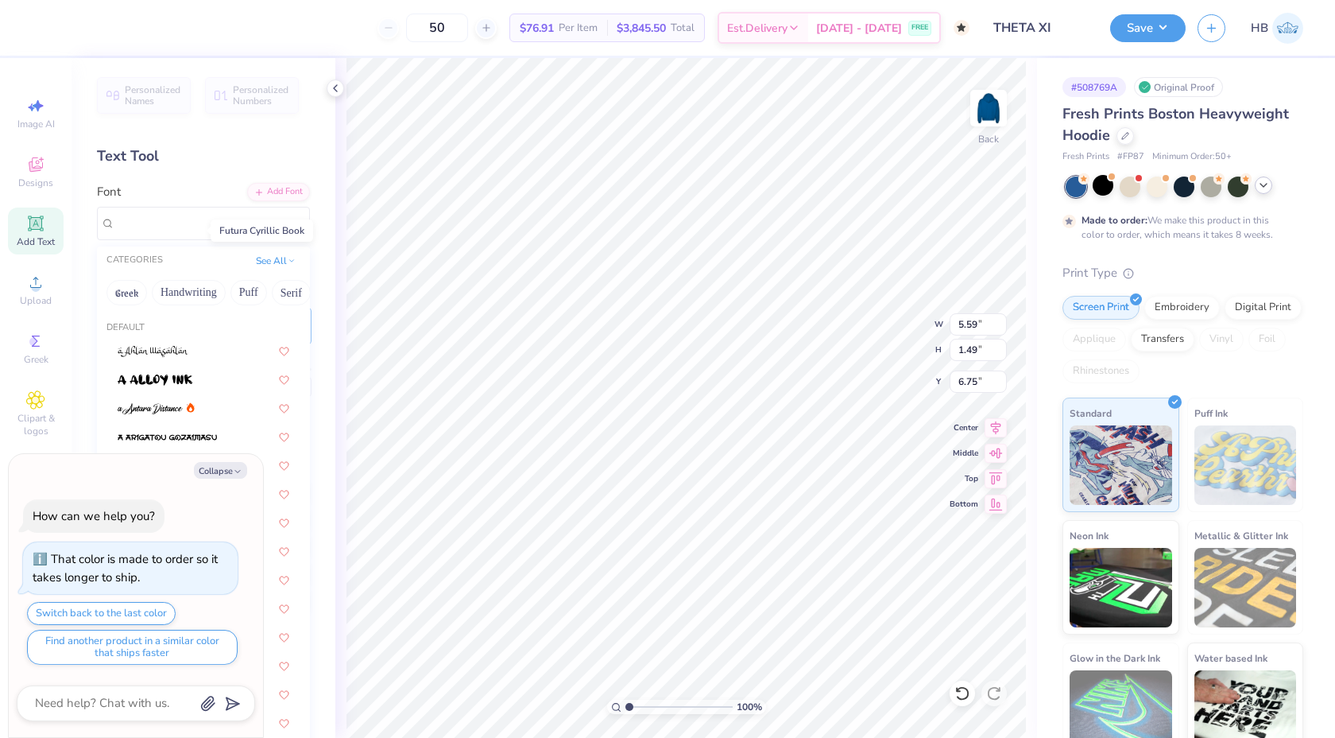
scroll to position [201, 0]
click at [223, 470] on button "Collapse" at bounding box center [220, 470] width 53 height 17
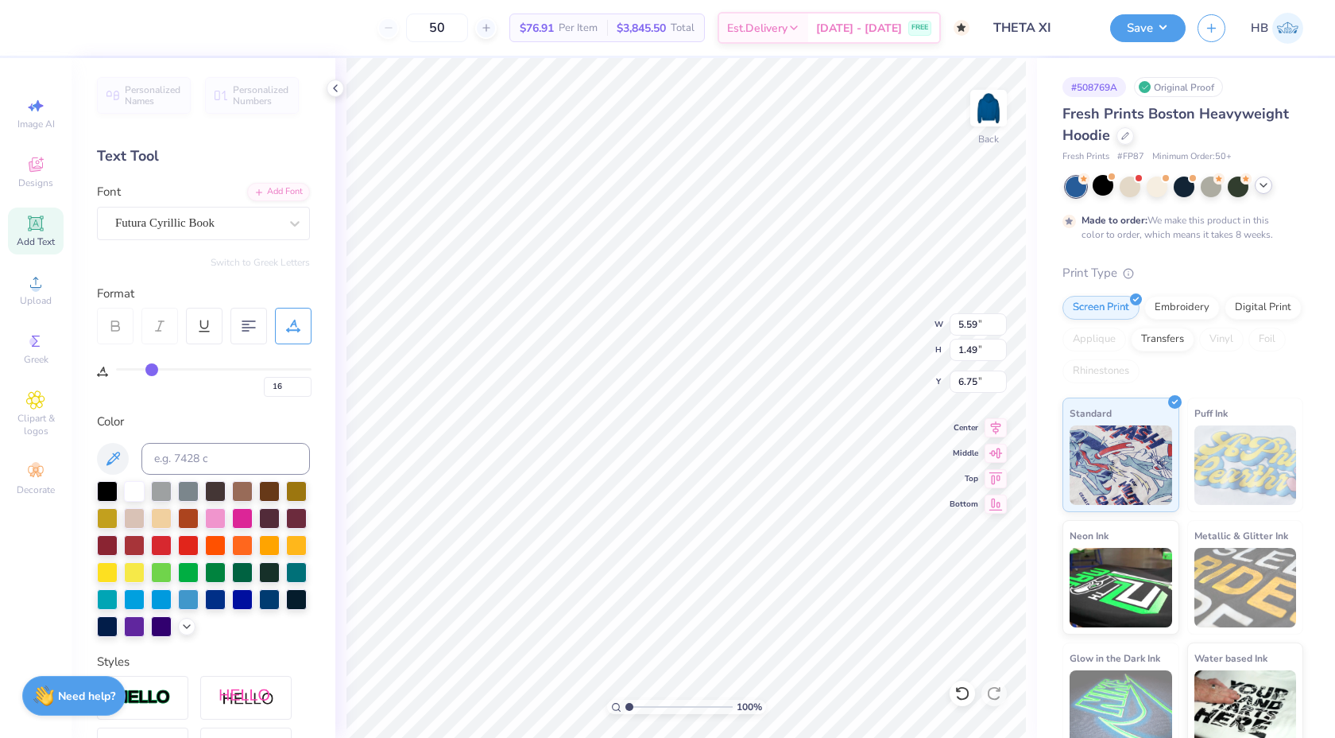
scroll to position [0, 3]
click at [280, 212] on div "Futura Cyrillic Book" at bounding box center [197, 223] width 167 height 25
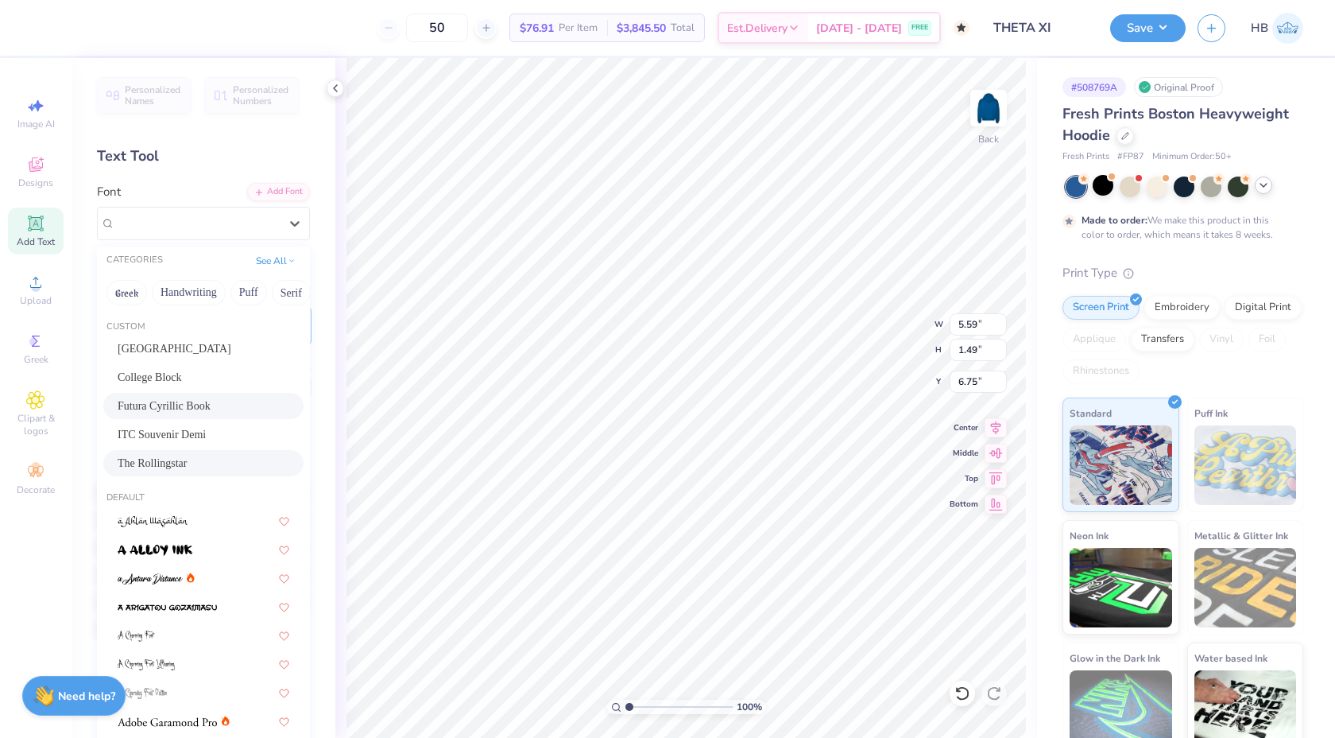
click at [188, 465] on span "The Rollingstar" at bounding box center [153, 463] width 70 height 17
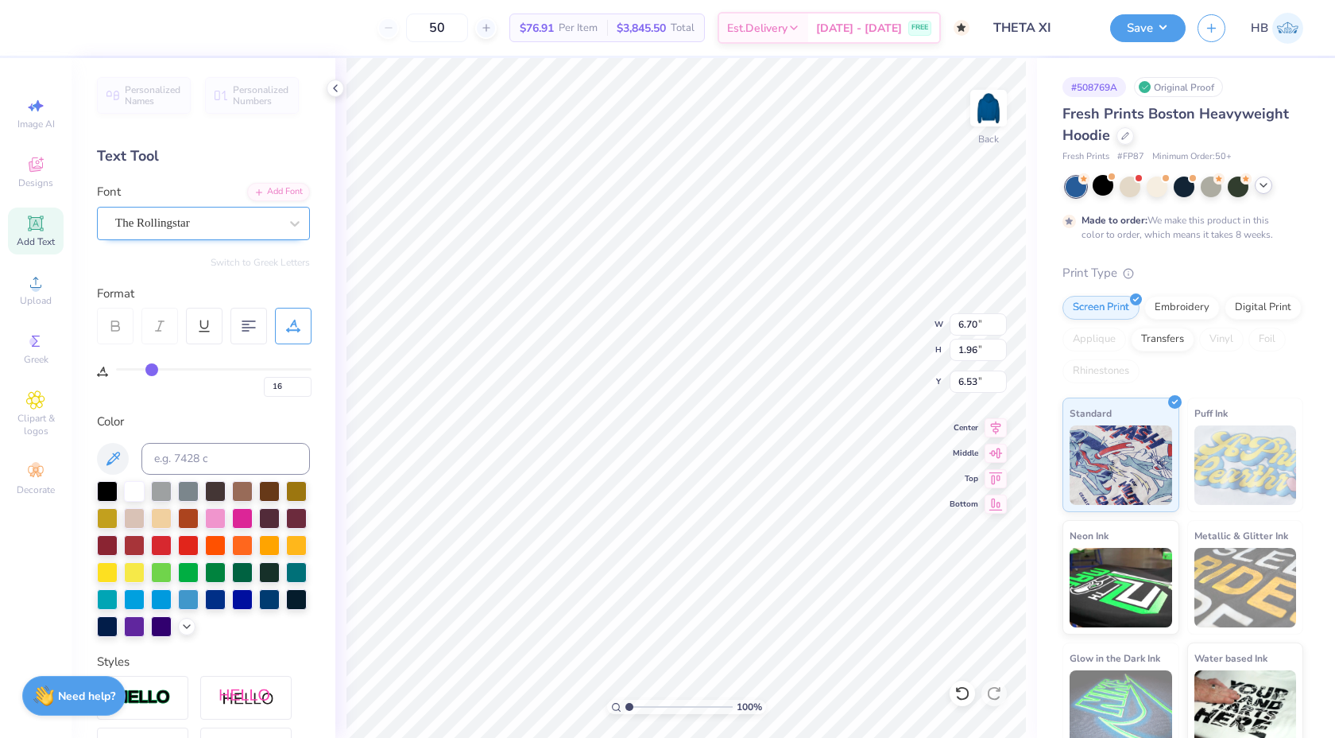
click at [213, 226] on div "The Rollingstar" at bounding box center [197, 223] width 167 height 25
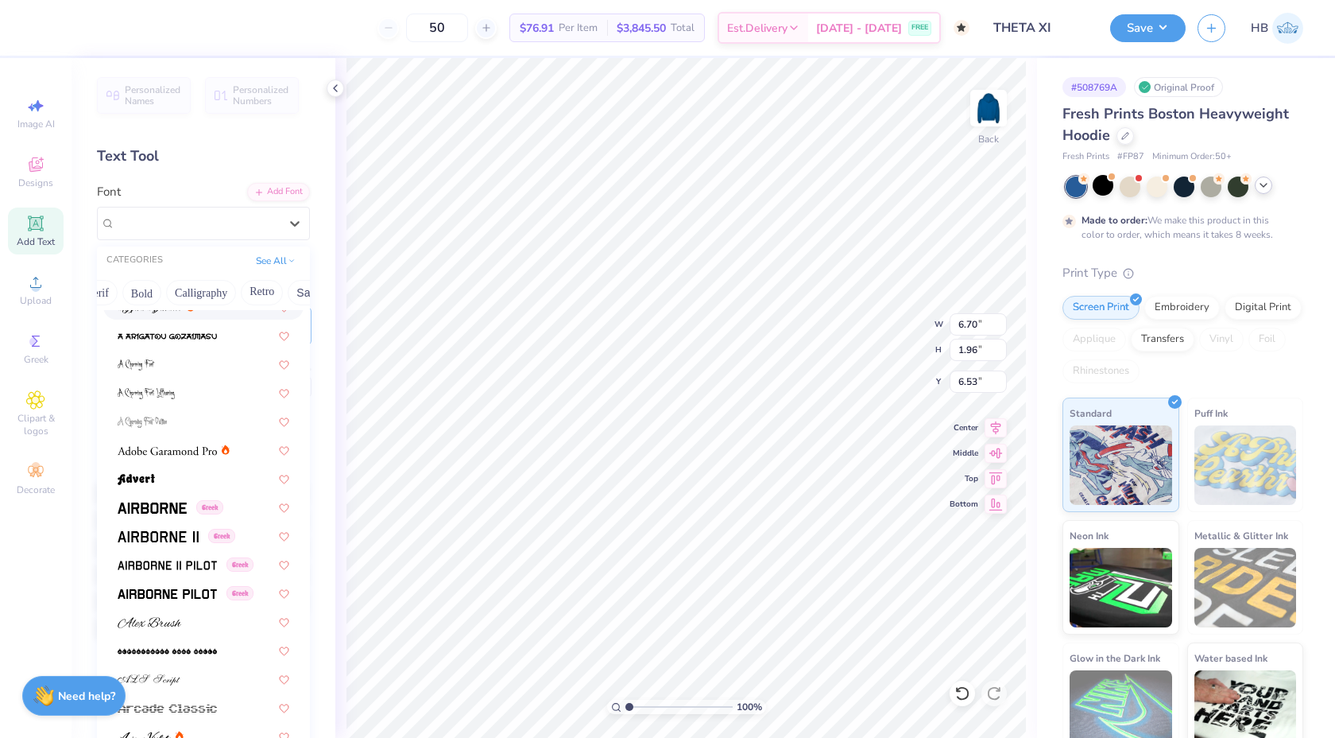
scroll to position [0, 230]
click at [178, 296] on button "Calligraphy" at bounding box center [165, 292] width 70 height 25
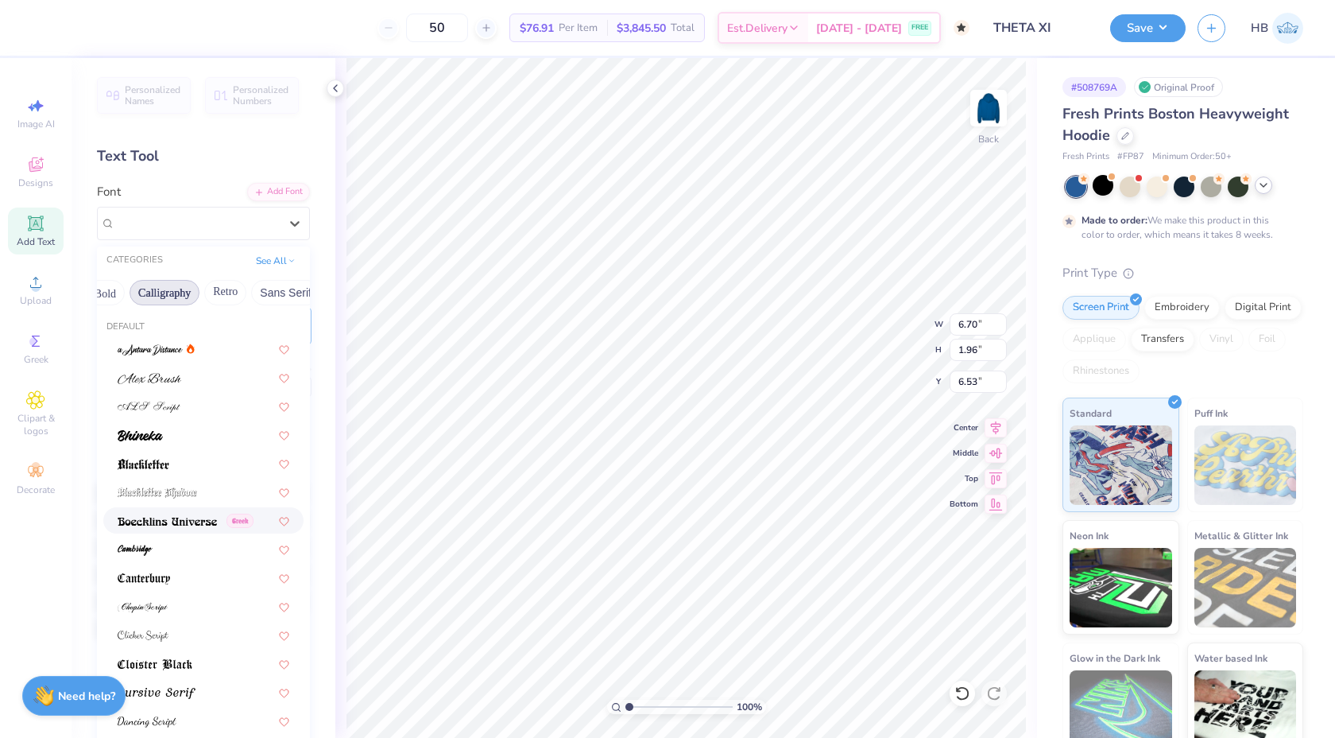
click at [185, 529] on div "Greek" at bounding box center [203, 520] width 200 height 26
click at [225, 225] on div "Boecklins Universe Greek" at bounding box center [197, 223] width 167 height 25
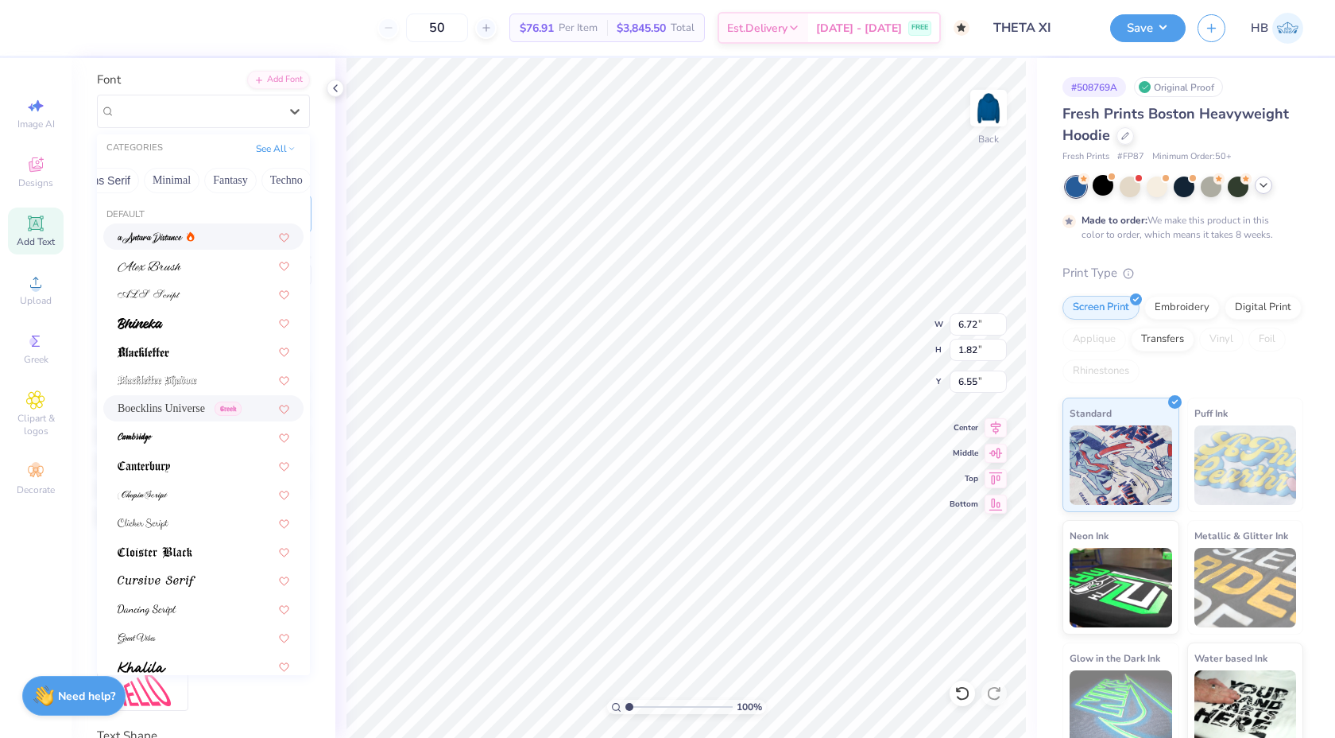
scroll to position [0, 472]
click at [226, 177] on button "Techno" at bounding box center [225, 180] width 50 height 25
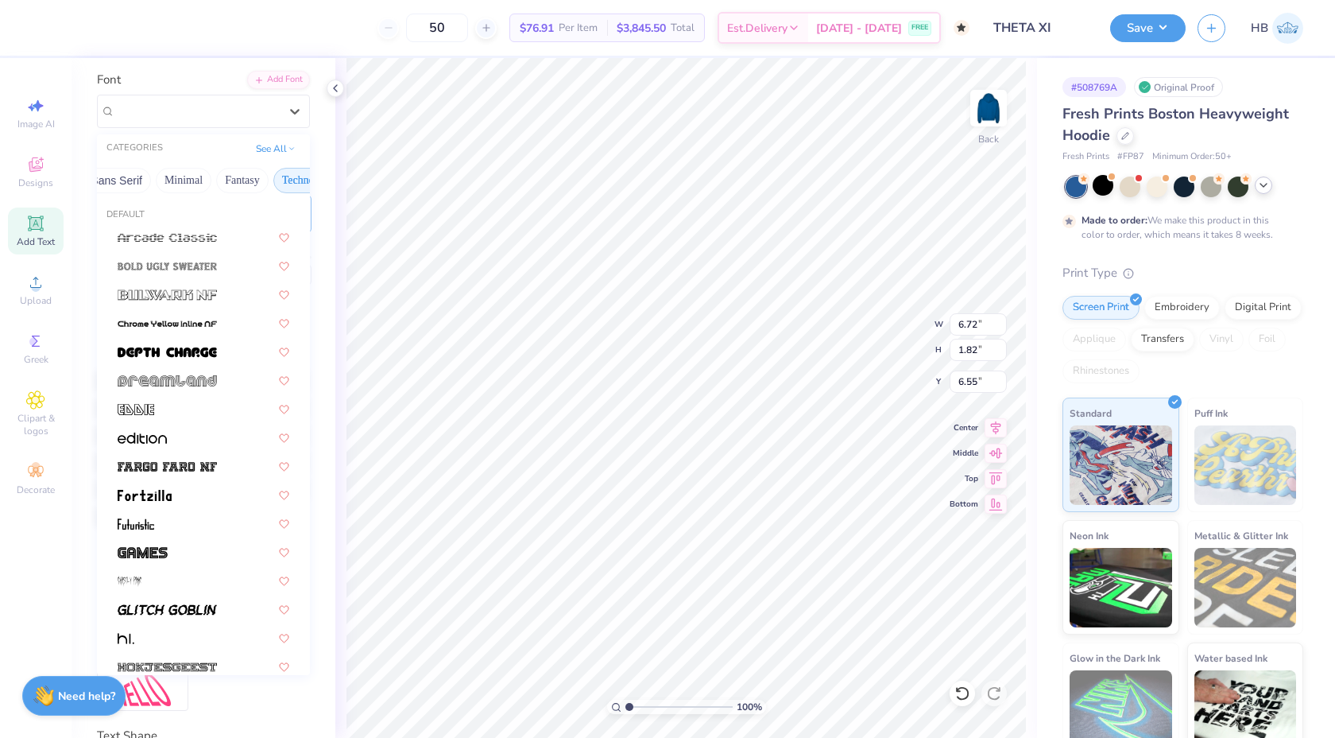
scroll to position [0, 391]
click at [198, 184] on button "Minimal" at bounding box center [192, 180] width 56 height 25
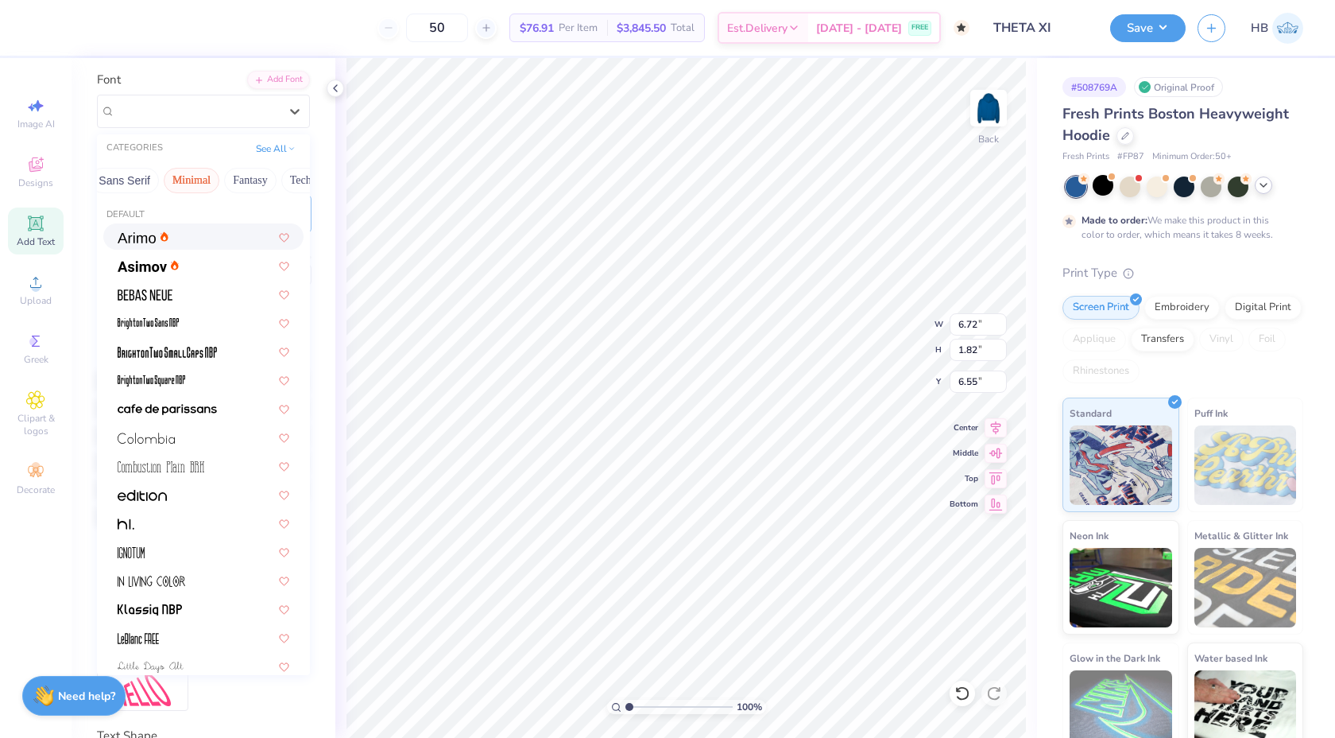
click at [168, 246] on div at bounding box center [203, 236] width 200 height 26
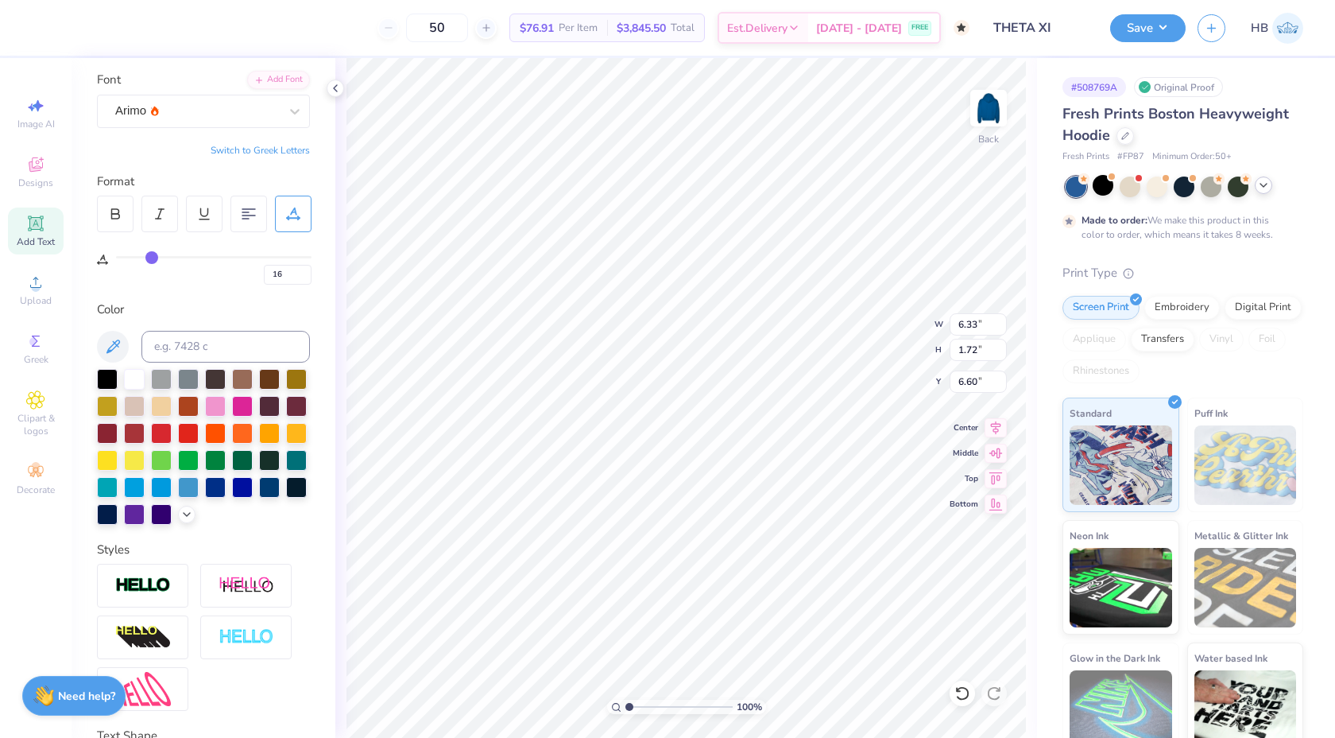
click at [205, 129] on div "Personalized Names Personalized Numbers Text Tool Add Font Font Arimo Switch to…" at bounding box center [204, 398] width 264 height 680
click at [203, 124] on div "Arimo" at bounding box center [203, 111] width 213 height 33
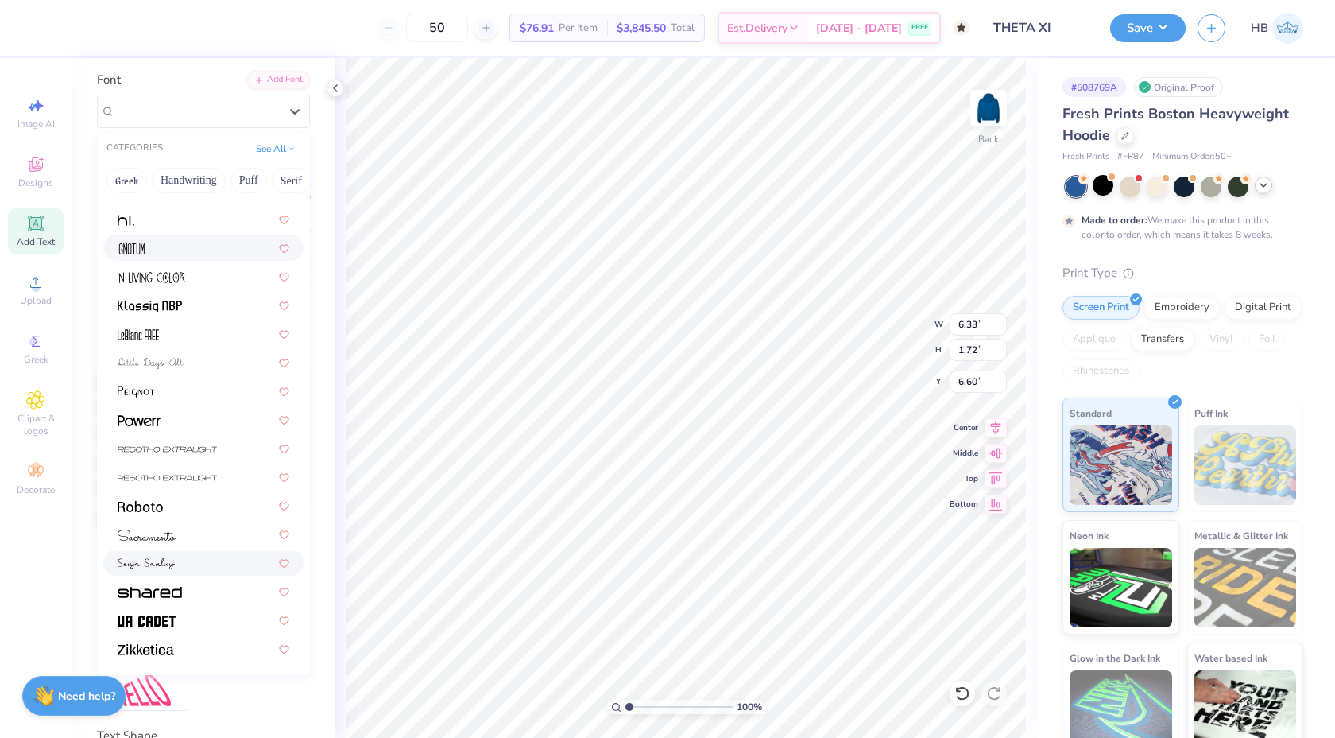
scroll to position [121, 0]
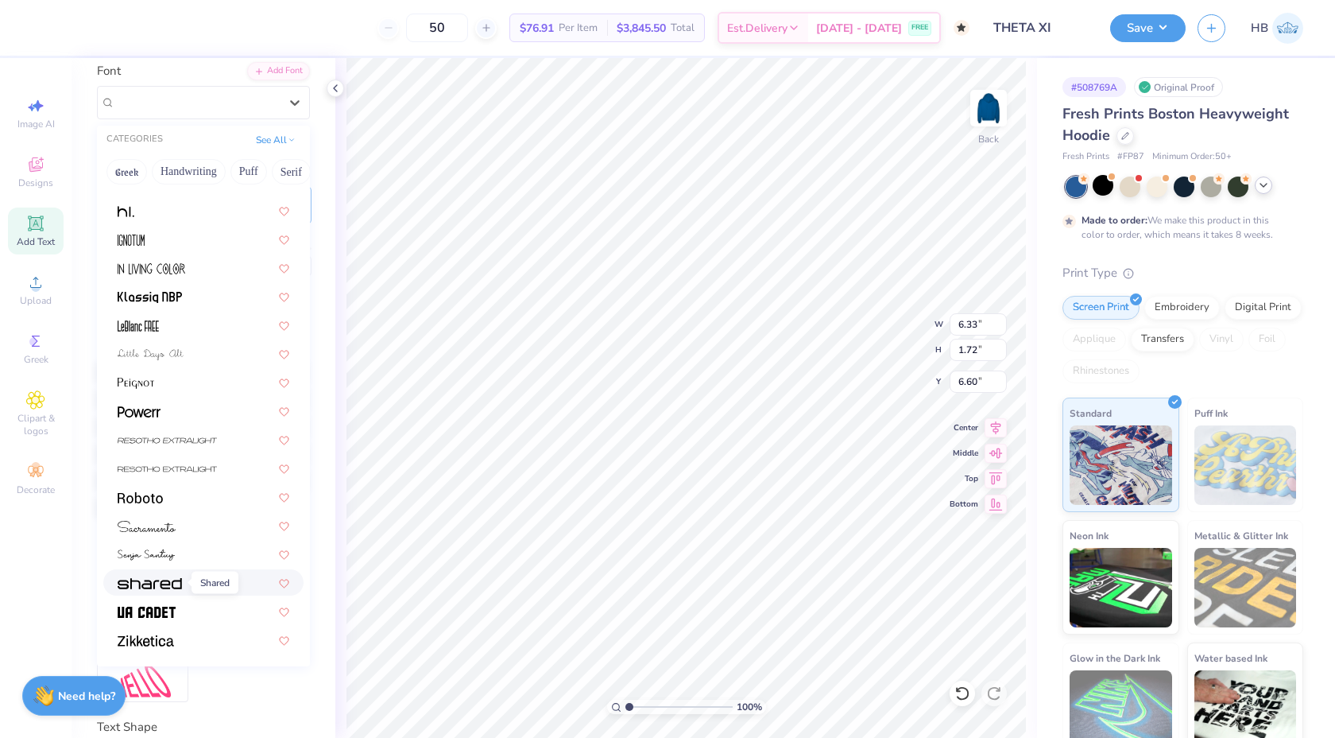
click at [178, 583] on img at bounding box center [150, 583] width 64 height 11
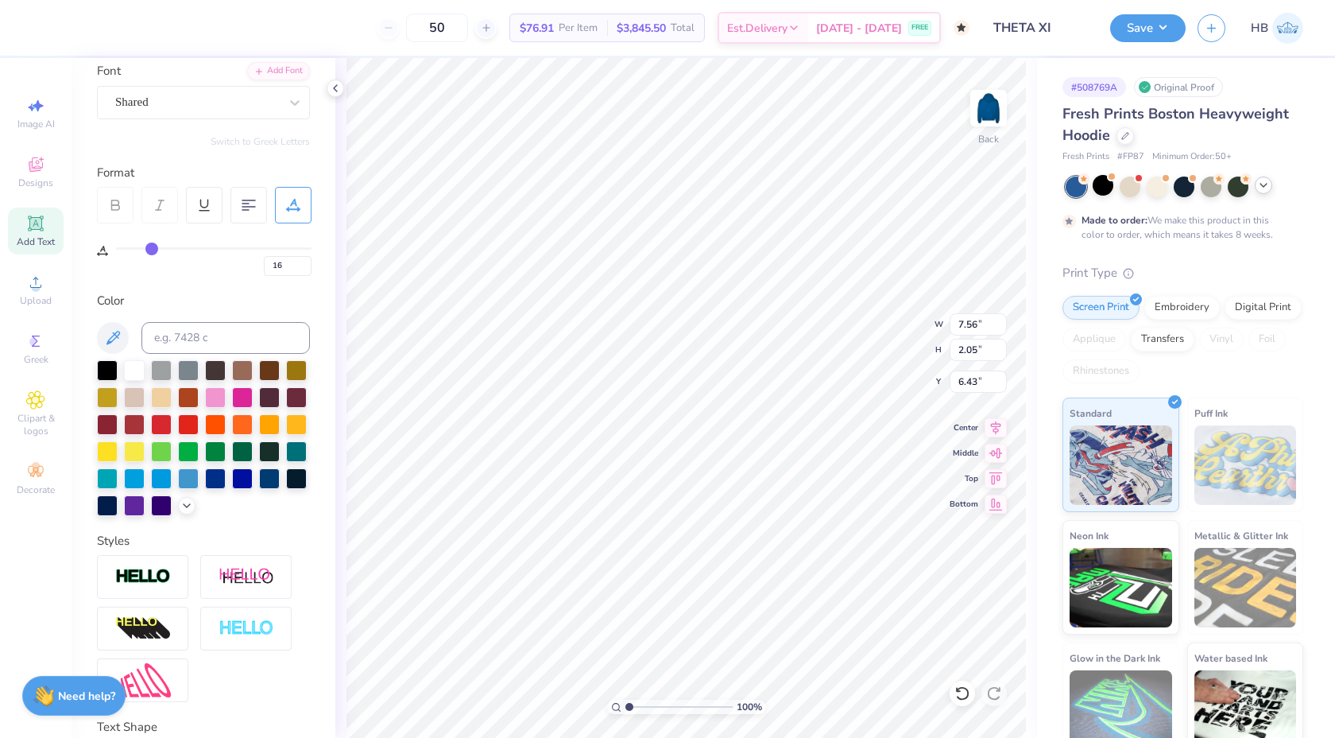
click at [160, 81] on div "Font Shared" at bounding box center [203, 90] width 213 height 57
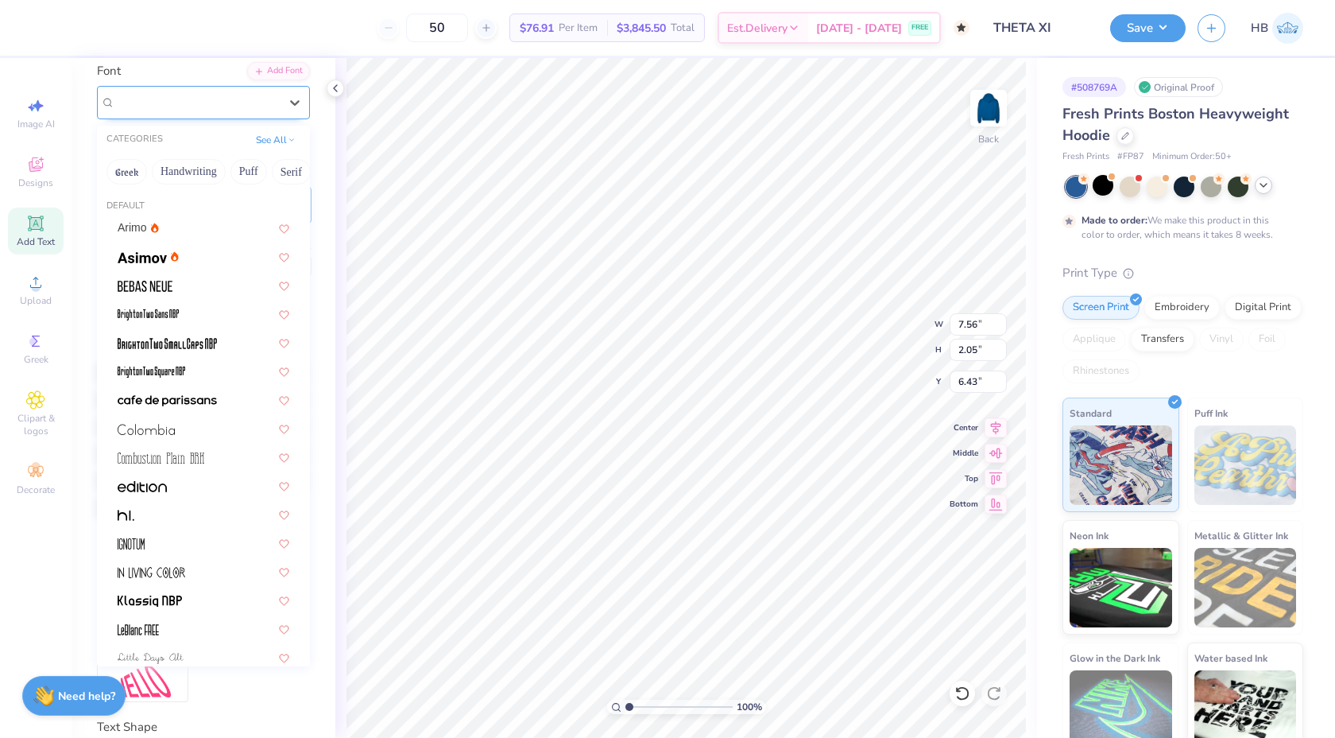
click at [160, 99] on div "Shared" at bounding box center [197, 102] width 167 height 25
click at [165, 170] on button "Sans Serif" at bounding box center [183, 171] width 69 height 25
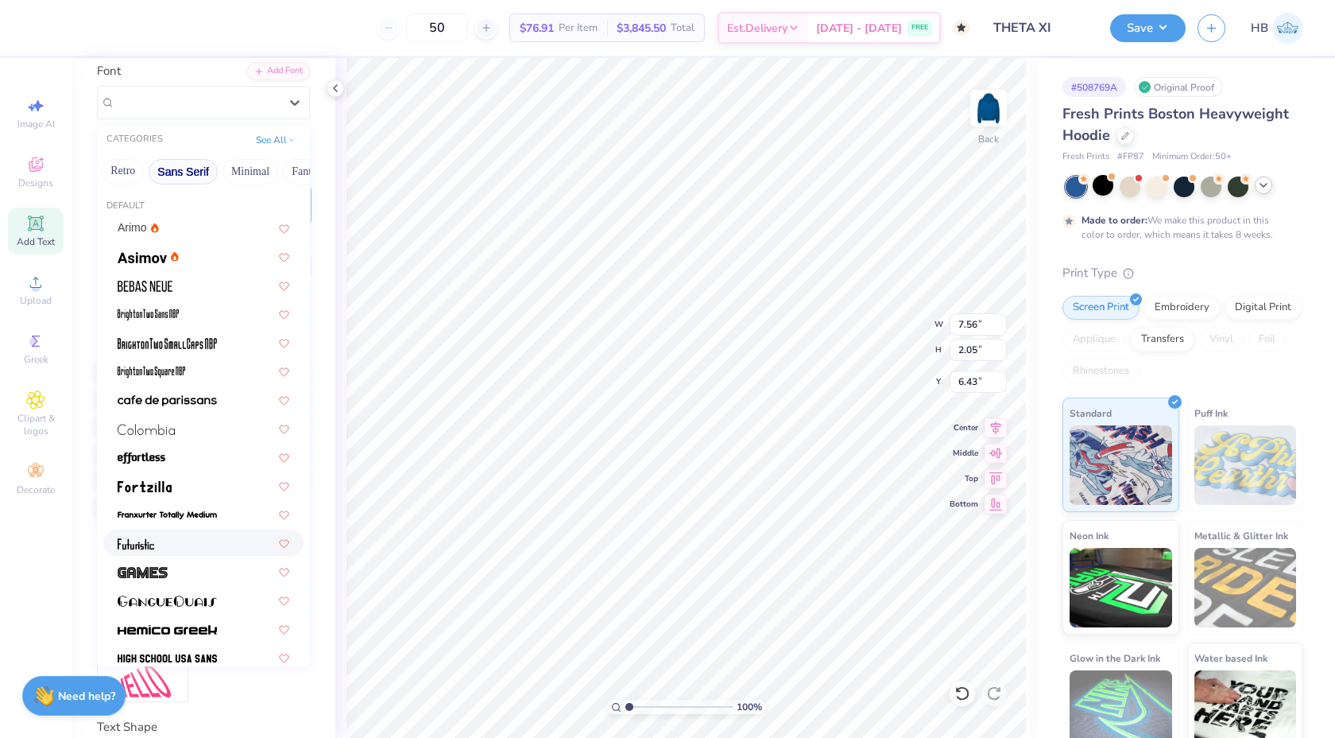
click at [196, 542] on div at bounding box center [204, 542] width 172 height 17
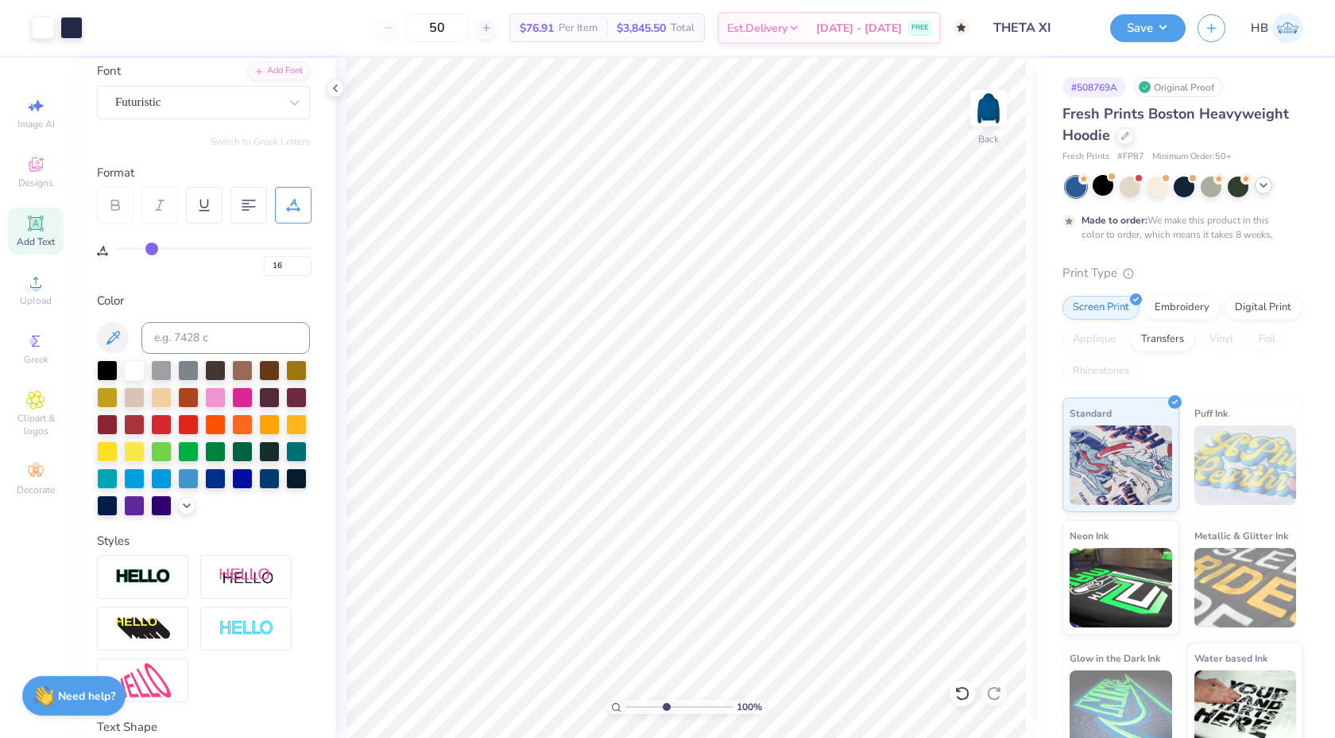
click at [665, 704] on input "range" at bounding box center [679, 707] width 107 height 14
click at [215, 99] on div "Futuristic" at bounding box center [197, 102] width 167 height 25
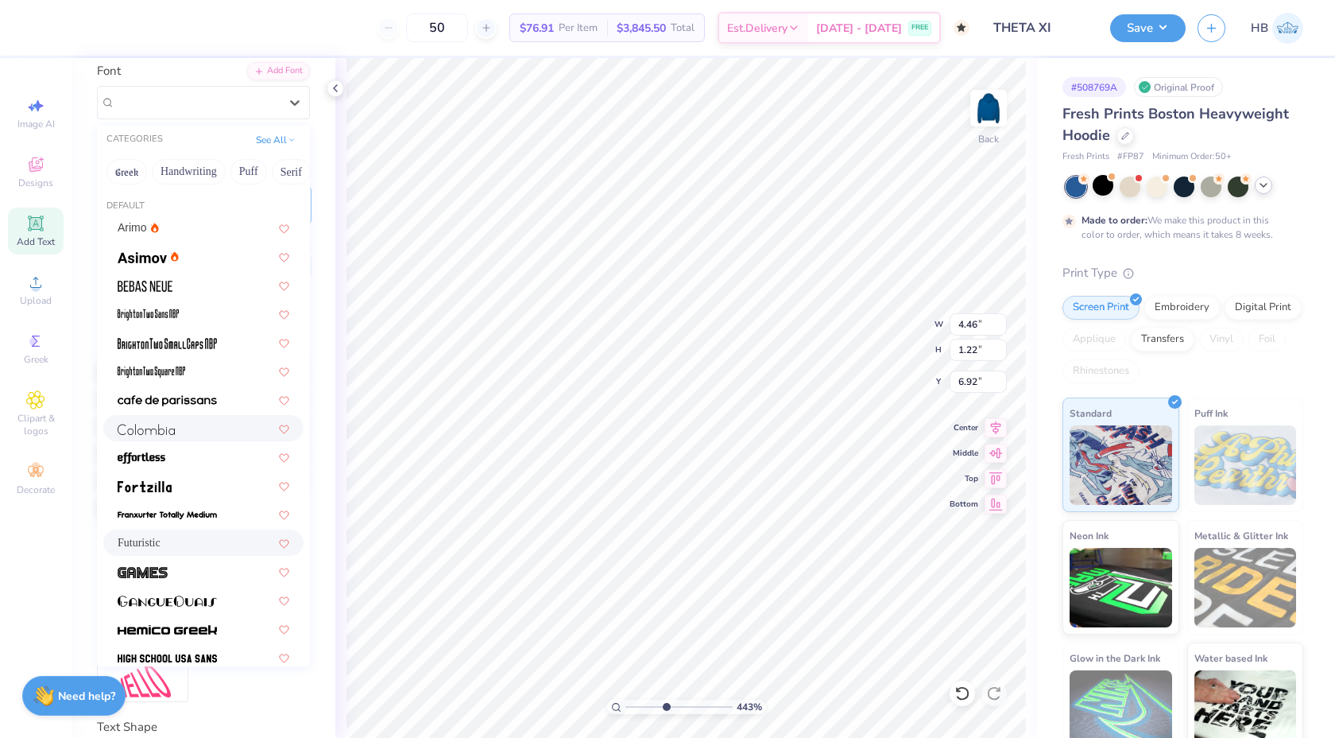
click at [190, 433] on div at bounding box center [204, 428] width 172 height 17
click at [238, 87] on div "[GEOGRAPHIC_DATA]" at bounding box center [203, 102] width 213 height 33
click at [192, 511] on img at bounding box center [167, 515] width 99 height 11
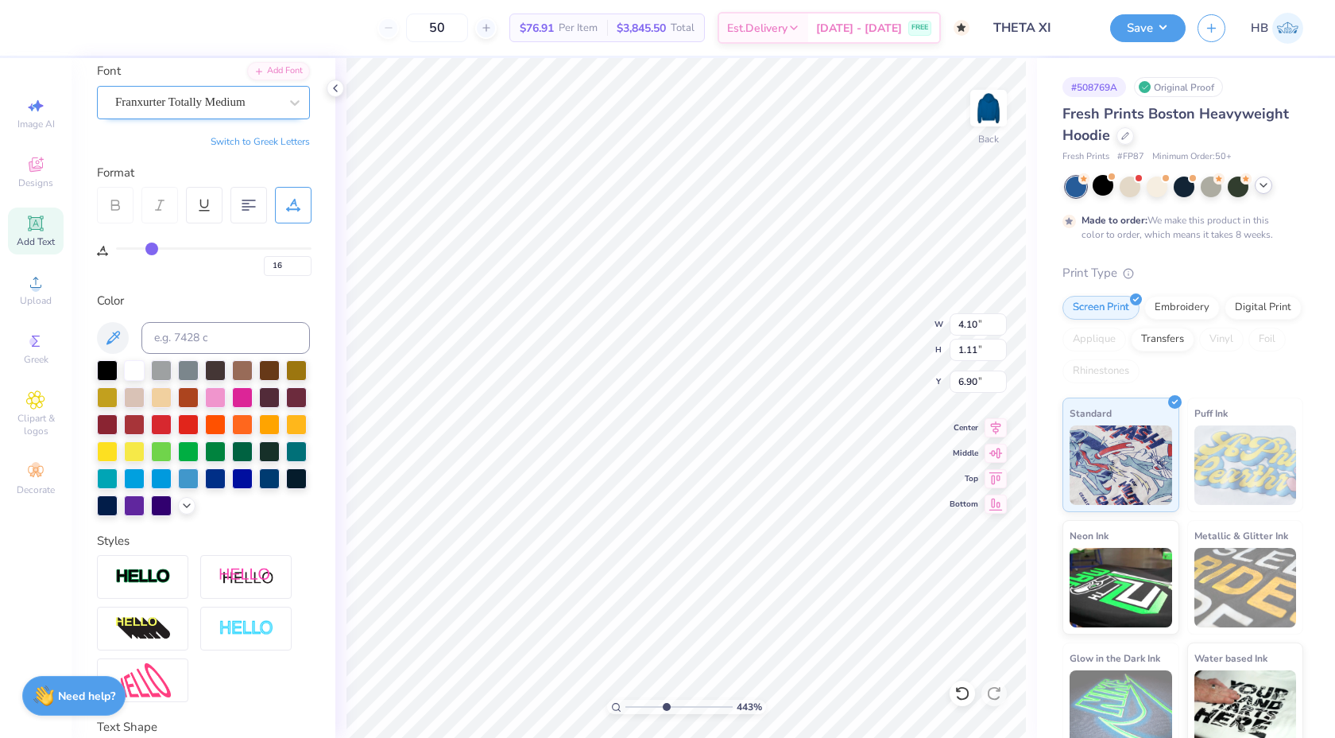
click at [195, 98] on div "Franxurter Totally Medium" at bounding box center [197, 102] width 167 height 25
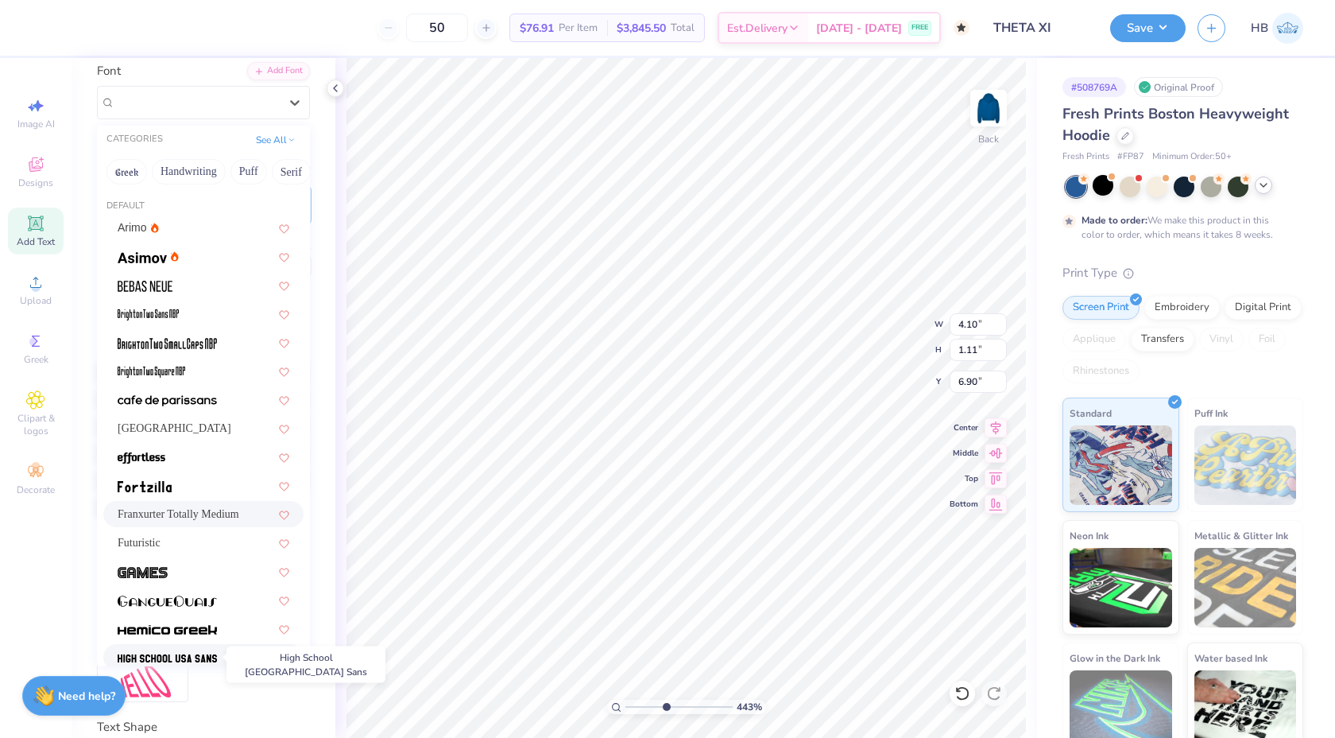
click at [203, 655] on img at bounding box center [167, 658] width 99 height 11
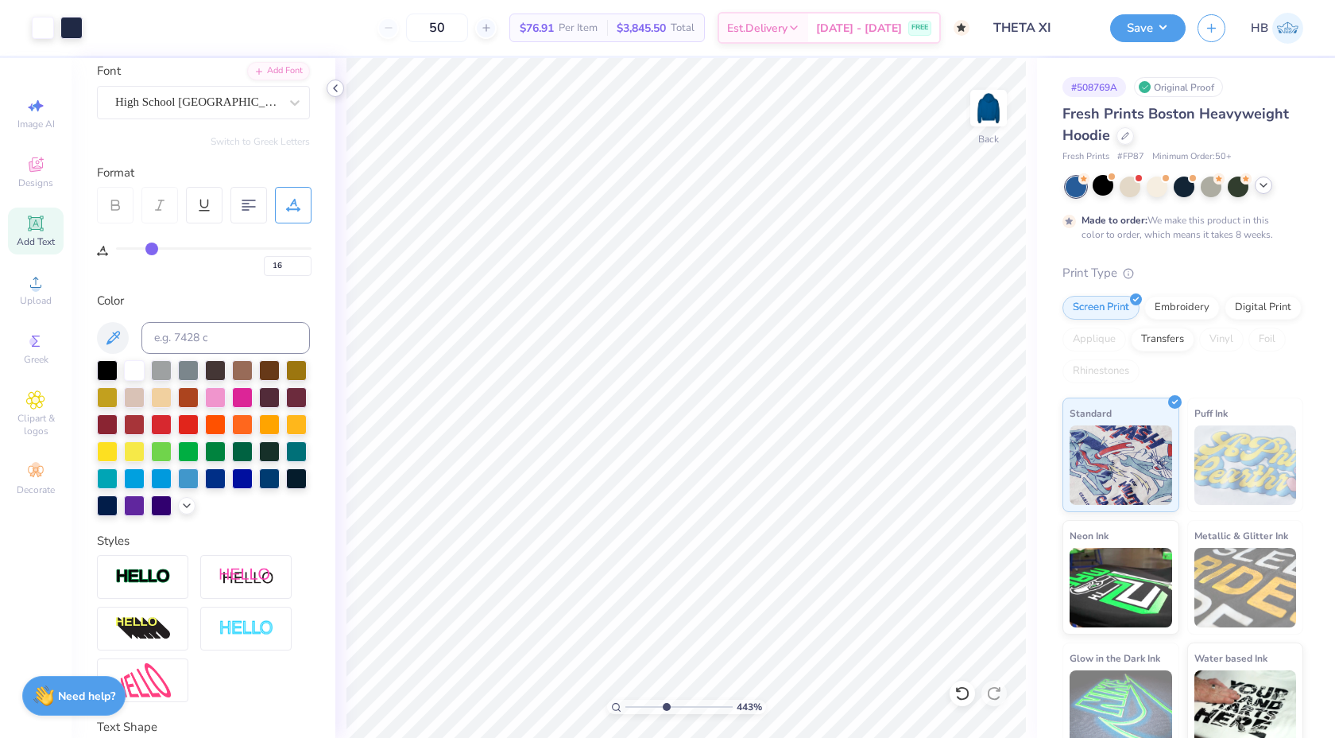
click at [334, 93] on icon at bounding box center [335, 88] width 13 height 13
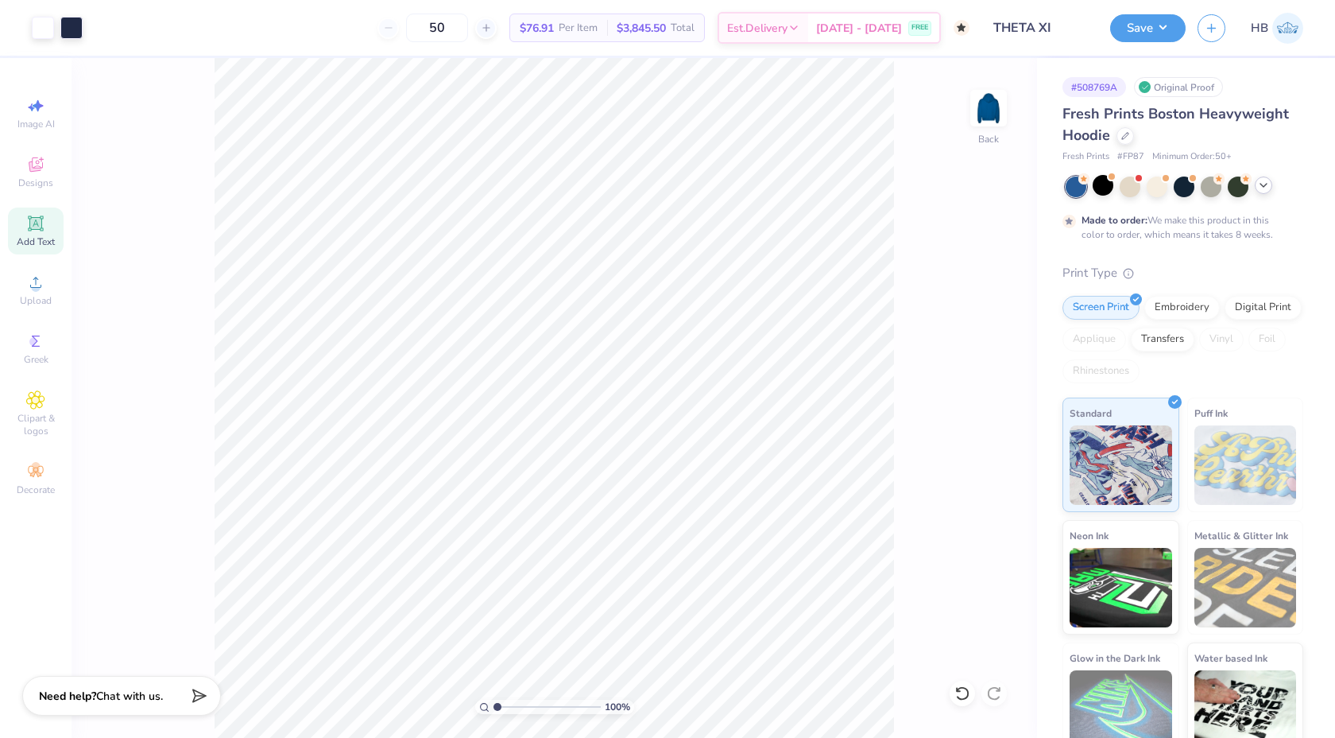
drag, startPoint x: 537, startPoint y: 706, endPoint x: 496, endPoint y: 700, distance: 40.9
click at [496, 700] on input "range" at bounding box center [547, 707] width 107 height 14
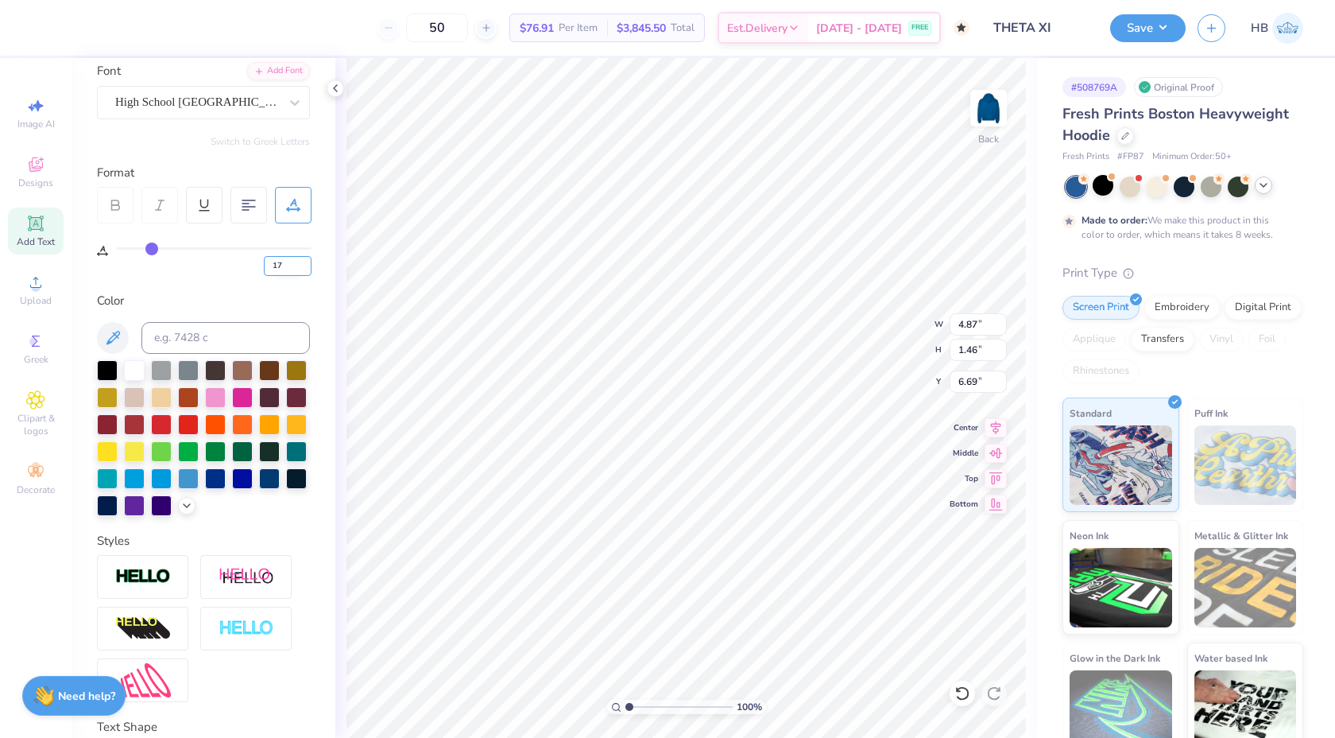
click at [302, 263] on input "17" at bounding box center [288, 266] width 48 height 20
click at [302, 263] on input "18" at bounding box center [288, 266] width 48 height 20
click at [302, 263] on input "19" at bounding box center [288, 266] width 48 height 20
click at [302, 263] on input "20" at bounding box center [288, 266] width 48 height 20
click at [302, 263] on input "21" at bounding box center [288, 266] width 48 height 20
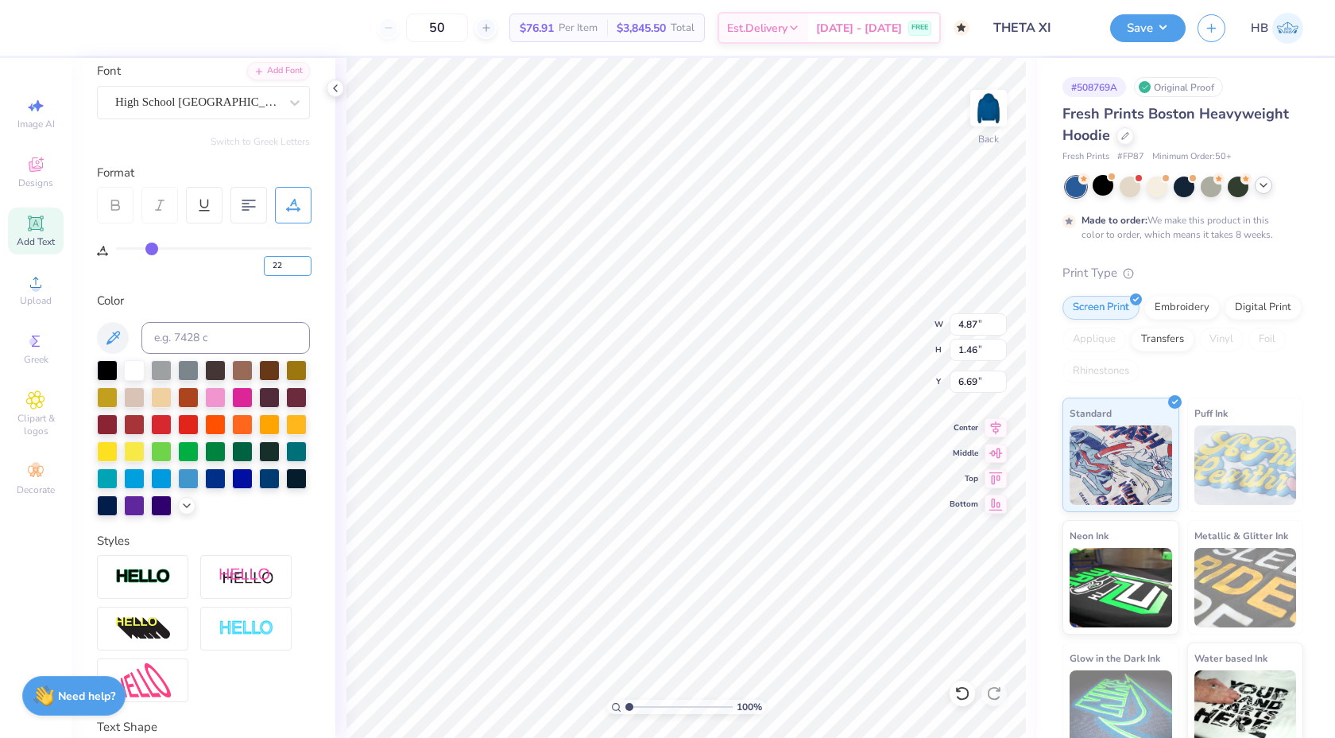
click at [302, 263] on input "22" at bounding box center [288, 266] width 48 height 20
click at [302, 263] on input "23" at bounding box center [288, 266] width 48 height 20
click at [302, 263] on input "24" at bounding box center [288, 266] width 48 height 20
drag, startPoint x: 165, startPoint y: 244, endPoint x: 141, endPoint y: 245, distance: 23.9
click at [141, 247] on input "range" at bounding box center [214, 248] width 196 height 2
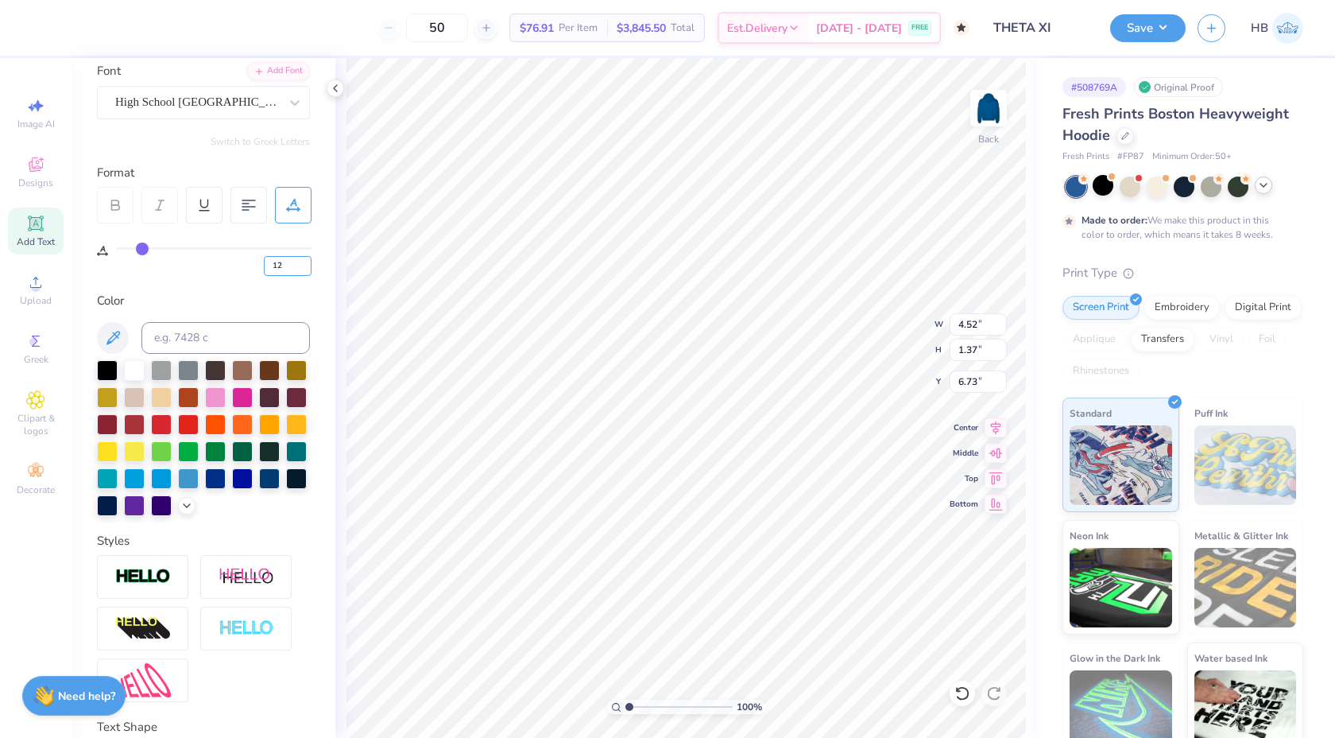
click at [301, 262] on input "12" at bounding box center [288, 266] width 48 height 20
click at [661, 707] on input "range" at bounding box center [679, 707] width 107 height 14
drag, startPoint x: 661, startPoint y: 704, endPoint x: 635, endPoint y: 700, distance: 25.7
click at [635, 700] on input "range" at bounding box center [679, 707] width 107 height 14
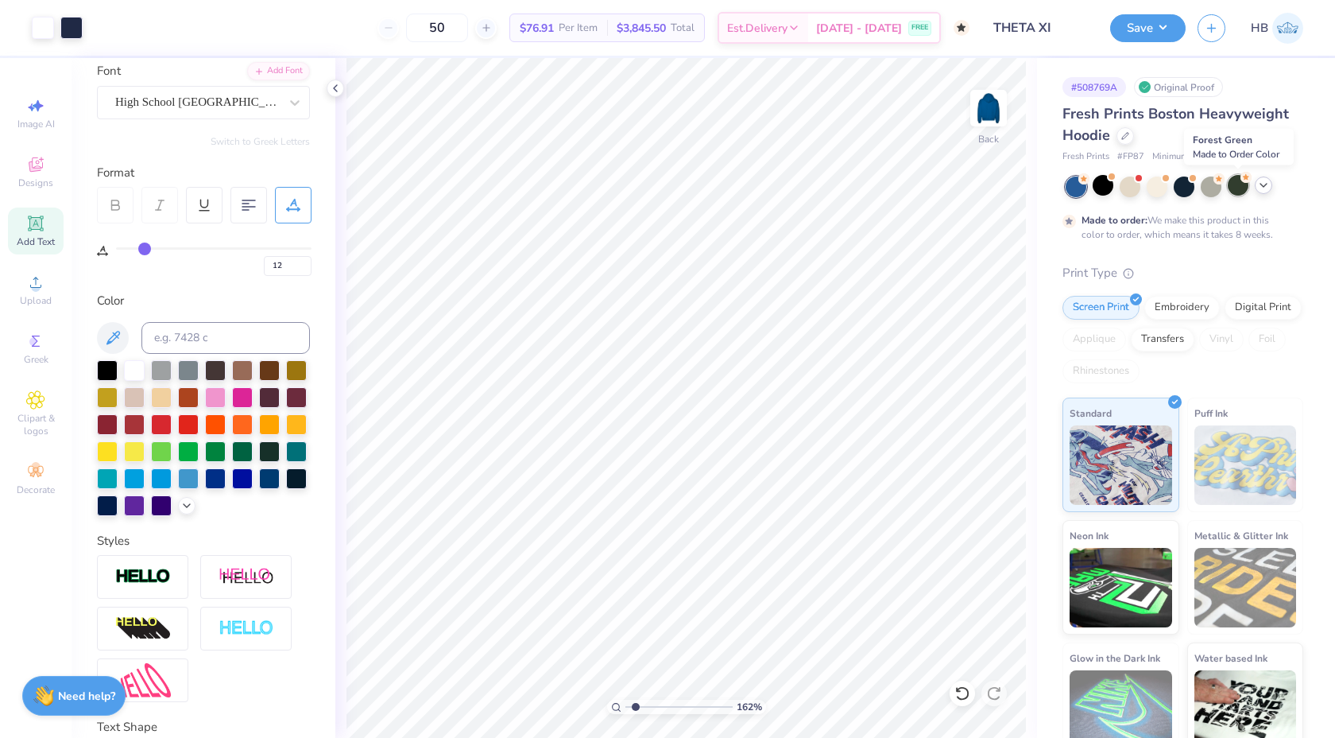
click at [1234, 190] on div at bounding box center [1238, 185] width 21 height 21
click at [1122, 134] on icon at bounding box center [1126, 134] width 8 height 8
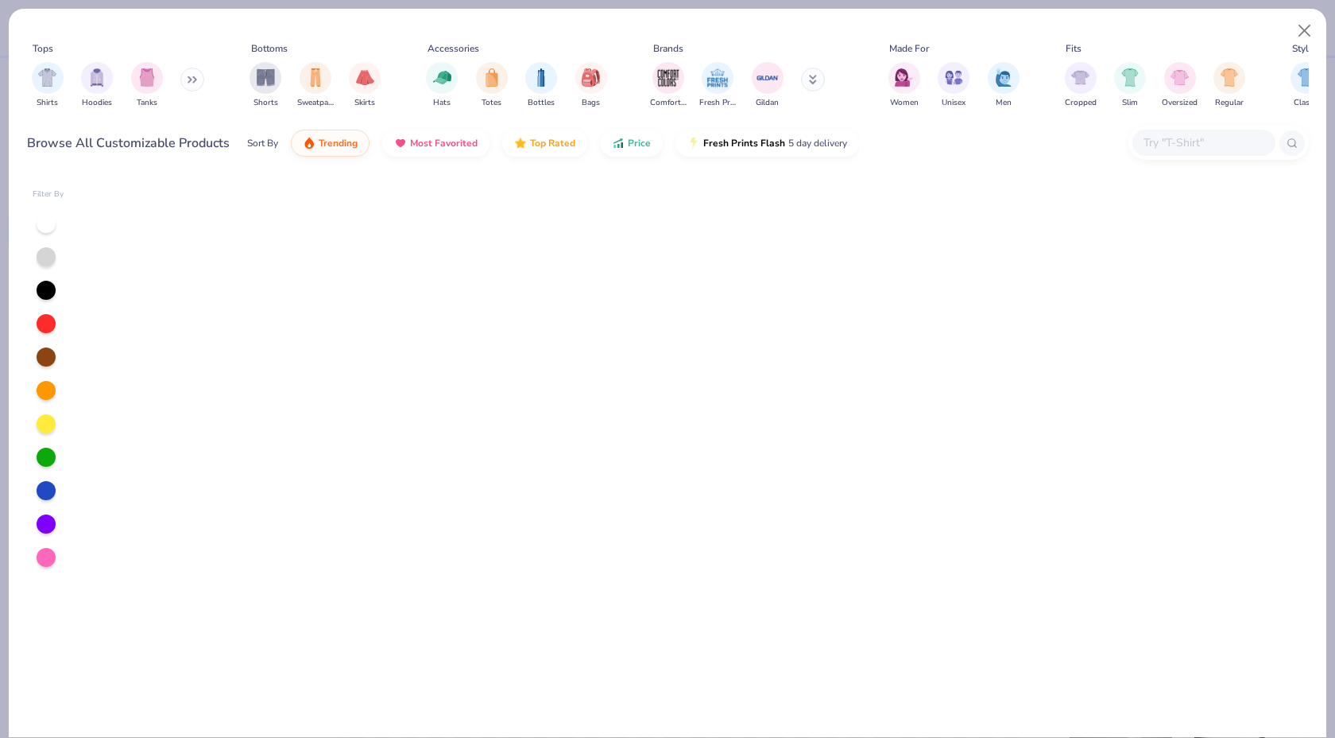
scroll to position [2851, 0]
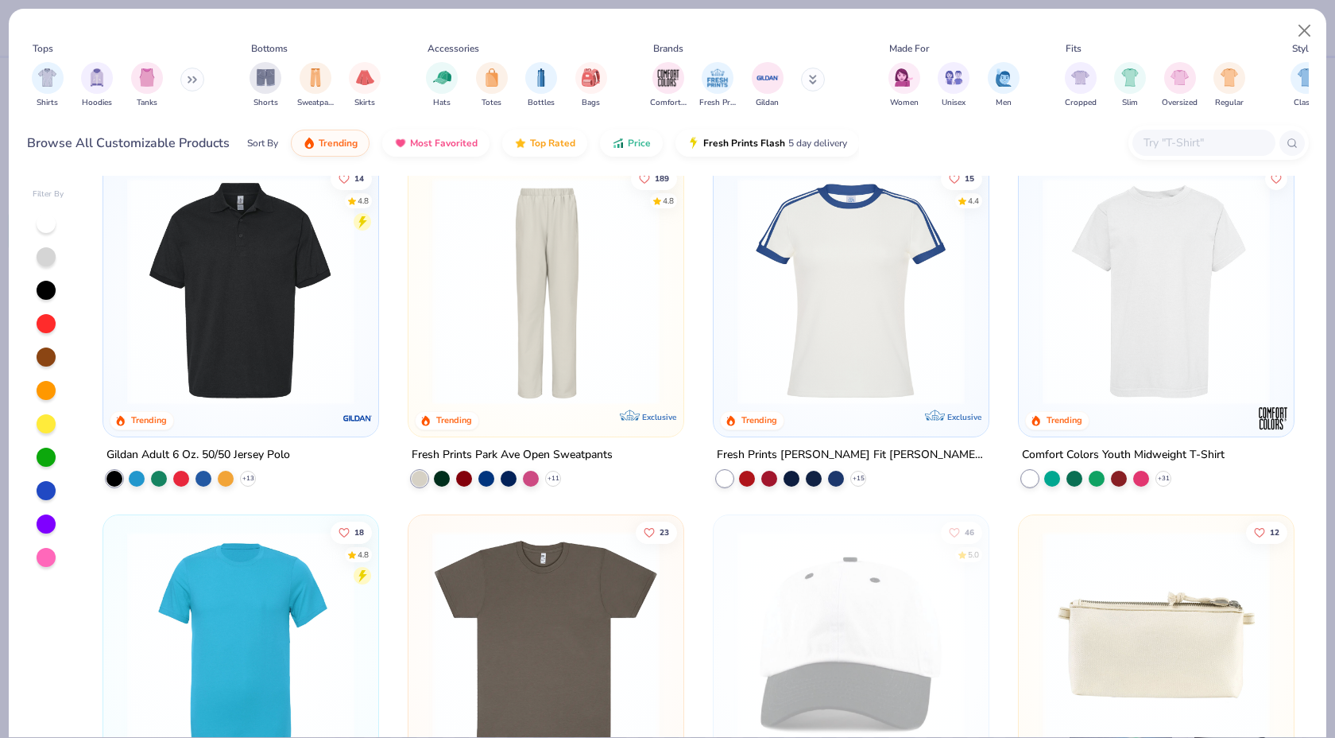
click at [193, 82] on icon at bounding box center [193, 80] width 10 height 8
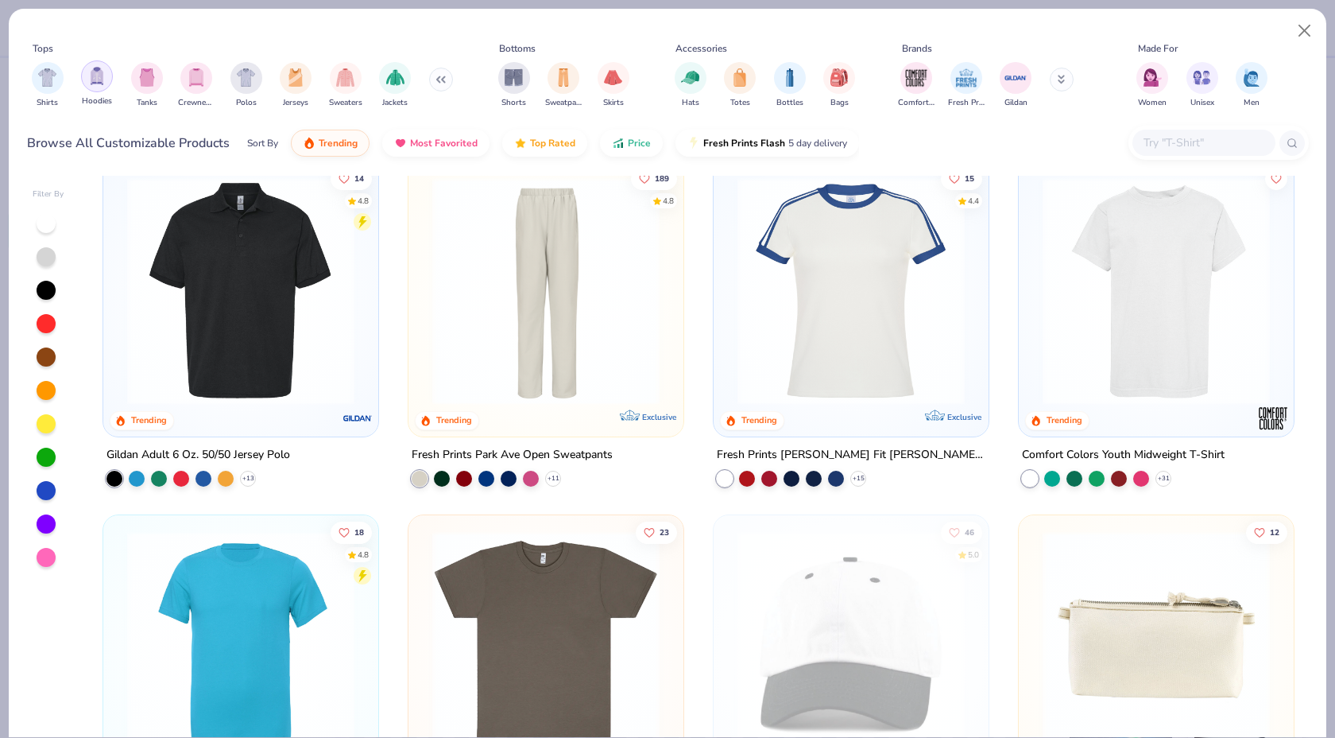
click at [101, 76] on img "filter for Hoodies" at bounding box center [96, 76] width 17 height 18
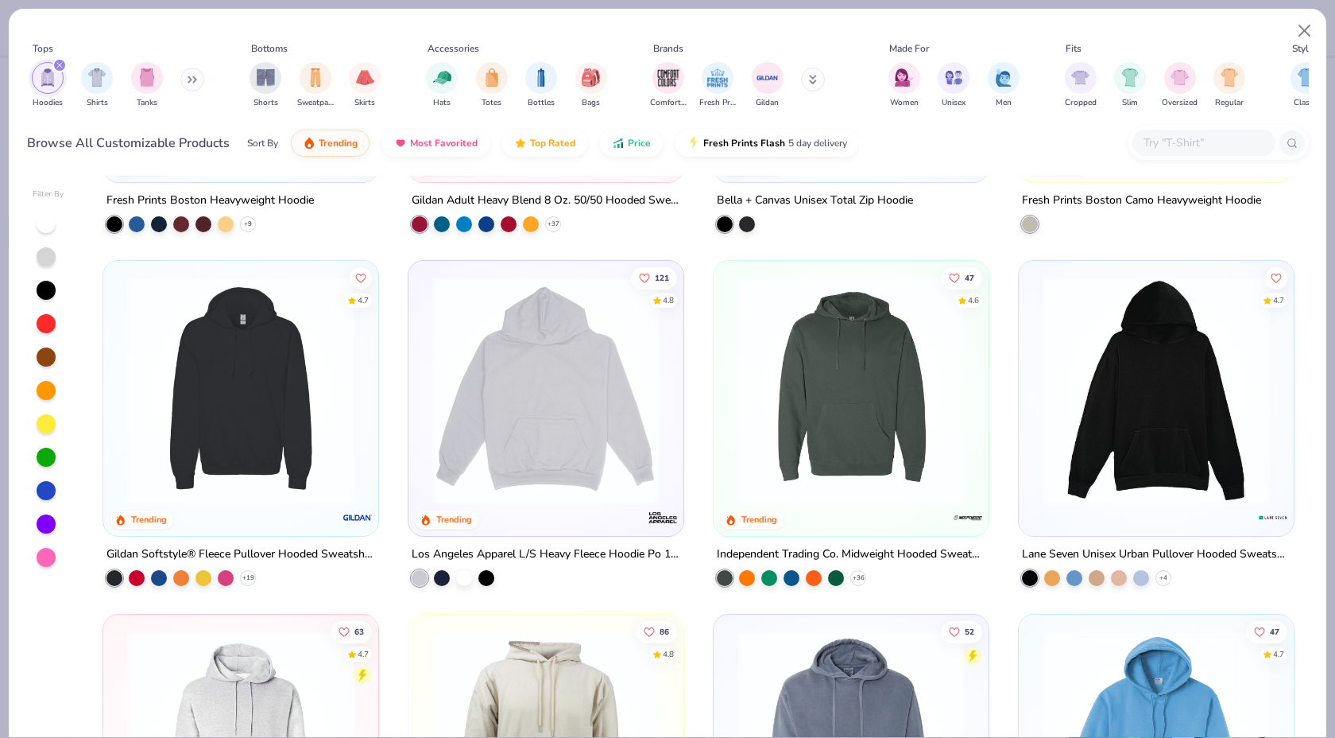
scroll to position [279, 0]
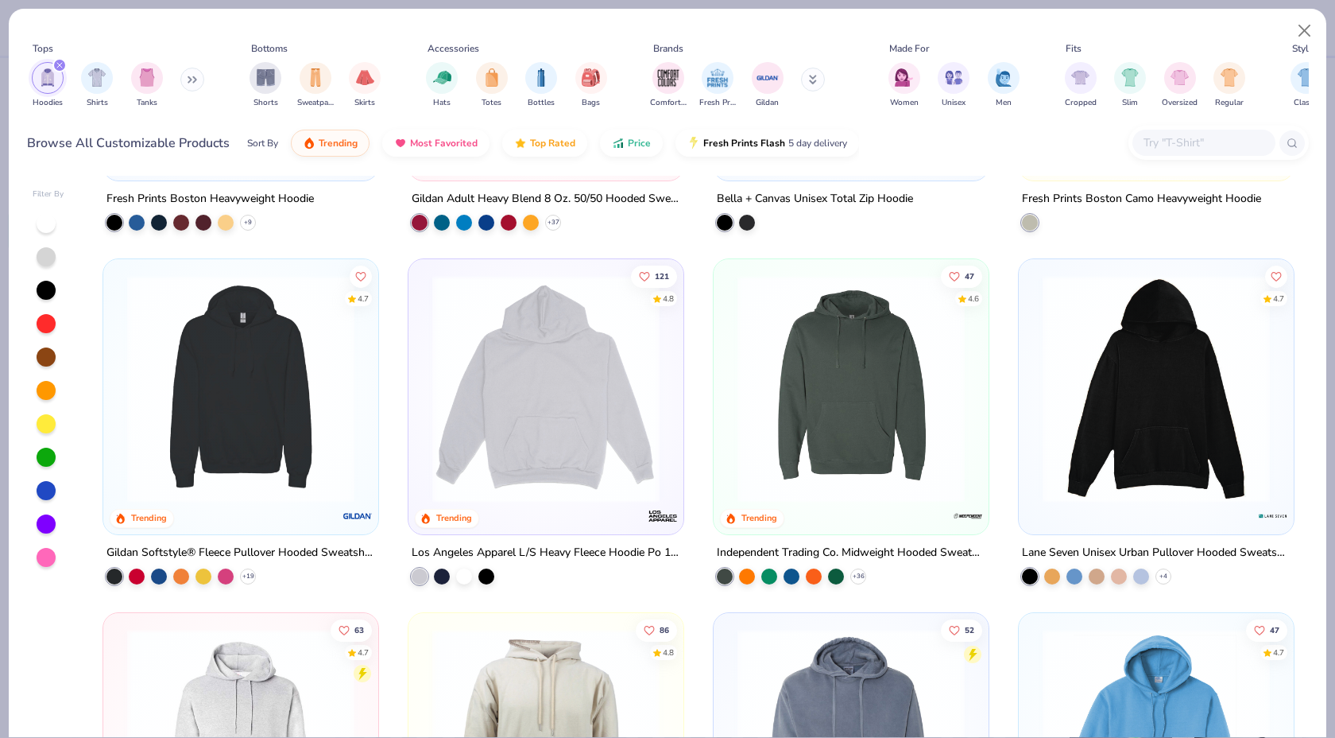
click at [517, 347] on img at bounding box center [545, 388] width 243 height 227
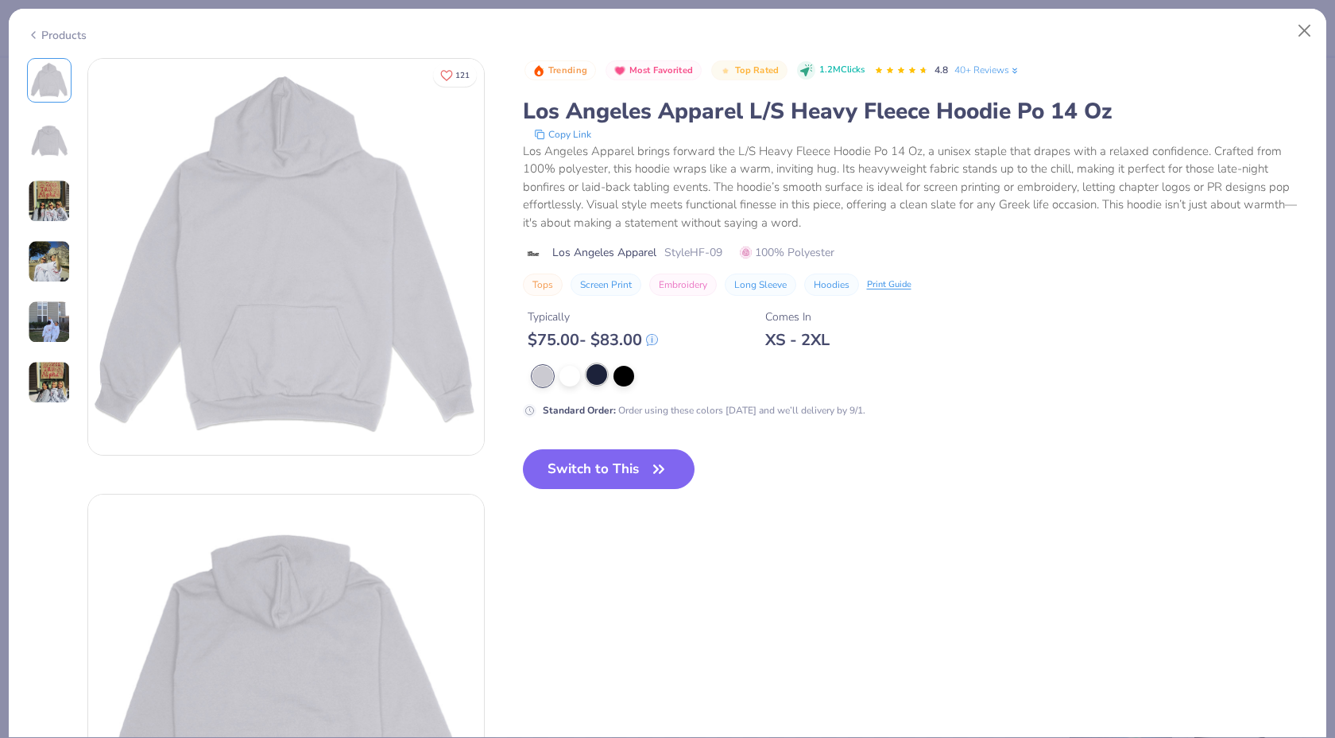
click at [591, 373] on div at bounding box center [597, 374] width 21 height 21
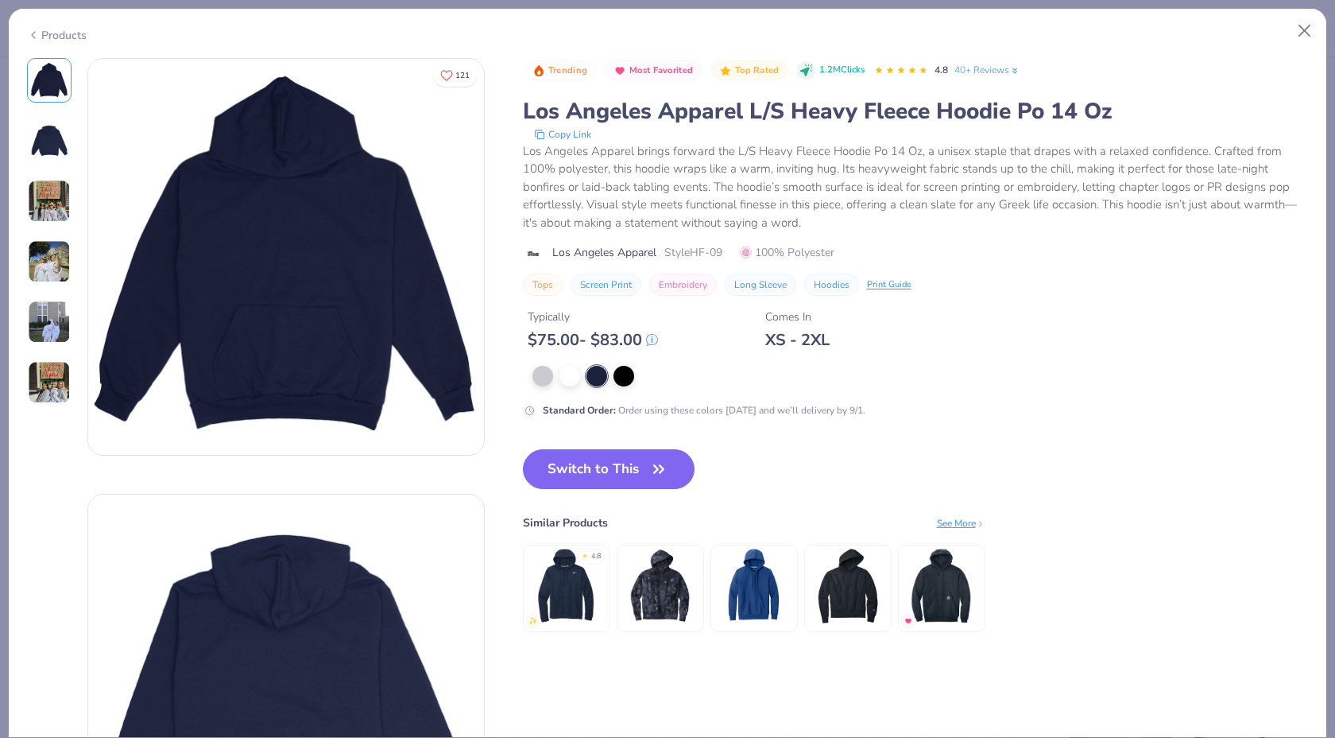
click at [858, 599] on img at bounding box center [848, 586] width 76 height 76
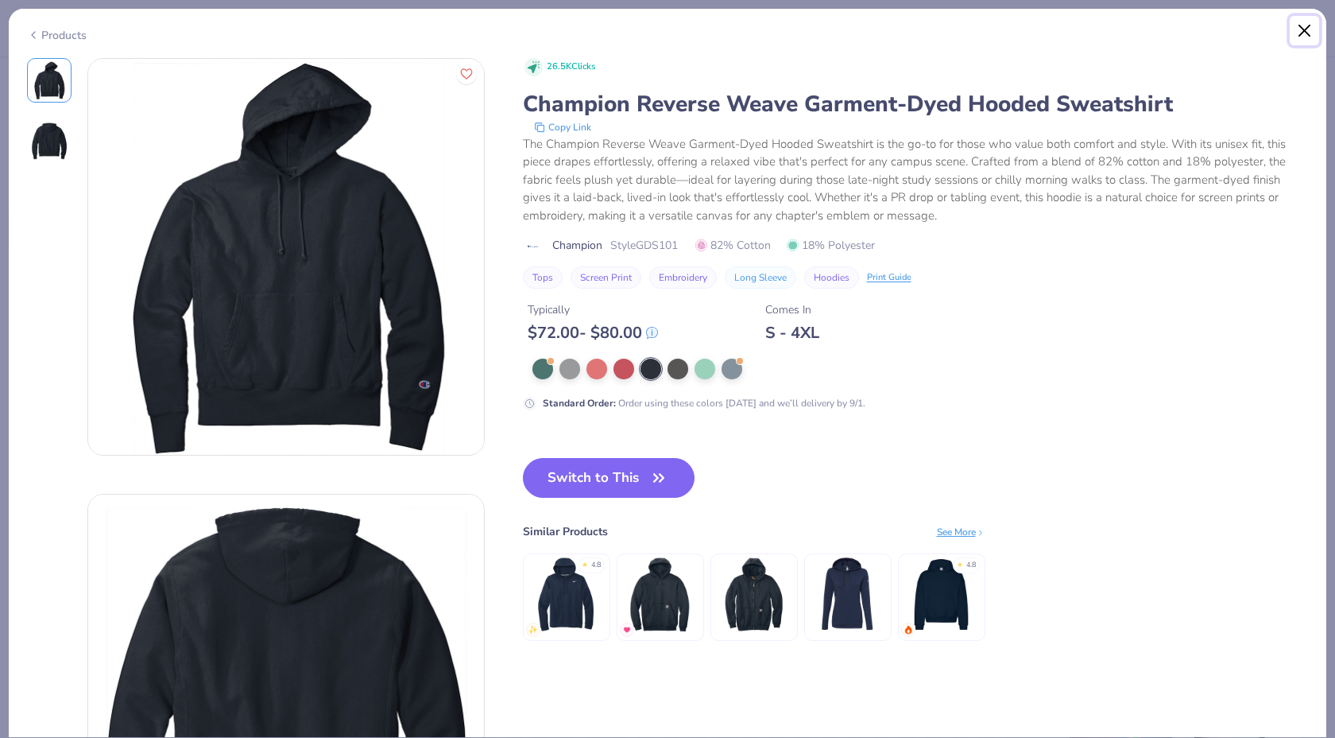
click at [1304, 29] on button "Close" at bounding box center [1305, 31] width 30 height 30
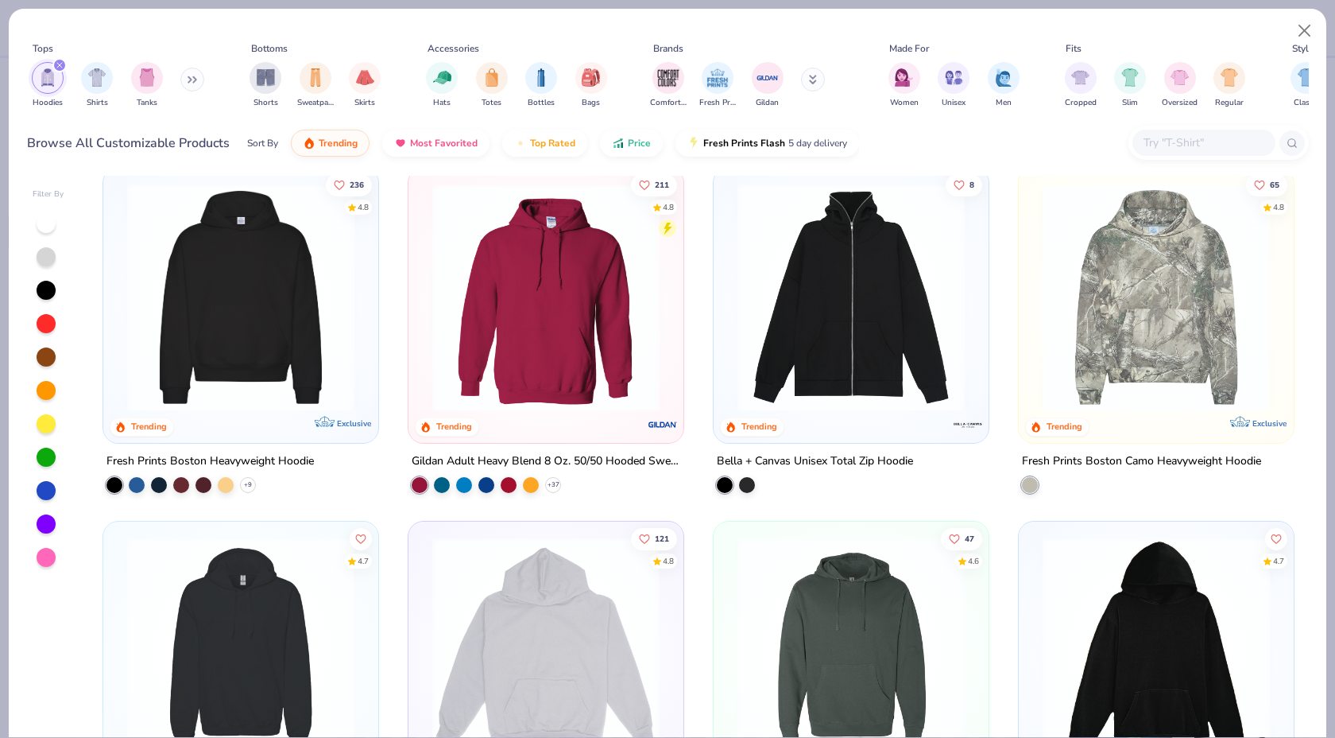
scroll to position [5, 0]
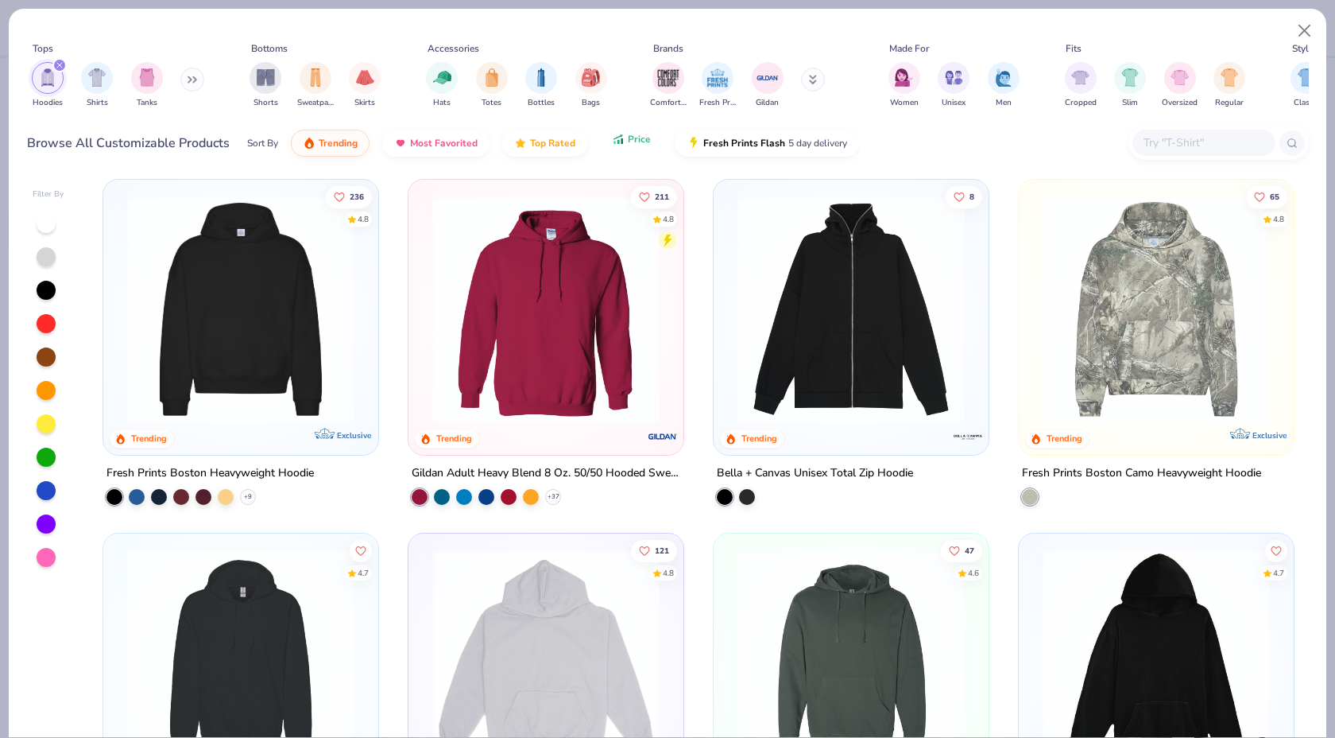
click at [634, 145] on button "Price" at bounding box center [631, 139] width 63 height 27
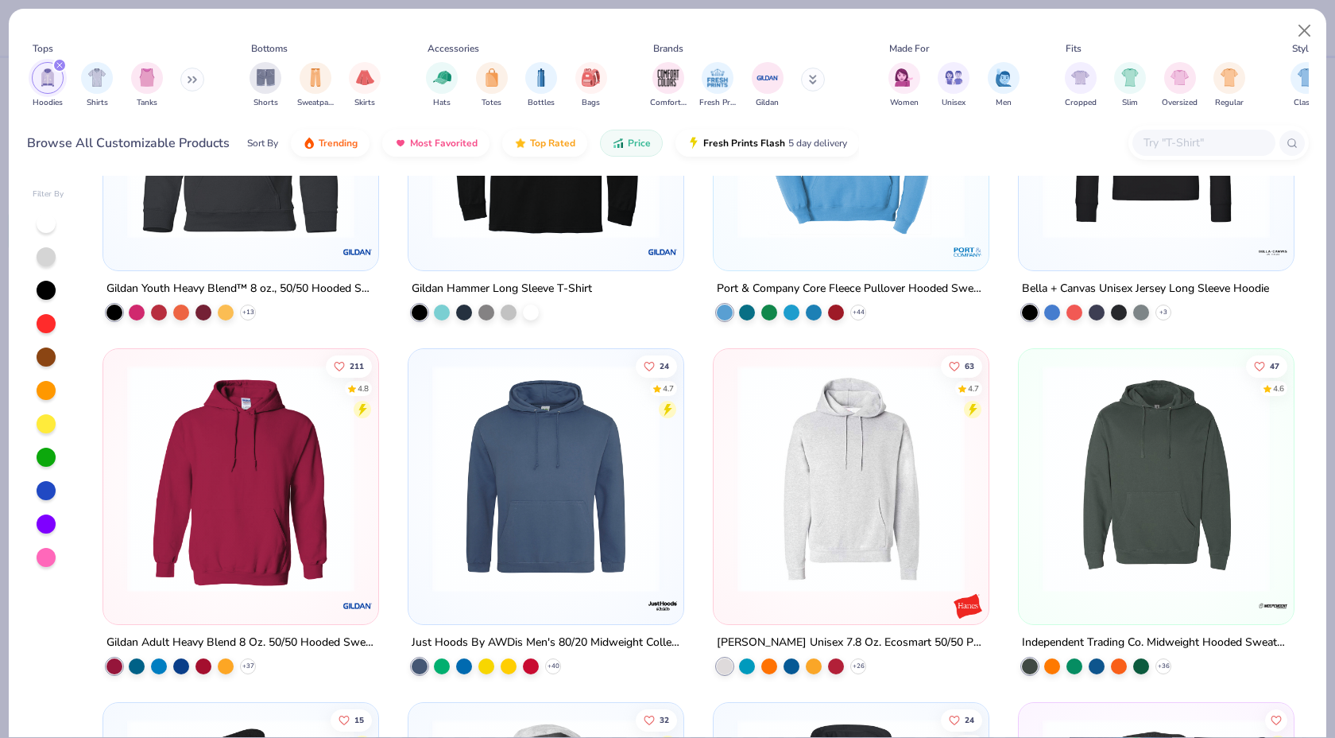
scroll to position [306, 0]
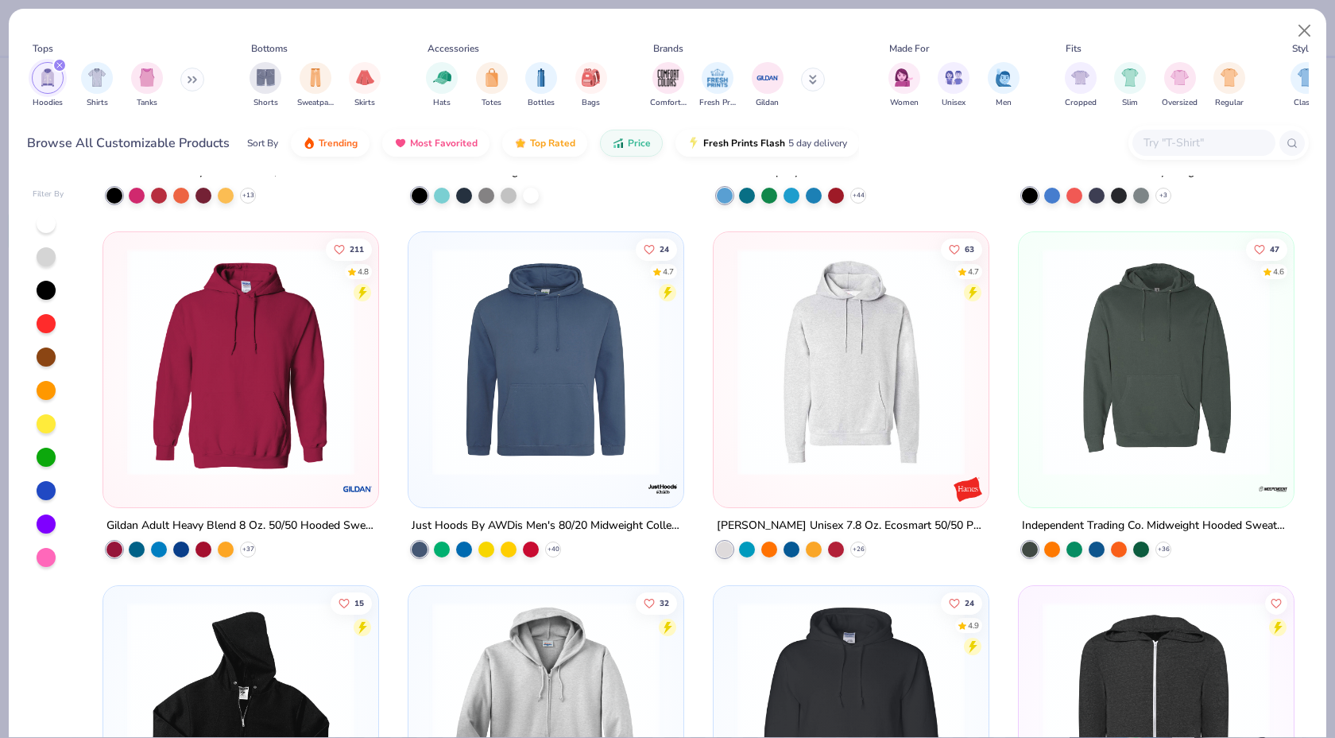
click at [320, 409] on img at bounding box center [240, 361] width 243 height 227
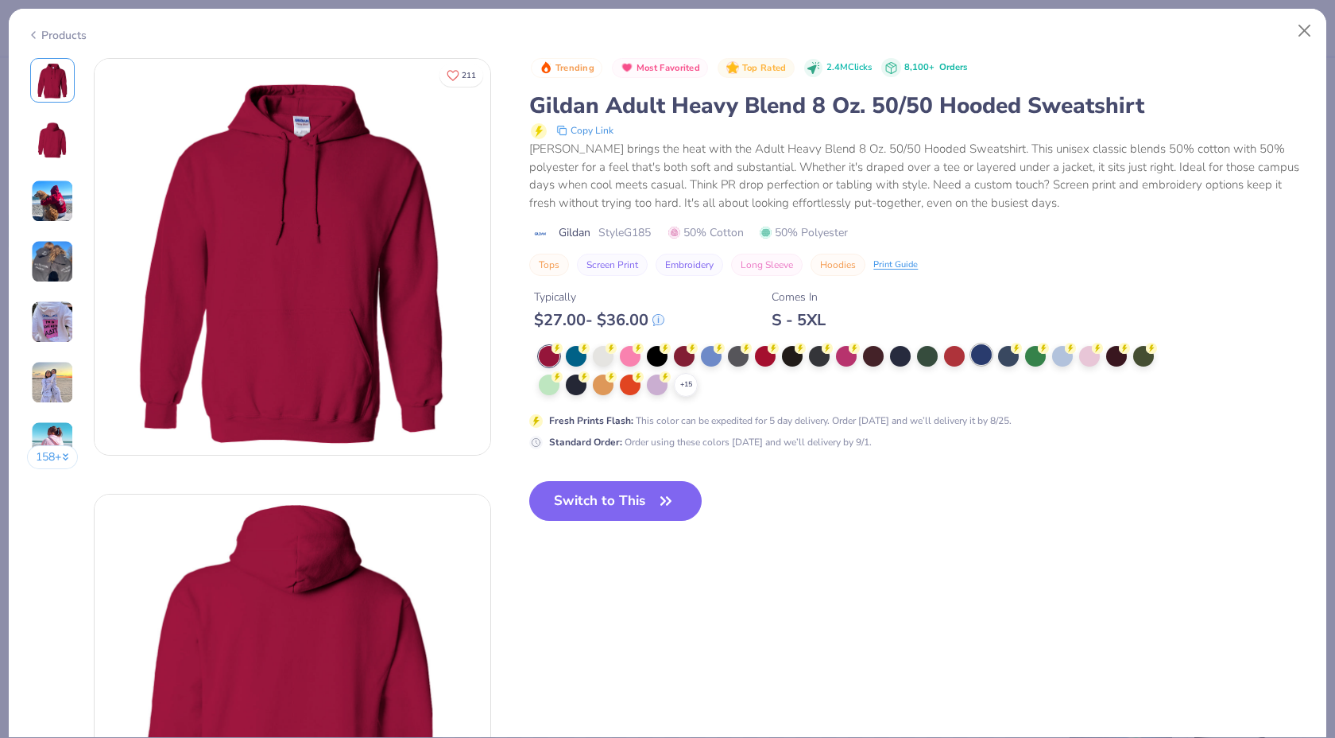
click at [979, 352] on div at bounding box center [981, 354] width 21 height 21
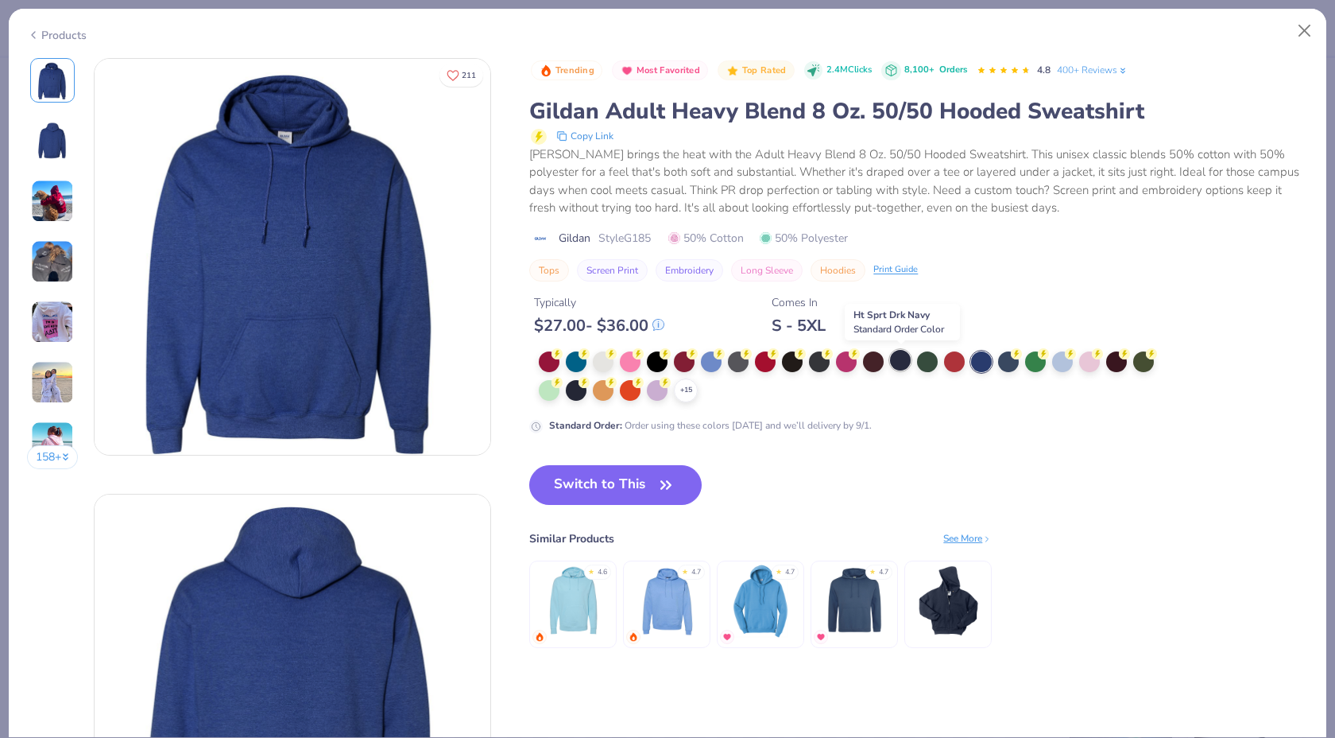
click at [892, 359] on div at bounding box center [900, 360] width 21 height 21
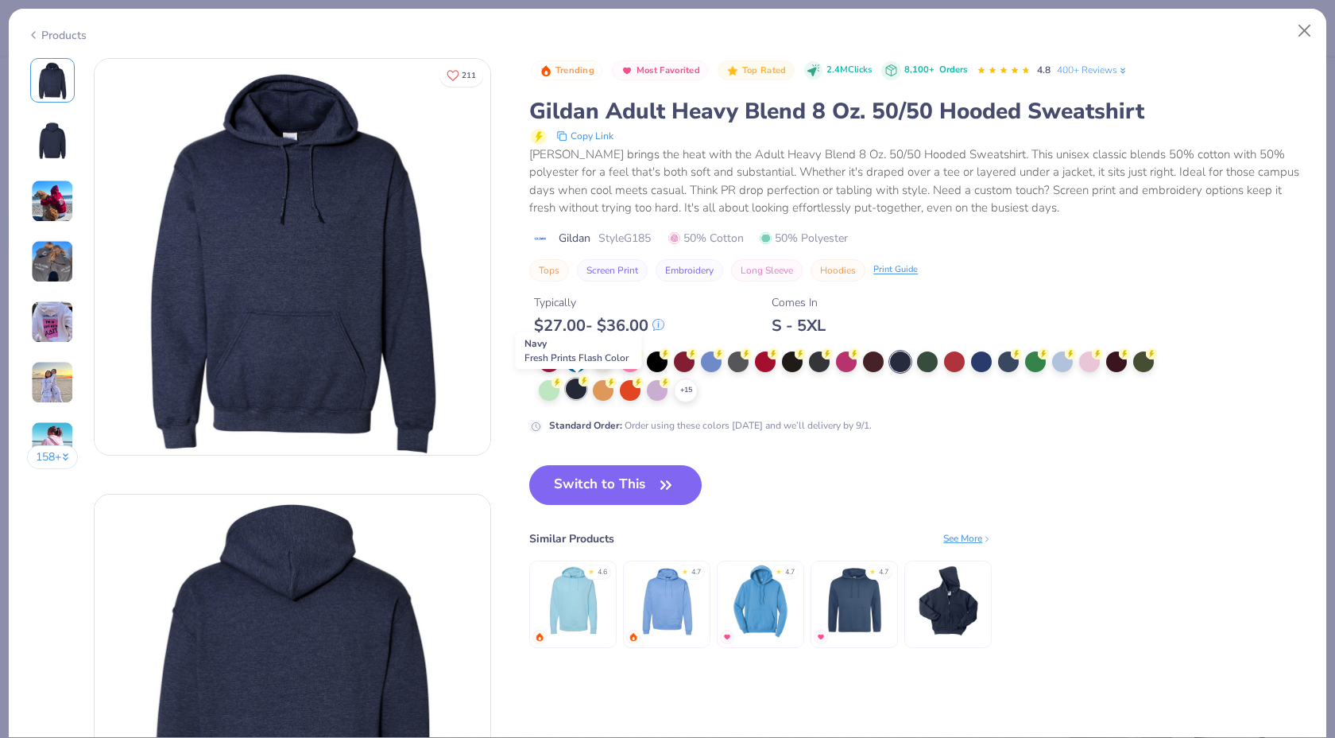
click at [575, 388] on div at bounding box center [576, 388] width 21 height 21
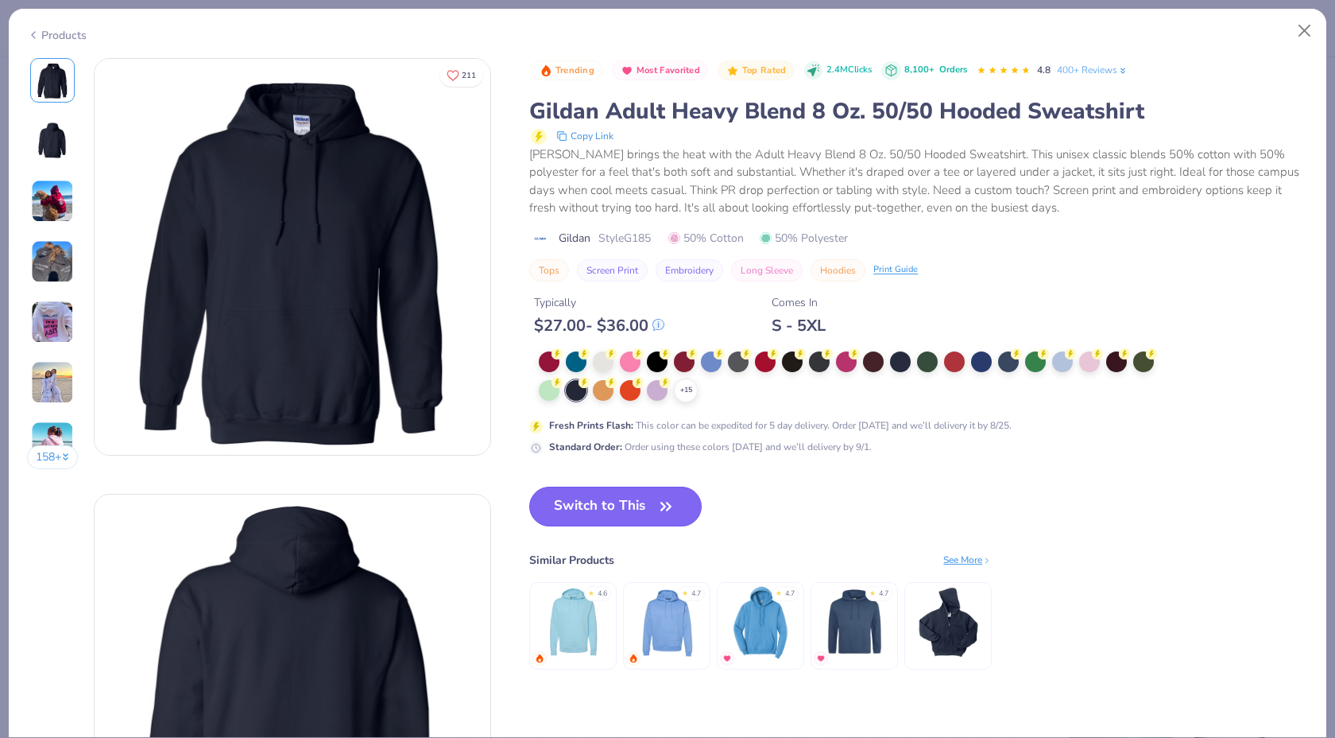
click at [614, 499] on button "Switch to This" at bounding box center [615, 506] width 172 height 40
click at [629, 509] on button "Switch to This" at bounding box center [615, 506] width 172 height 40
click at [1304, 29] on button "Close" at bounding box center [1305, 31] width 30 height 30
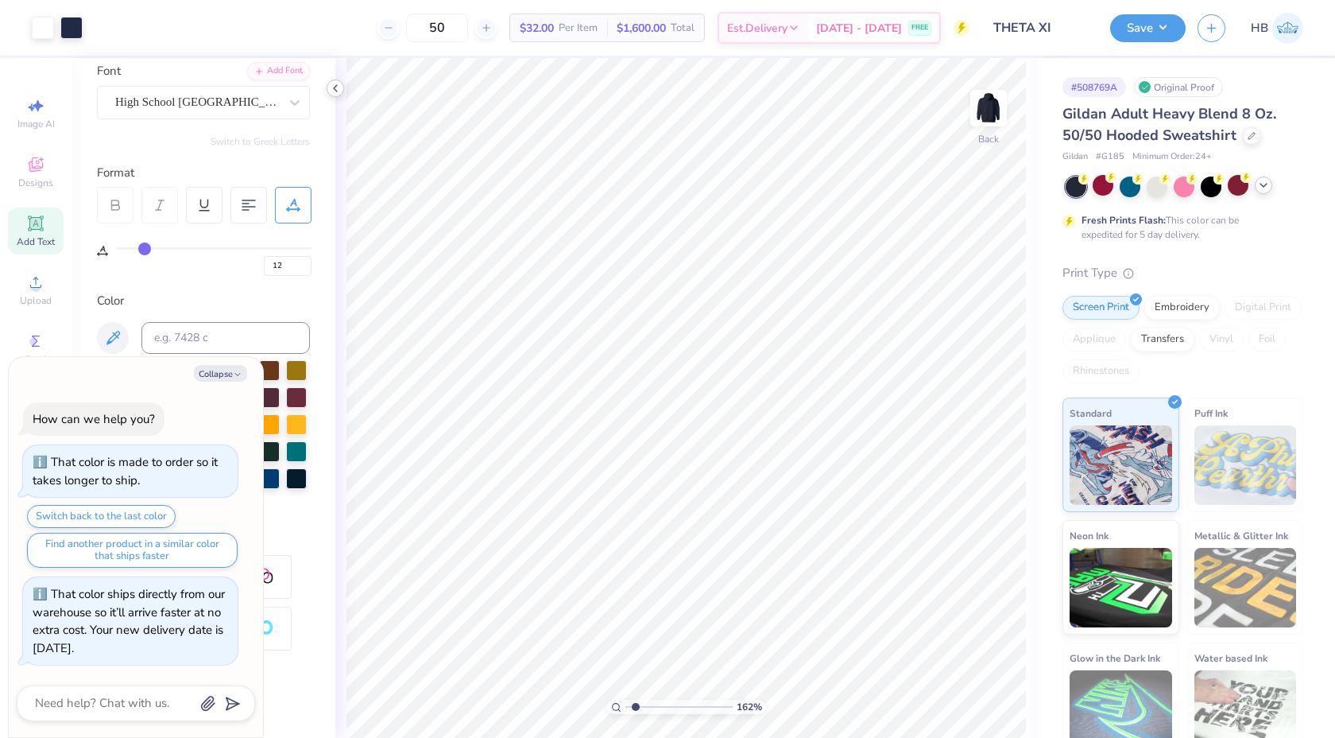
click at [334, 90] on icon at bounding box center [335, 88] width 13 height 13
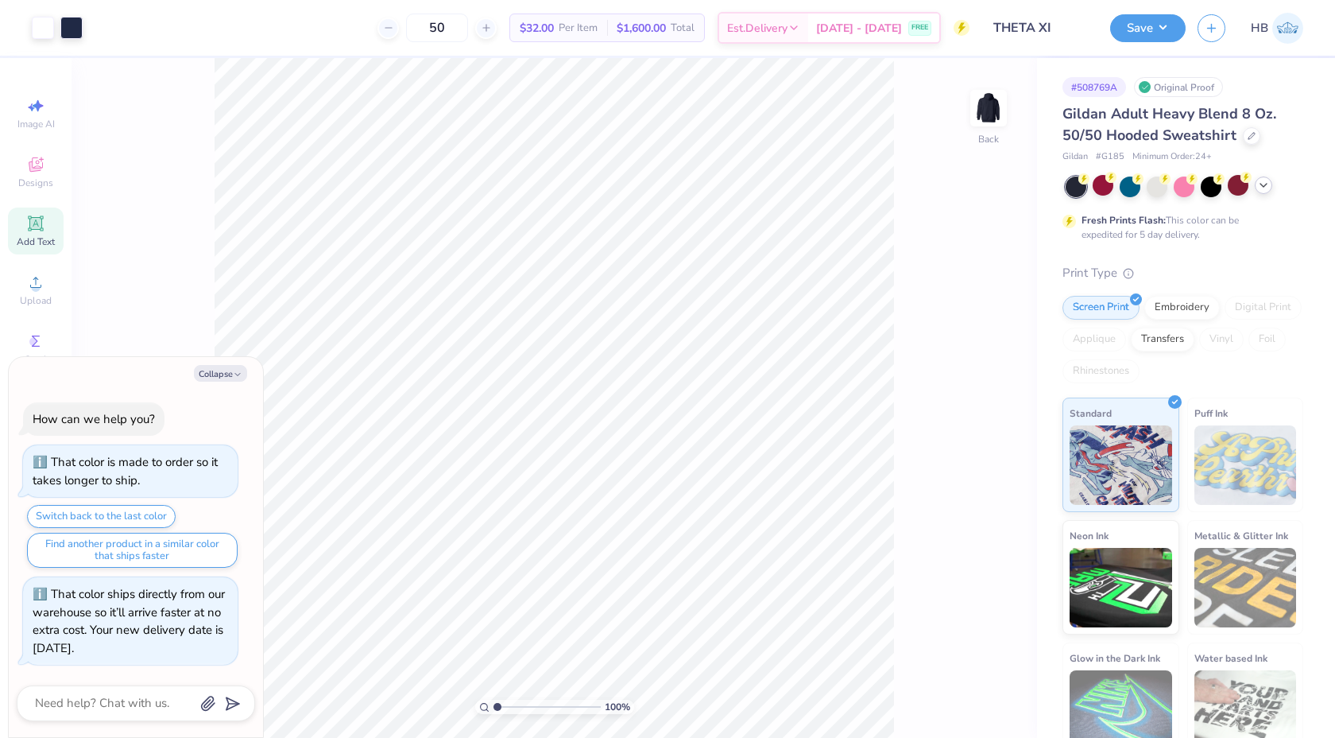
drag, startPoint x: 500, startPoint y: 705, endPoint x: 488, endPoint y: 704, distance: 12.0
click at [494, 704] on input "range" at bounding box center [547, 707] width 107 height 14
click at [992, 441] on icon at bounding box center [996, 437] width 22 height 19
click at [226, 372] on button "Collapse" at bounding box center [220, 373] width 53 height 17
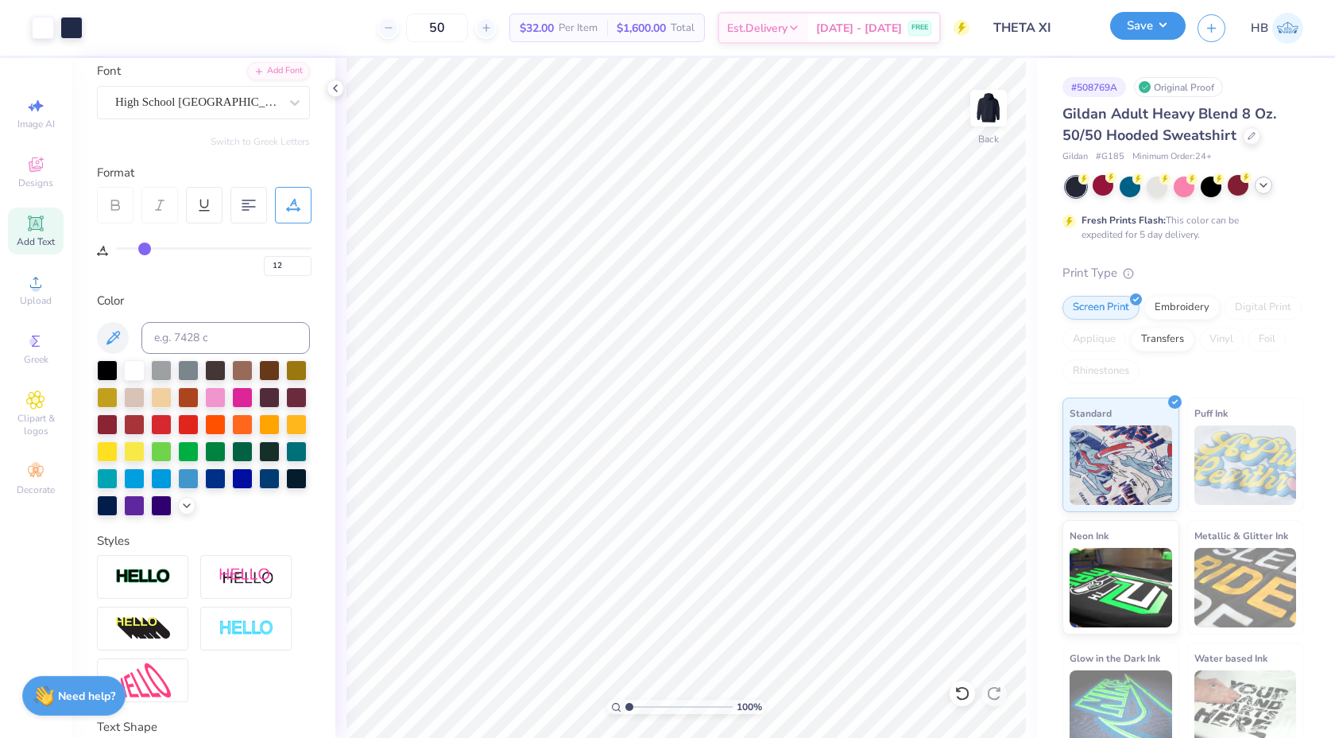
click at [1126, 33] on button "Save" at bounding box center [1149, 26] width 76 height 28
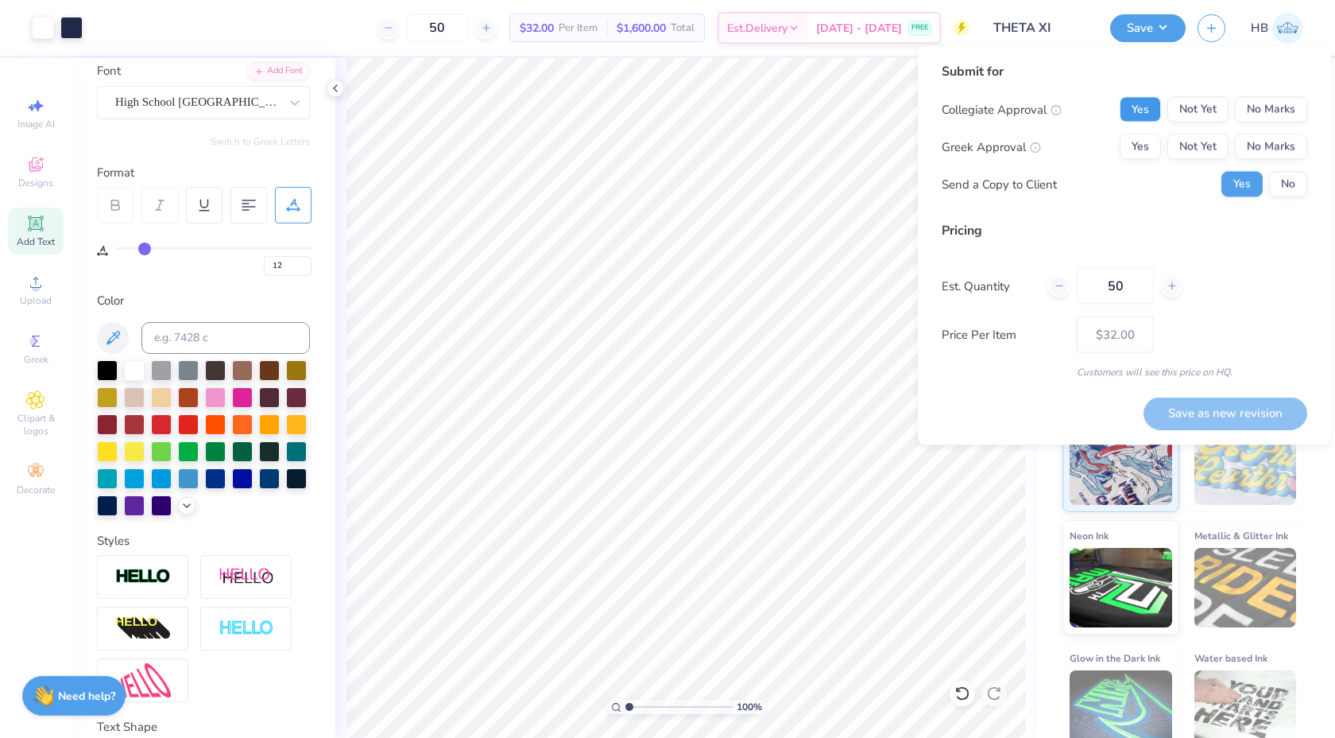
click at [1149, 112] on button "Yes" at bounding box center [1140, 109] width 41 height 25
click at [1150, 153] on button "Yes" at bounding box center [1140, 146] width 41 height 25
click at [1288, 176] on button "No" at bounding box center [1289, 184] width 38 height 25
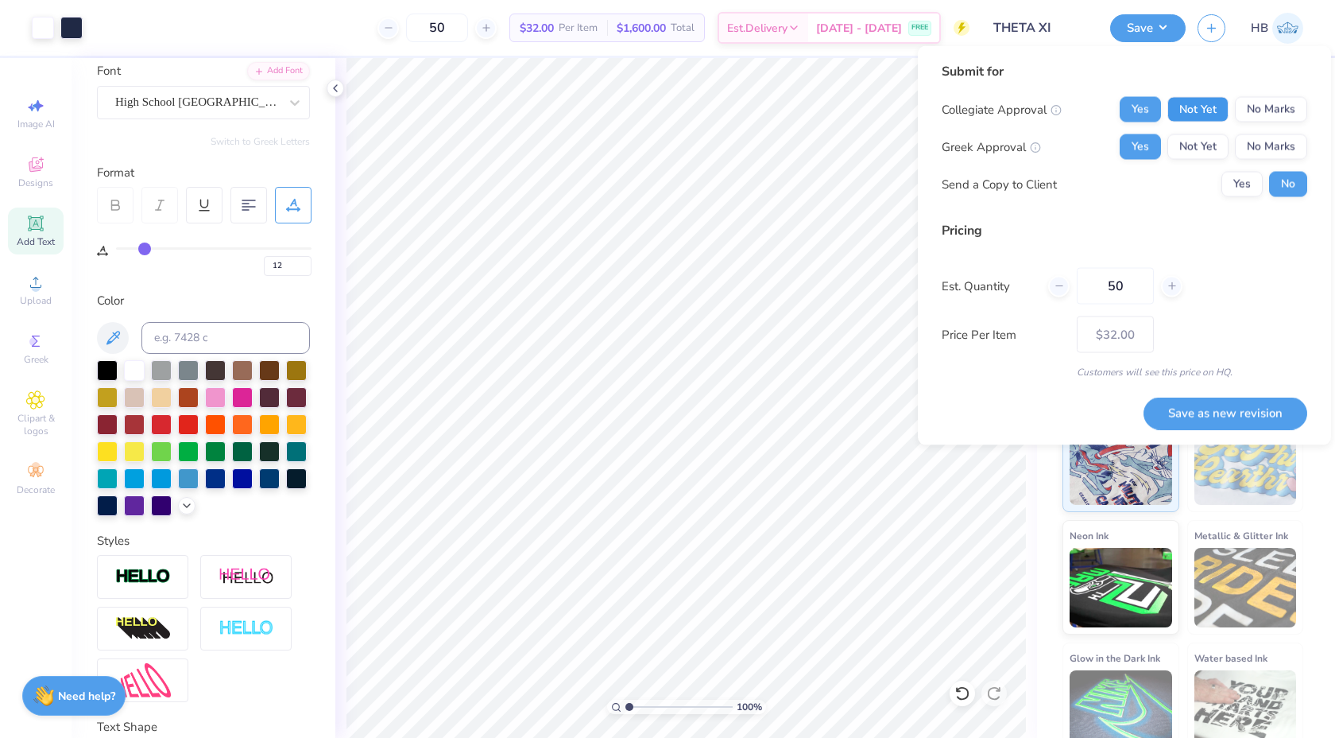
click at [1197, 113] on button "Not Yet" at bounding box center [1198, 109] width 61 height 25
click at [1196, 141] on button "Not Yet" at bounding box center [1198, 146] width 61 height 25
click at [1296, 101] on button "No Marks" at bounding box center [1271, 109] width 72 height 25
click at [1210, 107] on button "Not Yet" at bounding box center [1198, 109] width 61 height 25
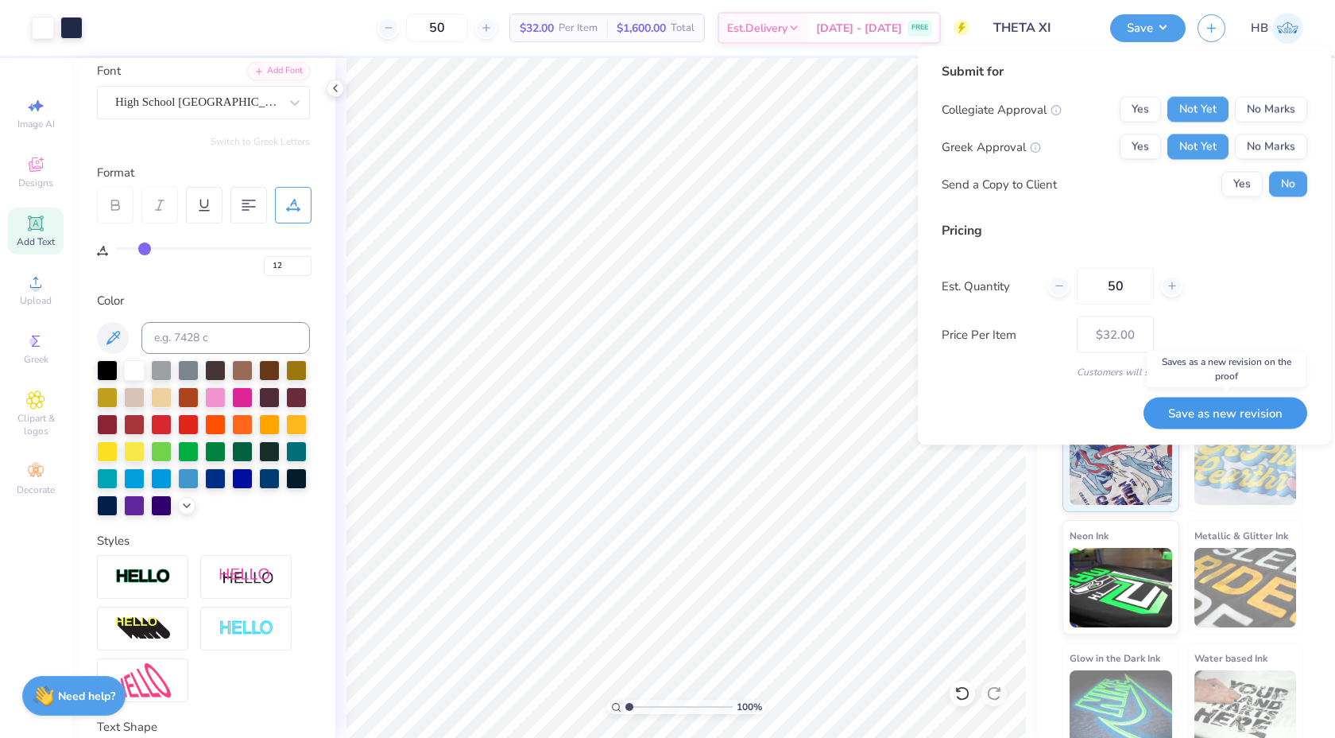
click at [1208, 417] on button "Save as new revision" at bounding box center [1226, 413] width 164 height 33
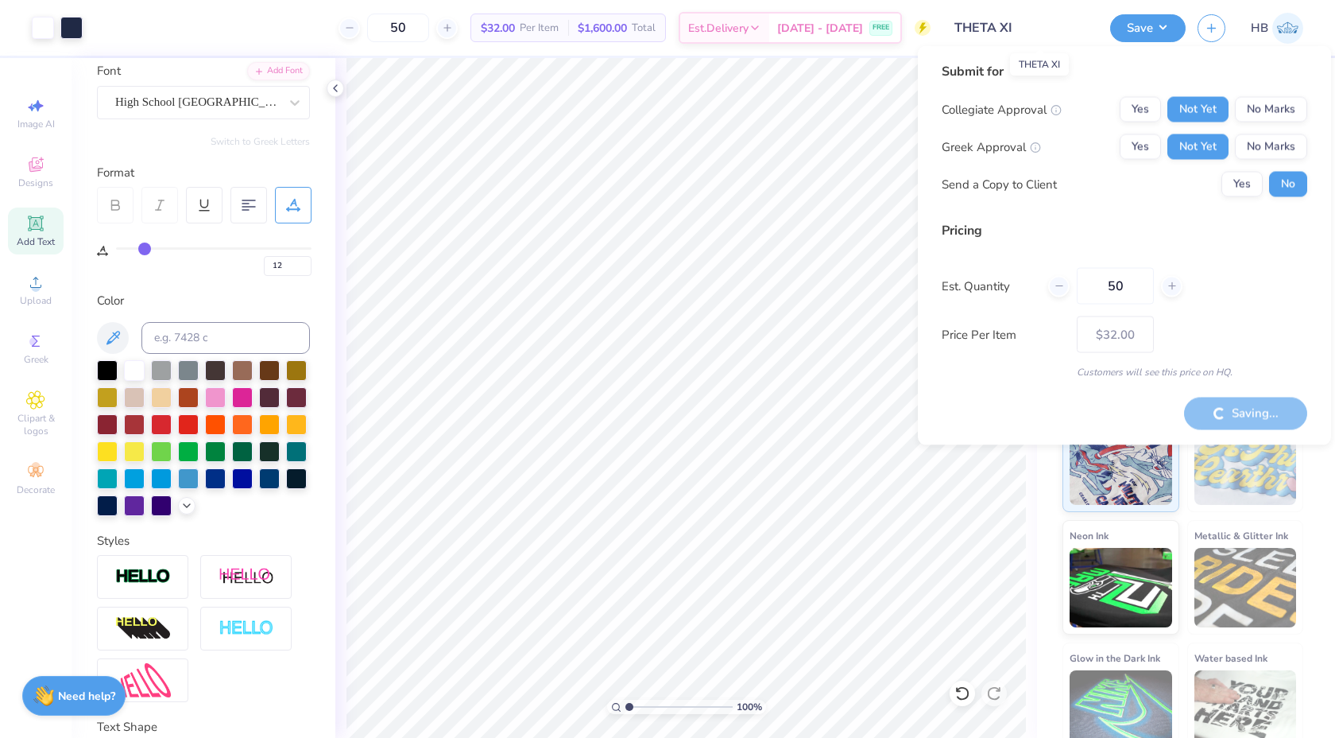
click at [1041, 29] on input "THETA XI" at bounding box center [1021, 28] width 156 height 32
